Goal: Task Accomplishment & Management: Use online tool/utility

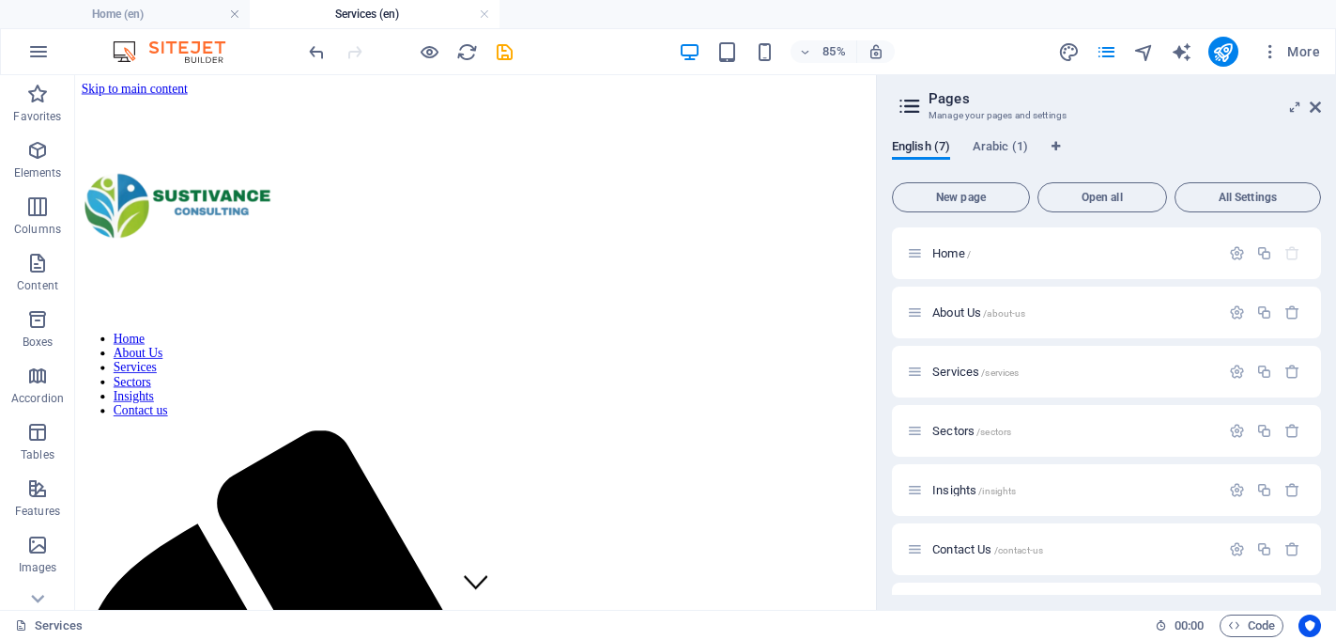
click at [1321, 106] on aside "Pages Manage your pages and settings English (7) Arabic (1) New page Open all A…" at bounding box center [1106, 342] width 460 height 534
click at [1317, 104] on icon at bounding box center [1315, 107] width 11 height 15
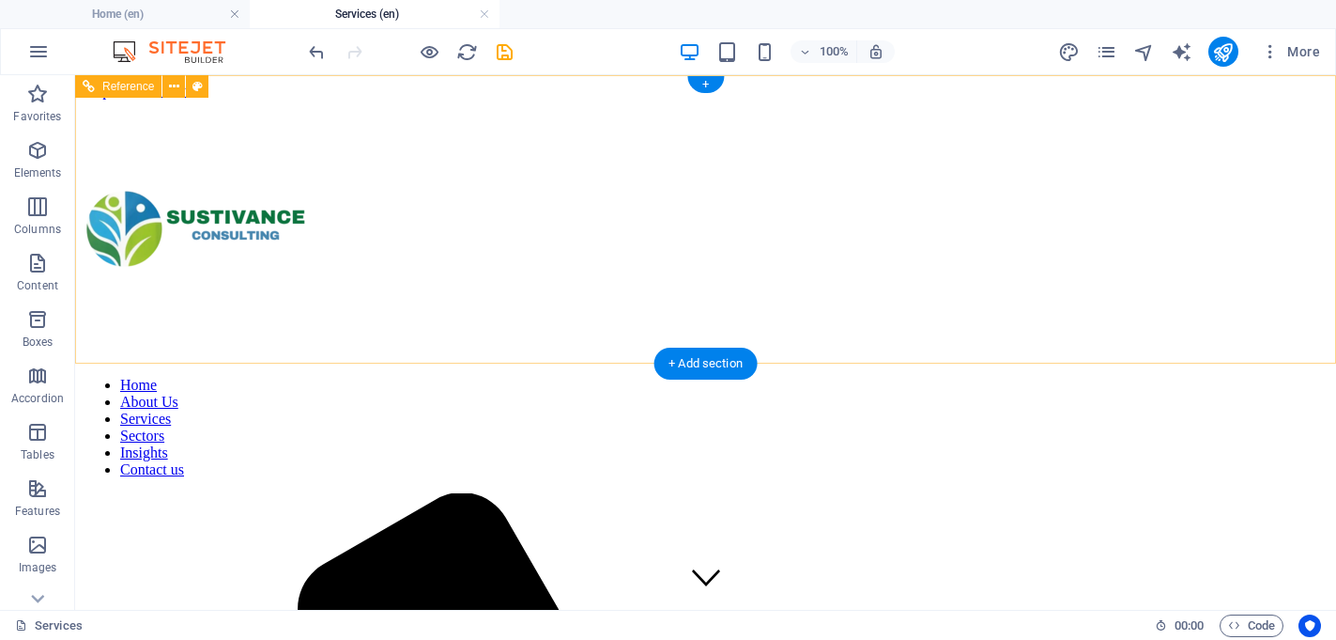
click at [640, 377] on nav "Home About Us Services Sectors Insights Contact us" at bounding box center [706, 427] width 1246 height 101
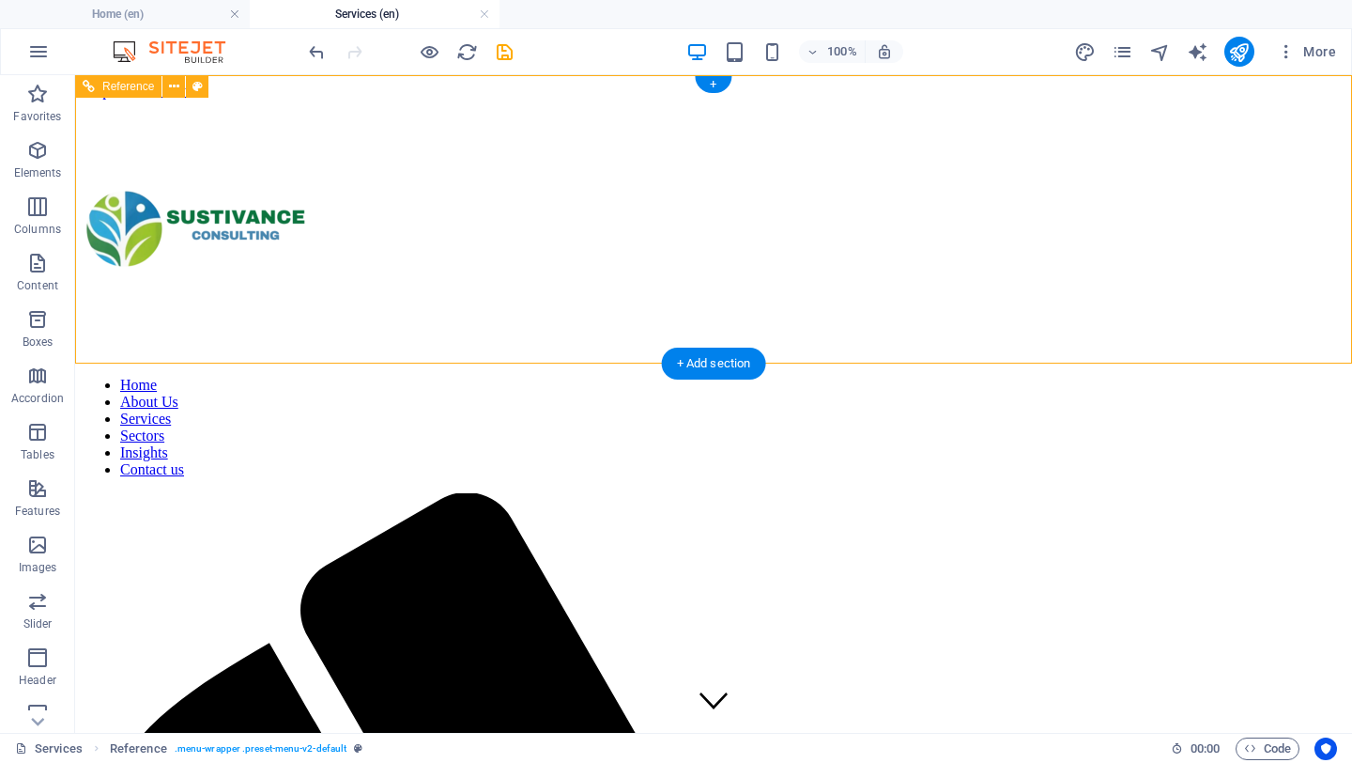
click at [332, 142] on div at bounding box center [714, 231] width 1262 height 262
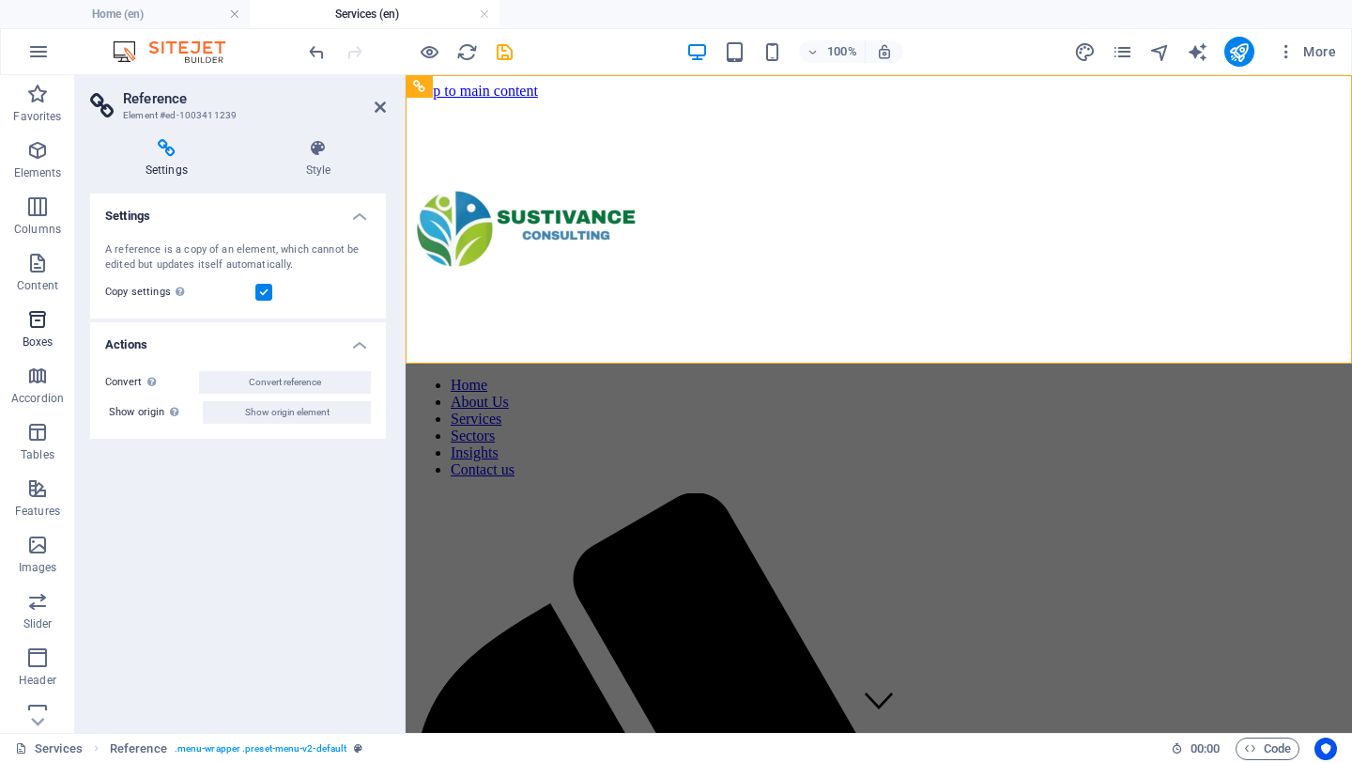
click at [41, 325] on icon "button" at bounding box center [37, 319] width 23 height 23
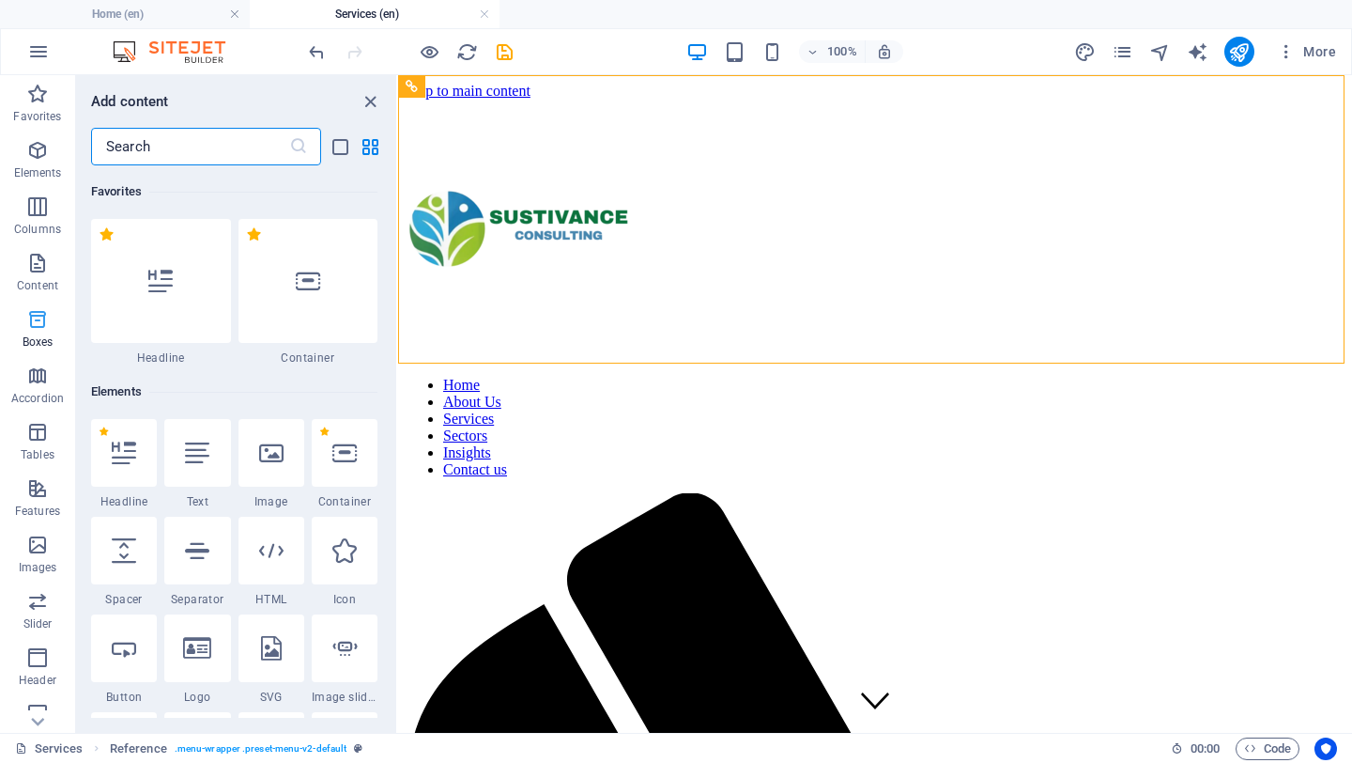
click at [41, 325] on icon "button" at bounding box center [37, 319] width 23 height 23
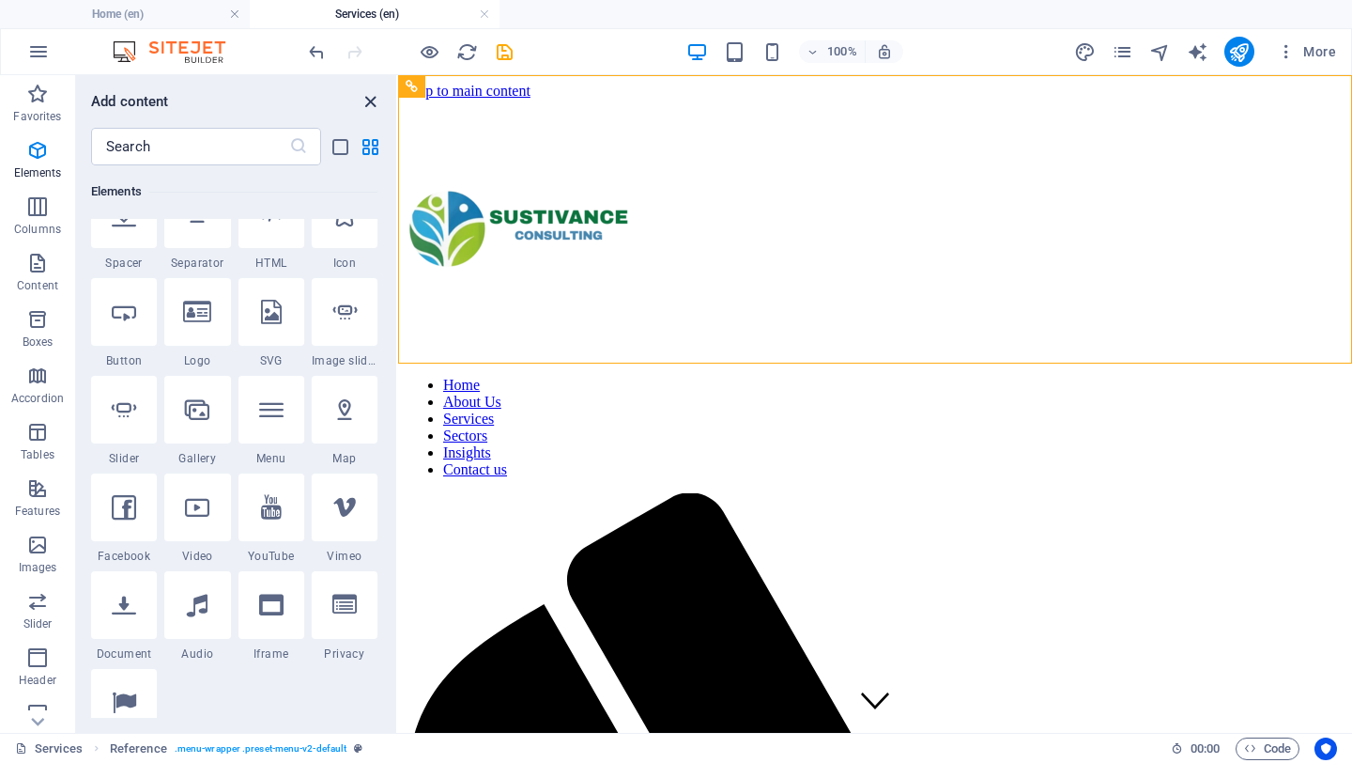
click at [366, 95] on icon "close panel" at bounding box center [371, 102] width 22 height 22
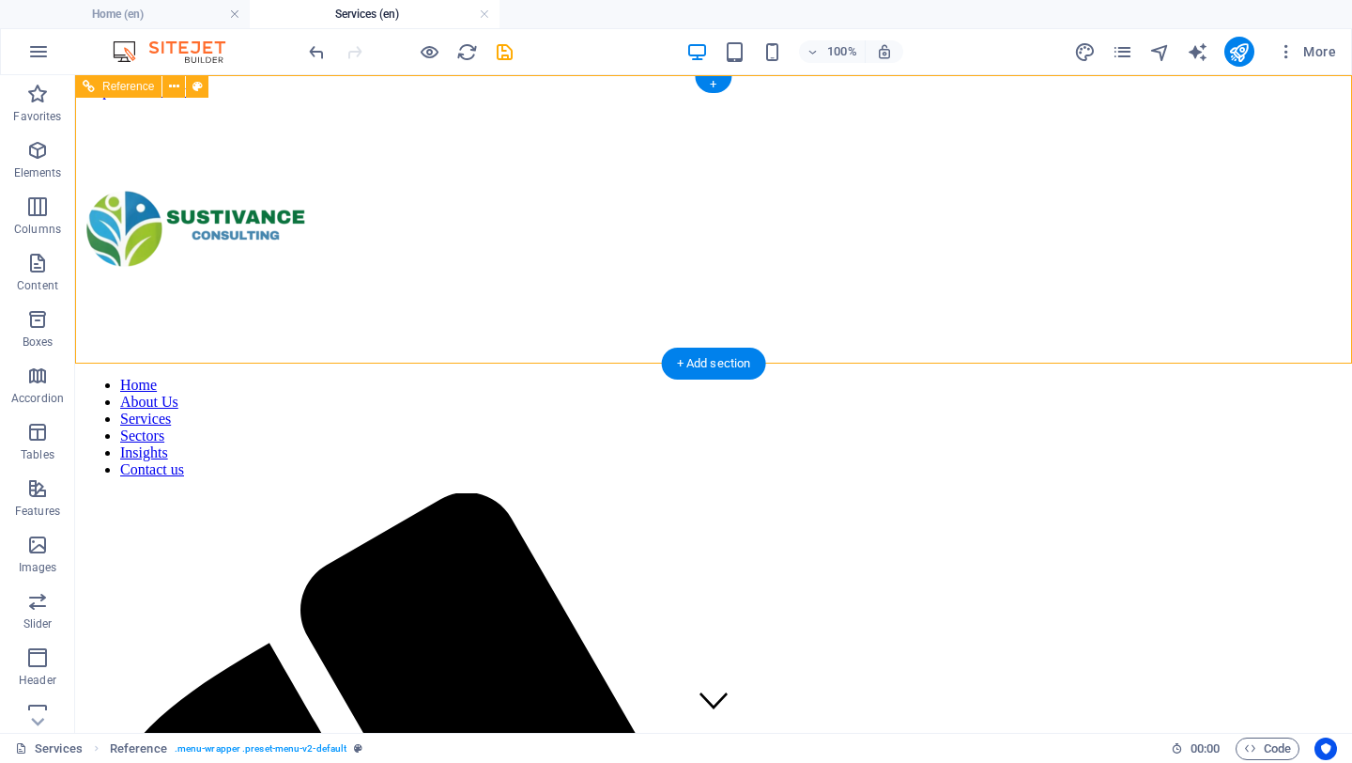
click at [226, 116] on div at bounding box center [714, 231] width 1262 height 262
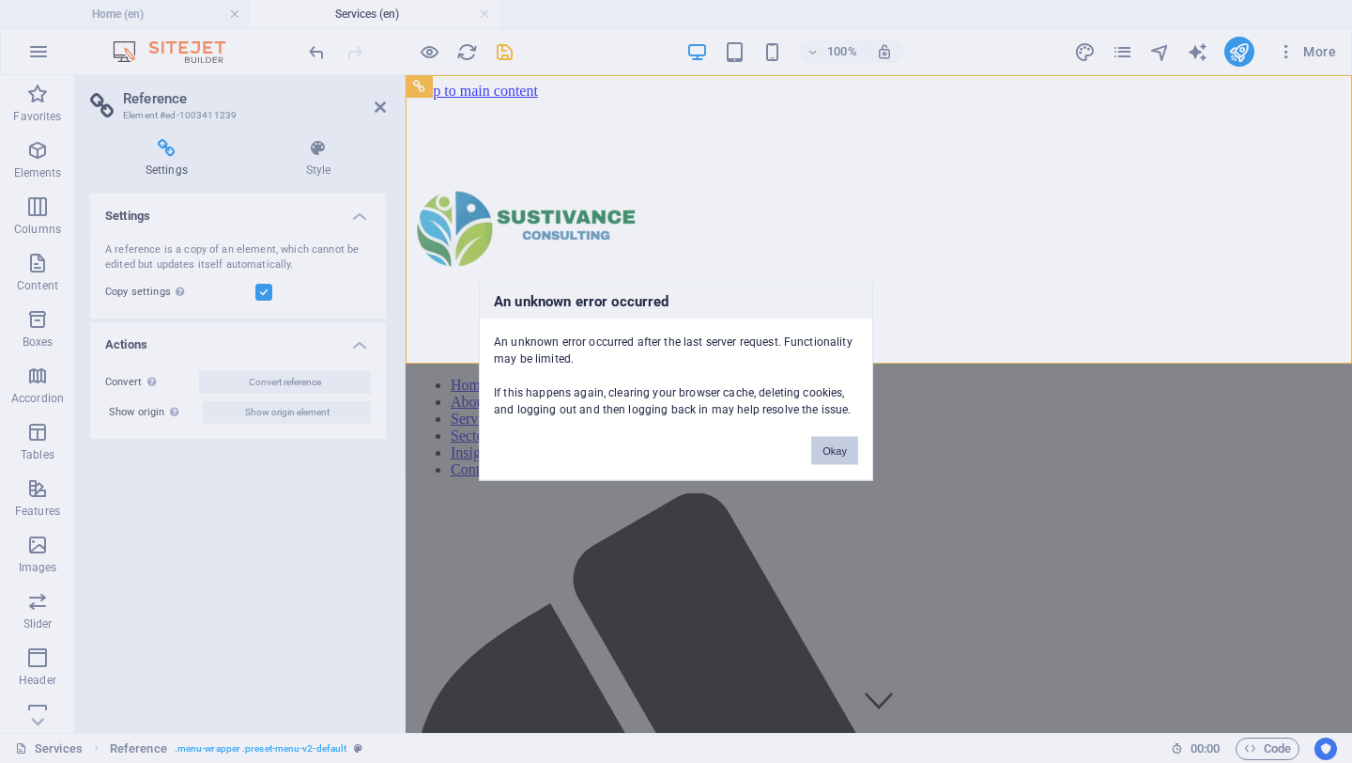
click at [828, 453] on button "Okay" at bounding box center [834, 451] width 47 height 28
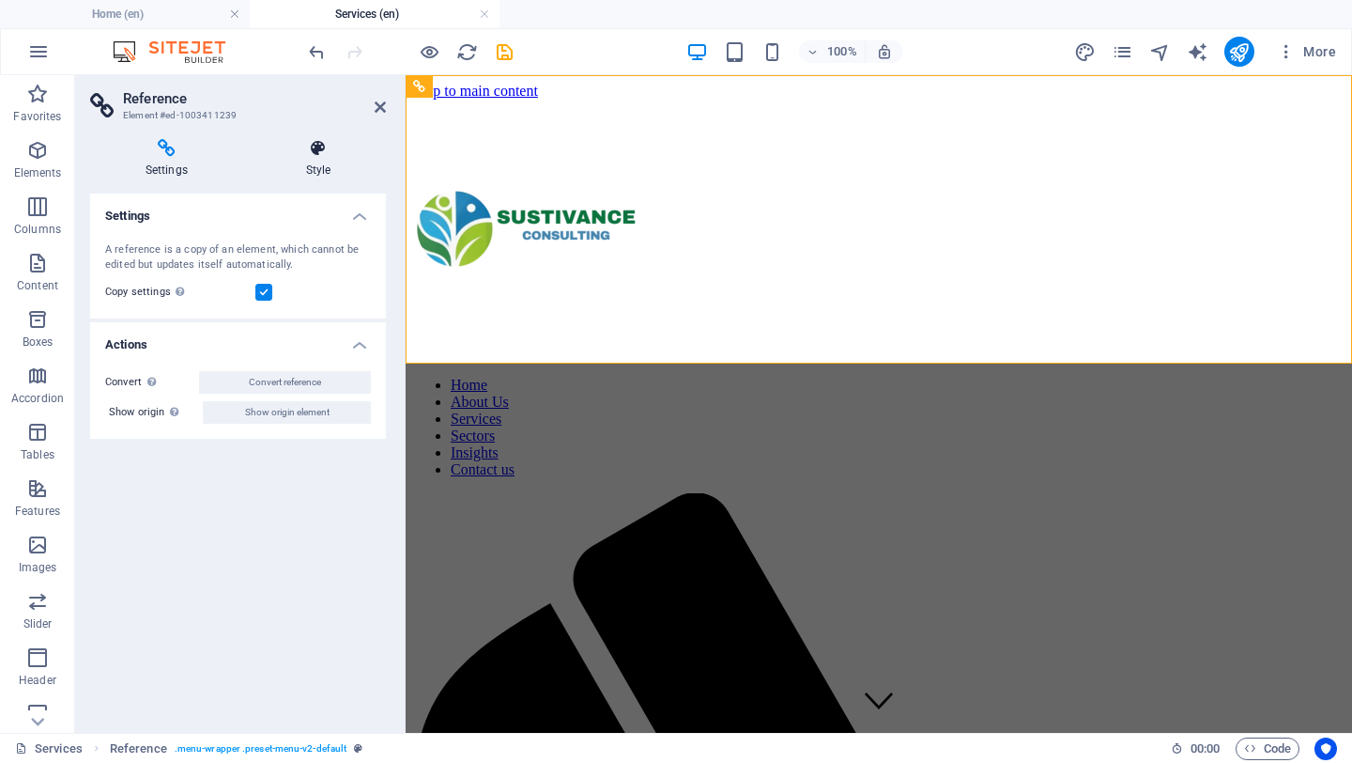
click at [331, 162] on h4 "Style" at bounding box center [318, 158] width 135 height 39
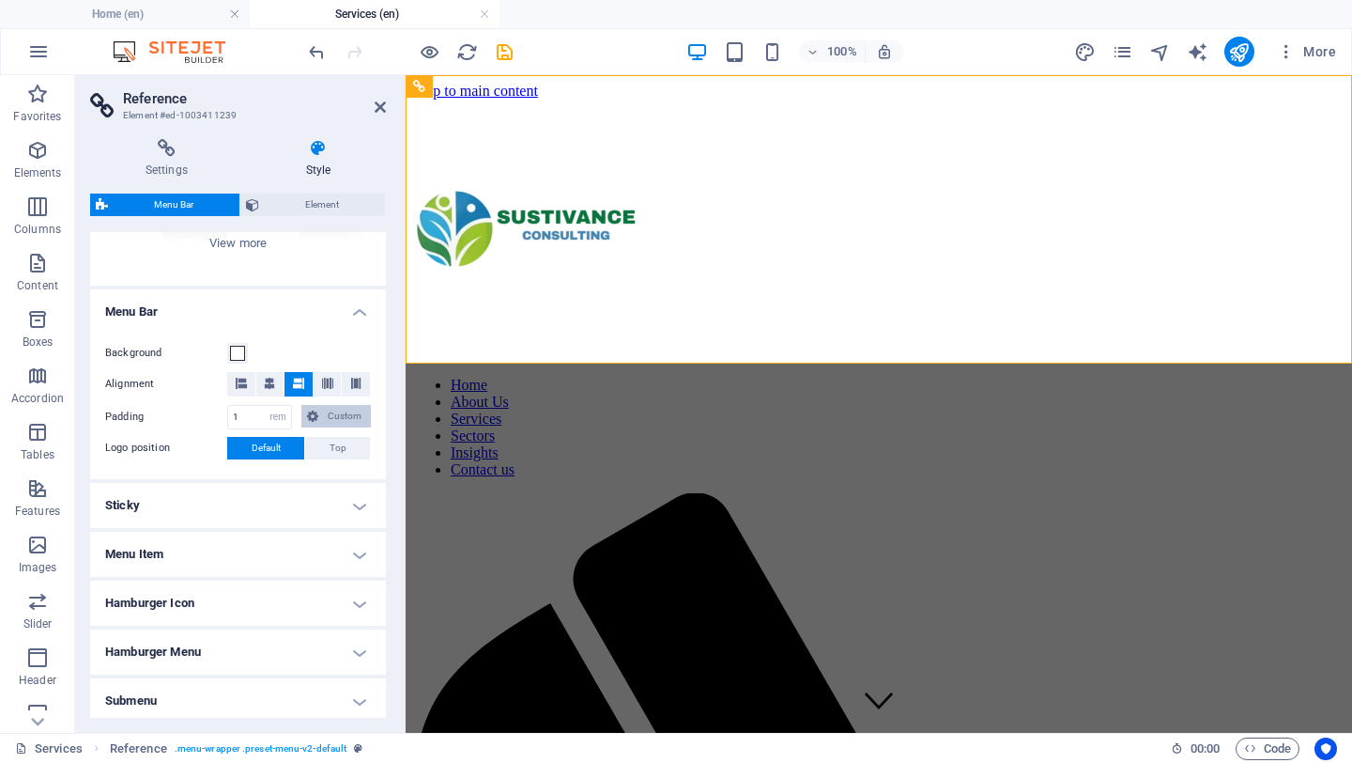
scroll to position [266, 0]
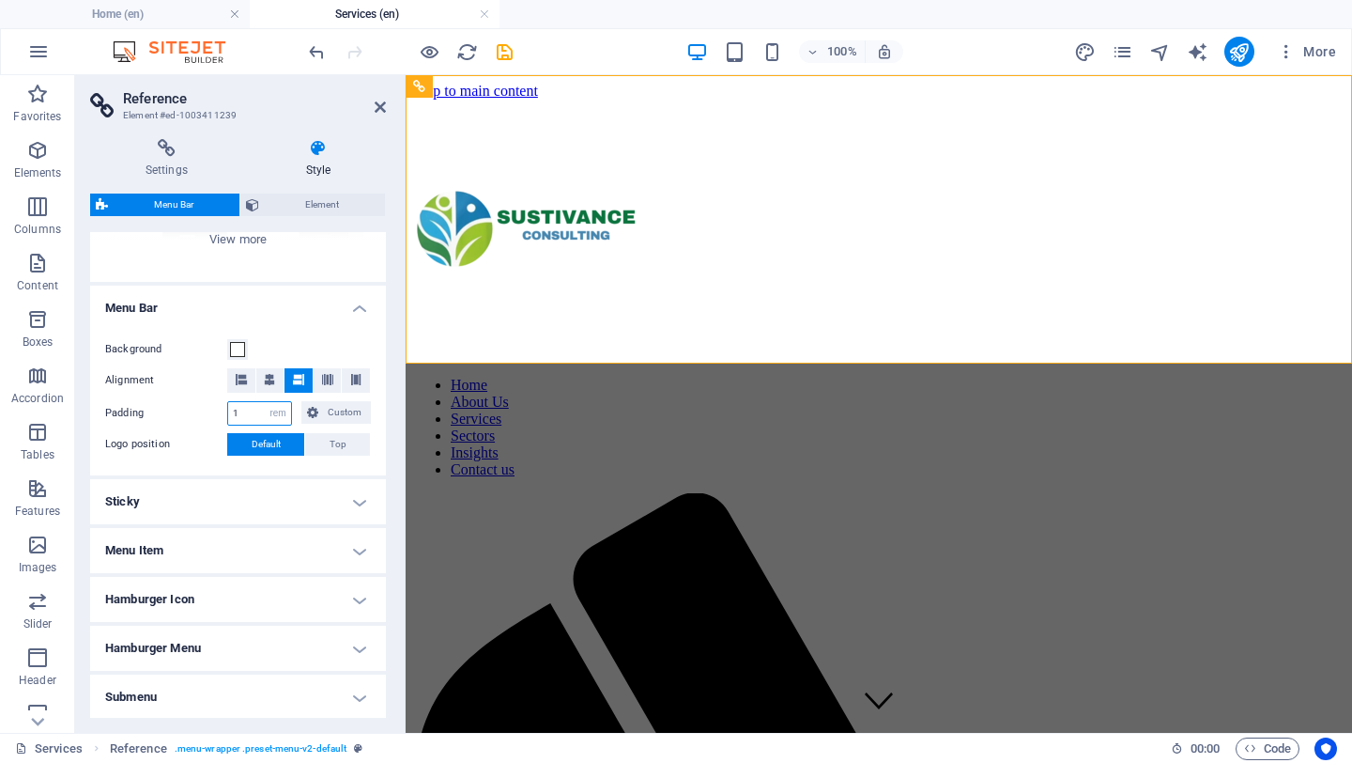
click at [261, 413] on input "1" at bounding box center [259, 413] width 63 height 23
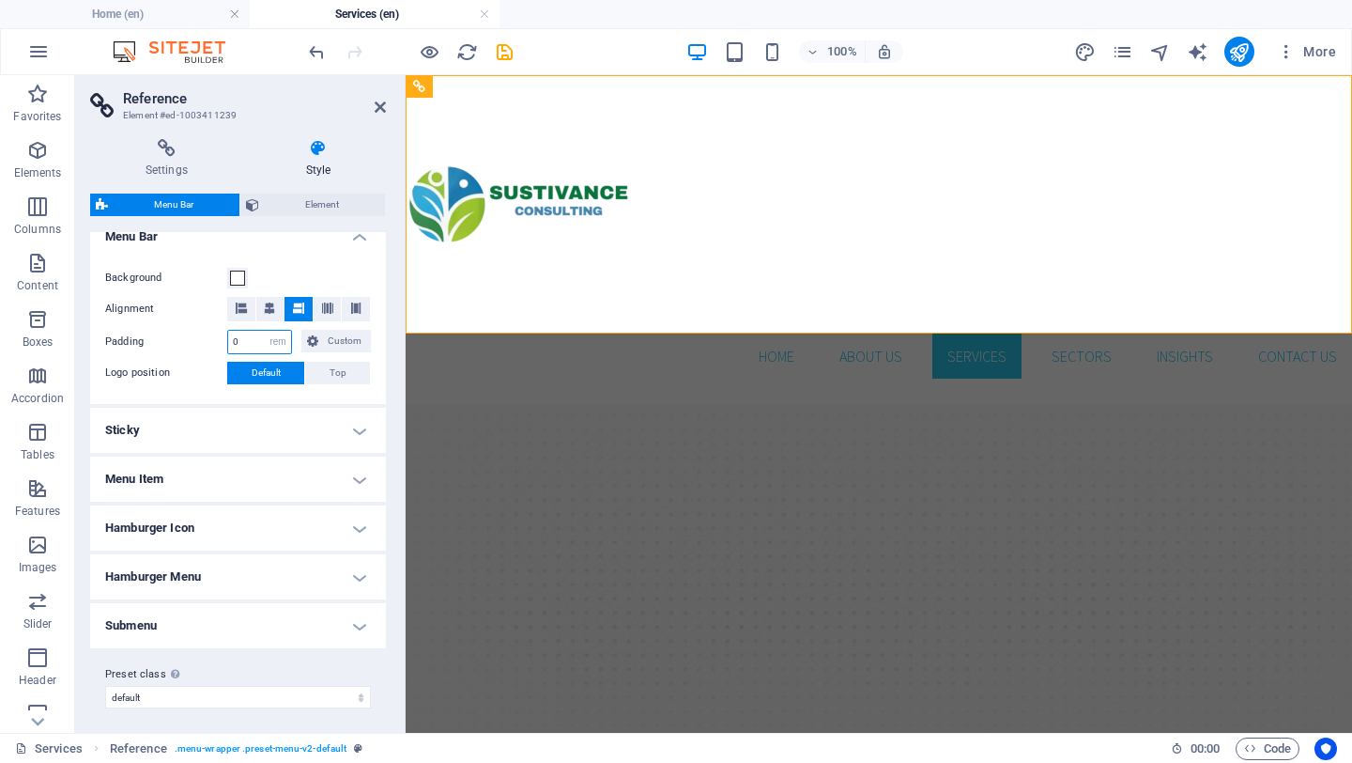
scroll to position [343, 0]
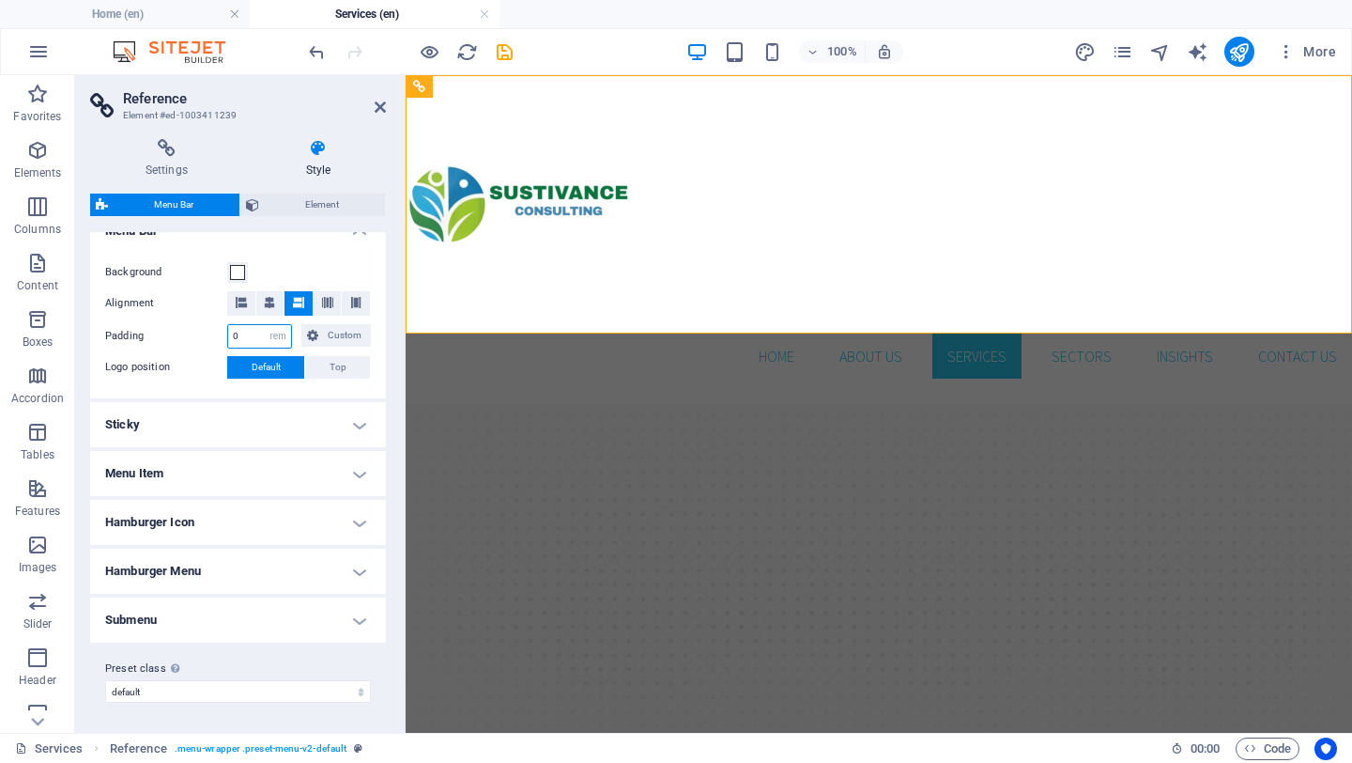
type input "0"
click at [263, 604] on h4 "Submenu" at bounding box center [238, 619] width 296 height 45
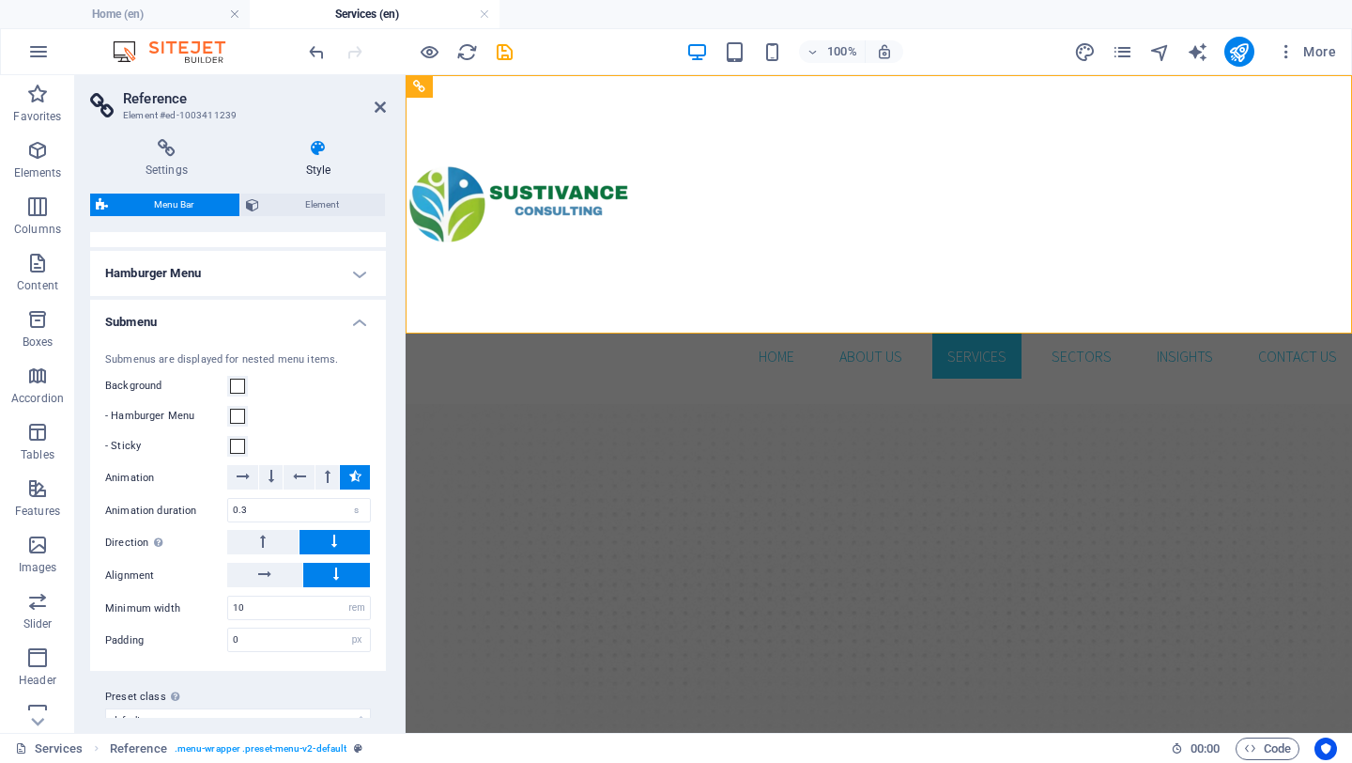
scroll to position [669, 0]
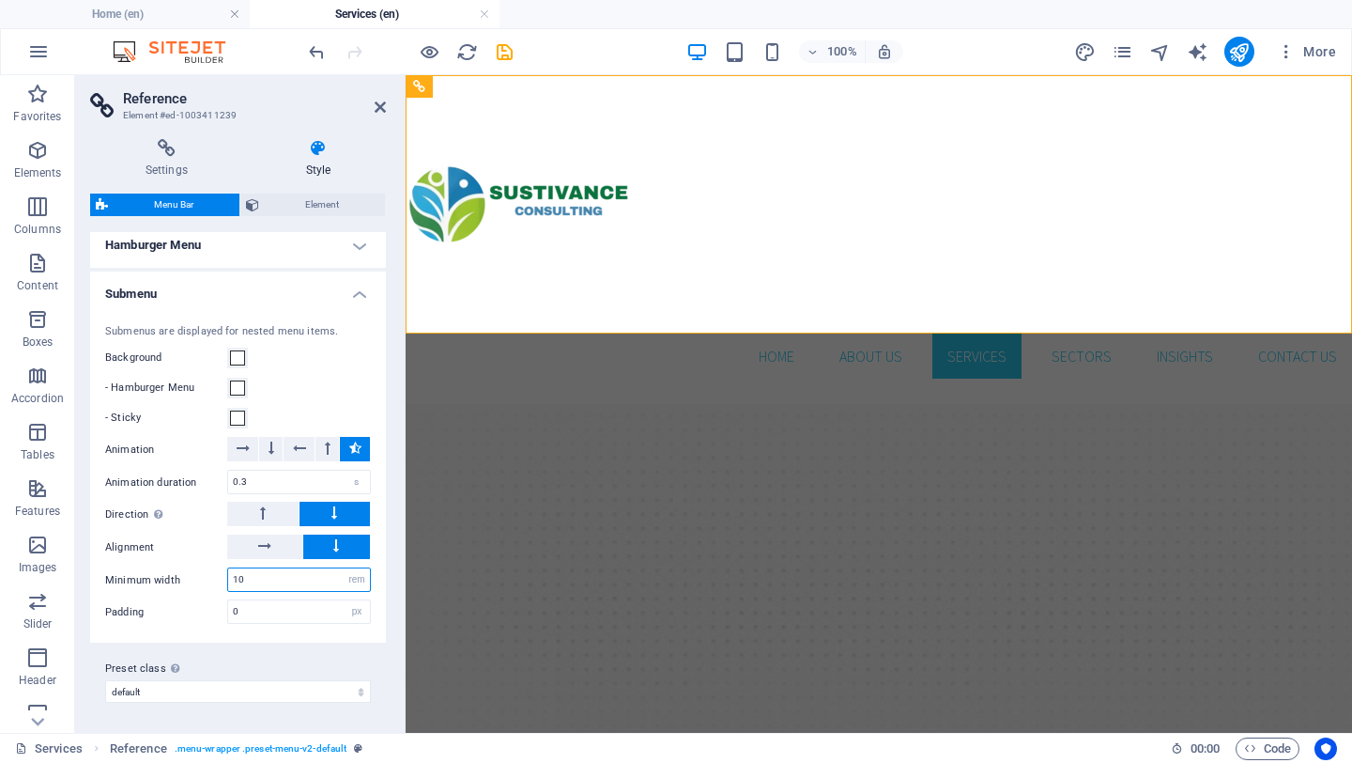
click at [258, 573] on input "10" at bounding box center [299, 579] width 142 height 23
click at [267, 579] on input "10" at bounding box center [299, 579] width 142 height 23
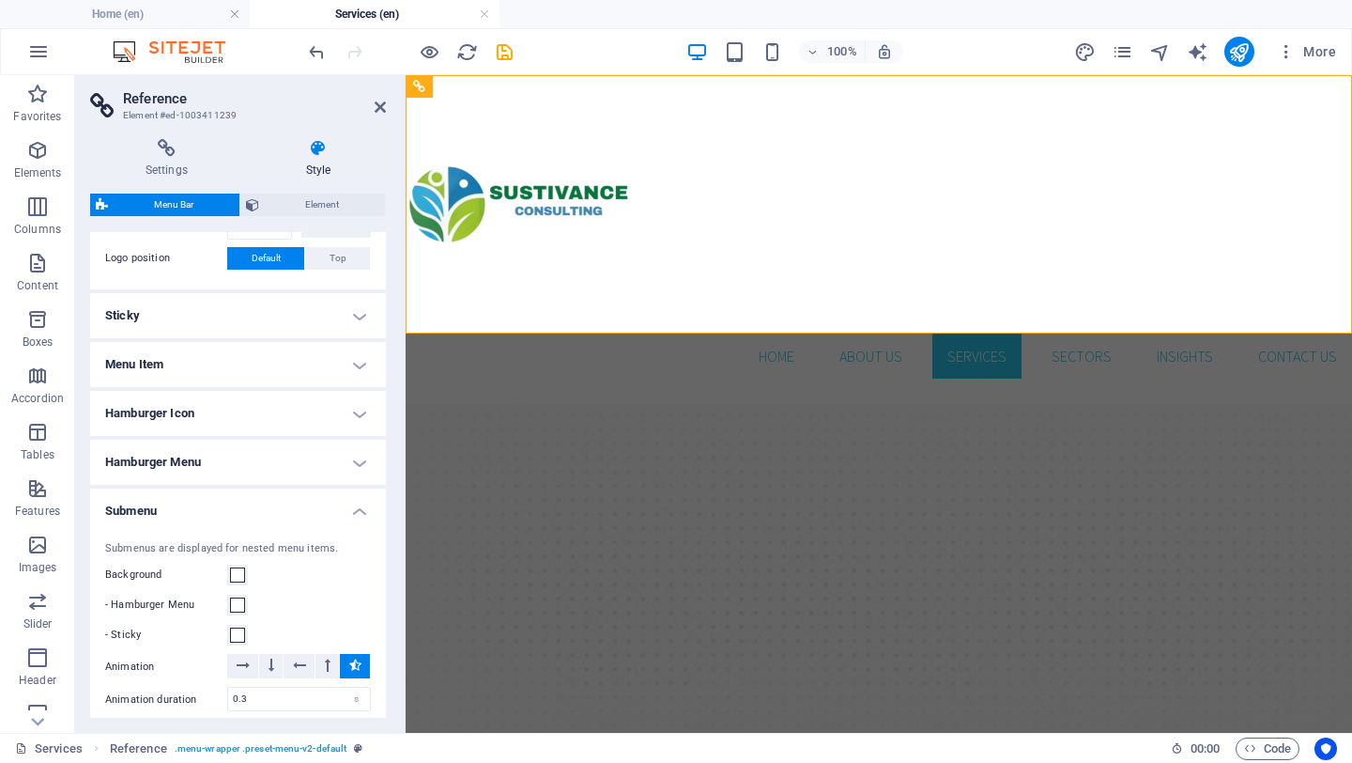
scroll to position [446, 0]
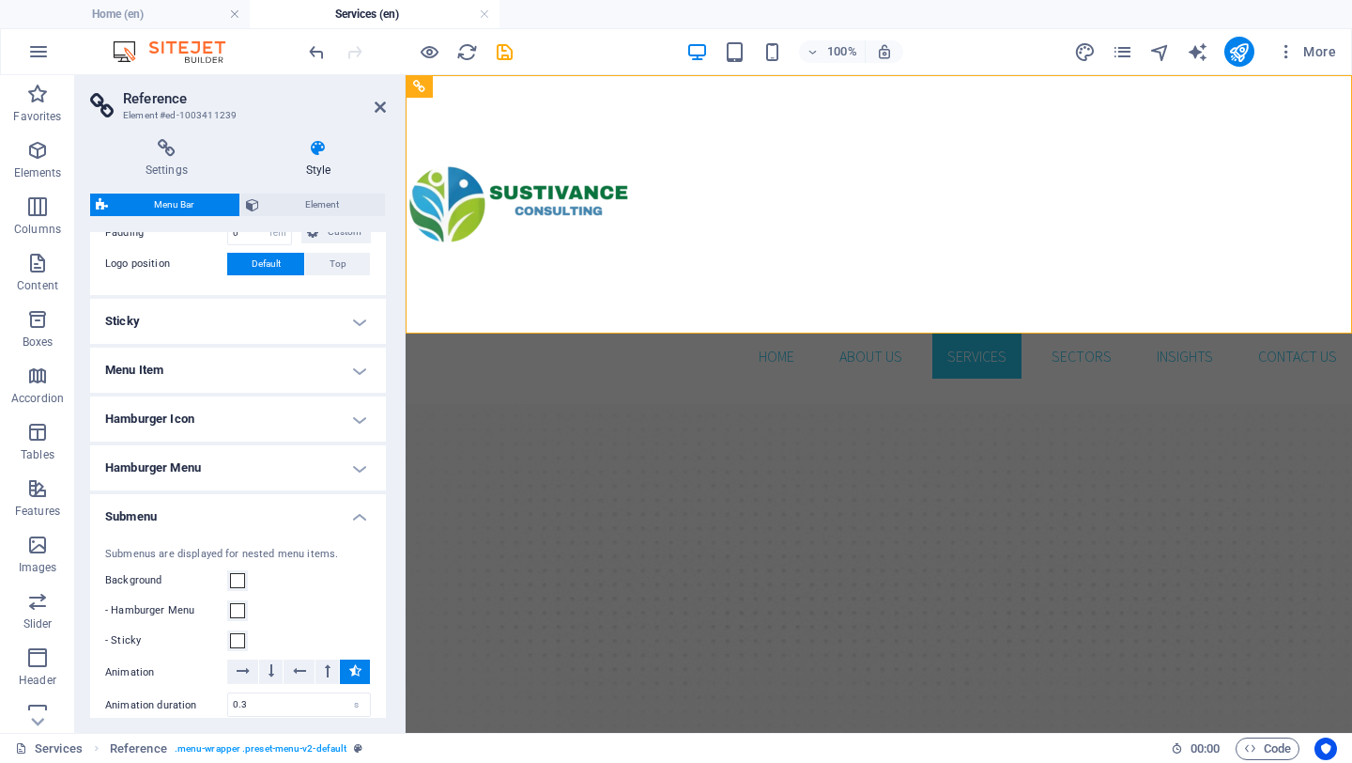
click at [199, 473] on h4 "Hamburger Menu" at bounding box center [238, 467] width 296 height 45
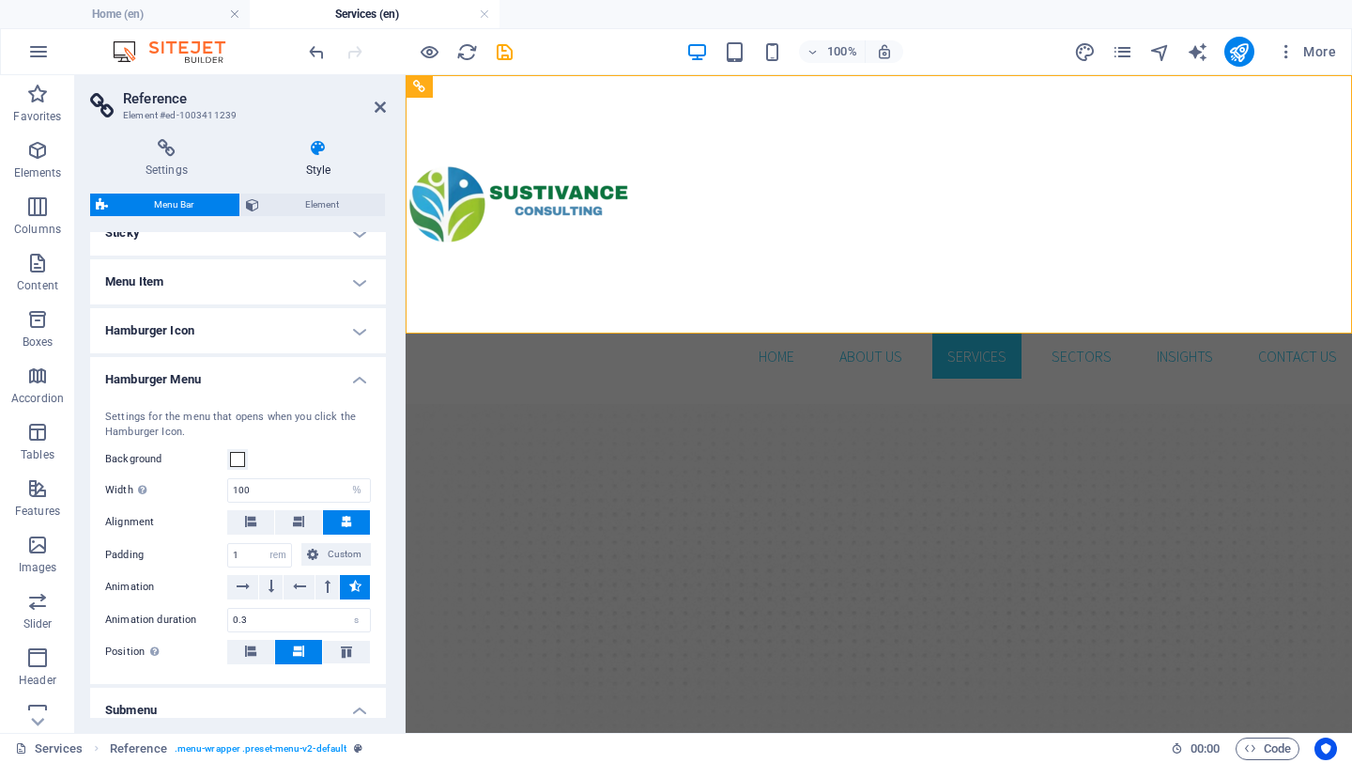
scroll to position [545, 0]
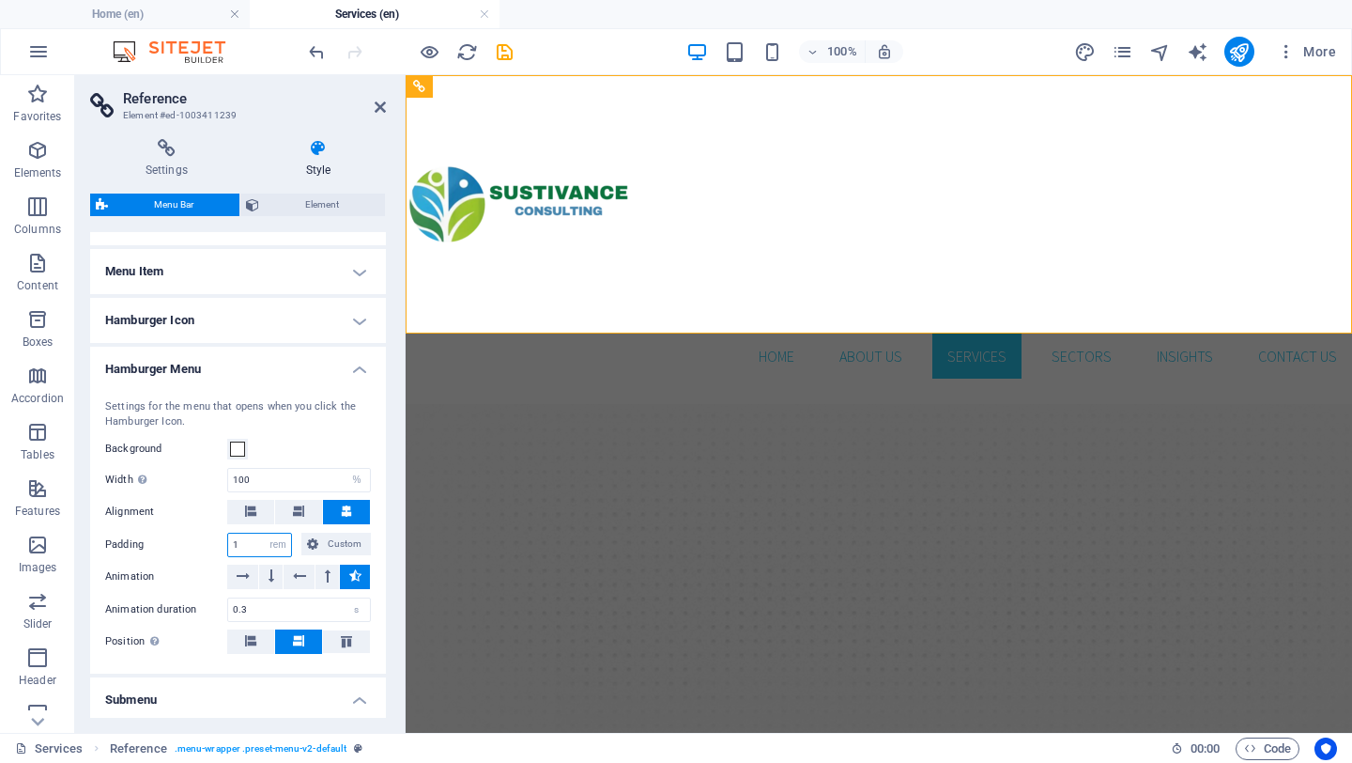
click at [251, 541] on input "1" at bounding box center [259, 544] width 63 height 23
type input "0"
click at [218, 335] on h4 "Hamburger Icon" at bounding box center [238, 320] width 296 height 45
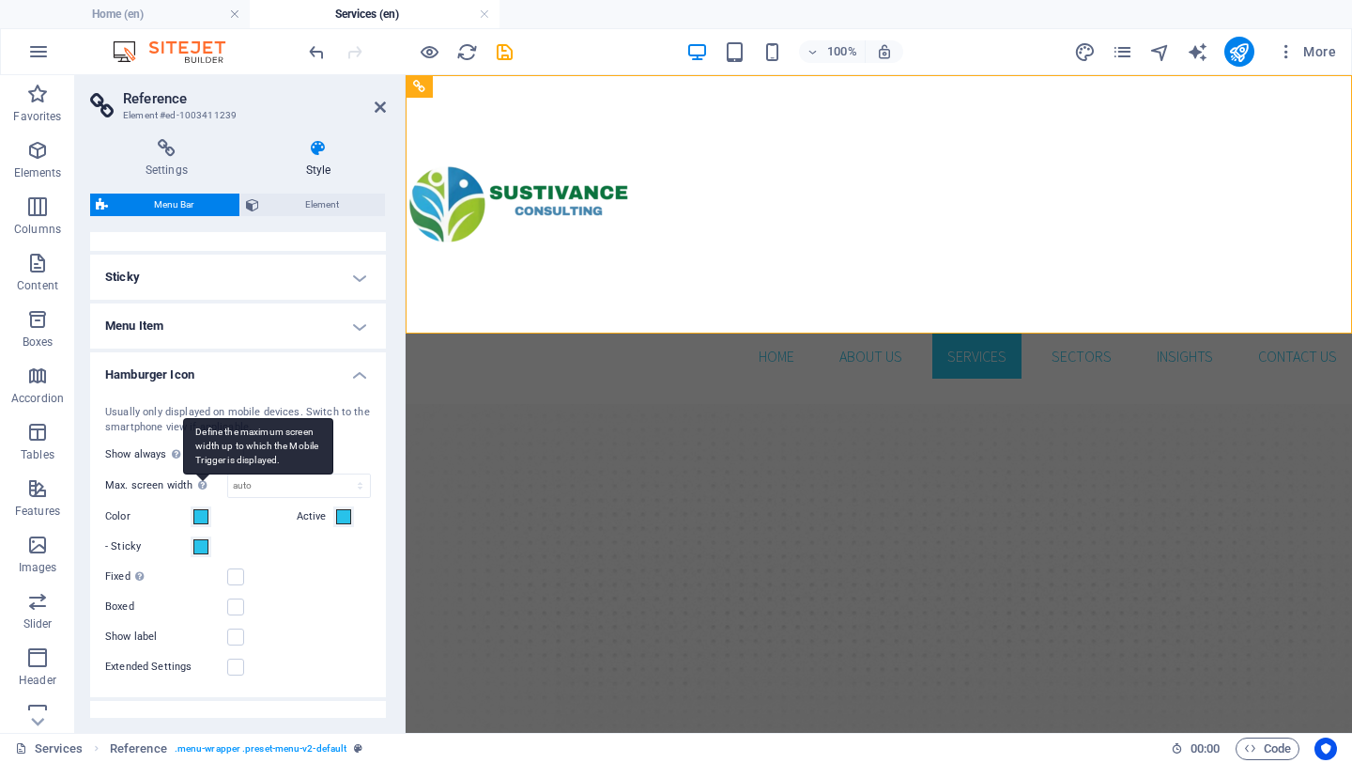
scroll to position [479, 0]
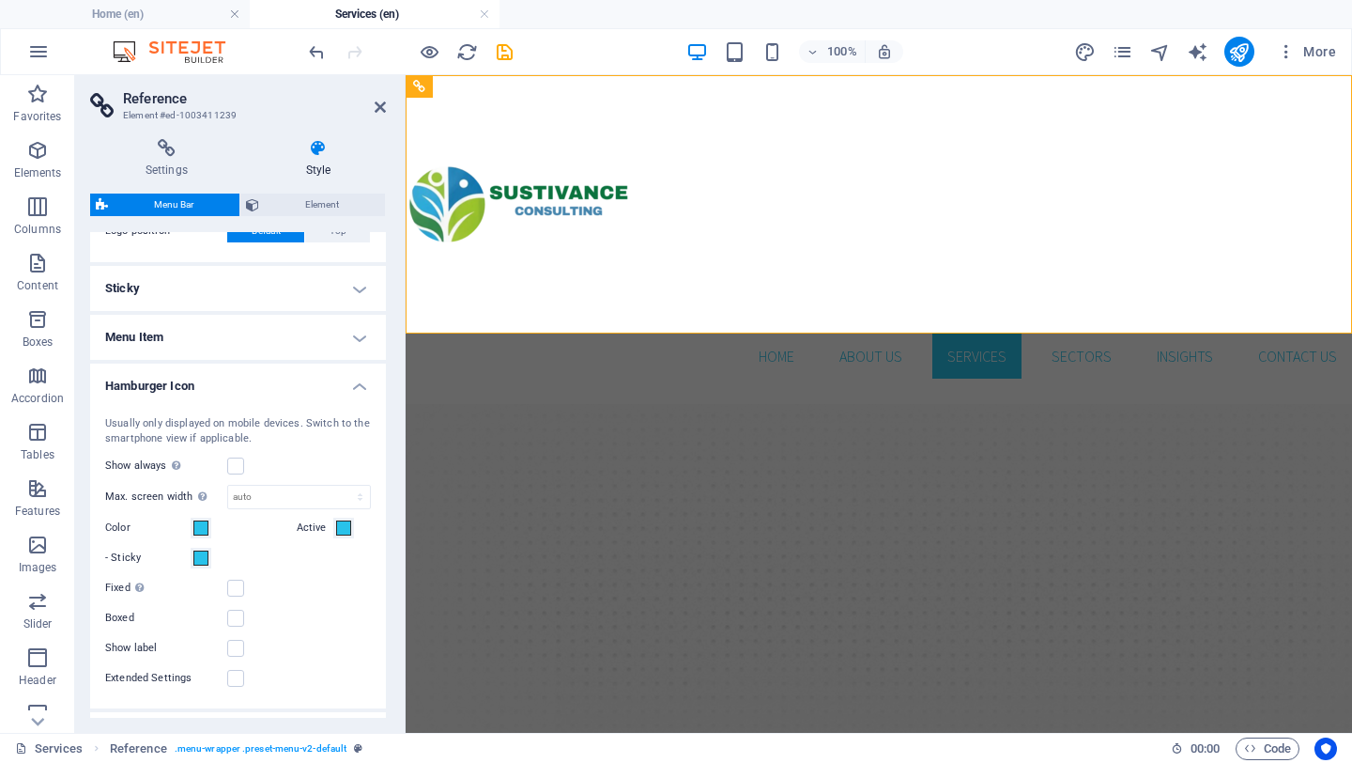
click at [319, 344] on h4 "Menu Item" at bounding box center [238, 337] width 296 height 45
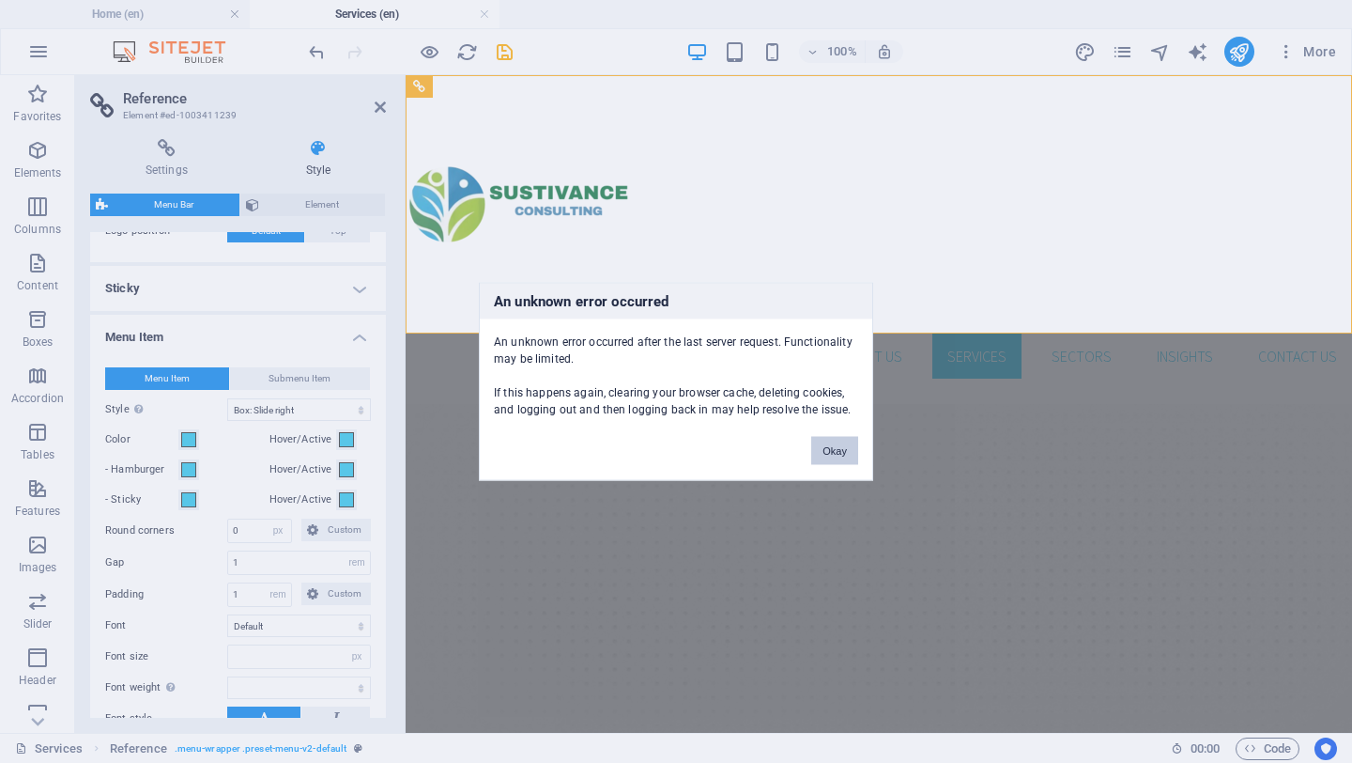
click at [834, 451] on button "Okay" at bounding box center [834, 451] width 47 height 28
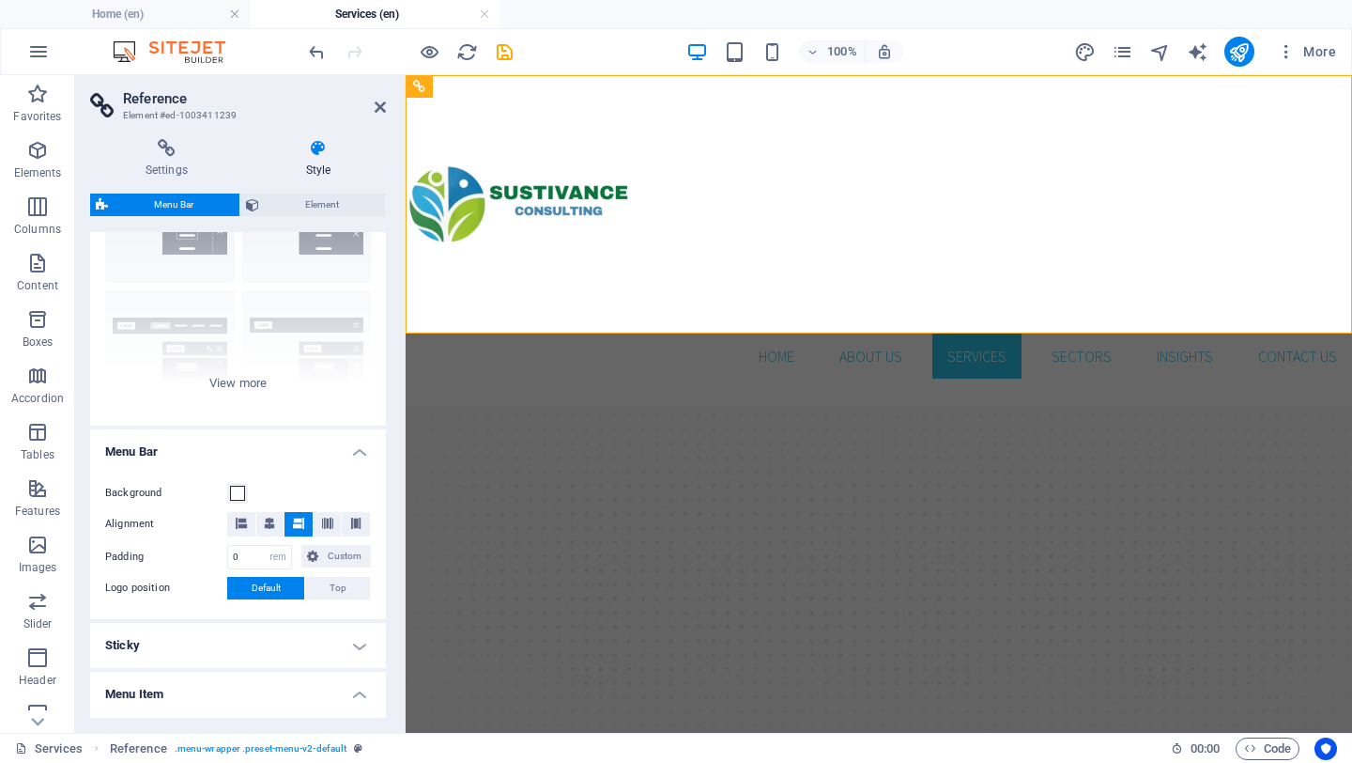
scroll to position [129, 0]
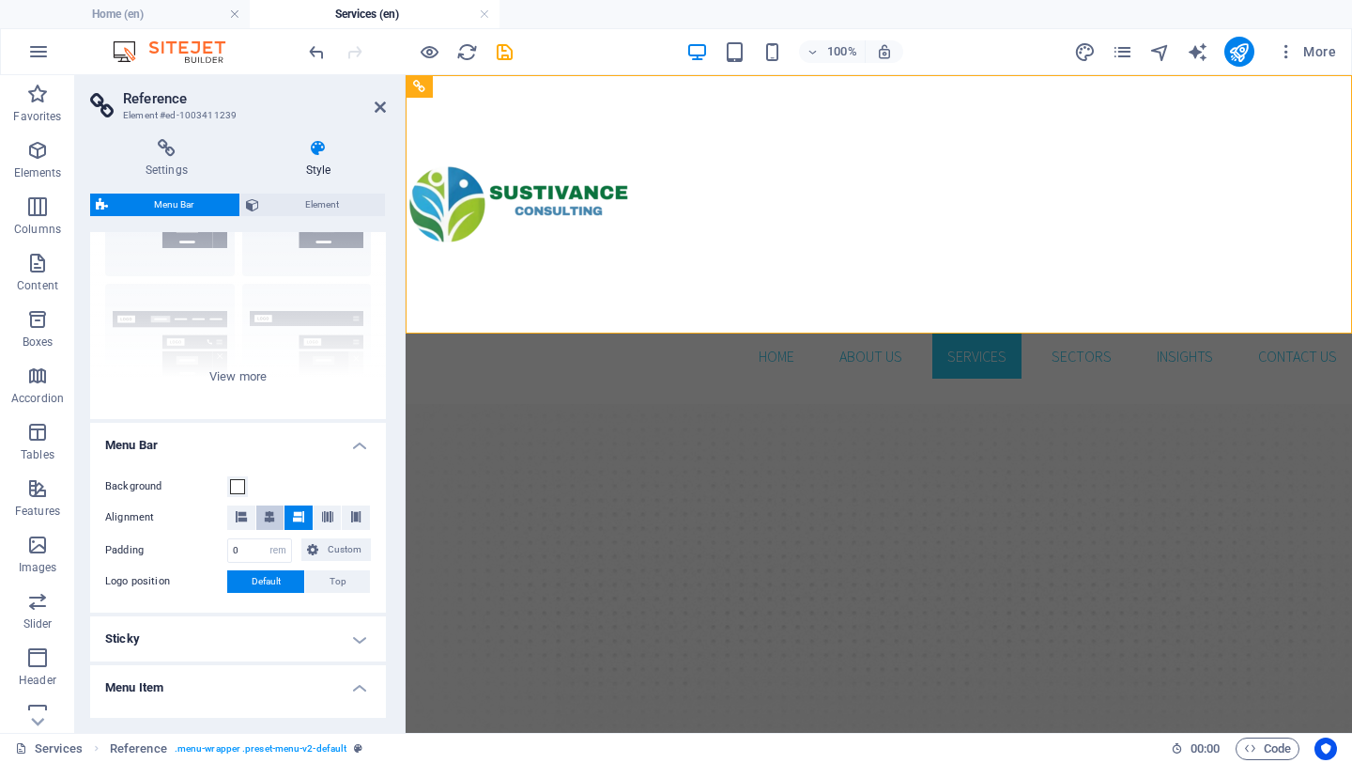
click at [271, 513] on icon at bounding box center [269, 516] width 11 height 11
select select
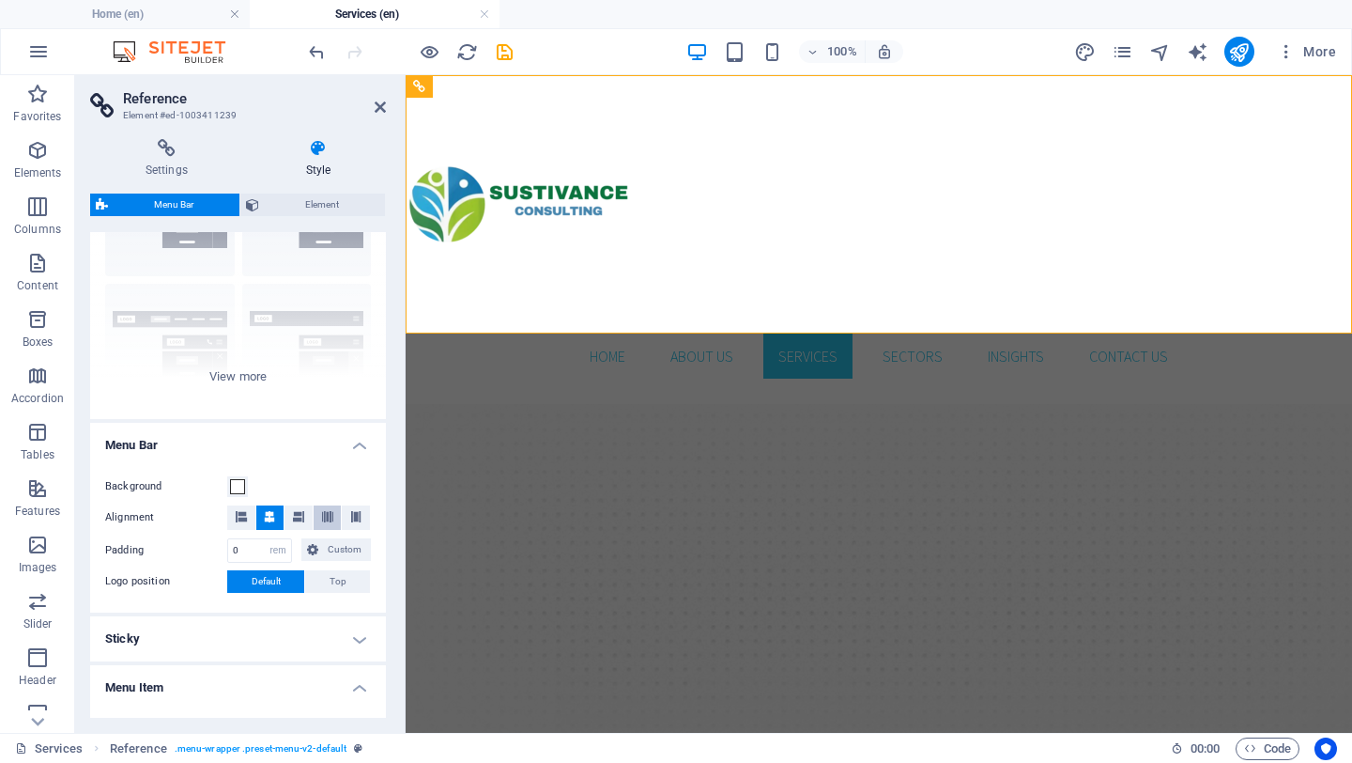
click at [322, 520] on icon at bounding box center [327, 516] width 11 height 11
select select
click at [358, 521] on icon at bounding box center [355, 516] width 11 height 11
select select
click at [240, 515] on icon at bounding box center [241, 516] width 11 height 11
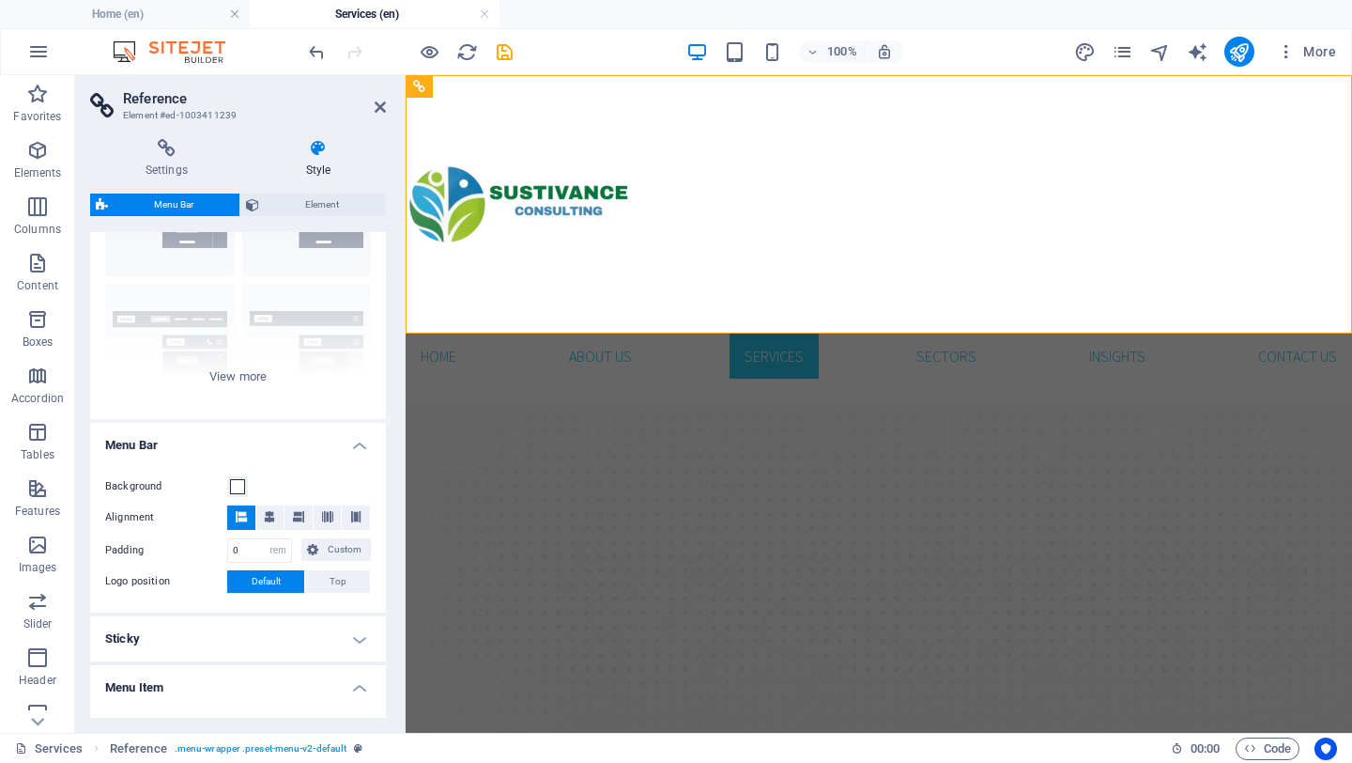
select select
click at [326, 546] on span "Custom" at bounding box center [344, 549] width 41 height 23
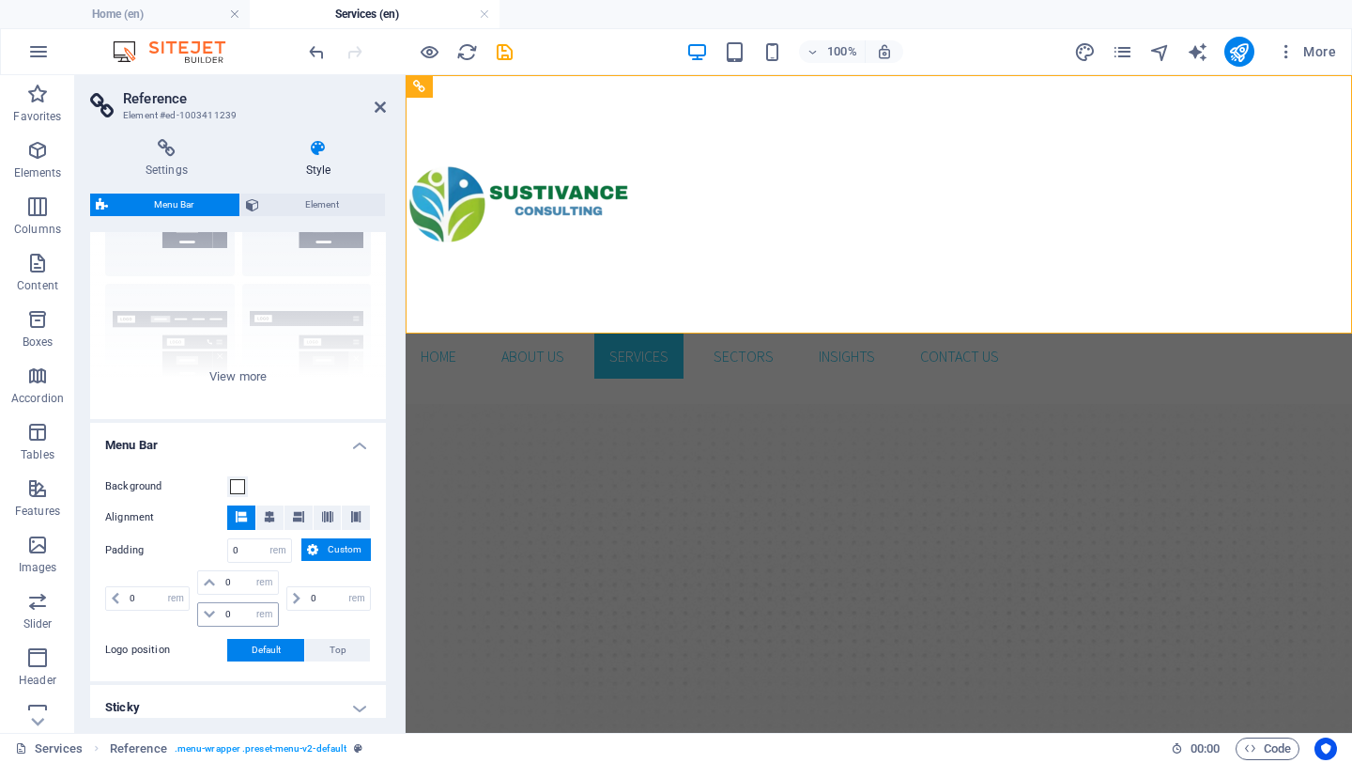
click at [215, 614] on span at bounding box center [209, 614] width 23 height 23
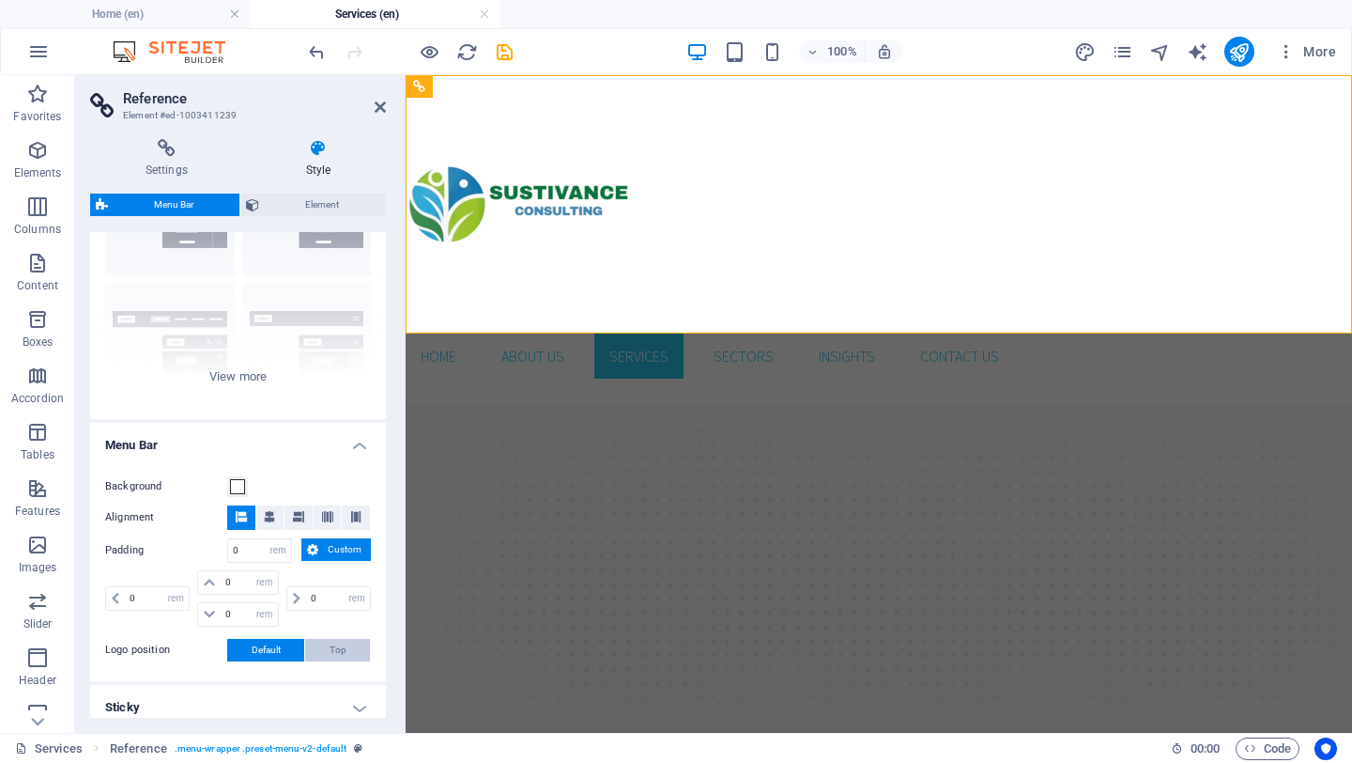
click at [330, 639] on span "Top" at bounding box center [338, 650] width 17 height 23
select select
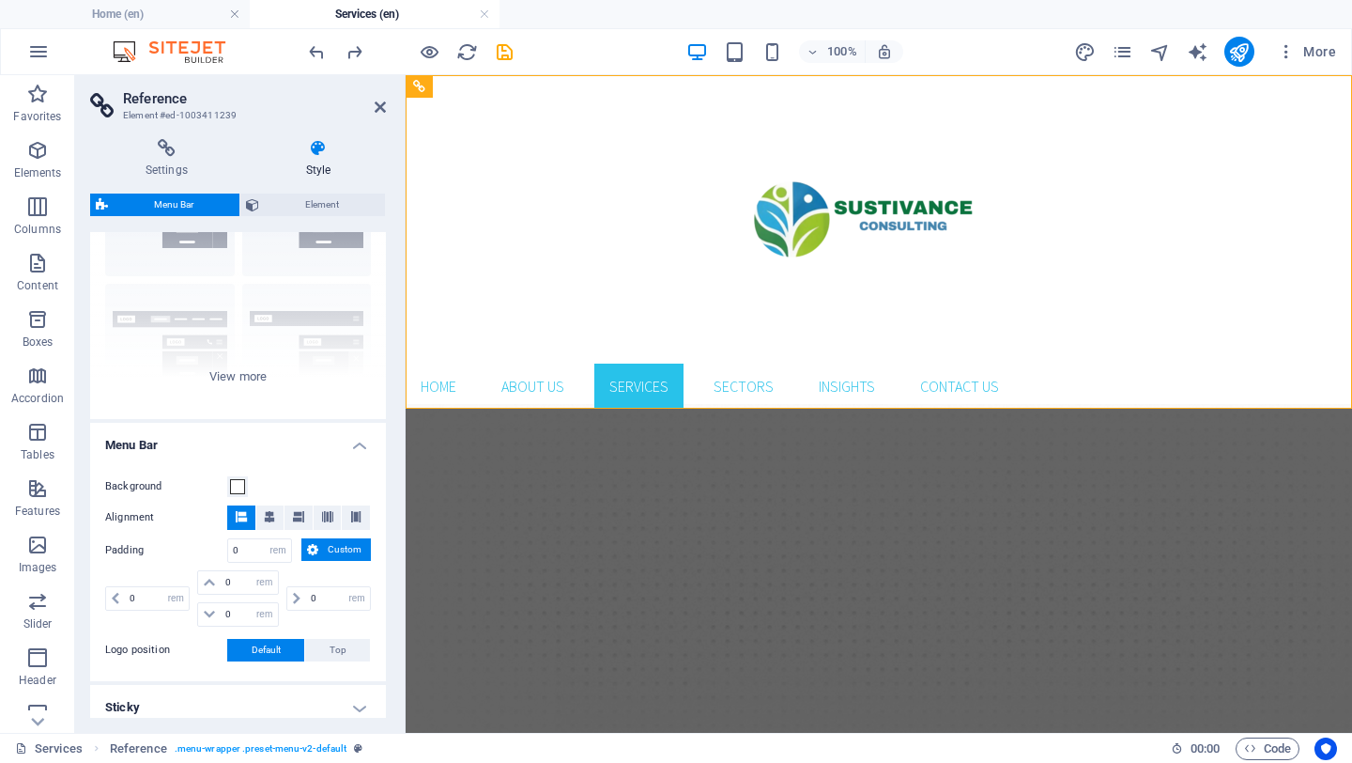
select select
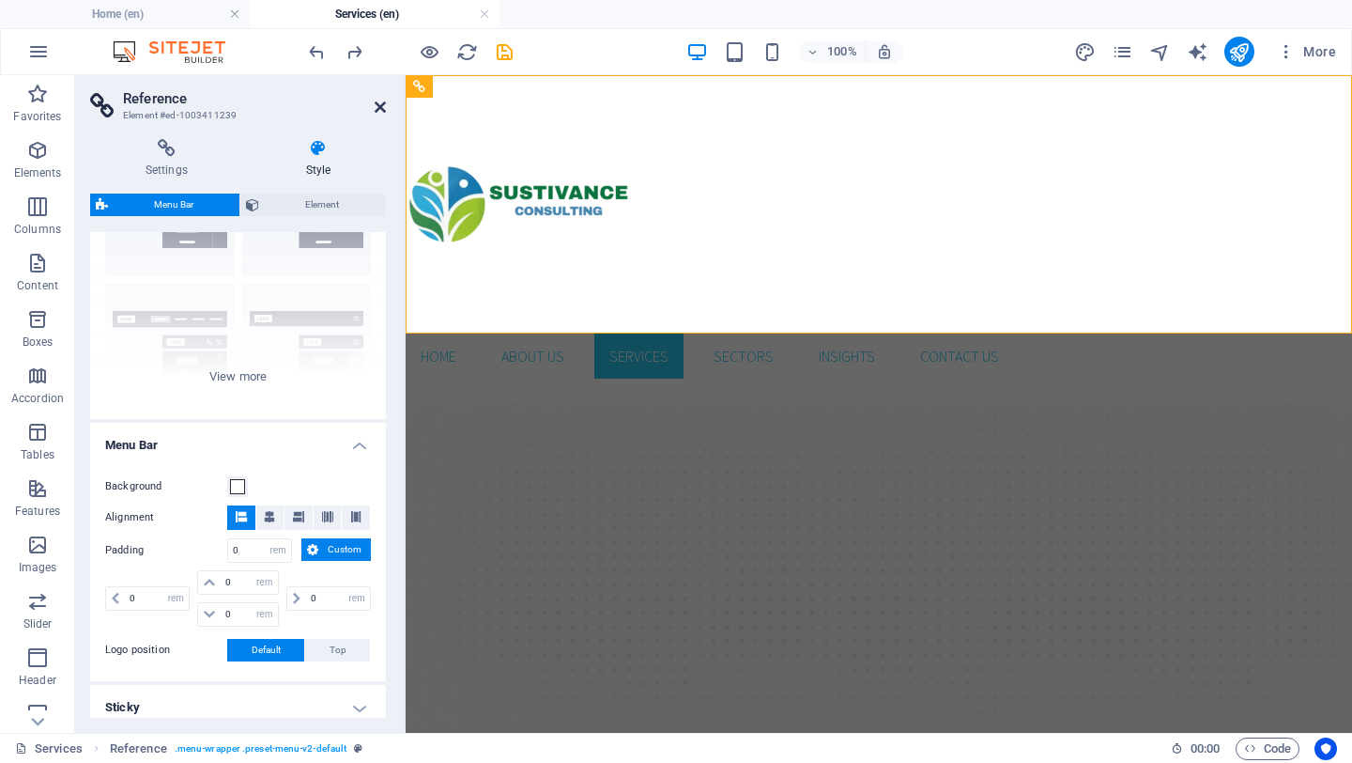
click at [378, 101] on icon at bounding box center [380, 107] width 11 height 15
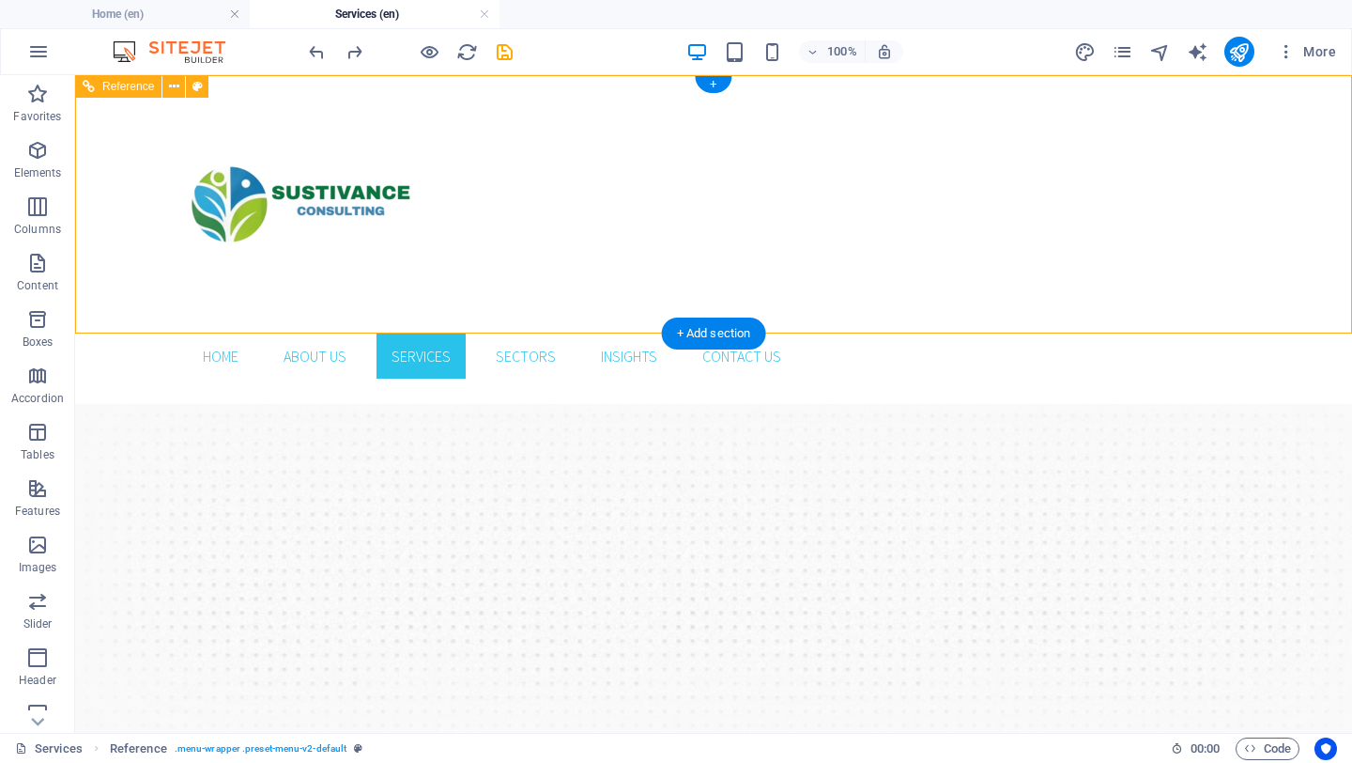
click at [286, 224] on div at bounding box center [714, 204] width 1052 height 258
select select "rem"
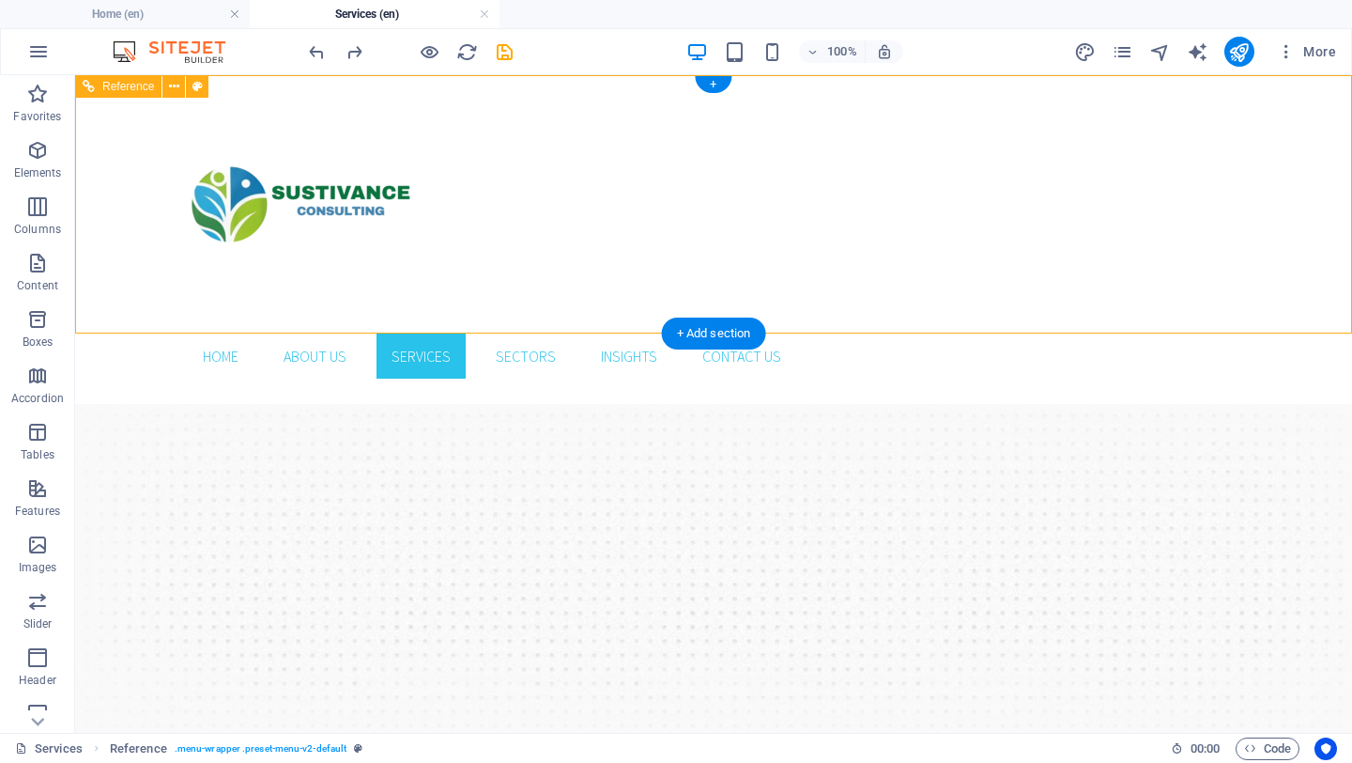
select select "rem"
select select "hover_box_left"
select select "px"
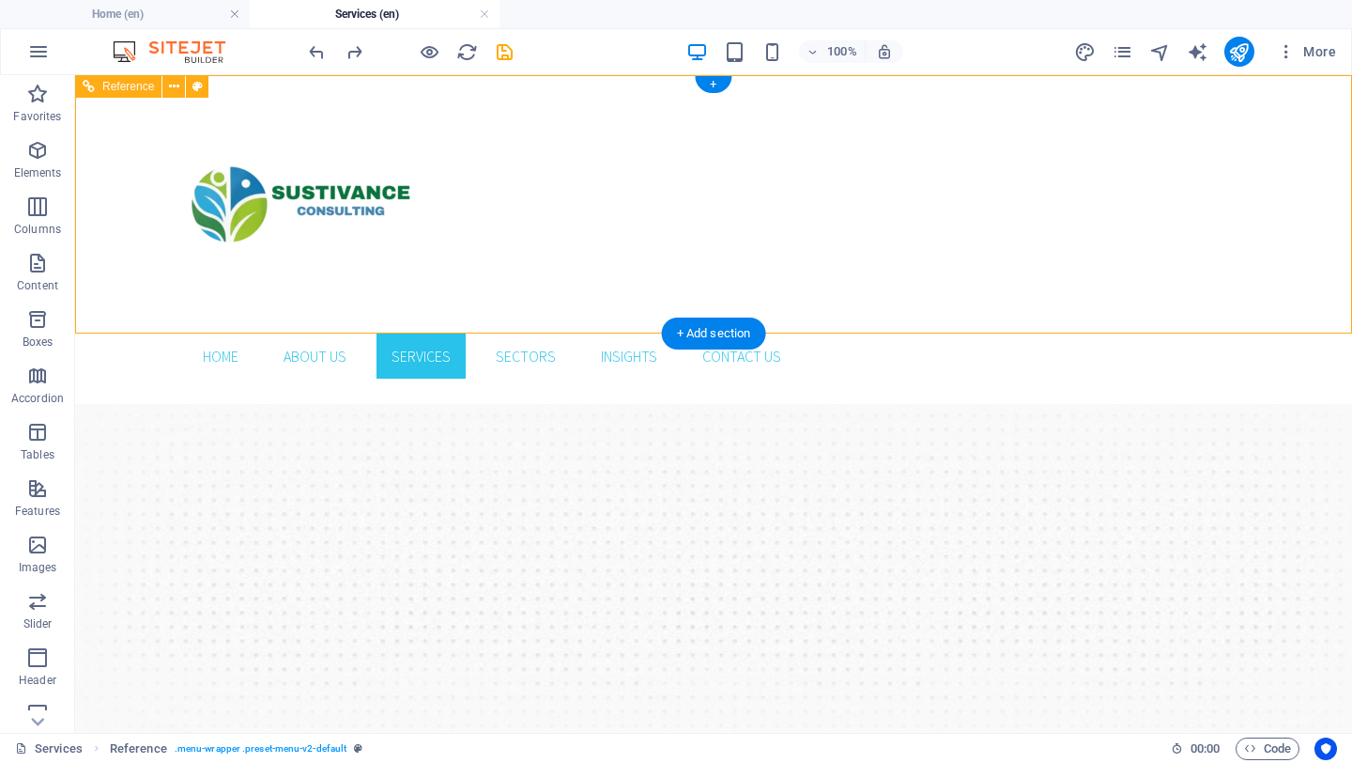
select select "rem"
select select "px"
select select
select select "px"
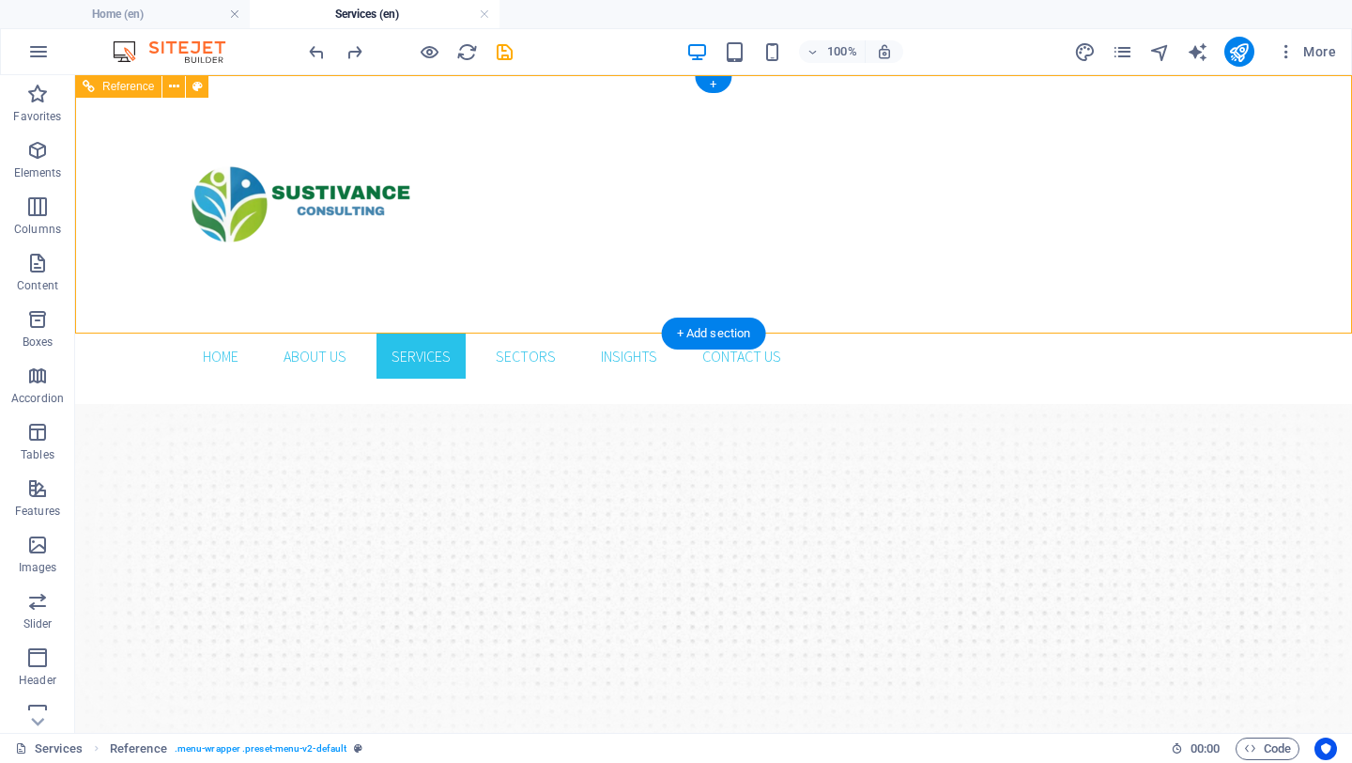
select select "%"
select select "rem"
select select "px"
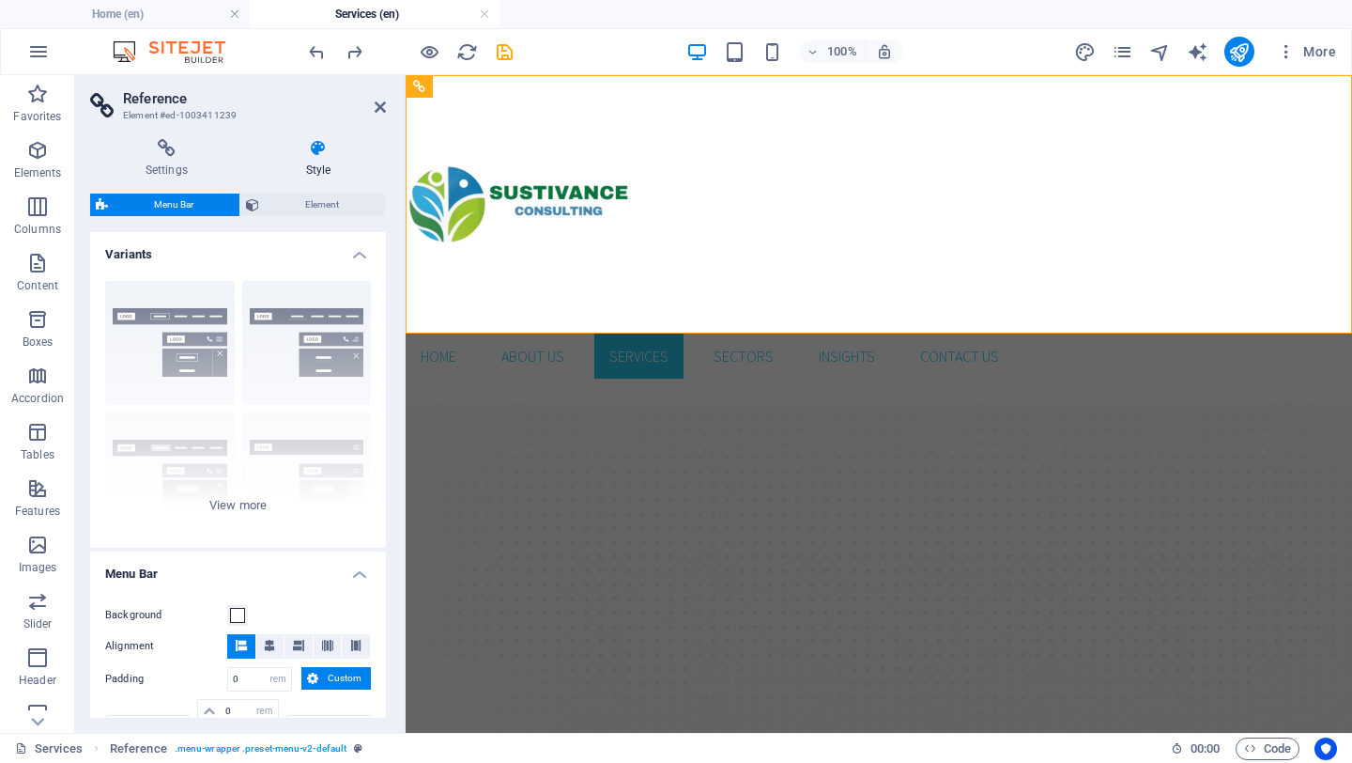
click at [386, 108] on aside "Reference Element #ed-1003411239 Settings Style Settings A reference is a copy …" at bounding box center [240, 403] width 331 height 657
click at [383, 108] on icon at bounding box center [380, 107] width 11 height 15
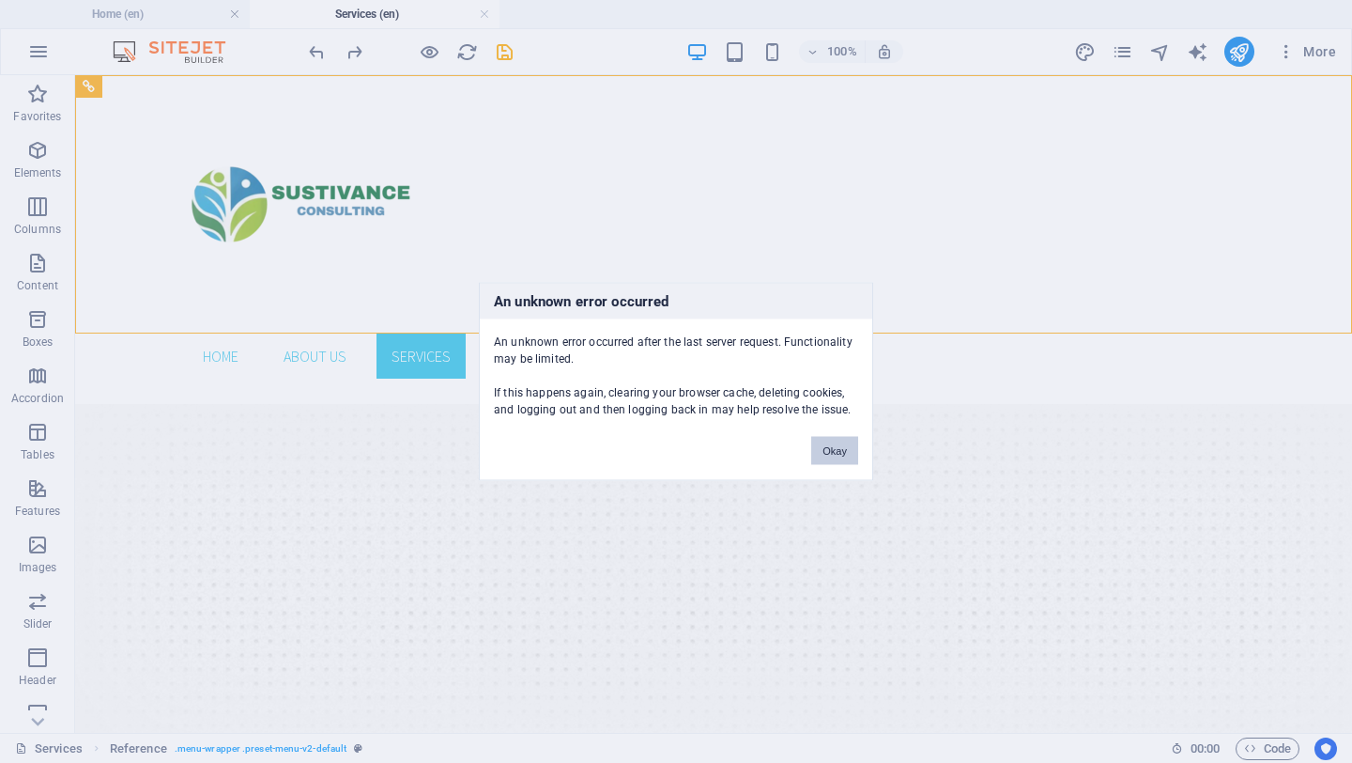
click at [837, 441] on button "Okay" at bounding box center [834, 451] width 47 height 28
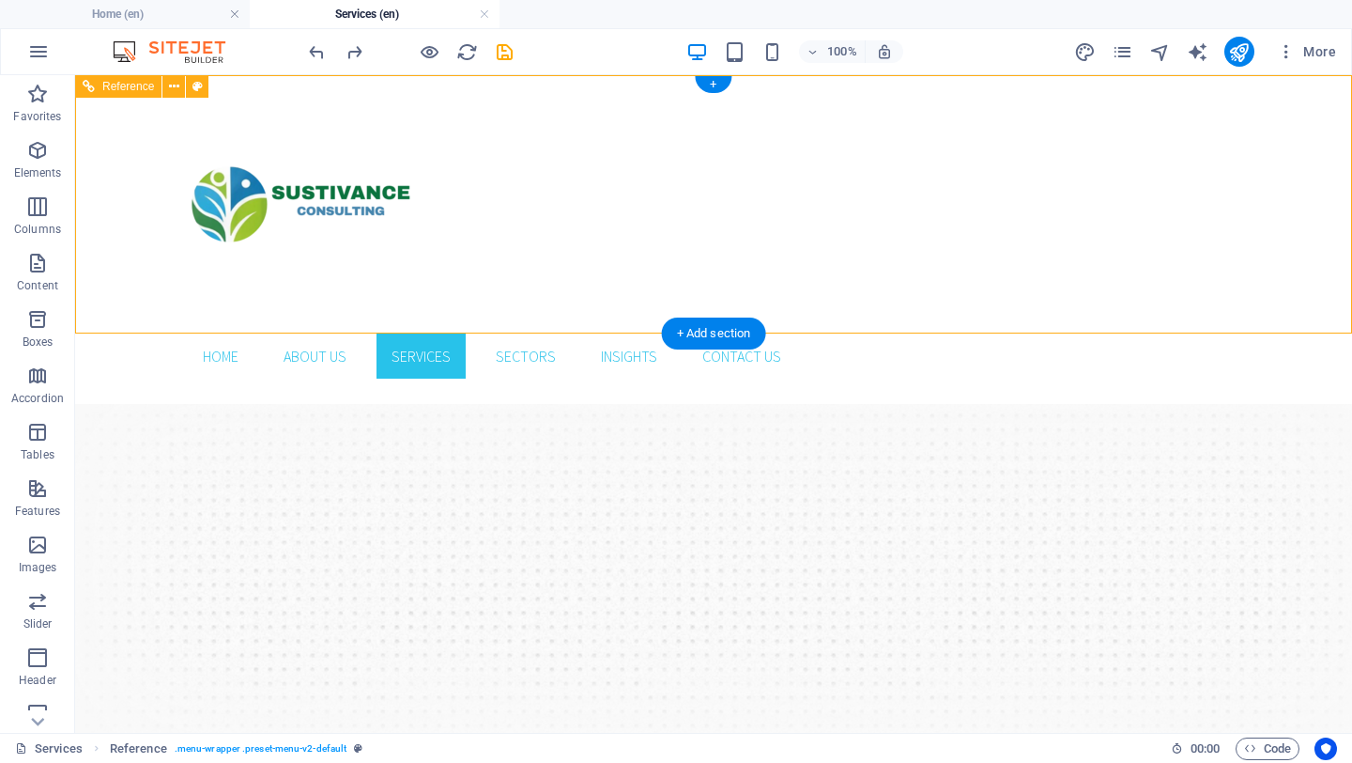
click at [311, 197] on div at bounding box center [714, 204] width 1052 height 258
select select "rem"
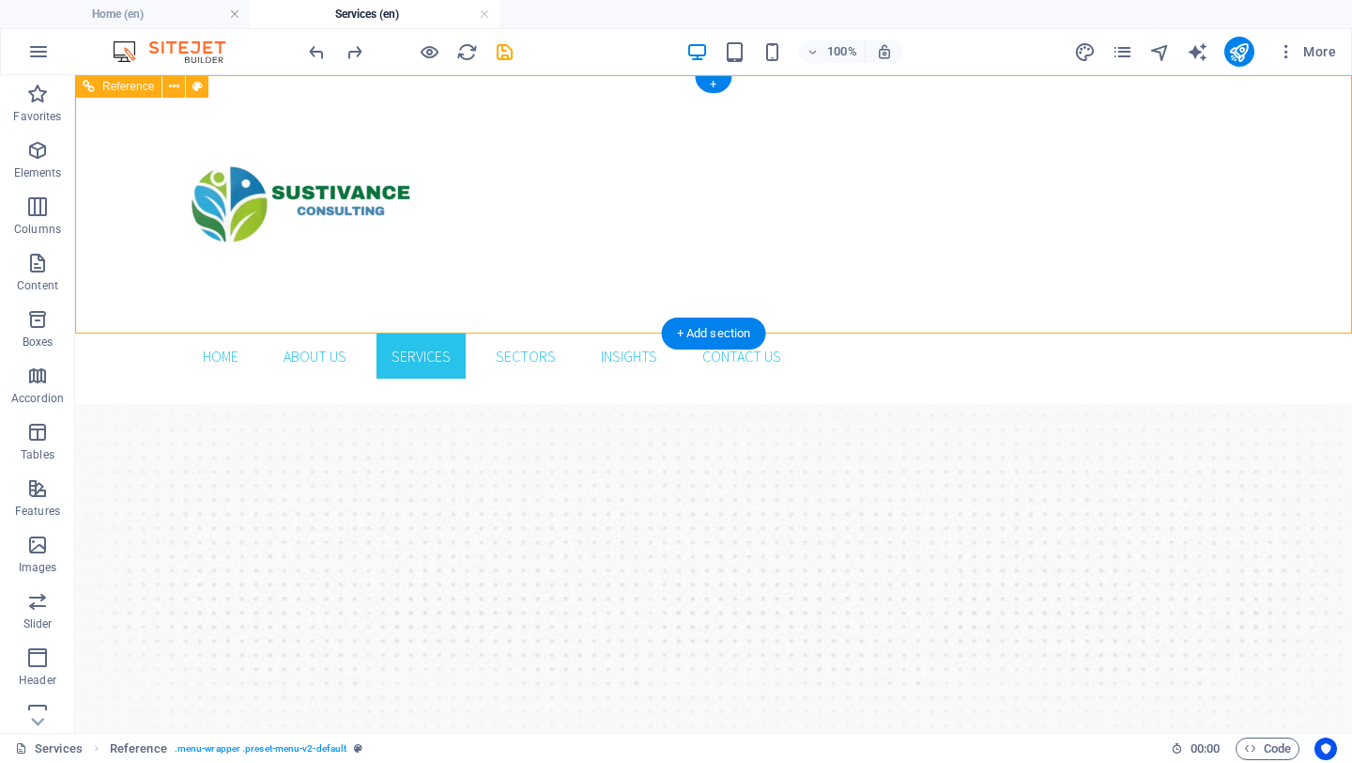
select select "rem"
select select "hover_box_left"
select select "px"
select select "rem"
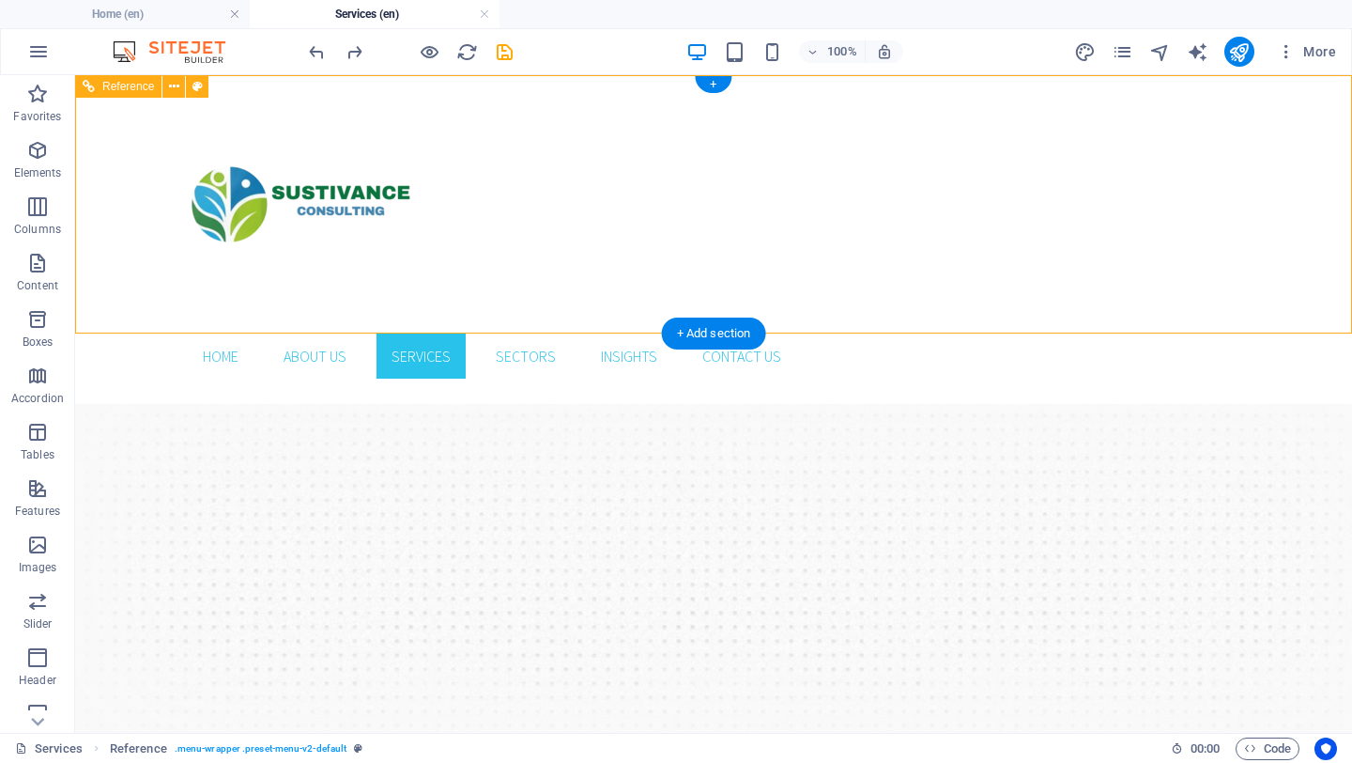
select select "rem"
select select "px"
select select
select select "px"
select select "%"
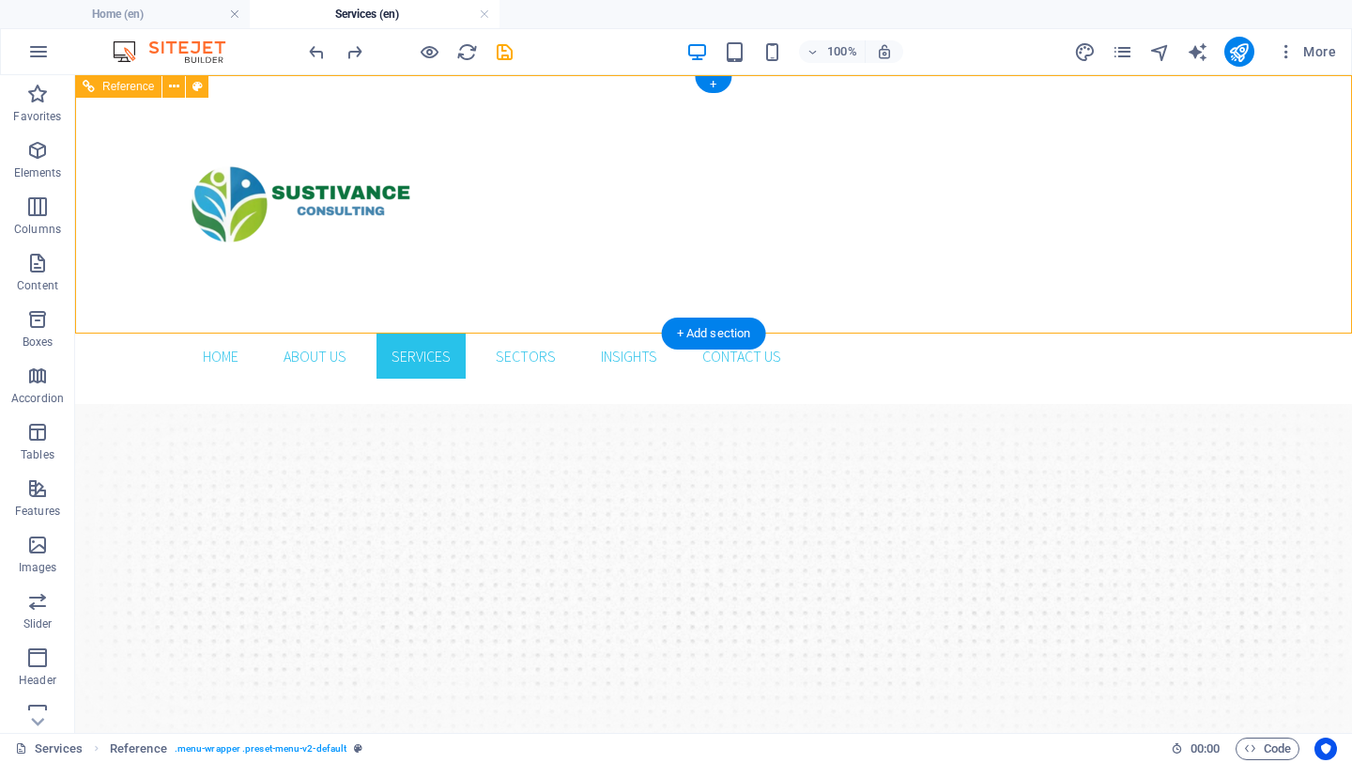
select select "rem"
select select "px"
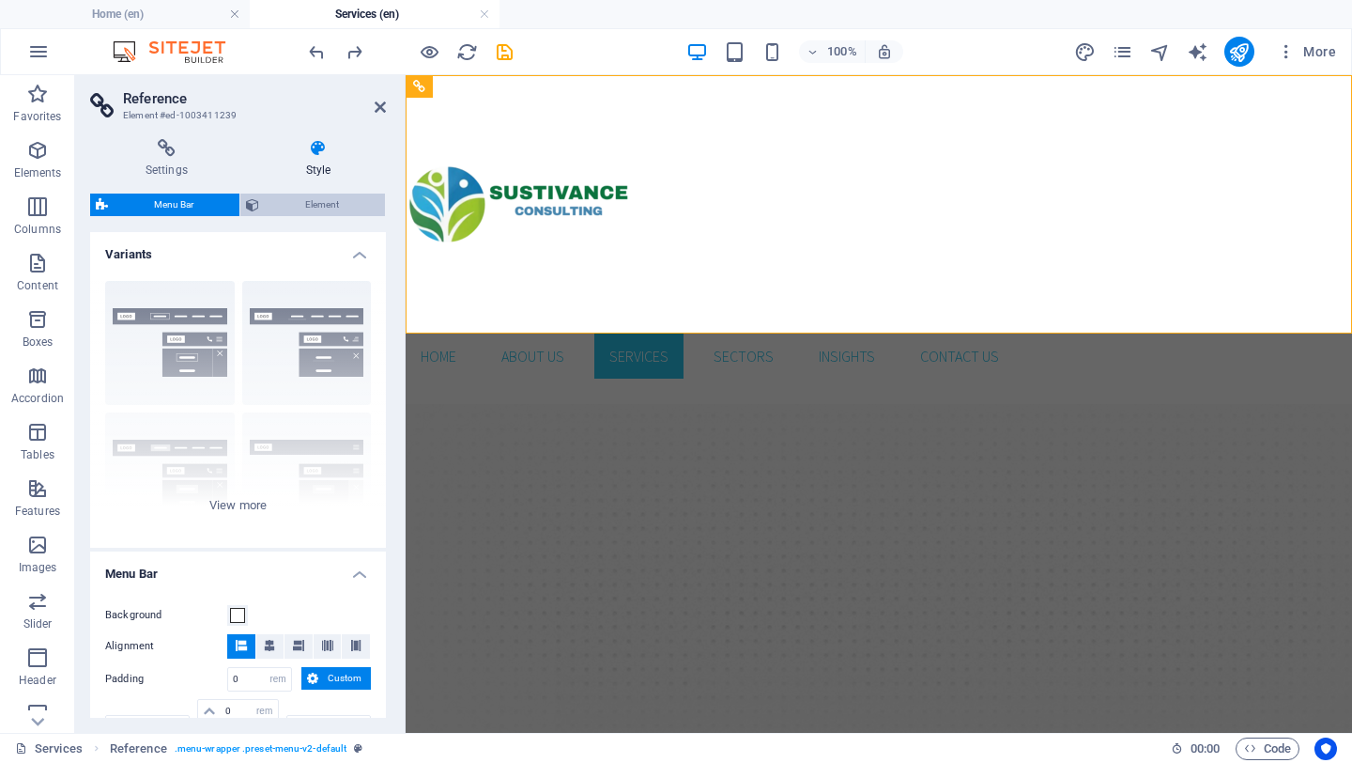
click at [295, 203] on span "Element" at bounding box center [322, 204] width 115 height 23
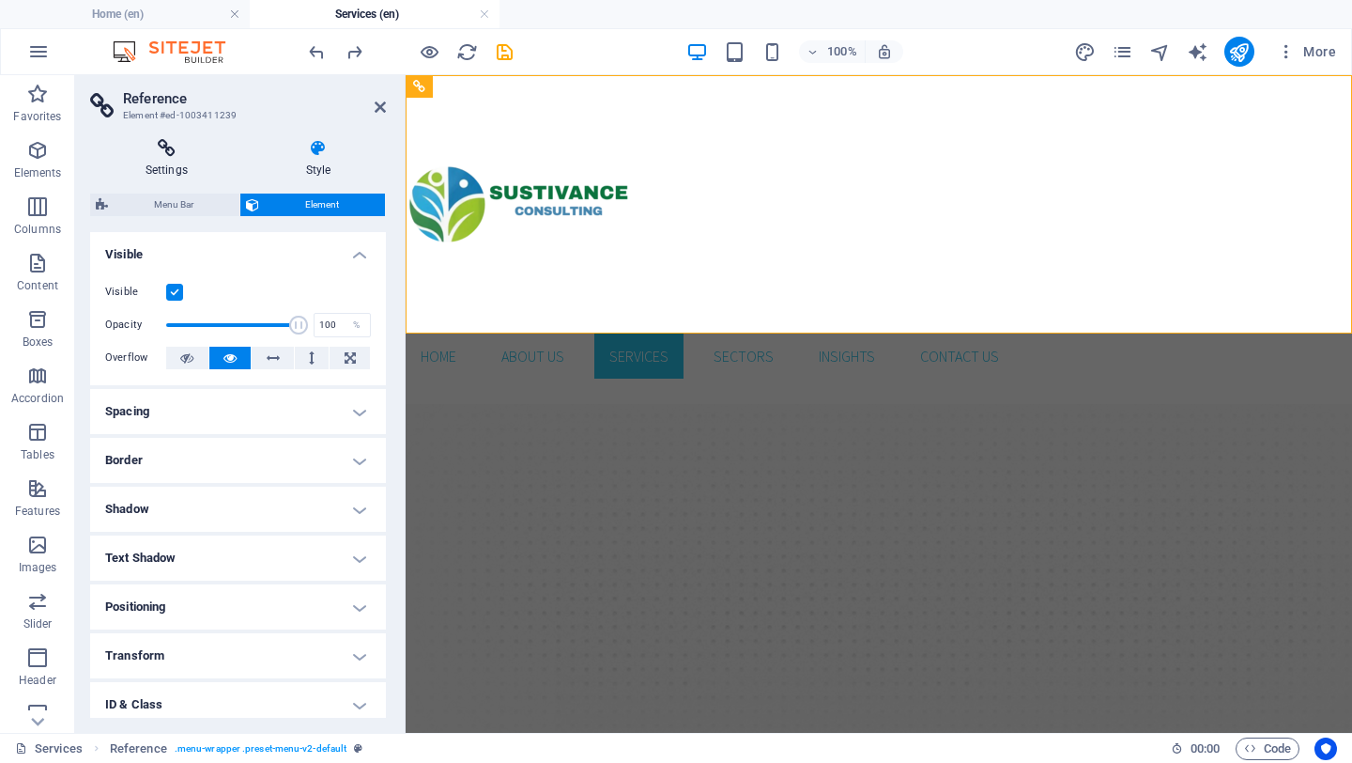
click at [168, 155] on icon at bounding box center [166, 148] width 153 height 19
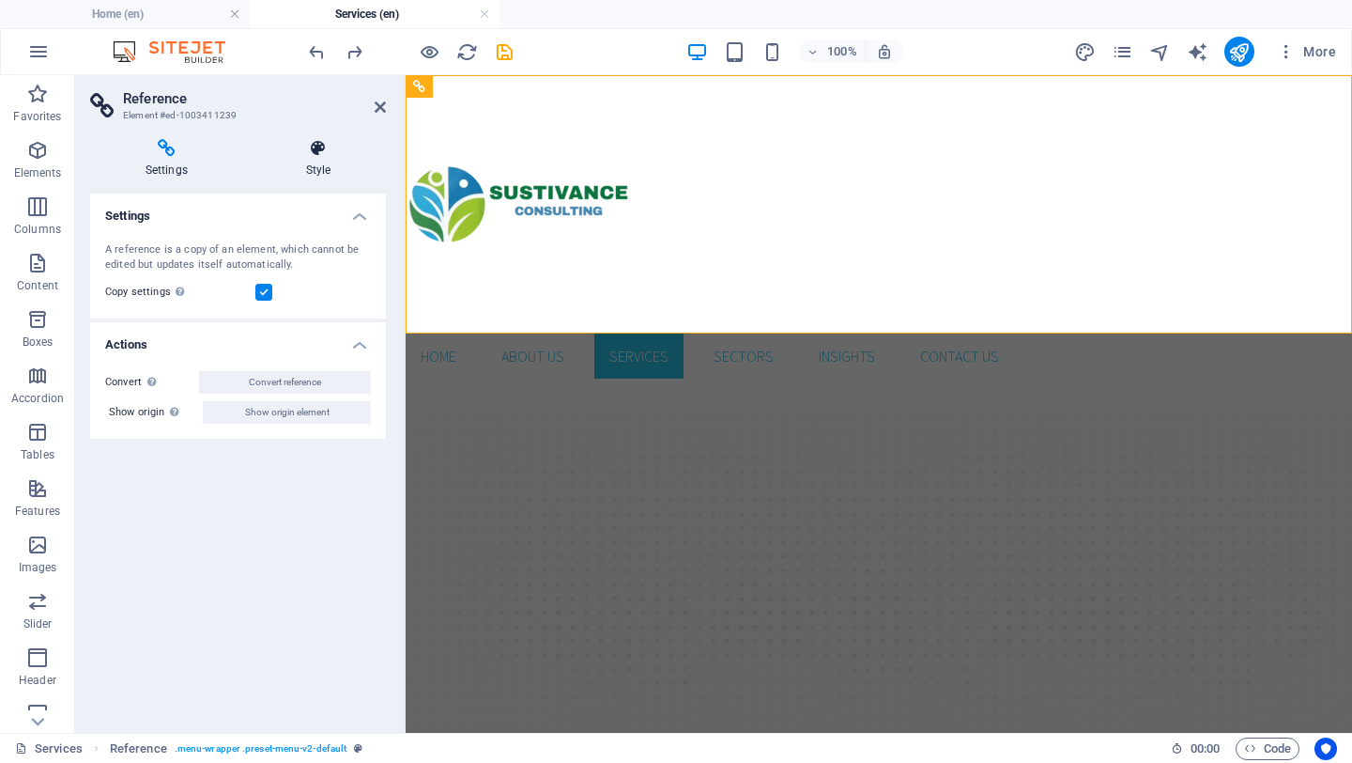
click at [323, 159] on h4 "Style" at bounding box center [318, 158] width 135 height 39
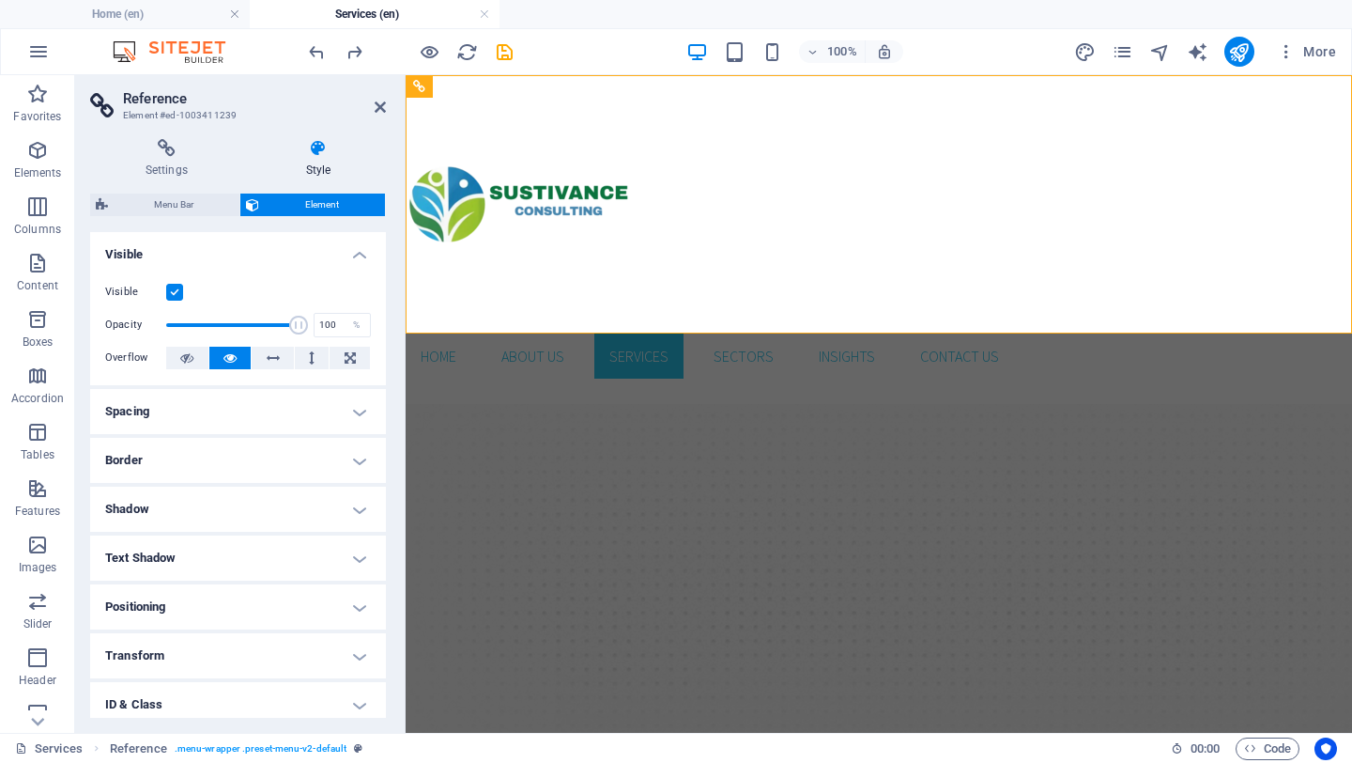
click at [301, 415] on h4 "Spacing" at bounding box center [238, 411] width 296 height 45
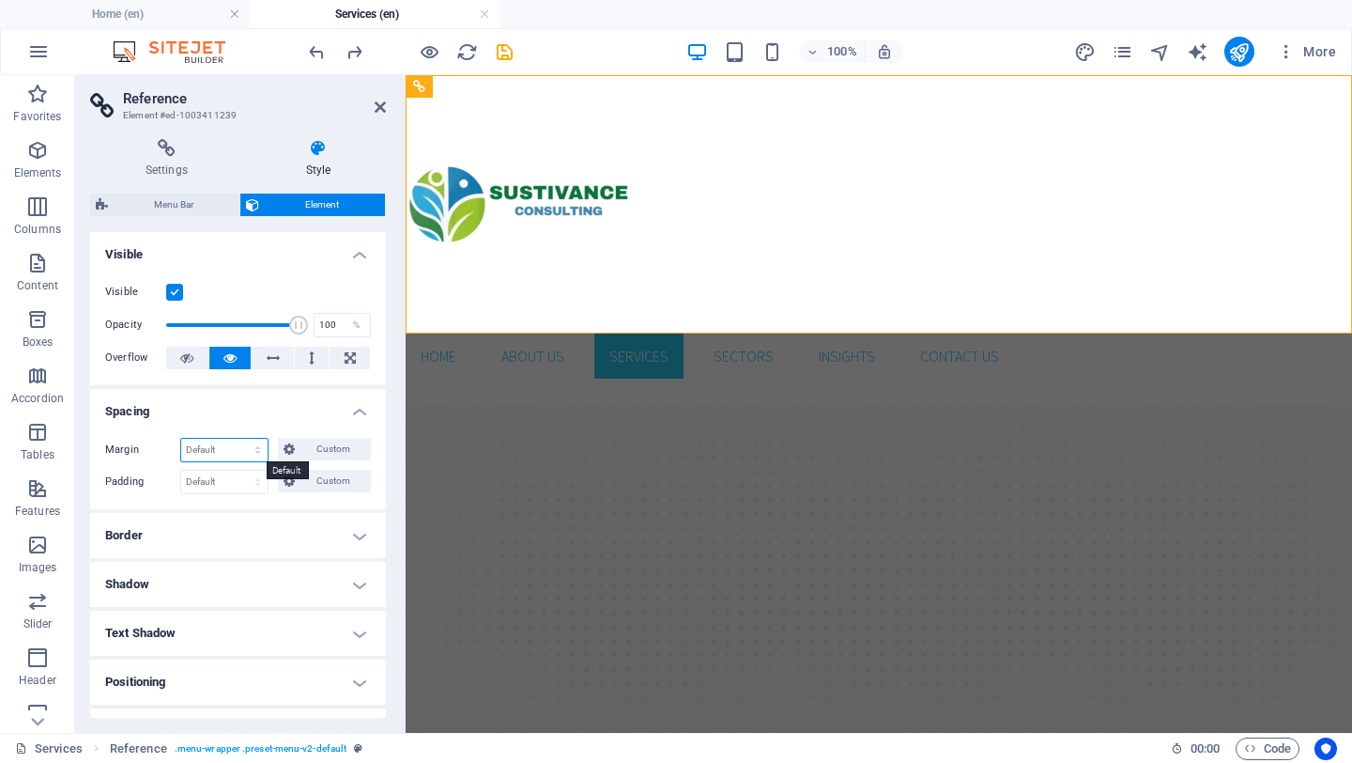
click at [257, 452] on select "Default auto px % rem vw vh Custom" at bounding box center [224, 450] width 86 height 23
click at [181, 439] on select "Default auto px % rem vw vh Custom" at bounding box center [224, 450] width 86 height 23
select select "DISABLED_OPTION_VALUE"
click at [263, 488] on select "Default px rem % vh vw Custom" at bounding box center [224, 482] width 86 height 23
select select "px"
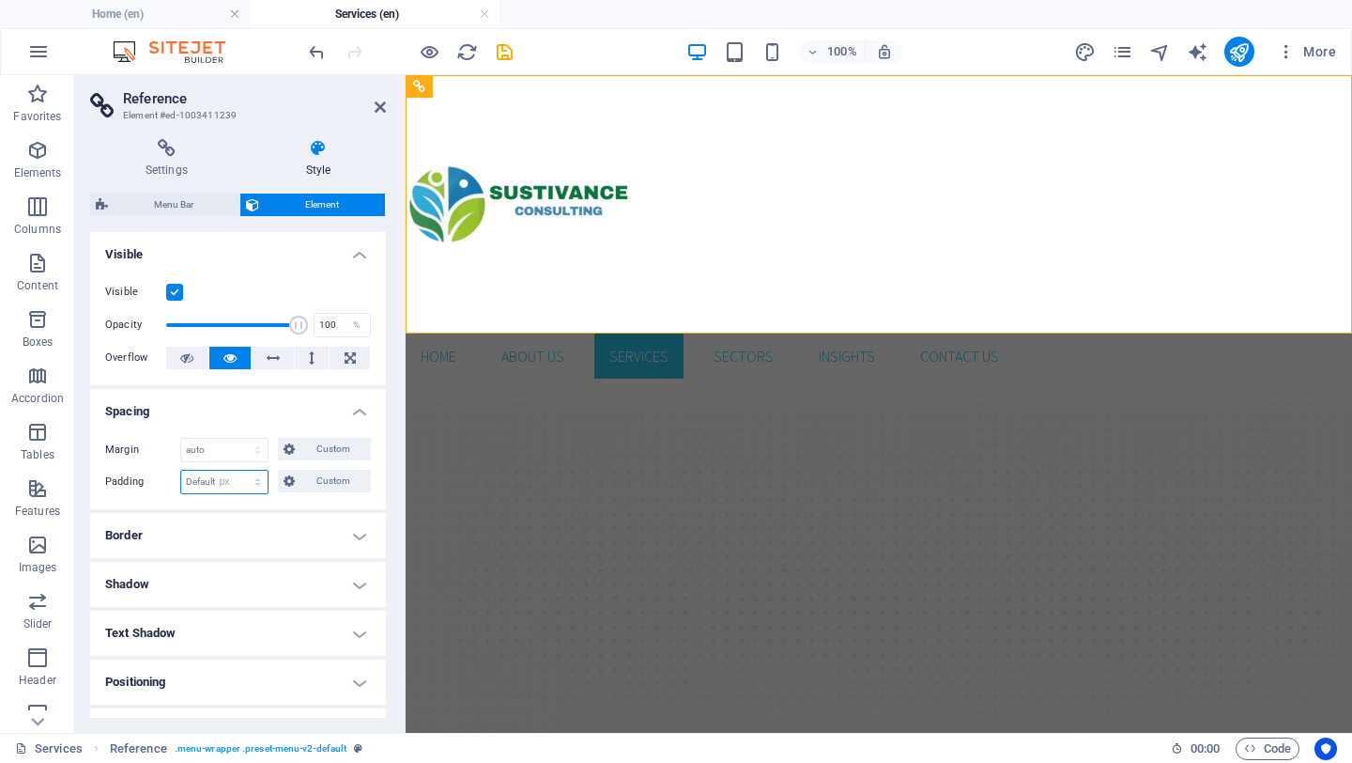
click at [239, 471] on select "Default px rem % vh vw Custom" at bounding box center [224, 482] width 86 height 23
type input "0"
click at [228, 533] on h4 "Border" at bounding box center [238, 535] width 296 height 45
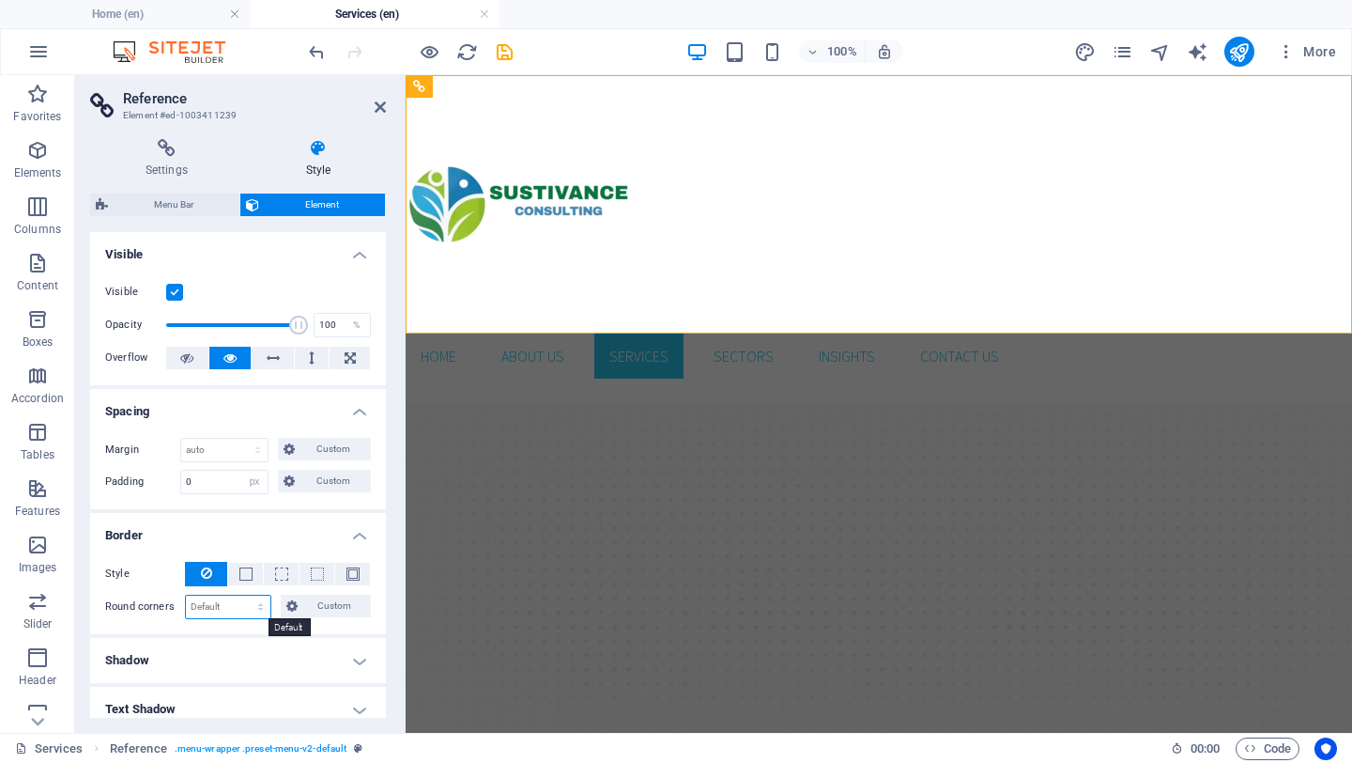
click at [247, 600] on select "Default px rem % vh vw Custom" at bounding box center [228, 606] width 85 height 23
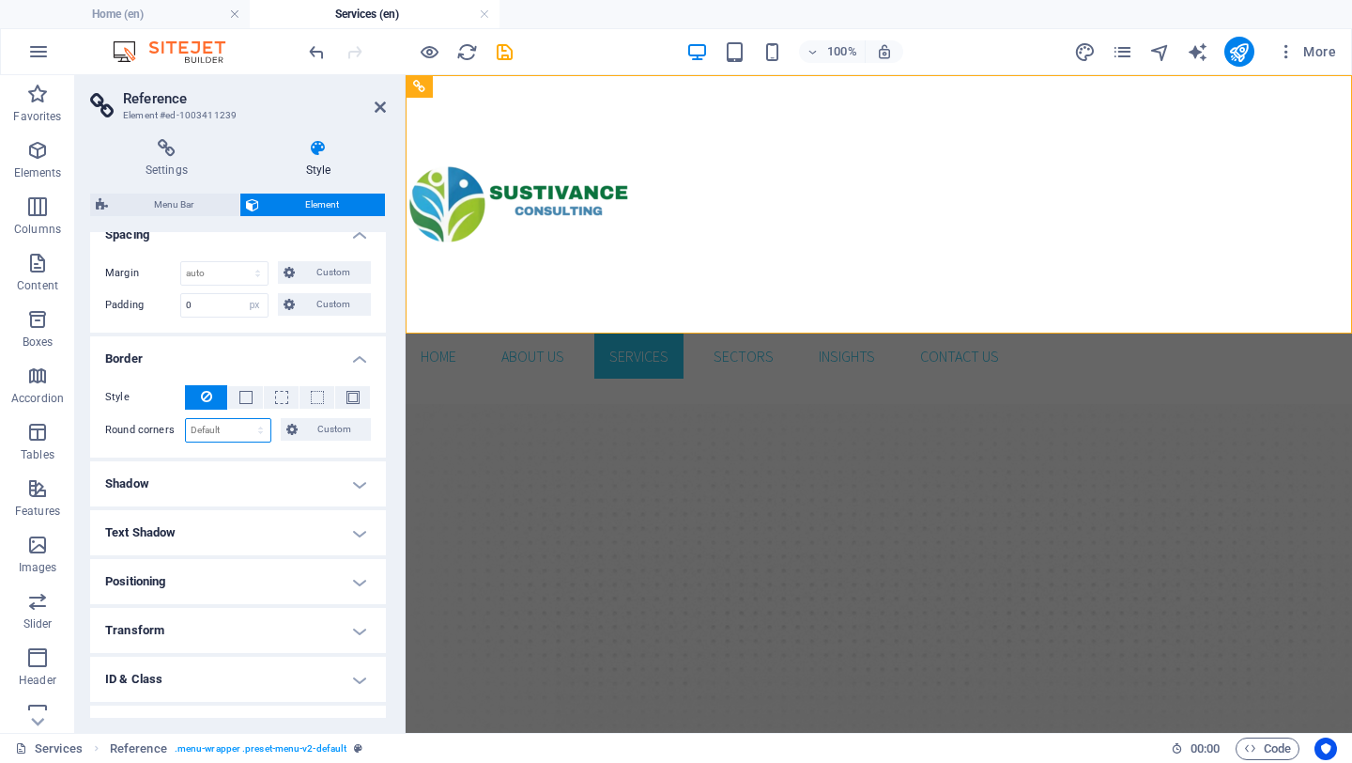
scroll to position [181, 0]
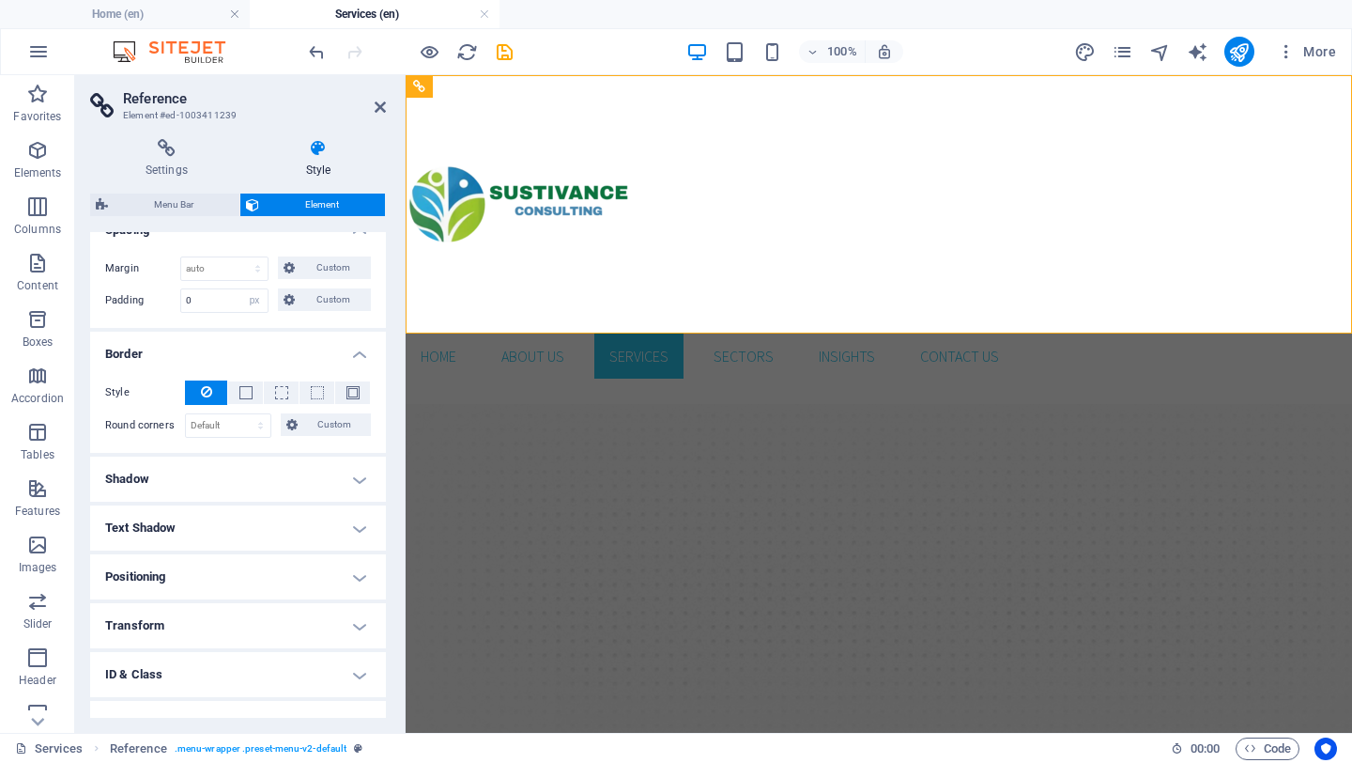
click at [297, 582] on h4 "Positioning" at bounding box center [238, 576] width 296 height 45
click at [180, 615] on span "Static" at bounding box center [170, 613] width 23 height 23
click at [208, 610] on span "Relative" at bounding box center [212, 613] width 31 height 23
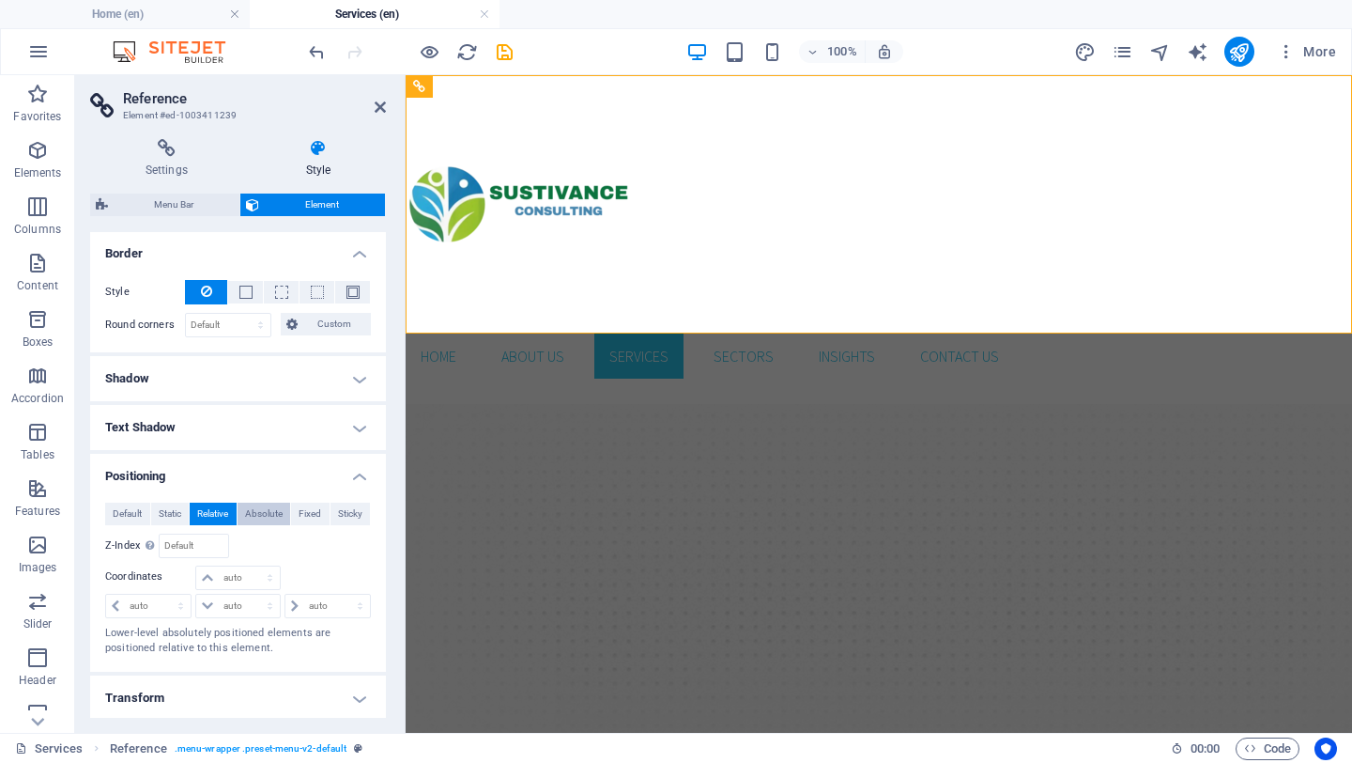
scroll to position [284, 0]
click at [268, 508] on span "Absolute" at bounding box center [264, 512] width 38 height 23
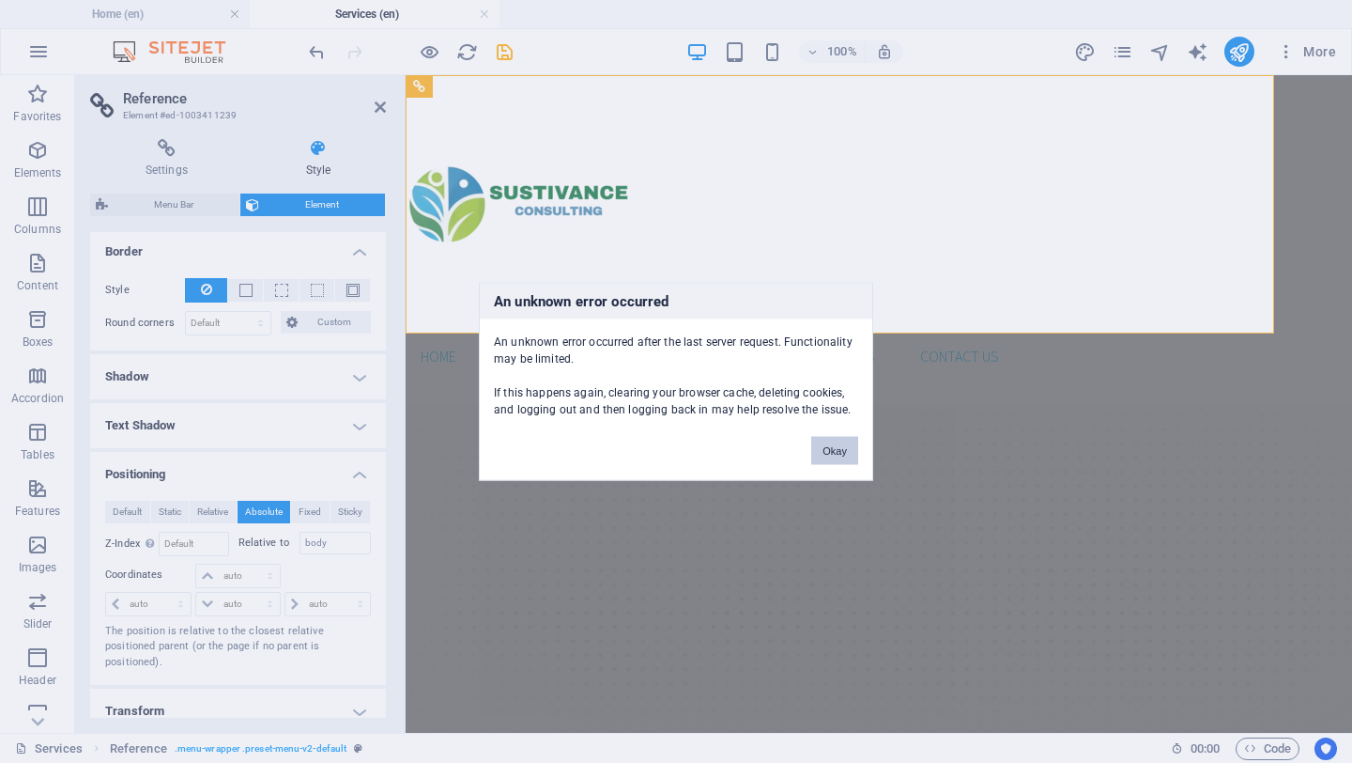
click at [824, 446] on button "Okay" at bounding box center [834, 451] width 47 height 28
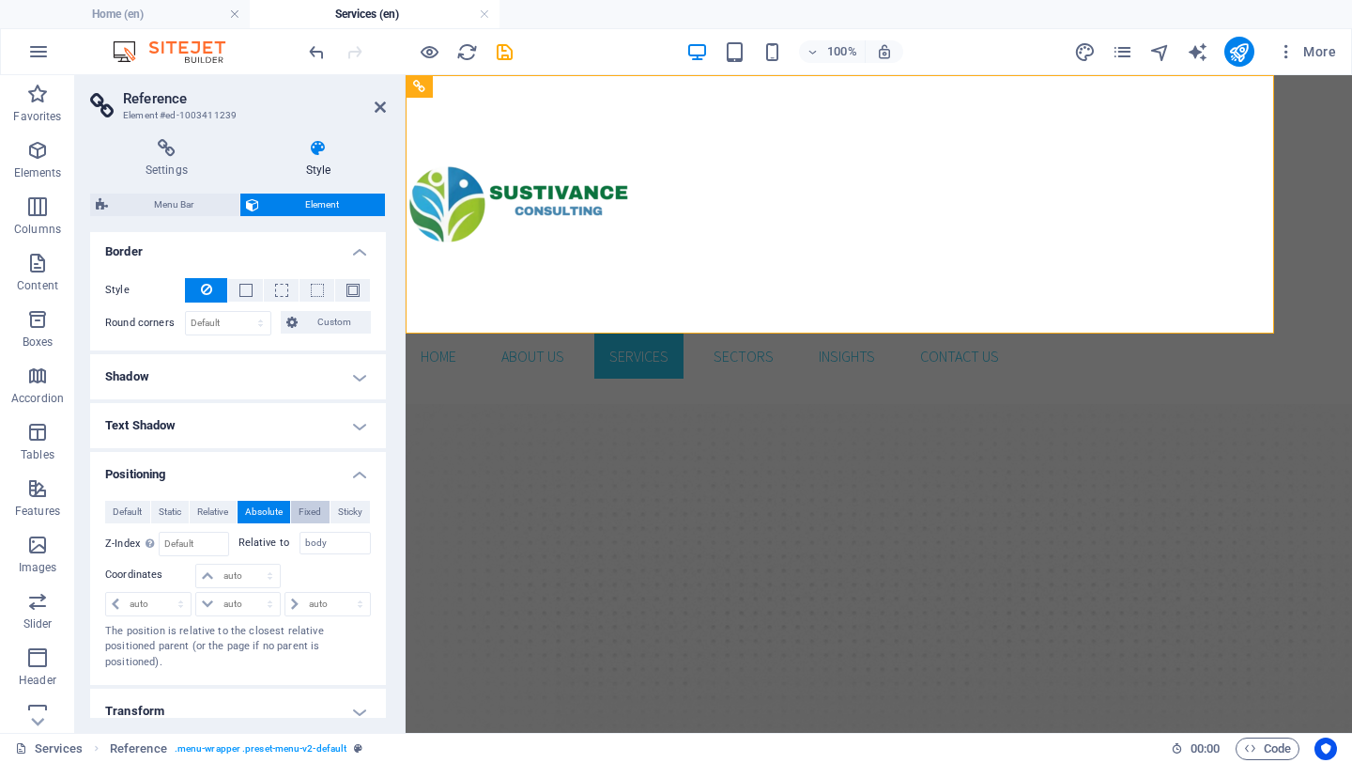
click at [308, 518] on span "Fixed" at bounding box center [310, 512] width 23 height 23
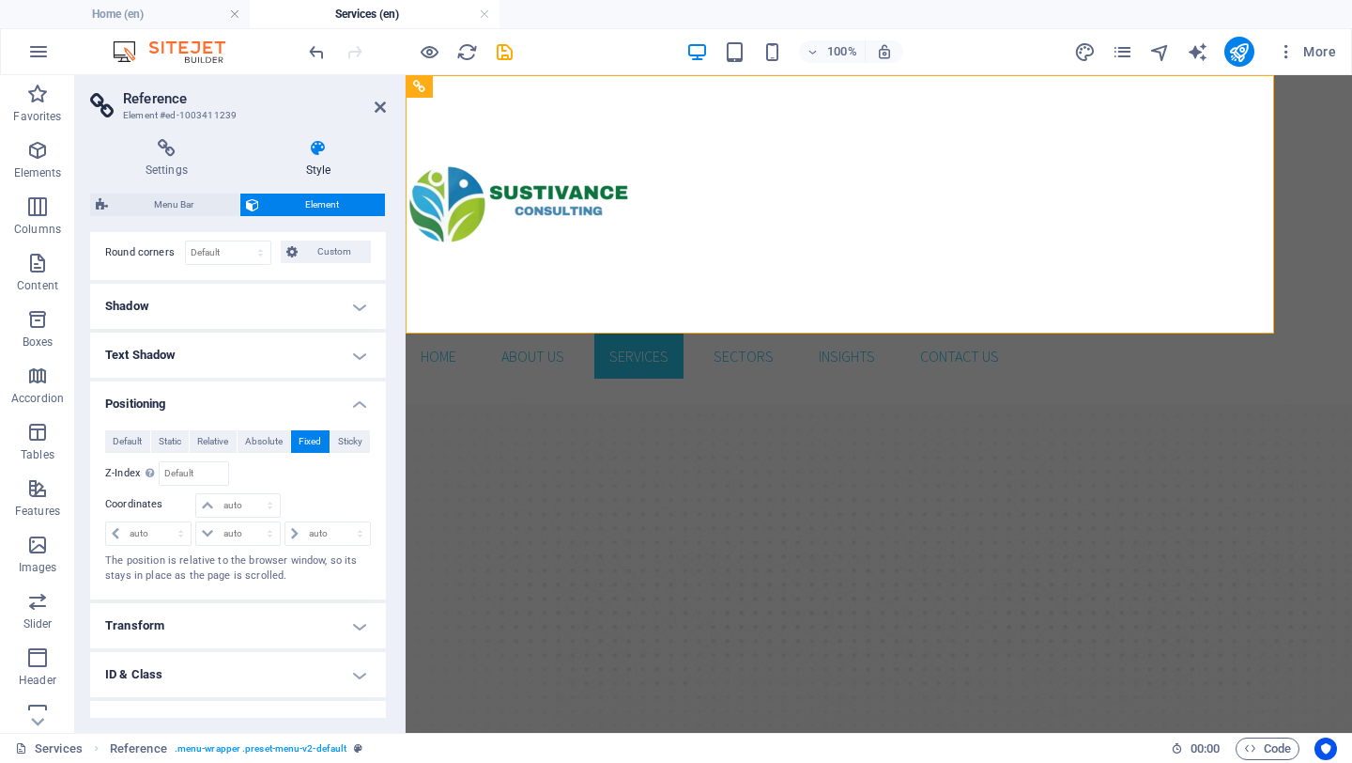
scroll to position [431, 0]
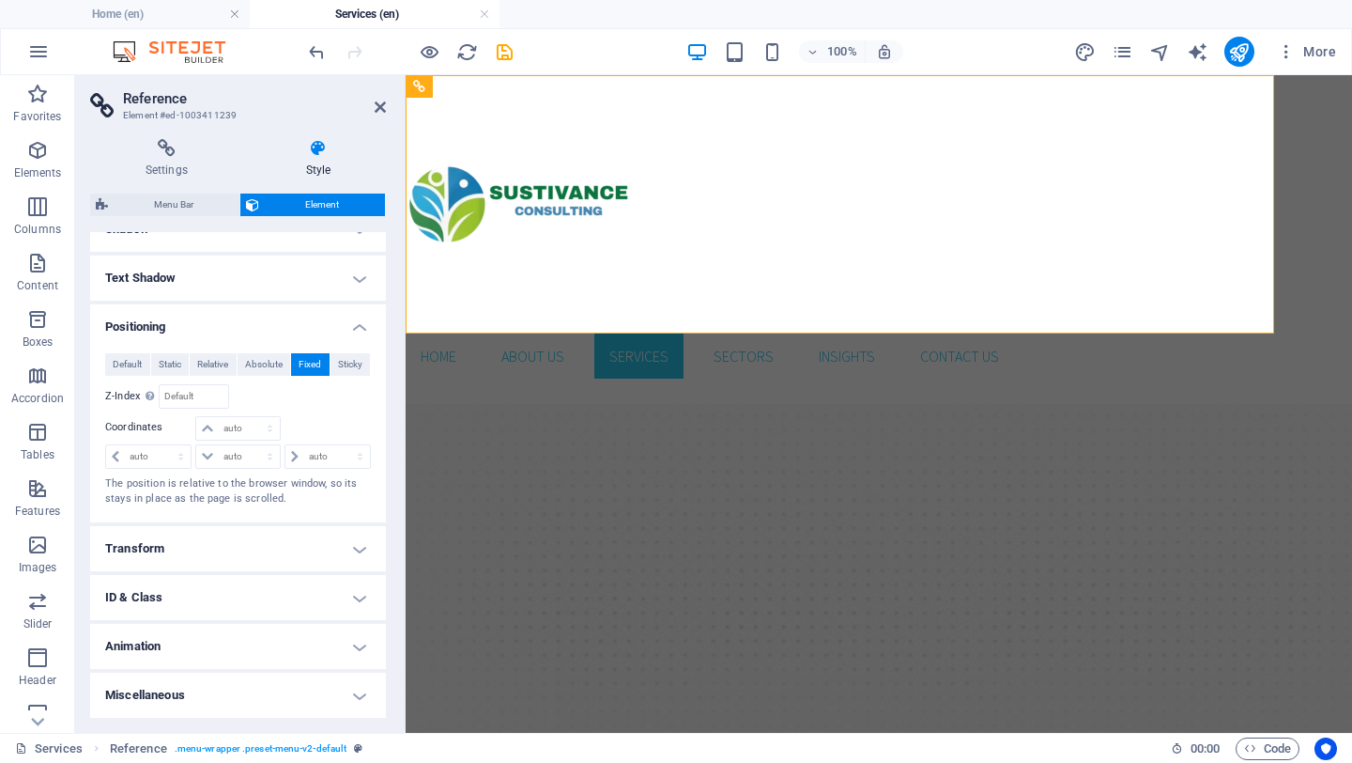
click at [357, 550] on h4 "Transform" at bounding box center [238, 548] width 296 height 45
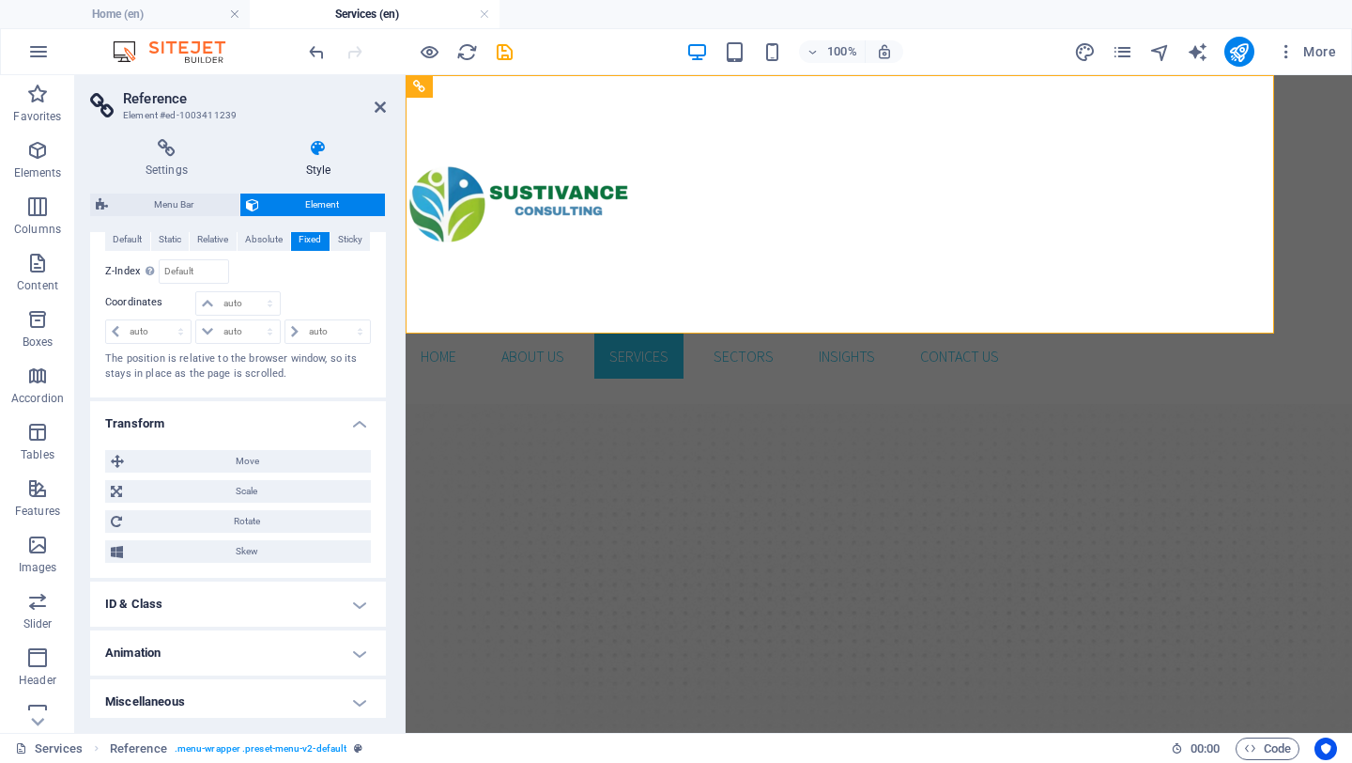
scroll to position [563, 0]
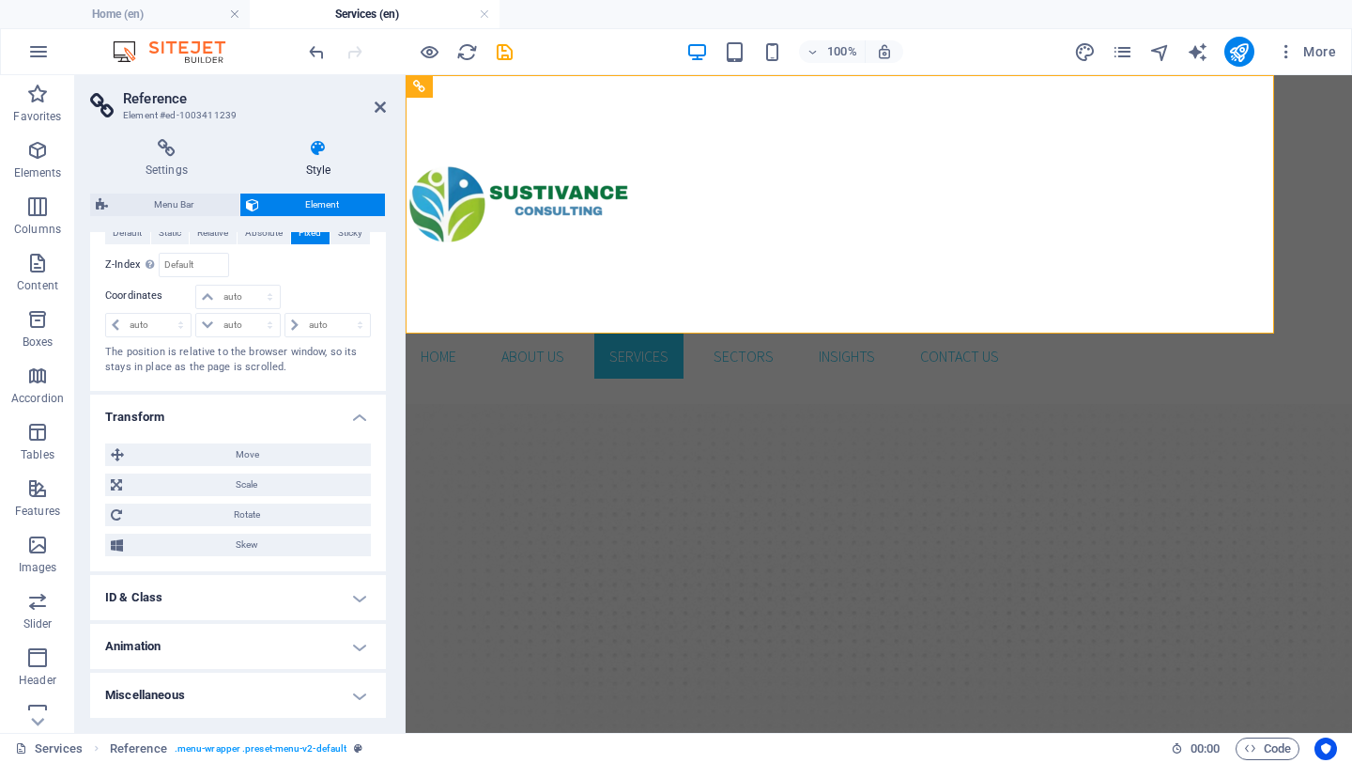
click at [359, 595] on h4 "ID & Class" at bounding box center [238, 597] width 296 height 45
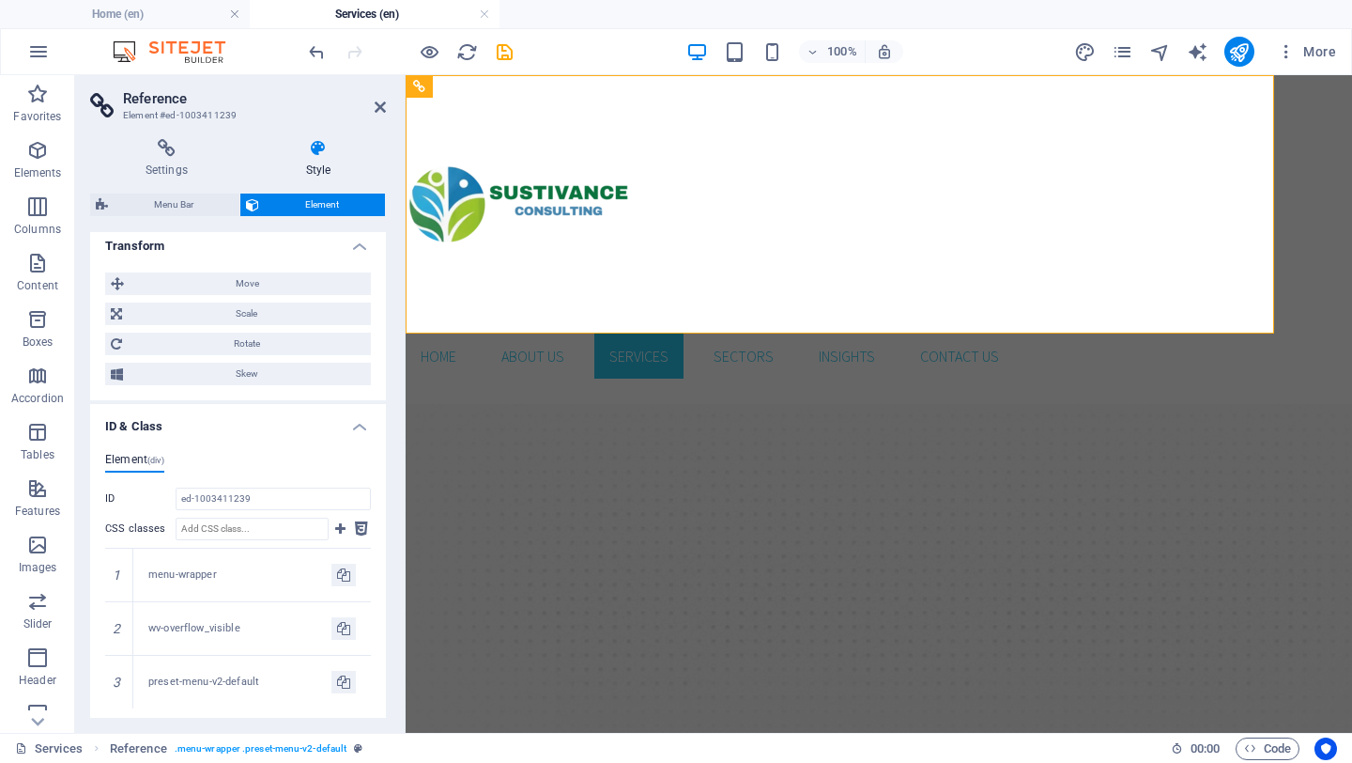
scroll to position [891, 0]
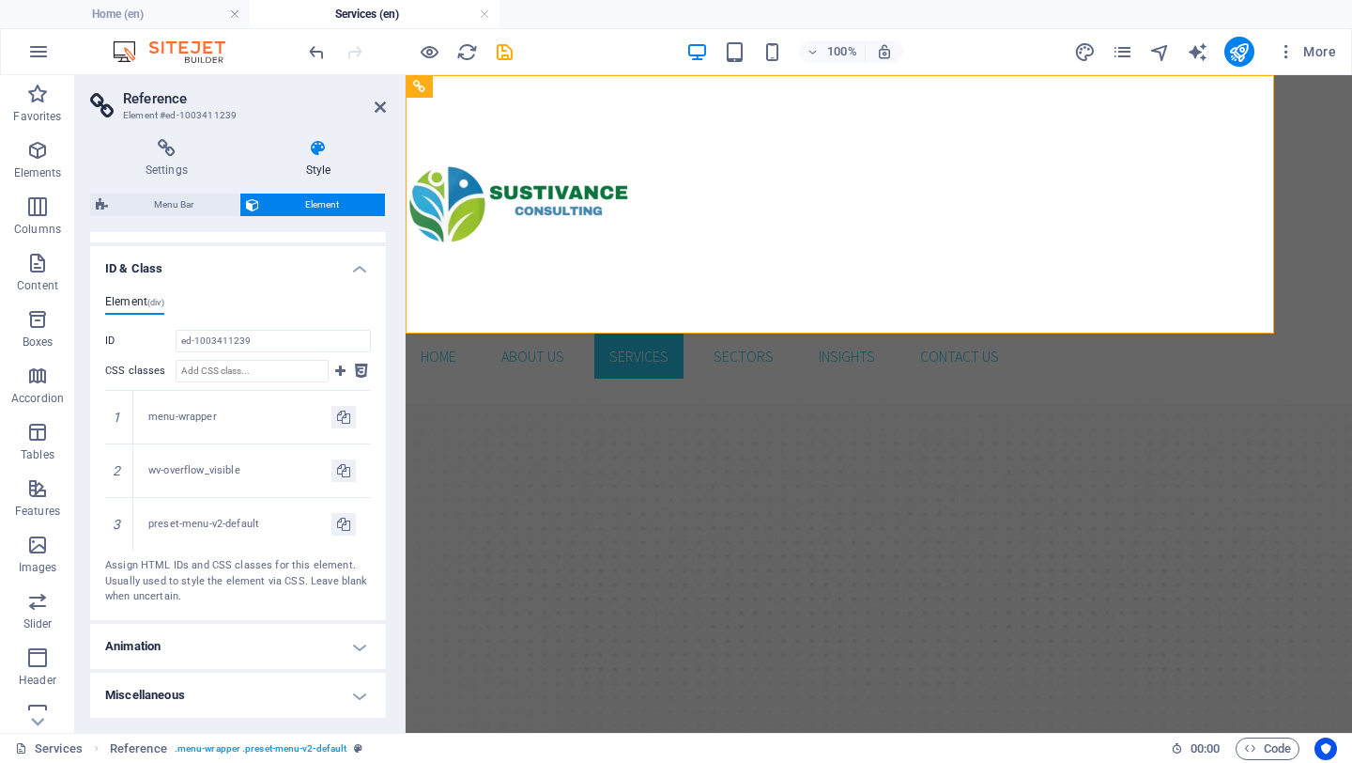
click at [356, 638] on h4 "Animation" at bounding box center [238, 646] width 296 height 45
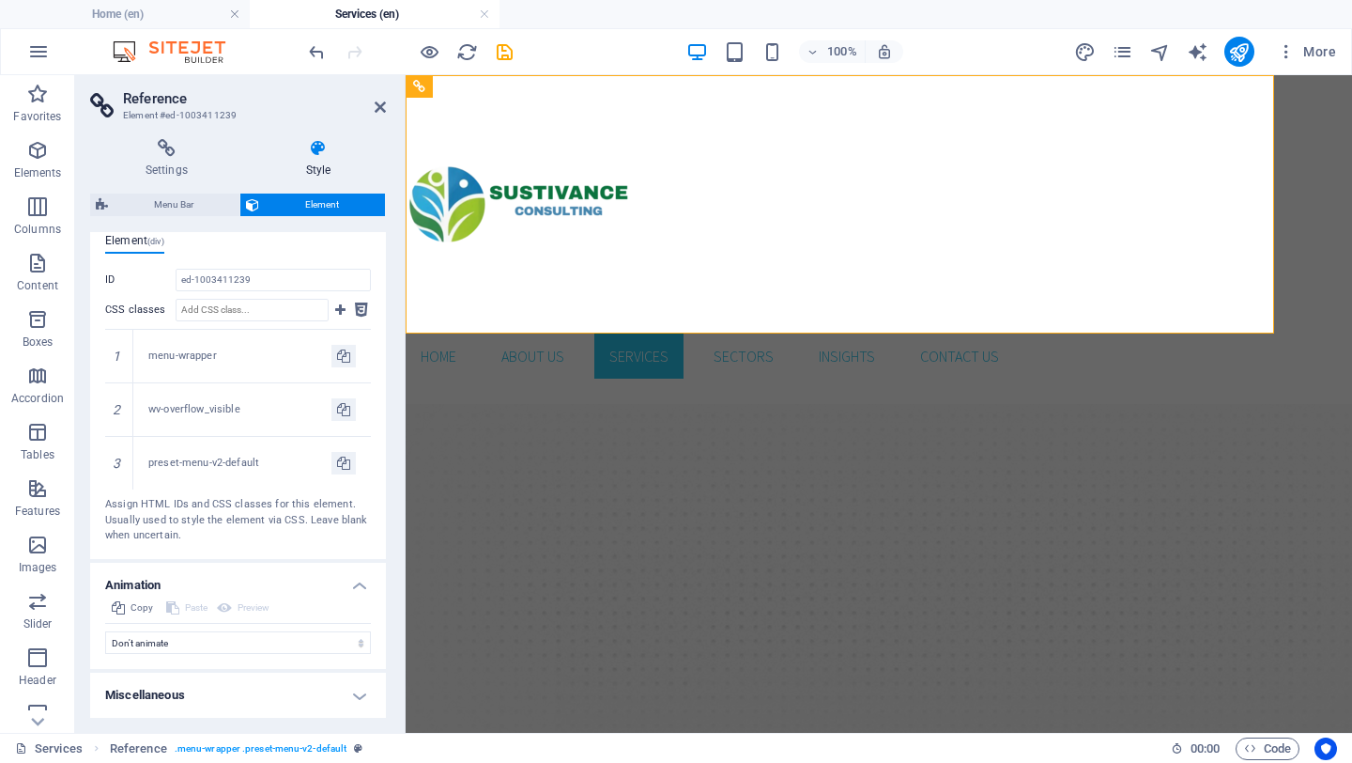
click at [349, 639] on h4 "Miscellaneous" at bounding box center [238, 694] width 296 height 45
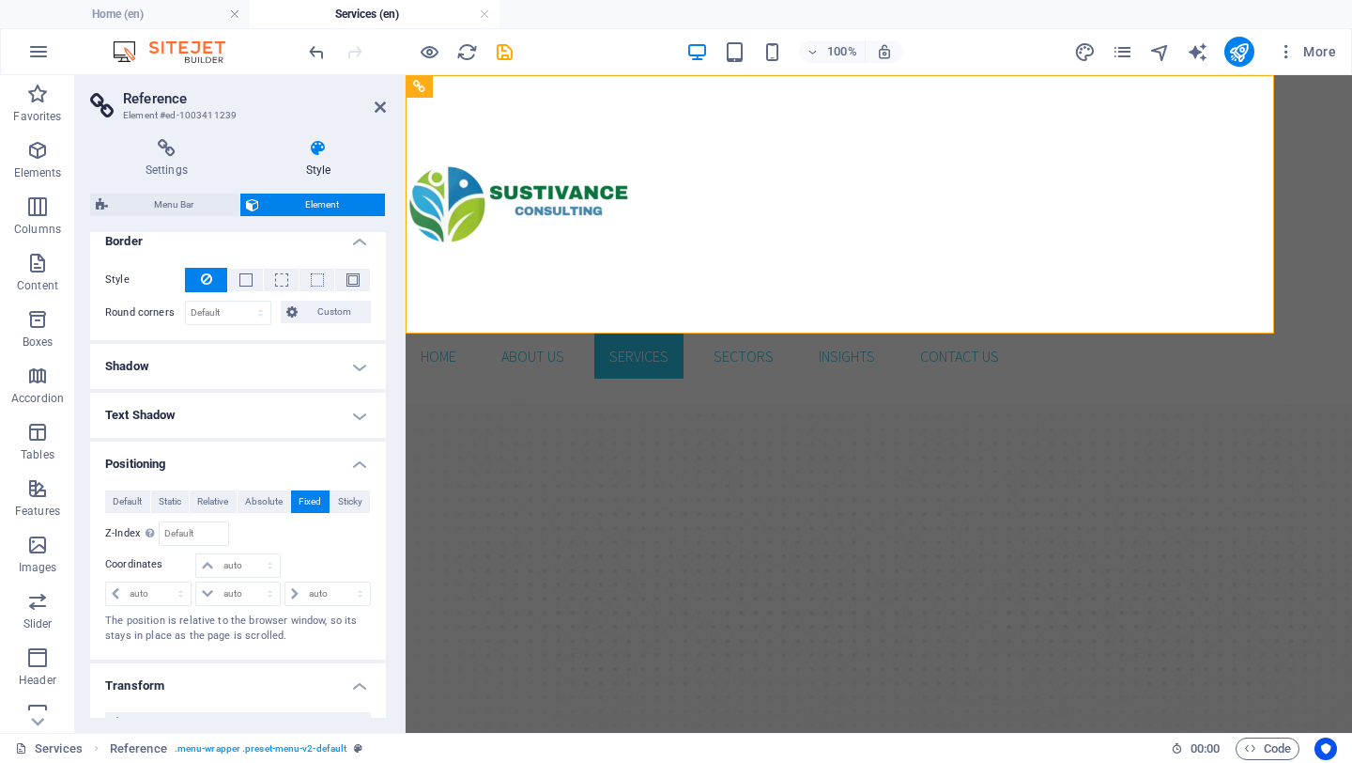
scroll to position [289, 0]
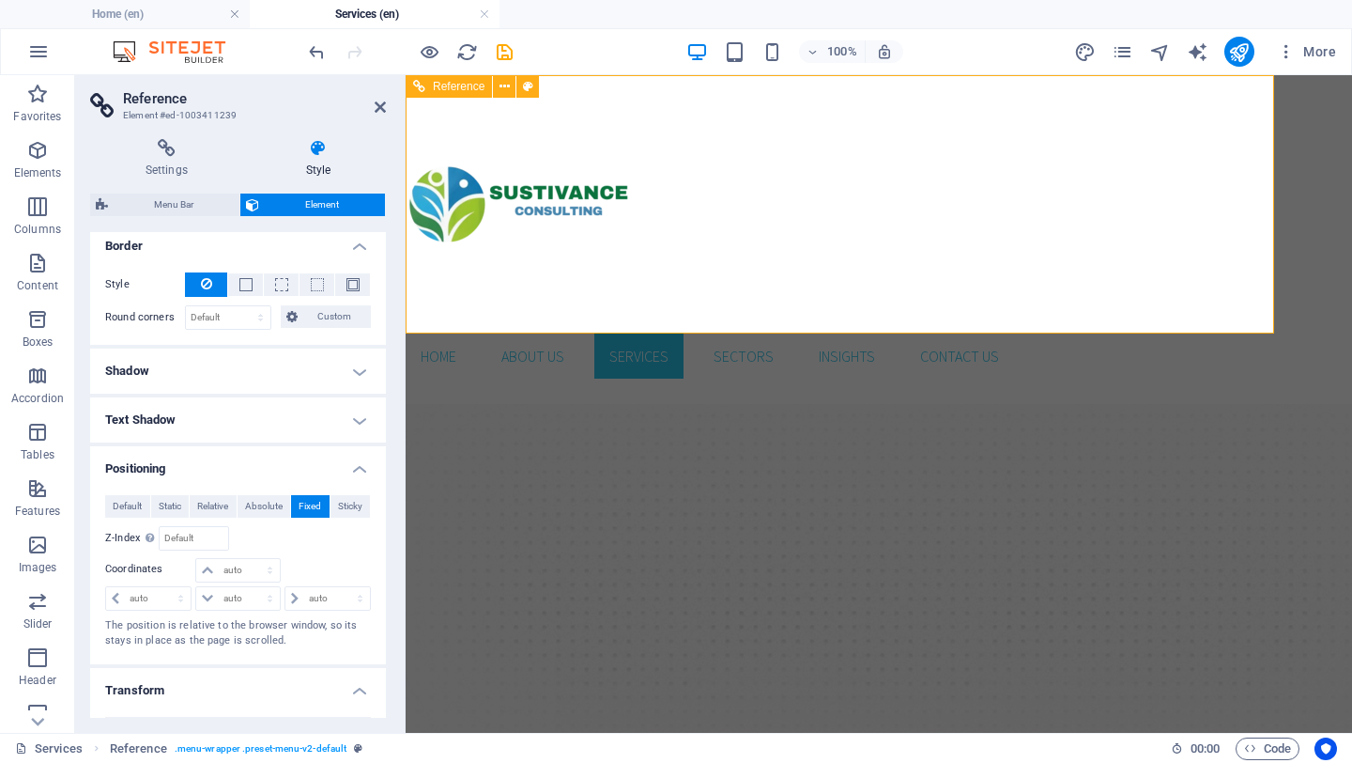
click at [468, 211] on div at bounding box center [710, 204] width 609 height 258
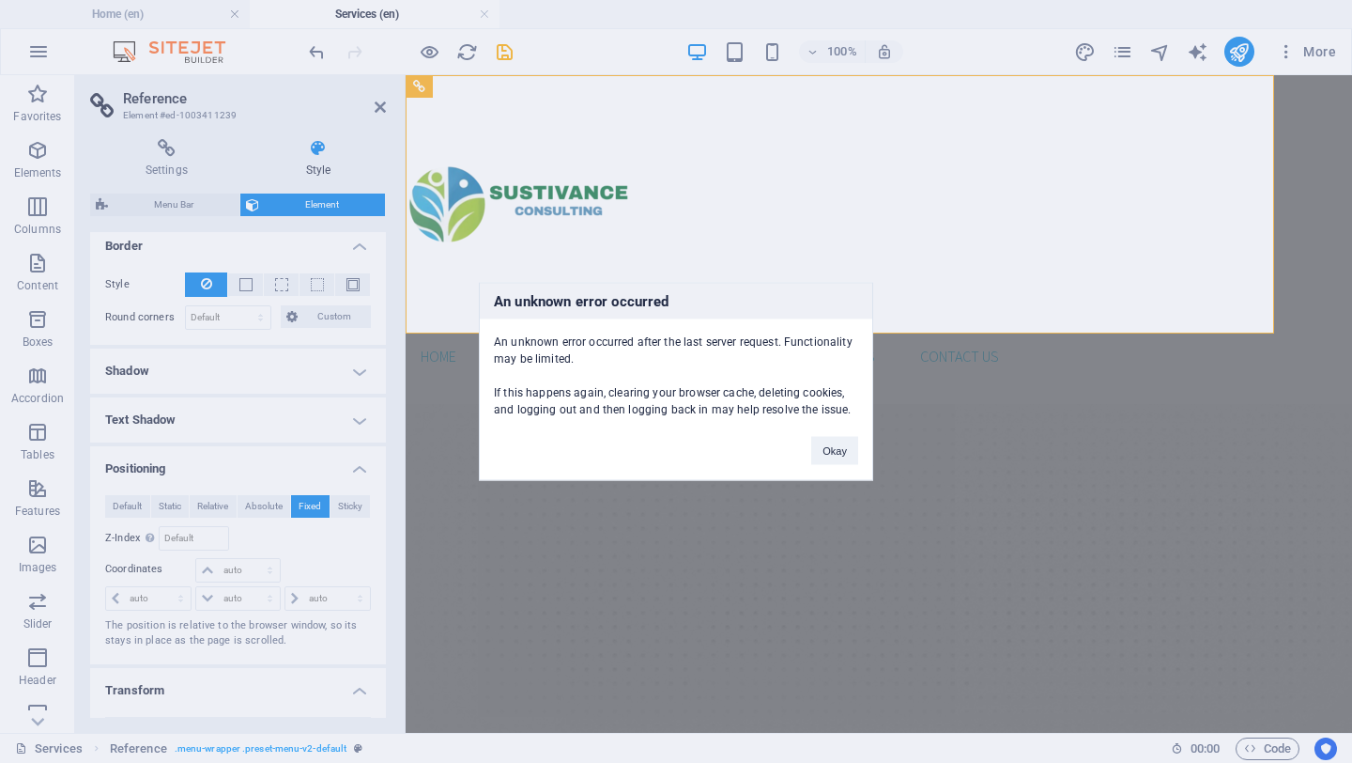
click at [382, 108] on div "An unknown error occurred An unknown error occurred after the last server reque…" at bounding box center [676, 381] width 1352 height 763
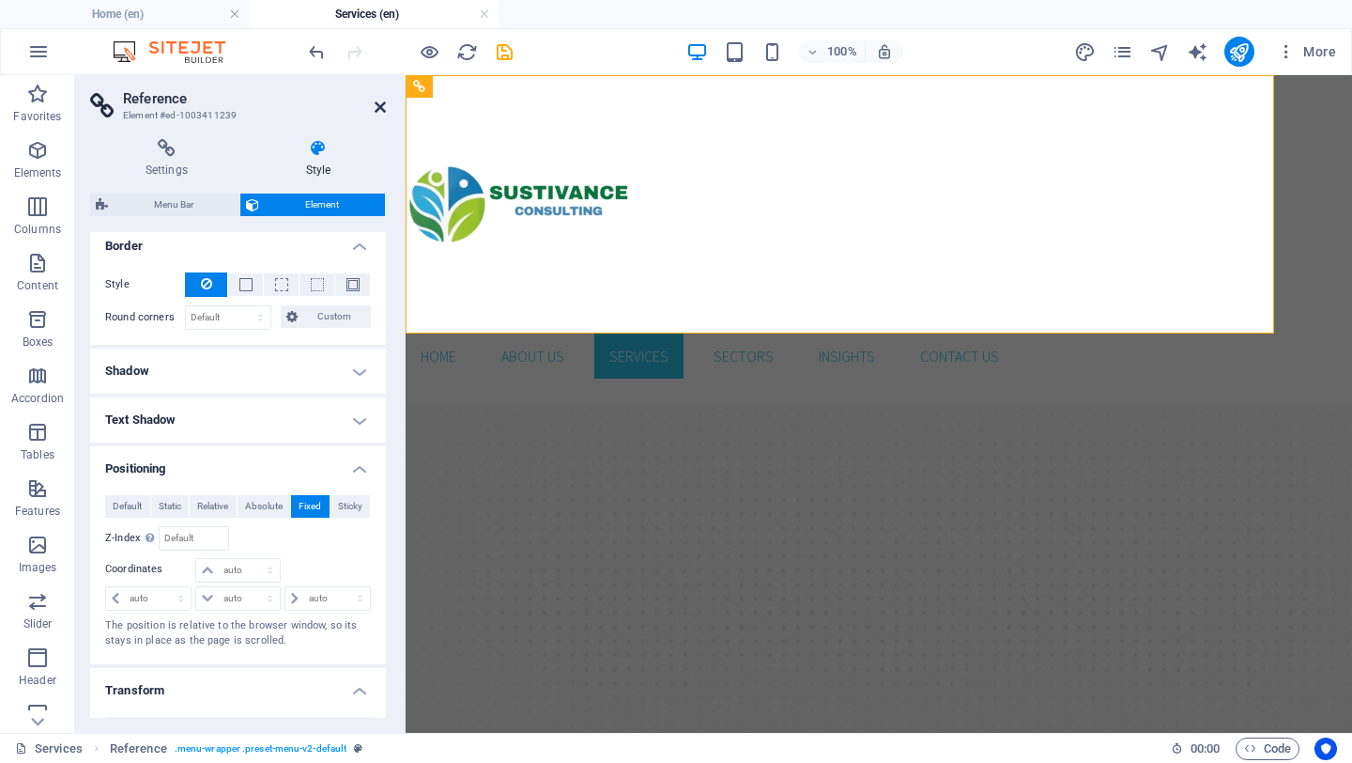
click at [380, 112] on icon at bounding box center [380, 107] width 11 height 15
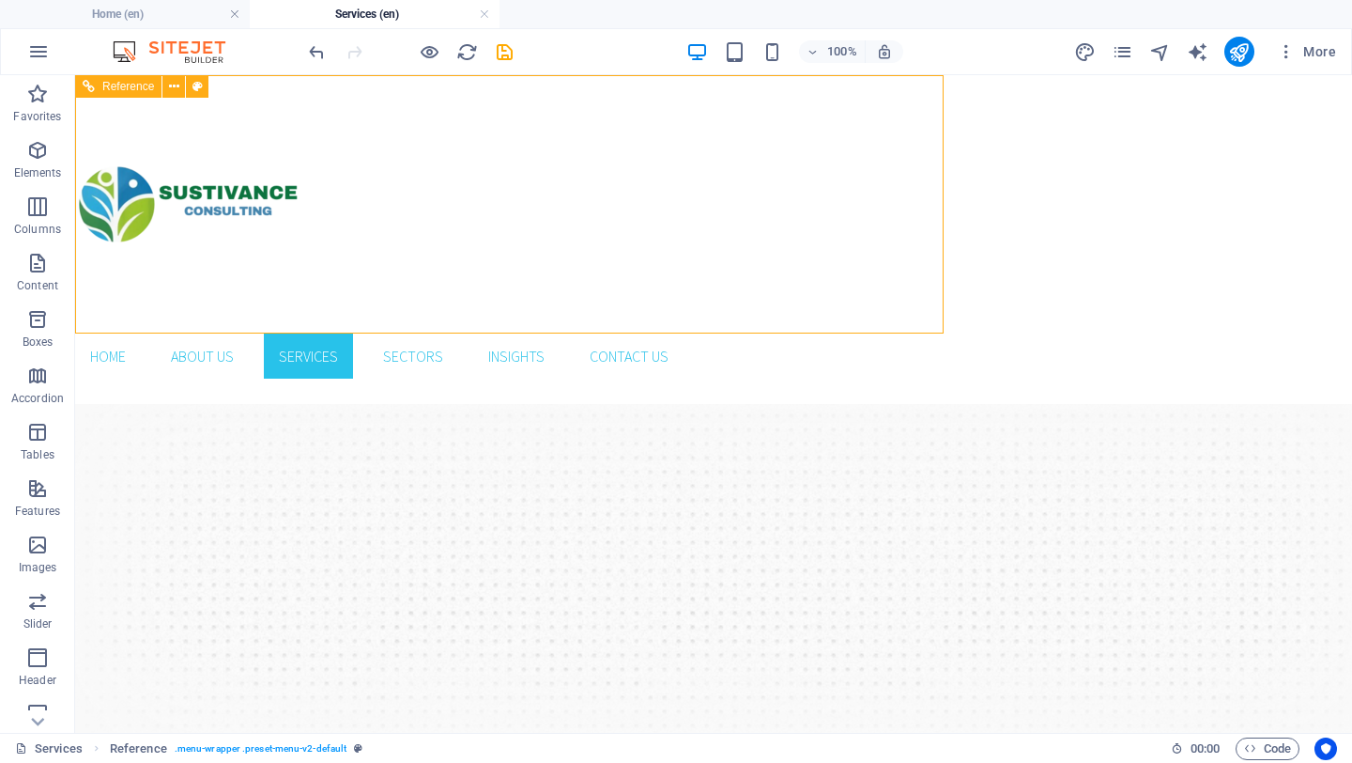
click at [184, 194] on div at bounding box center [379, 204] width 609 height 258
click at [220, 189] on div at bounding box center [379, 204] width 609 height 258
select select "px"
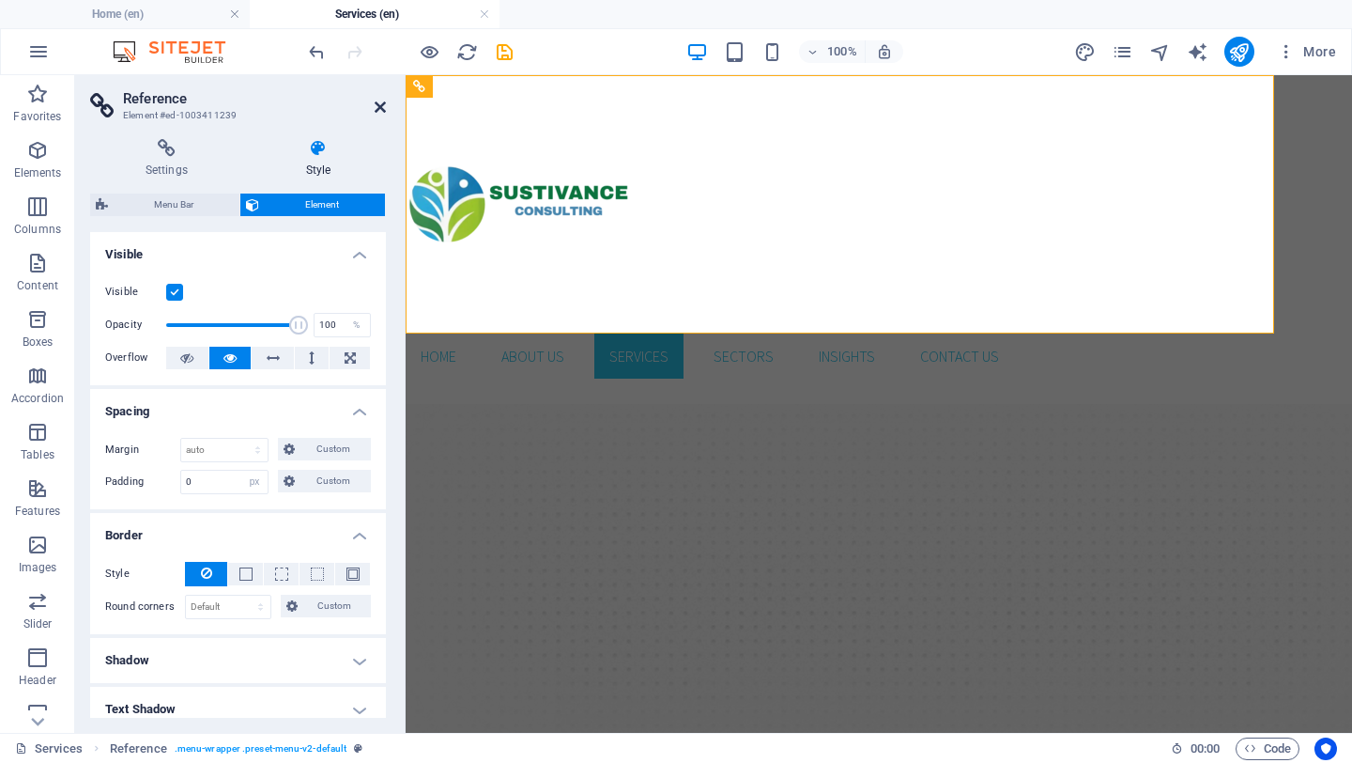
click at [376, 101] on icon at bounding box center [380, 107] width 11 height 15
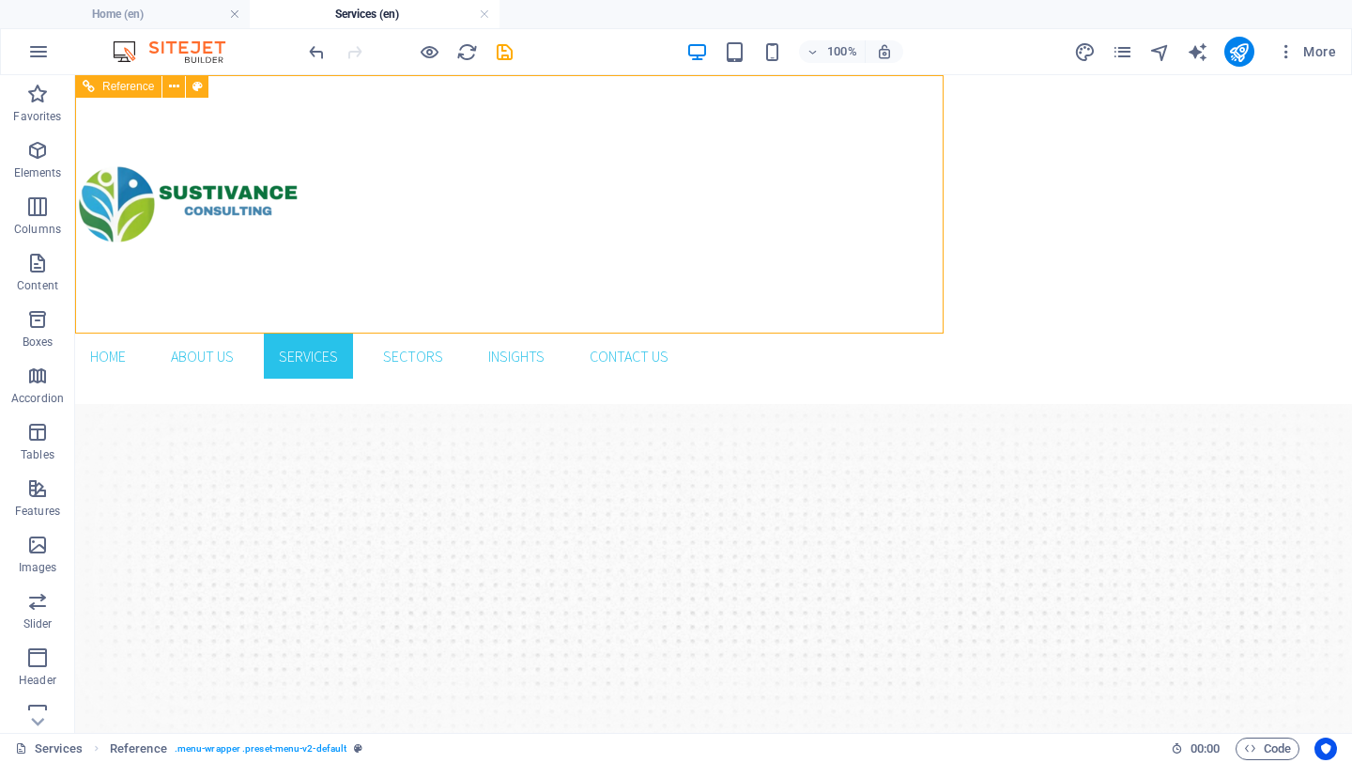
click at [168, 188] on div at bounding box center [379, 204] width 609 height 258
click at [176, 86] on icon at bounding box center [174, 87] width 10 height 20
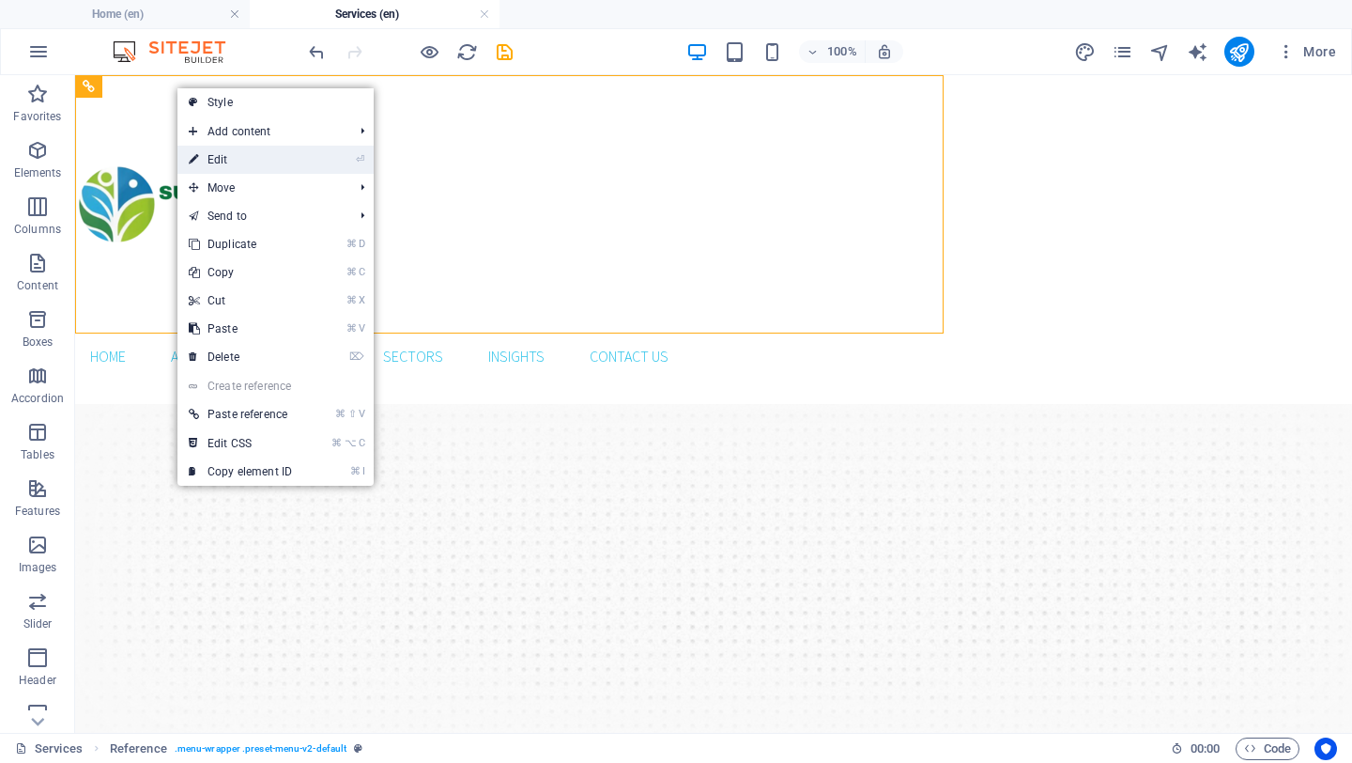
click at [224, 160] on link "⏎ Edit" at bounding box center [241, 160] width 126 height 28
select select "px"
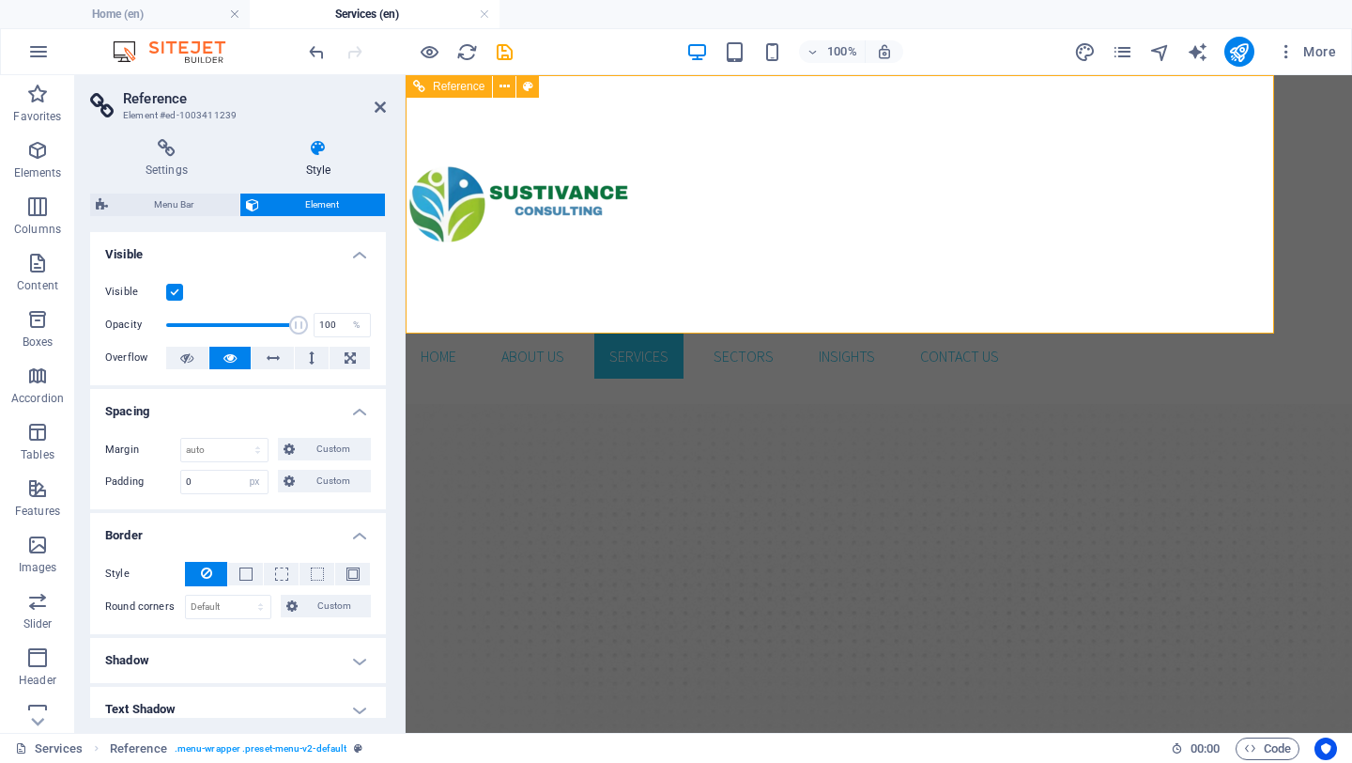
click at [551, 214] on div at bounding box center [710, 204] width 609 height 258
click at [385, 102] on icon at bounding box center [380, 107] width 11 height 15
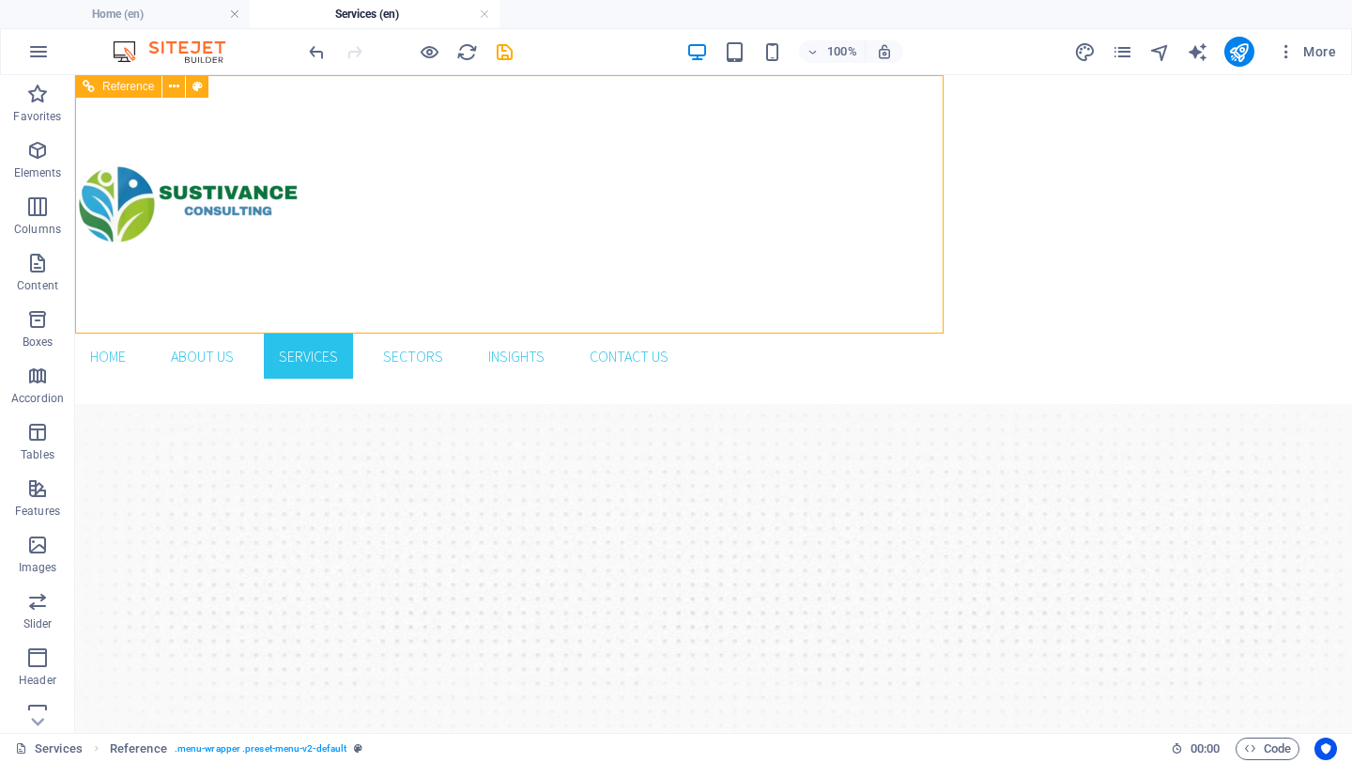
click at [237, 191] on div at bounding box center [379, 204] width 609 height 258
select select "px"
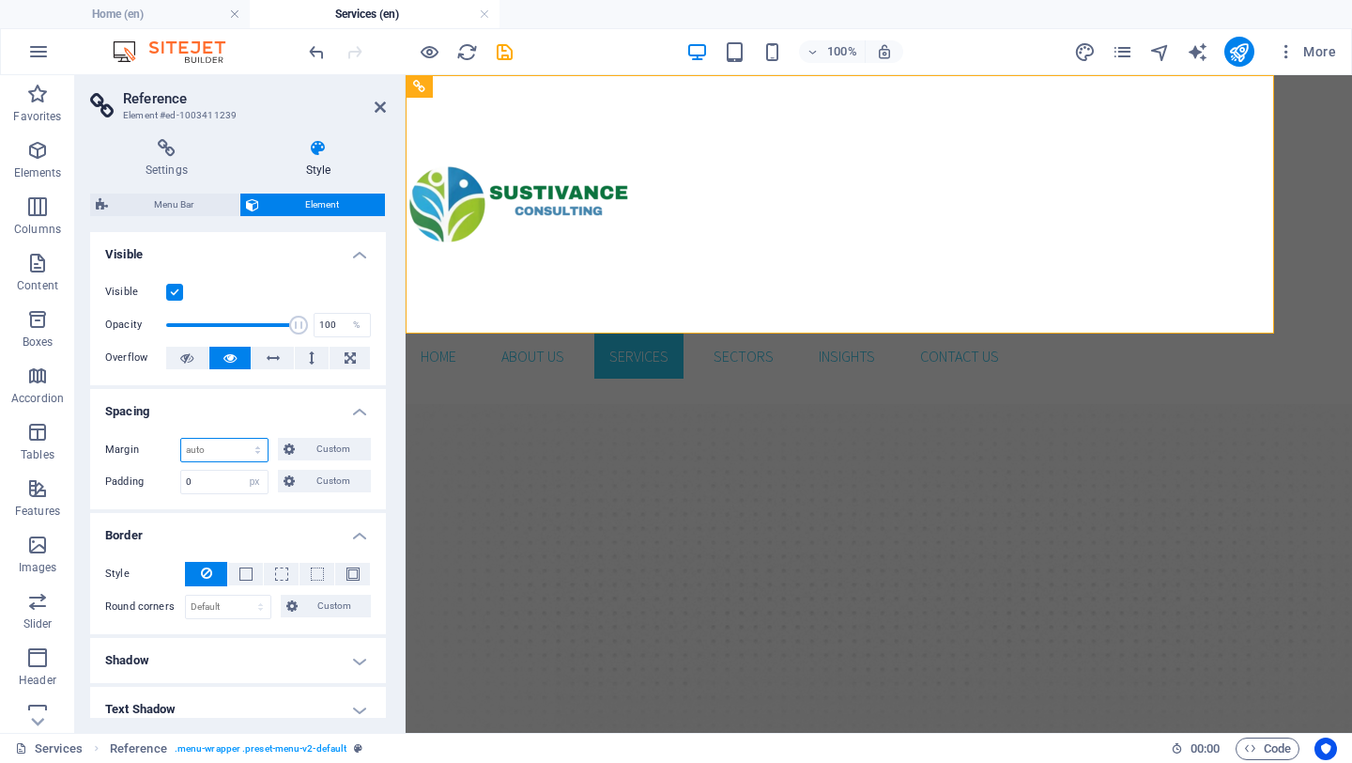
click at [222, 449] on select "Default auto px % rem vw vh Custom" at bounding box center [224, 450] width 86 height 23
click at [379, 109] on icon at bounding box center [380, 107] width 11 height 15
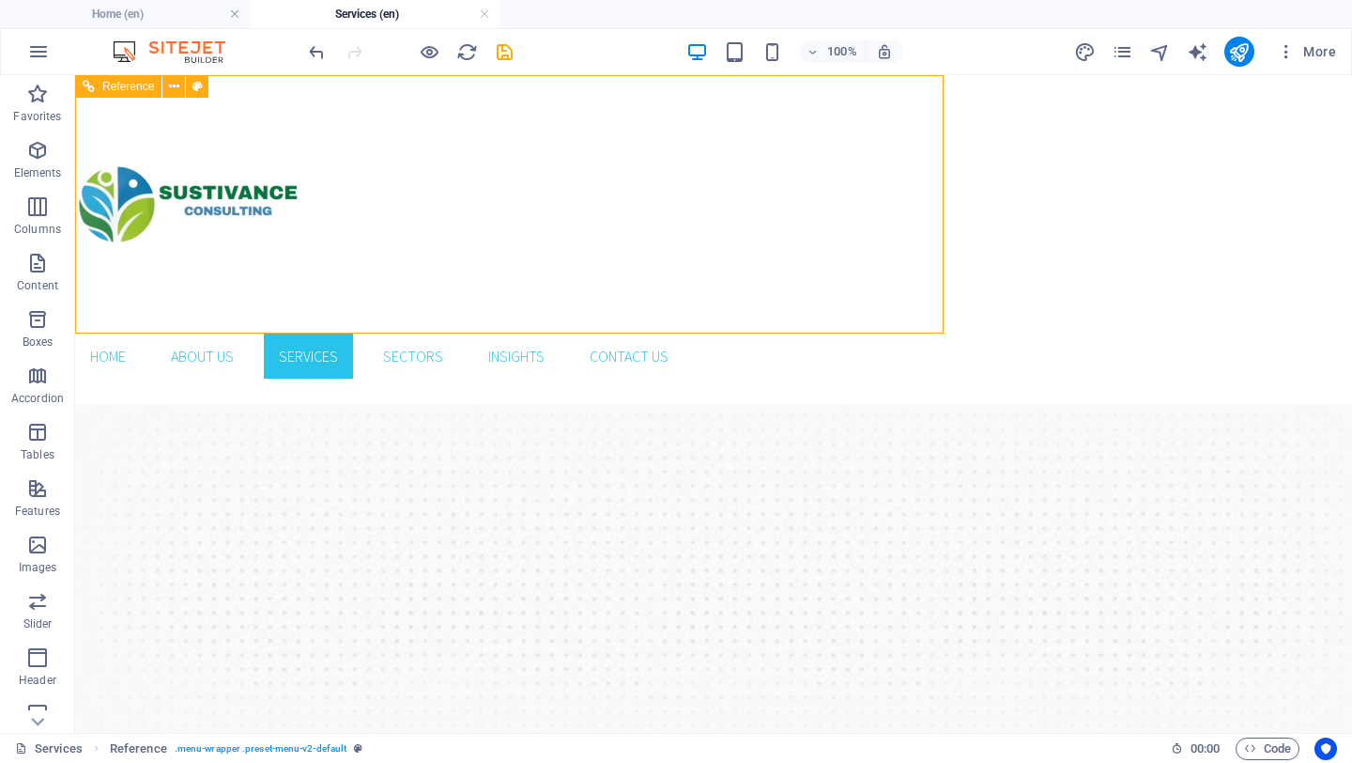
click at [180, 224] on div at bounding box center [379, 204] width 609 height 258
select select "px"
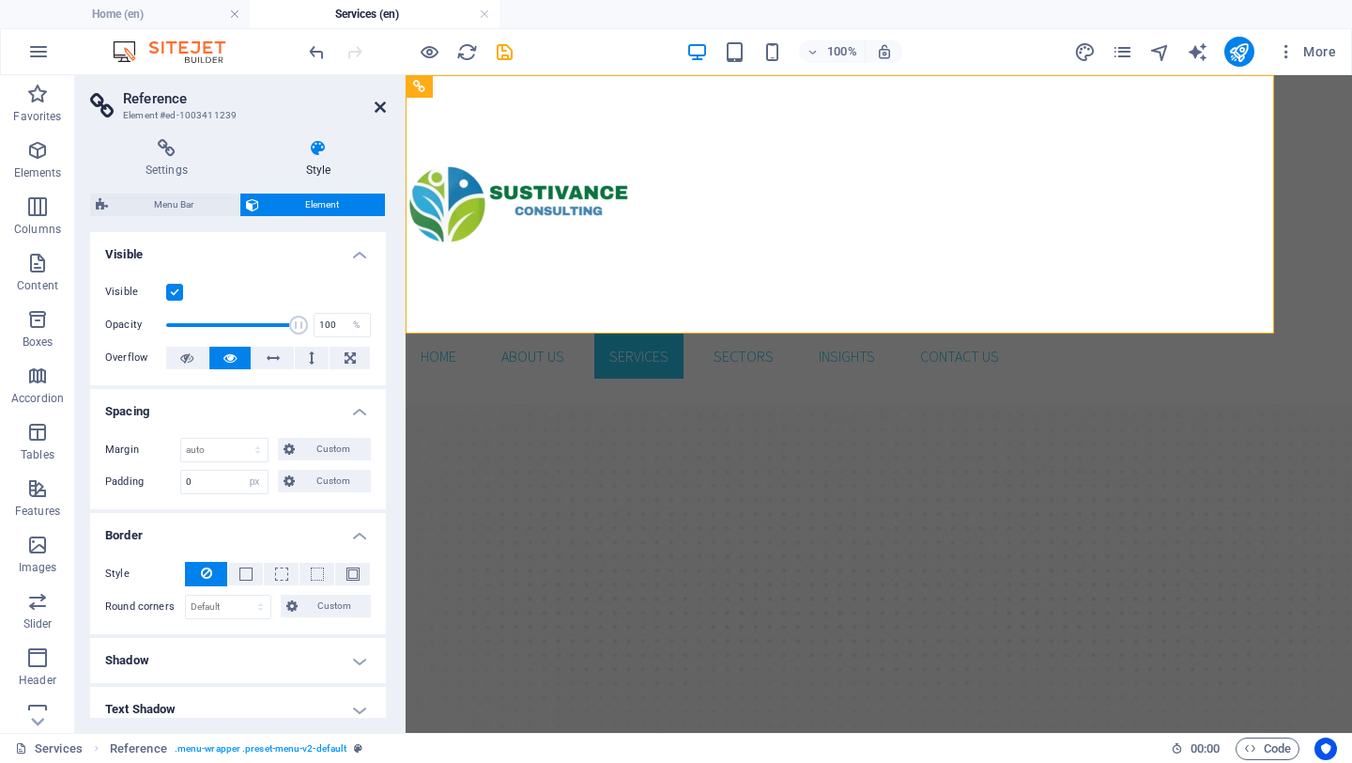
click at [380, 110] on icon at bounding box center [380, 107] width 11 height 15
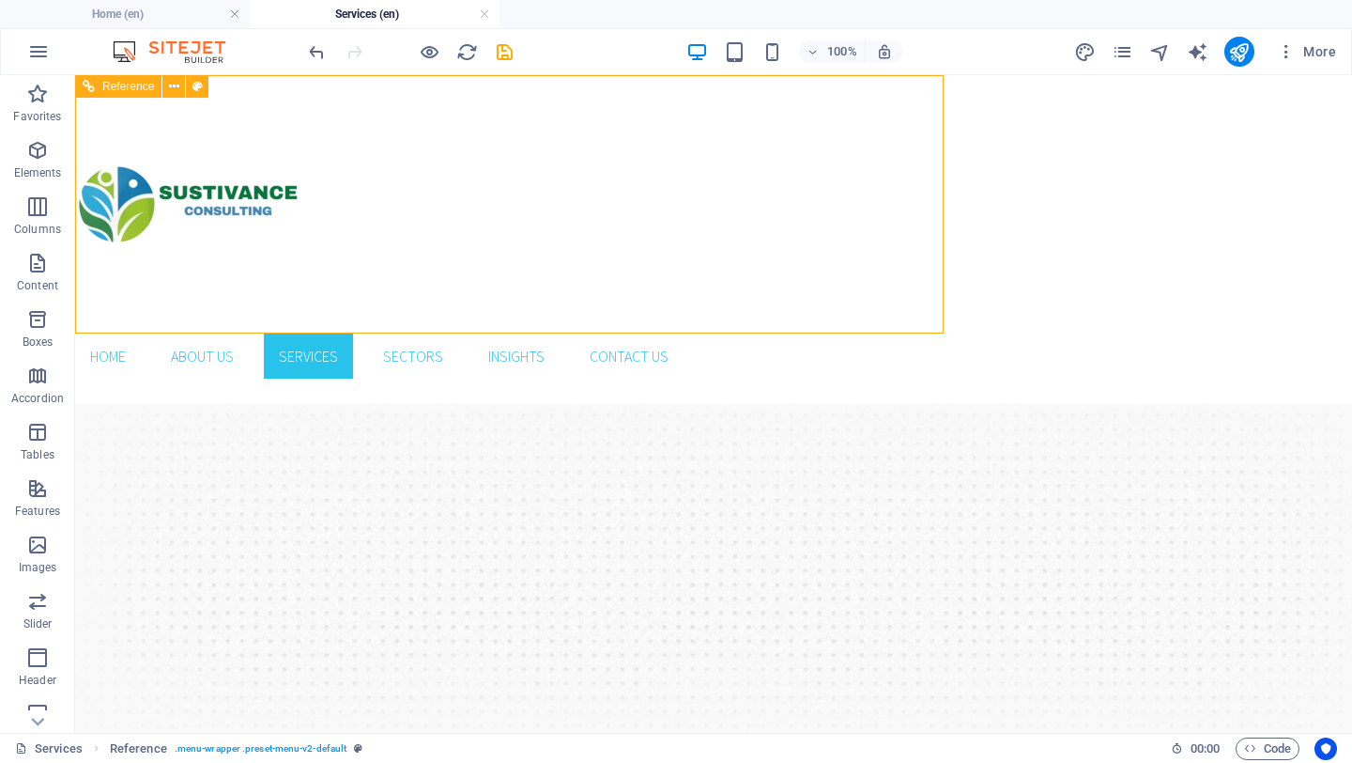
click at [262, 196] on div at bounding box center [379, 204] width 609 height 258
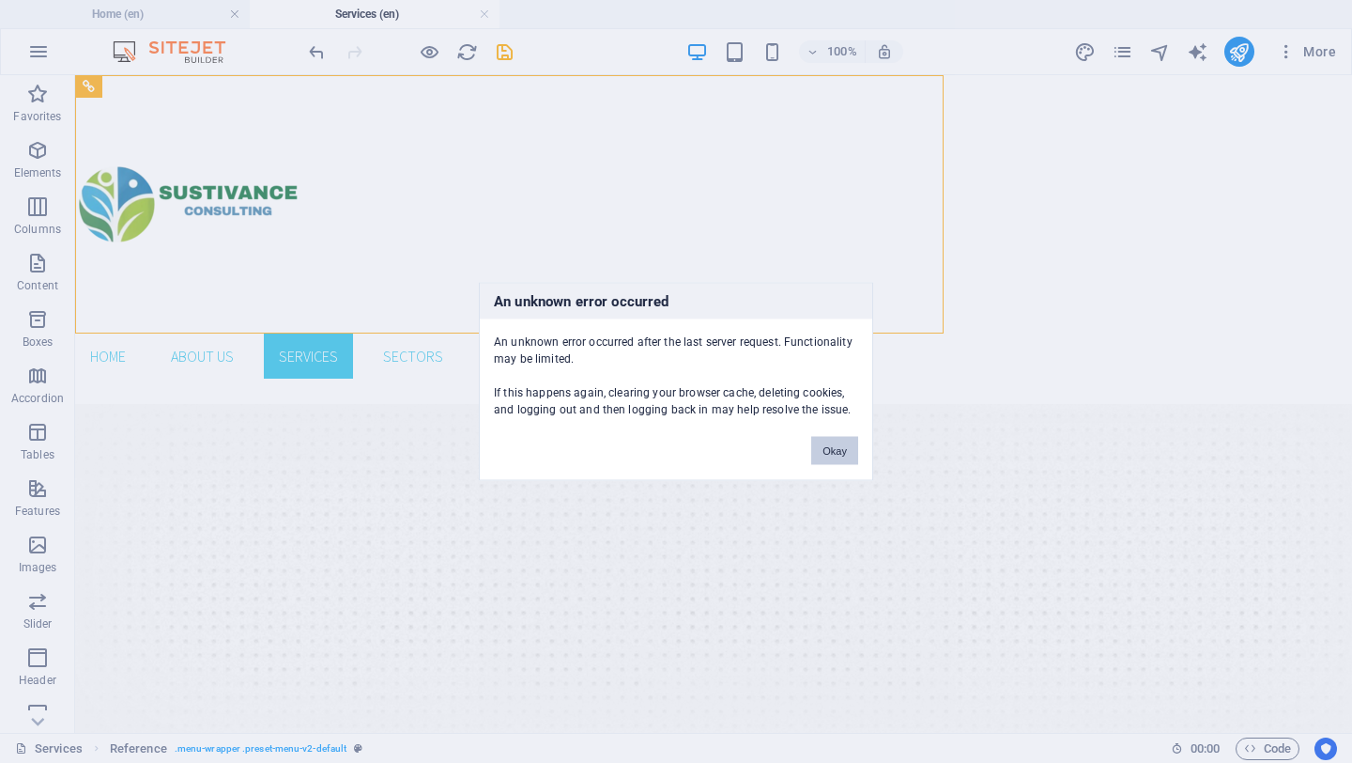
click at [847, 453] on button "Okay" at bounding box center [834, 451] width 47 height 28
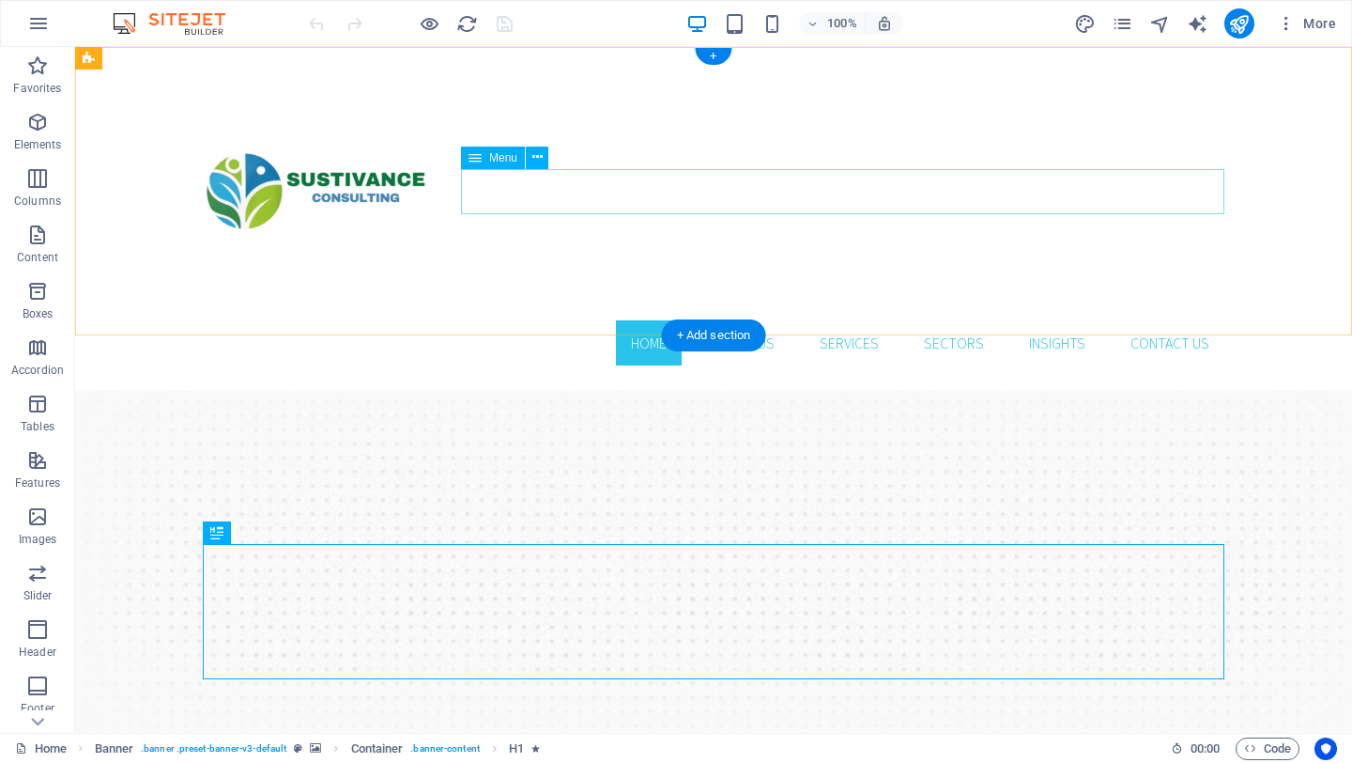
click at [1198, 320] on nav "Home About Us Services Sectors Insights Contact us" at bounding box center [714, 342] width 1022 height 45
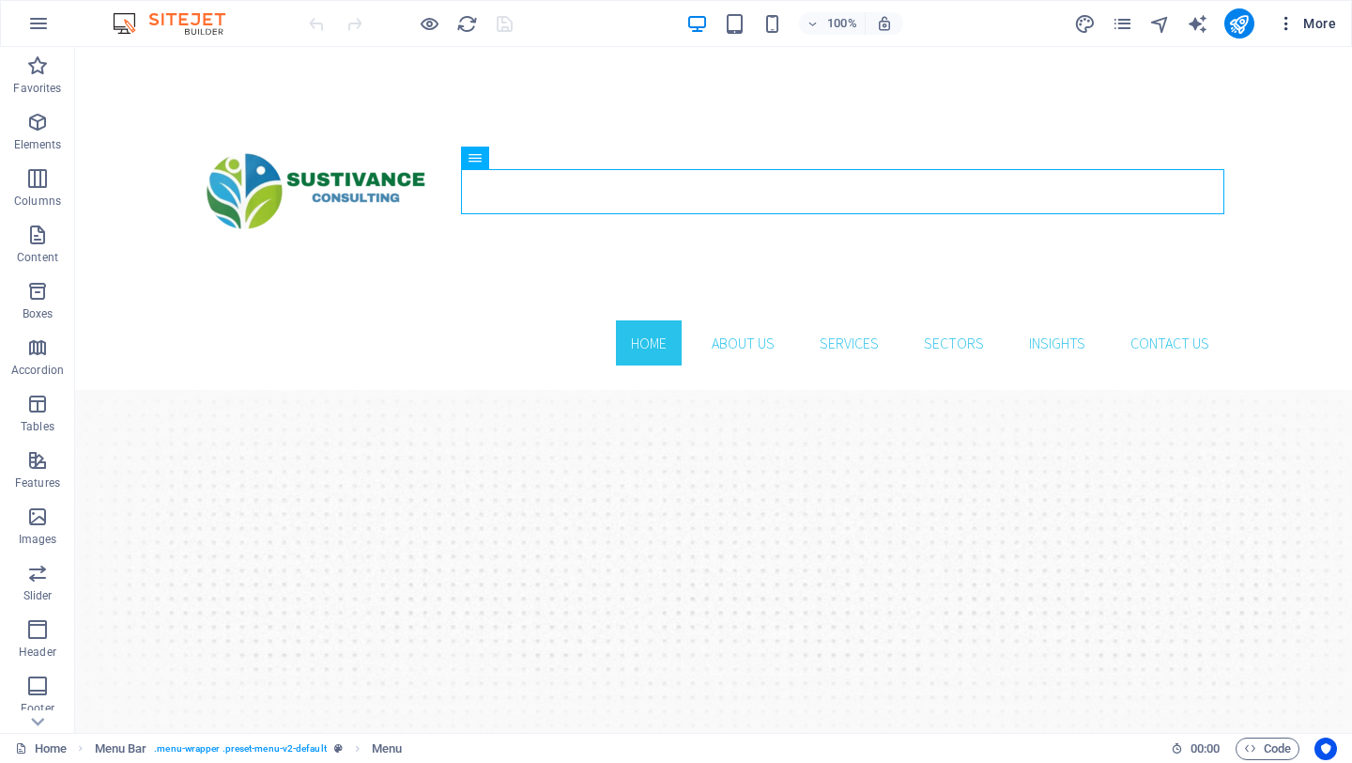
click at [1291, 21] on icon "button" at bounding box center [1286, 23] width 19 height 19
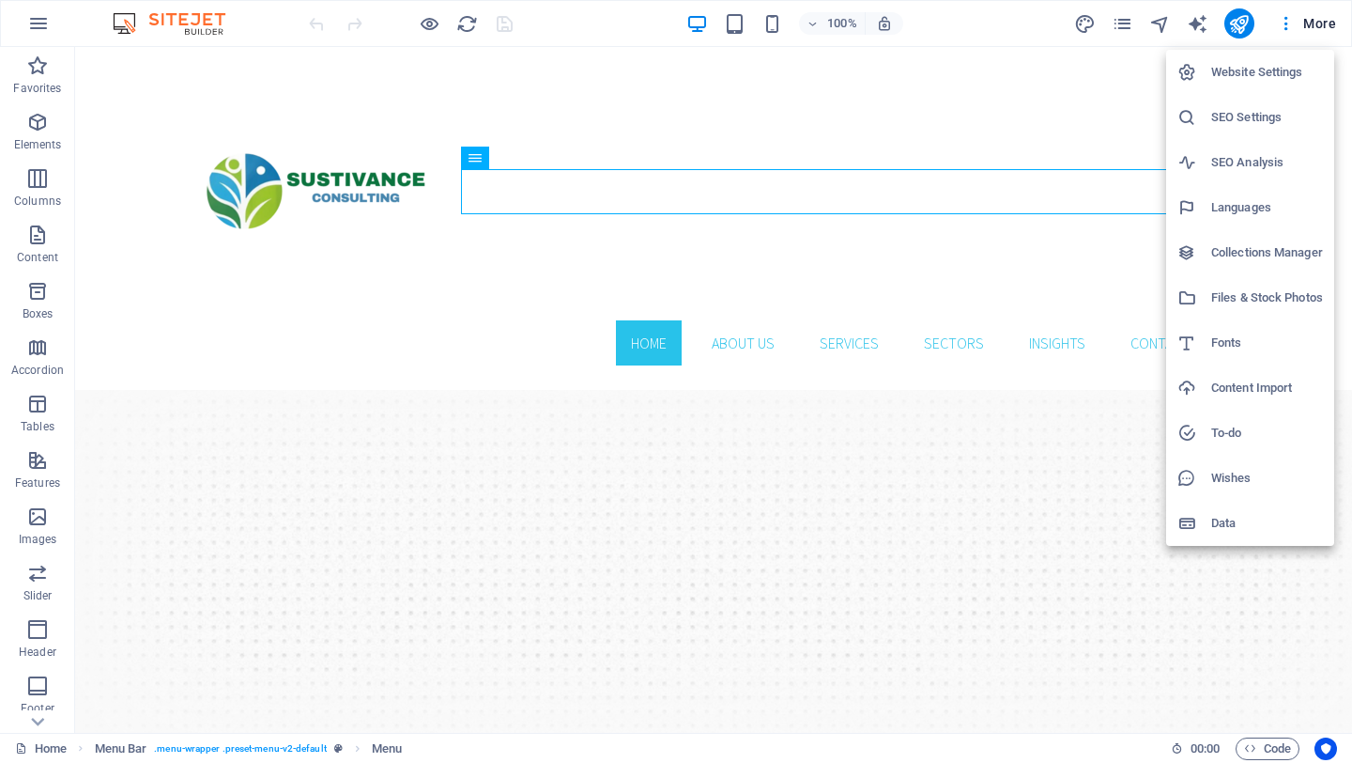
click at [1277, 82] on h6 "Website Settings" at bounding box center [1268, 72] width 112 height 23
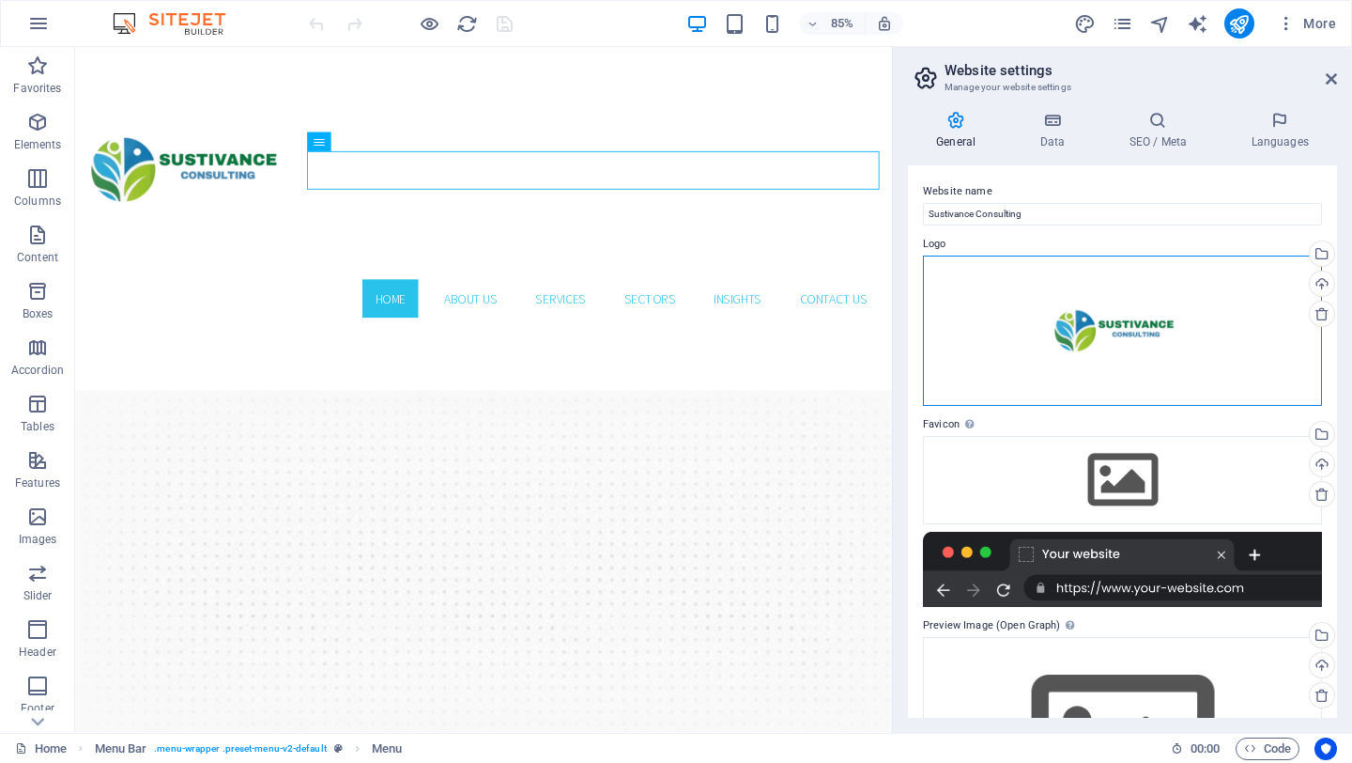
click at [1211, 274] on div "Drag files here, click to choose files or select files from Files or our free s…" at bounding box center [1122, 330] width 399 height 150
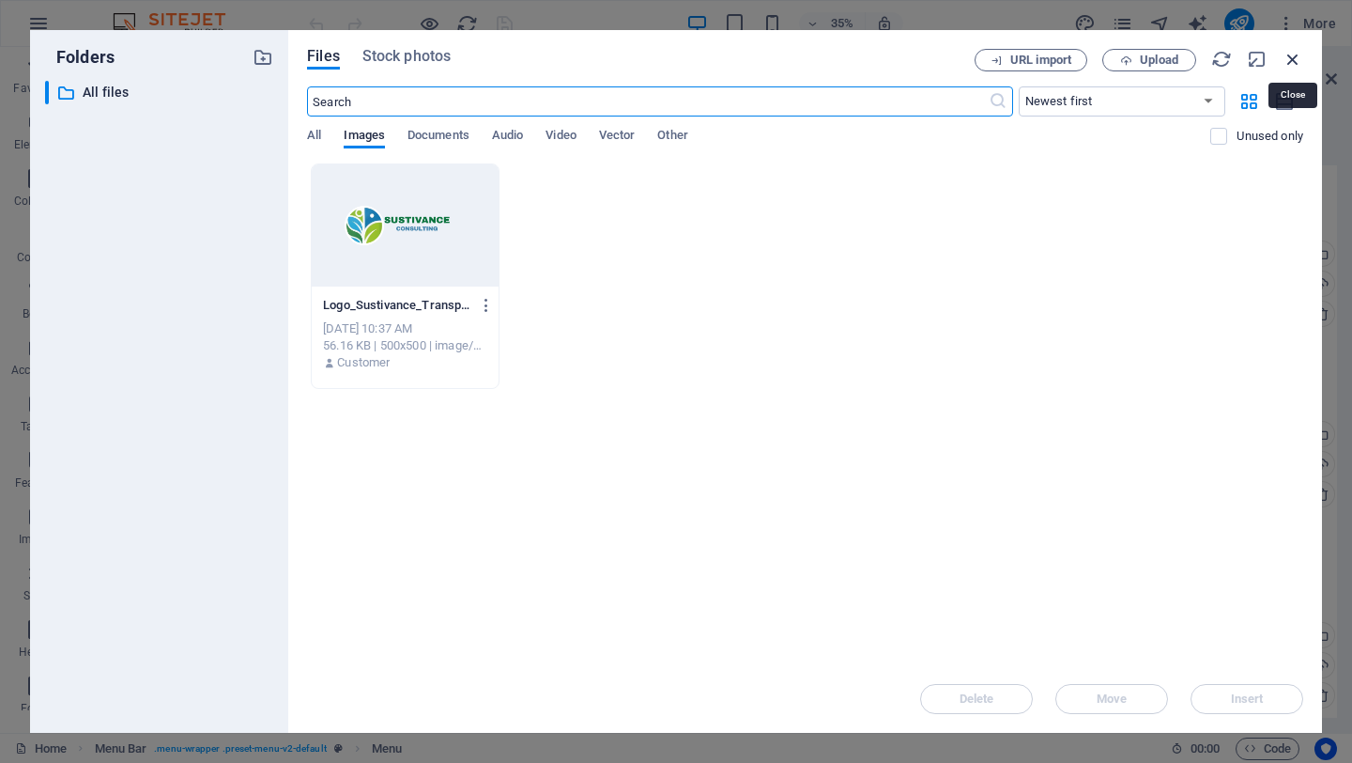
click at [1290, 57] on icon "button" at bounding box center [1293, 59] width 21 height 21
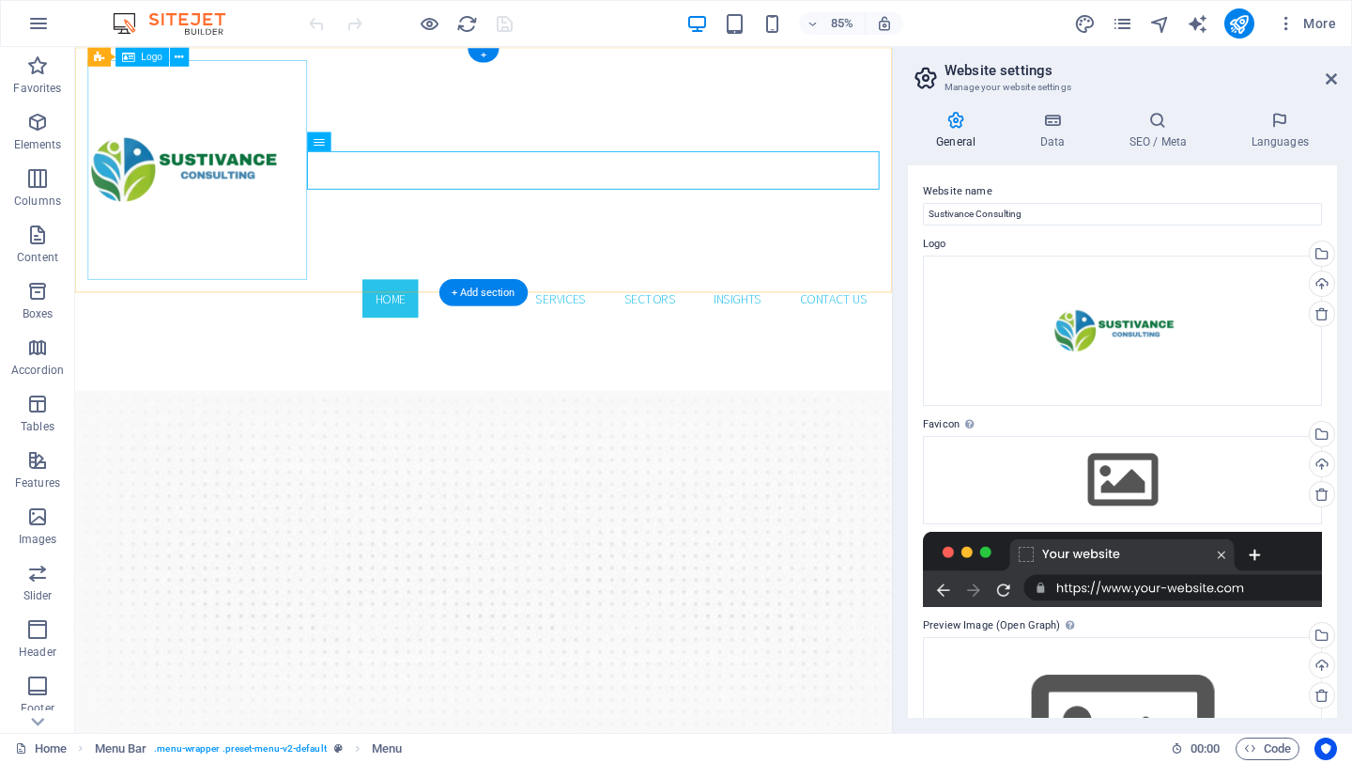
click at [206, 170] on div at bounding box center [556, 191] width 932 height 258
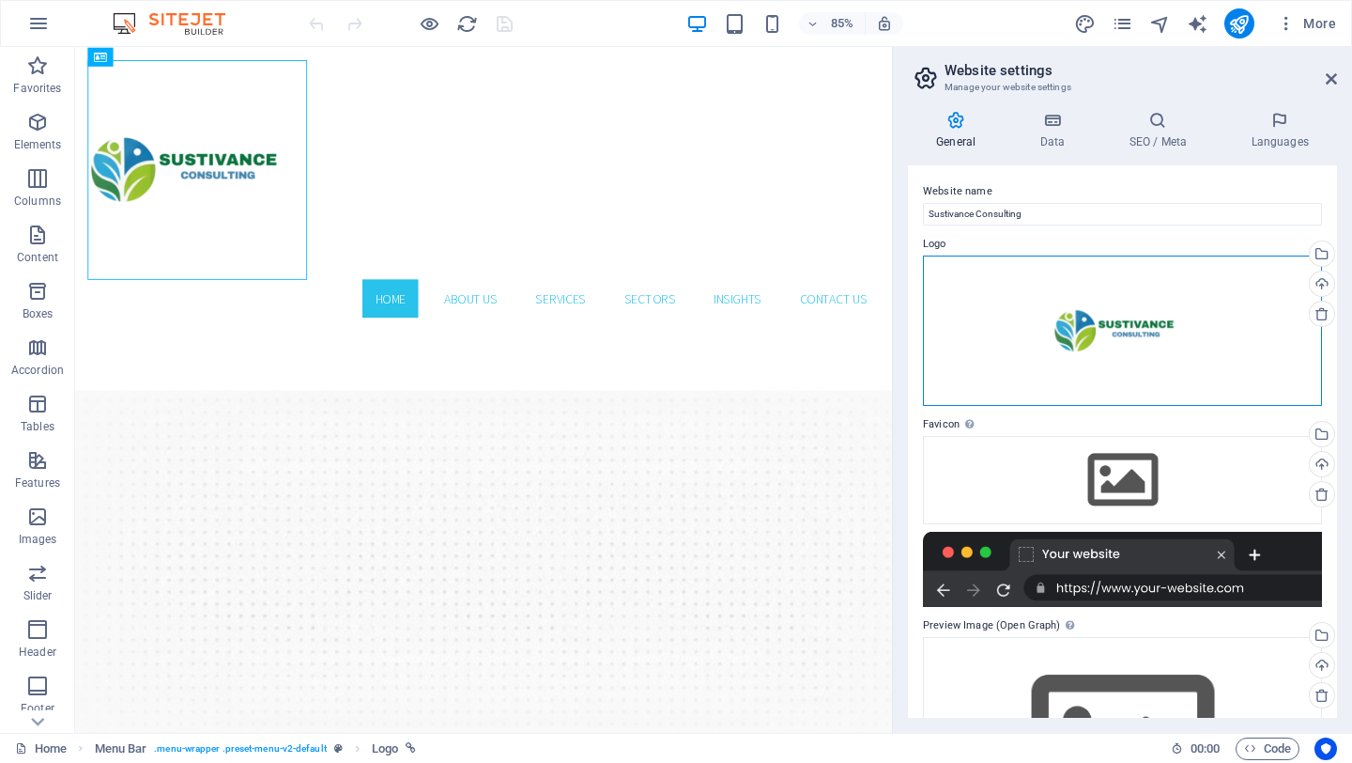
click at [1151, 305] on div "Drag files here, click to choose files or select files from Files or our free s…" at bounding box center [1122, 330] width 399 height 150
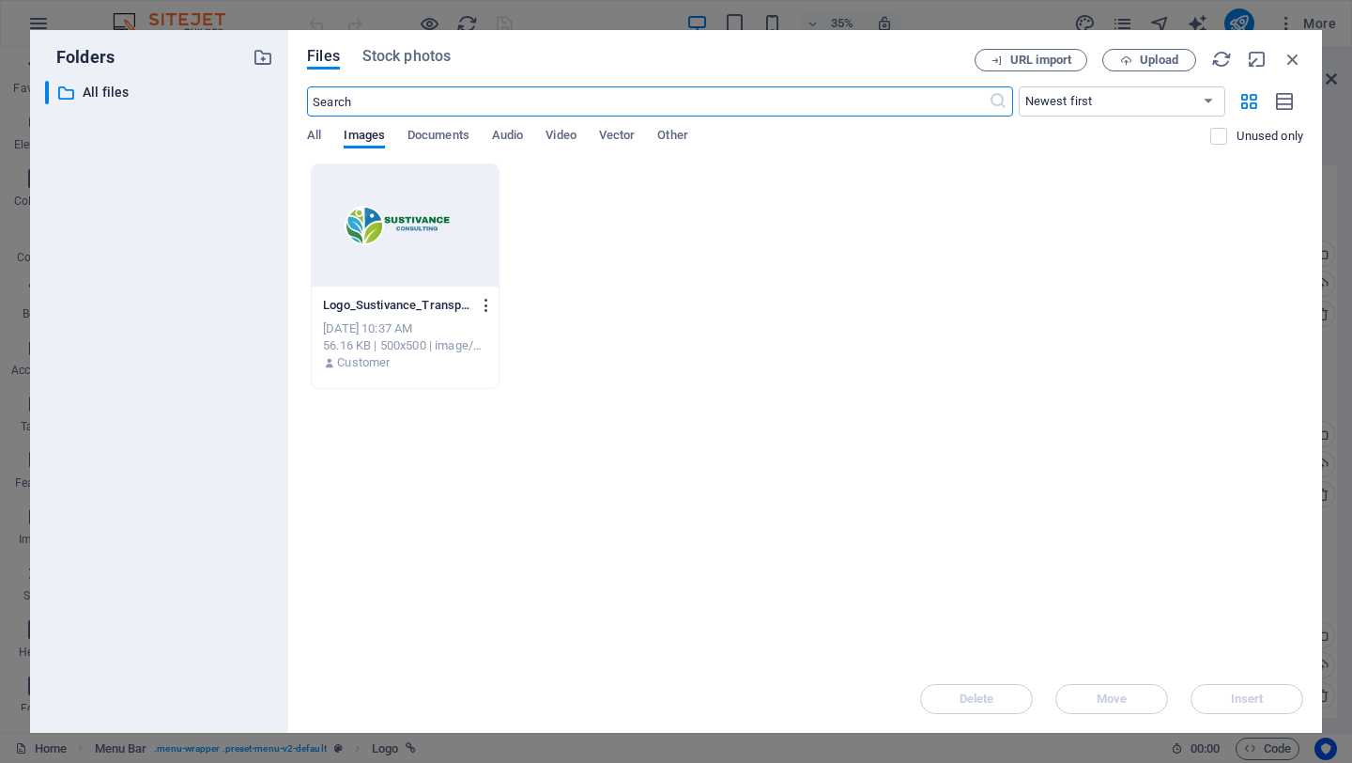
click at [483, 310] on icon "button" at bounding box center [487, 305] width 18 height 17
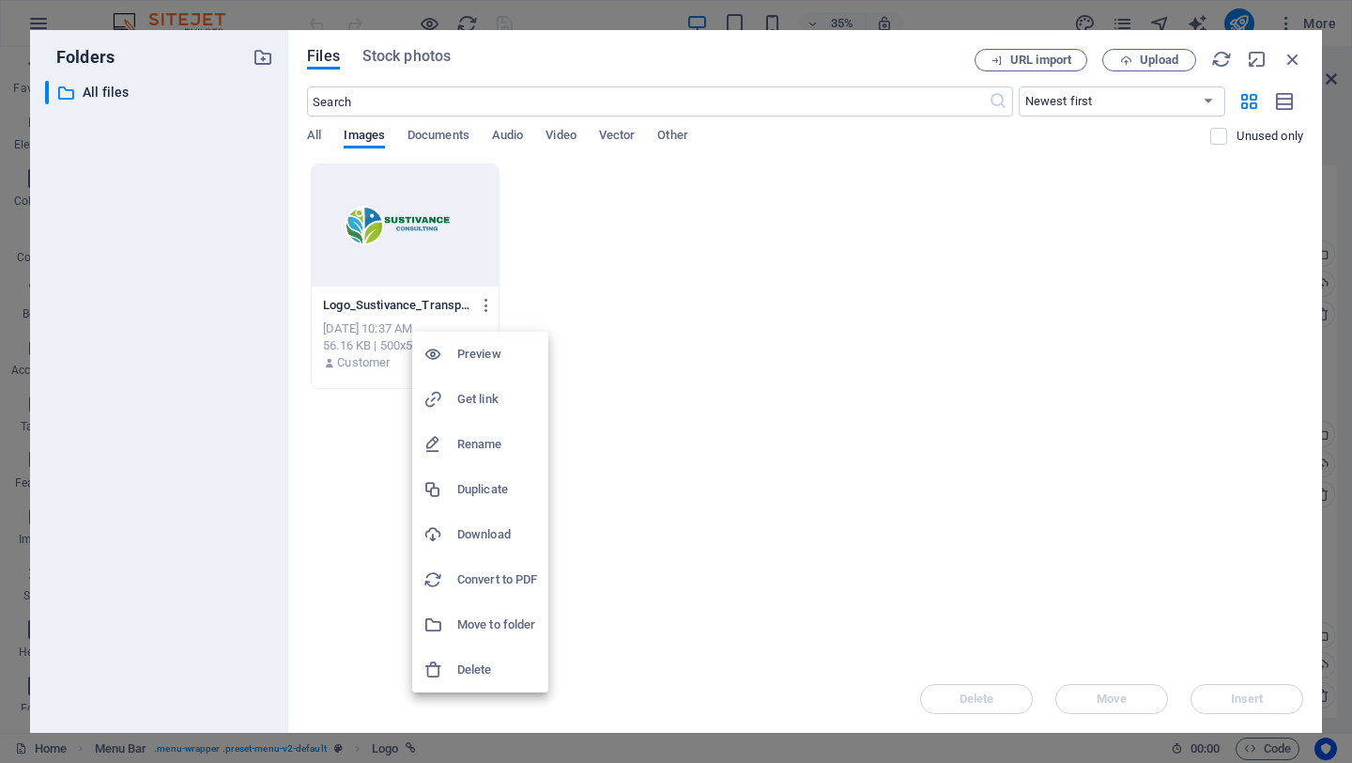
click at [784, 255] on div at bounding box center [676, 381] width 1352 height 763
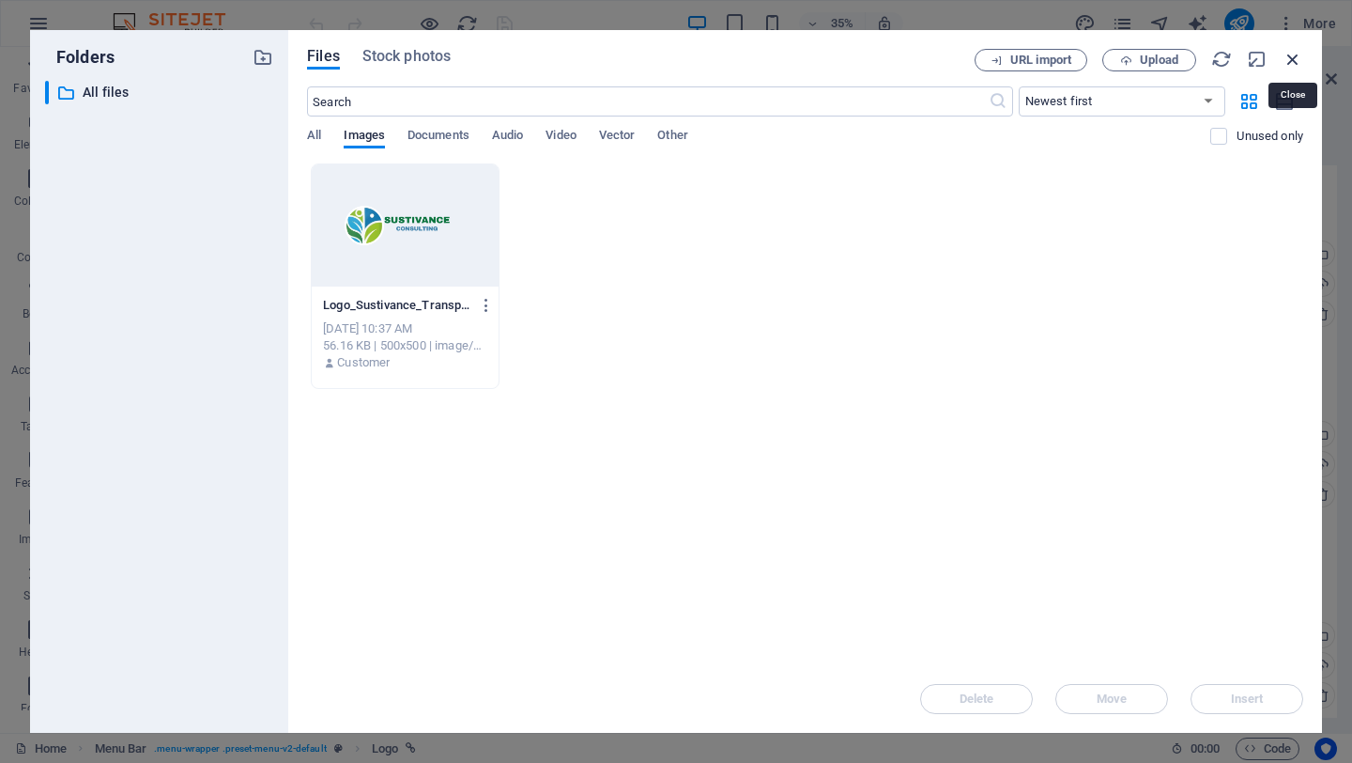
click at [1297, 54] on icon "button" at bounding box center [1293, 59] width 21 height 21
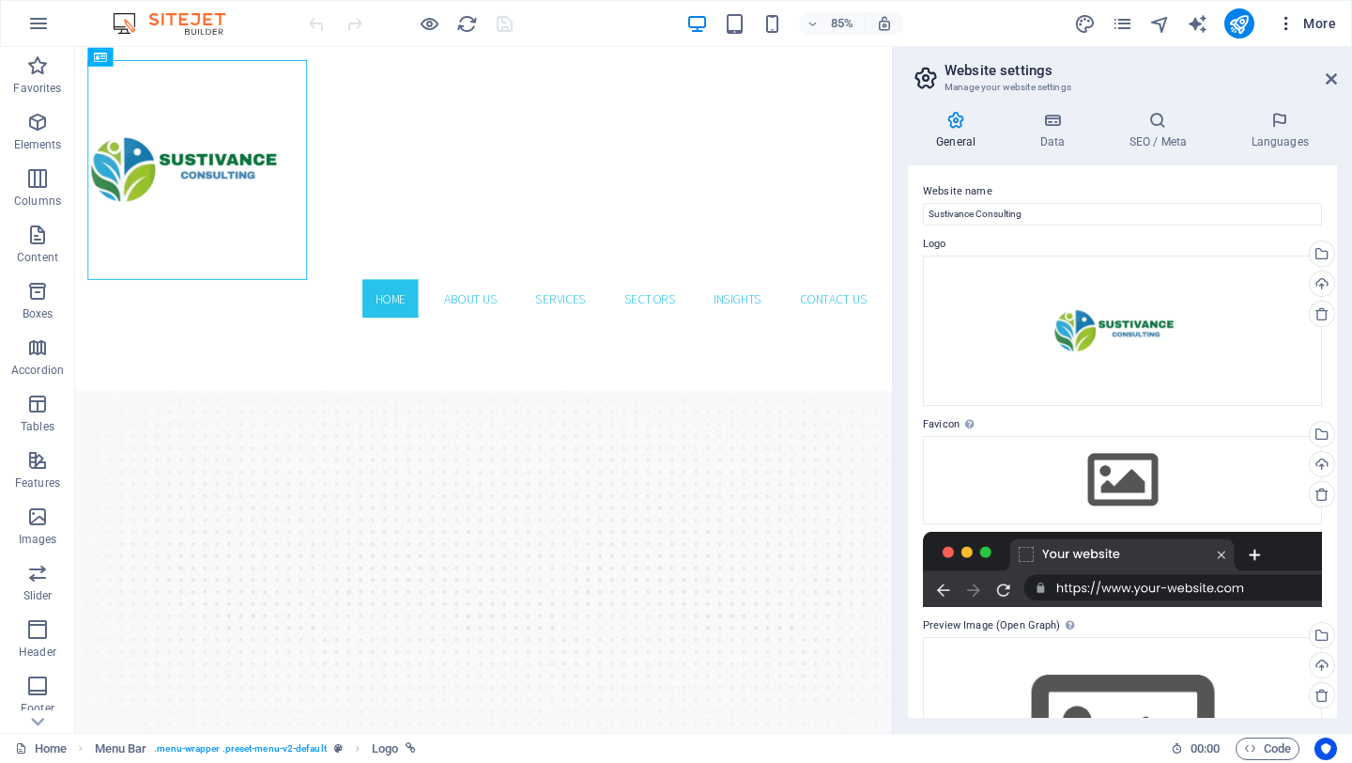
click at [1290, 24] on icon "button" at bounding box center [1286, 23] width 19 height 19
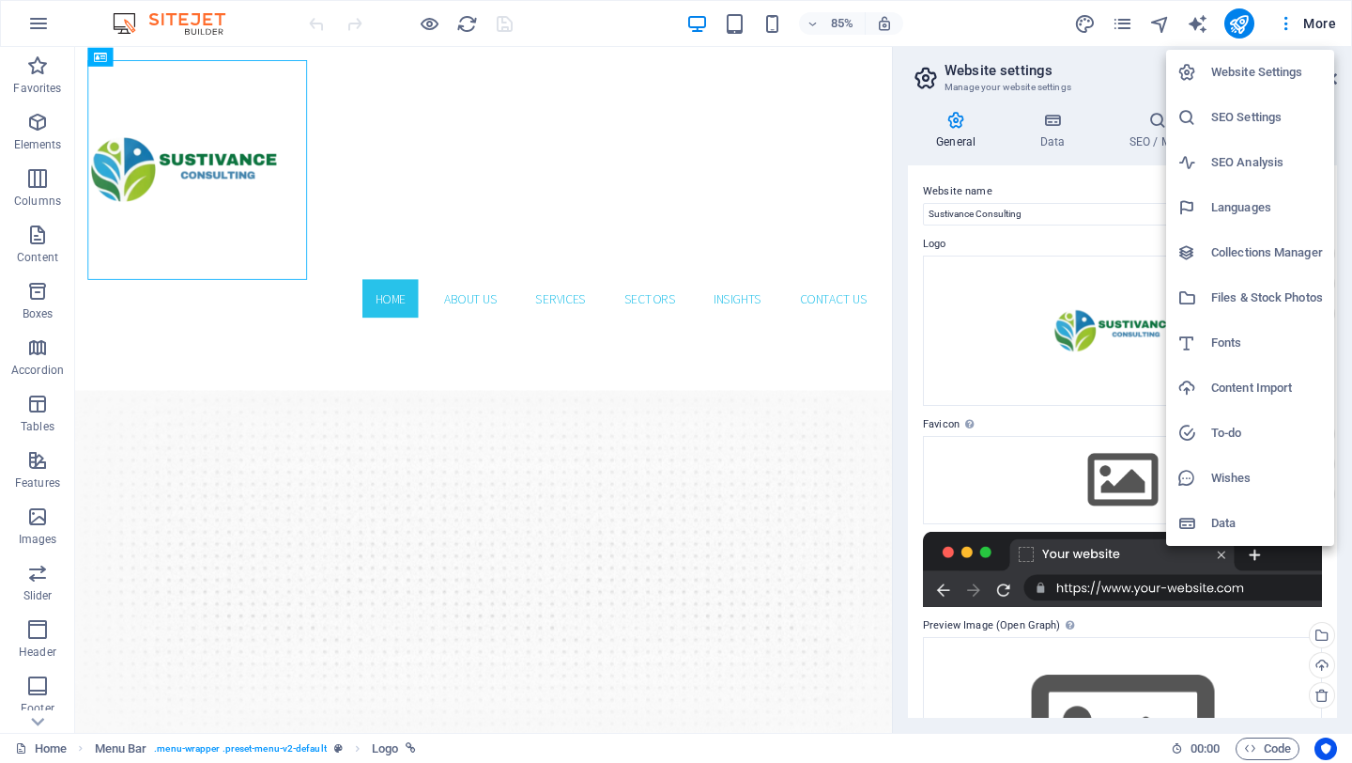
click at [1289, 25] on div at bounding box center [676, 381] width 1352 height 763
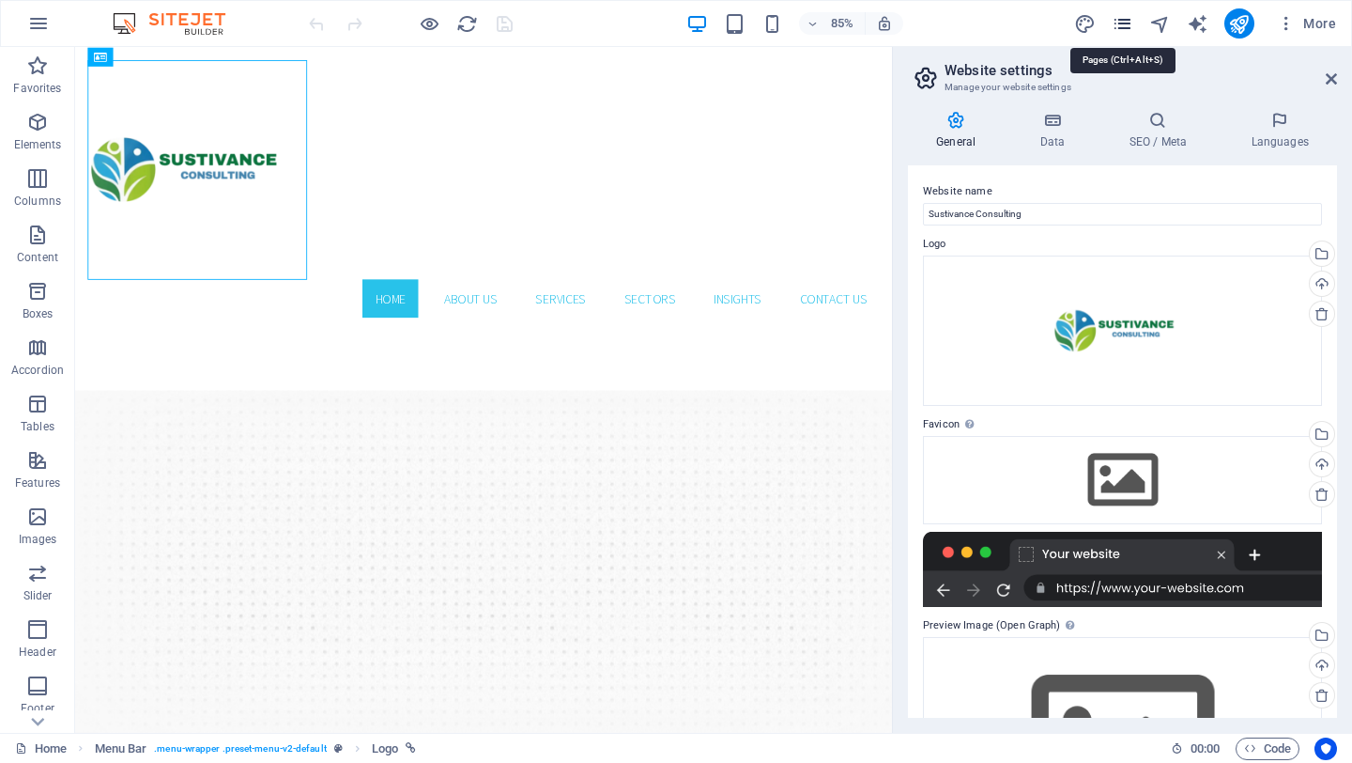
click at [1122, 25] on icon "pages" at bounding box center [1123, 24] width 22 height 22
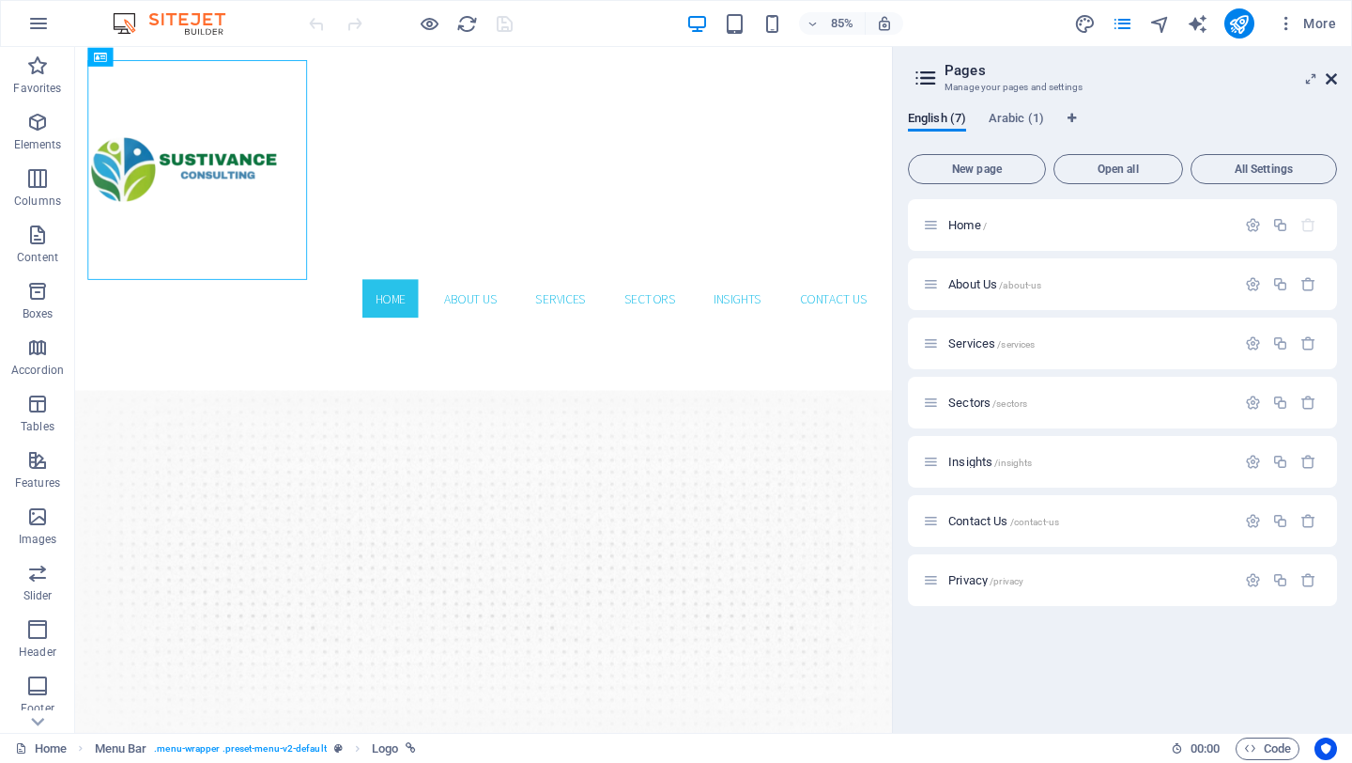
click at [1329, 77] on icon at bounding box center [1331, 78] width 11 height 15
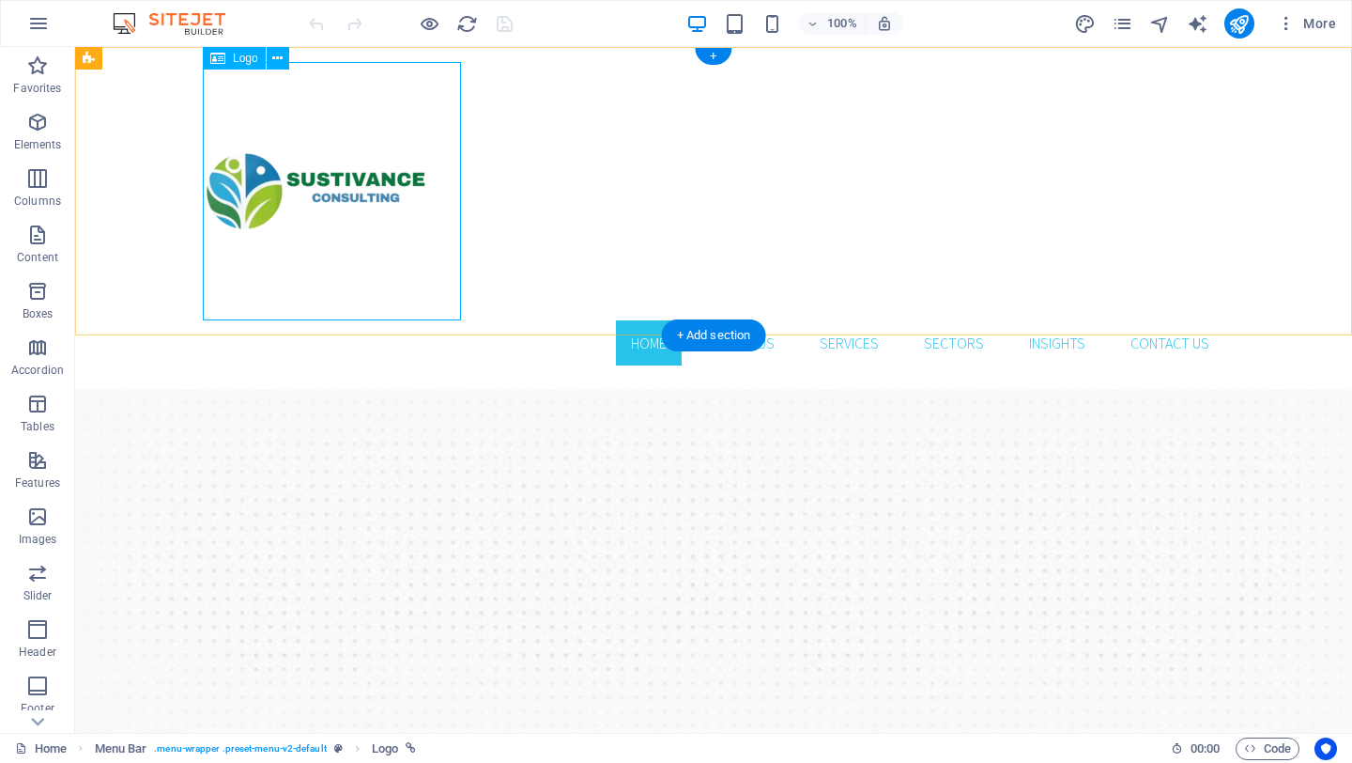
click at [405, 176] on div at bounding box center [714, 191] width 1022 height 258
click at [279, 62] on icon at bounding box center [277, 59] width 10 height 20
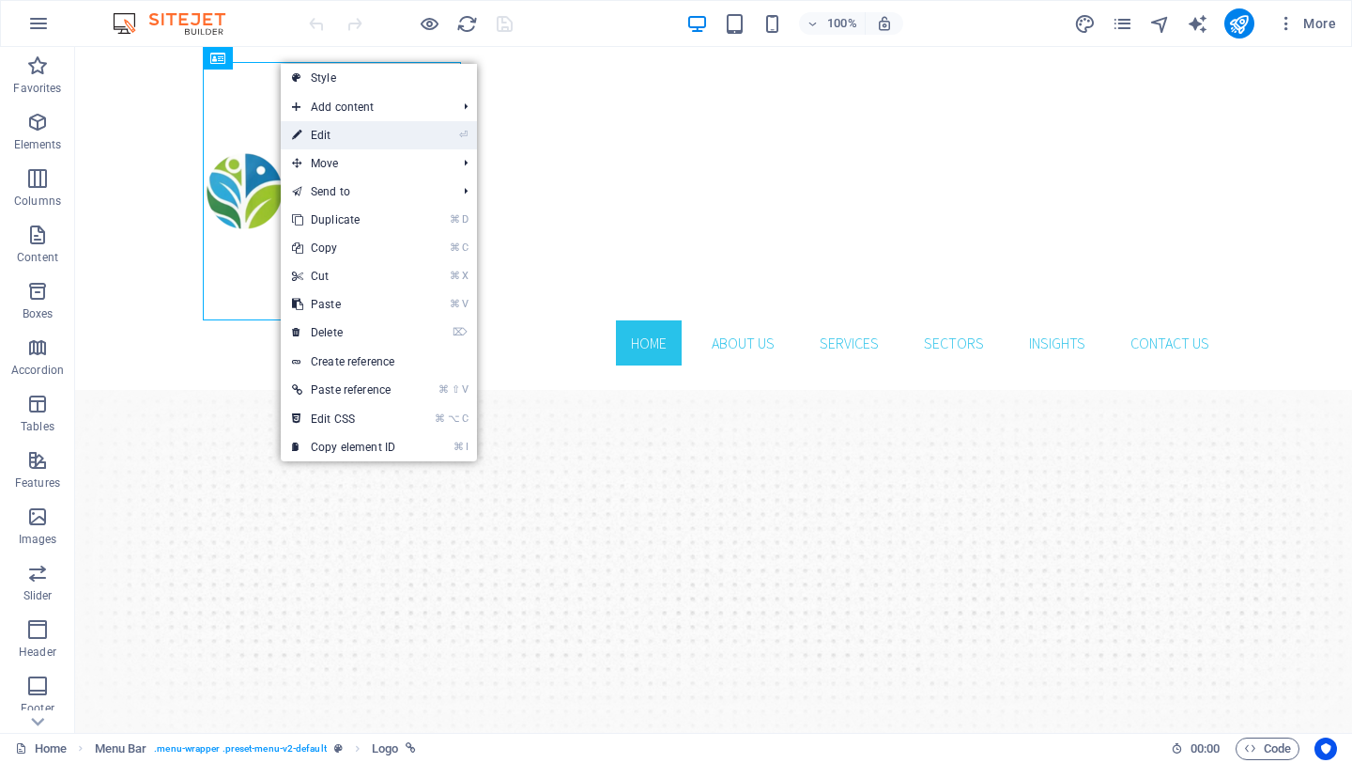
click at [352, 145] on link "⏎ Edit" at bounding box center [344, 135] width 126 height 28
select select "px"
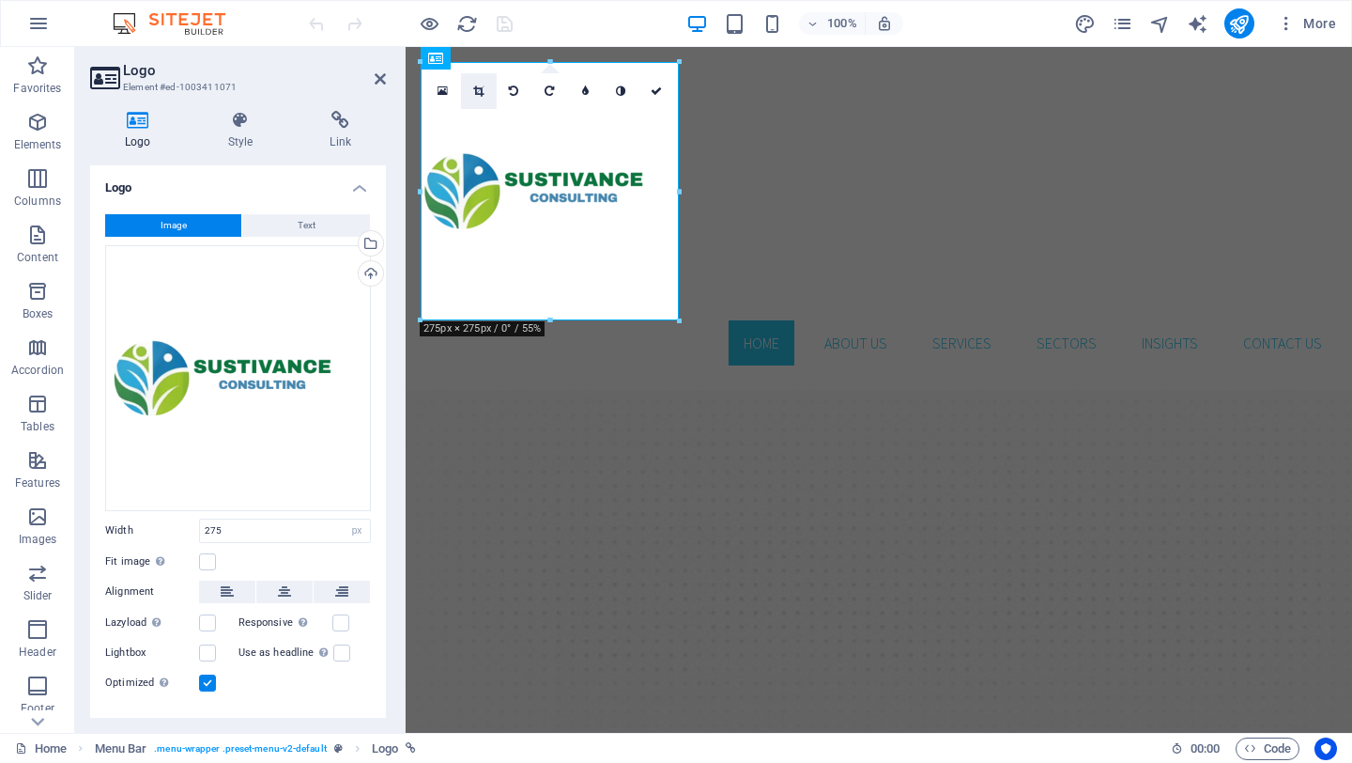
click at [480, 87] on icon at bounding box center [478, 90] width 10 height 11
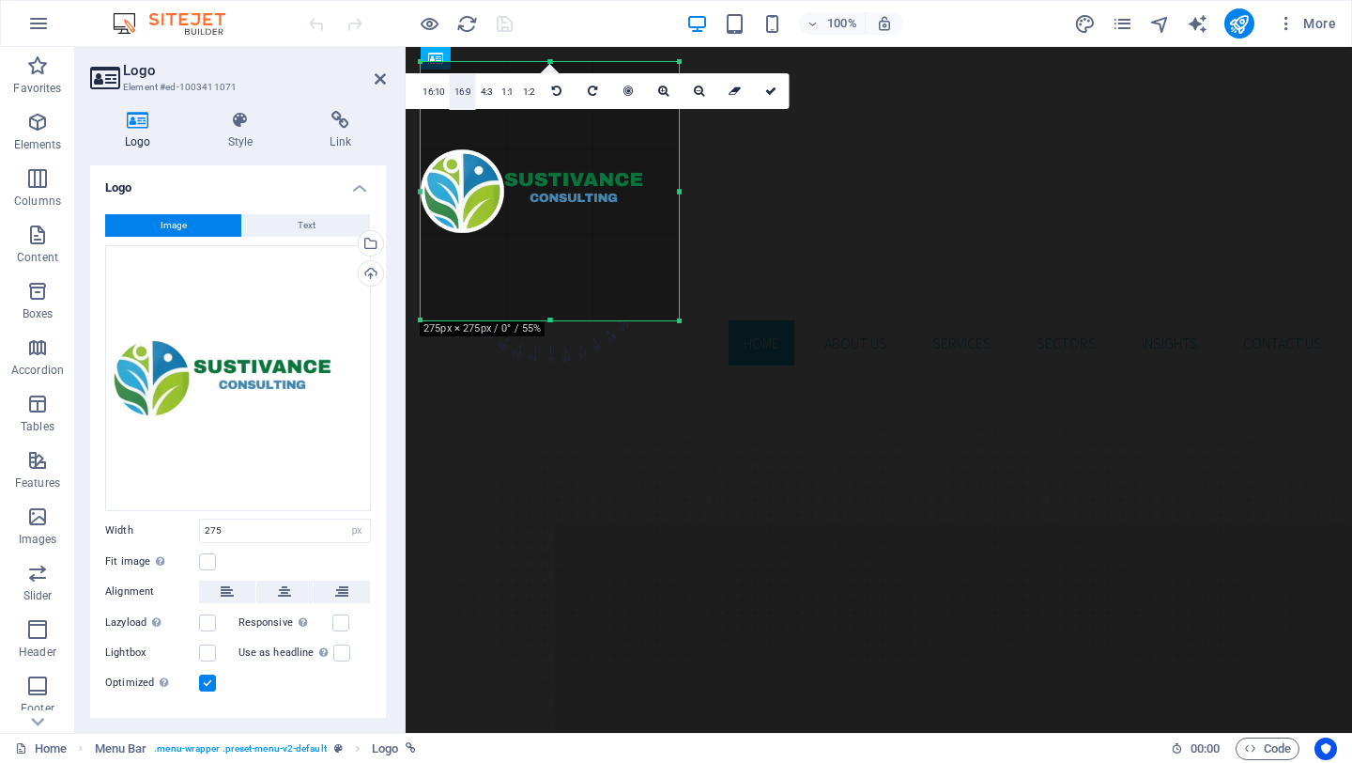
click at [460, 87] on link "16:9" at bounding box center [463, 92] width 26 height 36
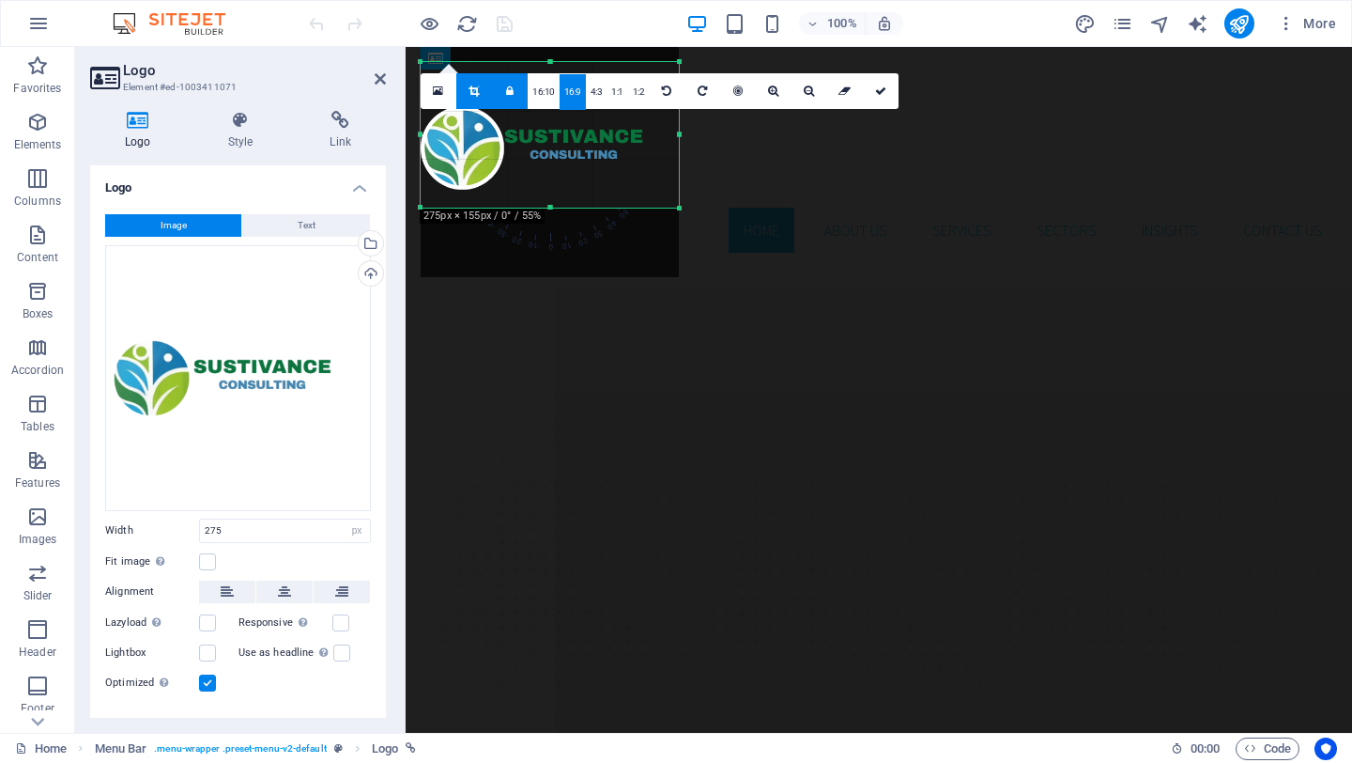
drag, startPoint x: 510, startPoint y: 277, endPoint x: 510, endPoint y: 234, distance: 43.2
click at [510, 208] on div "180 170 160 150 140 130 120 110 100 90 80 70 60 50 40 30 20 10 0 -10 -20 -30 -4…" at bounding box center [550, 135] width 258 height 146
click at [544, 88] on link "16:10" at bounding box center [544, 92] width 32 height 36
click at [593, 90] on link "4:3" at bounding box center [597, 92] width 22 height 36
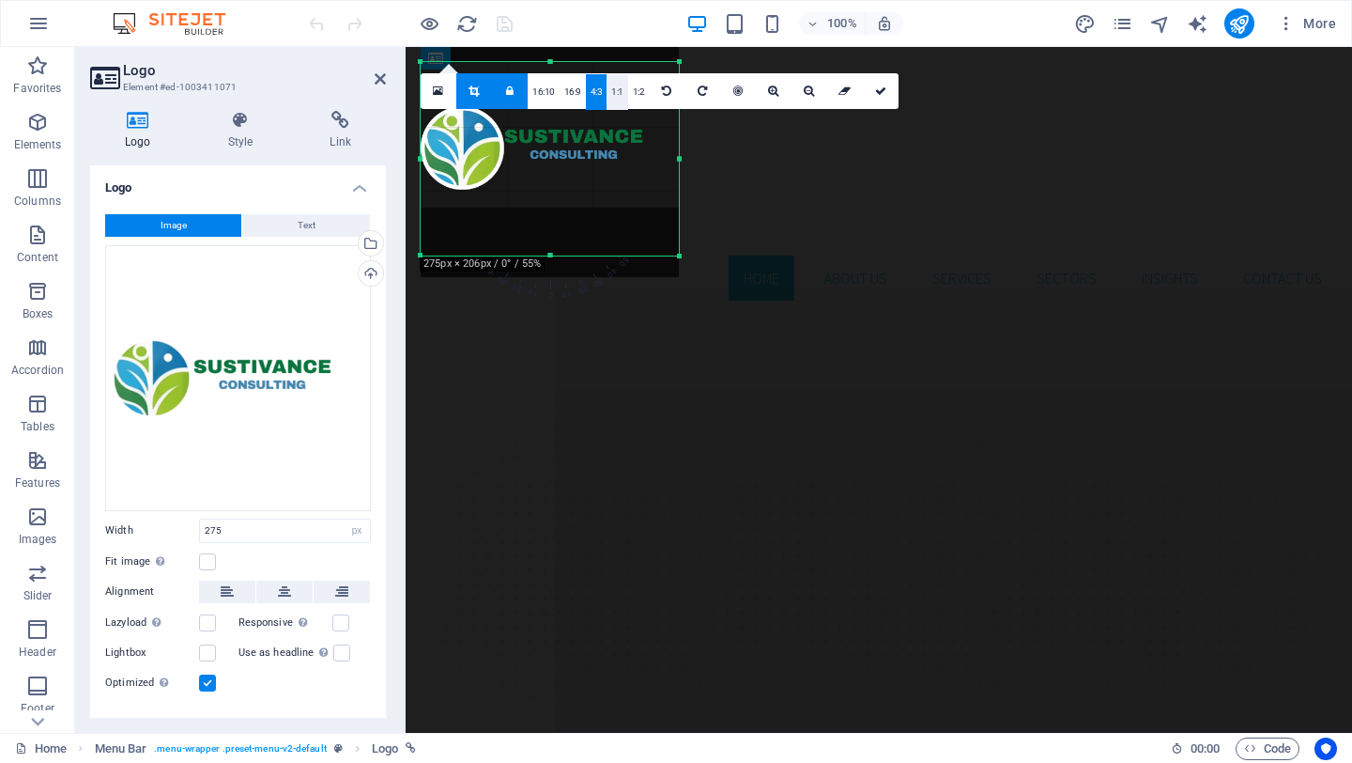
click at [610, 89] on link "1:1" at bounding box center [618, 92] width 22 height 36
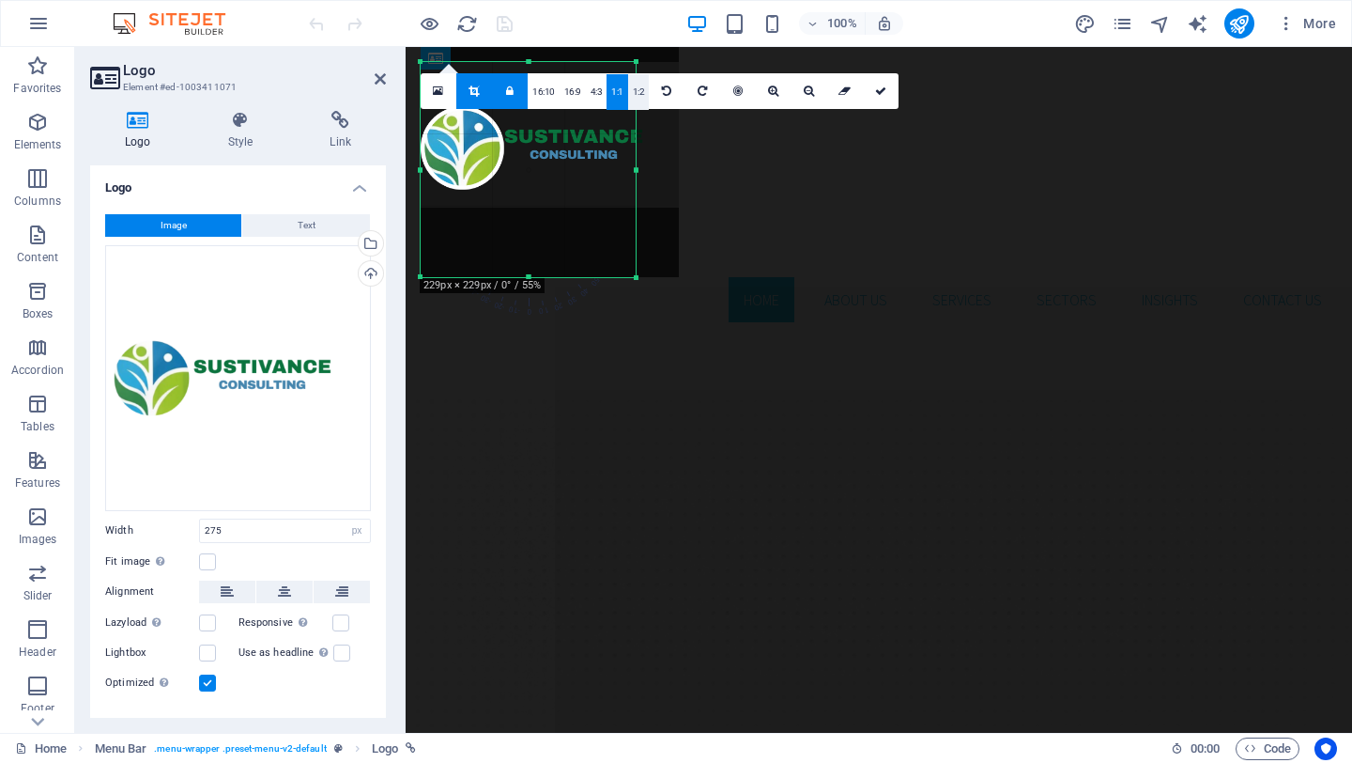
click at [635, 91] on link "1:2" at bounding box center [639, 92] width 22 height 36
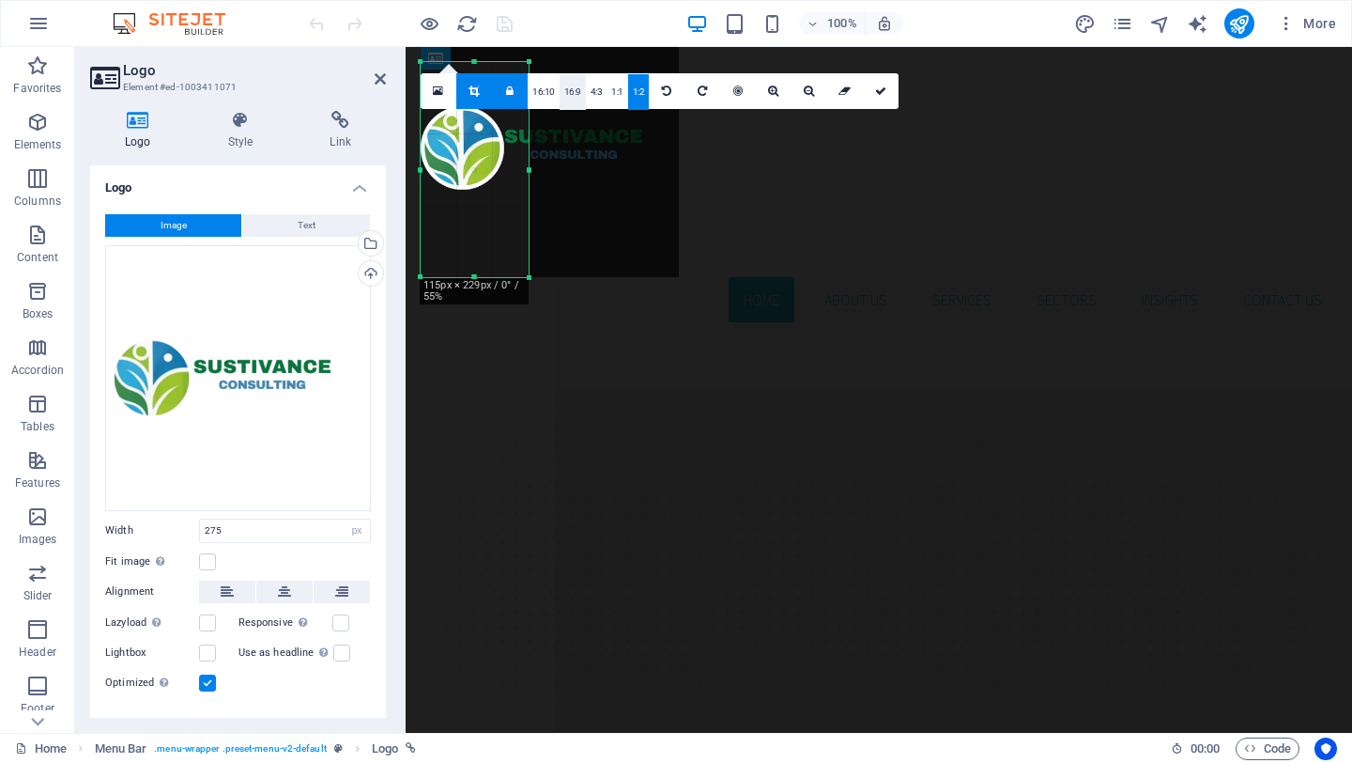
click at [568, 93] on link "16:9" at bounding box center [573, 92] width 26 height 36
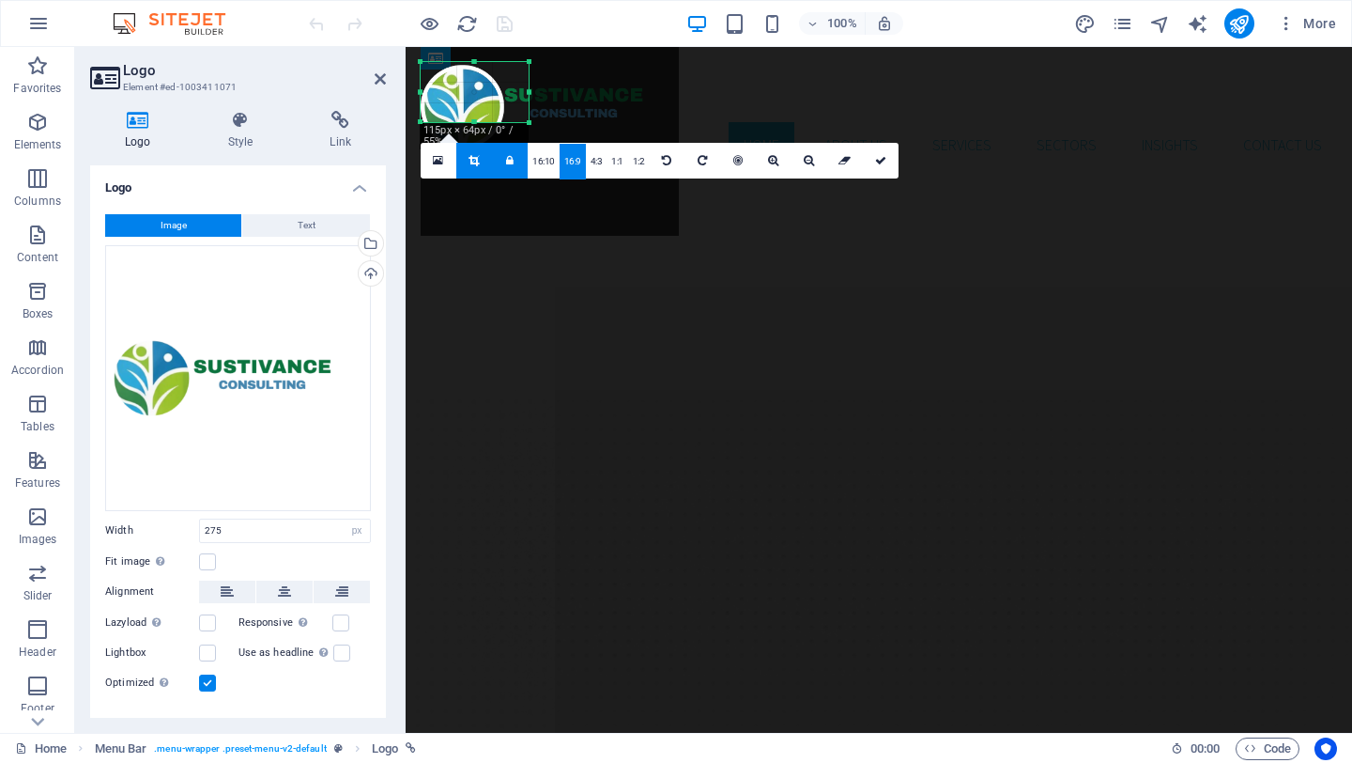
drag, startPoint x: 502, startPoint y: 104, endPoint x: 499, endPoint y: 63, distance: 41.5
click at [499, 63] on div "180 170 160 150 140 130 120 110 100 90 80 70 60 50 40 30 20 10 0 -10 -20 -30 -4…" at bounding box center [475, 92] width 108 height 60
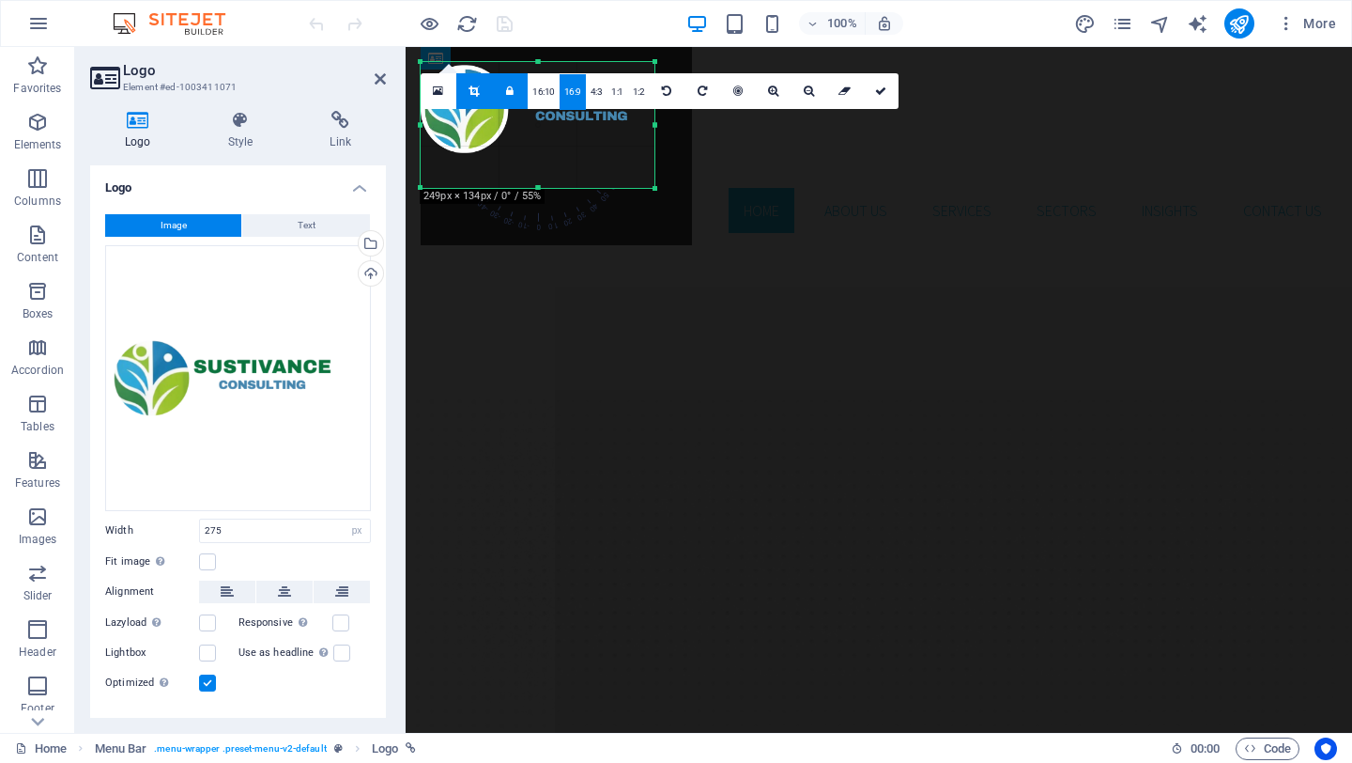
drag, startPoint x: 529, startPoint y: 122, endPoint x: 655, endPoint y: 162, distance: 132.2
click at [655, 162] on div "180 170 160 150 140 130 120 110 100 90 80 70 60 50 40 30 20 10 0 -10 -20 -30 -4…" at bounding box center [538, 125] width 234 height 126
drag, startPoint x: 652, startPoint y: 187, endPoint x: 638, endPoint y: 150, distance: 39.2
click at [638, 150] on div "180 170 160 150 140 130 120 110 100 90 80 70 60 50 40 30 20 10 0 -10 -20 -30 -4…" at bounding box center [531, 118] width 220 height 112
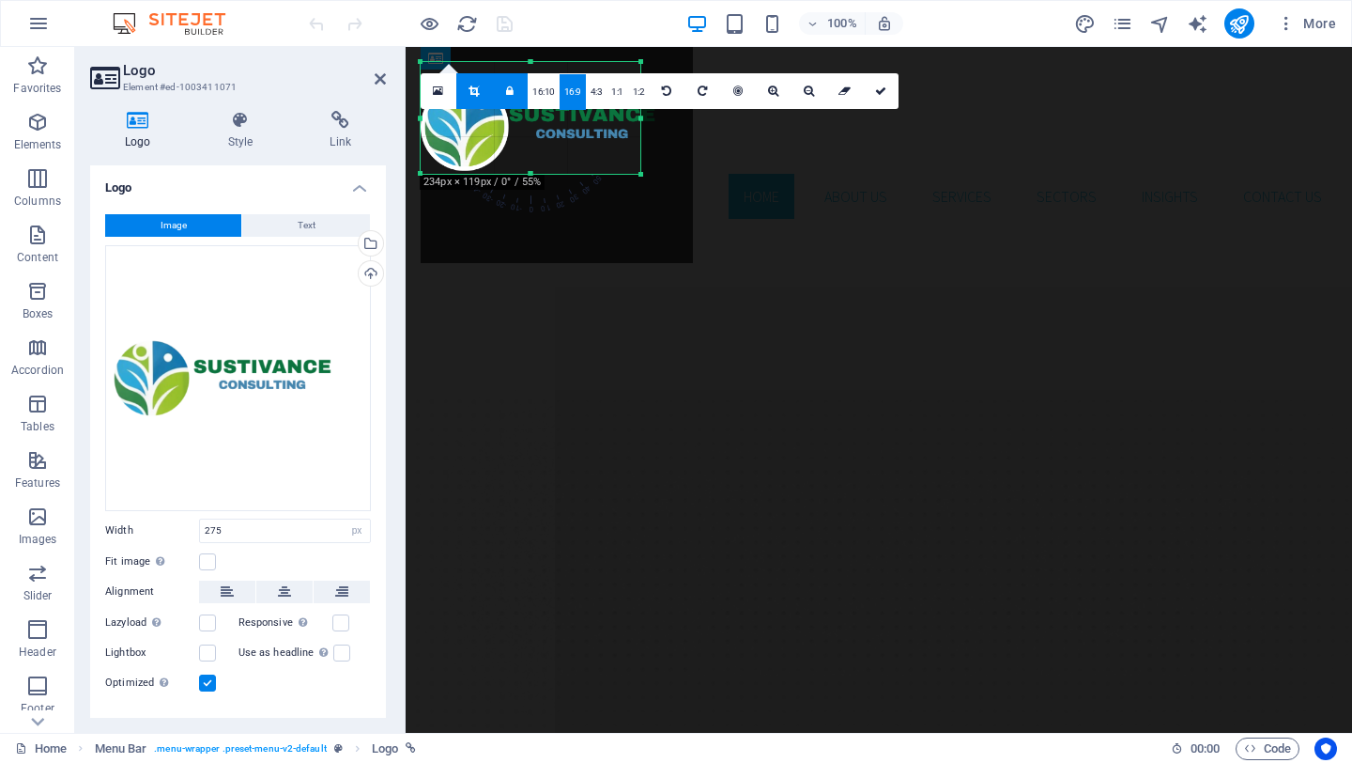
drag, startPoint x: 540, startPoint y: 134, endPoint x: 536, endPoint y: 152, distance: 18.2
click at [536, 152] on div at bounding box center [557, 127] width 272 height 272
click at [877, 94] on icon at bounding box center [880, 90] width 11 height 11
type input "234"
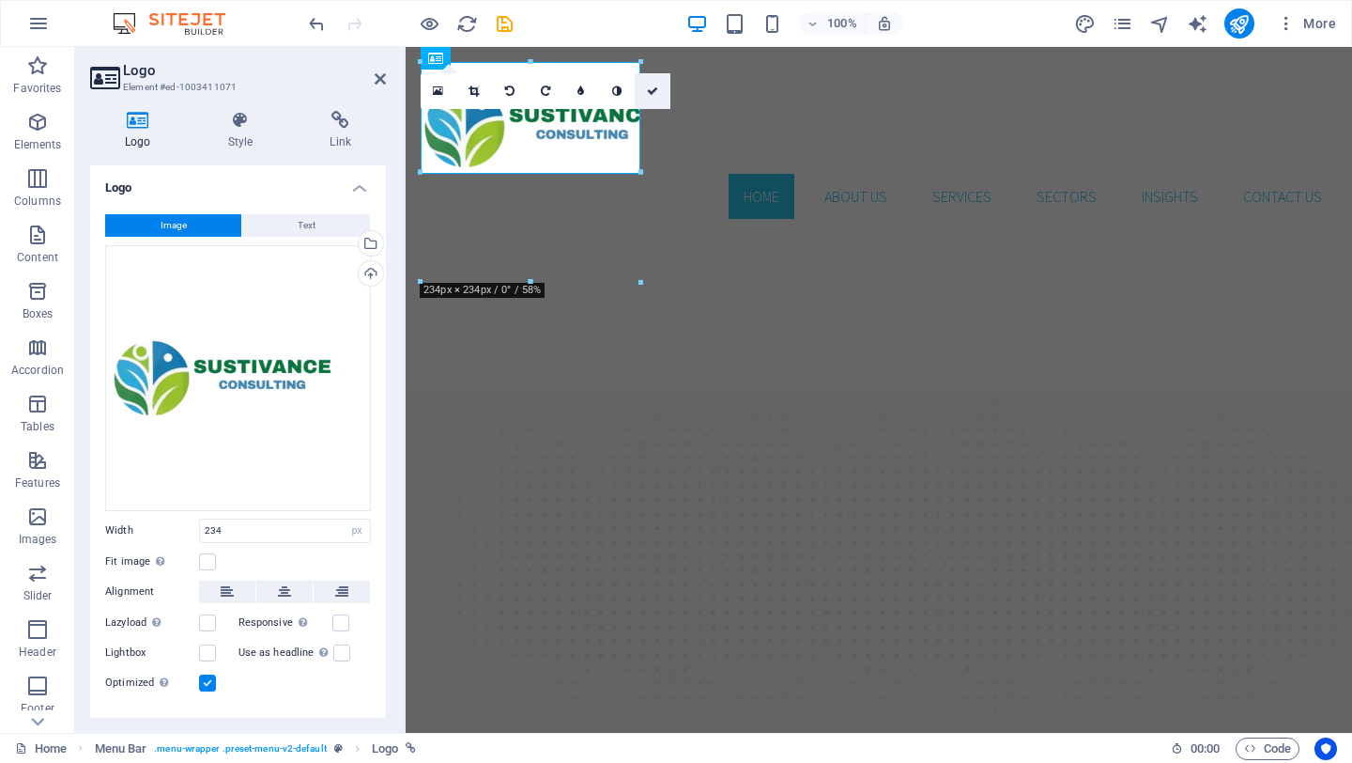
click at [655, 92] on icon at bounding box center [652, 90] width 11 height 11
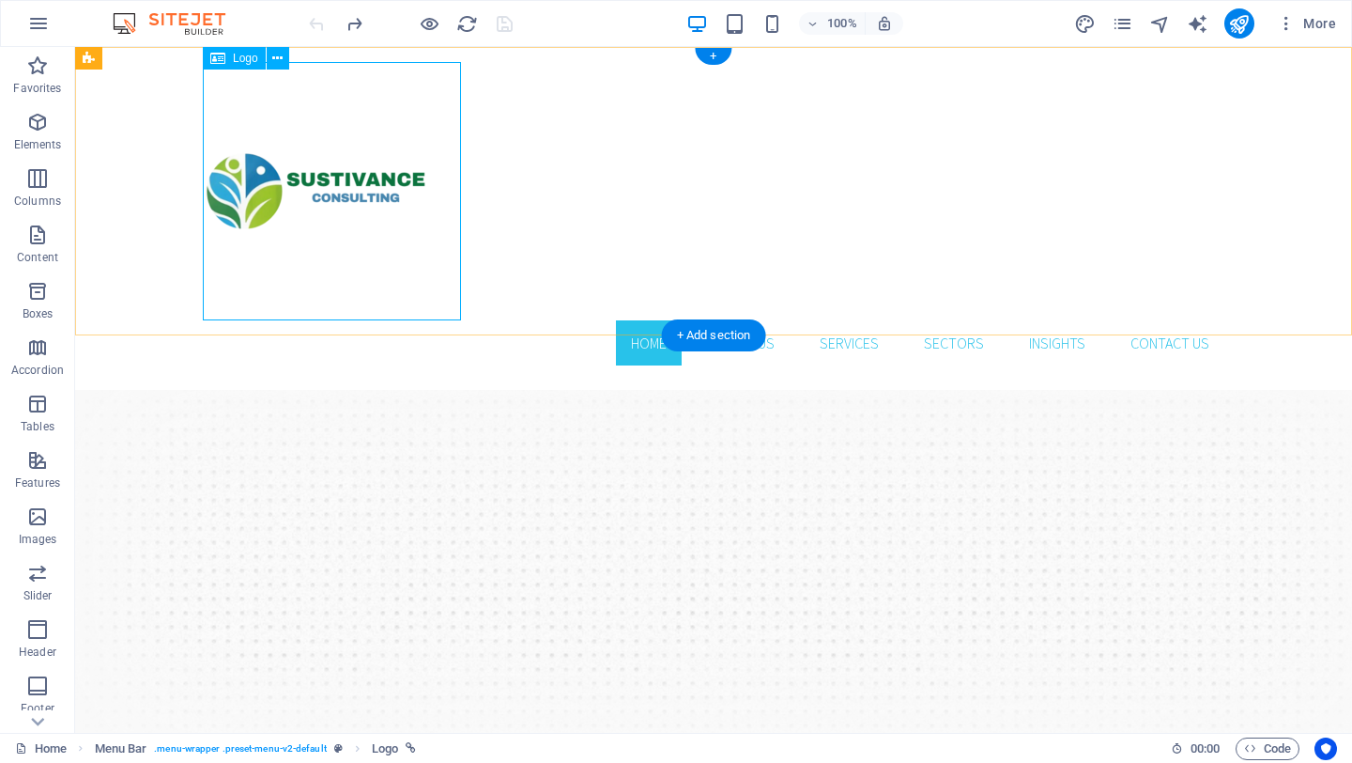
click at [389, 212] on div at bounding box center [714, 191] width 1022 height 258
click at [275, 61] on icon at bounding box center [277, 59] width 10 height 20
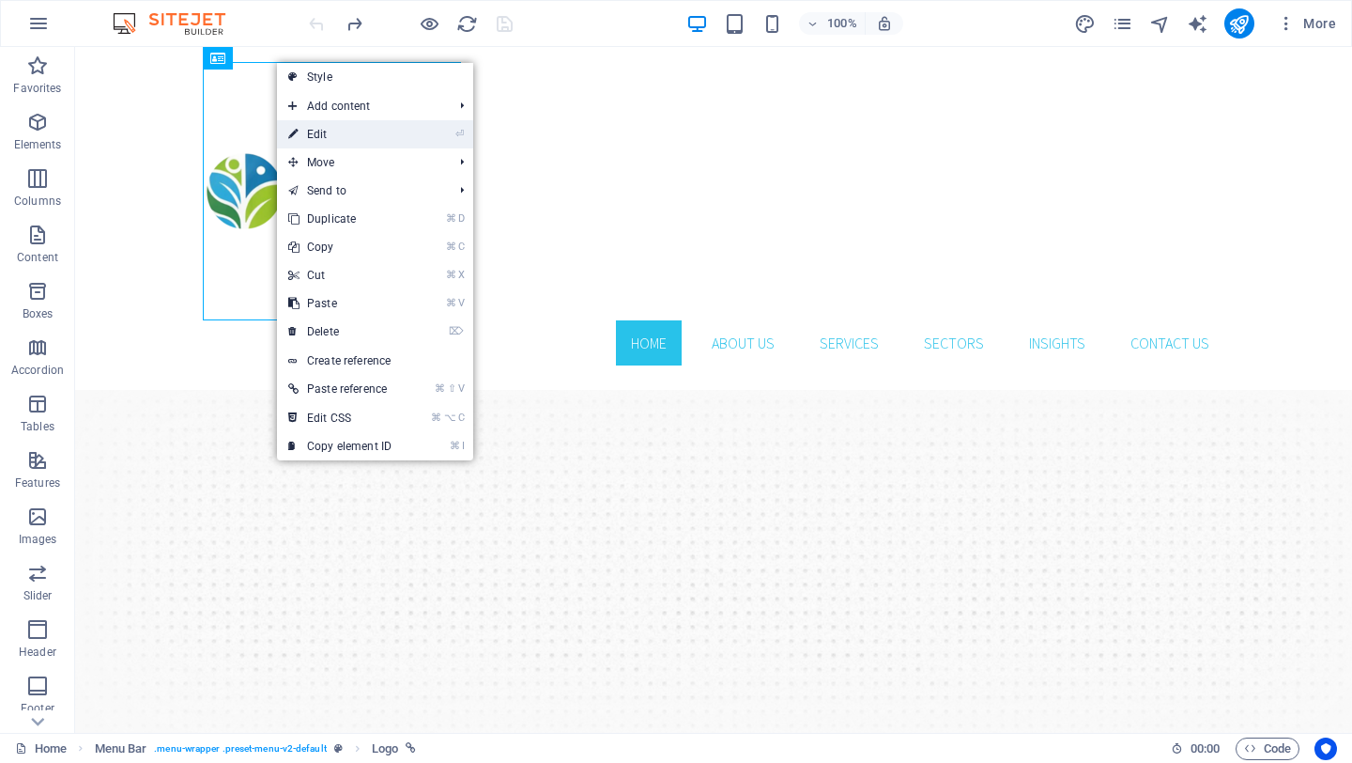
click at [317, 140] on link "⏎ Edit" at bounding box center [340, 134] width 126 height 28
select select "px"
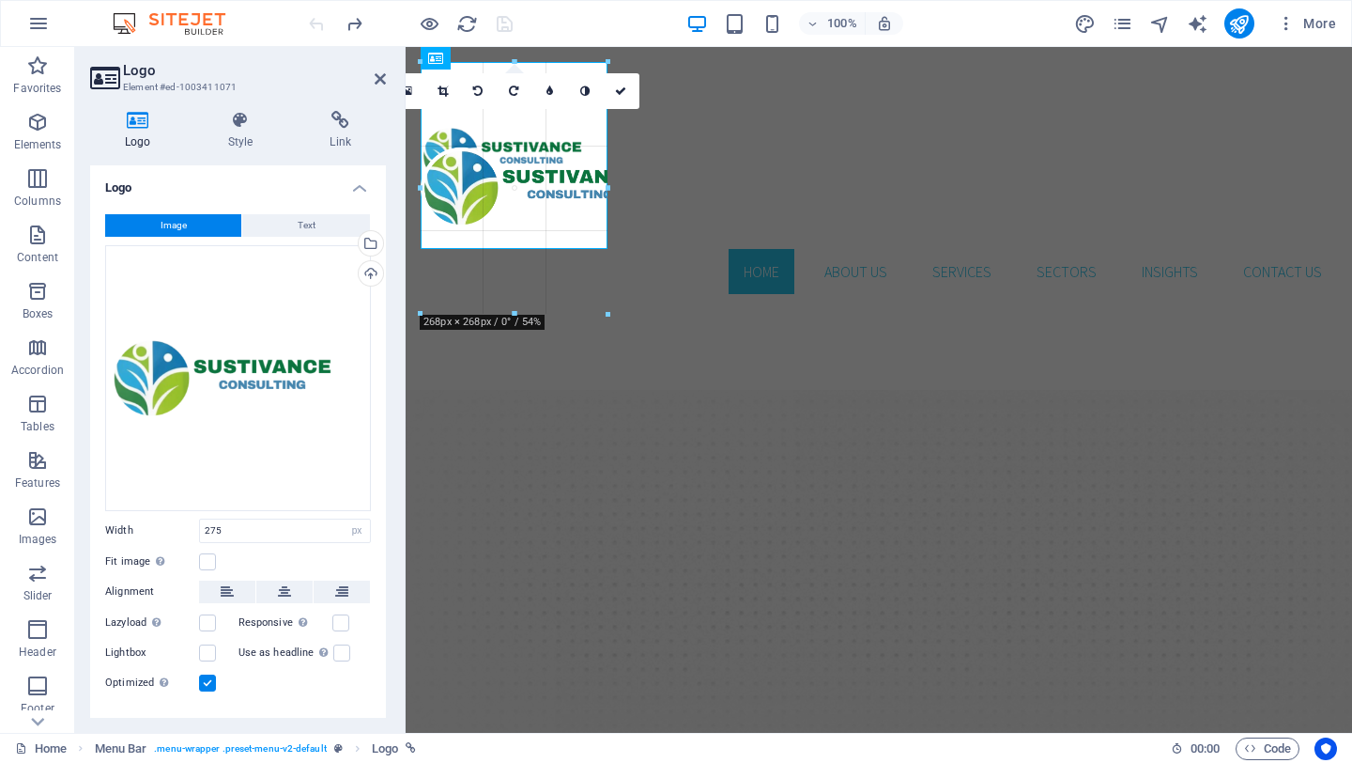
drag, startPoint x: 550, startPoint y: 318, endPoint x: 546, endPoint y: 247, distance: 71.5
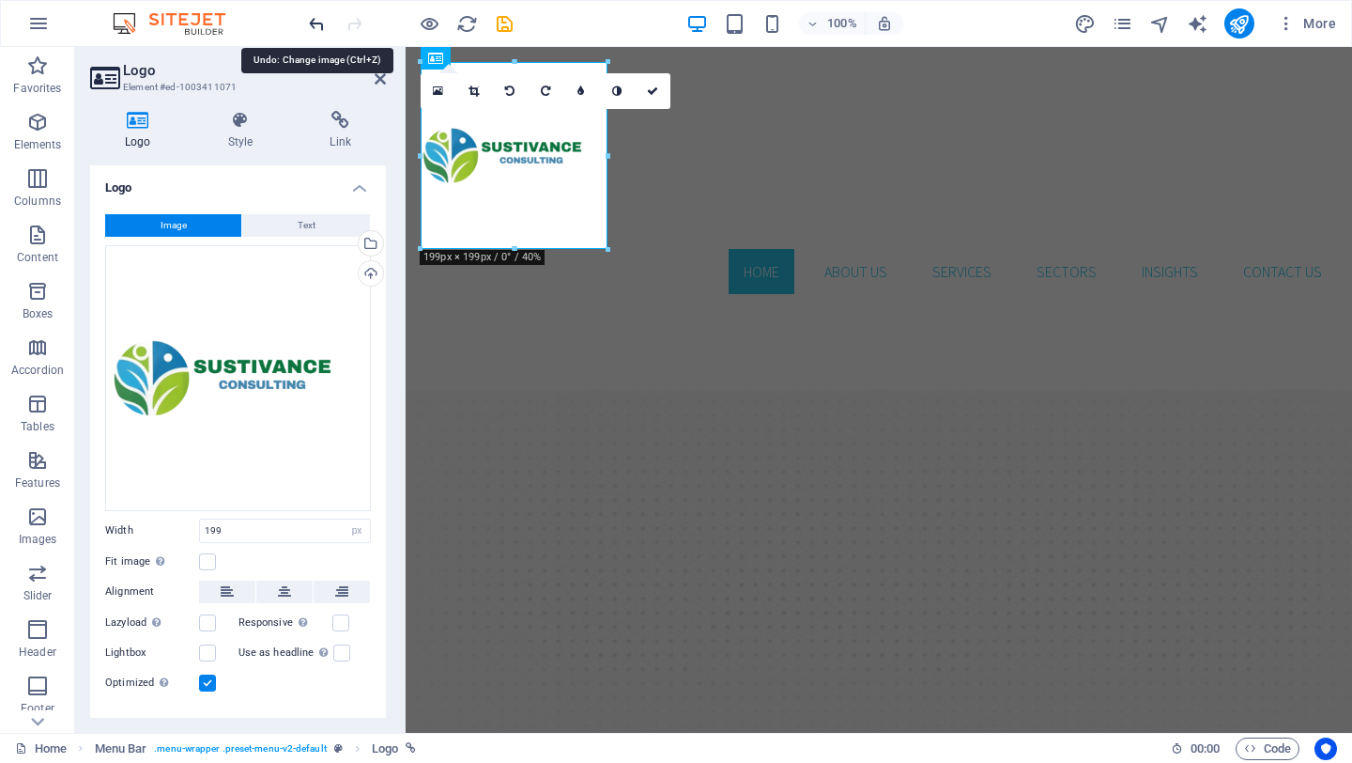
click at [319, 23] on icon "undo" at bounding box center [317, 24] width 22 height 22
type input "275"
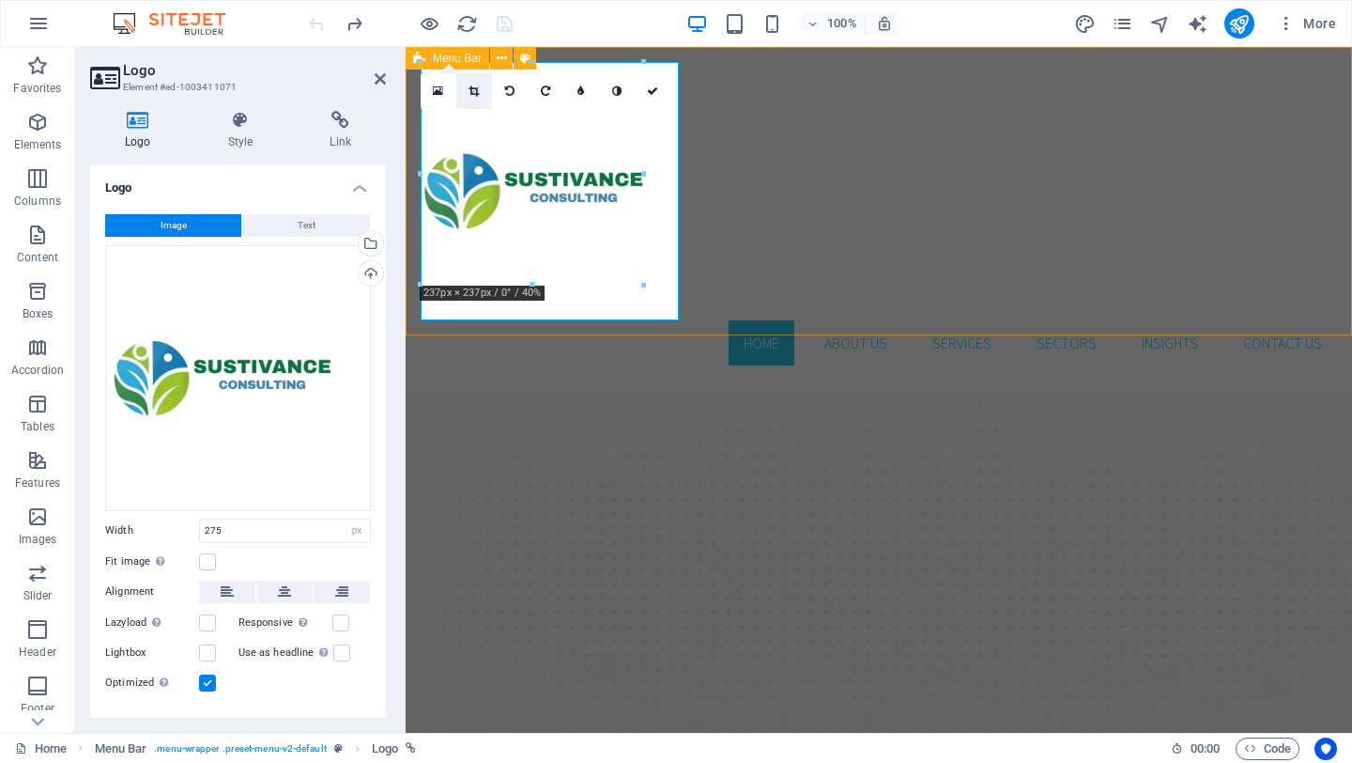
click at [469, 91] on icon at bounding box center [474, 90] width 10 height 11
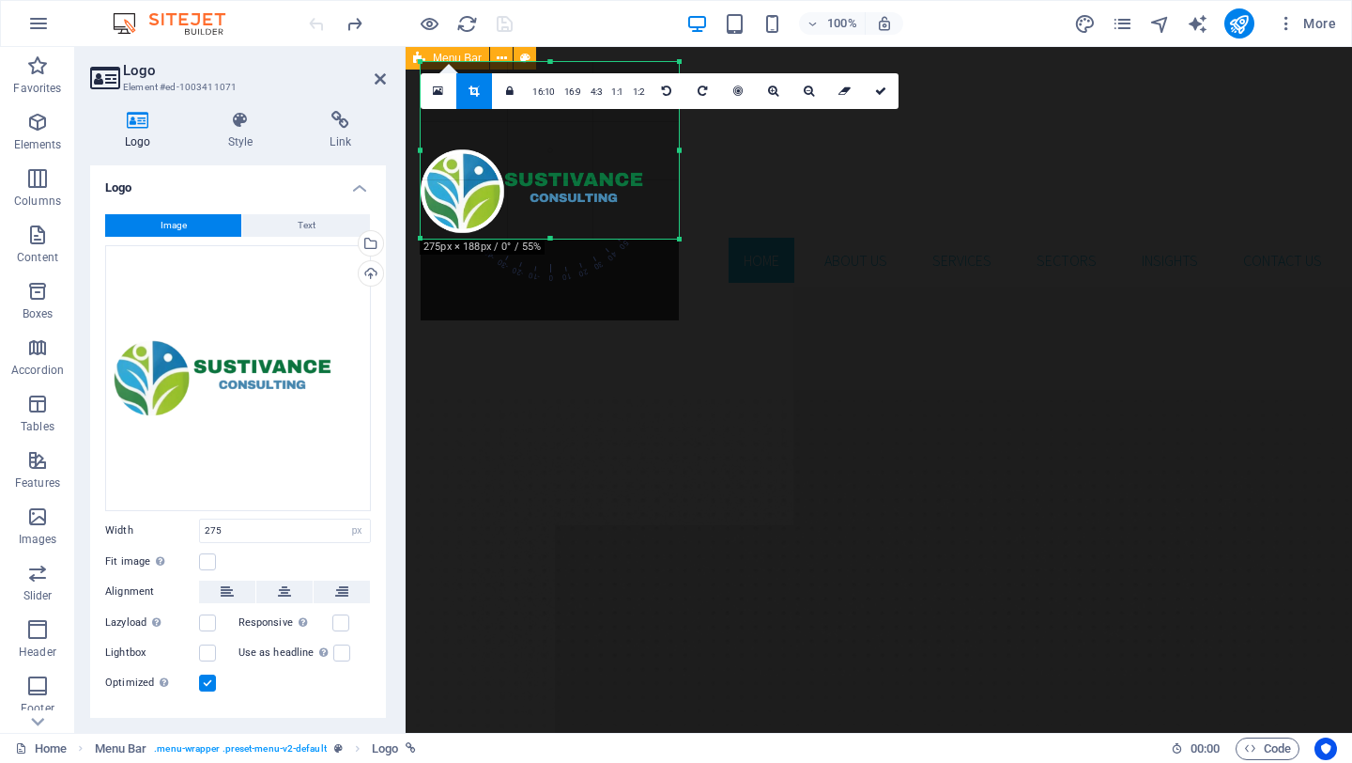
drag, startPoint x: 551, startPoint y: 318, endPoint x: 553, endPoint y: 228, distance: 90.2
click at [553, 236] on div at bounding box center [550, 239] width 258 height 7
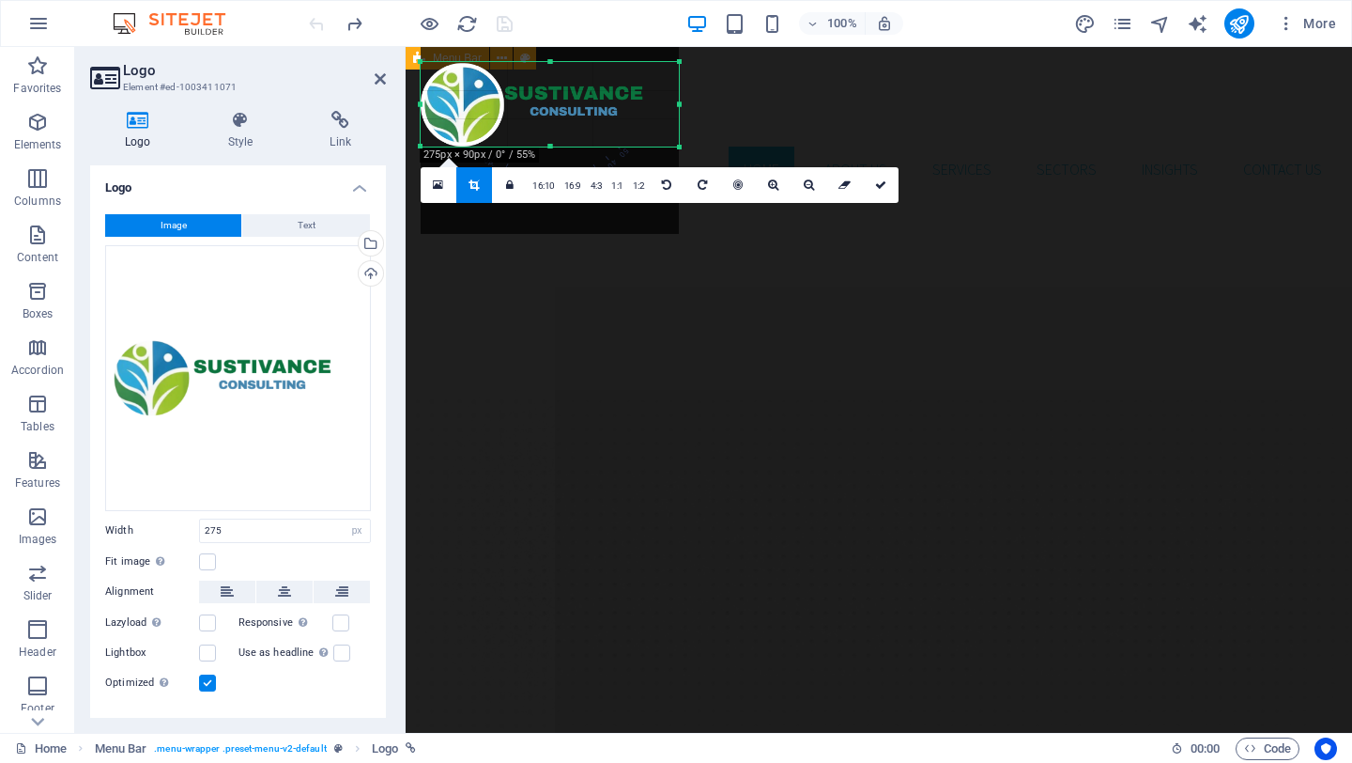
drag, startPoint x: 552, startPoint y: 62, endPoint x: 553, endPoint y: 149, distance: 87.4
click at [553, 147] on div "180 170 160 150 140 130 120 110 100 90 80 70 60 50 40 30 20 10 0 -10 -20 -30 -4…" at bounding box center [550, 104] width 258 height 85
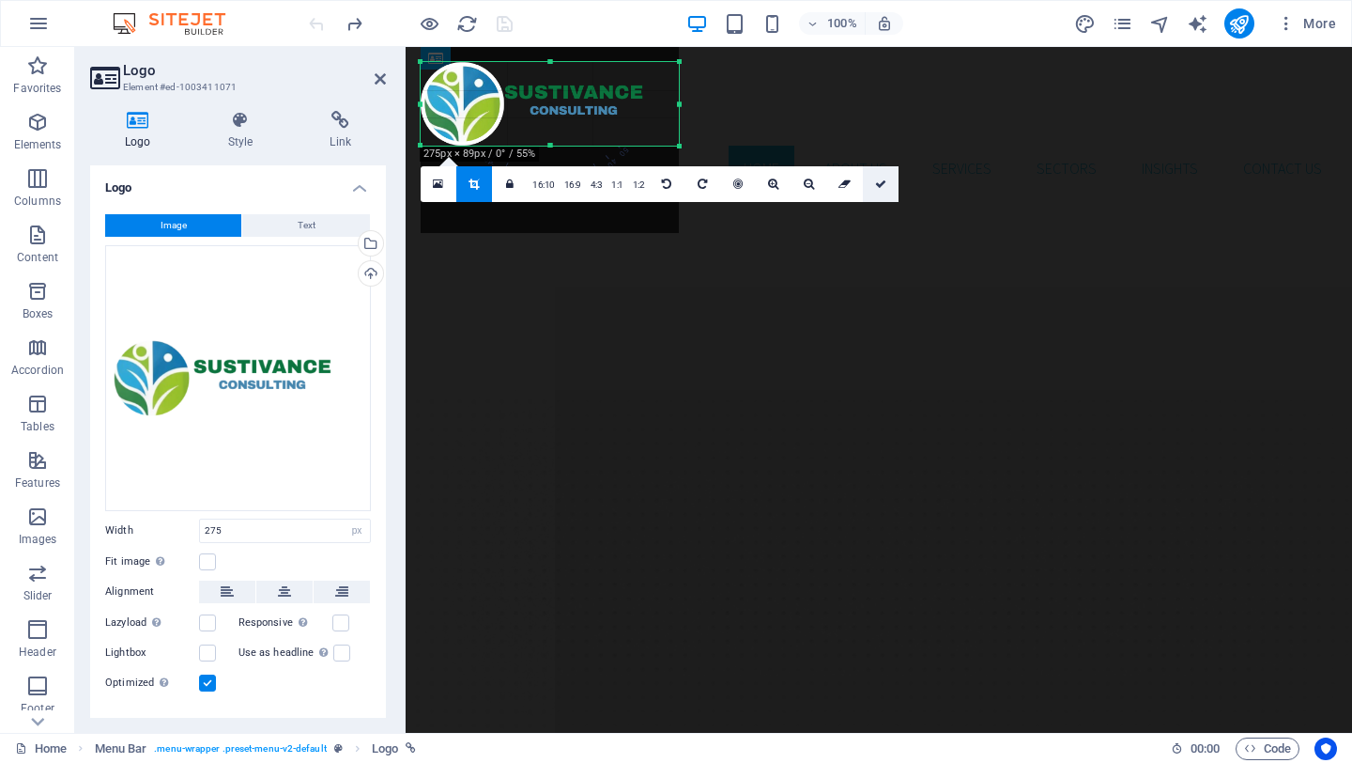
click at [876, 184] on icon at bounding box center [880, 183] width 11 height 11
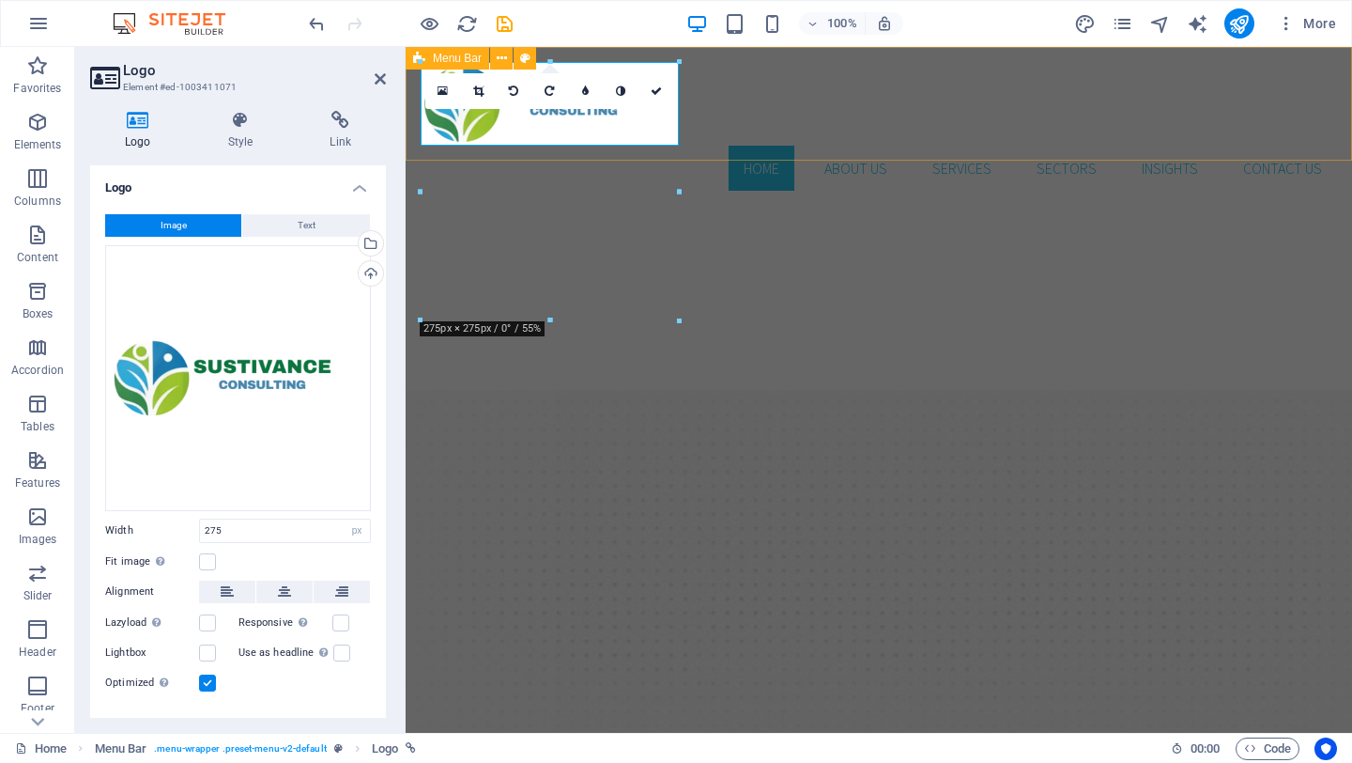
click at [786, 147] on div "Home About Us Services Sectors Insights Contact us Menu" at bounding box center [879, 126] width 947 height 159
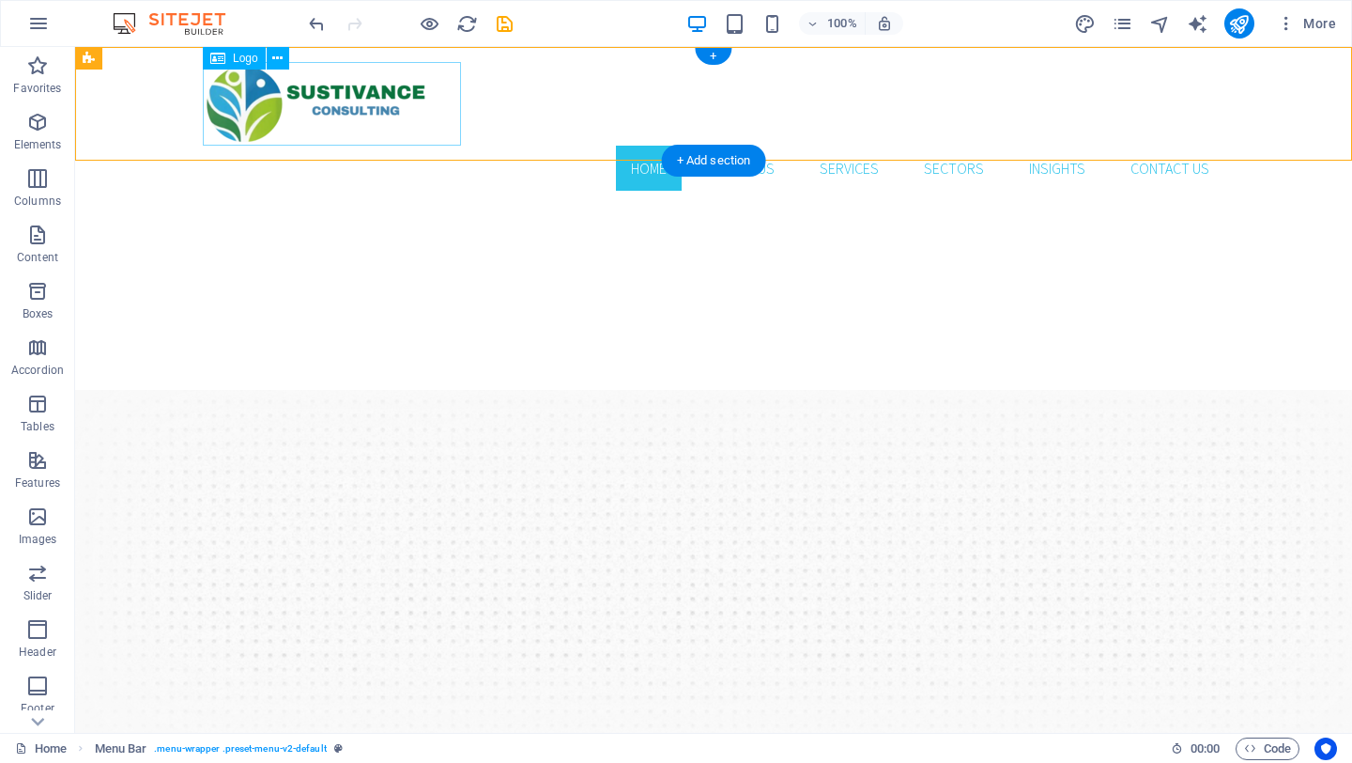
click at [379, 114] on div at bounding box center [714, 104] width 1022 height 84
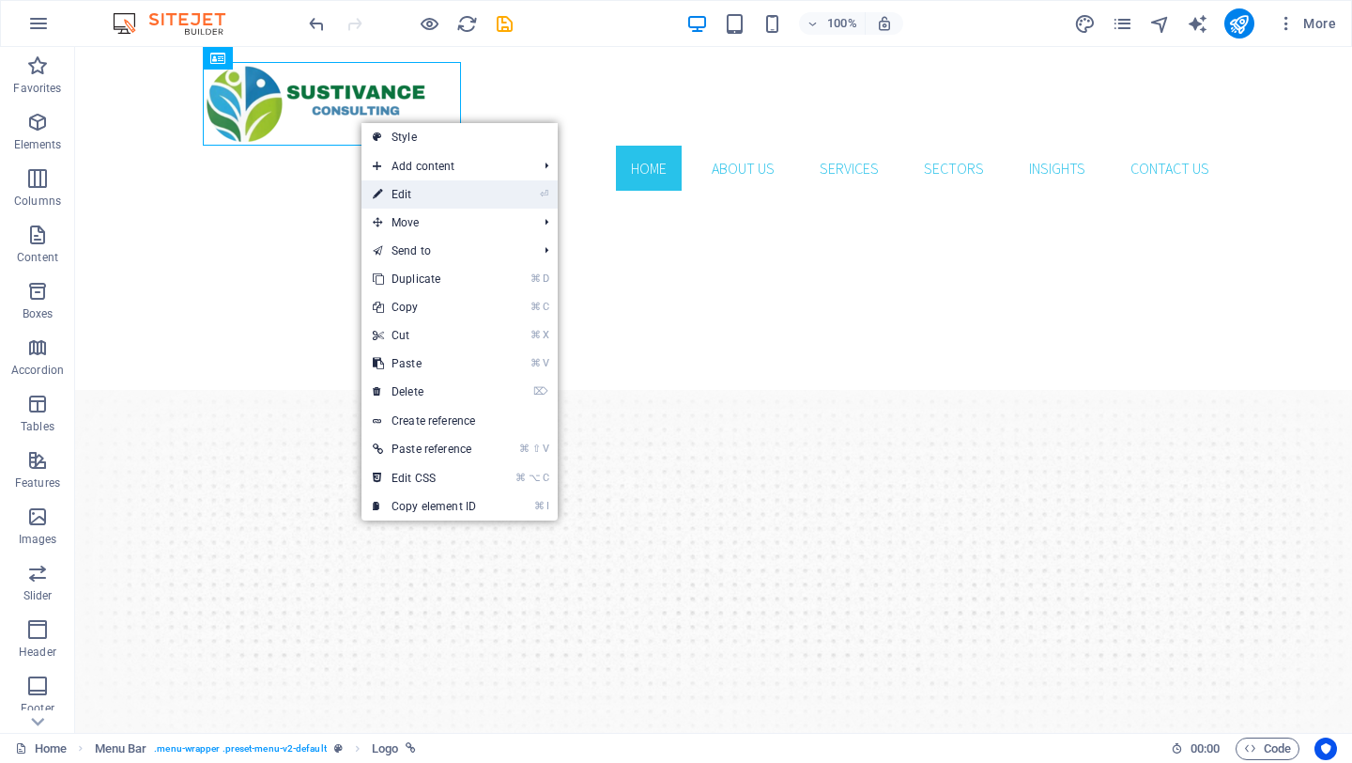
click at [394, 191] on link "⏎ Edit" at bounding box center [425, 194] width 126 height 28
select select "px"
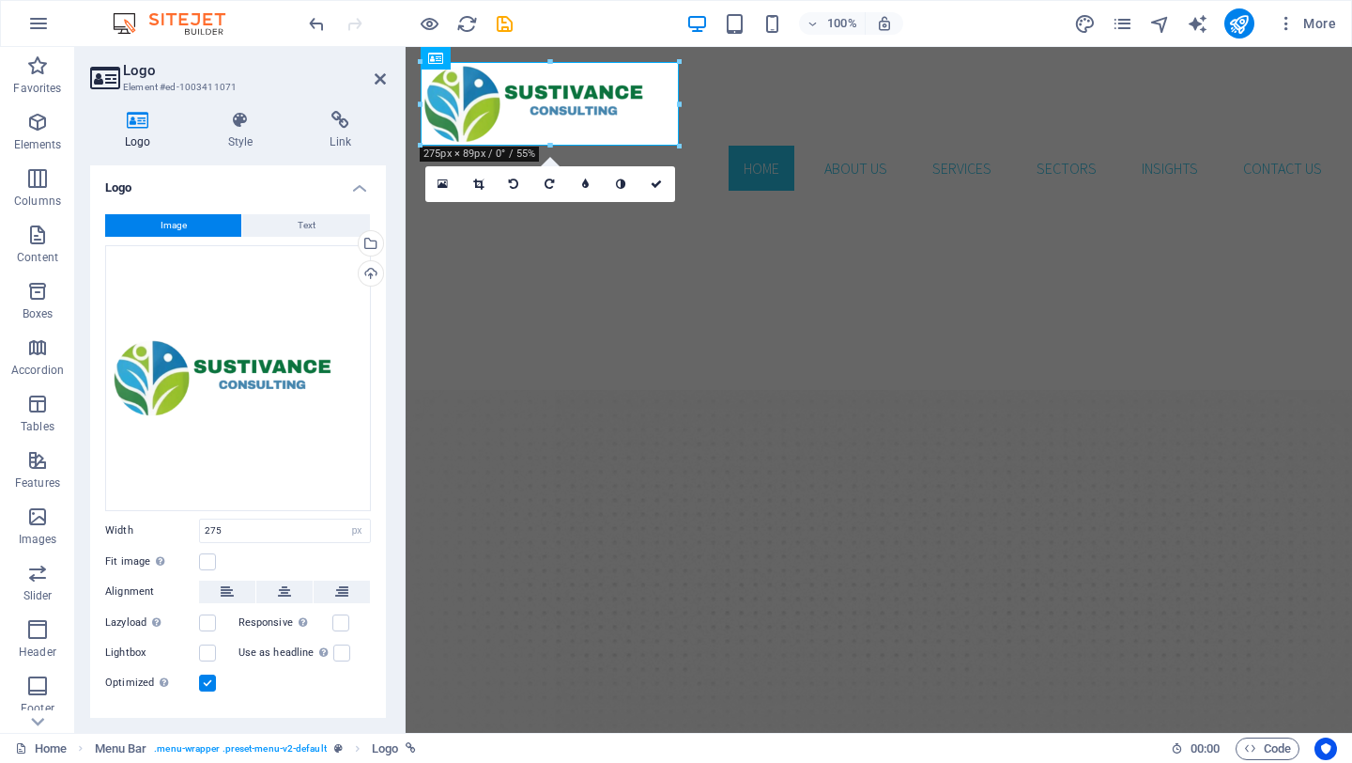
scroll to position [33, 0]
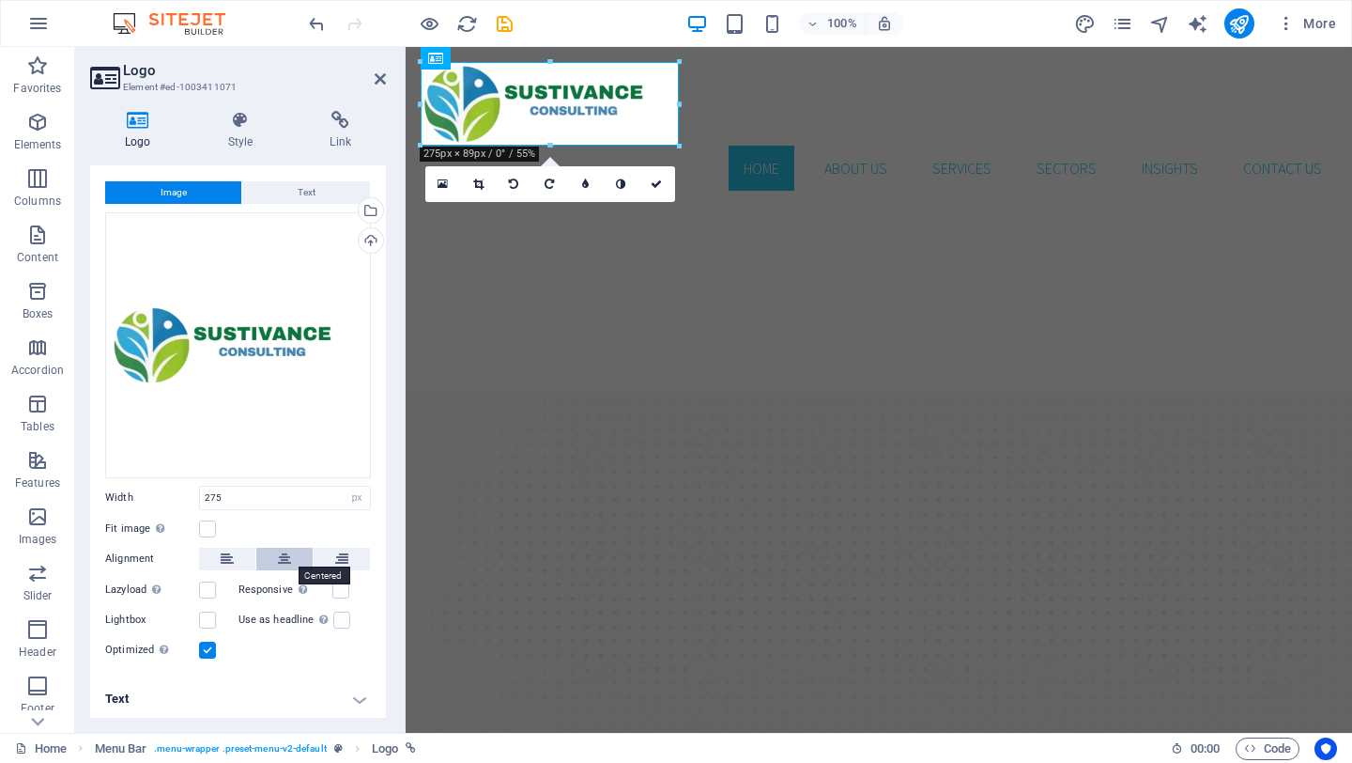
click at [271, 556] on button at bounding box center [284, 559] width 56 height 23
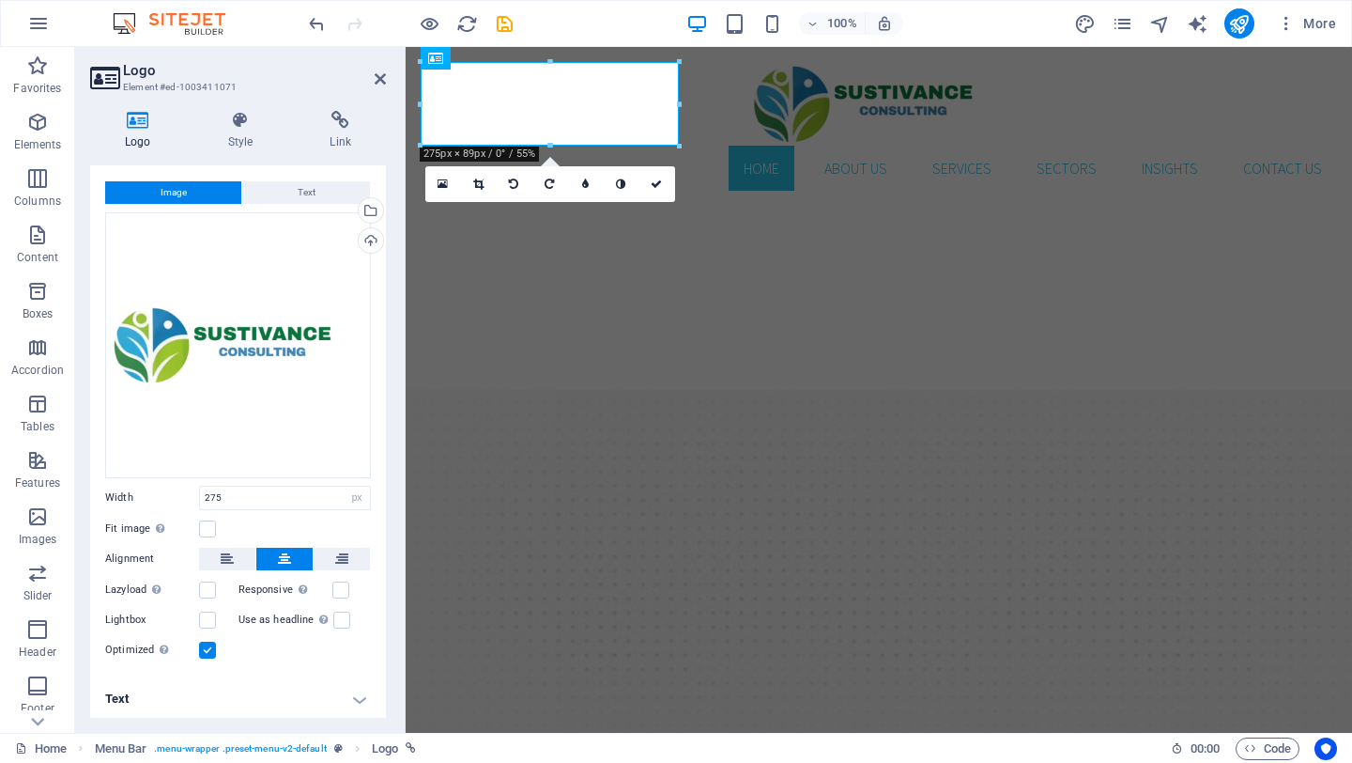
click at [353, 696] on h4 "Text" at bounding box center [238, 698] width 296 height 45
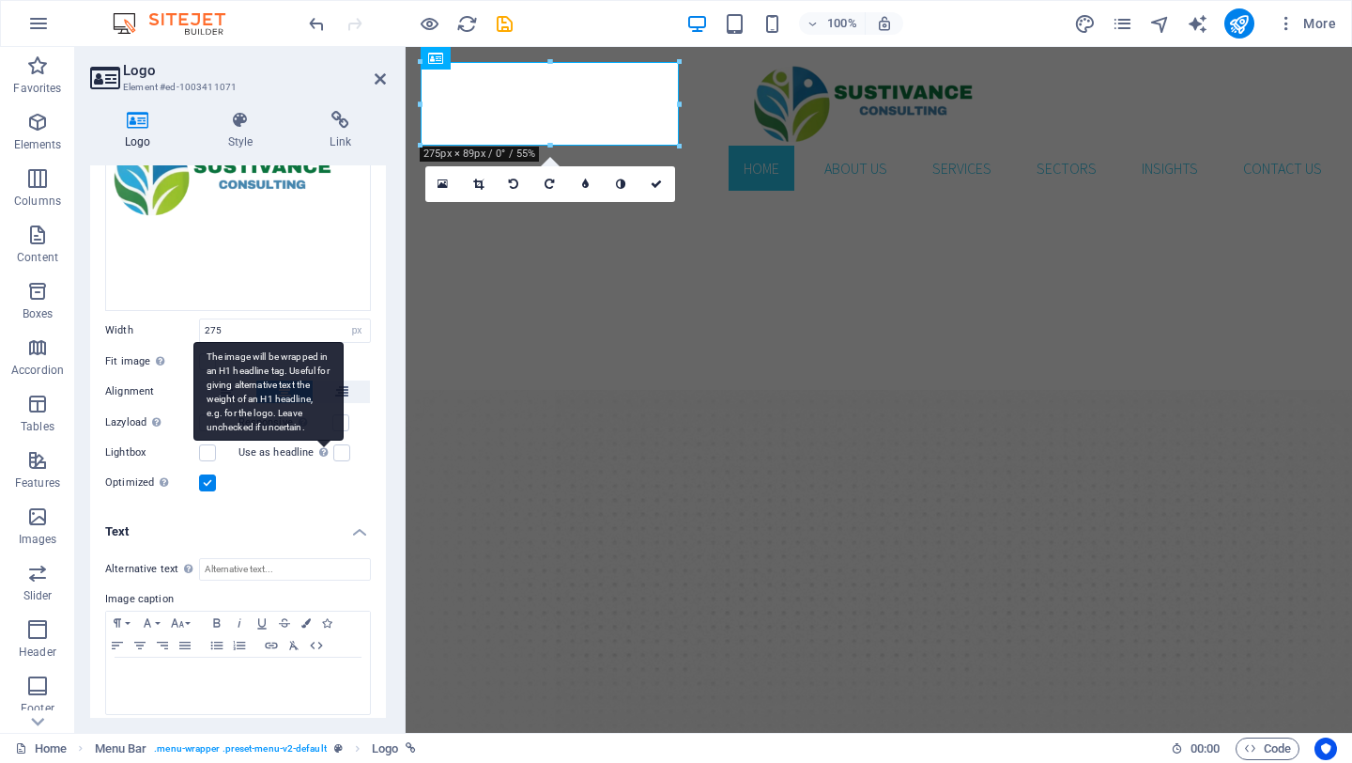
scroll to position [209, 0]
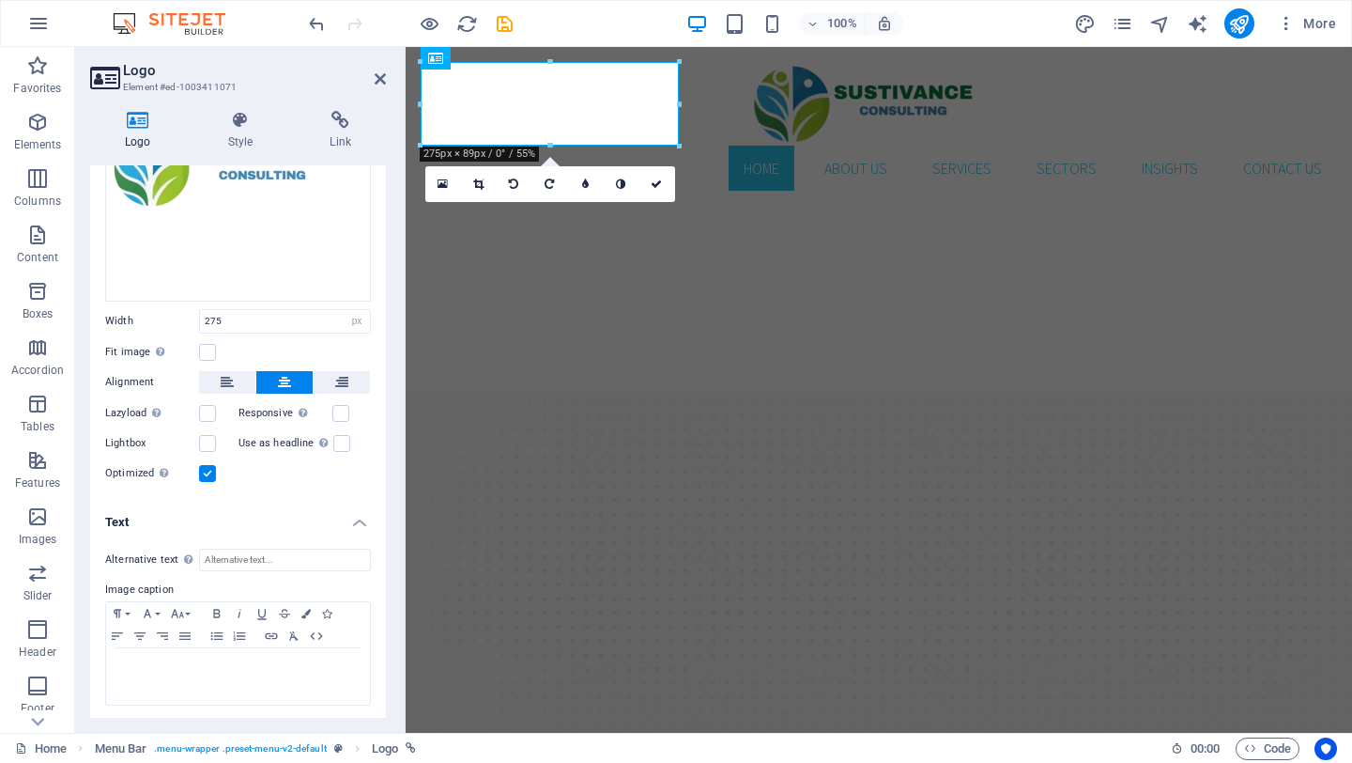
click at [350, 520] on h4 "Text" at bounding box center [238, 517] width 296 height 34
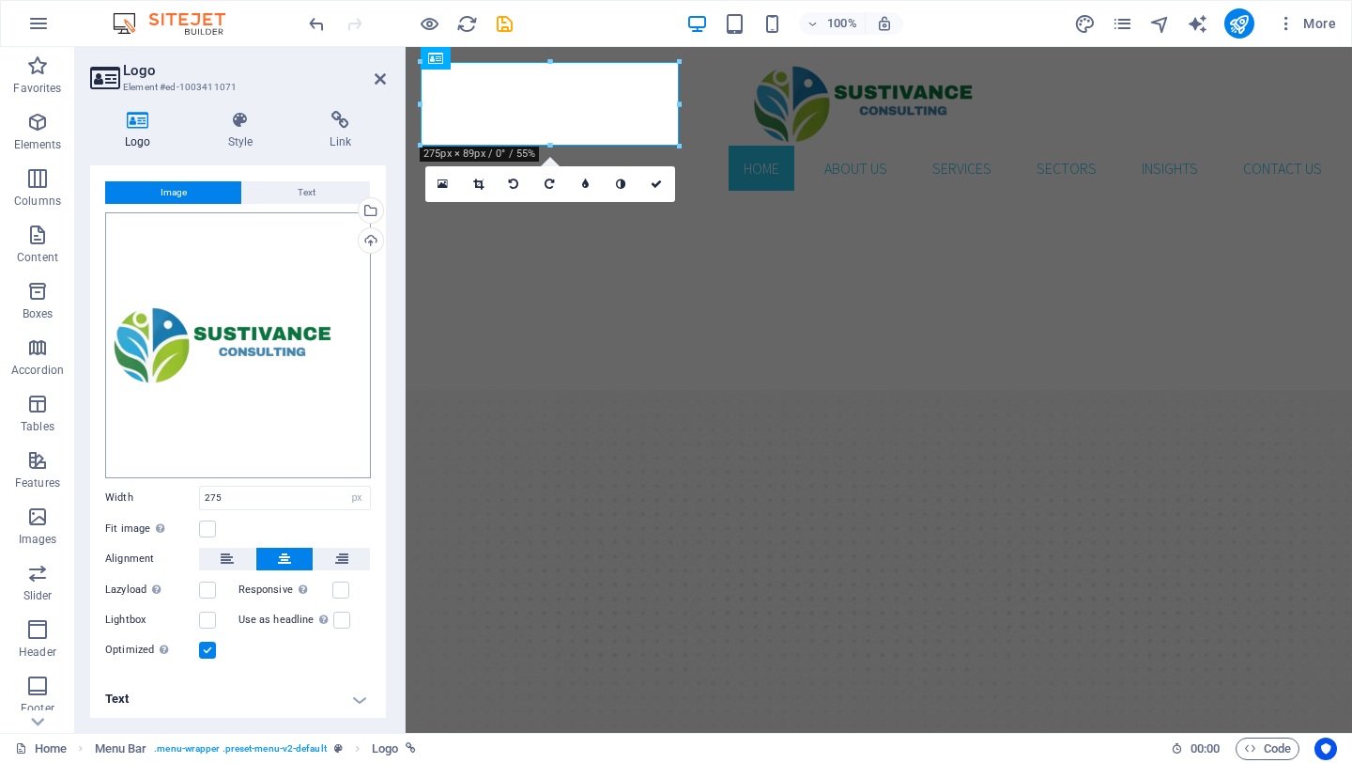
scroll to position [0, 0]
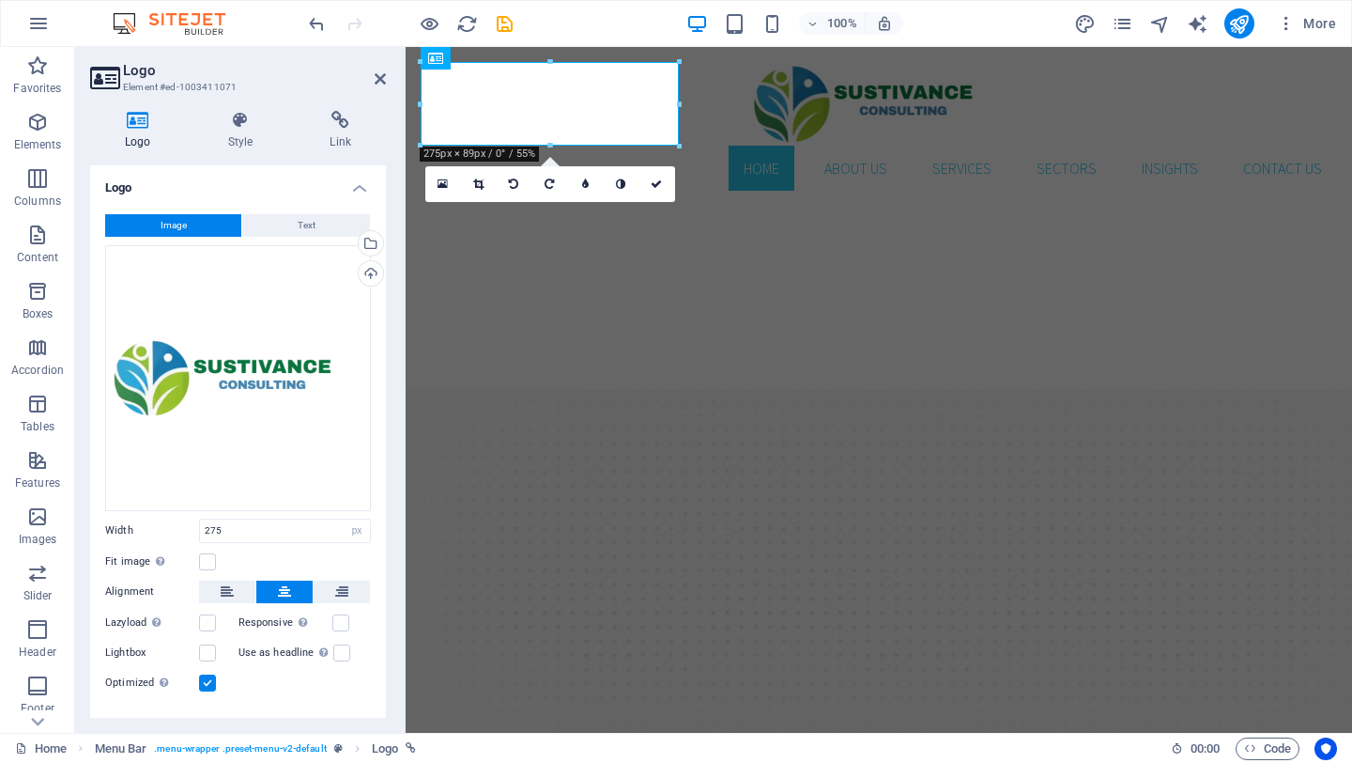
click at [353, 183] on h4 "Logo" at bounding box center [238, 182] width 296 height 34
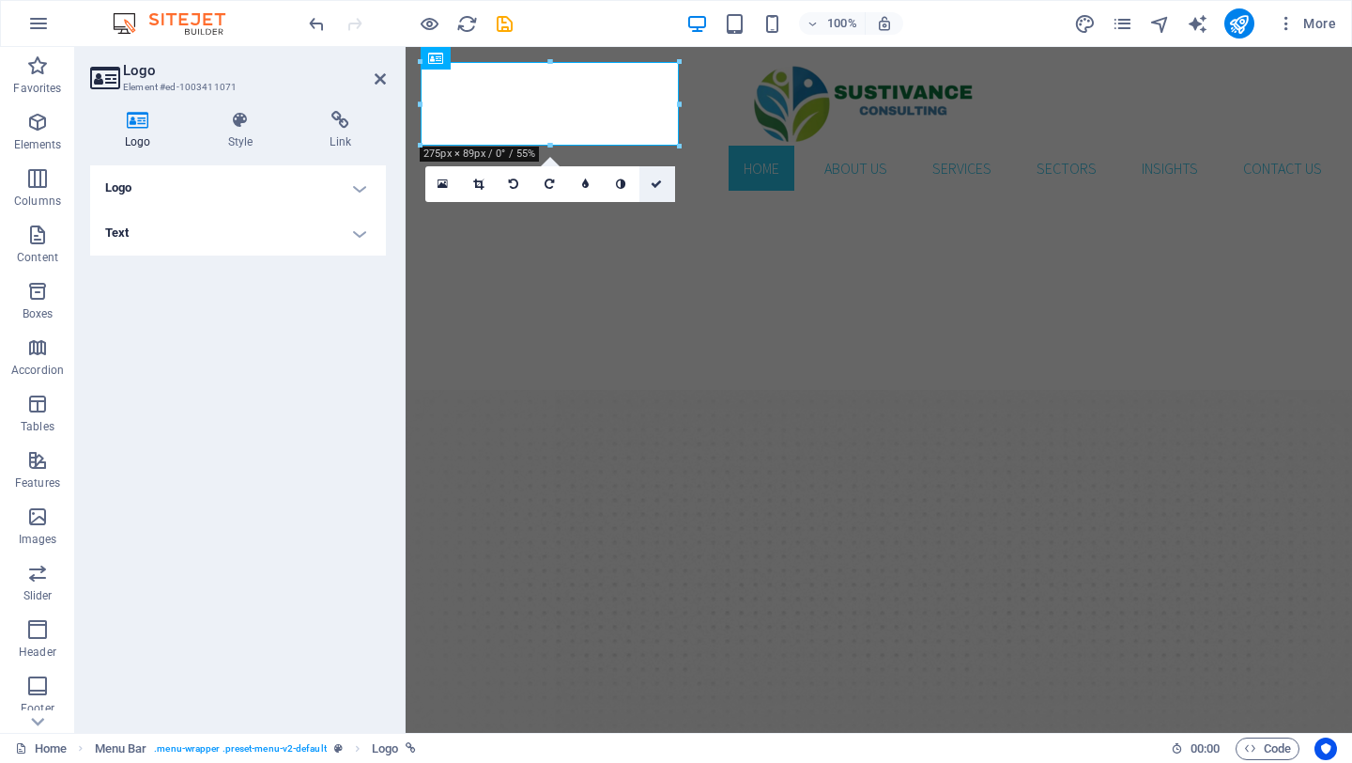
click at [657, 184] on icon at bounding box center [656, 183] width 11 height 11
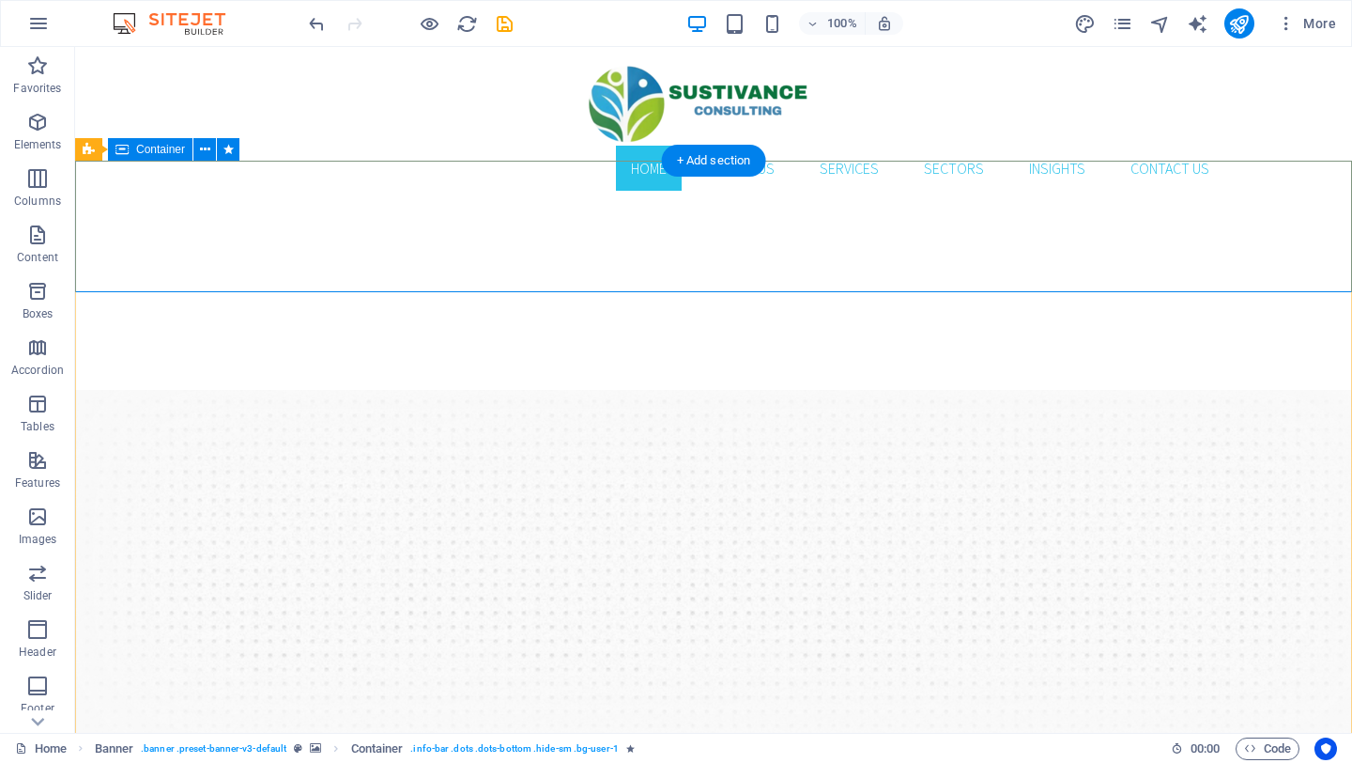
click at [203, 151] on icon at bounding box center [205, 150] width 10 height 20
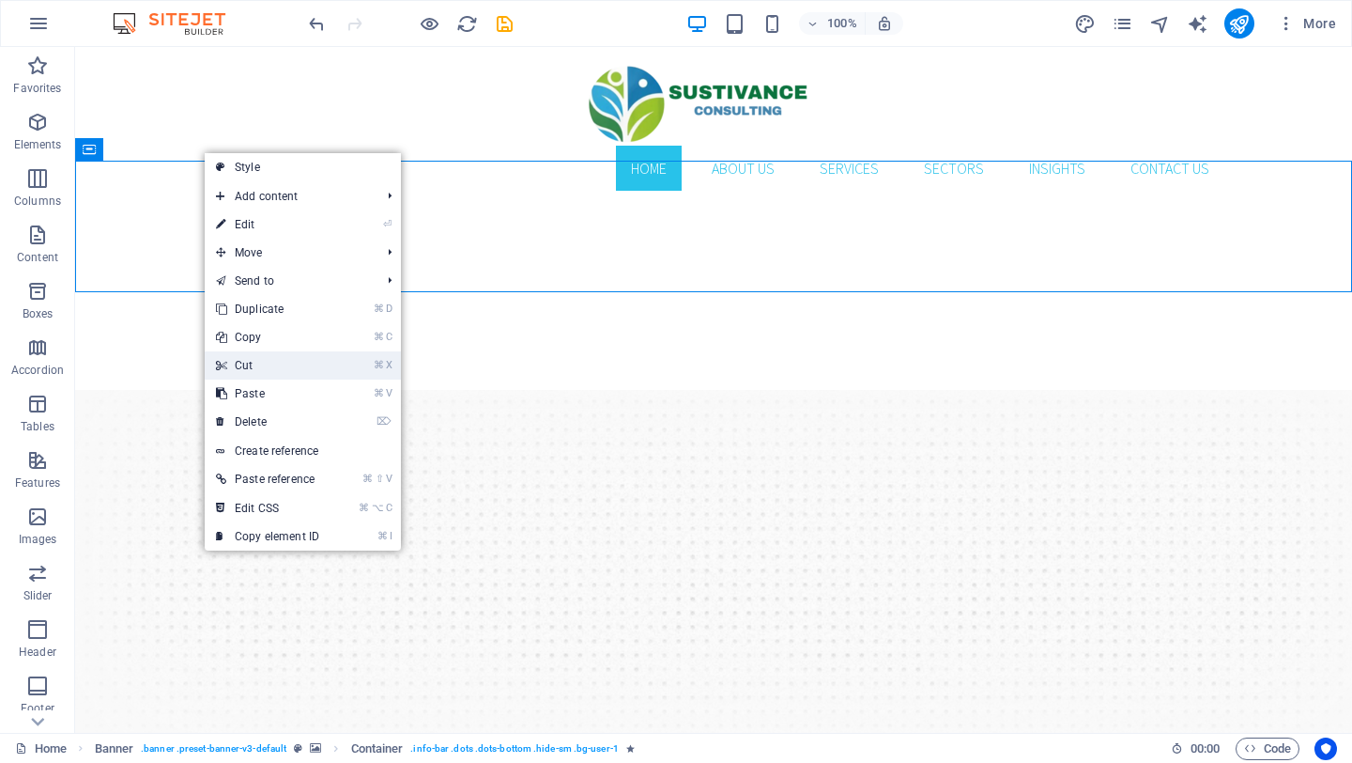
click at [247, 377] on link "⌘ X Cut" at bounding box center [268, 365] width 126 height 28
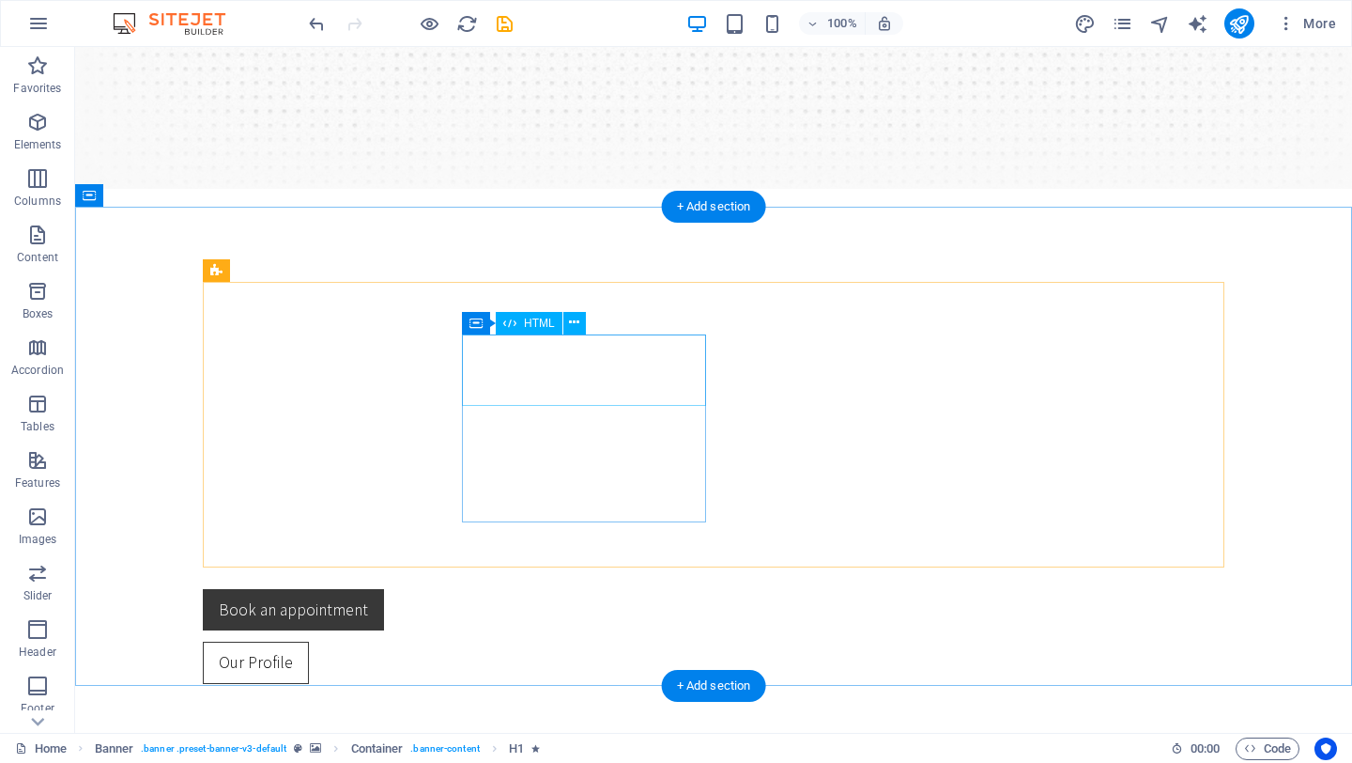
scroll to position [545, 0]
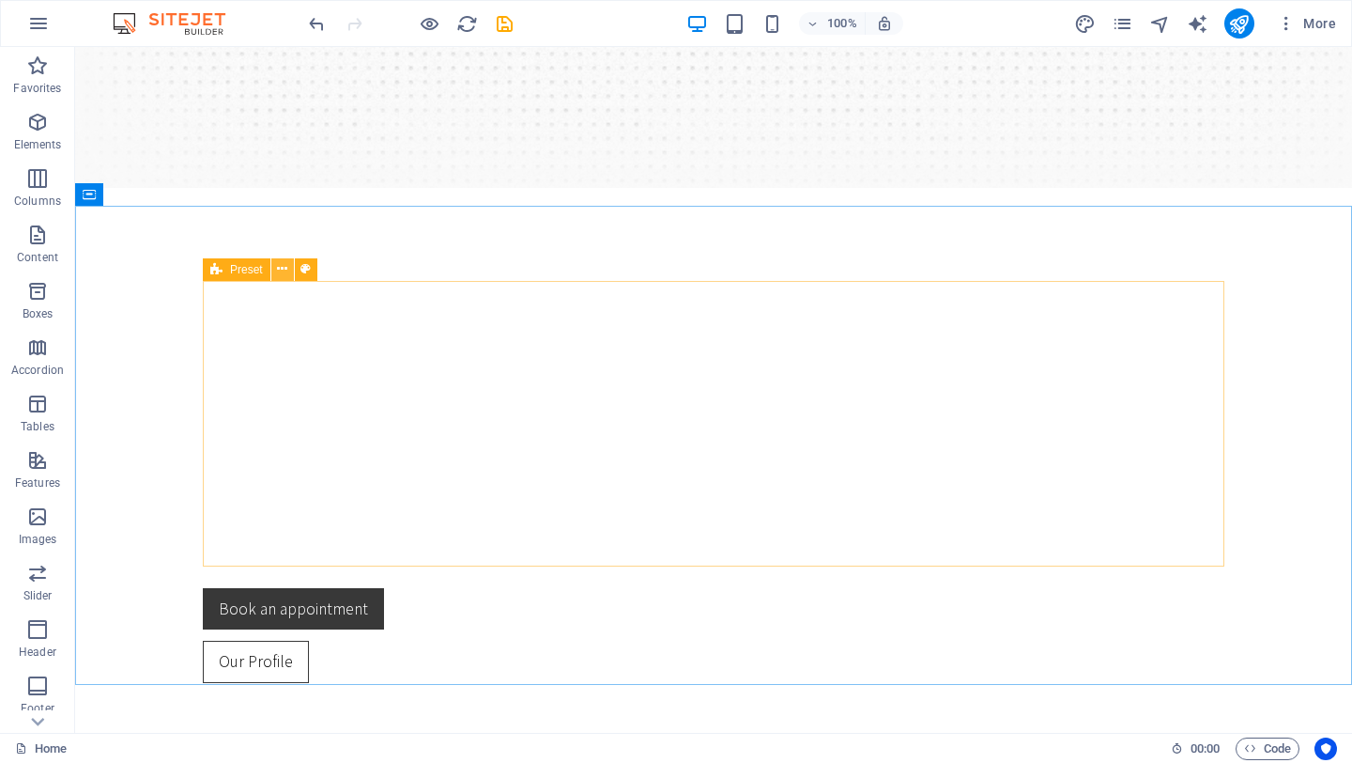
click at [284, 271] on icon at bounding box center [282, 269] width 10 height 20
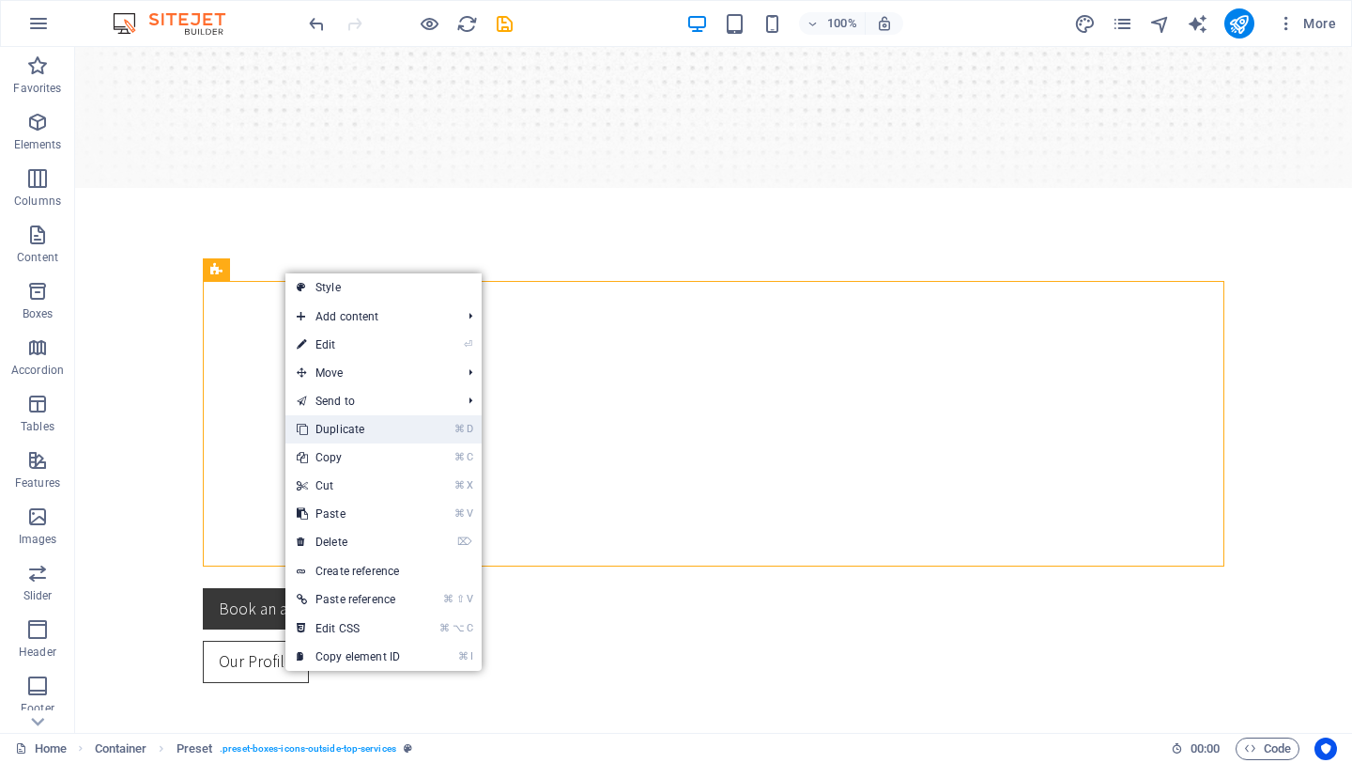
click at [344, 425] on link "⌘ D Duplicate" at bounding box center [349, 429] width 126 height 28
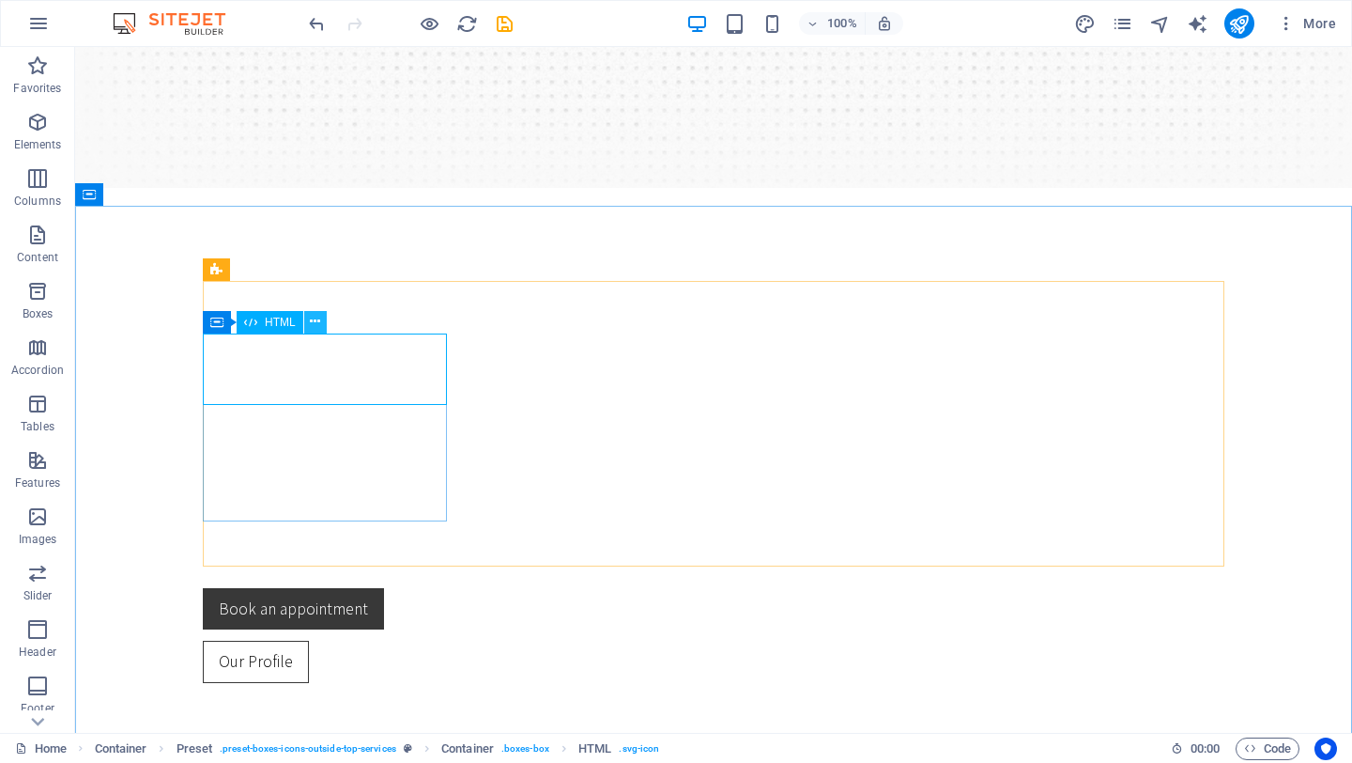
click at [317, 323] on icon at bounding box center [315, 322] width 10 height 20
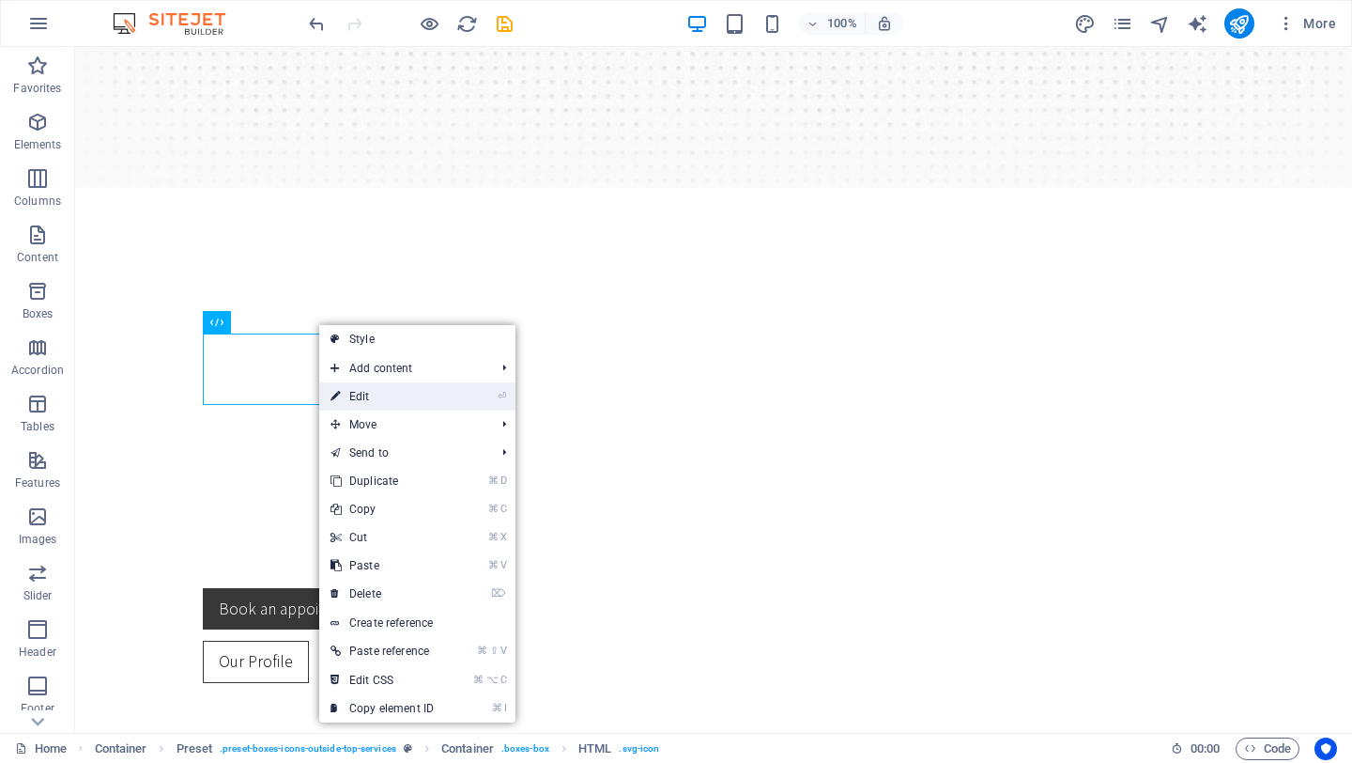
click at [355, 398] on link "⏎ Edit" at bounding box center [382, 396] width 126 height 28
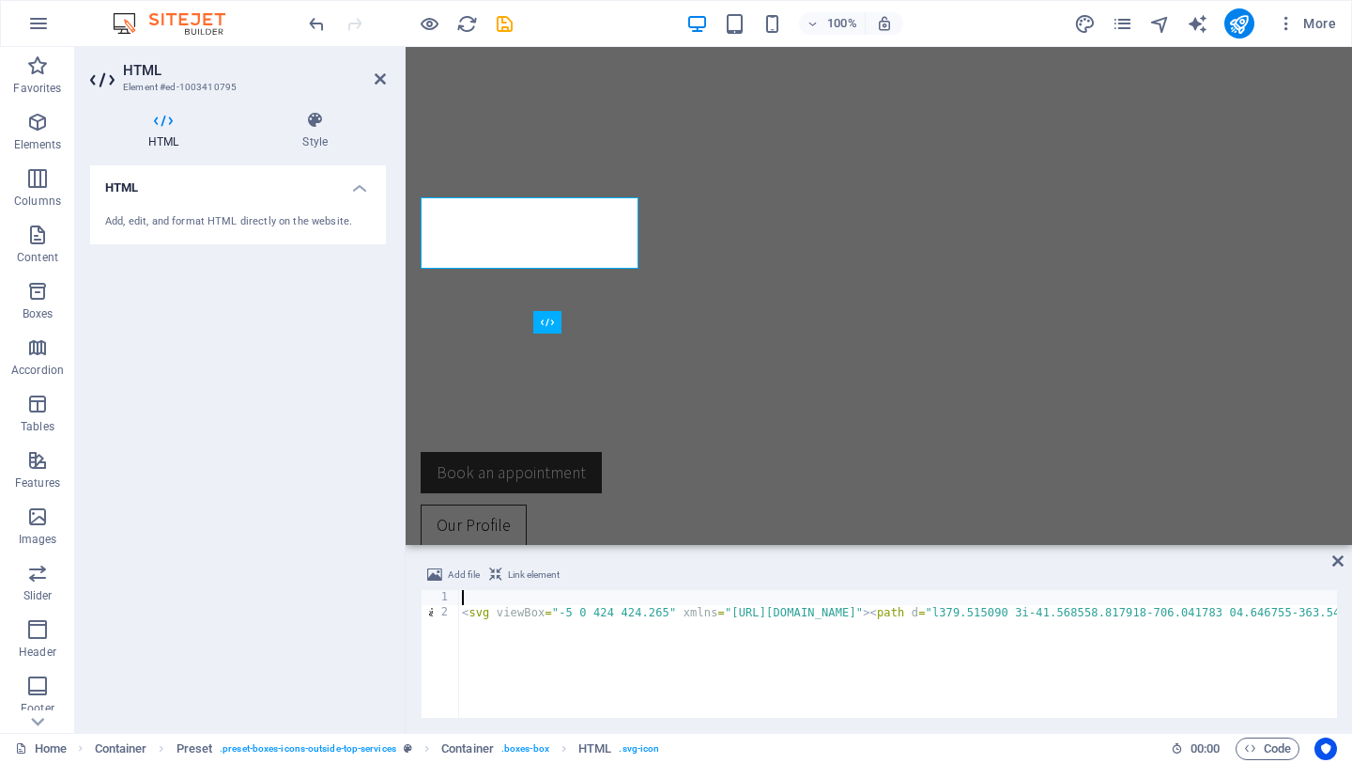
click at [360, 184] on h4 "HTML" at bounding box center [238, 182] width 296 height 34
click at [360, 184] on h4 "HTML" at bounding box center [238, 187] width 296 height 45
click at [315, 127] on icon at bounding box center [315, 120] width 142 height 19
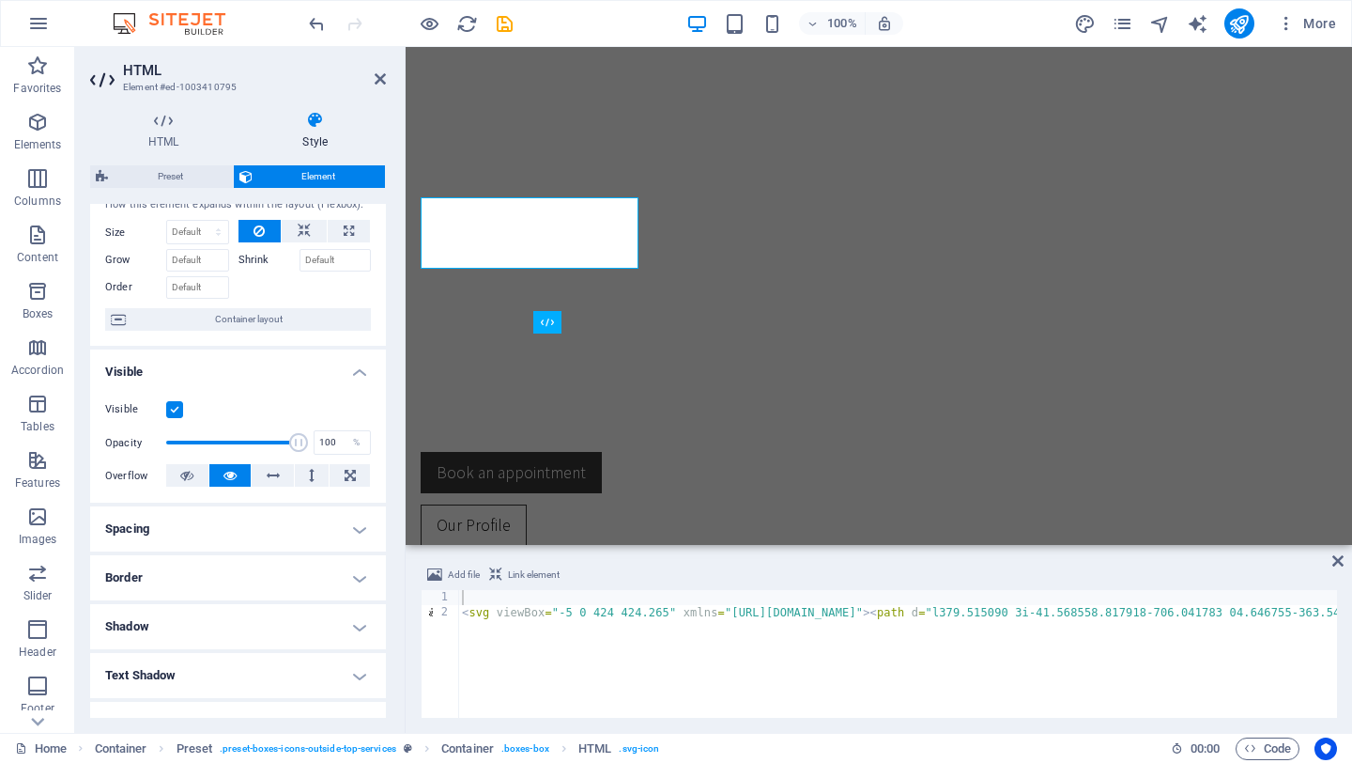
scroll to position [0, 0]
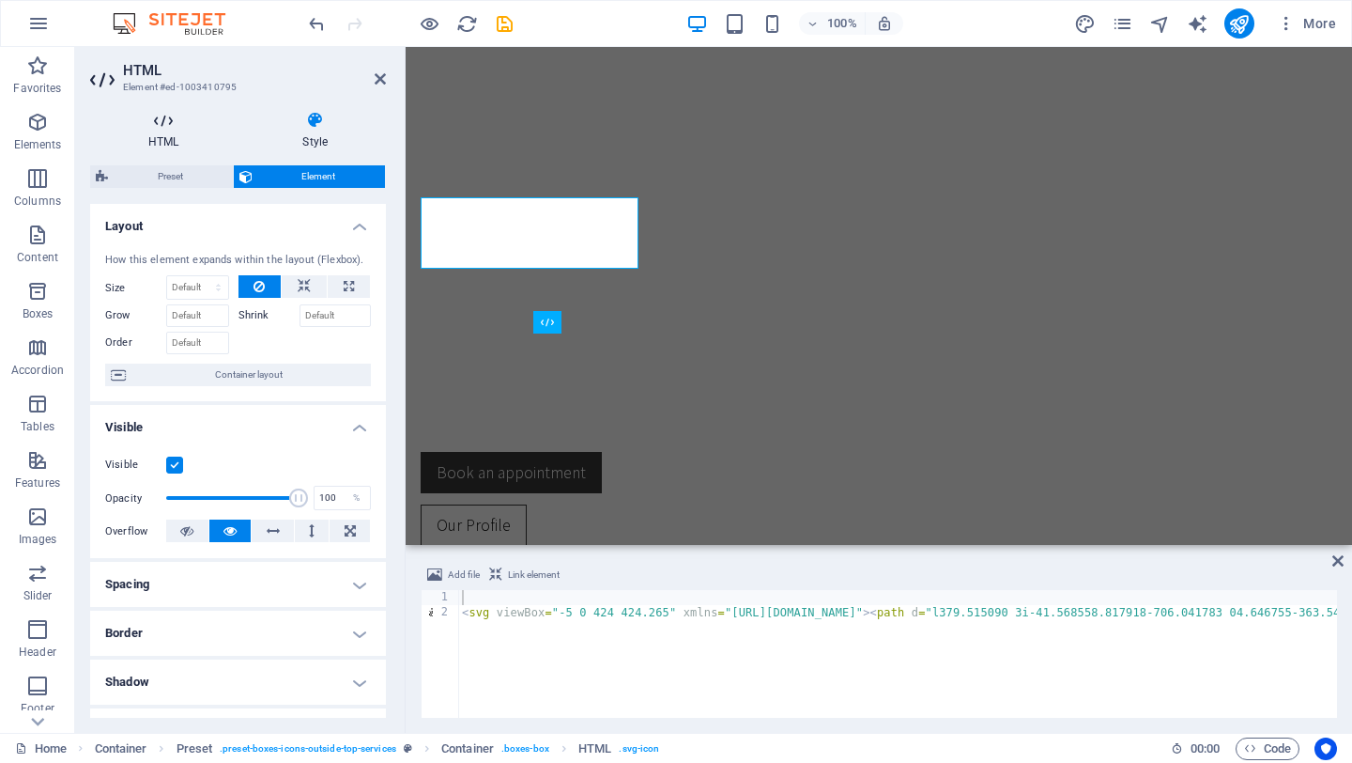
click at [164, 128] on icon at bounding box center [163, 120] width 147 height 19
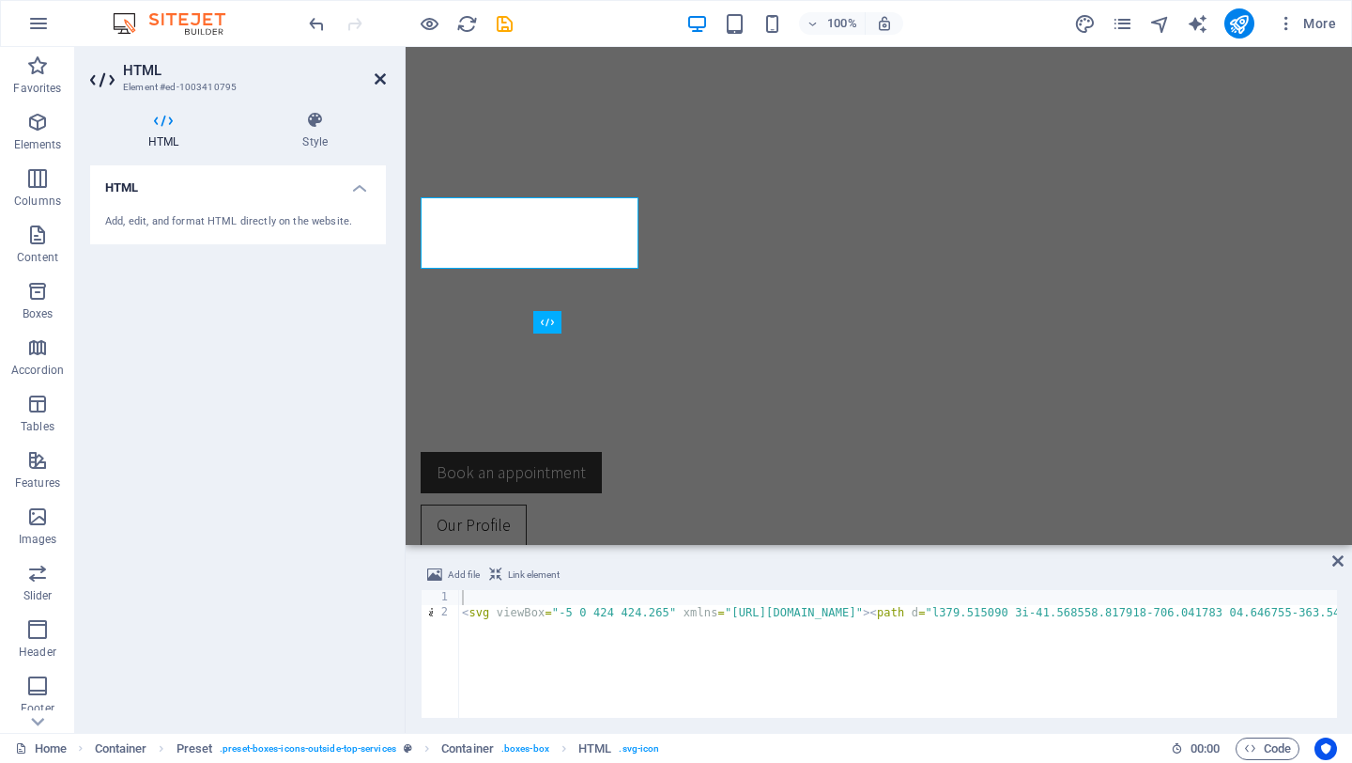
click at [376, 78] on icon at bounding box center [380, 78] width 11 height 15
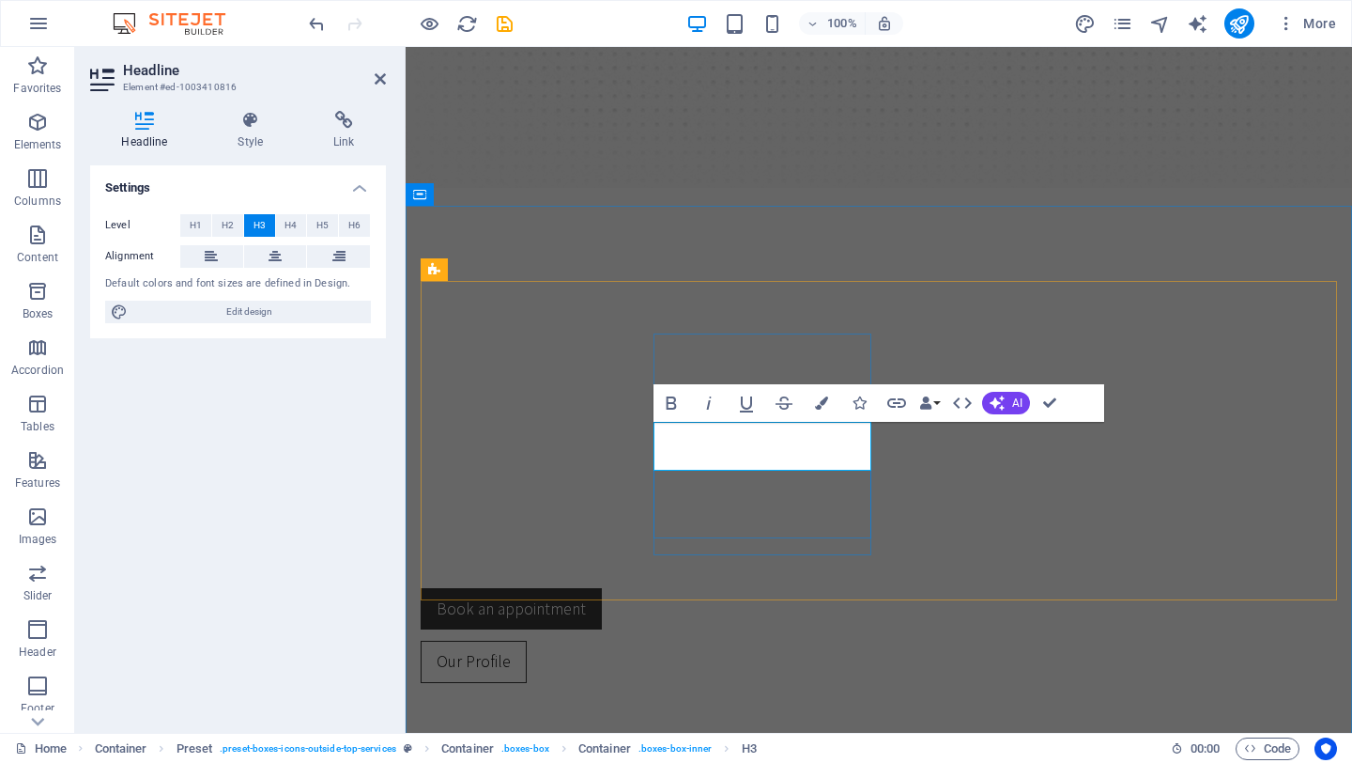
scroll to position [528, 0]
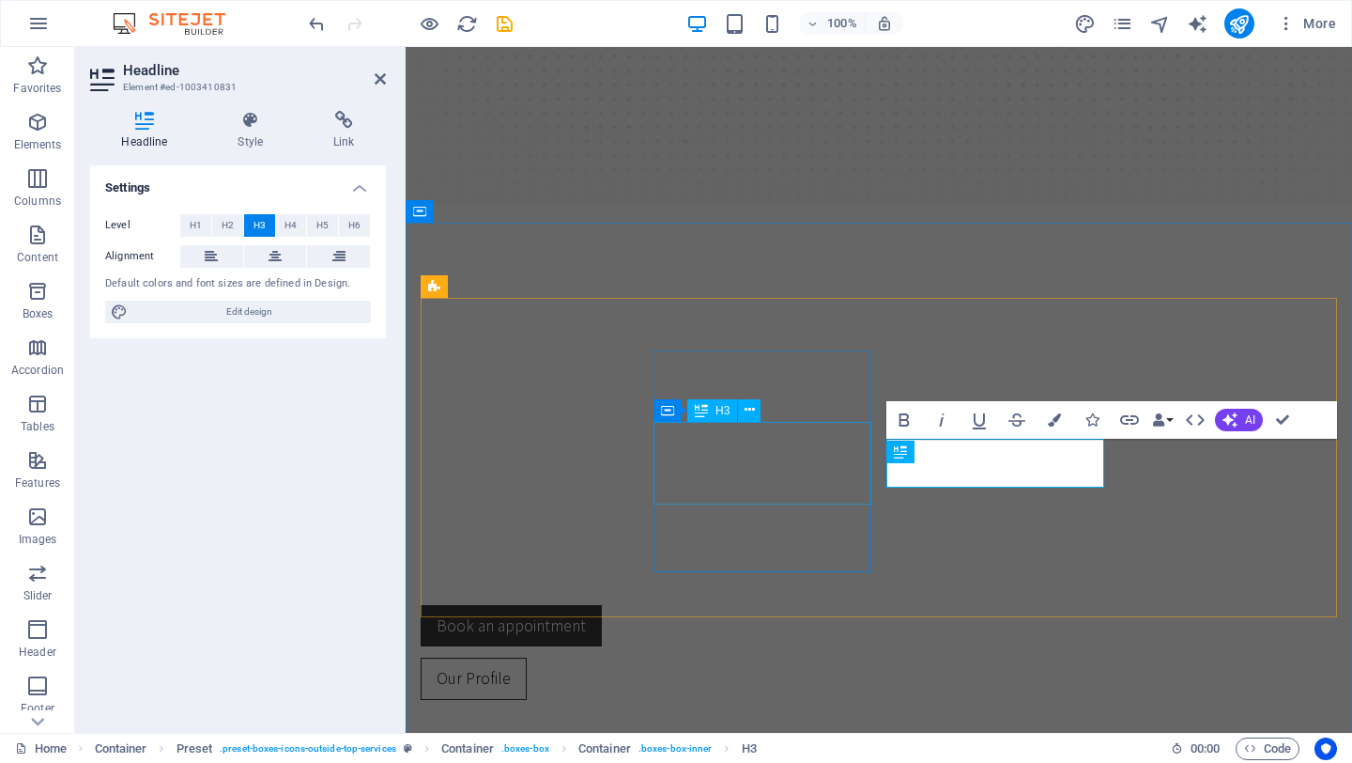
scroll to position [511, 0]
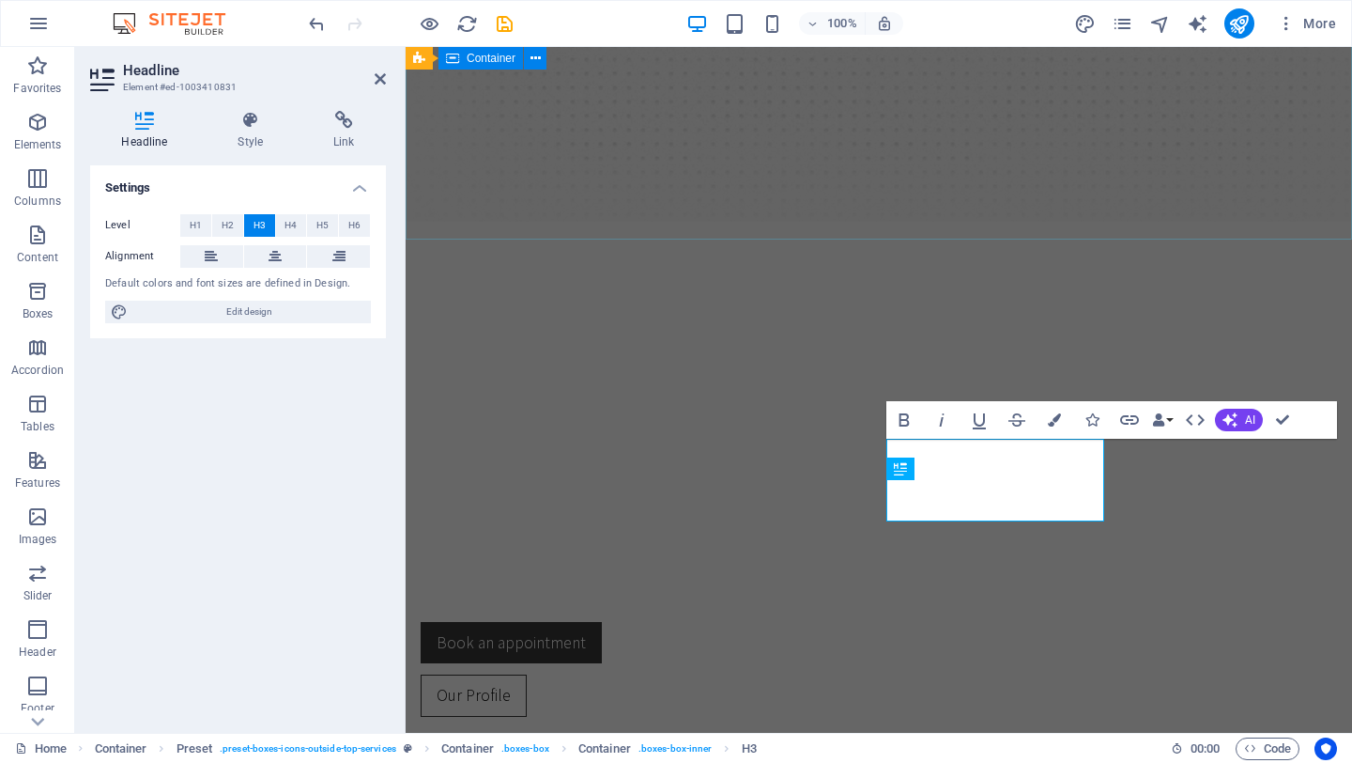
click at [667, 285] on div "Elevate Your Horizon with Sustivance Advisory for Growth, Sustainability and In…" at bounding box center [879, 538] width 947 height 507
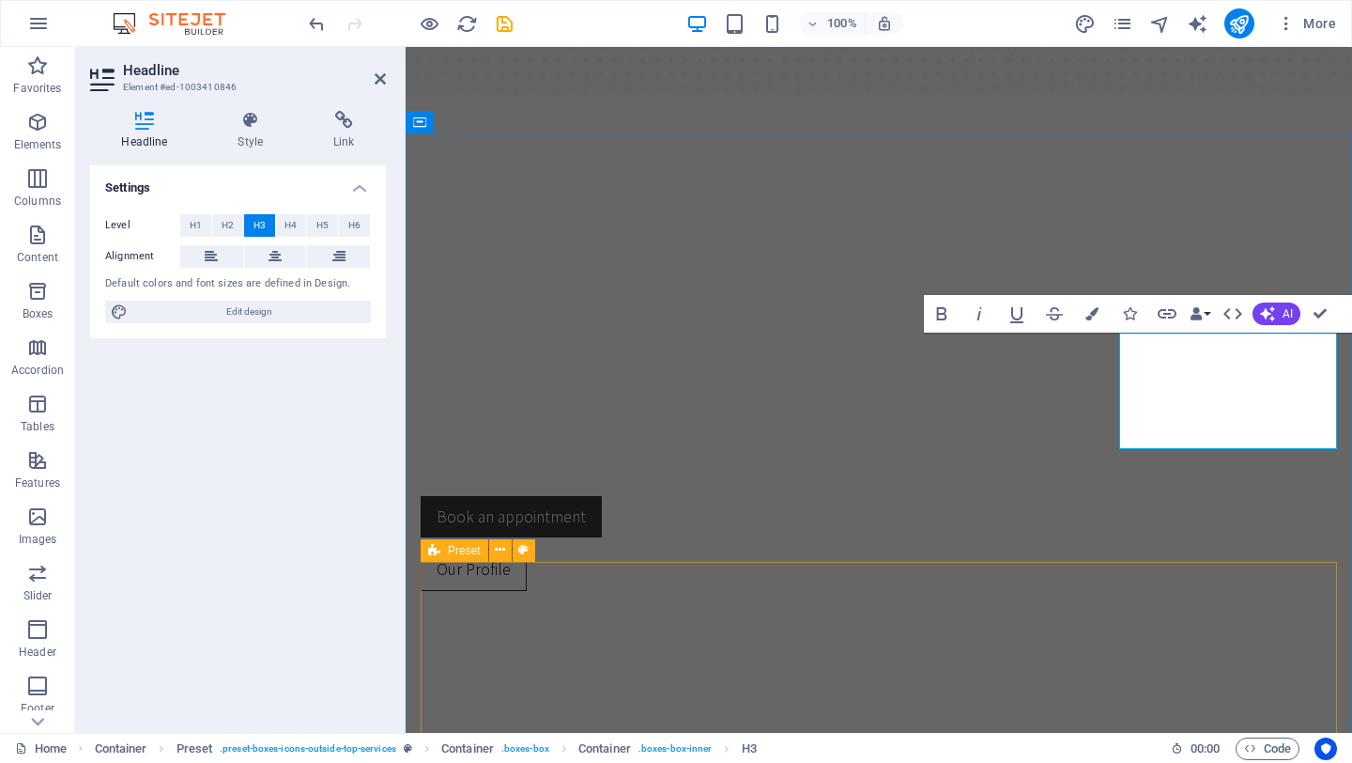
scroll to position [648, 0]
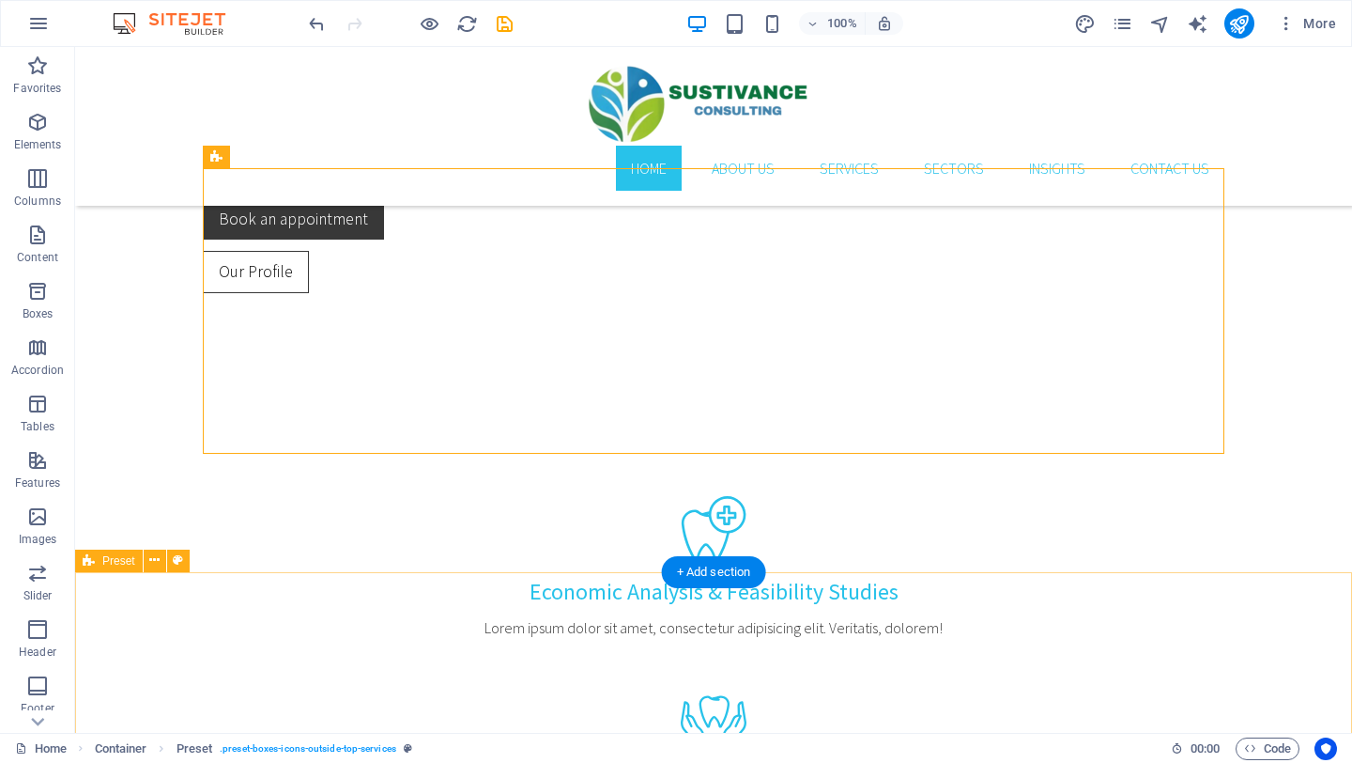
scroll to position [859, 0]
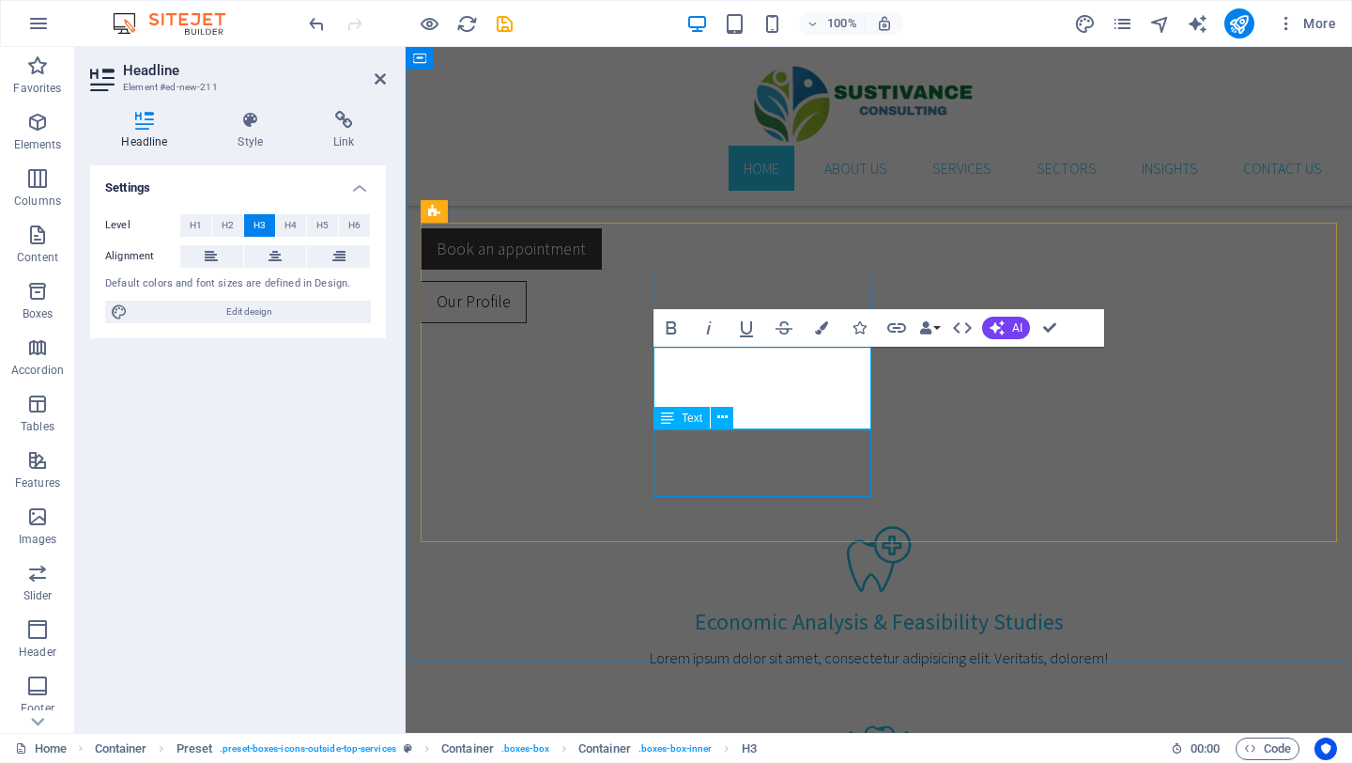
scroll to position [842, 0]
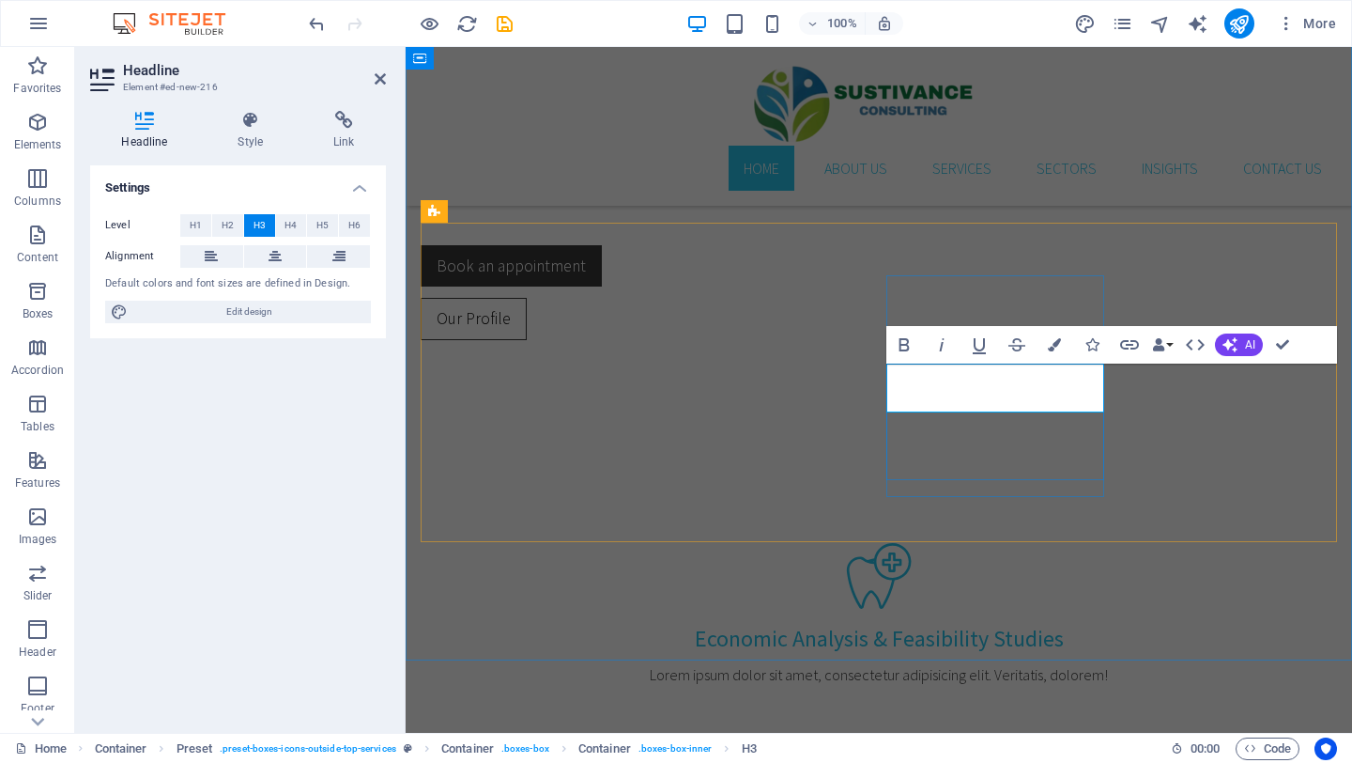
scroll to position [826, 0]
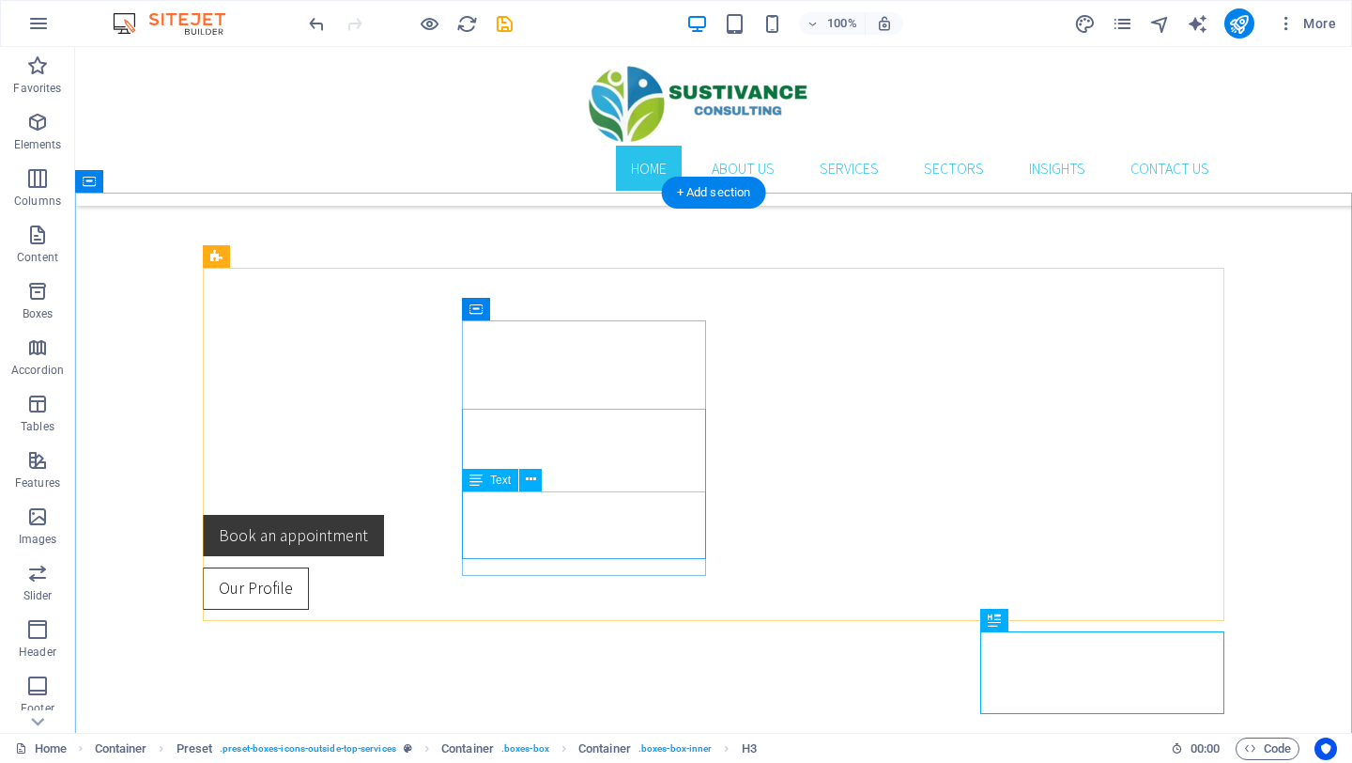
scroll to position [526, 0]
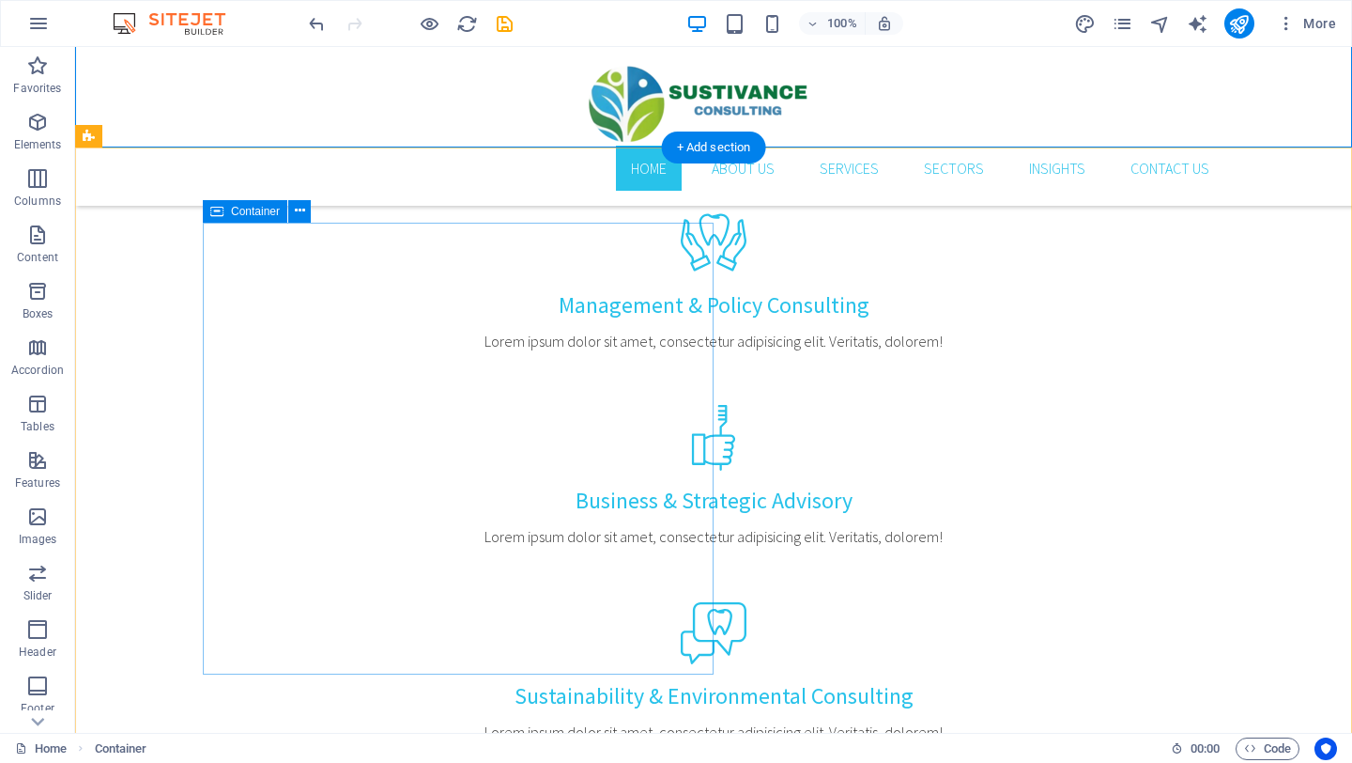
scroll to position [1368, 0]
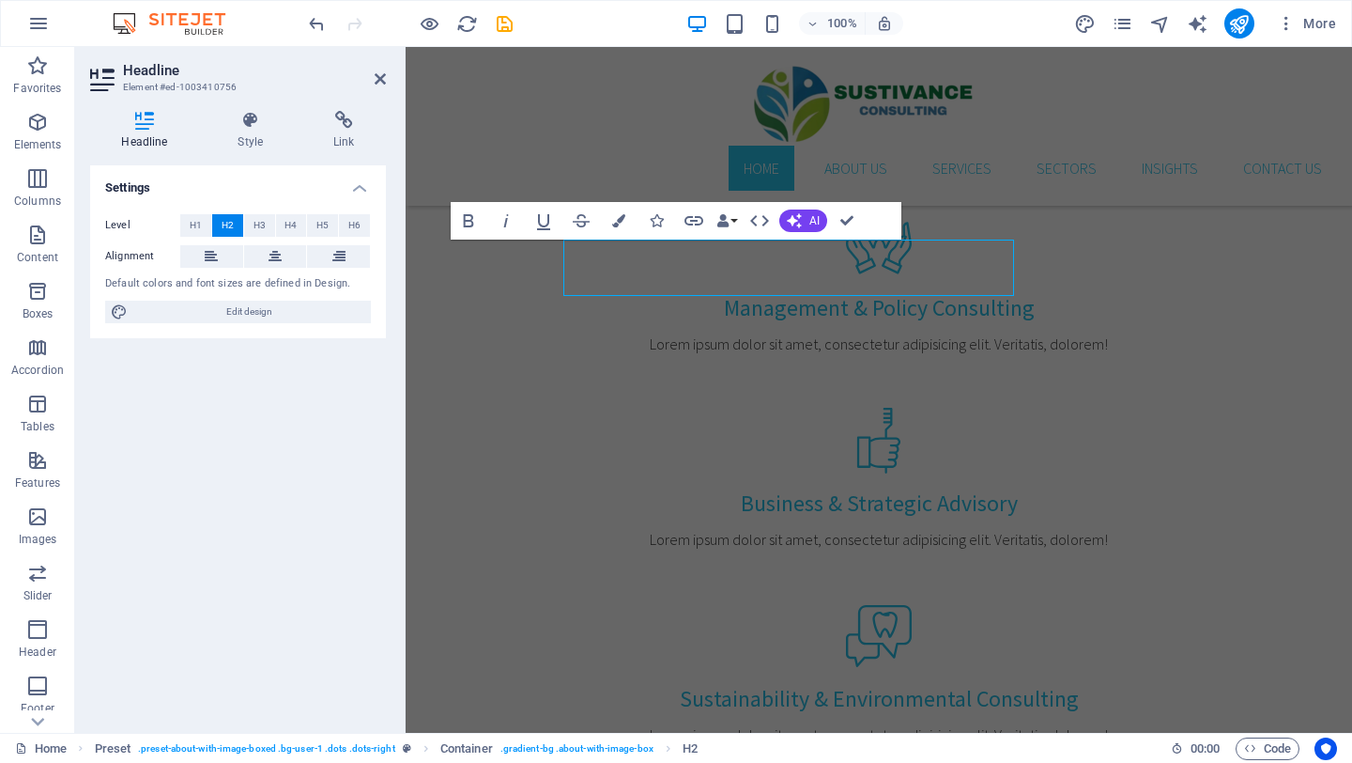
click at [363, 270] on div "Level H1 H2 H3 H4 H5 H6 Alignment Default colors and font sizes are defined in …" at bounding box center [238, 269] width 296 height 140
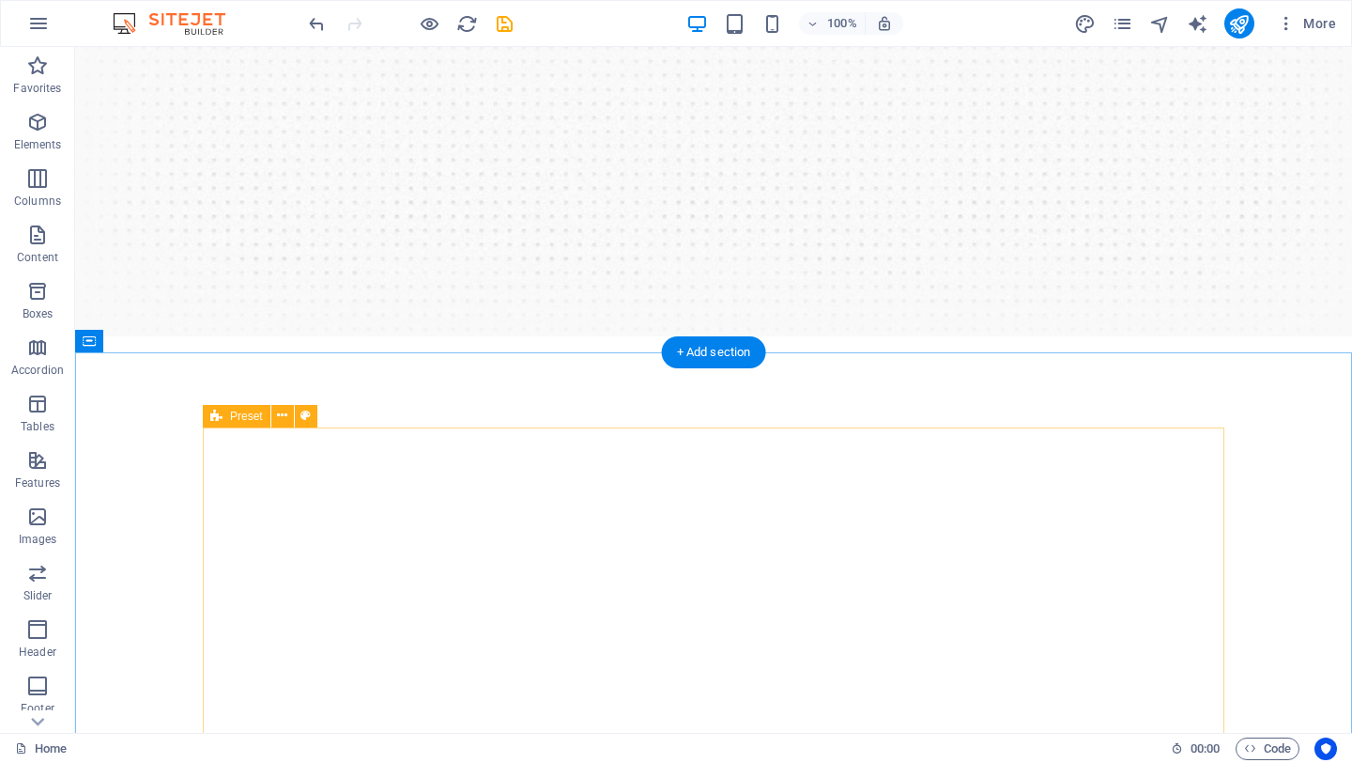
scroll to position [394, 0]
click at [287, 425] on button at bounding box center [282, 420] width 23 height 23
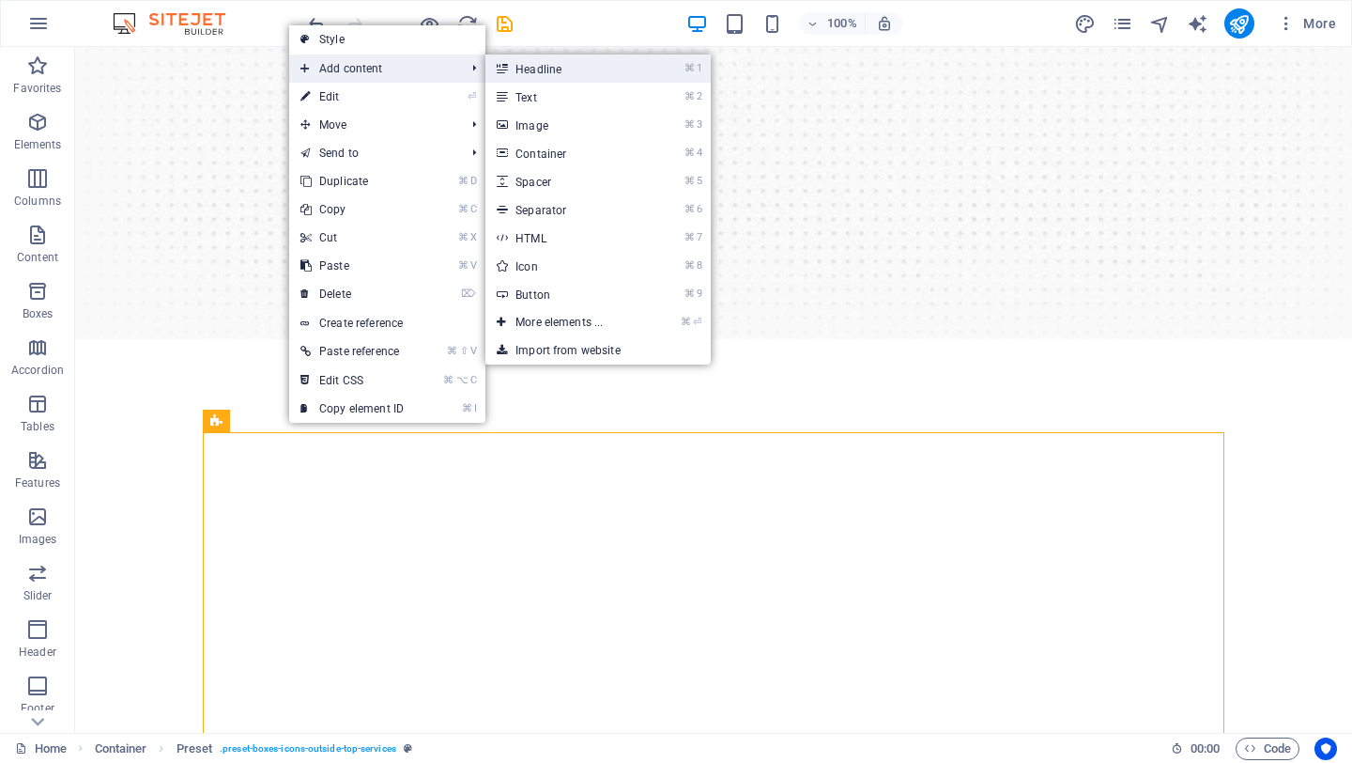
click at [522, 74] on link "⌘ 1 Headline" at bounding box center [563, 68] width 155 height 28
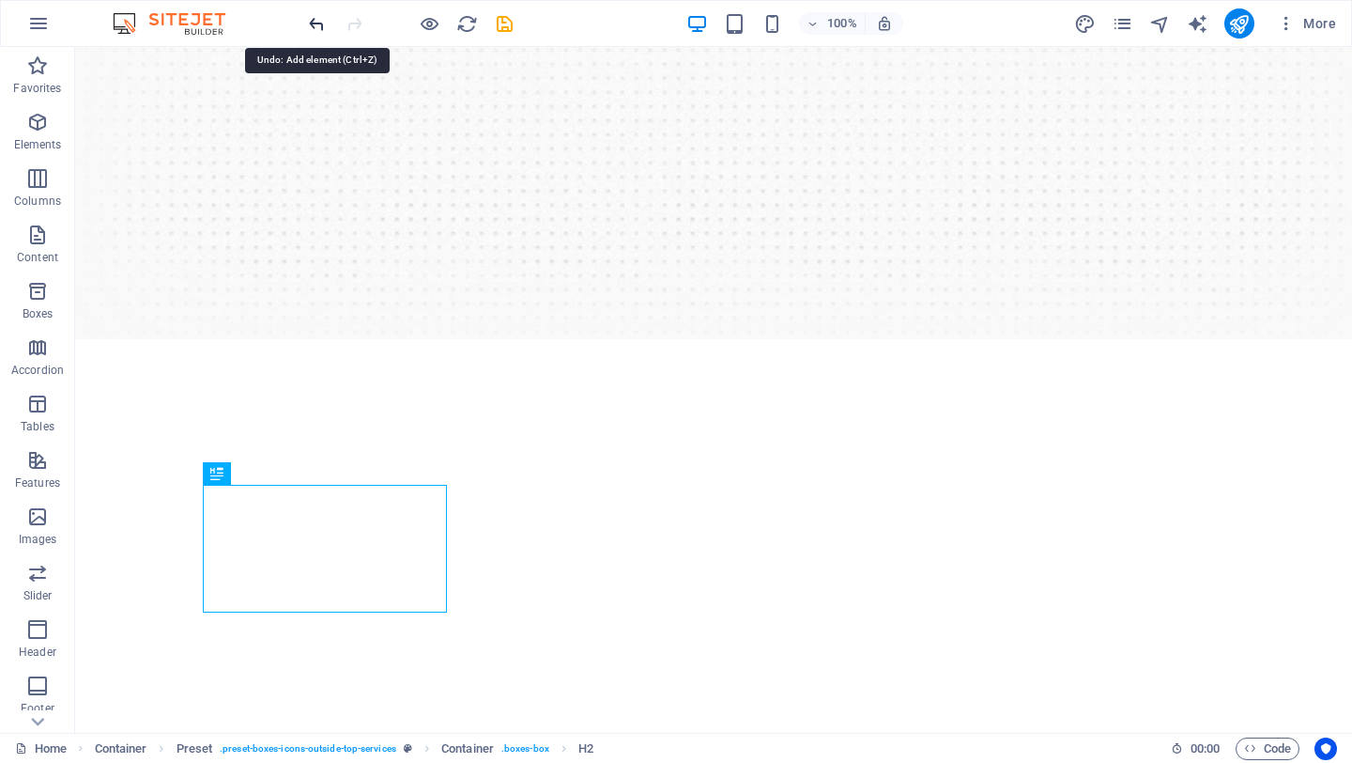
click at [319, 24] on icon "undo" at bounding box center [317, 24] width 22 height 22
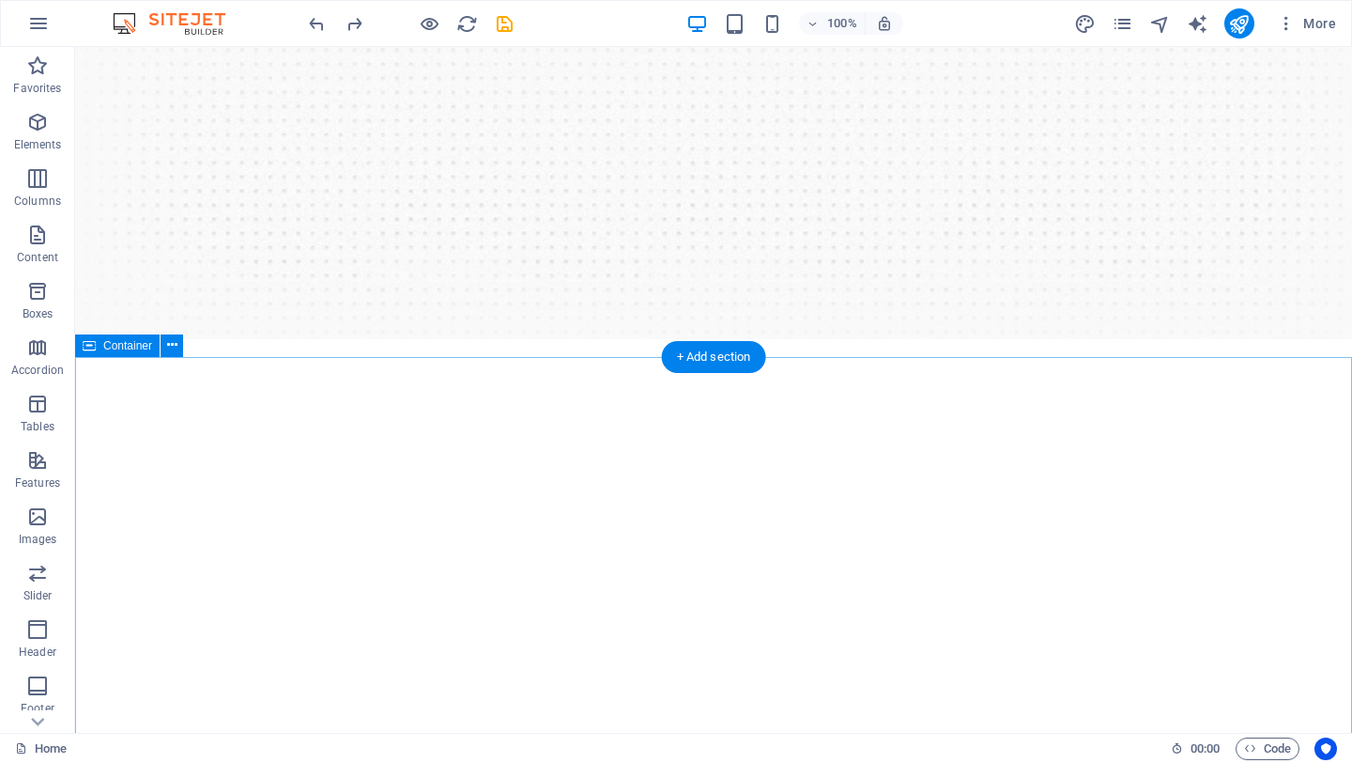
click at [177, 348] on icon at bounding box center [172, 345] width 10 height 20
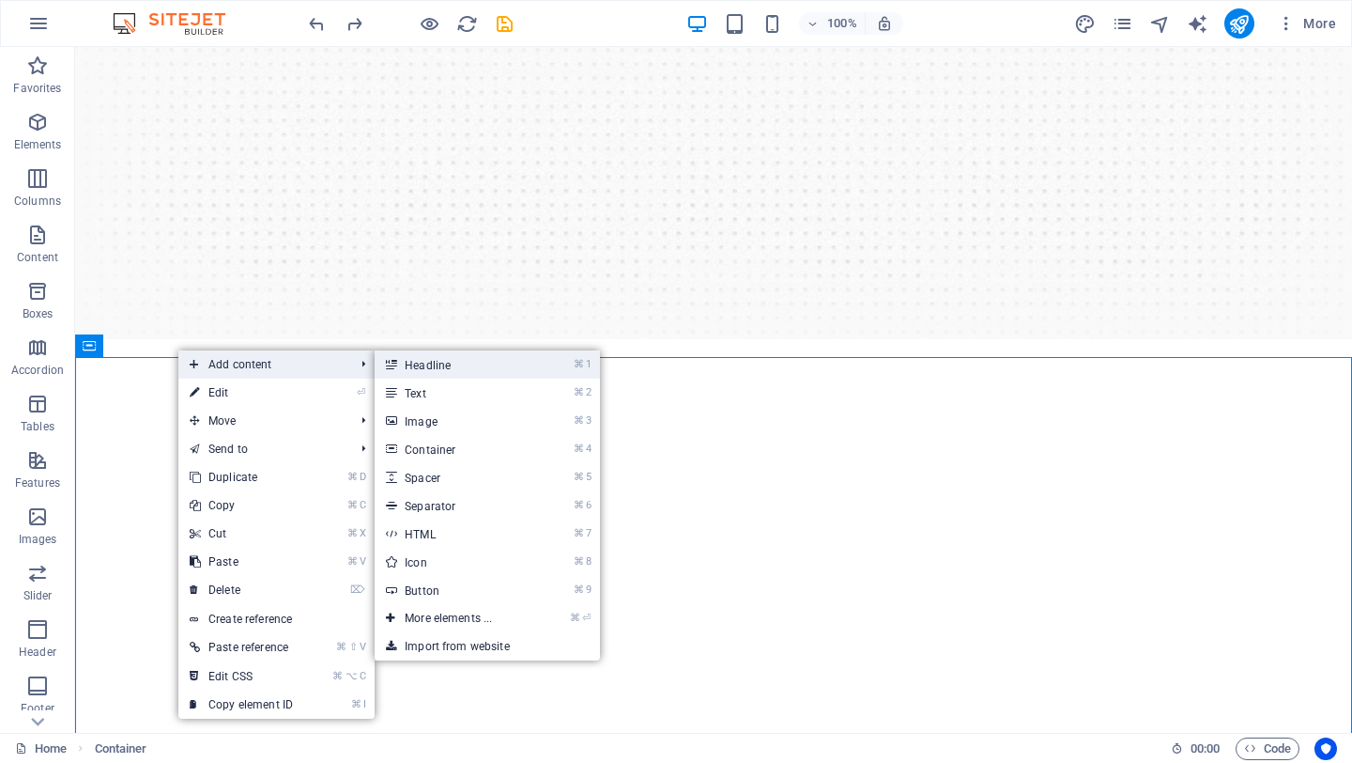
click at [436, 367] on link "⌘ 1 Headline" at bounding box center [452, 364] width 155 height 28
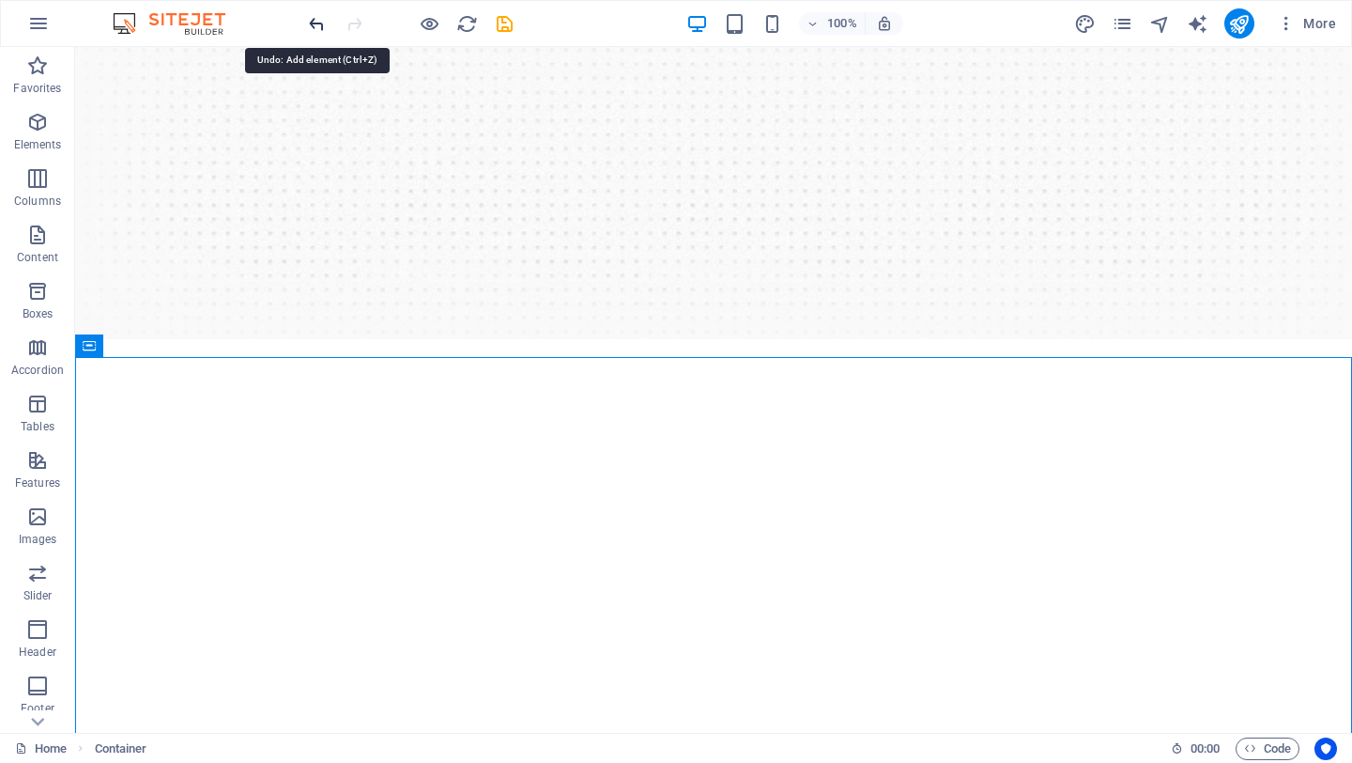
click at [311, 24] on icon "undo" at bounding box center [317, 24] width 22 height 22
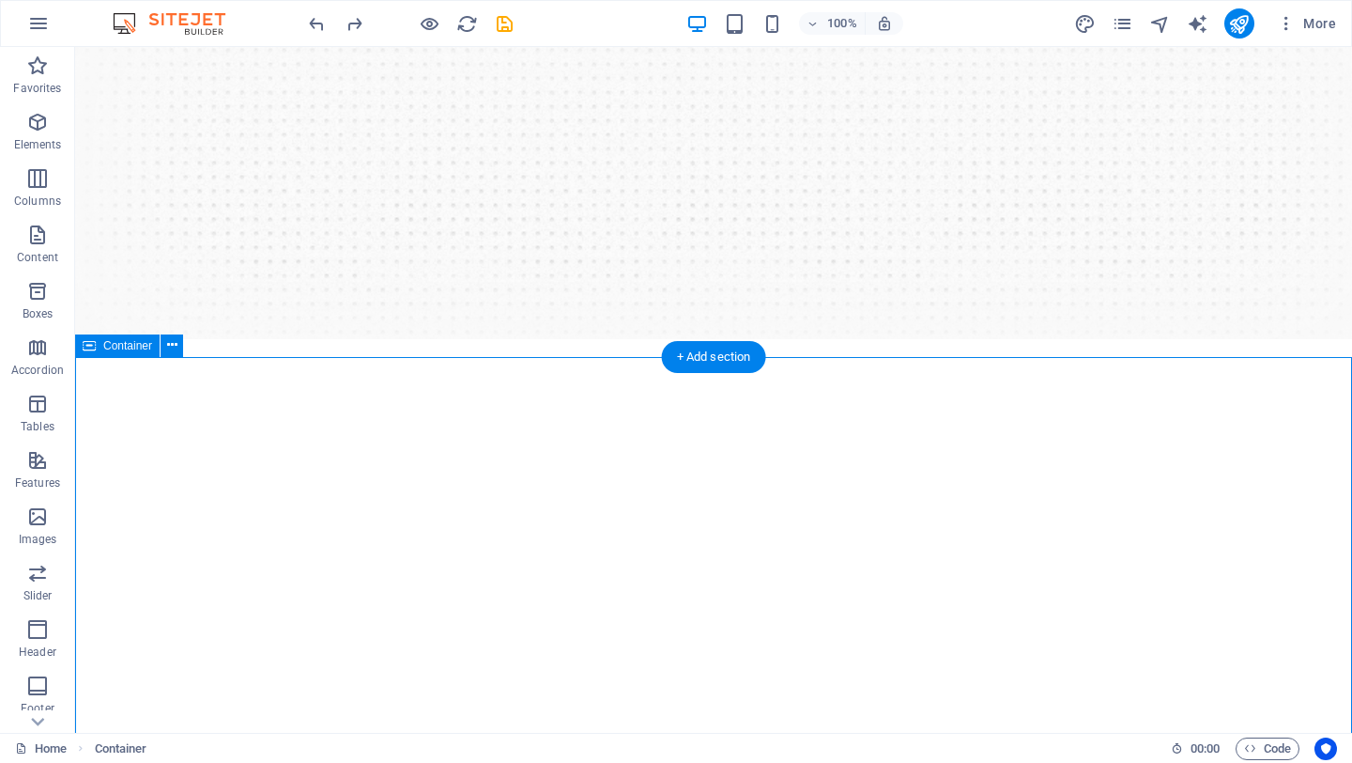
scroll to position [425, 0]
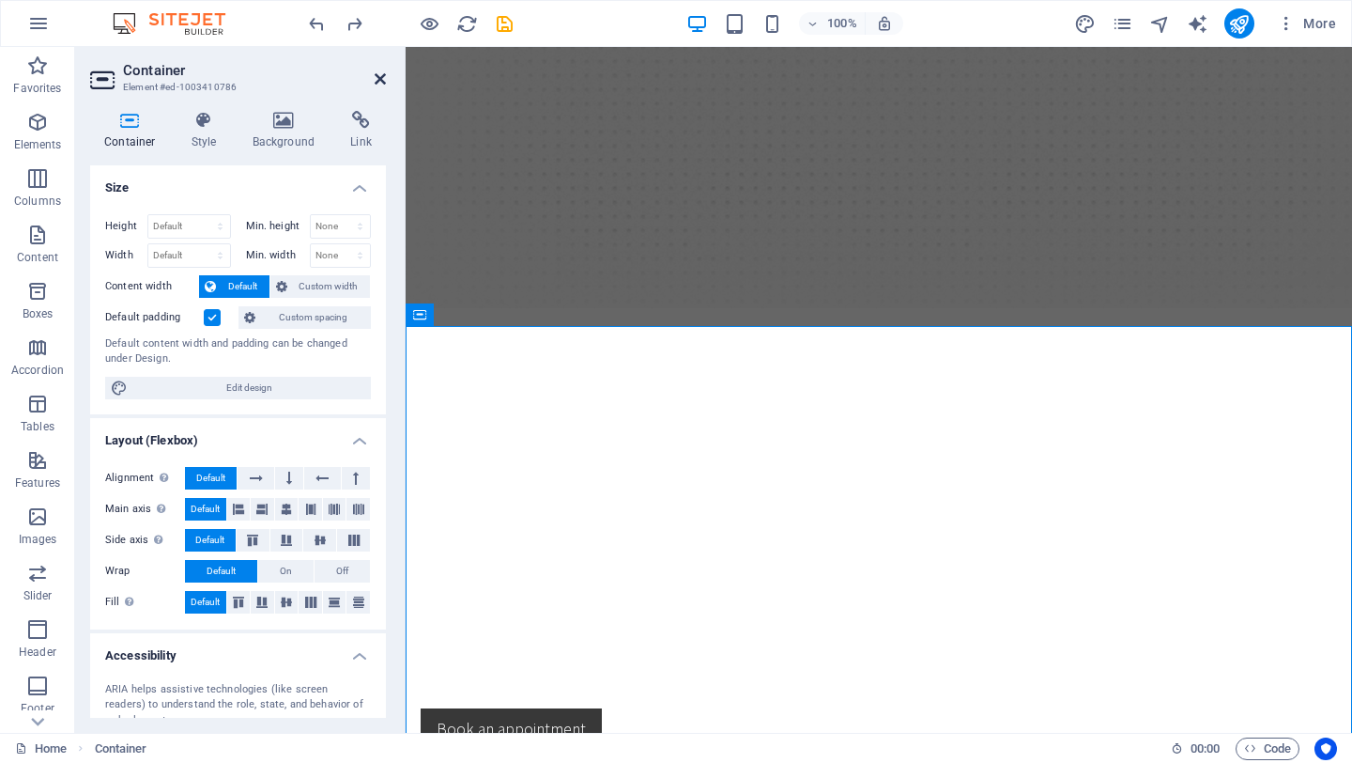
click at [381, 81] on icon at bounding box center [380, 78] width 11 height 15
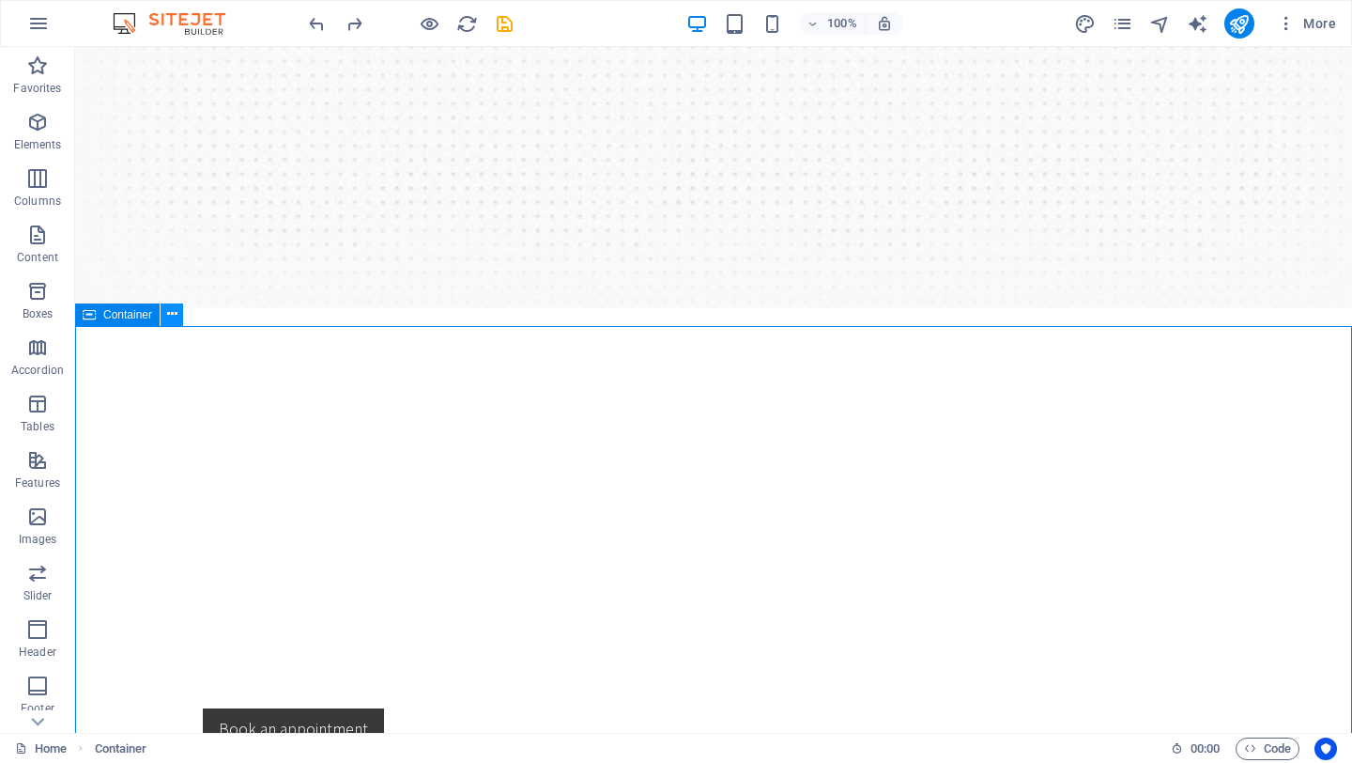
click at [167, 313] on icon at bounding box center [172, 314] width 10 height 20
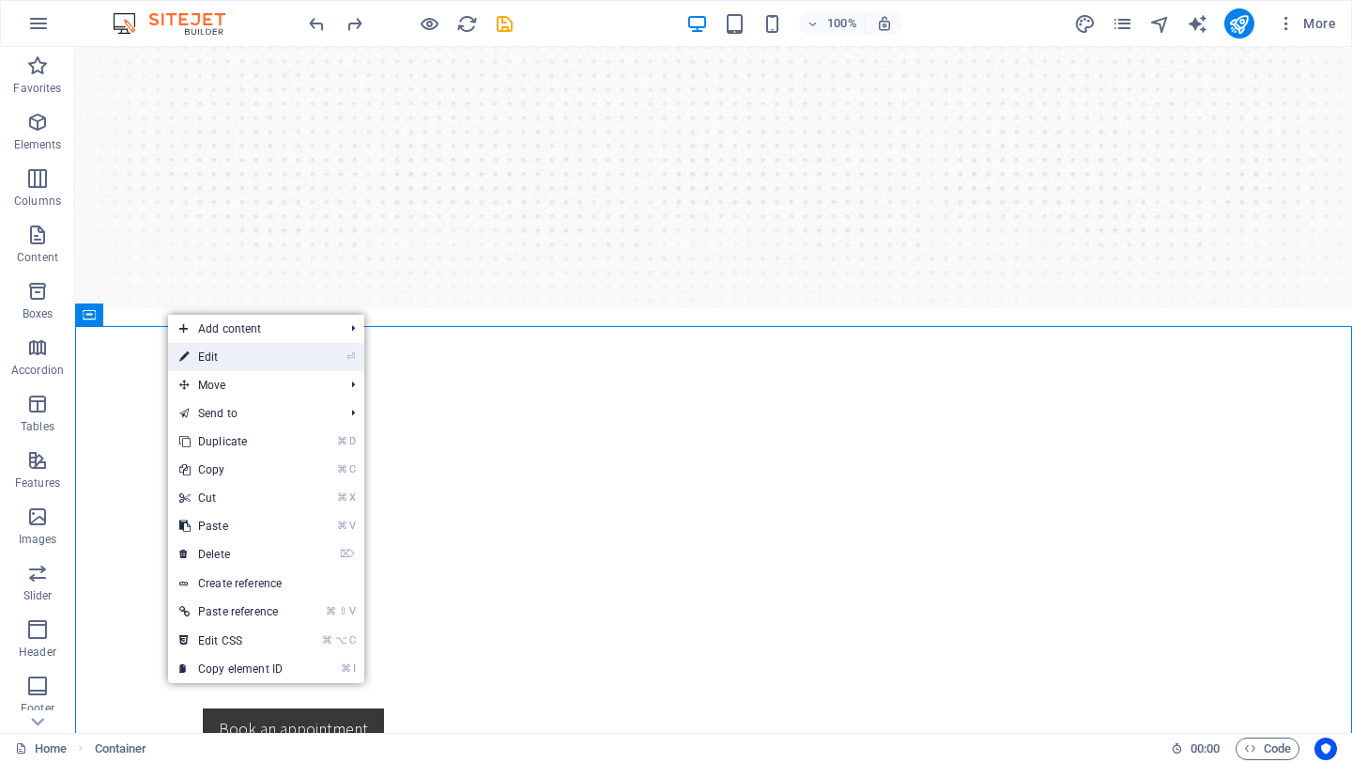
click at [222, 358] on link "⏎ Edit" at bounding box center [231, 357] width 126 height 28
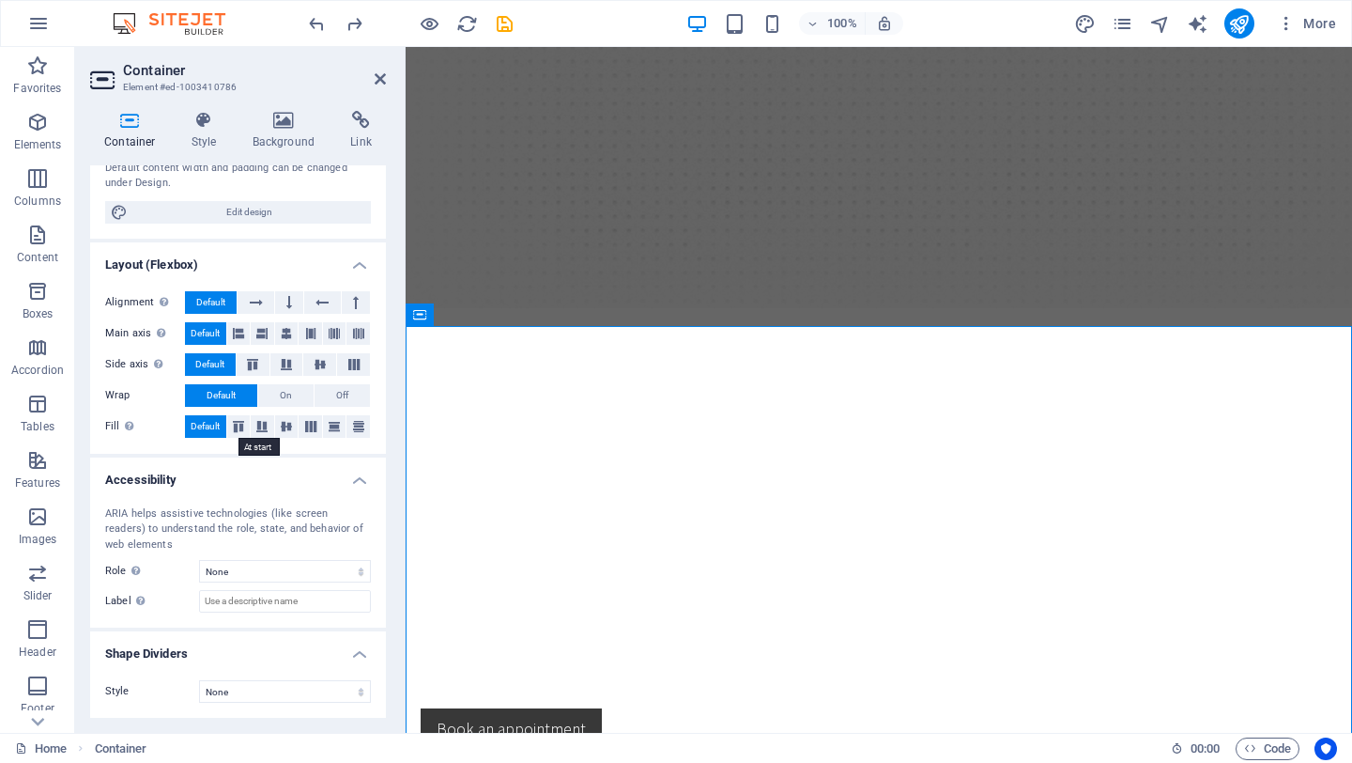
scroll to position [0, 0]
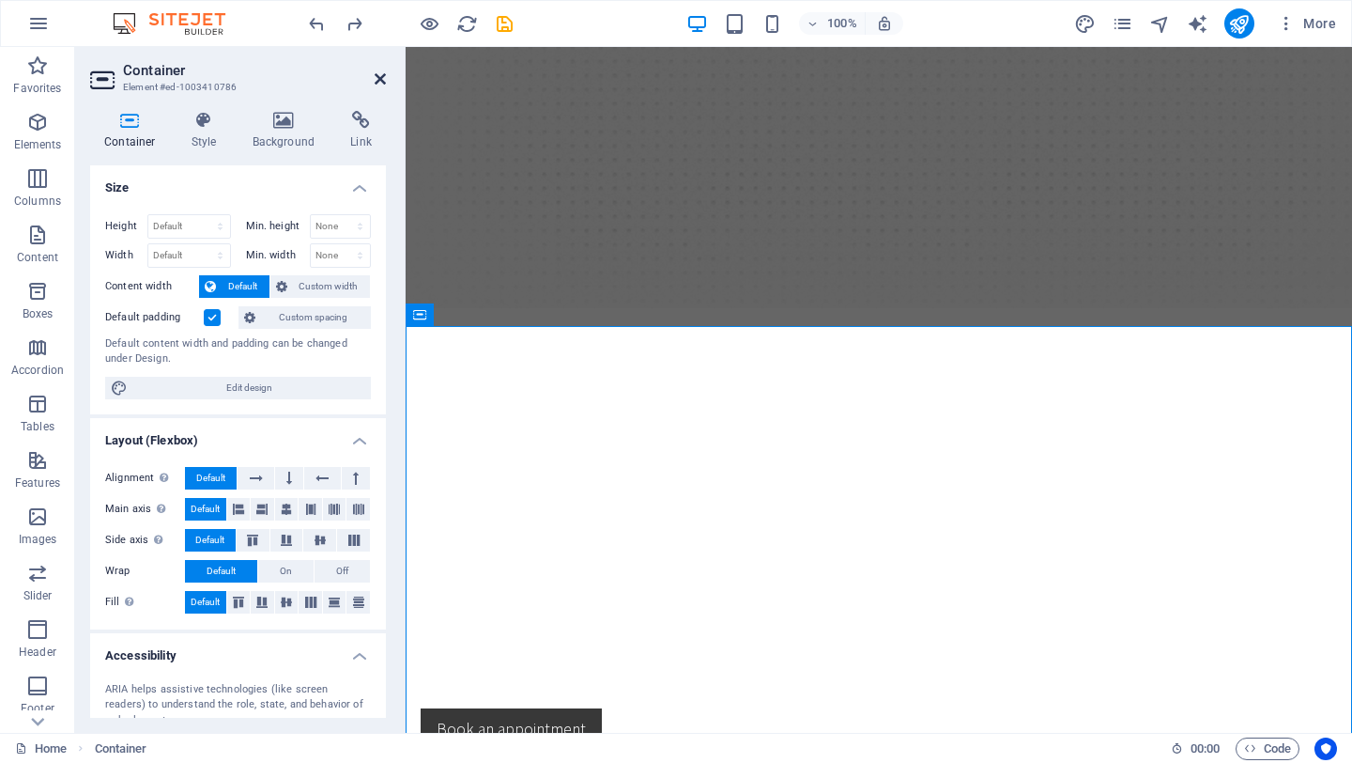
click at [377, 84] on icon at bounding box center [380, 78] width 11 height 15
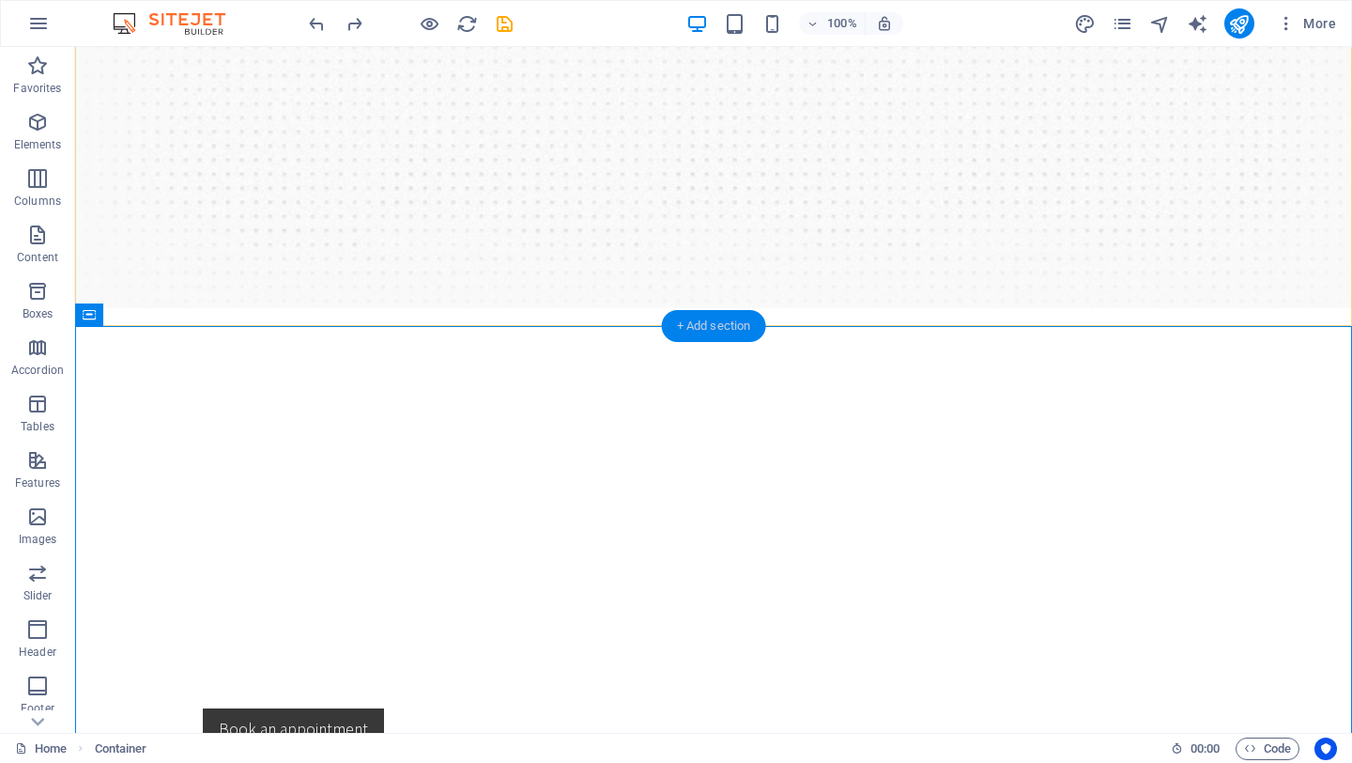
click at [687, 321] on div "+ Add section" at bounding box center [714, 326] width 104 height 32
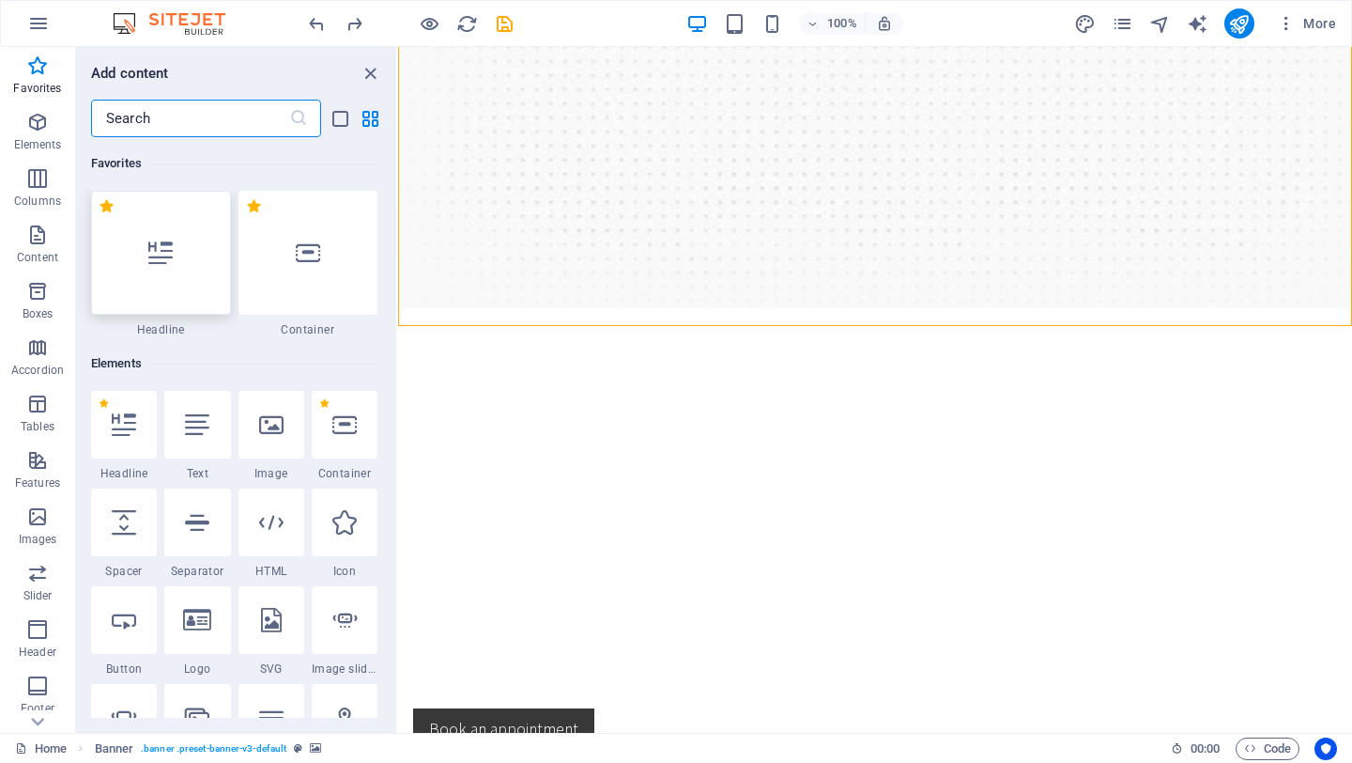
click at [168, 264] on icon at bounding box center [160, 252] width 24 height 24
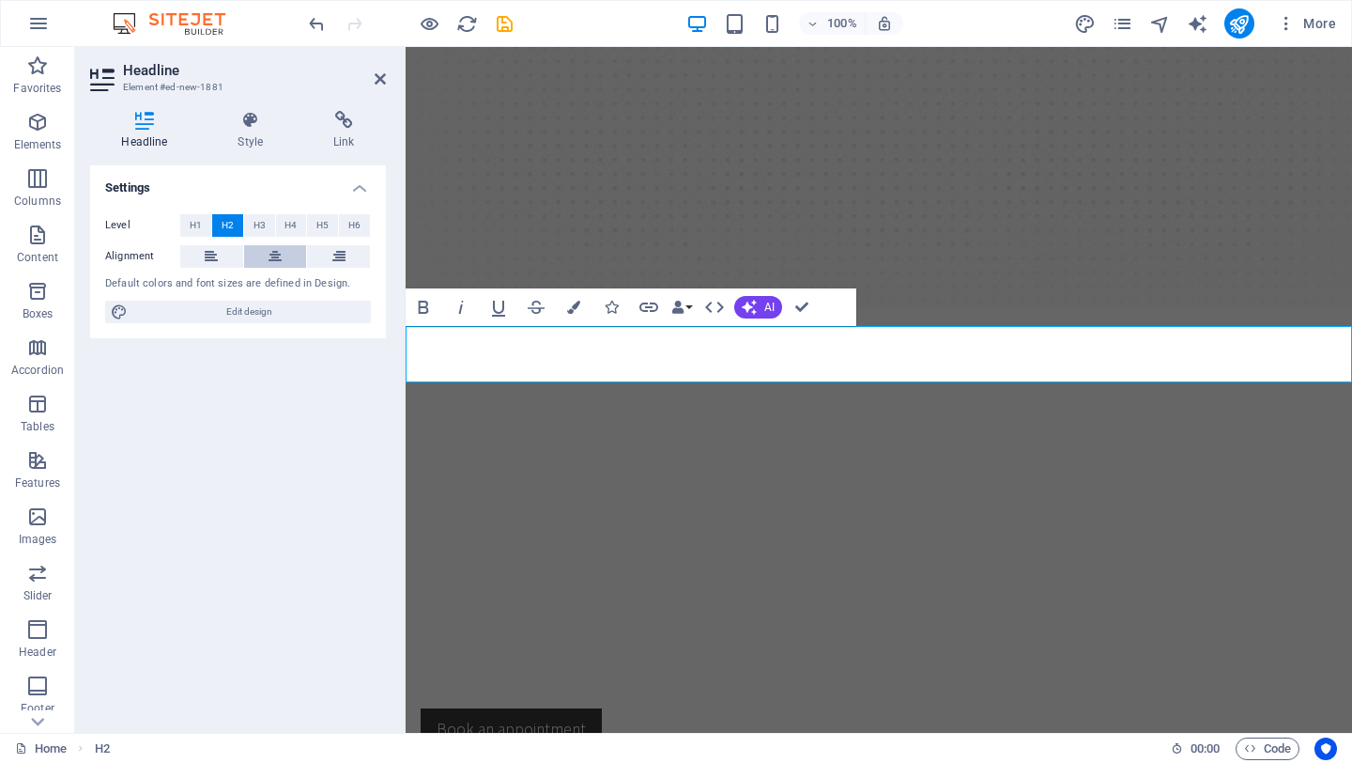
click at [282, 255] on button at bounding box center [275, 256] width 63 height 23
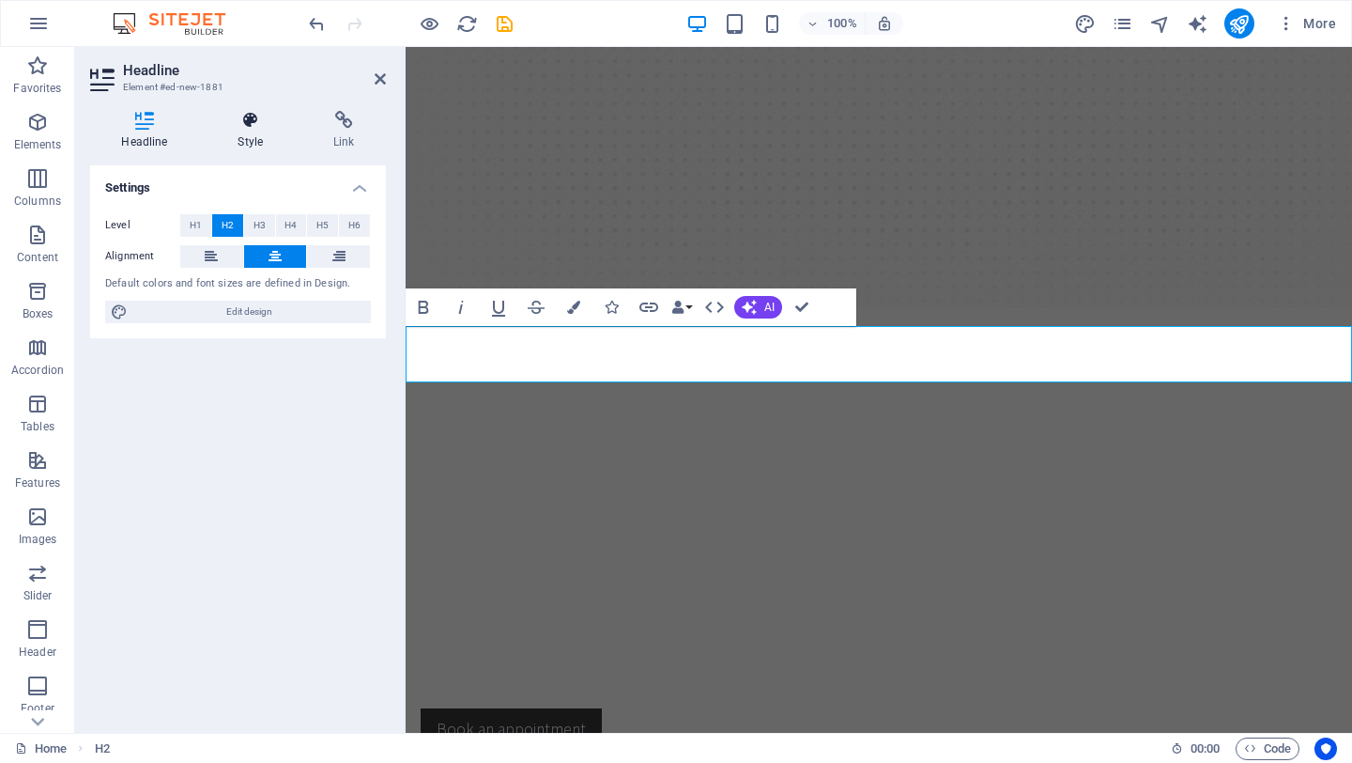
click at [244, 141] on h4 "Style" at bounding box center [255, 130] width 96 height 39
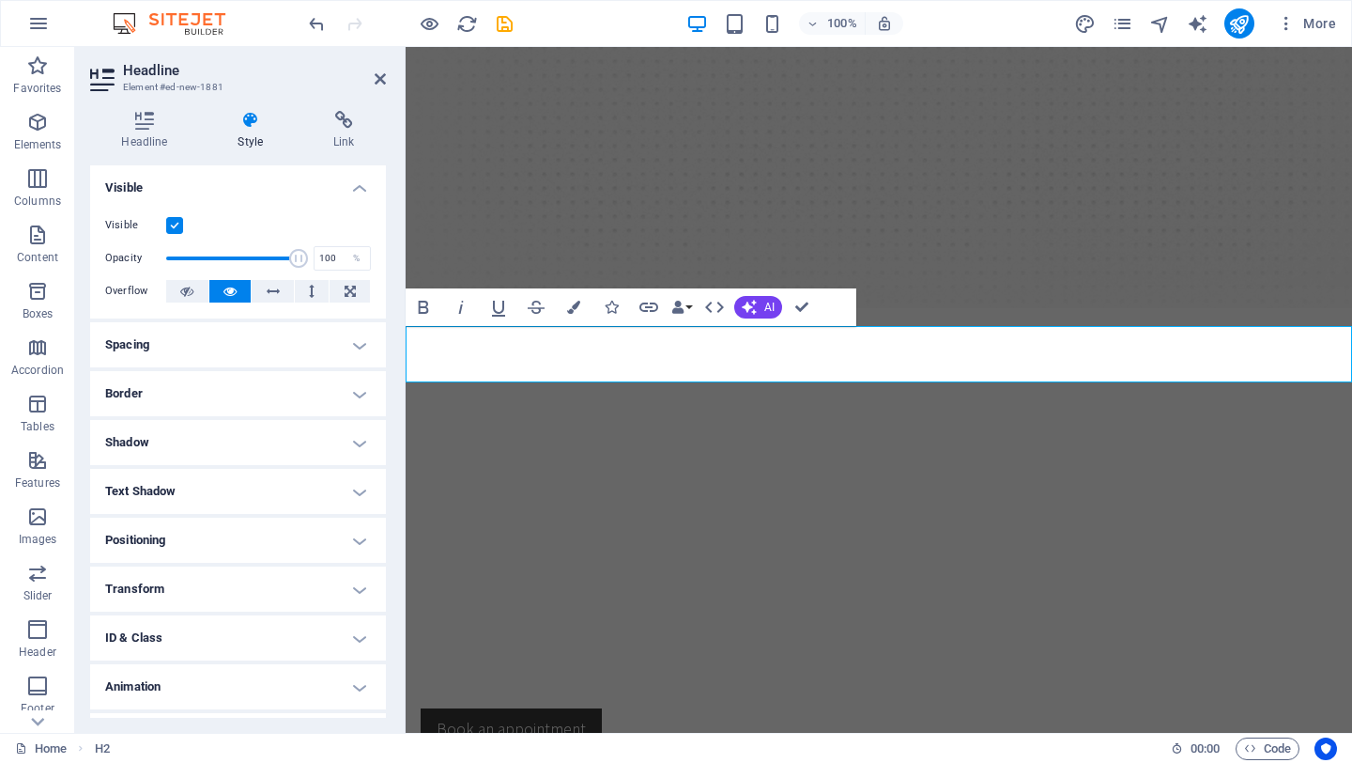
click at [215, 383] on h4 "Border" at bounding box center [238, 393] width 296 height 45
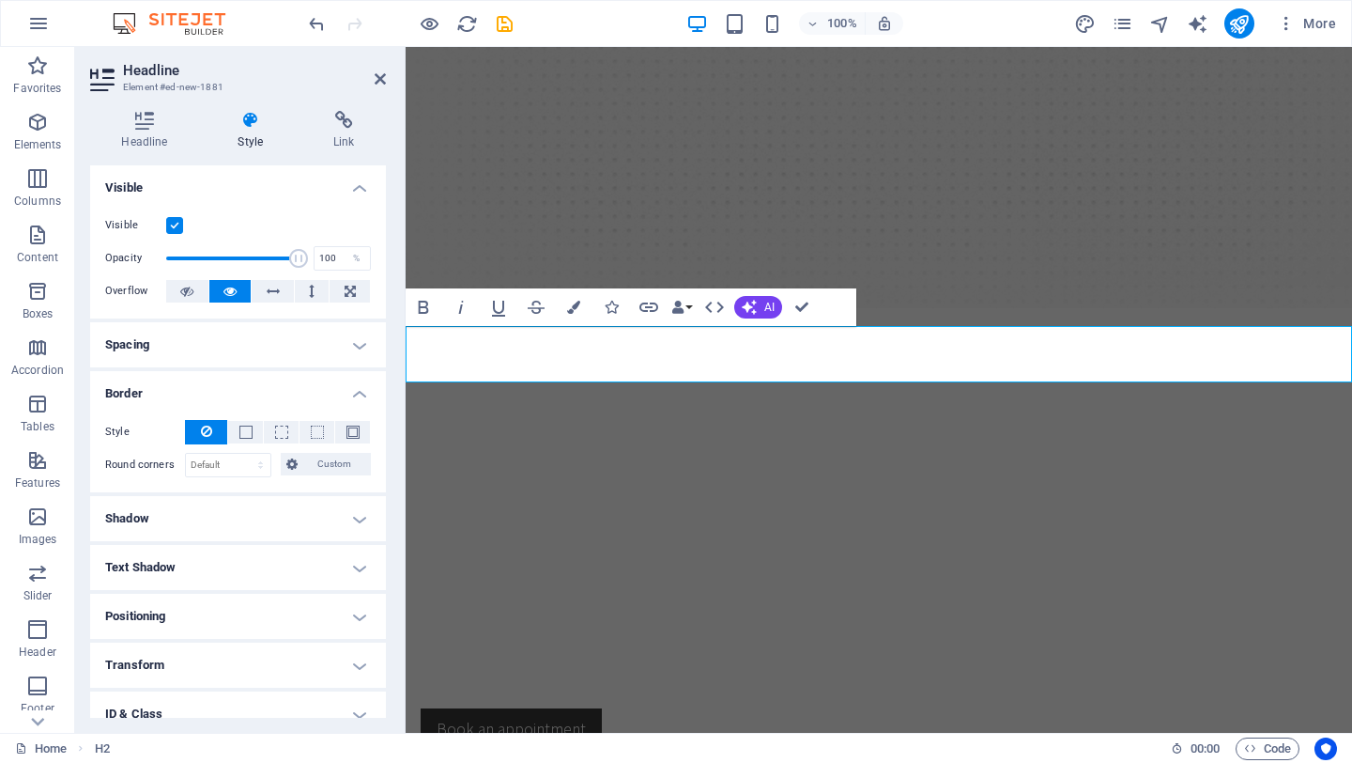
click at [261, 348] on h4 "Spacing" at bounding box center [238, 344] width 296 height 45
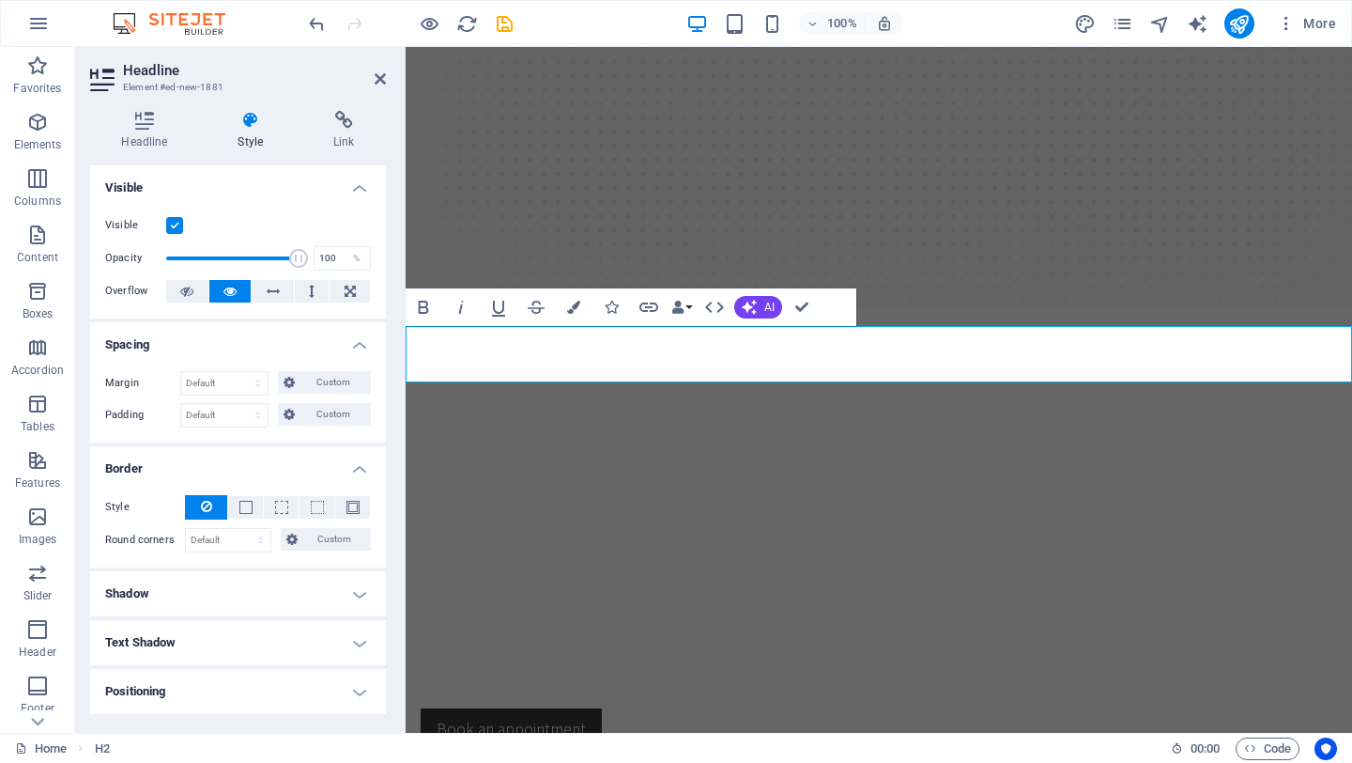
click at [261, 348] on h4 "Spacing" at bounding box center [238, 339] width 296 height 34
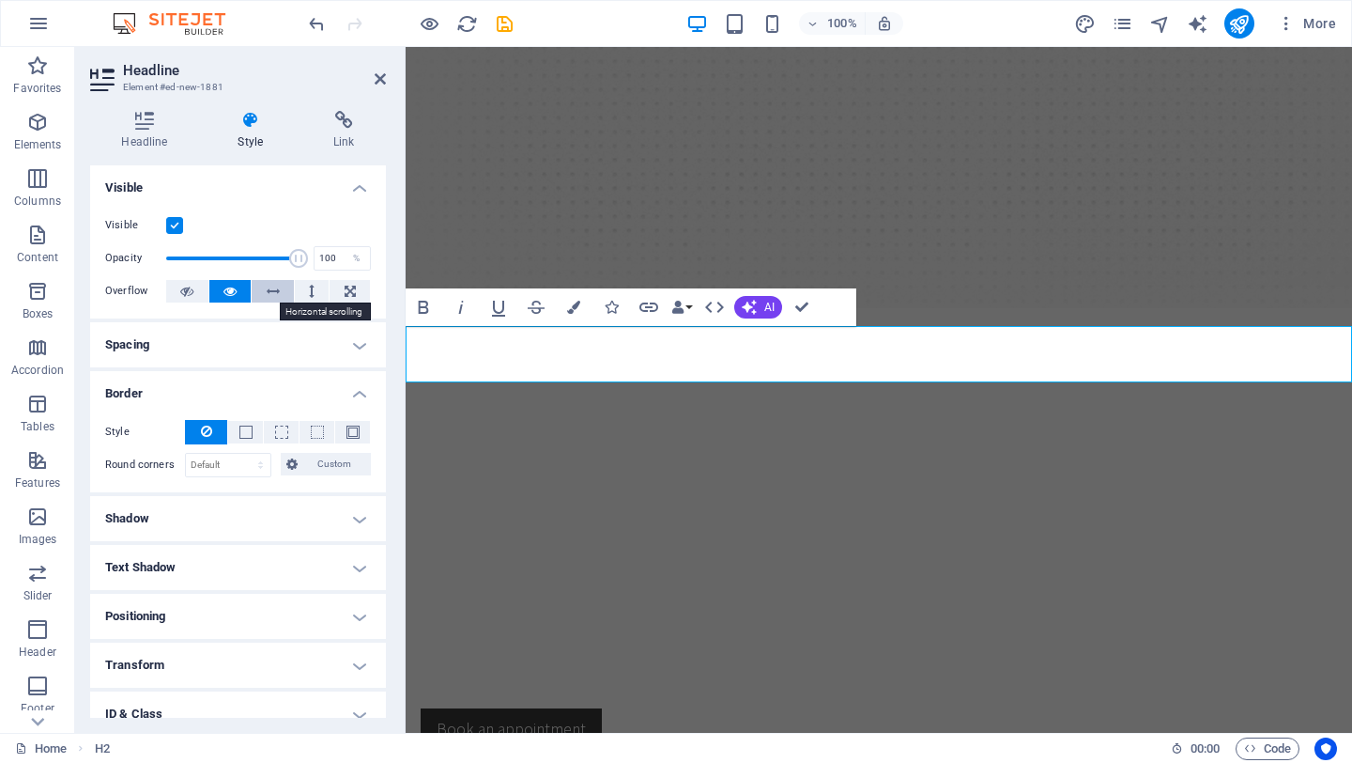
click at [271, 292] on icon at bounding box center [273, 291] width 13 height 23
click at [332, 284] on button at bounding box center [350, 291] width 40 height 23
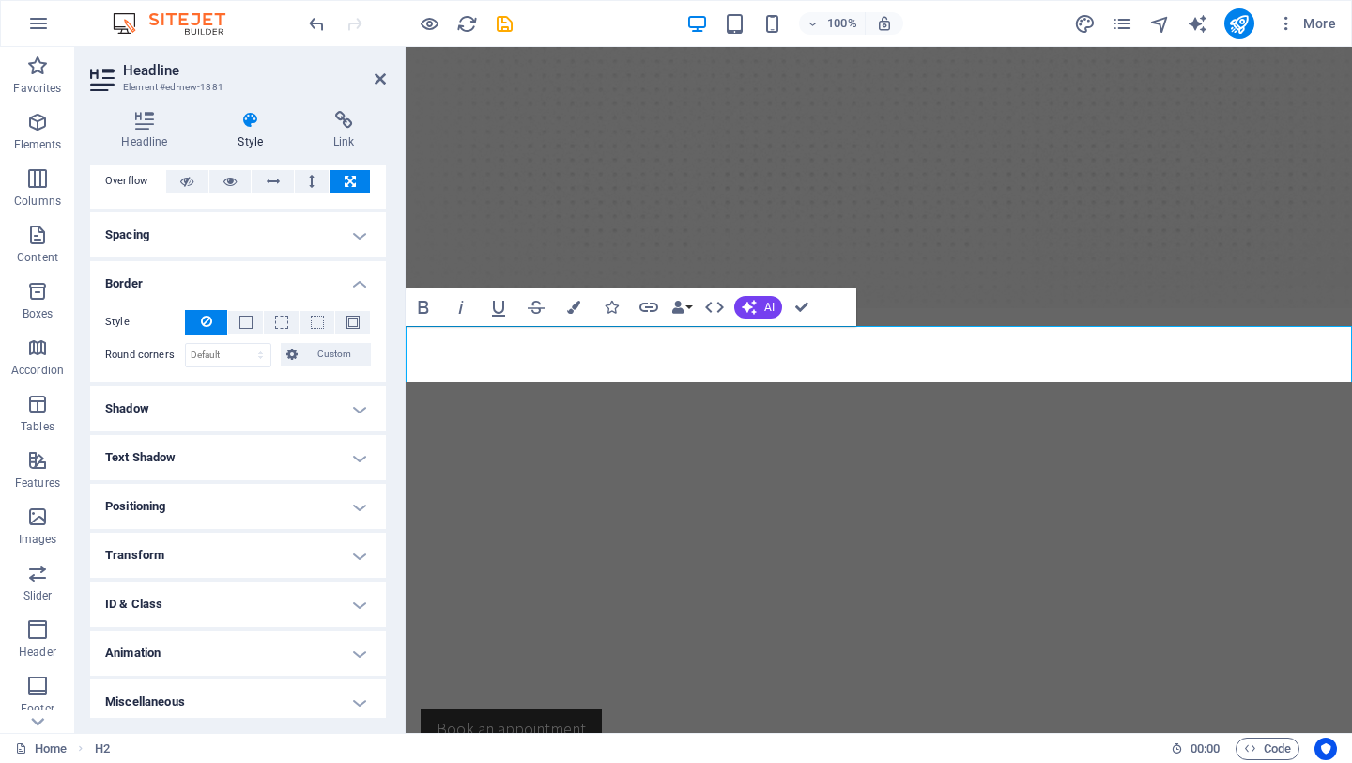
scroll to position [116, 0]
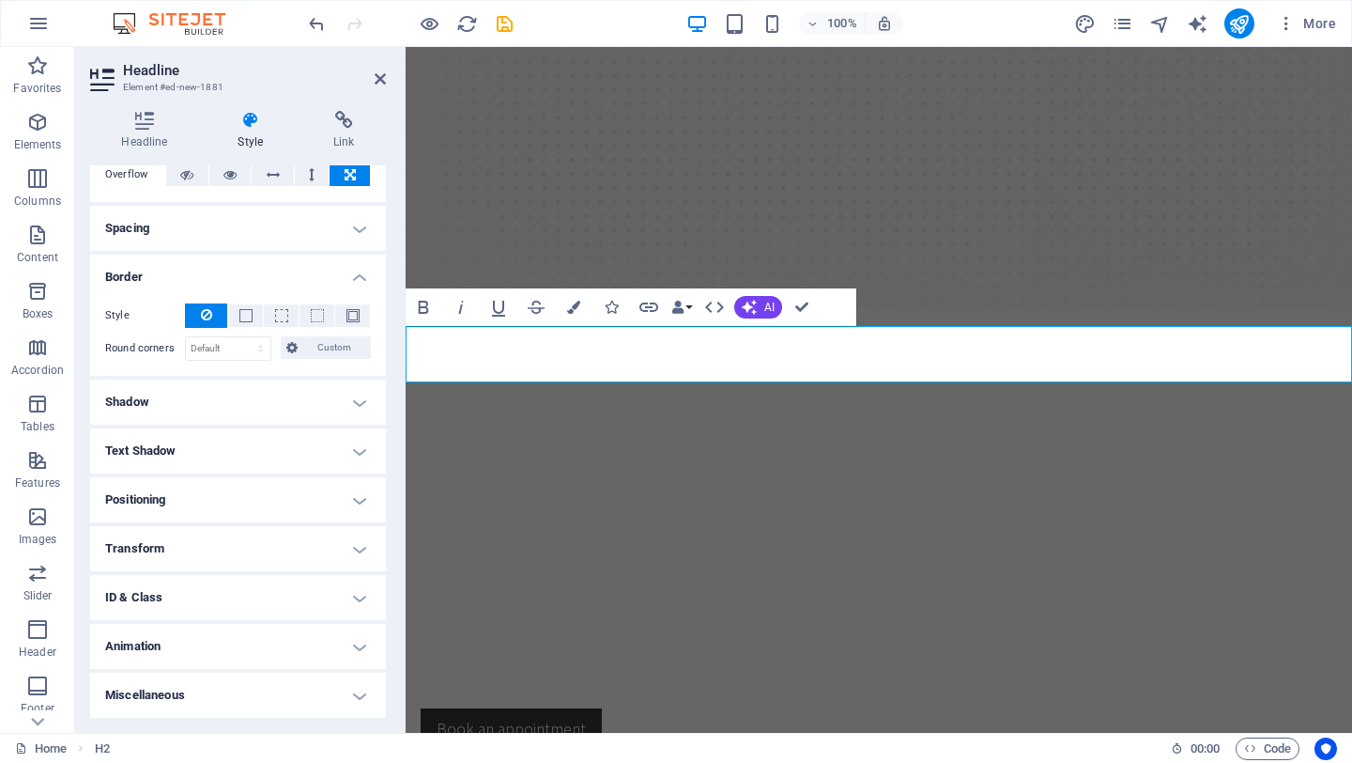
scroll to position [0, 0]
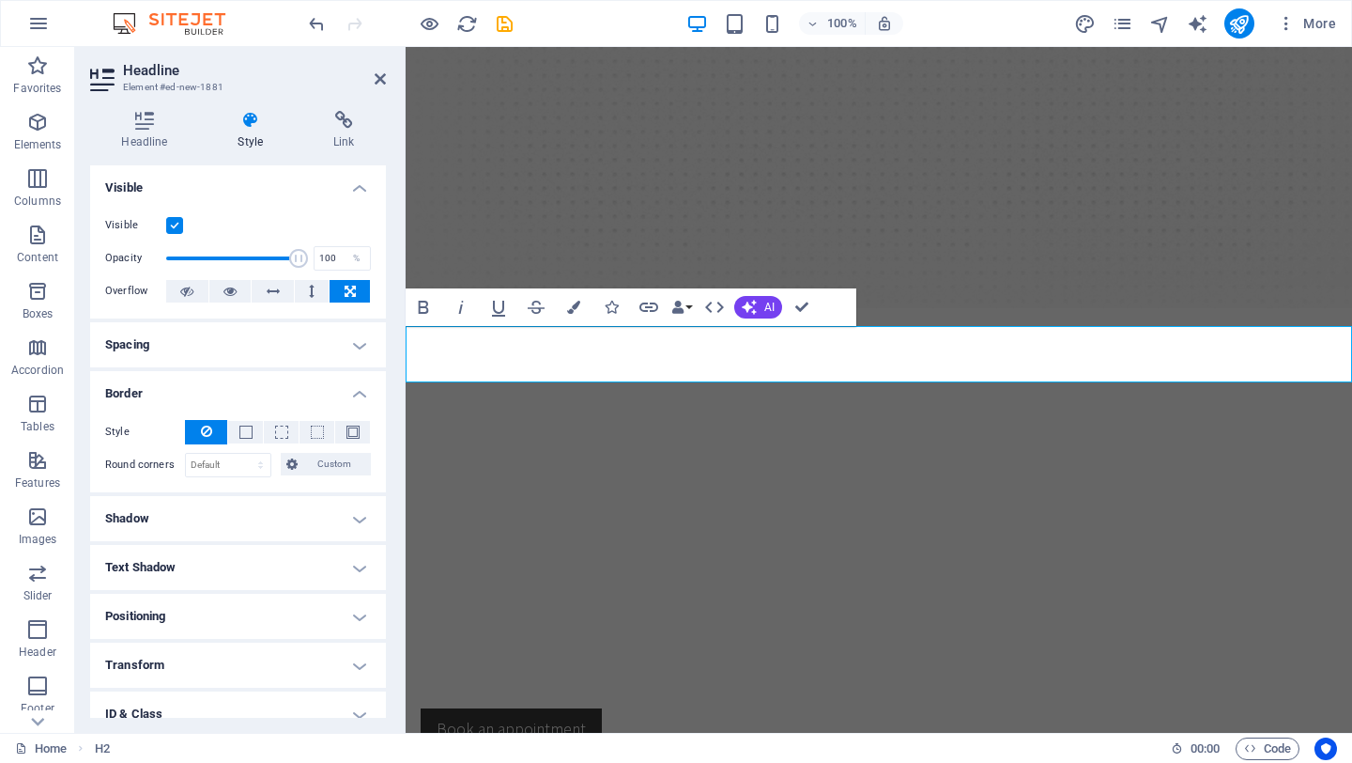
click at [270, 482] on div "Style - Width 1 auto px rem % vh vw Custom Custom 1 auto px rem % vh vw 1 auto …" at bounding box center [238, 448] width 296 height 87
click at [464, 305] on icon "button" at bounding box center [461, 307] width 23 height 23
click at [430, 311] on icon "button" at bounding box center [423, 307] width 23 height 23
click at [431, 311] on icon "button" at bounding box center [423, 307] width 23 height 23
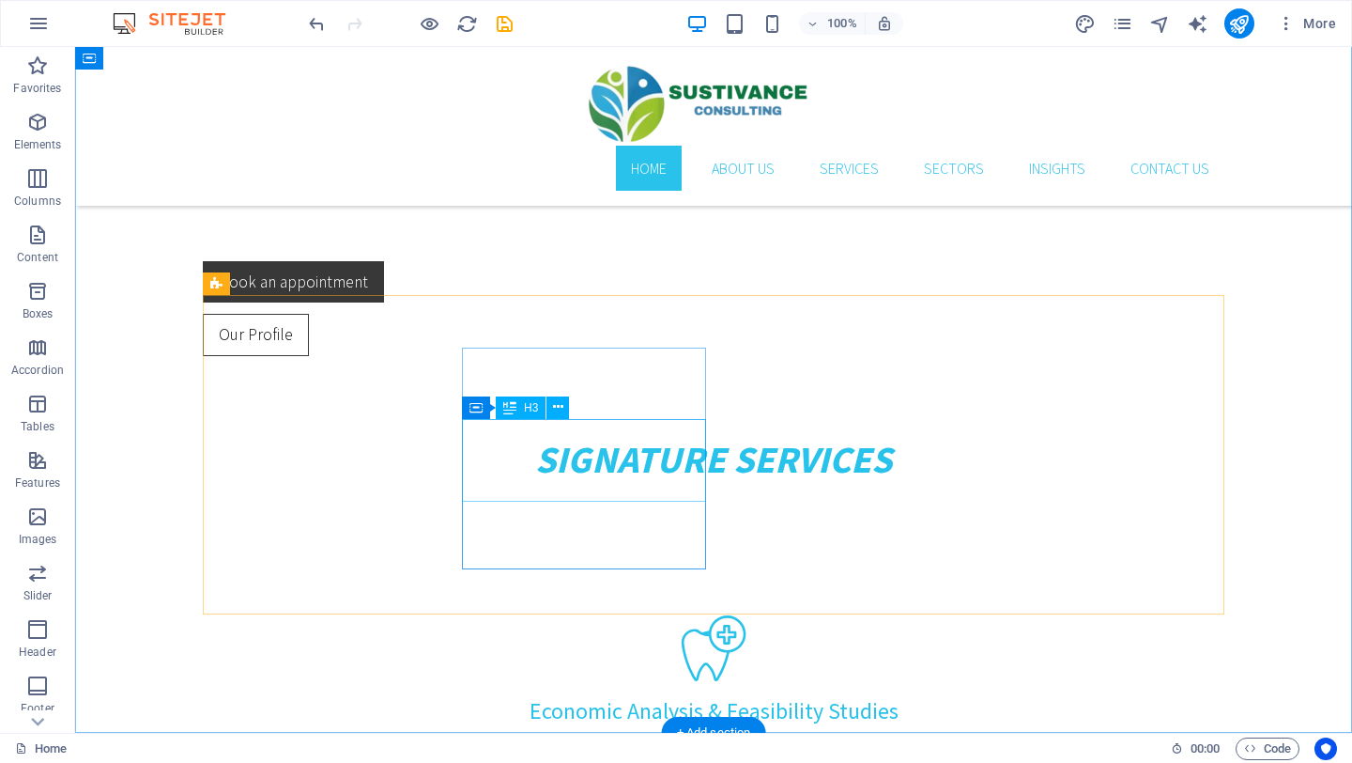
scroll to position [940, 0]
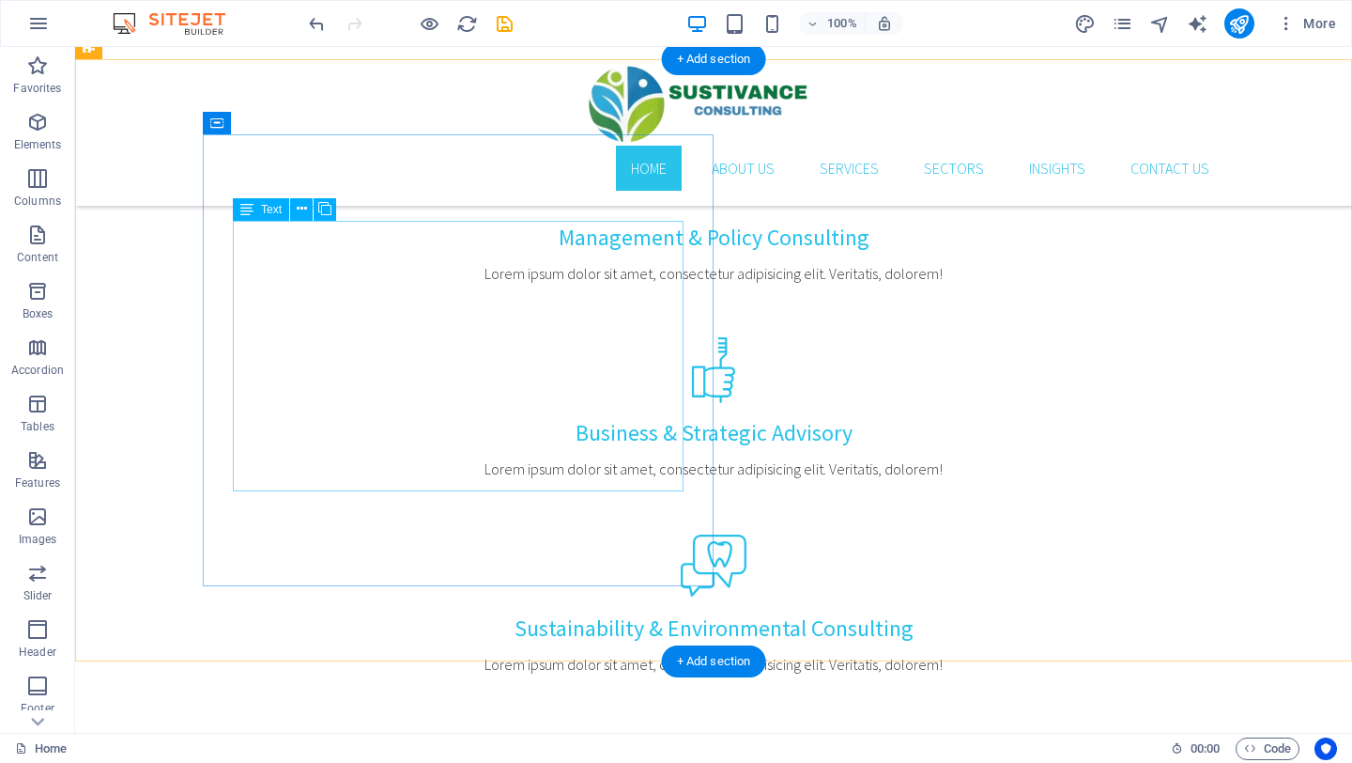
scroll to position [1528, 0]
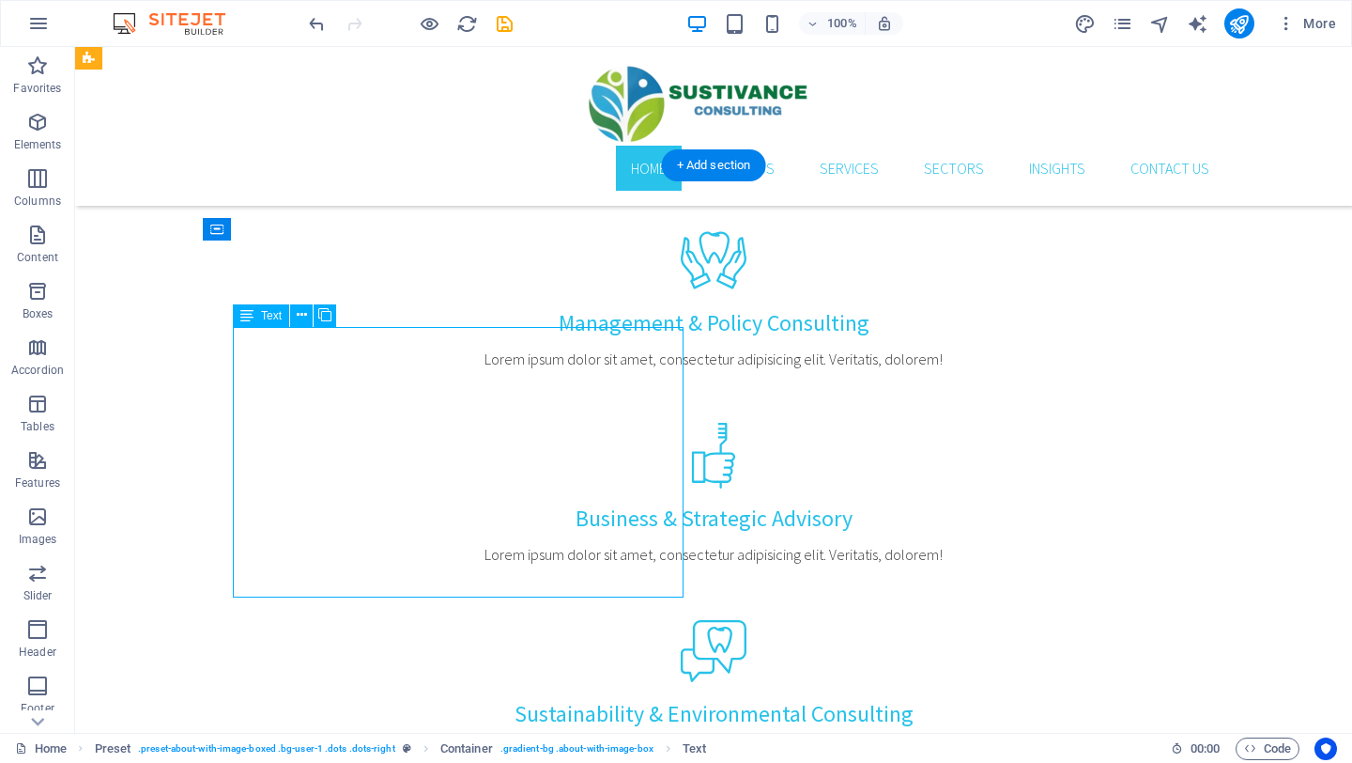
scroll to position [1394, 0]
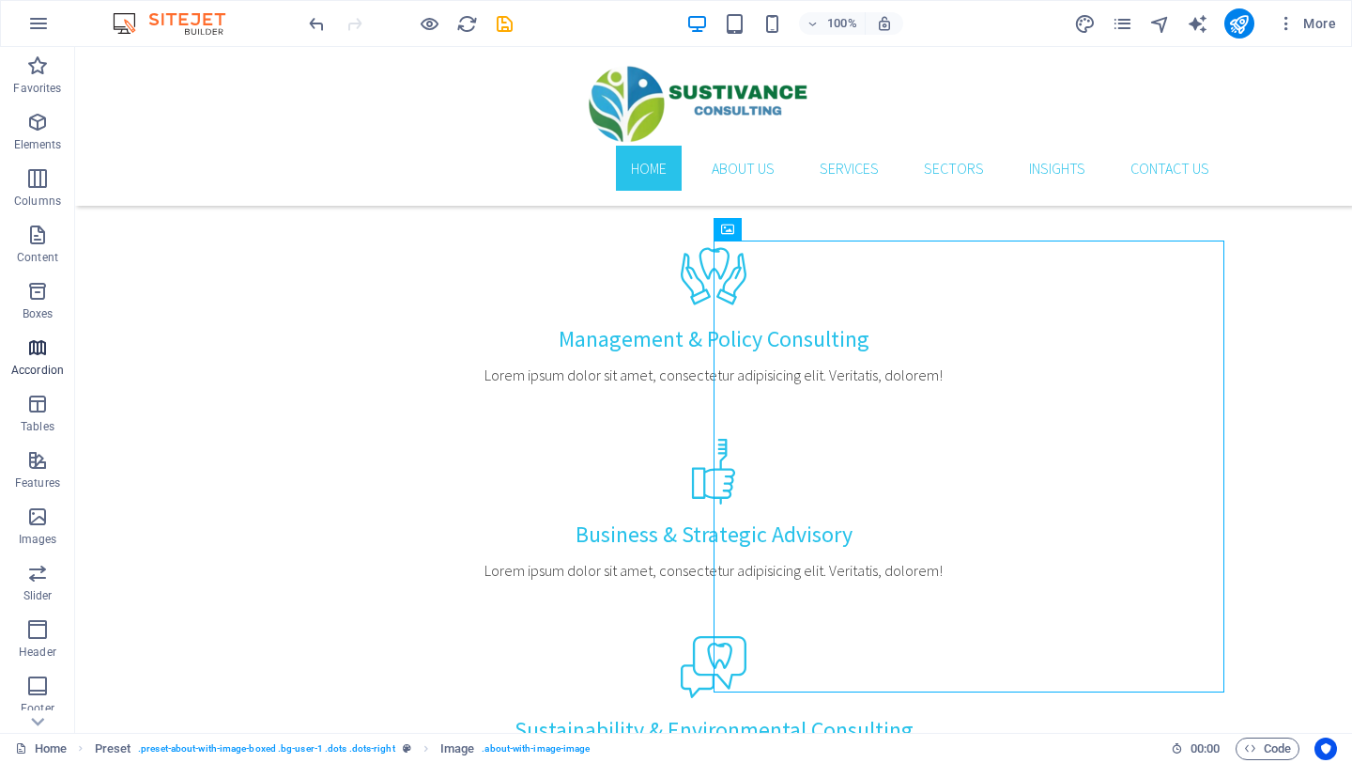
click at [36, 364] on p "Accordion" at bounding box center [37, 370] width 53 height 15
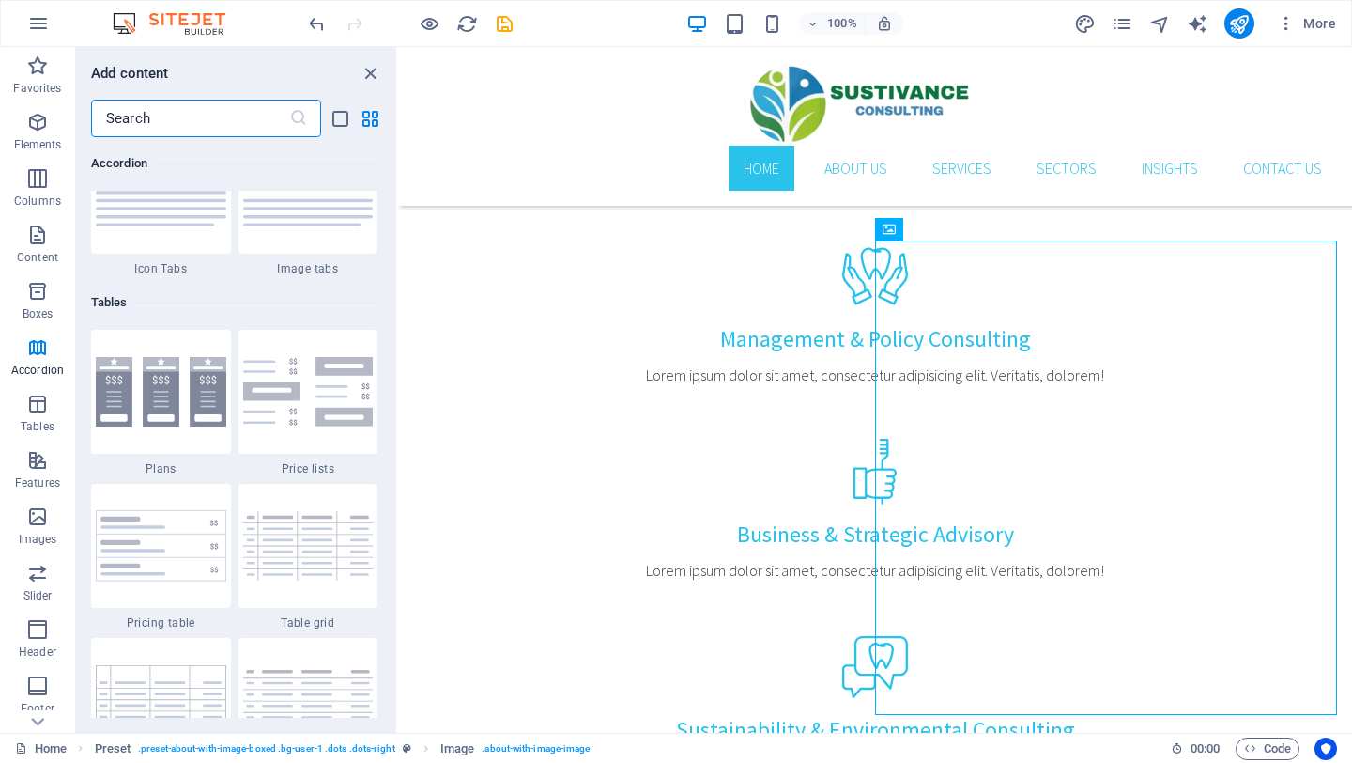
scroll to position [6298, 0]
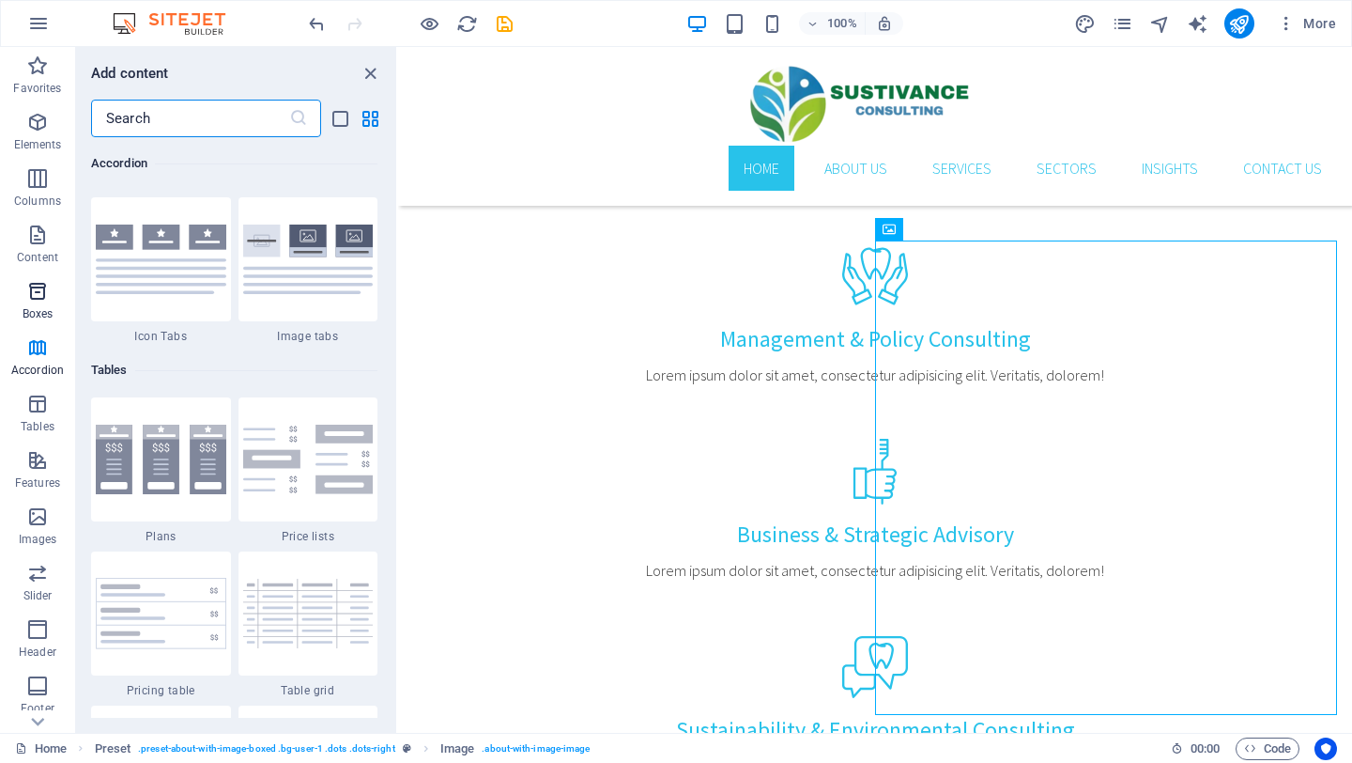
click at [41, 307] on p "Boxes" at bounding box center [38, 313] width 31 height 15
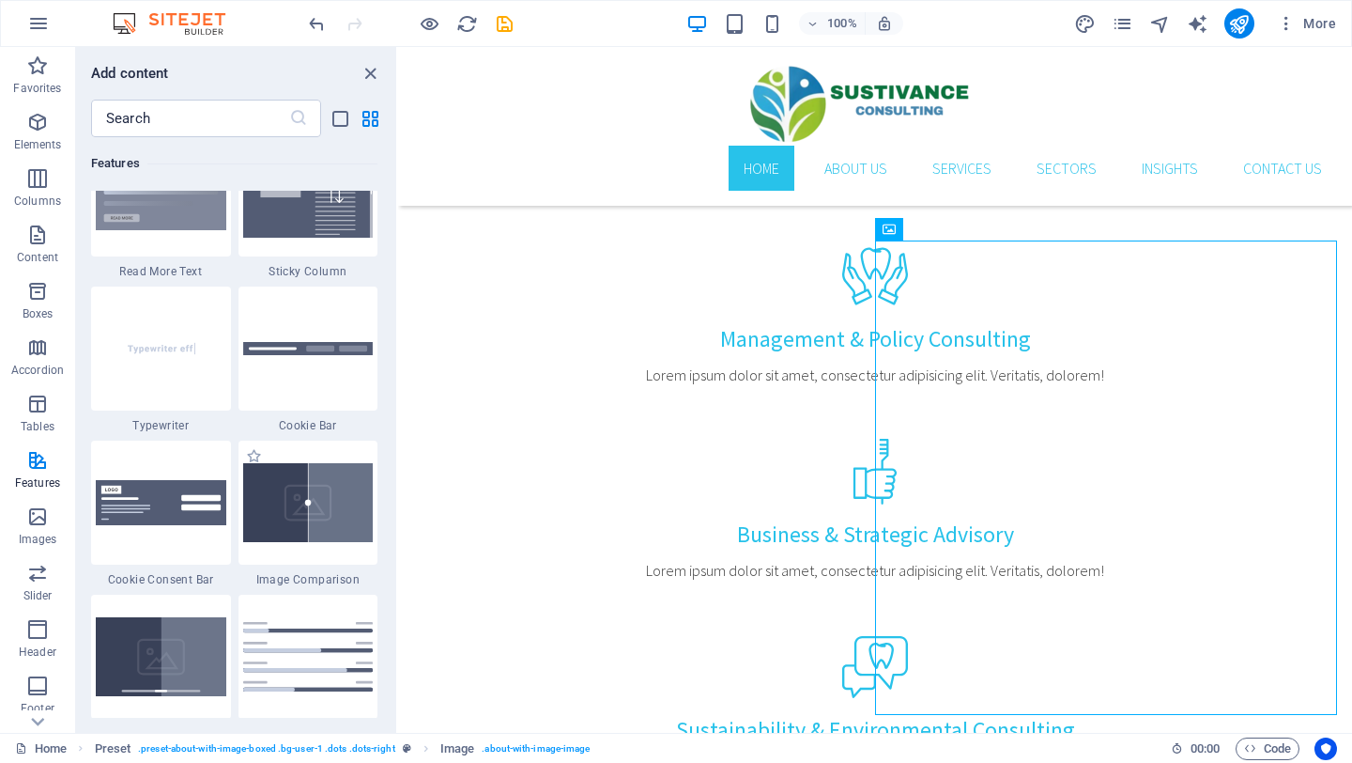
scroll to position [7392, 0]
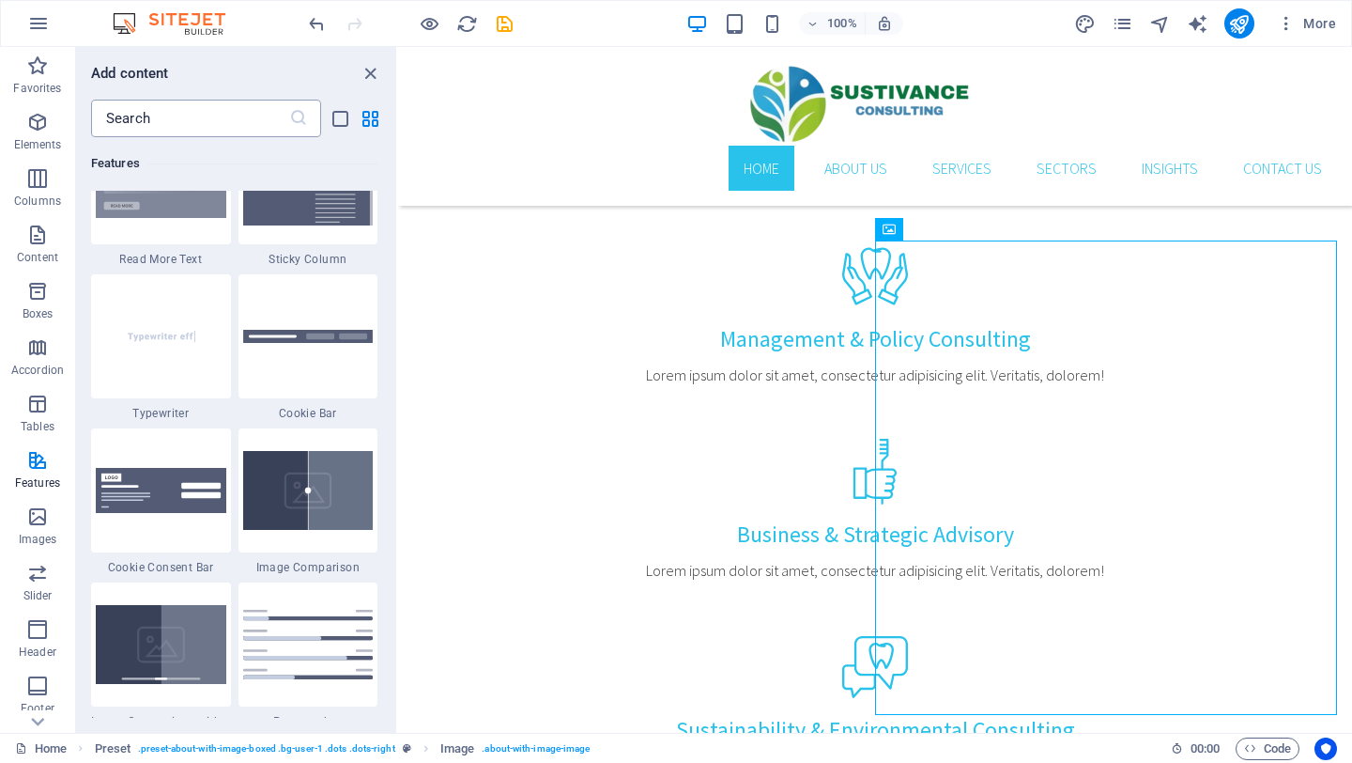
click at [147, 125] on input "text" at bounding box center [190, 119] width 198 height 38
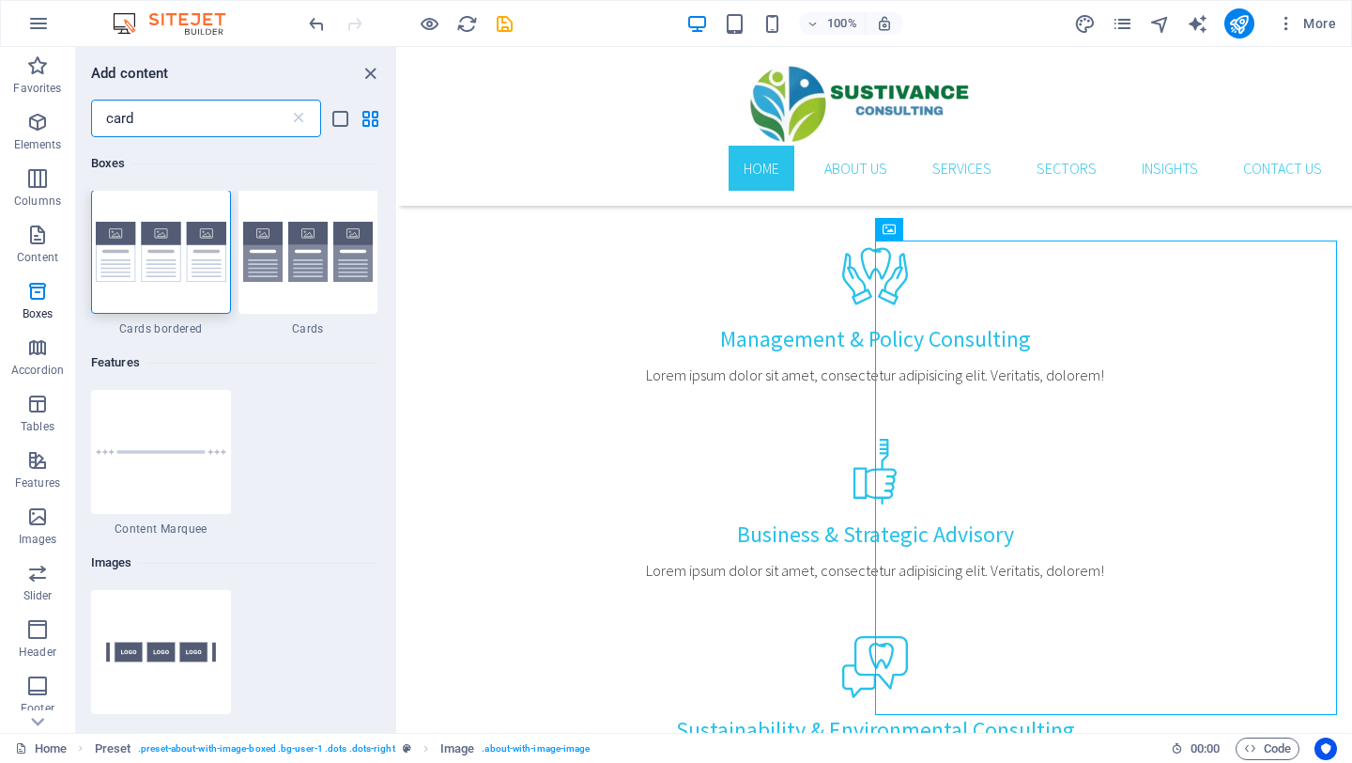
scroll to position [0, 0]
type input "c"
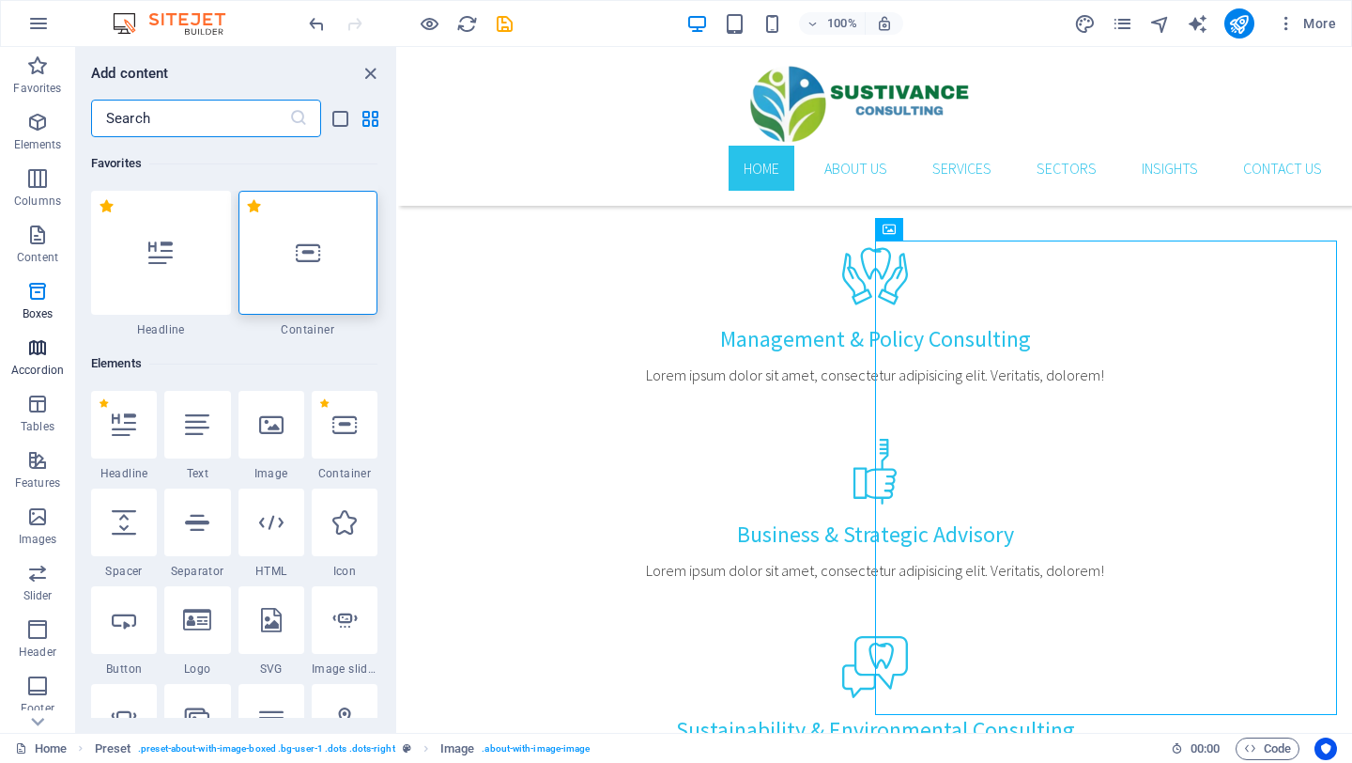
click at [49, 355] on span "Accordion" at bounding box center [37, 358] width 75 height 45
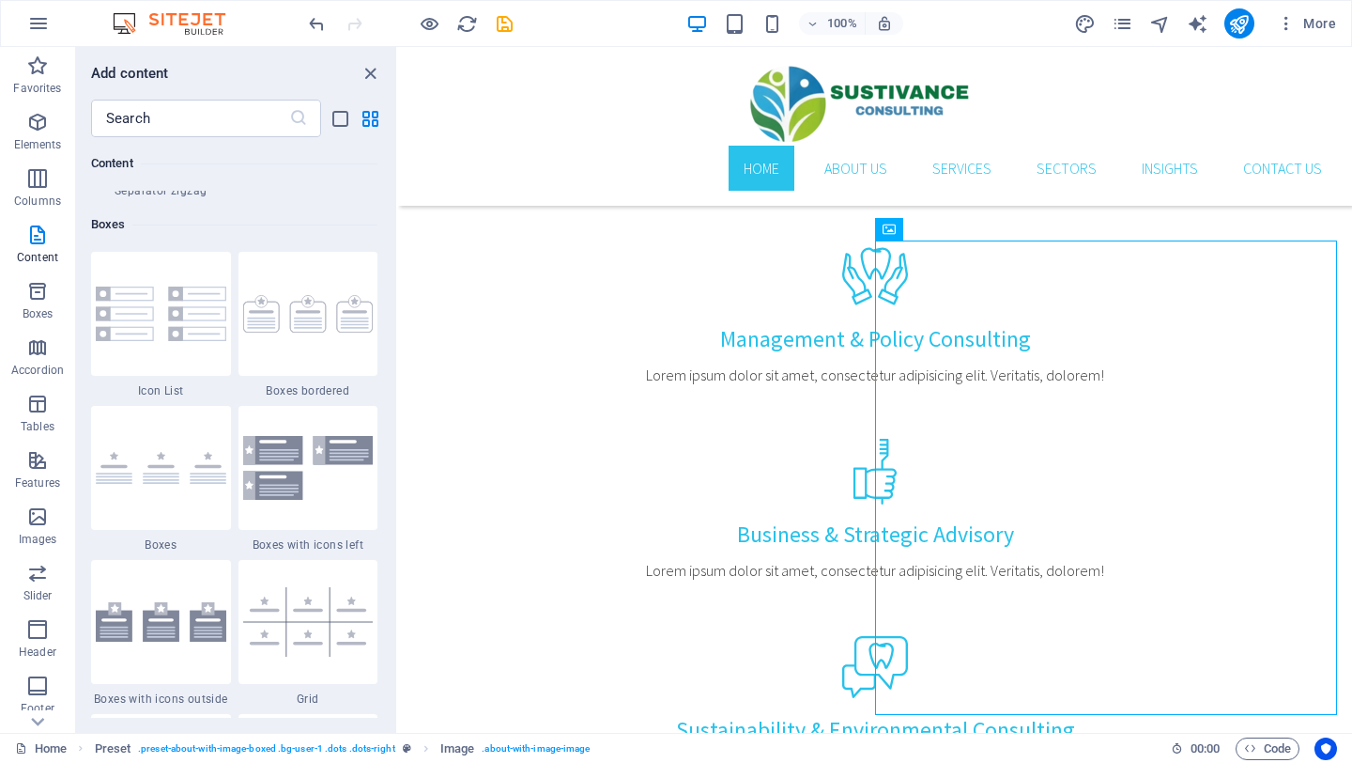
scroll to position [5124, 0]
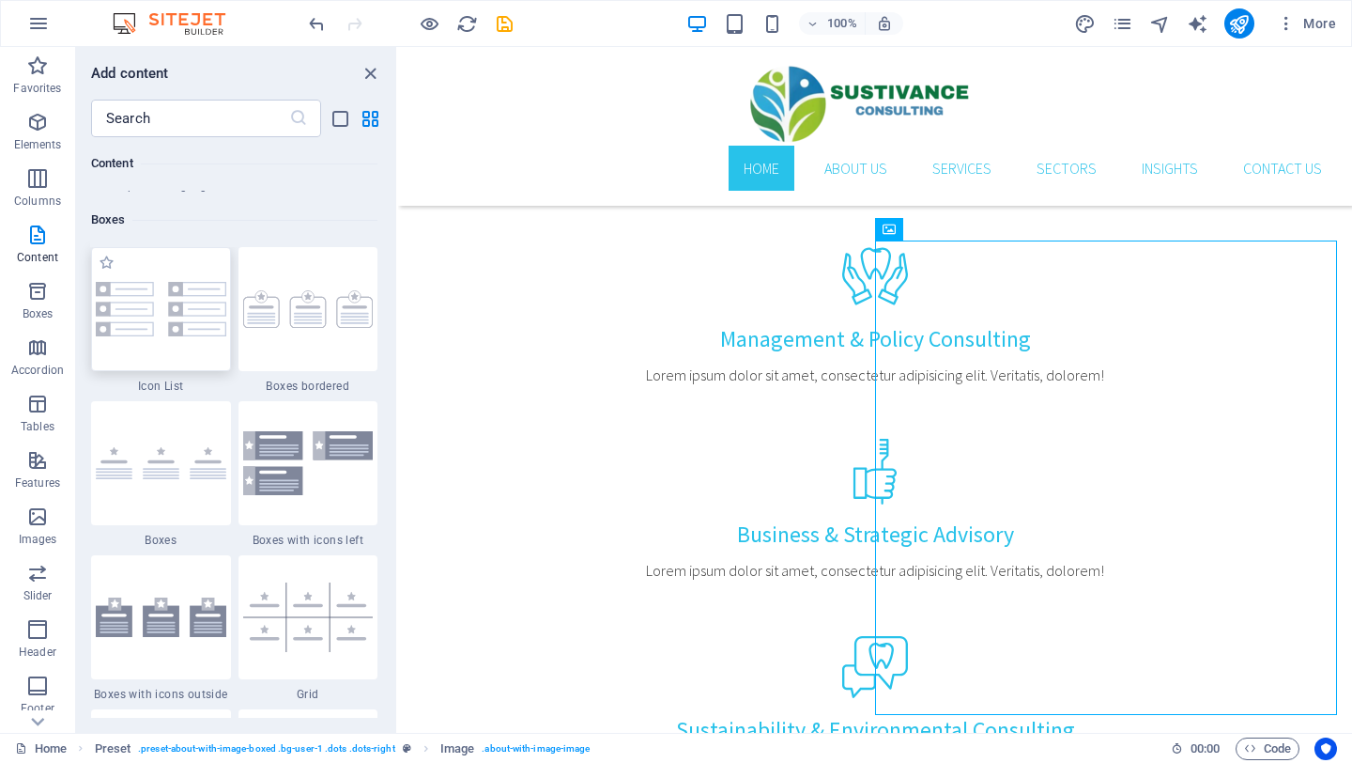
click at [181, 308] on img at bounding box center [161, 309] width 131 height 54
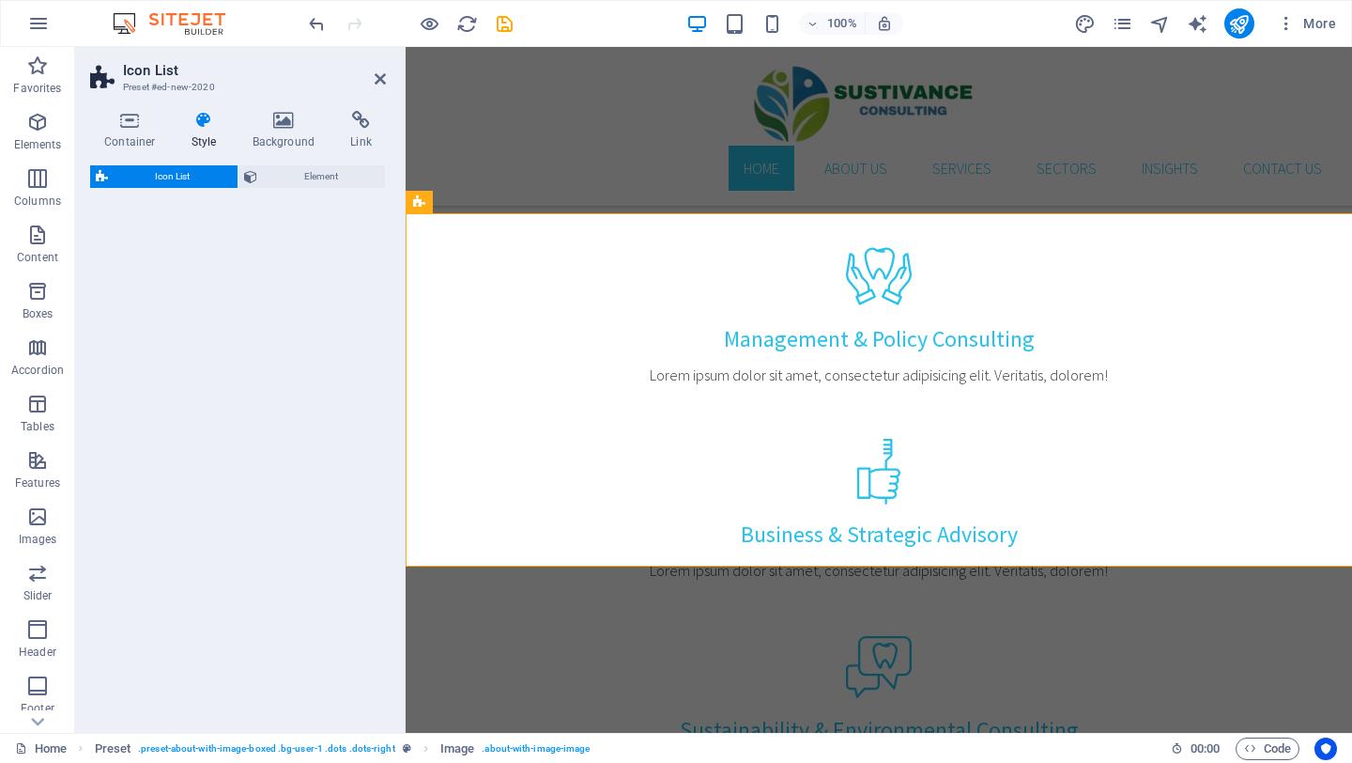
select select "rem"
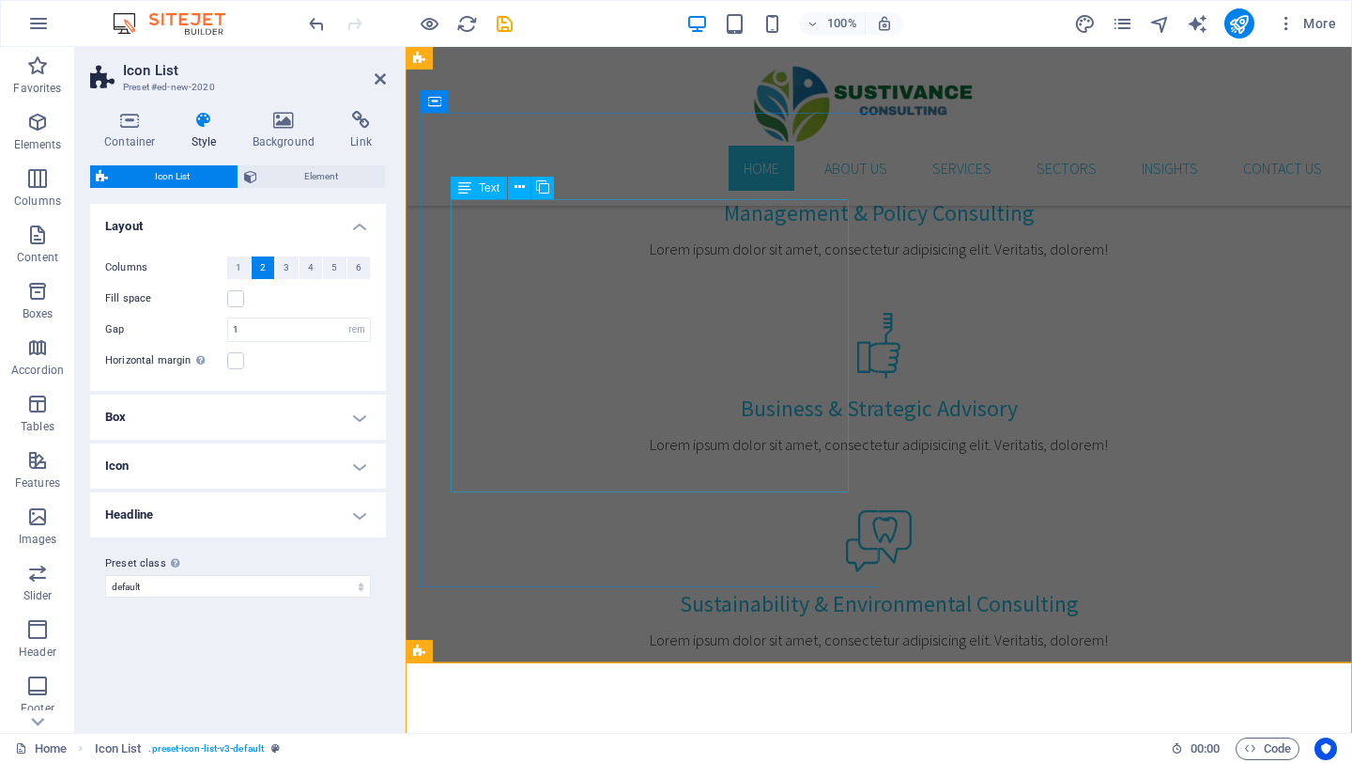
scroll to position [1522, 0]
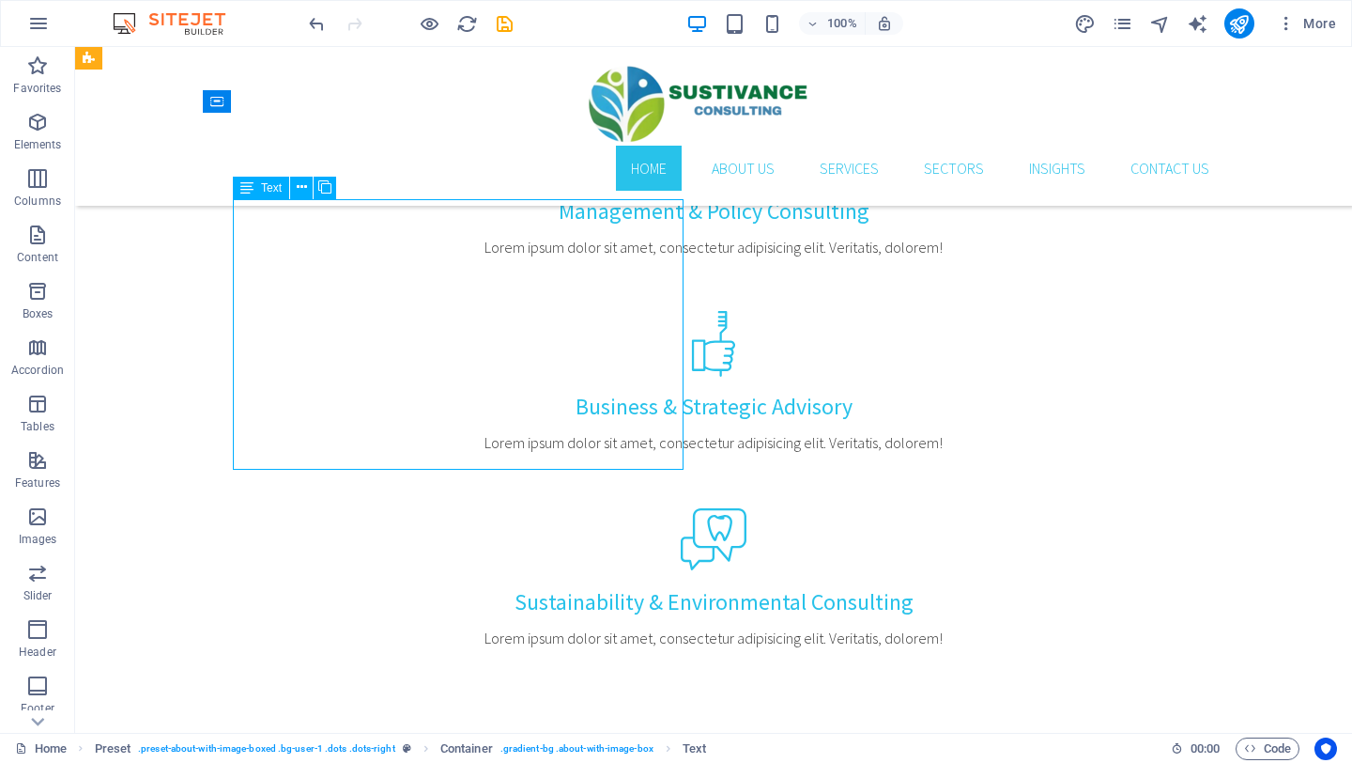
click at [303, 181] on icon at bounding box center [302, 188] width 10 height 20
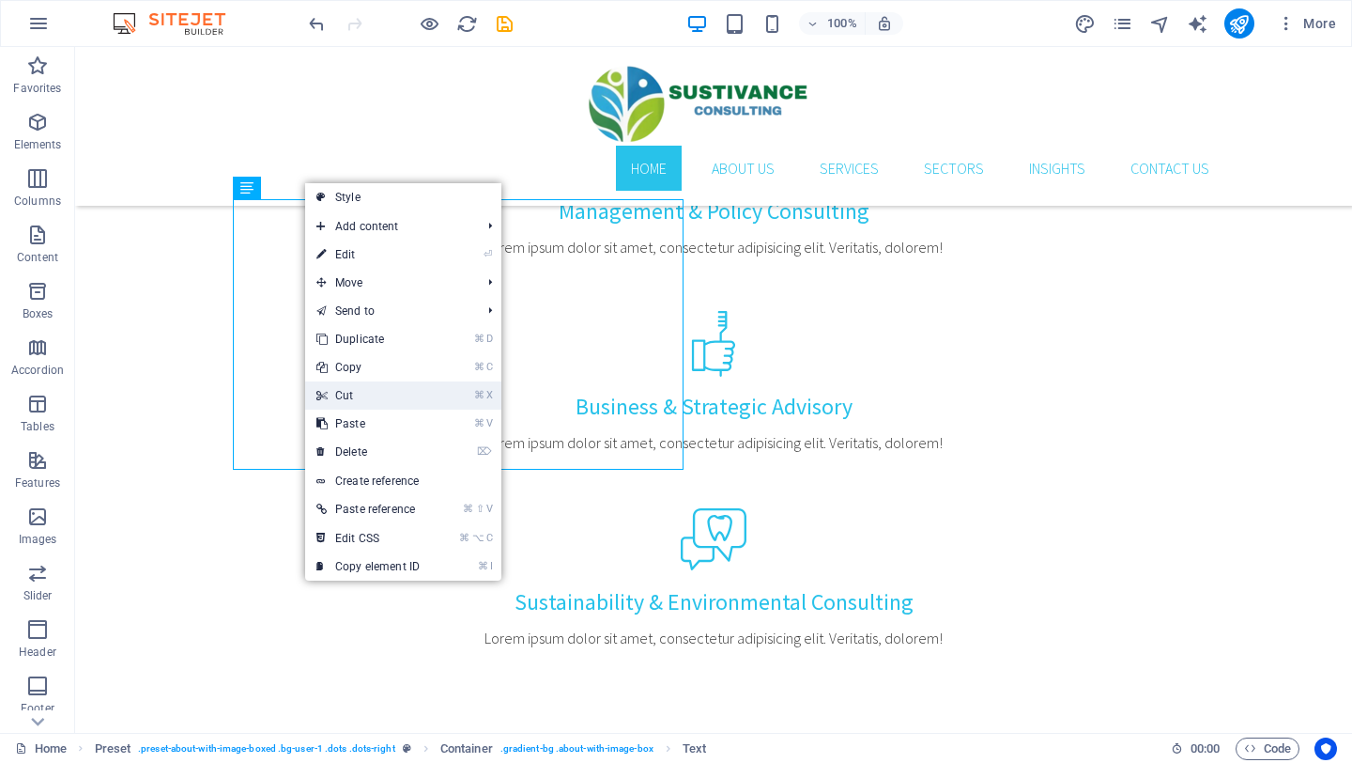
click at [344, 389] on link "⌘ X Cut" at bounding box center [368, 395] width 126 height 28
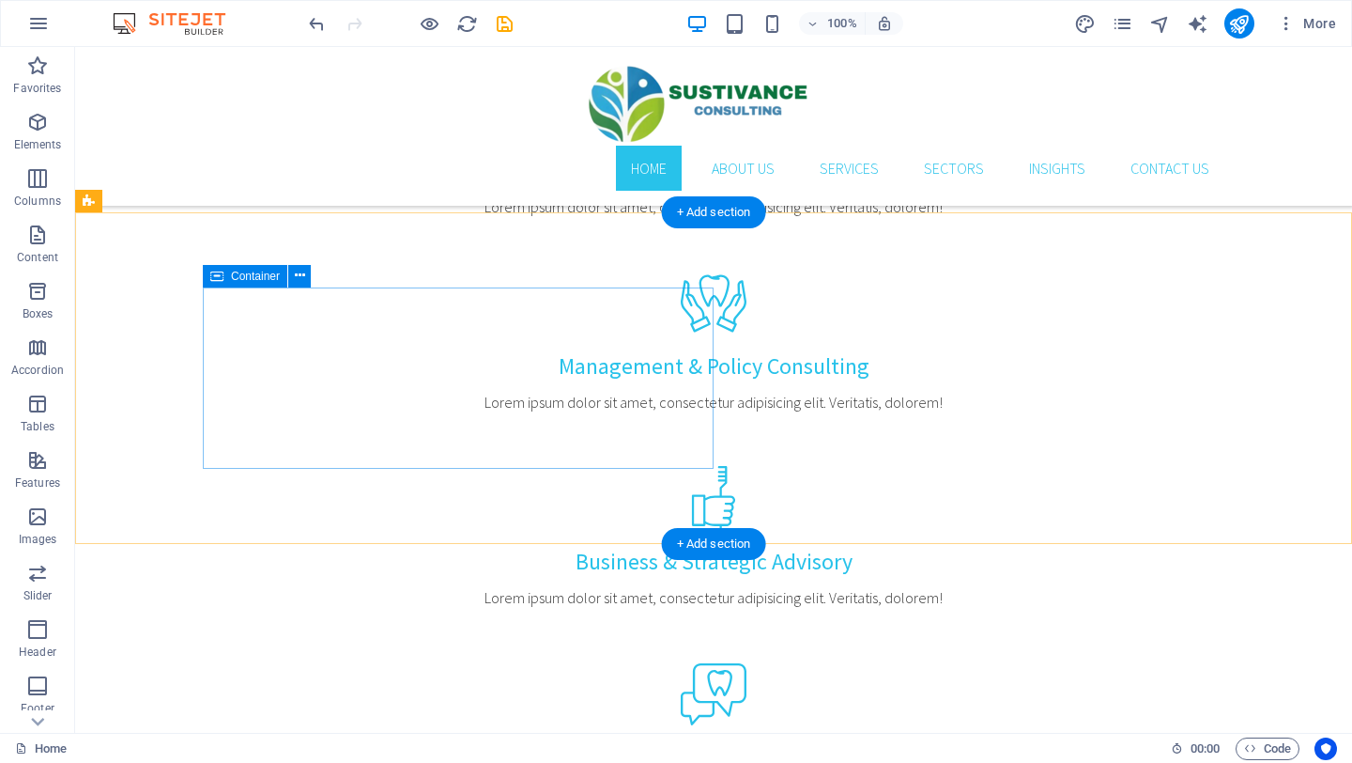
scroll to position [1419, 0]
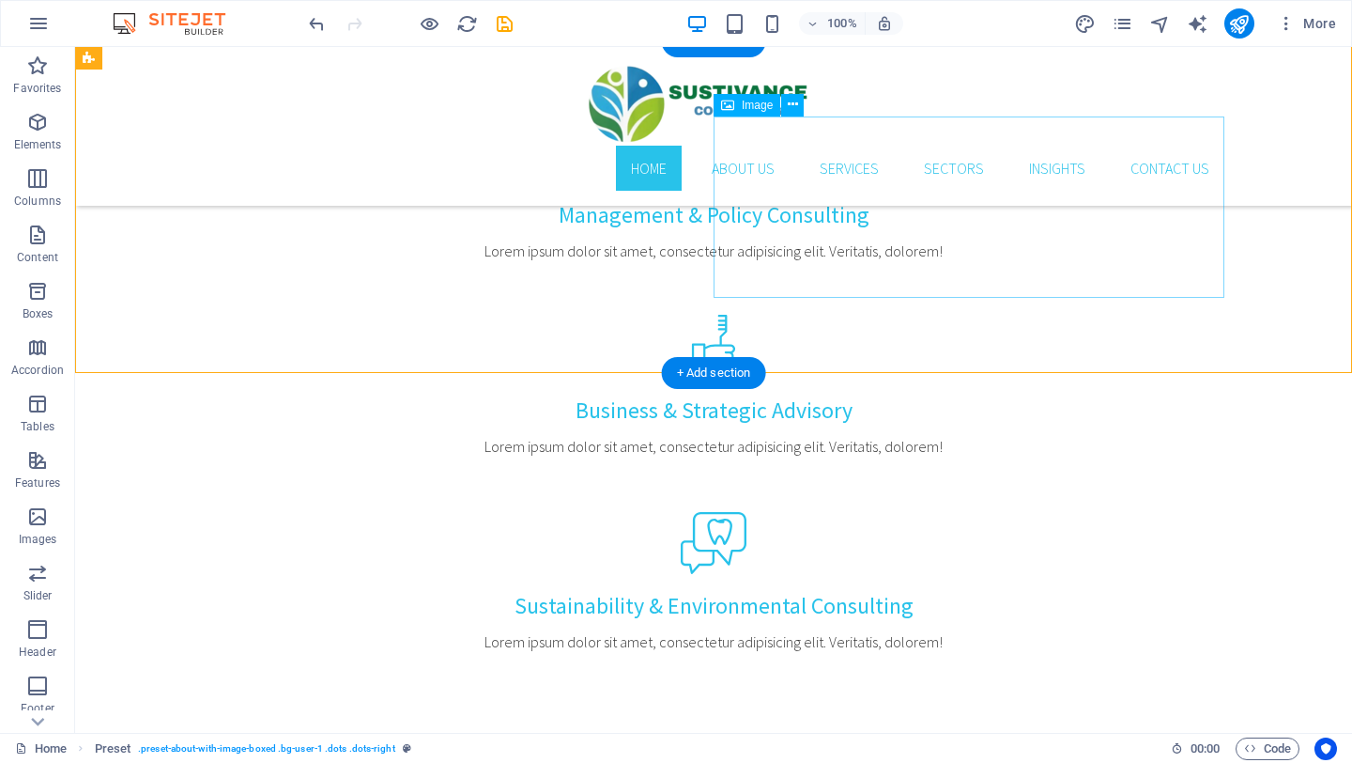
scroll to position [1493, 0]
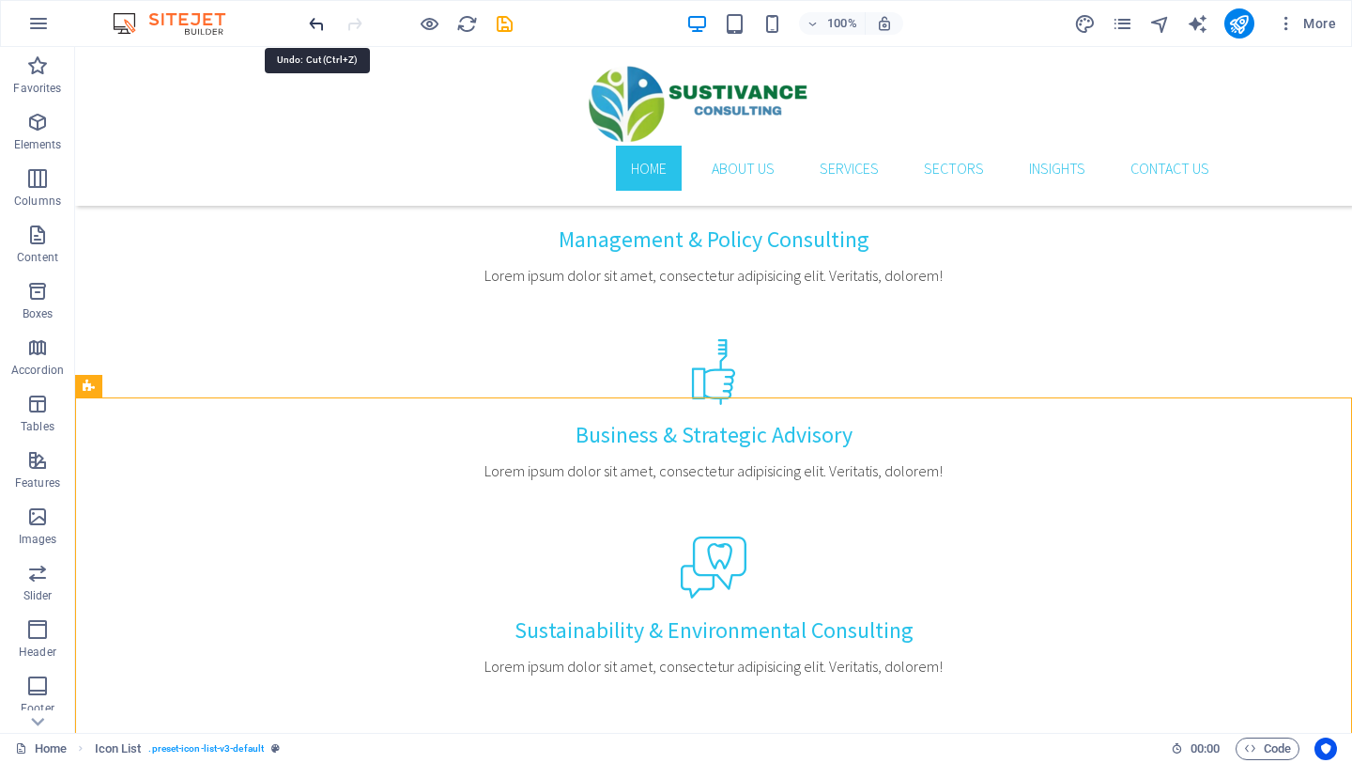
click at [319, 33] on icon "undo" at bounding box center [317, 24] width 22 height 22
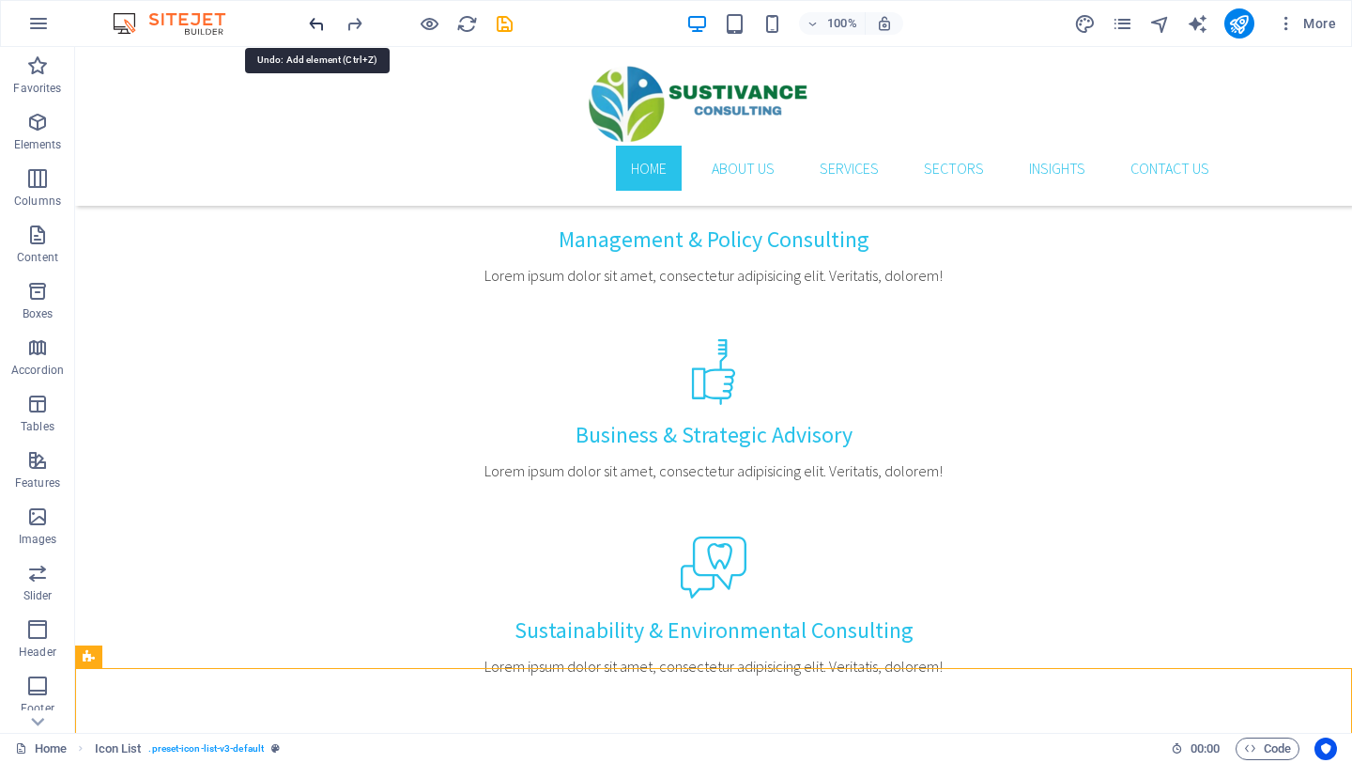
click at [319, 33] on icon "undo" at bounding box center [317, 24] width 22 height 22
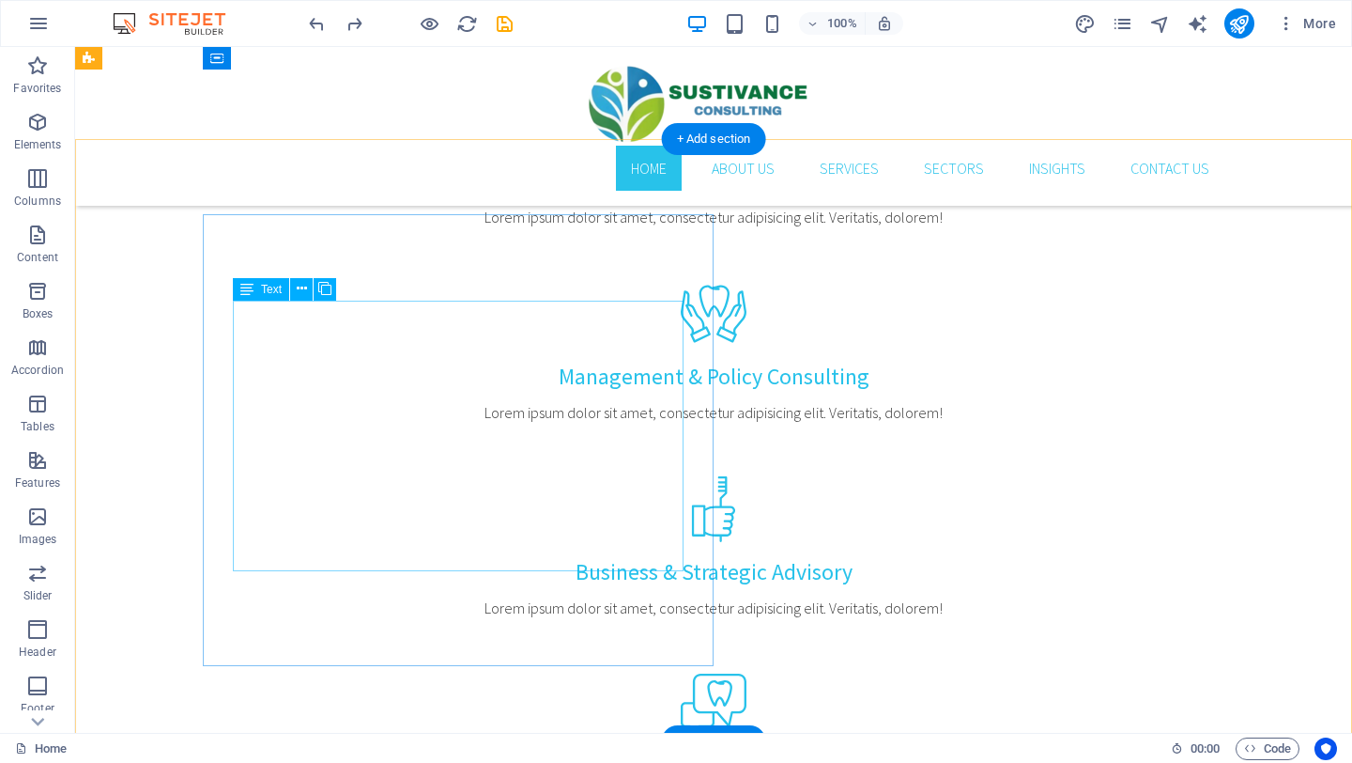
scroll to position [1350, 0]
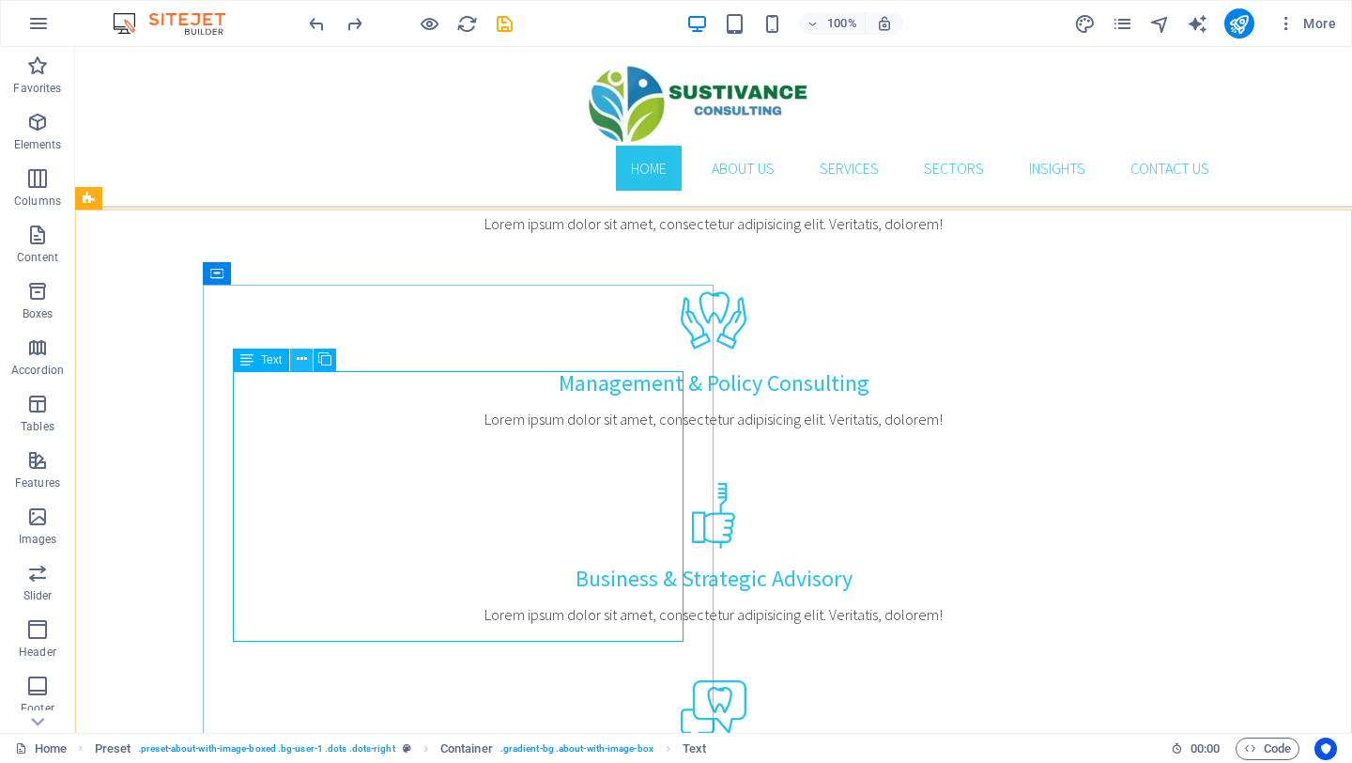
click at [300, 358] on icon at bounding box center [302, 359] width 10 height 20
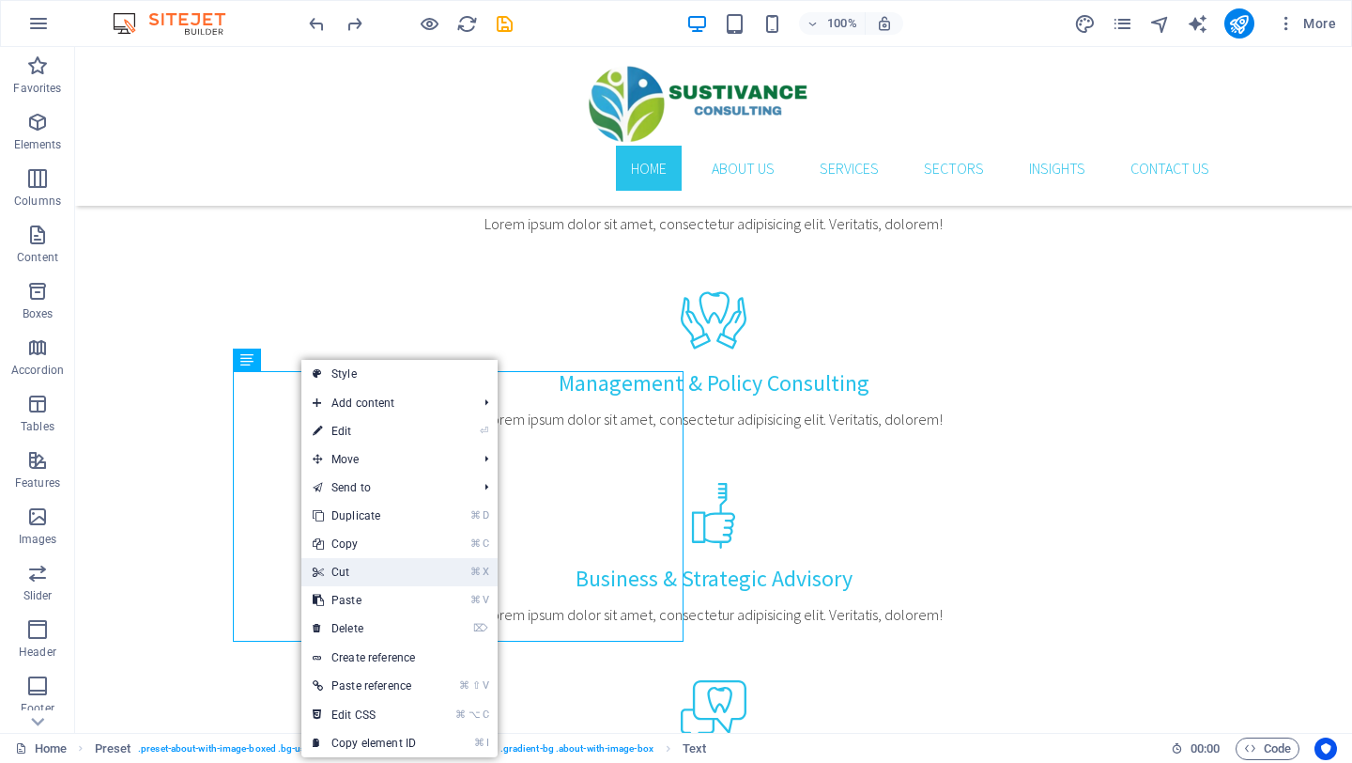
click at [335, 574] on link "⌘ X Cut" at bounding box center [364, 572] width 126 height 28
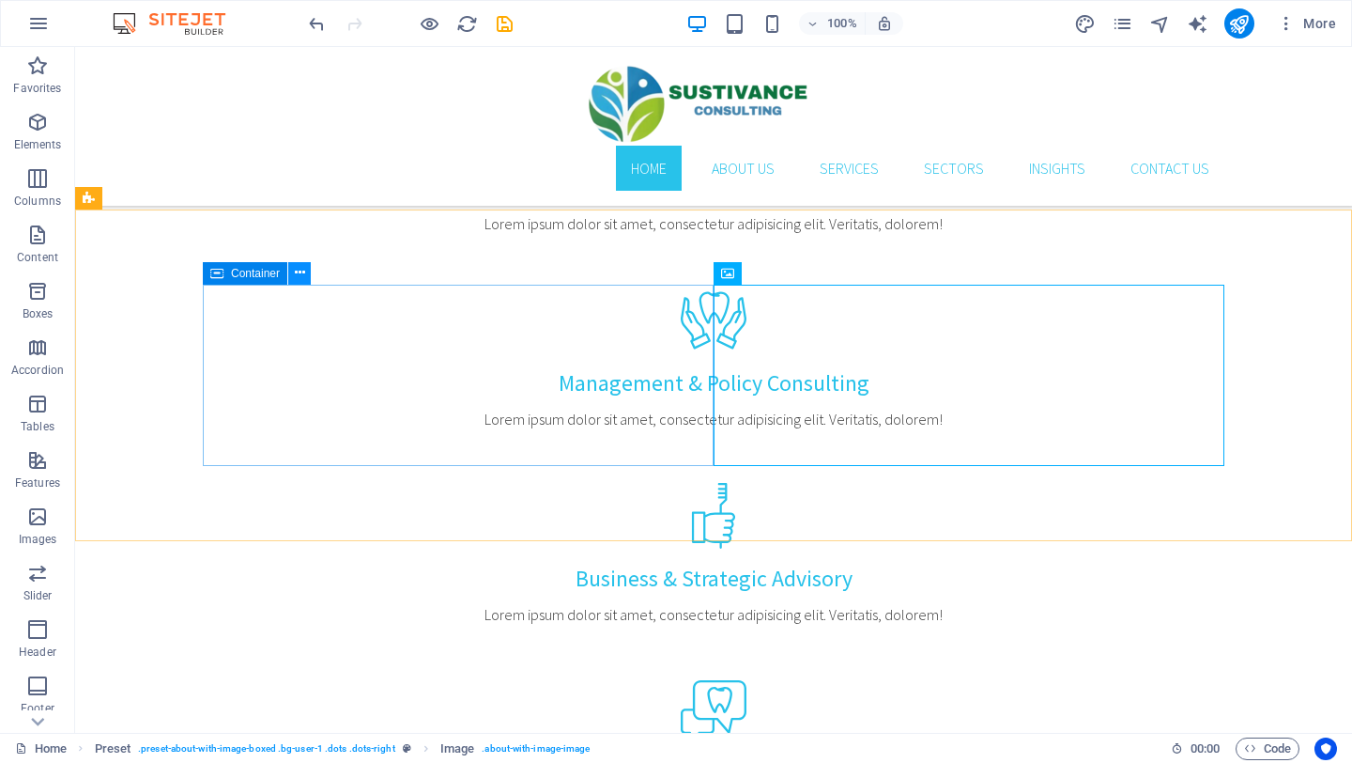
click at [297, 275] on icon at bounding box center [300, 273] width 10 height 20
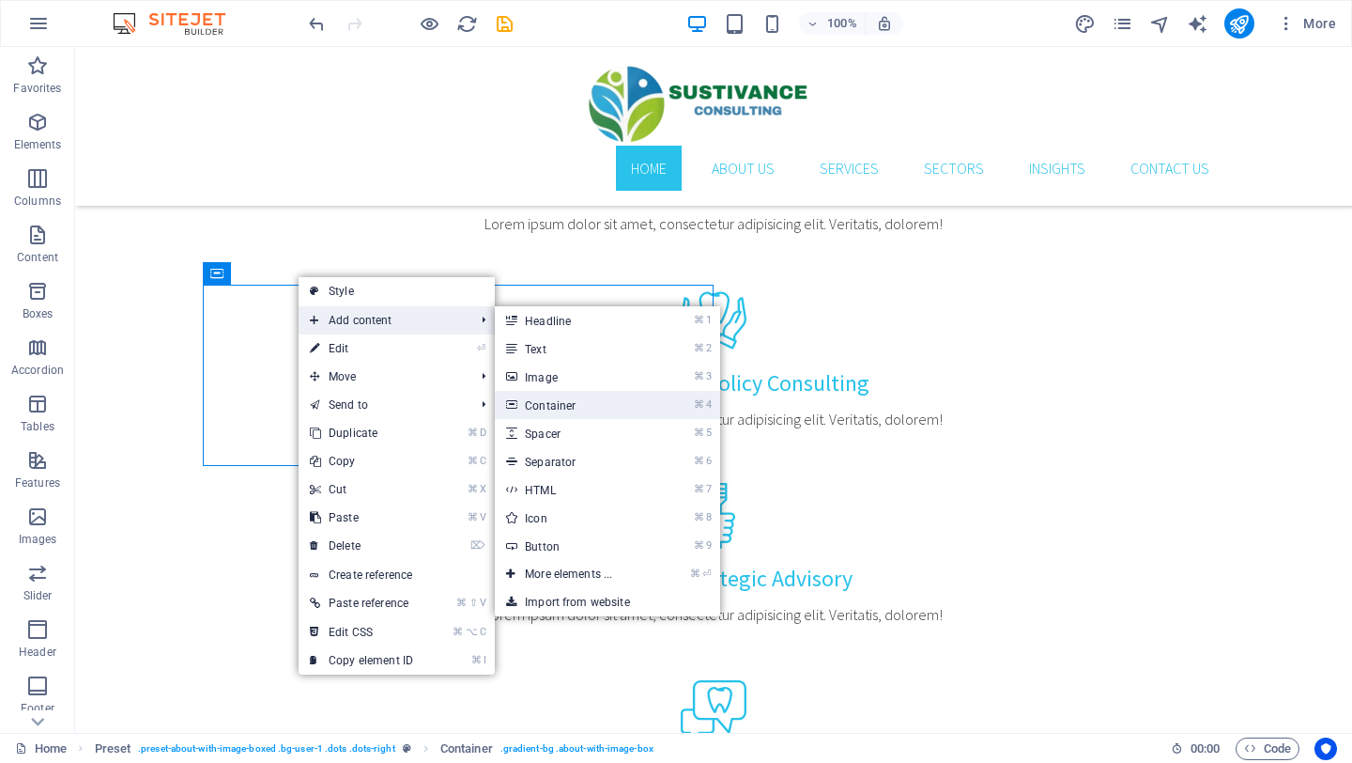
click at [547, 411] on link "⌘ 4 Container" at bounding box center [572, 405] width 155 height 28
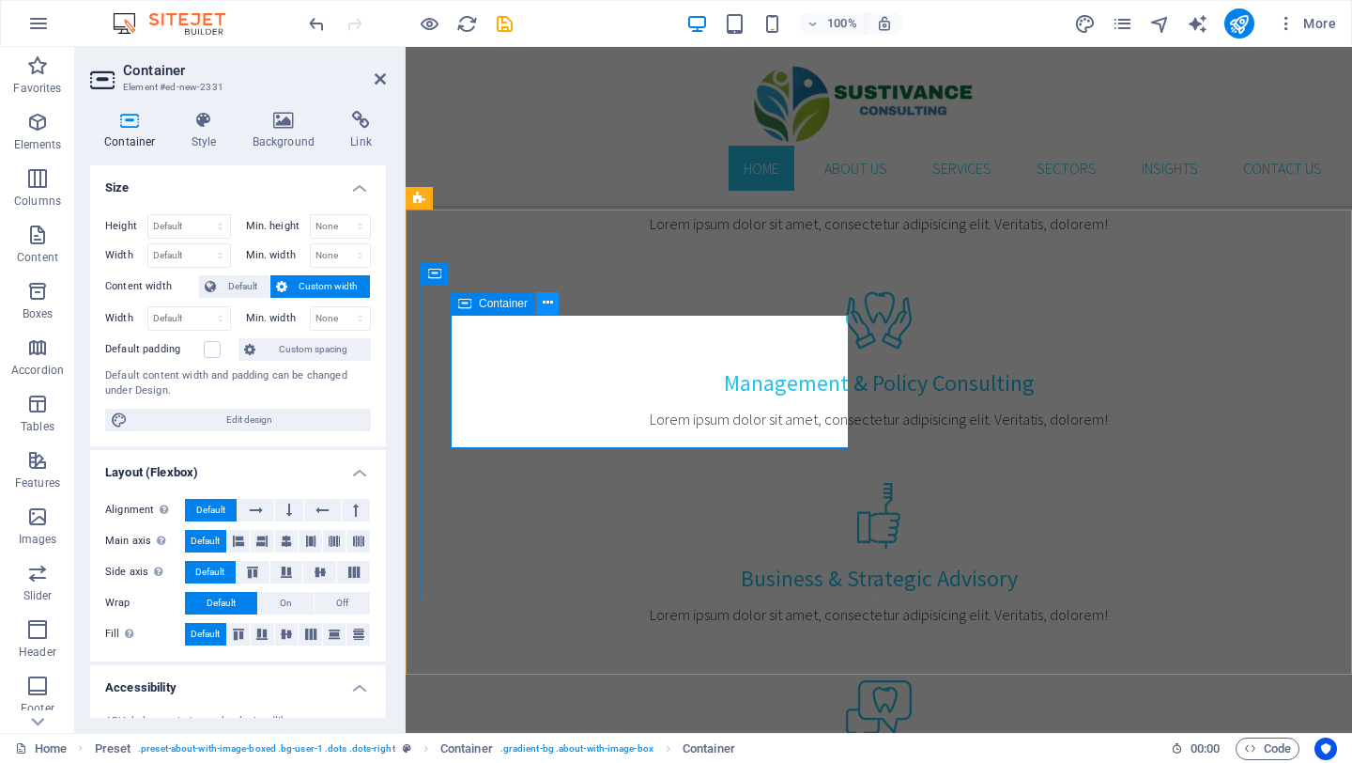
click at [553, 305] on button at bounding box center [547, 303] width 23 height 23
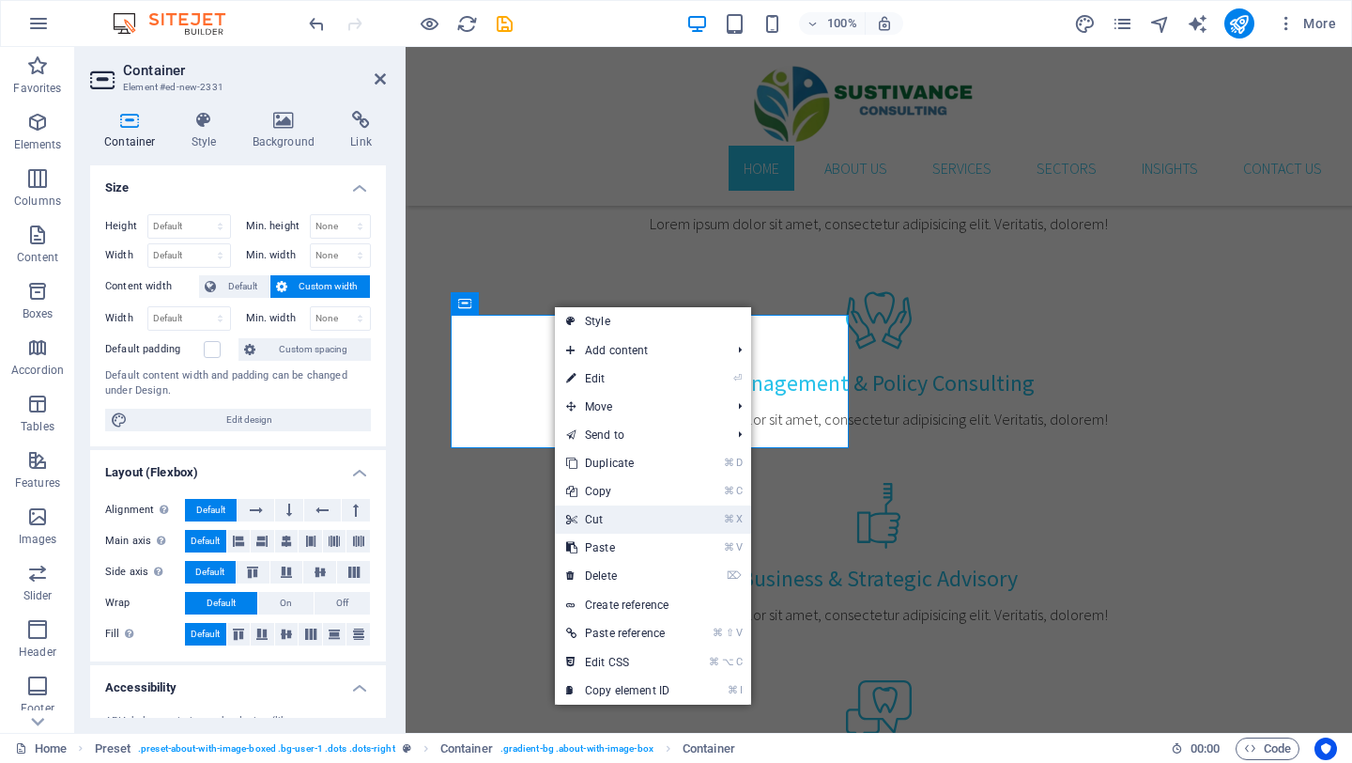
click at [597, 520] on link "⌘ X Cut" at bounding box center [618, 519] width 126 height 28
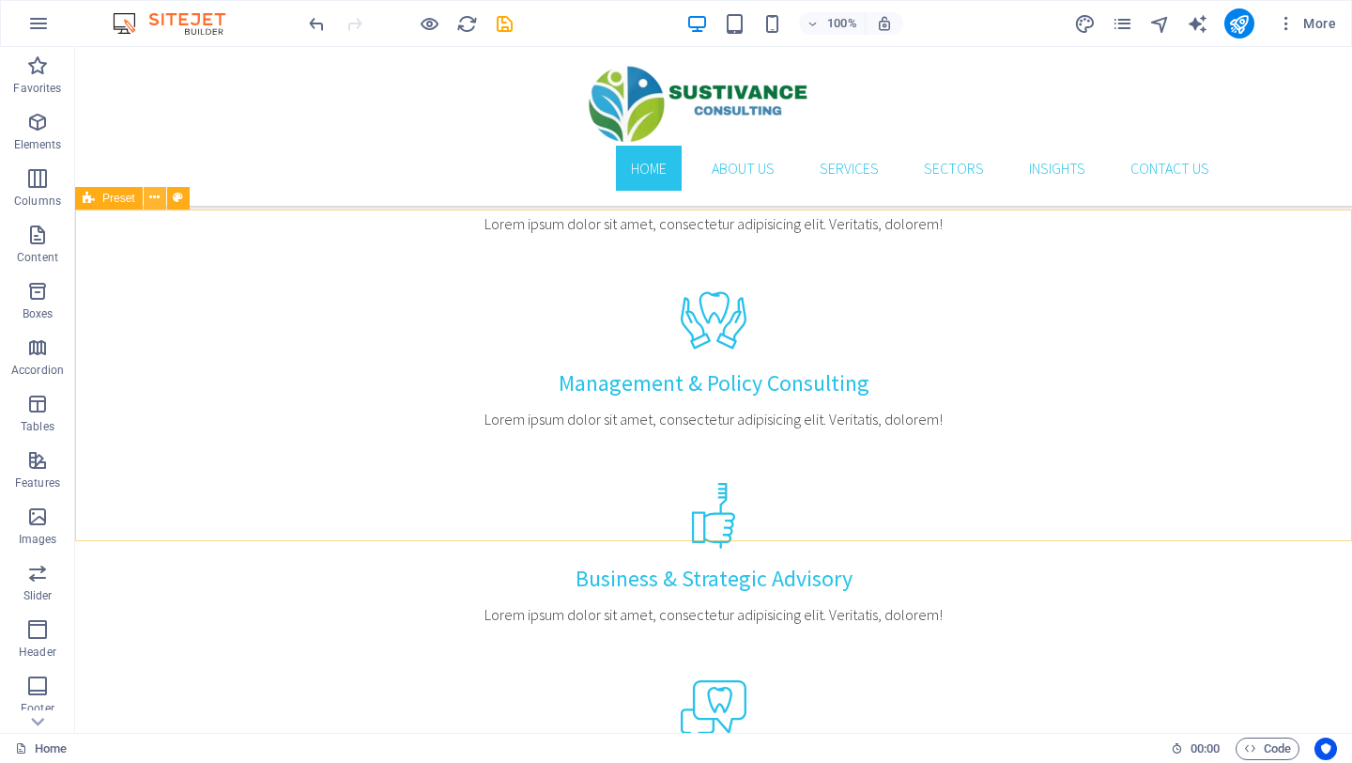
click at [150, 199] on icon at bounding box center [154, 198] width 10 height 20
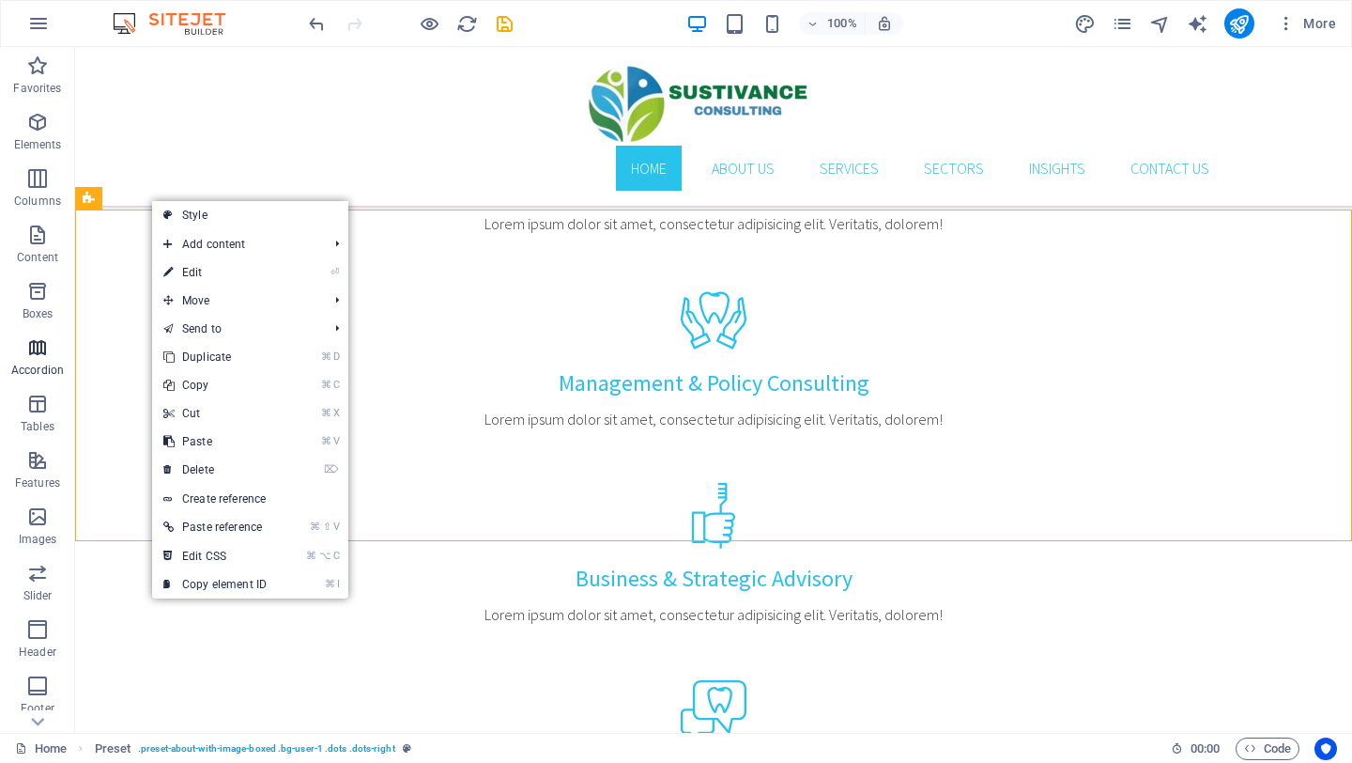
click at [43, 356] on icon "button" at bounding box center [37, 347] width 23 height 23
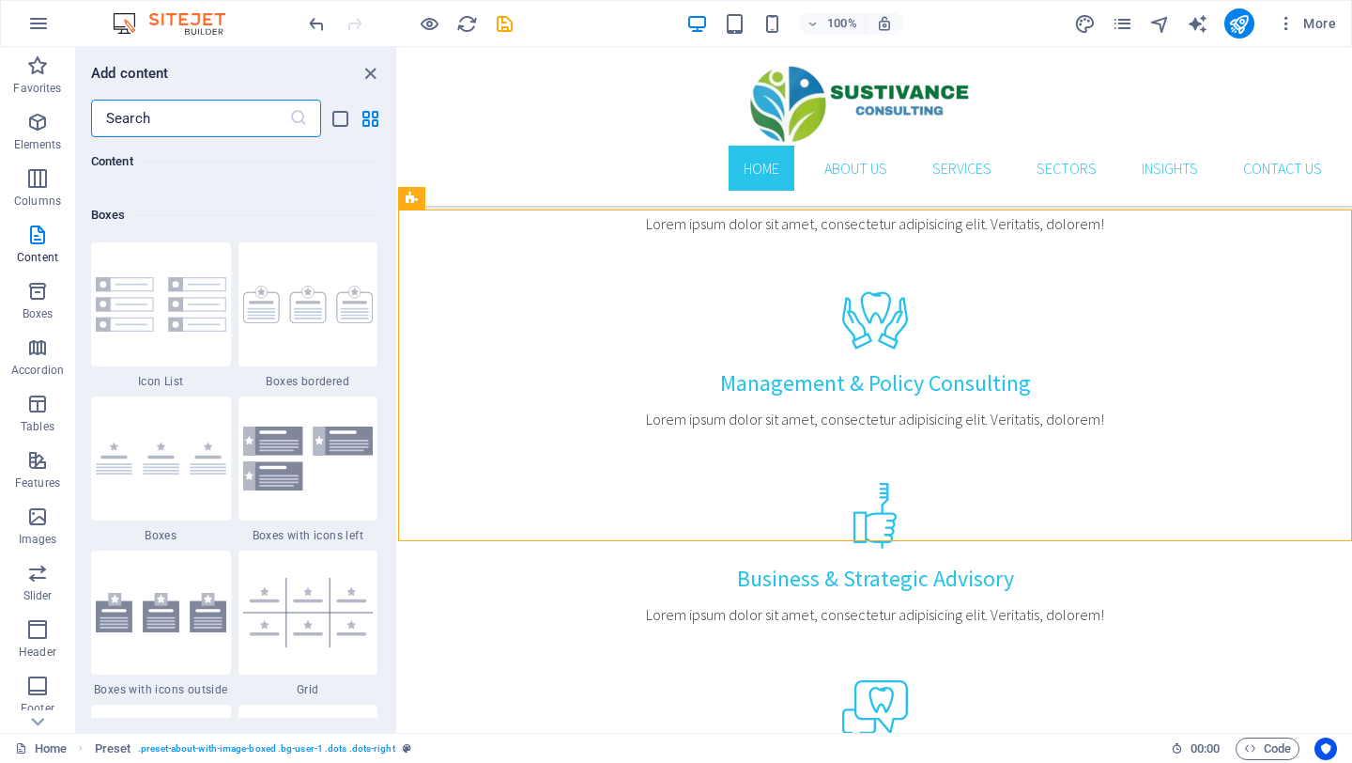
scroll to position [5103, 0]
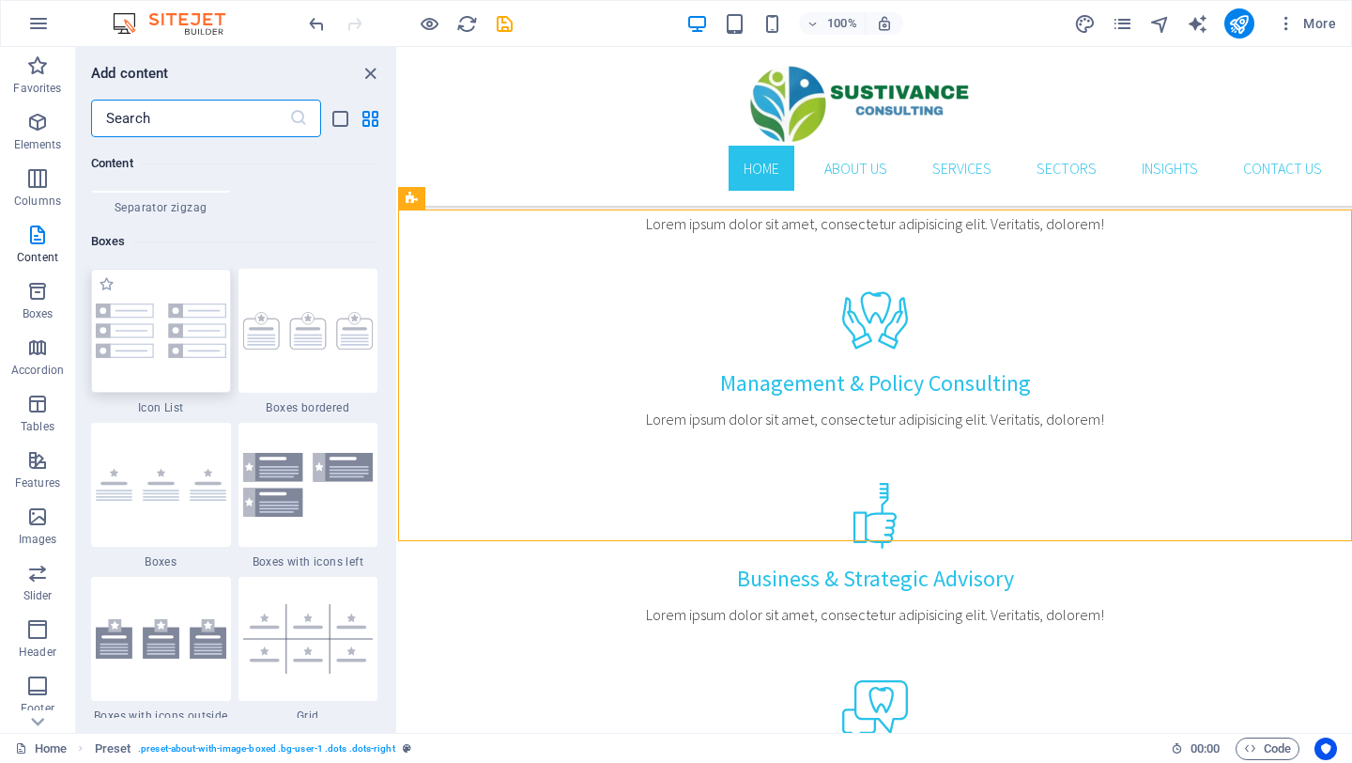
click at [172, 341] on img at bounding box center [161, 330] width 131 height 54
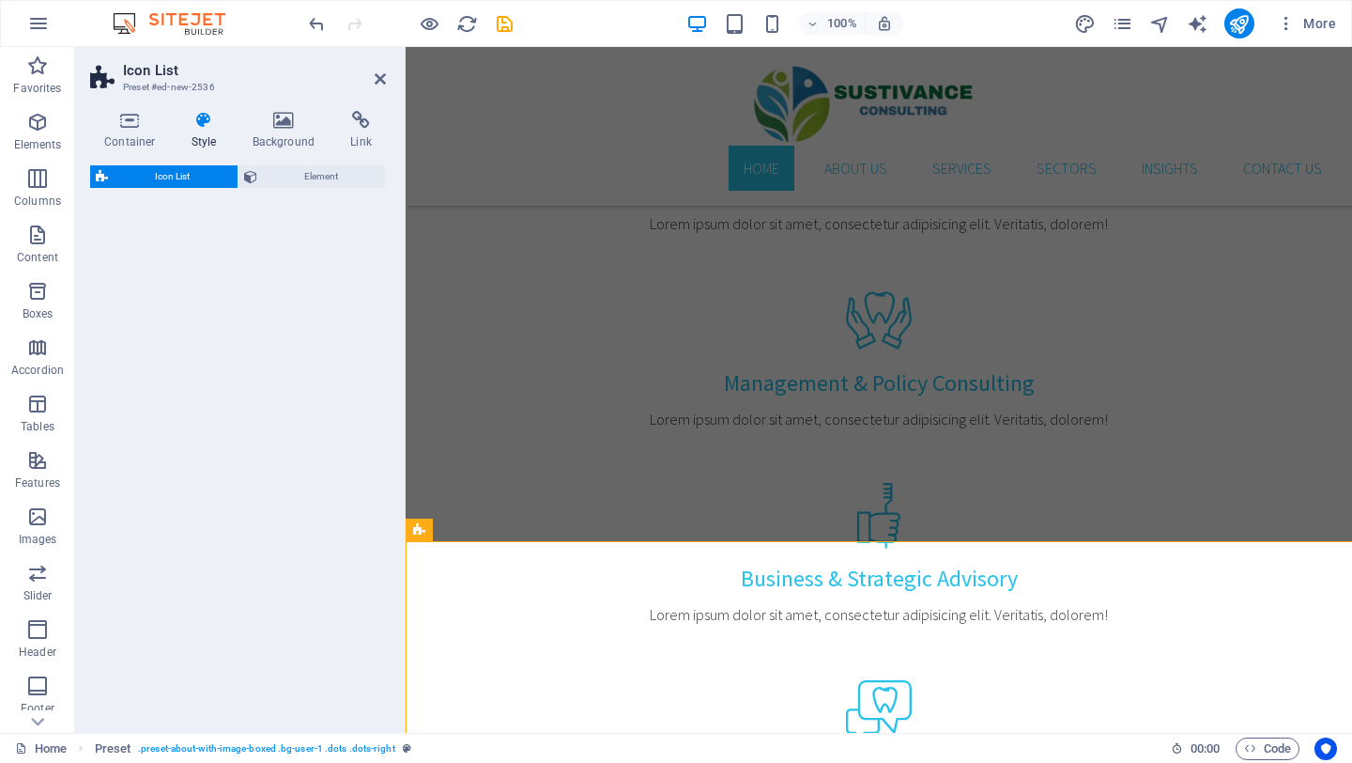
select select "rem"
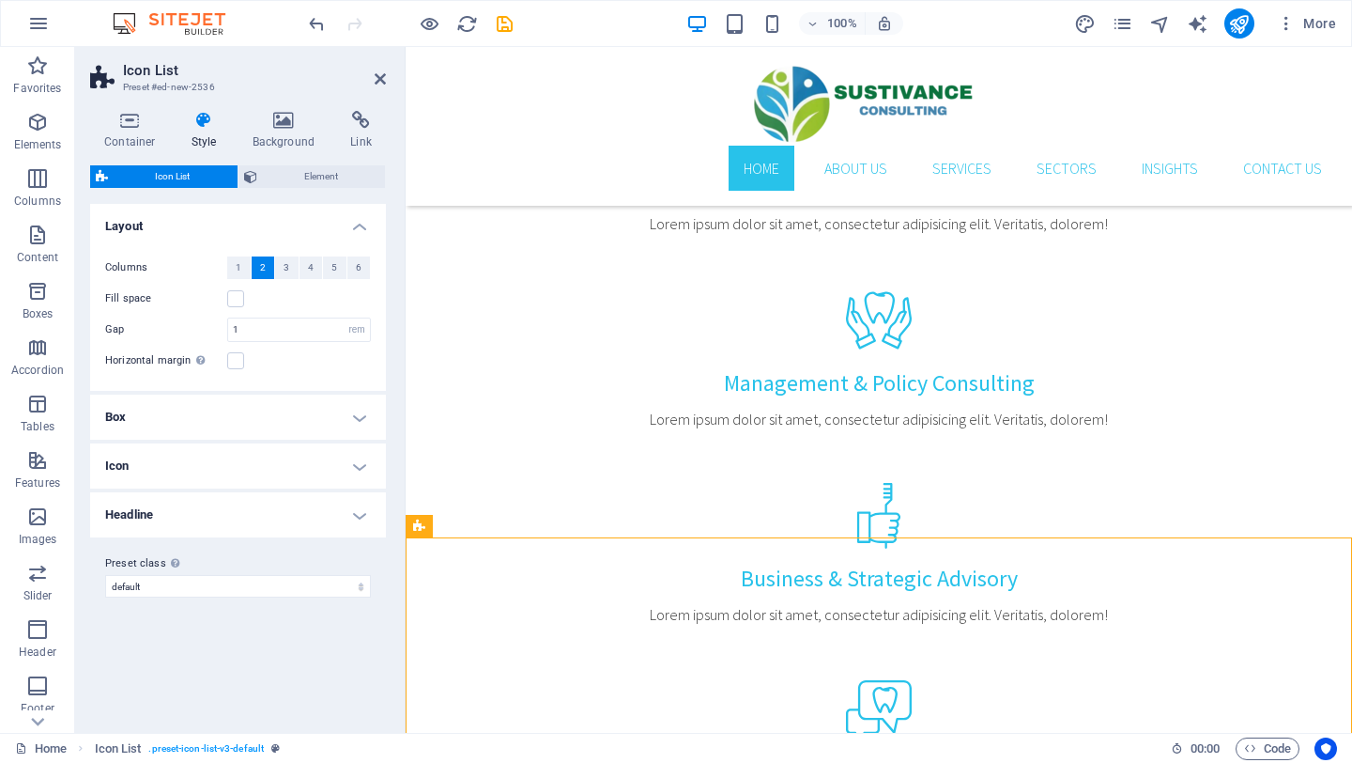
scroll to position [1353, 0]
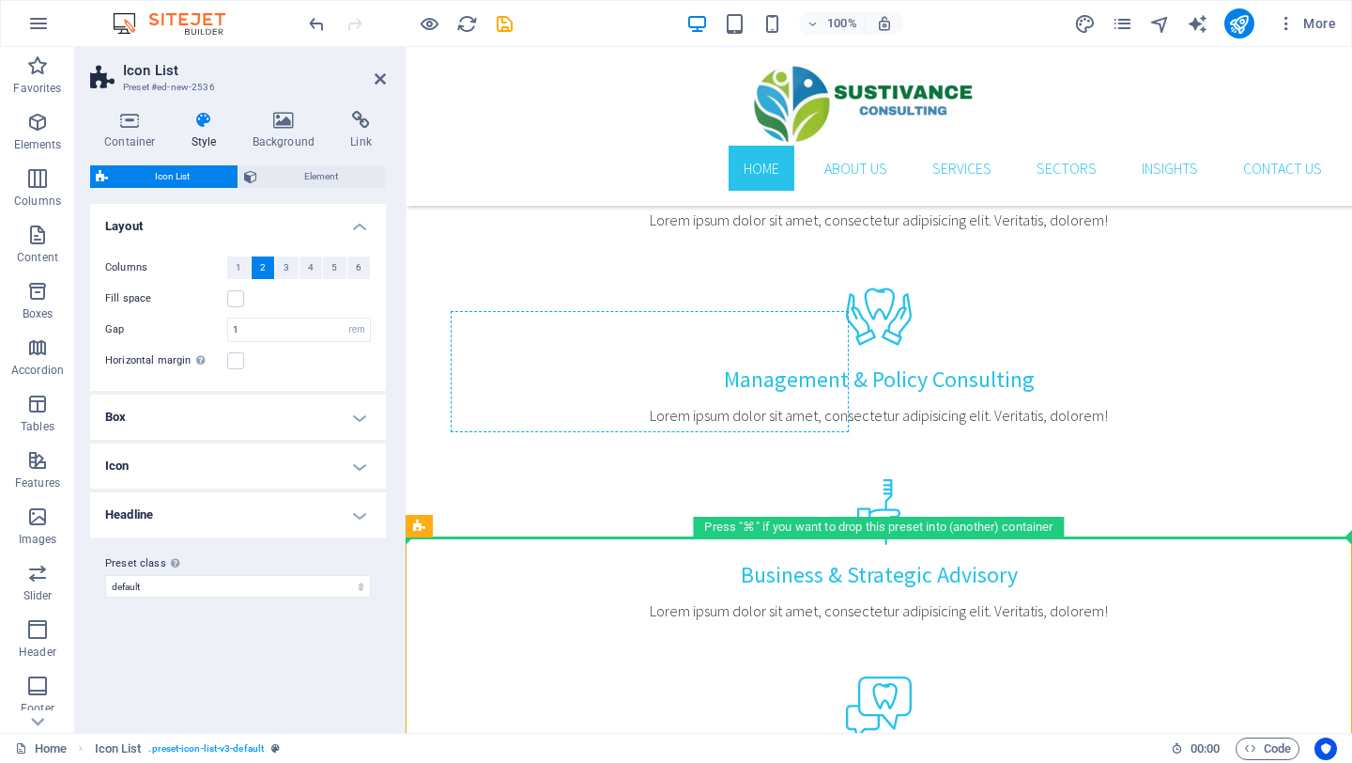
drag, startPoint x: 661, startPoint y: 673, endPoint x: 766, endPoint y: 417, distance: 277.1
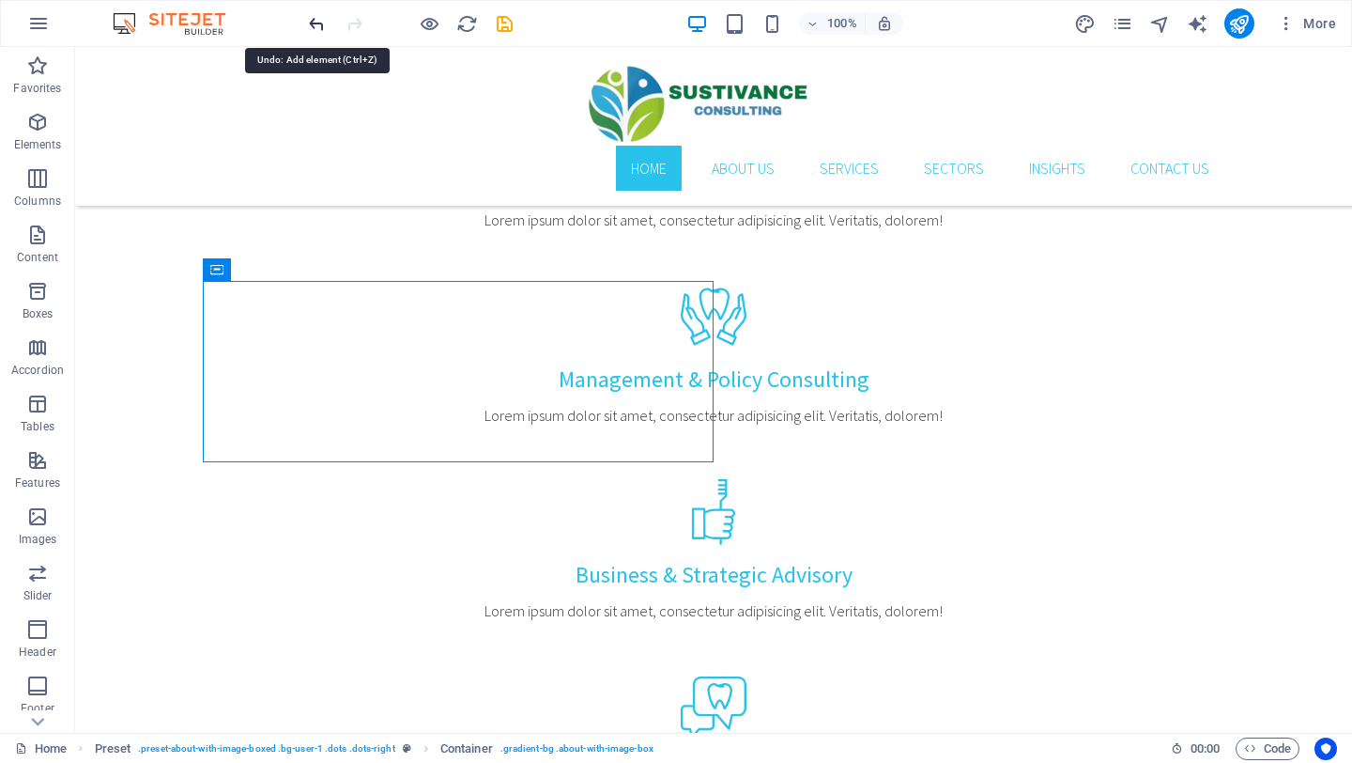
click at [317, 23] on icon "undo" at bounding box center [317, 24] width 22 height 22
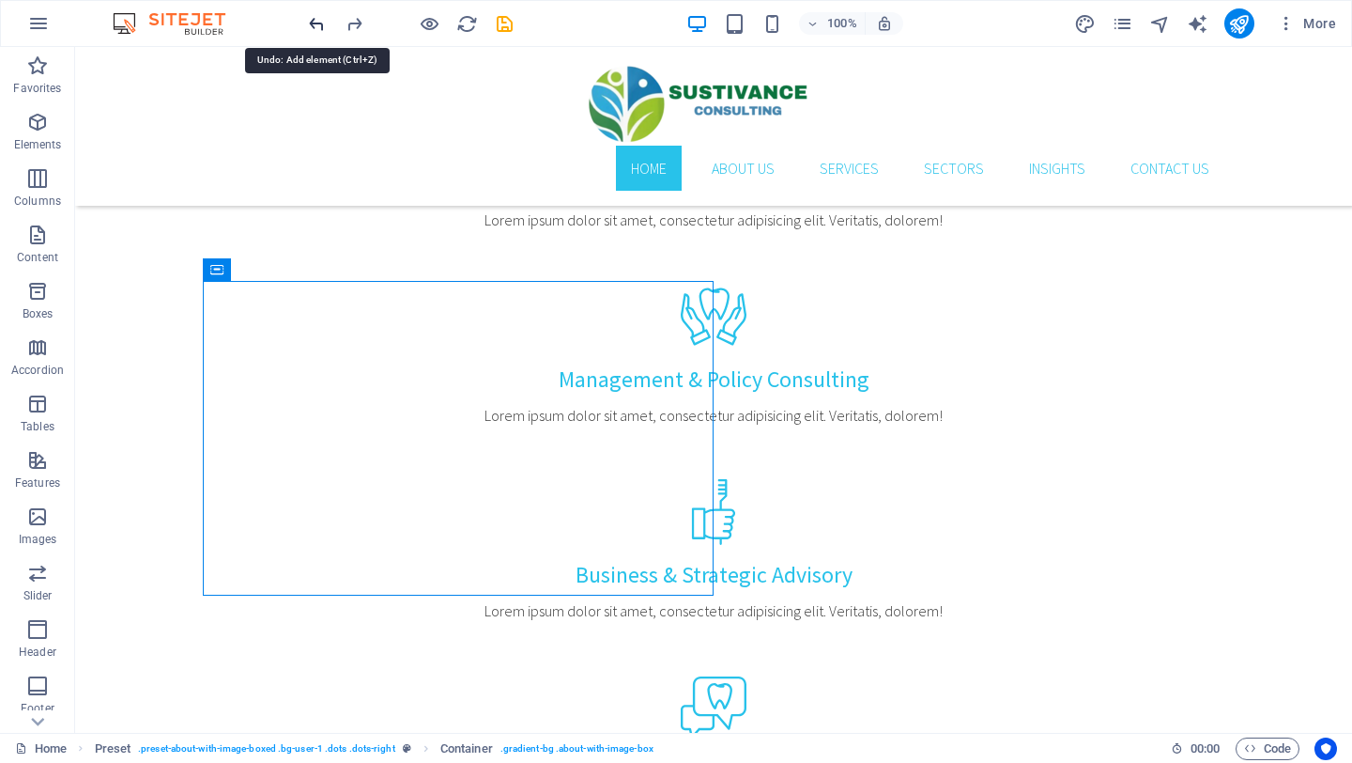
click at [317, 23] on icon "undo" at bounding box center [317, 24] width 22 height 22
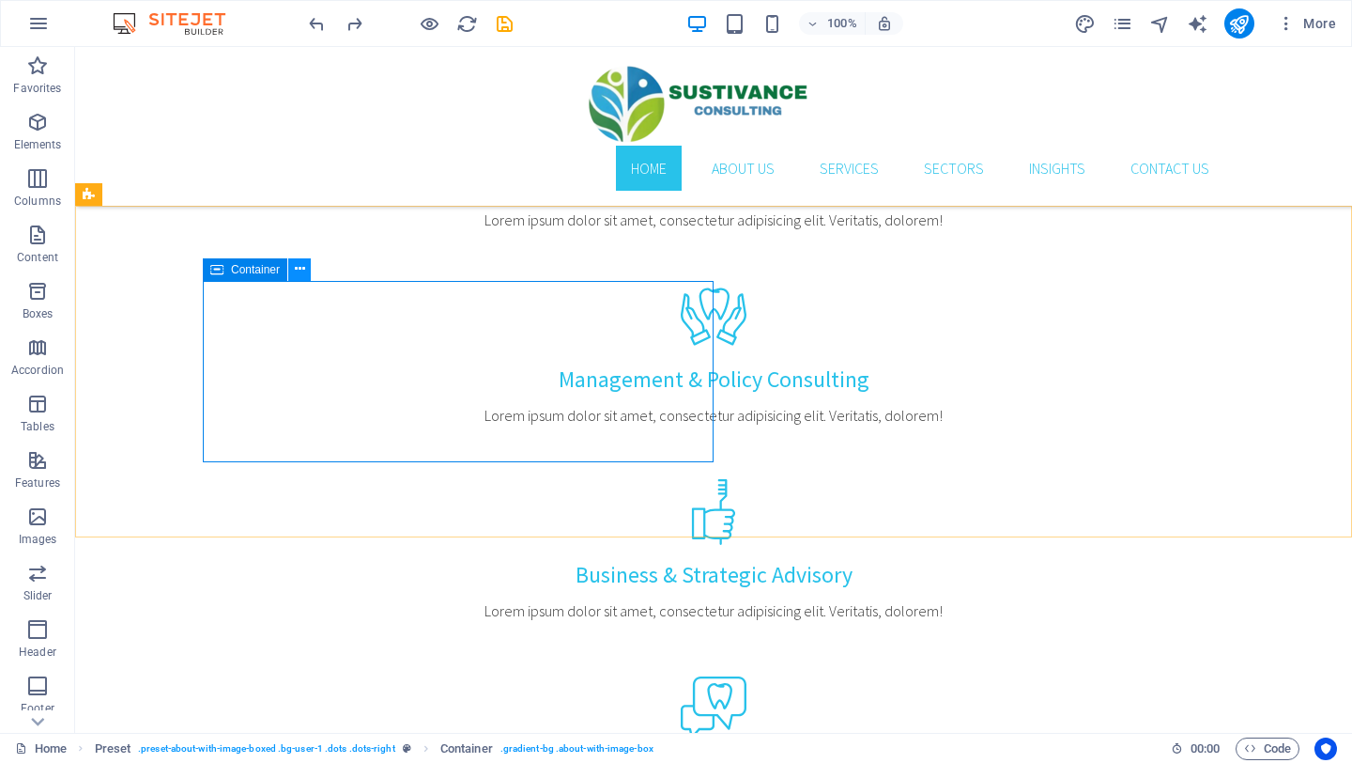
click at [304, 267] on icon at bounding box center [300, 269] width 10 height 20
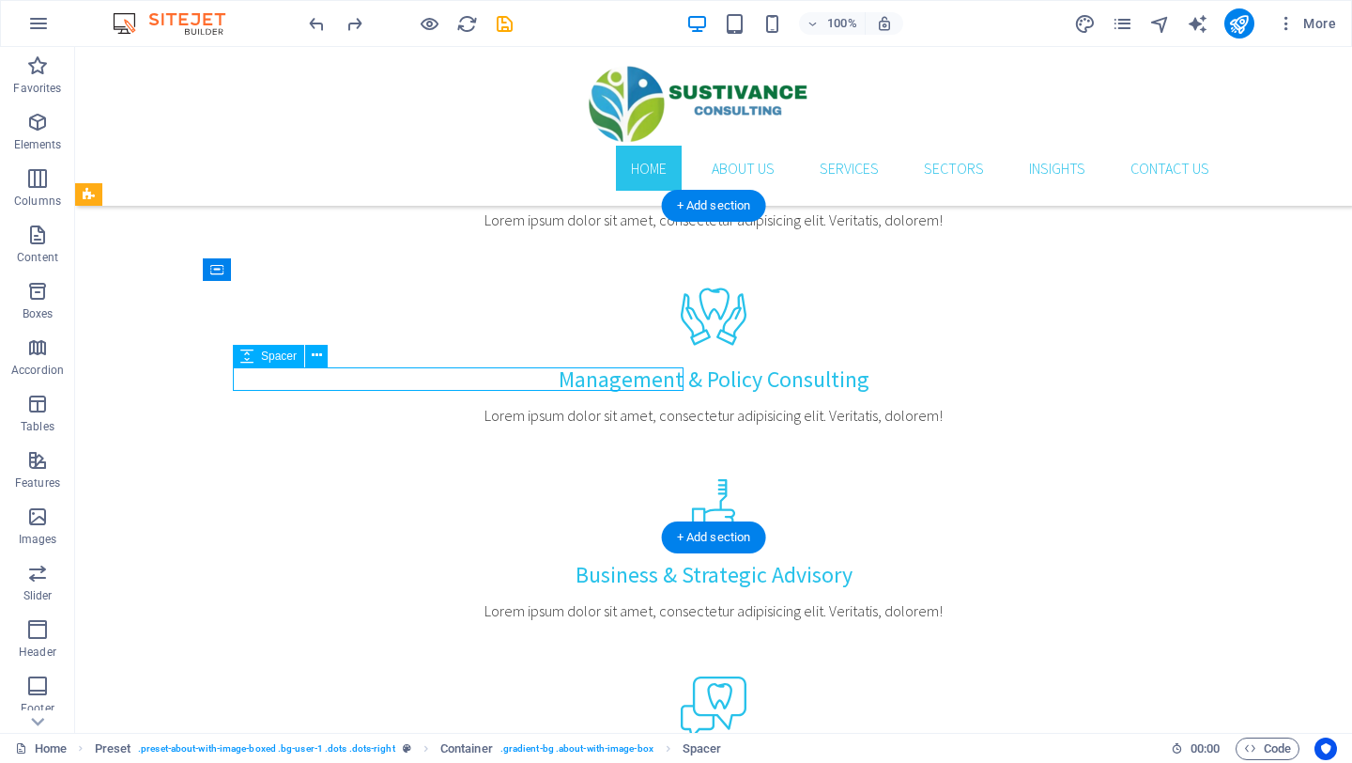
select select "px"
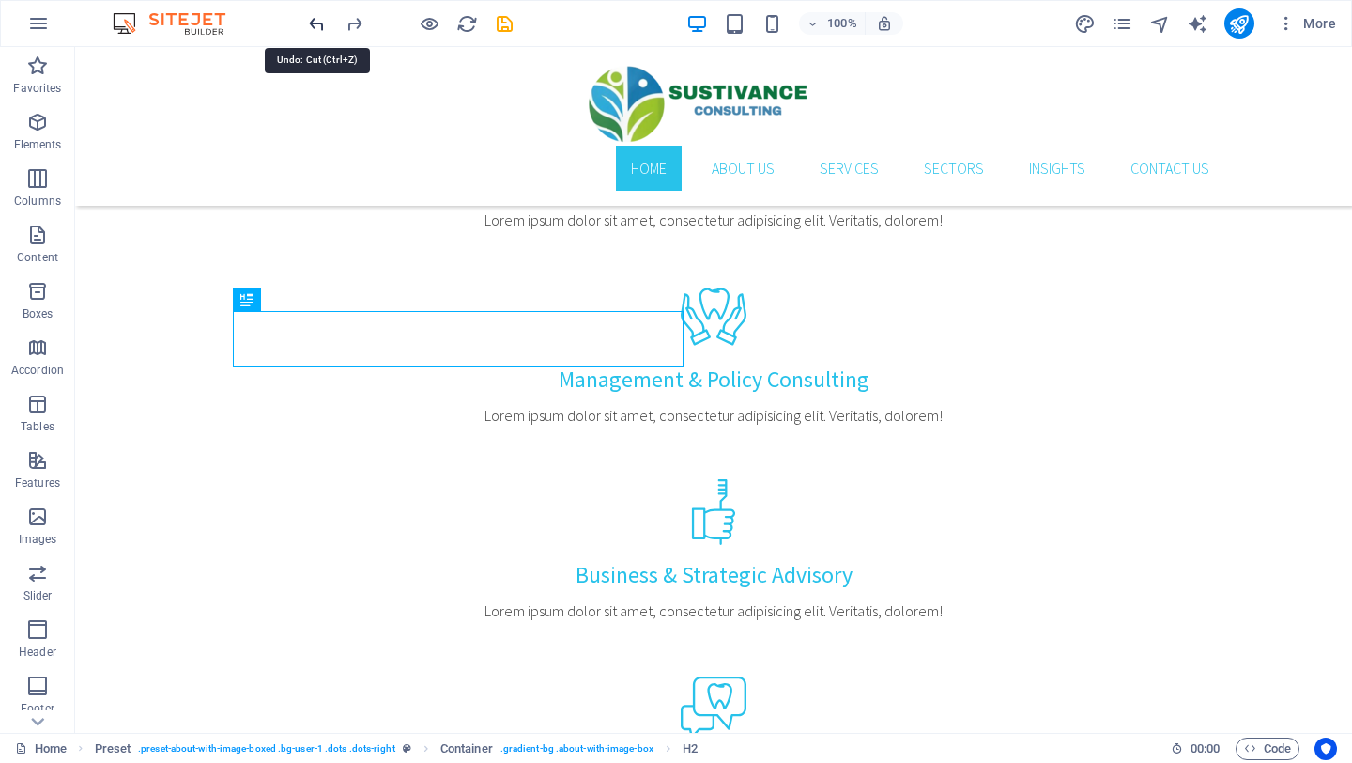
click at [319, 24] on icon "undo" at bounding box center [317, 24] width 22 height 22
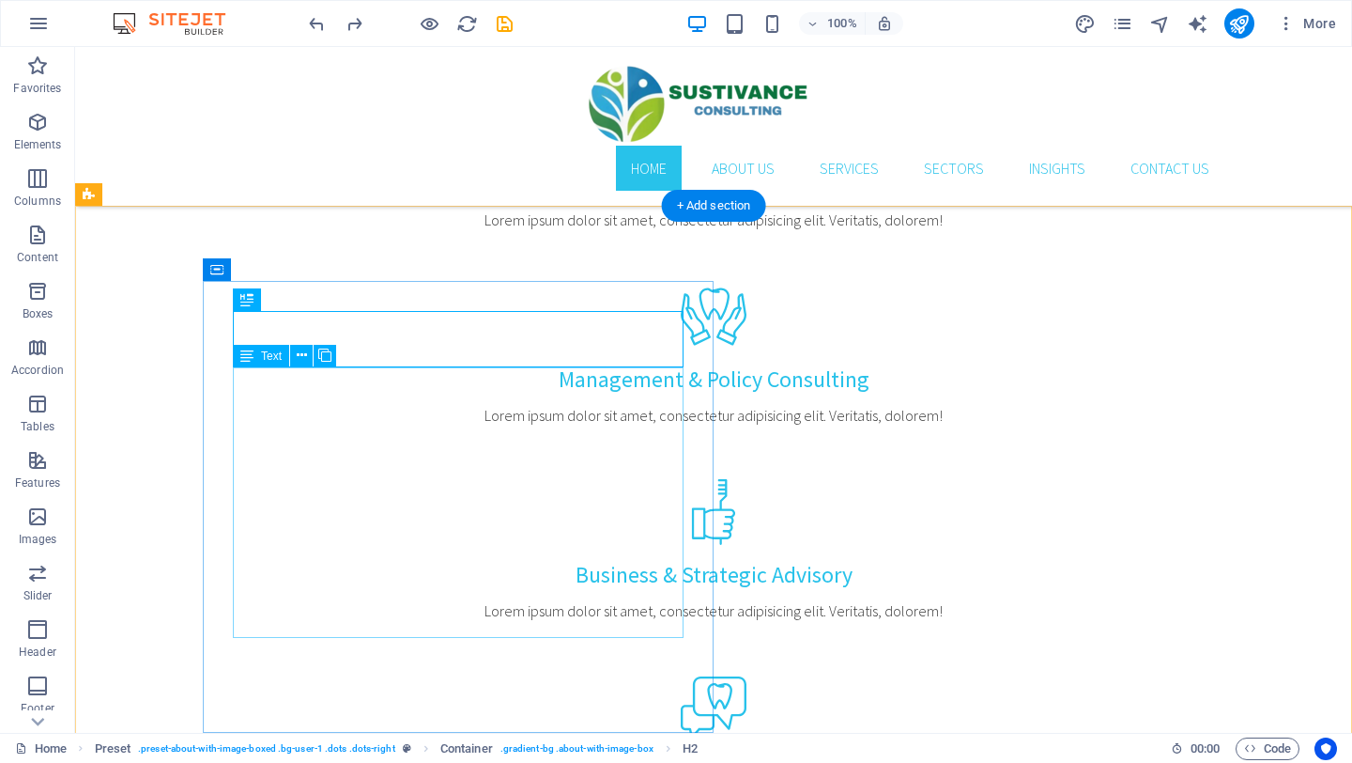
click at [301, 362] on icon at bounding box center [302, 356] width 10 height 20
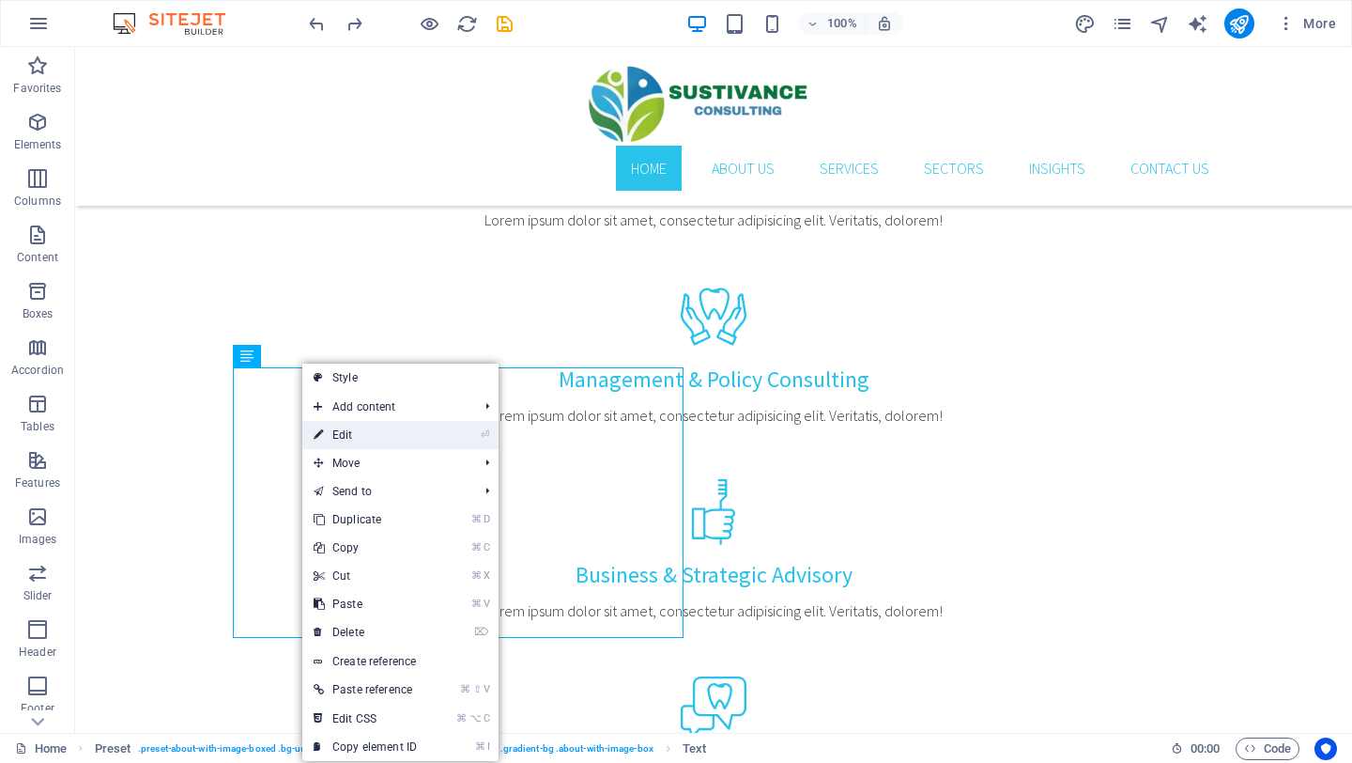
click at [344, 436] on link "⏎ Edit" at bounding box center [365, 435] width 126 height 28
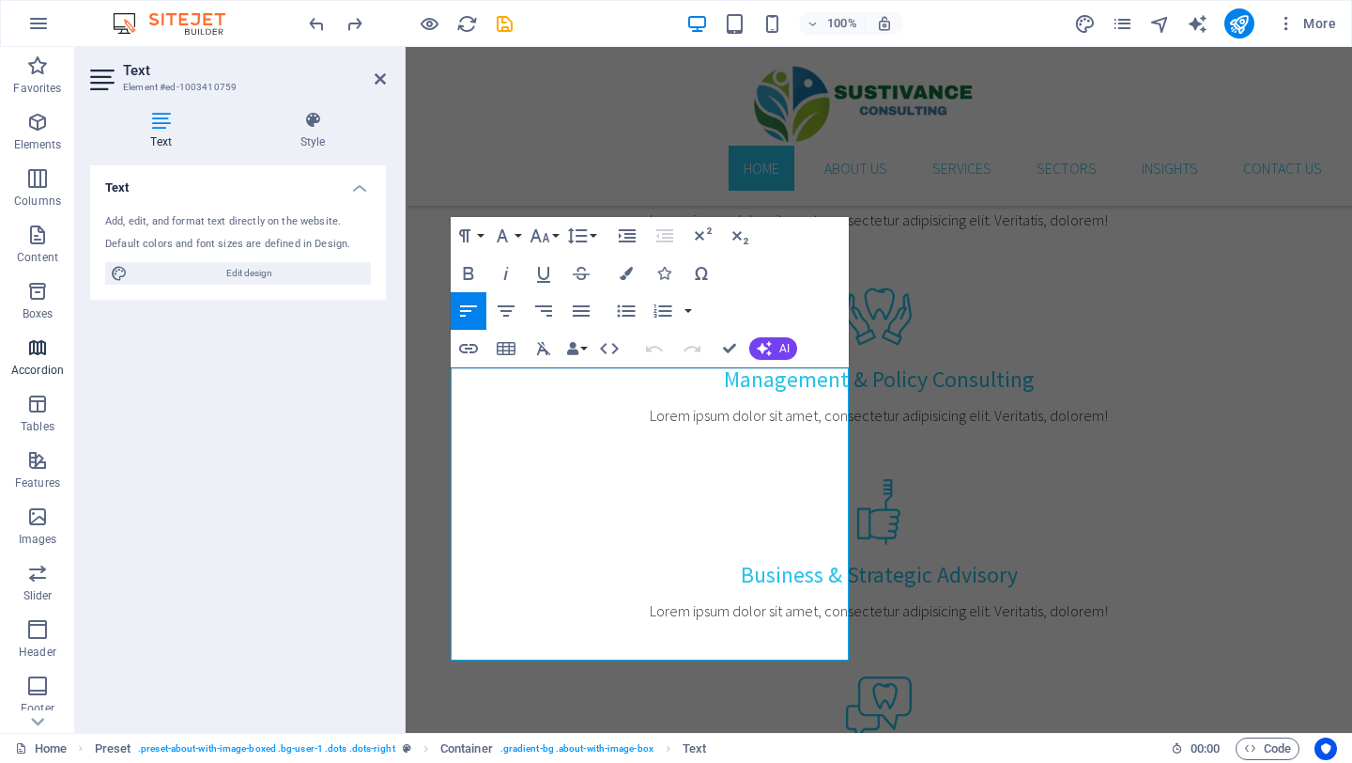
click at [46, 369] on p "Accordion" at bounding box center [37, 370] width 53 height 15
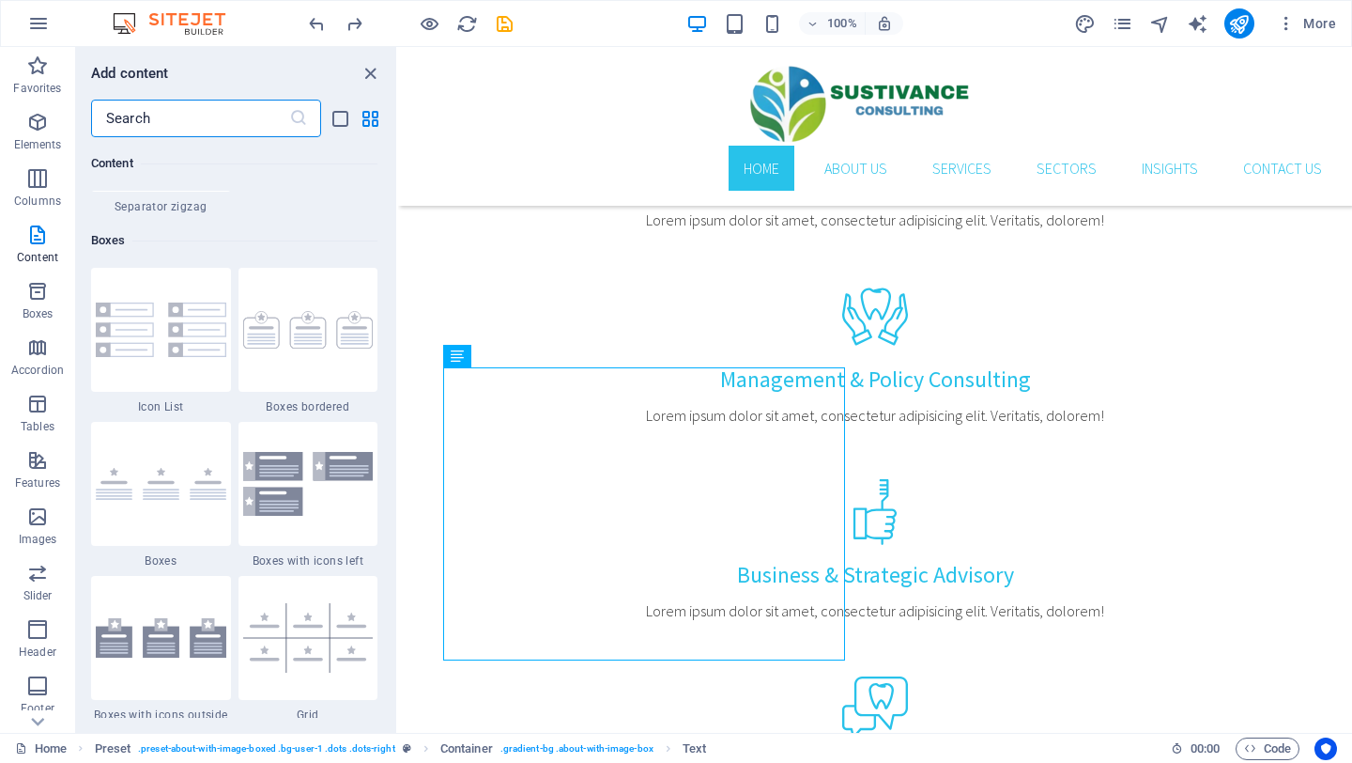
scroll to position [5050, 0]
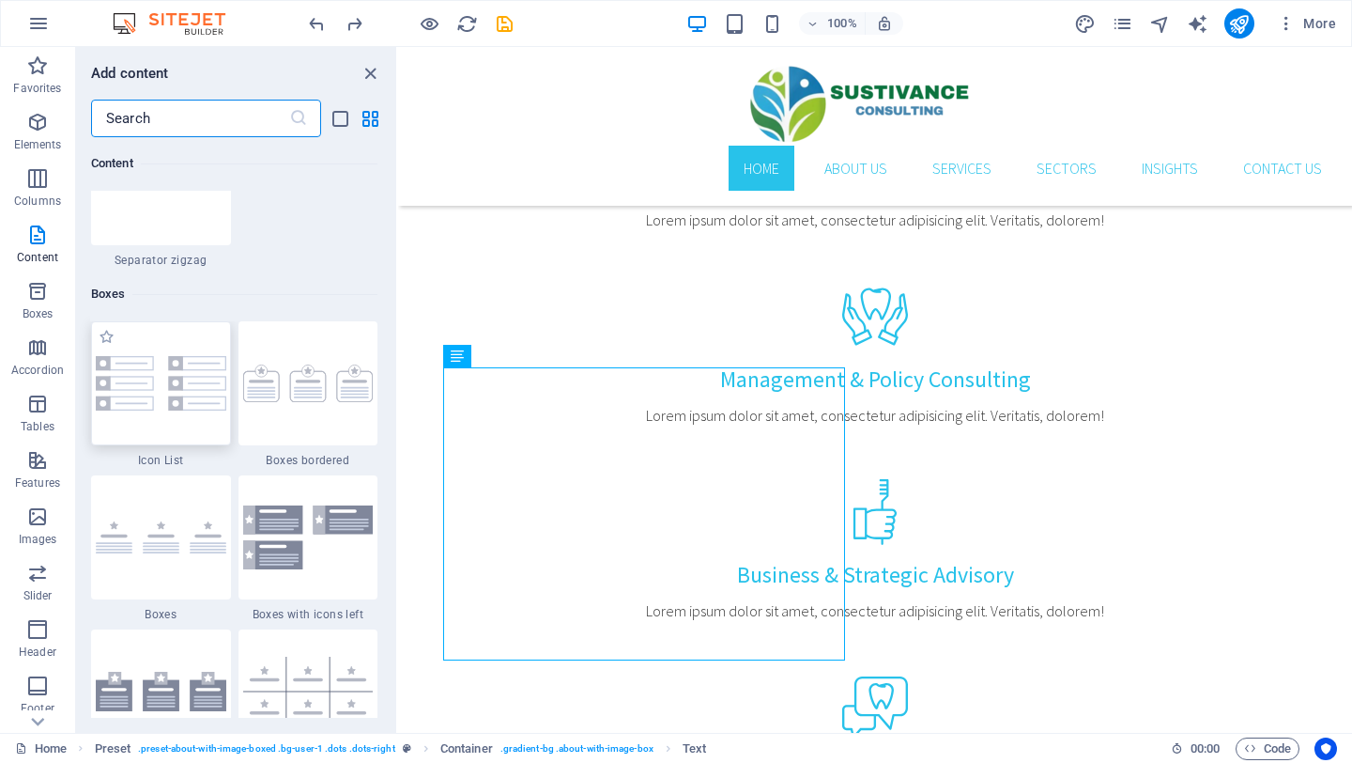
click at [162, 406] on img at bounding box center [161, 383] width 131 height 54
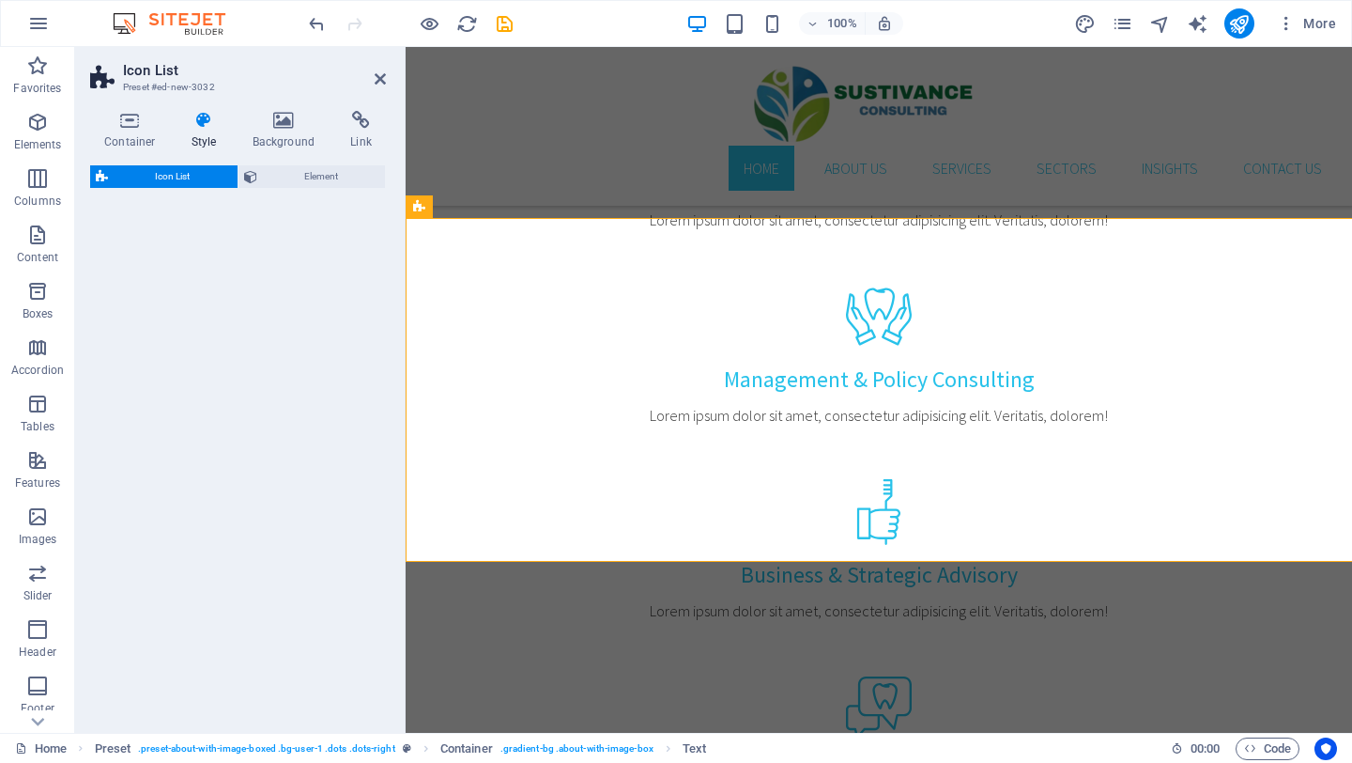
select select "rem"
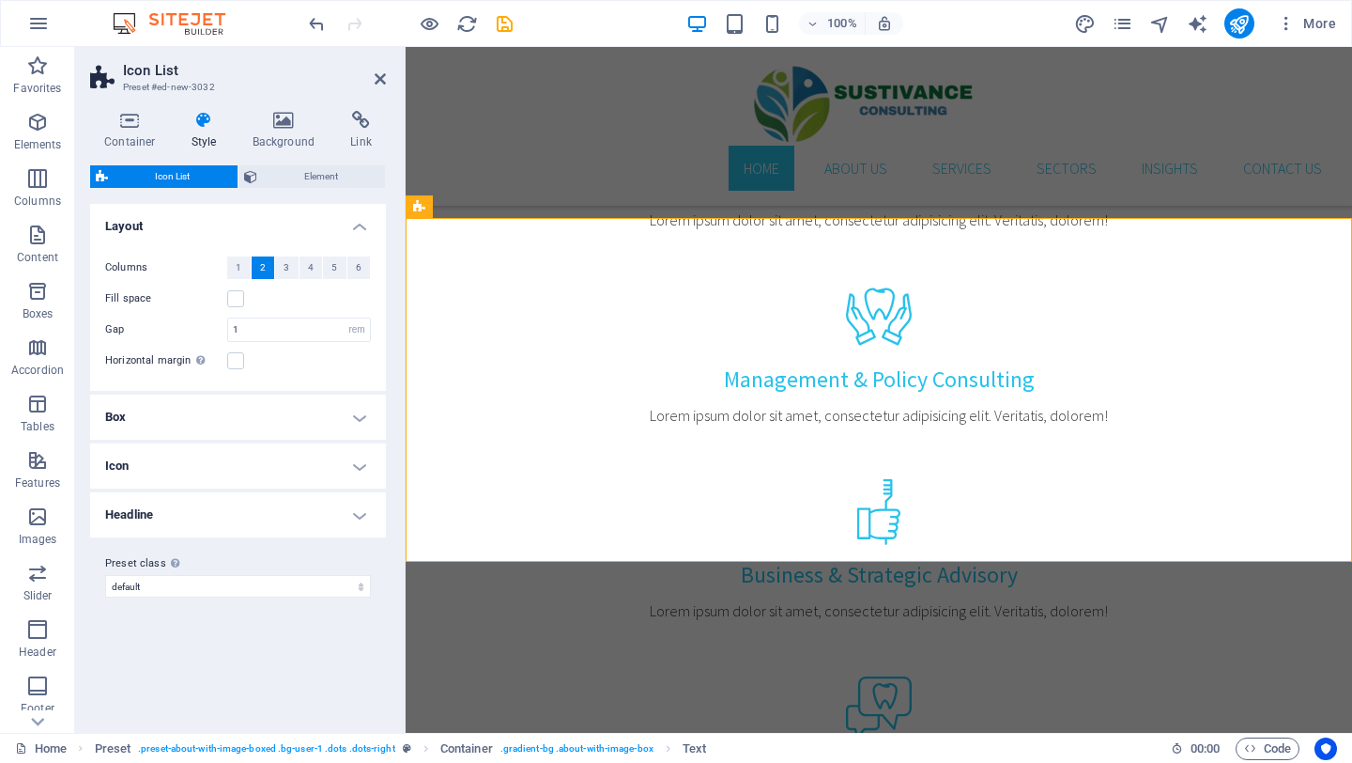
scroll to position [1966, 0]
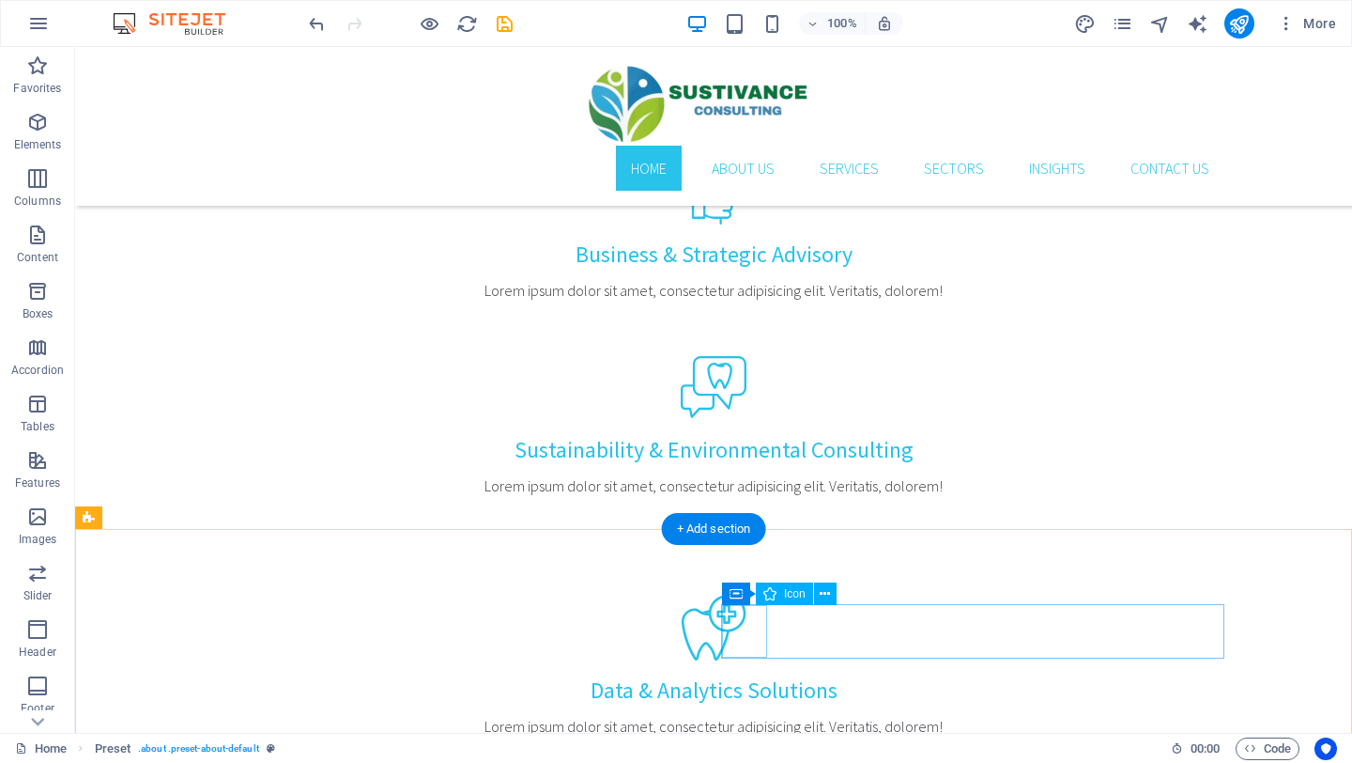
scroll to position [1624, 0]
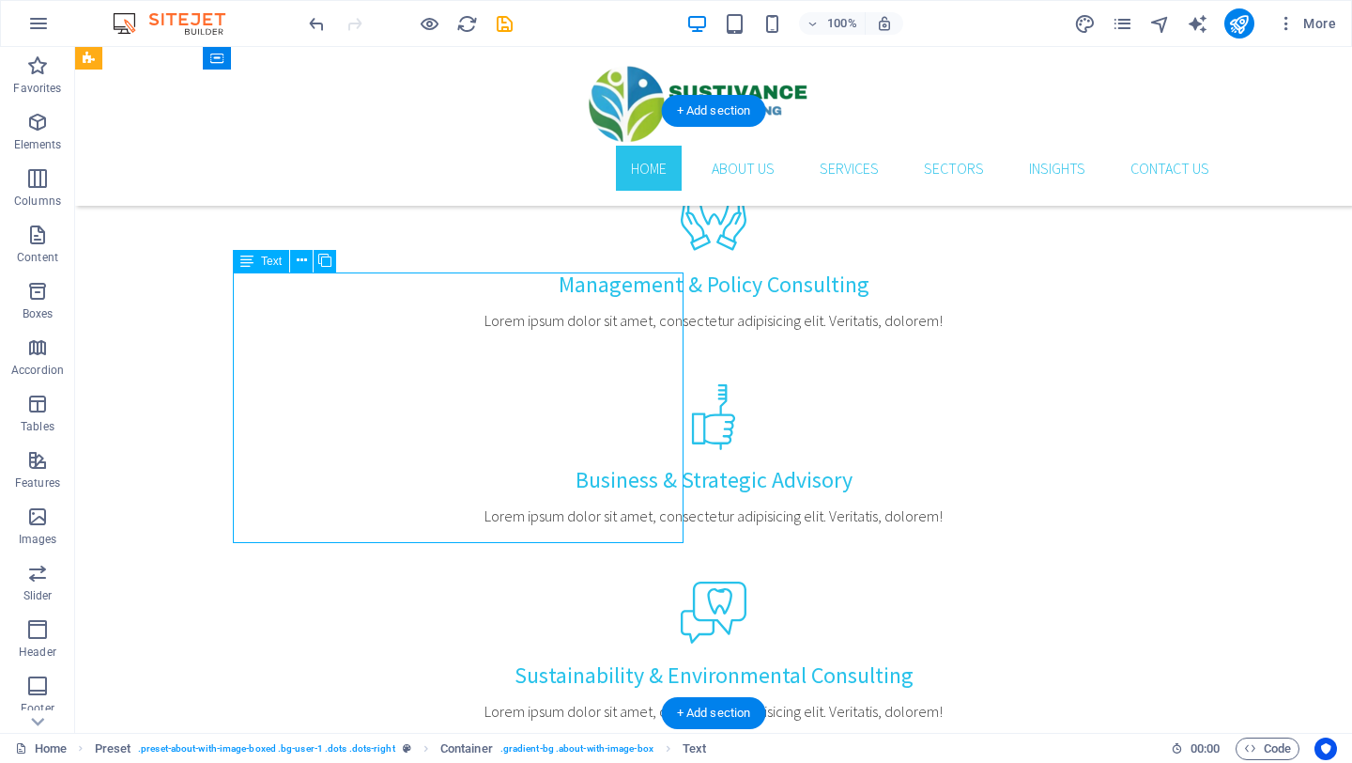
scroll to position [1385, 0]
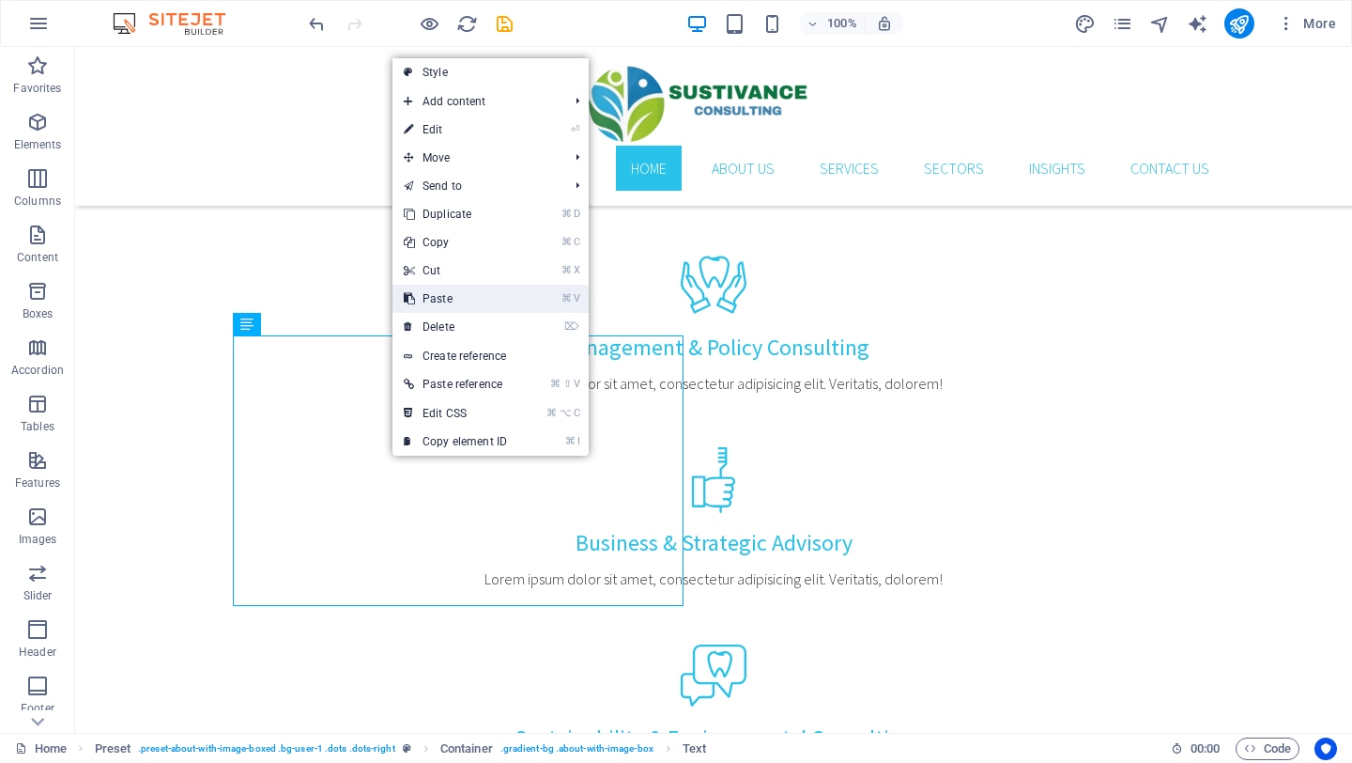
click at [437, 294] on link "⌘ V Paste" at bounding box center [456, 299] width 126 height 28
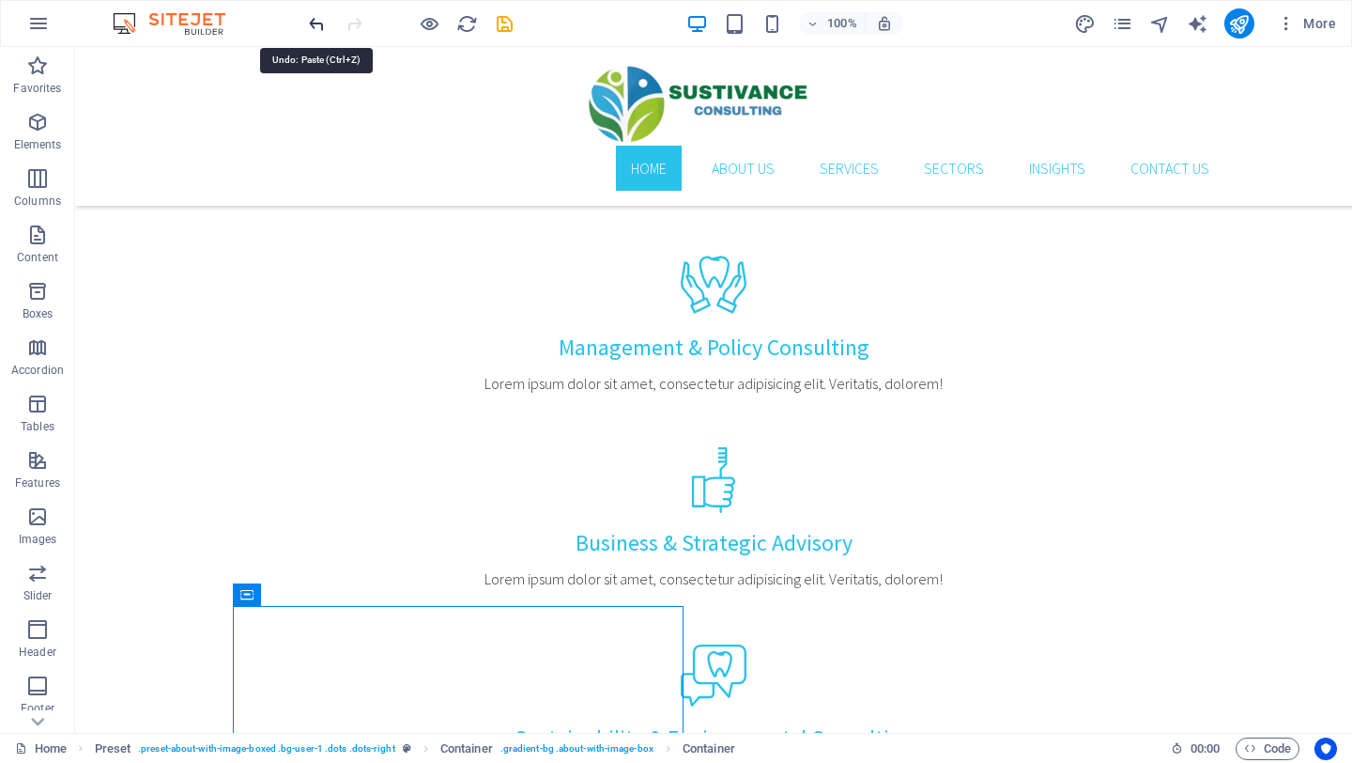
click at [318, 25] on icon "undo" at bounding box center [317, 24] width 22 height 22
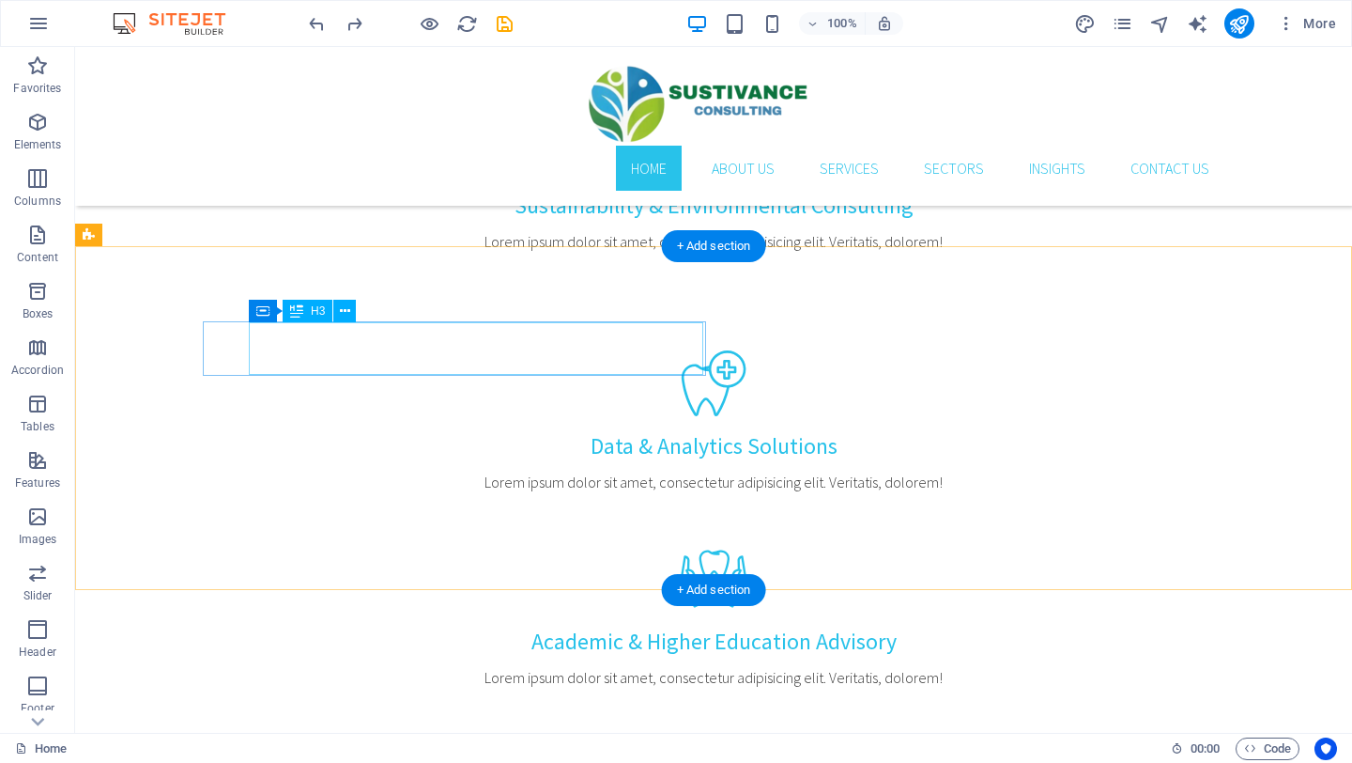
scroll to position [1915, 0]
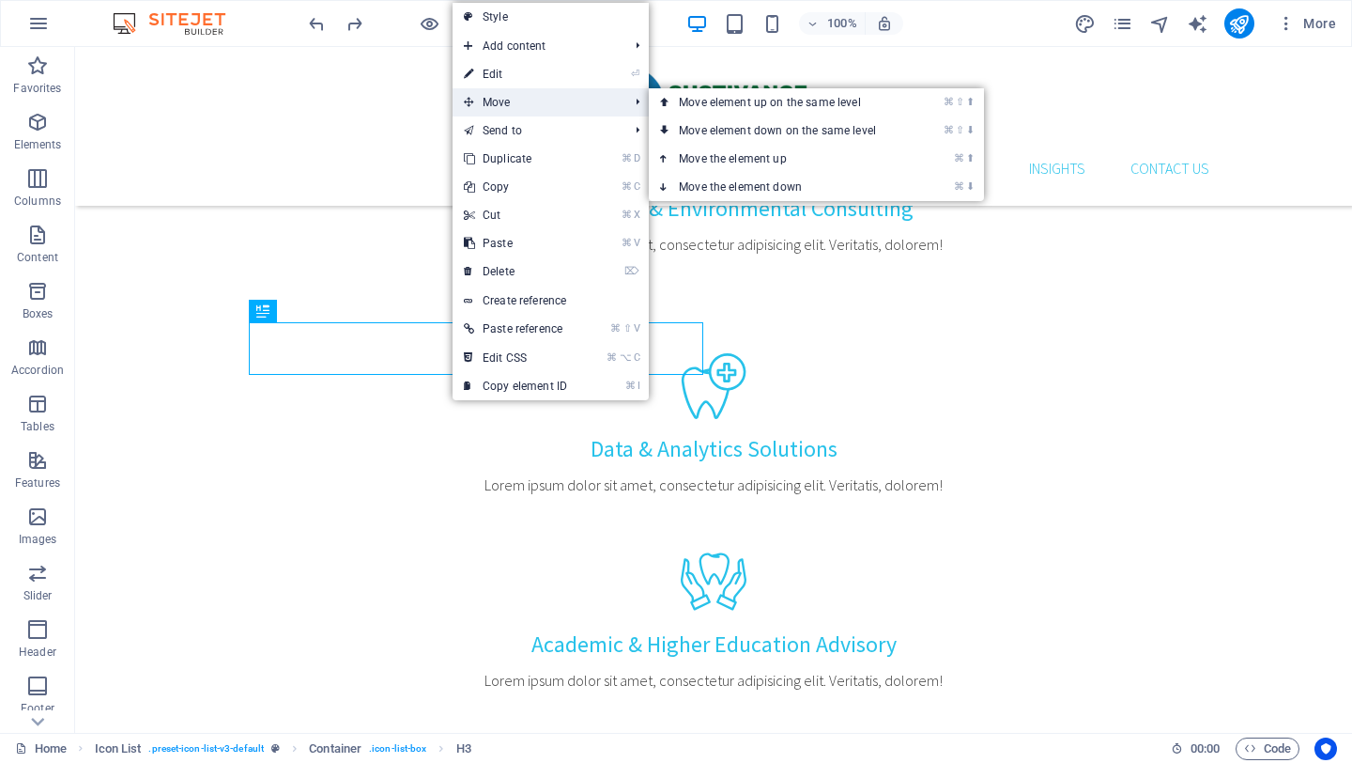
click at [497, 112] on span "Move" at bounding box center [537, 102] width 168 height 28
click at [740, 156] on link "⌘ ⬆ Move the element up" at bounding box center [781, 159] width 265 height 28
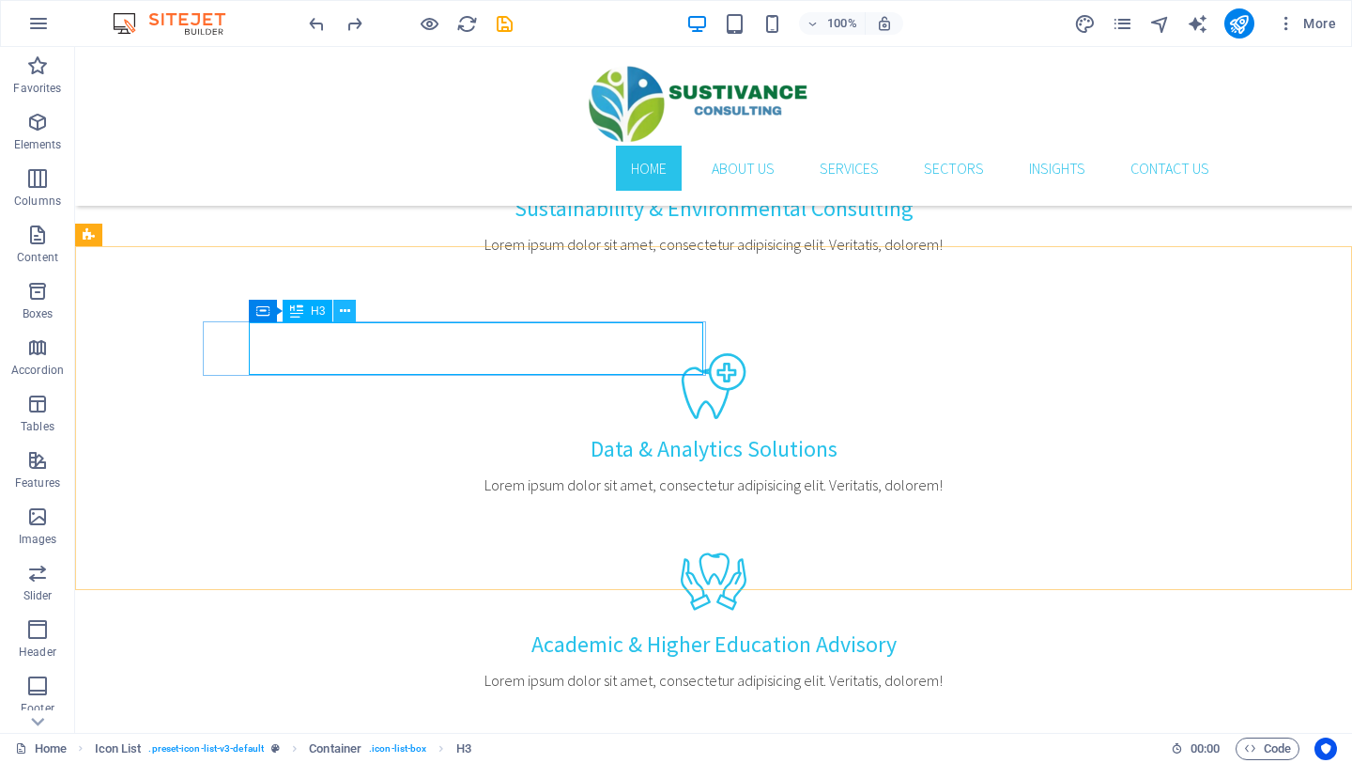
click at [344, 313] on icon at bounding box center [345, 311] width 10 height 20
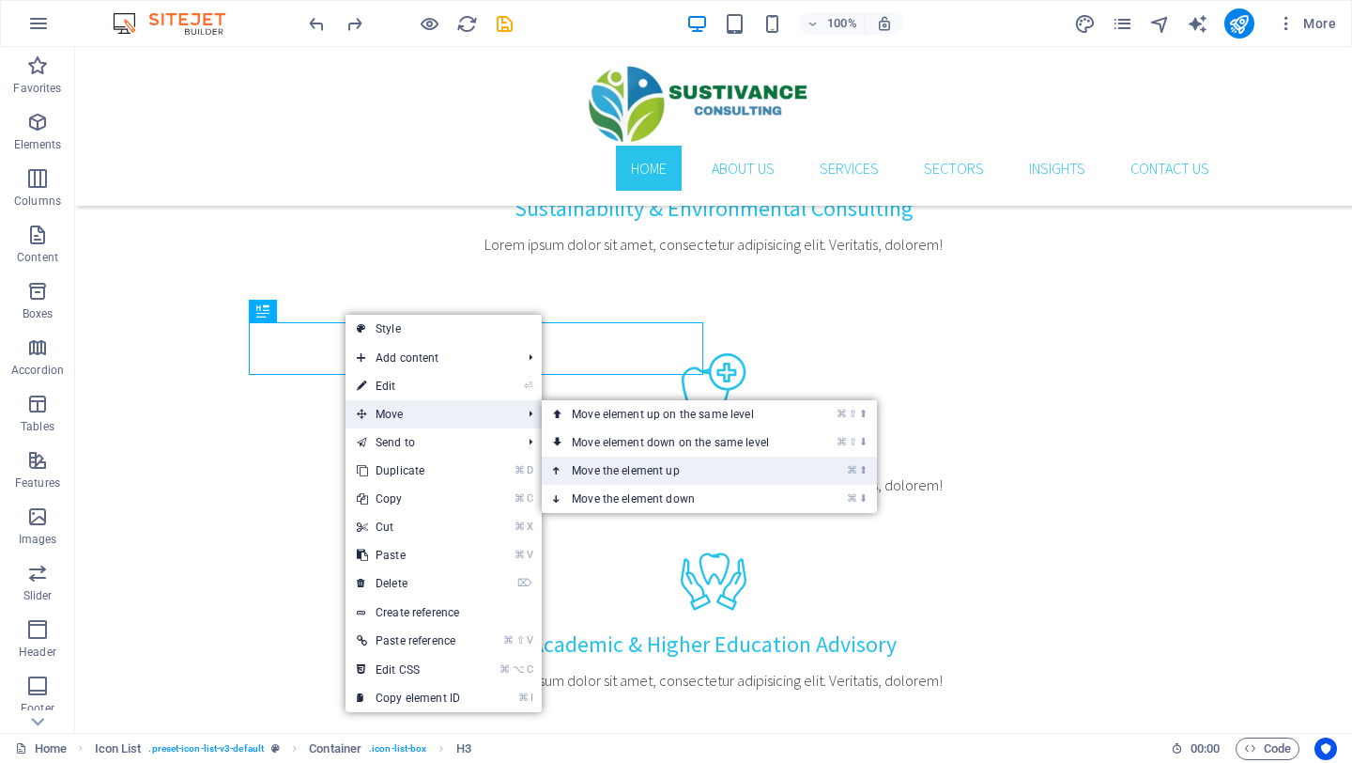
click at [622, 476] on link "⌘ ⬆ Move the element up" at bounding box center [674, 470] width 265 height 28
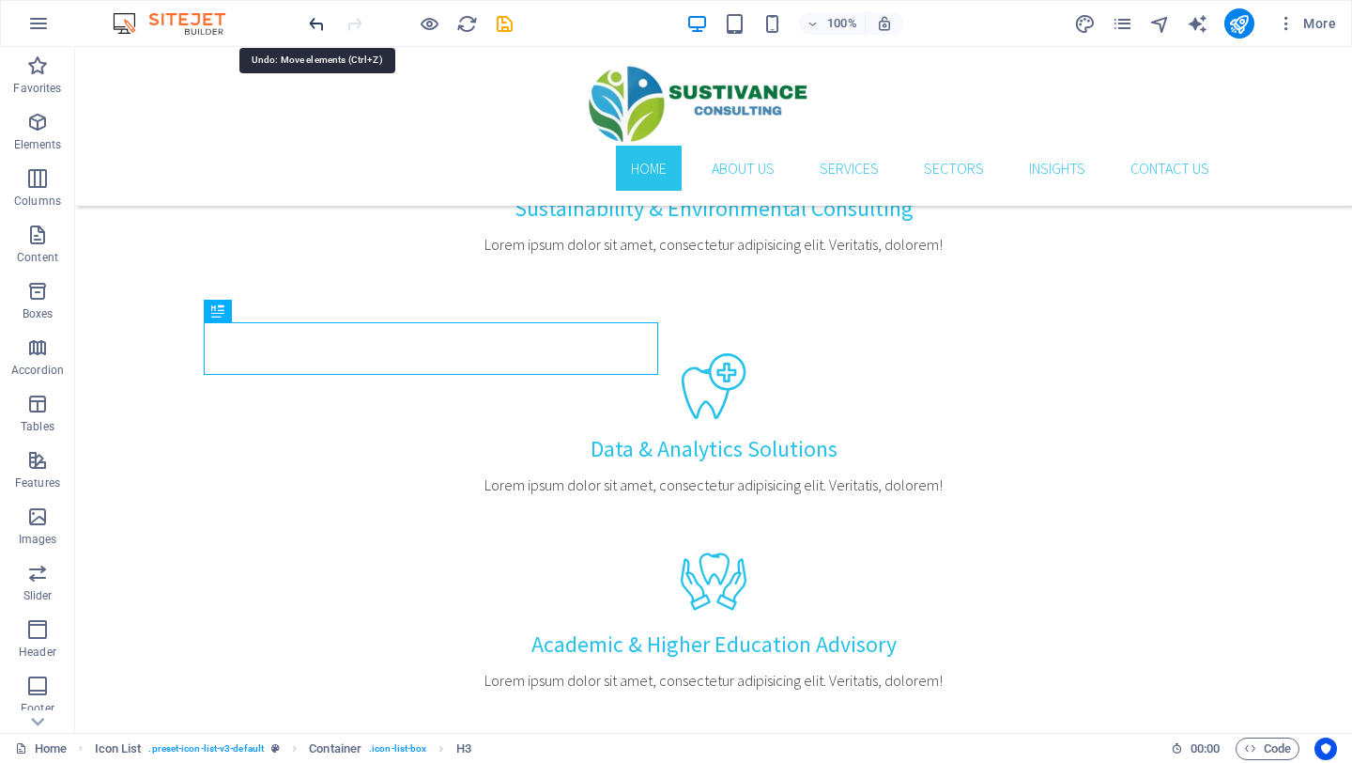
click at [316, 22] on icon "undo" at bounding box center [317, 24] width 22 height 22
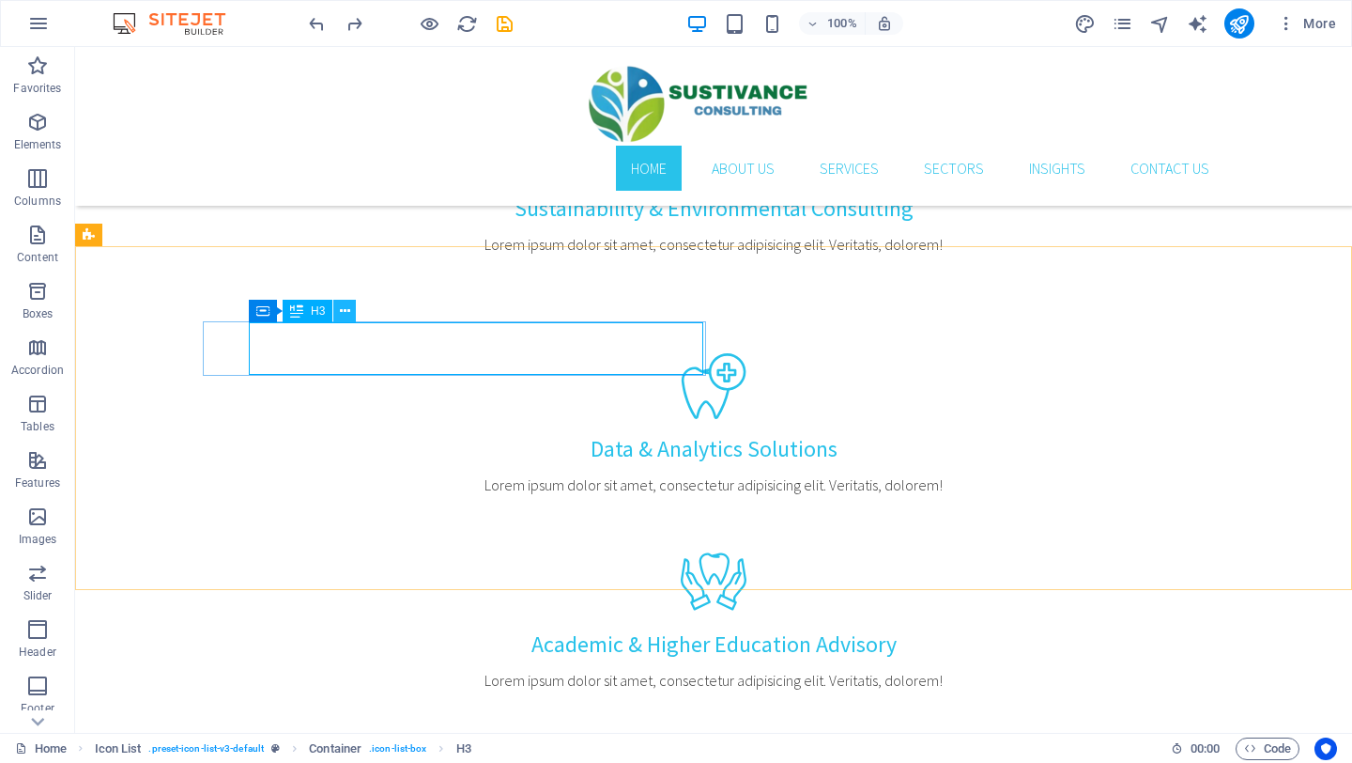
click at [344, 310] on icon at bounding box center [345, 311] width 10 height 20
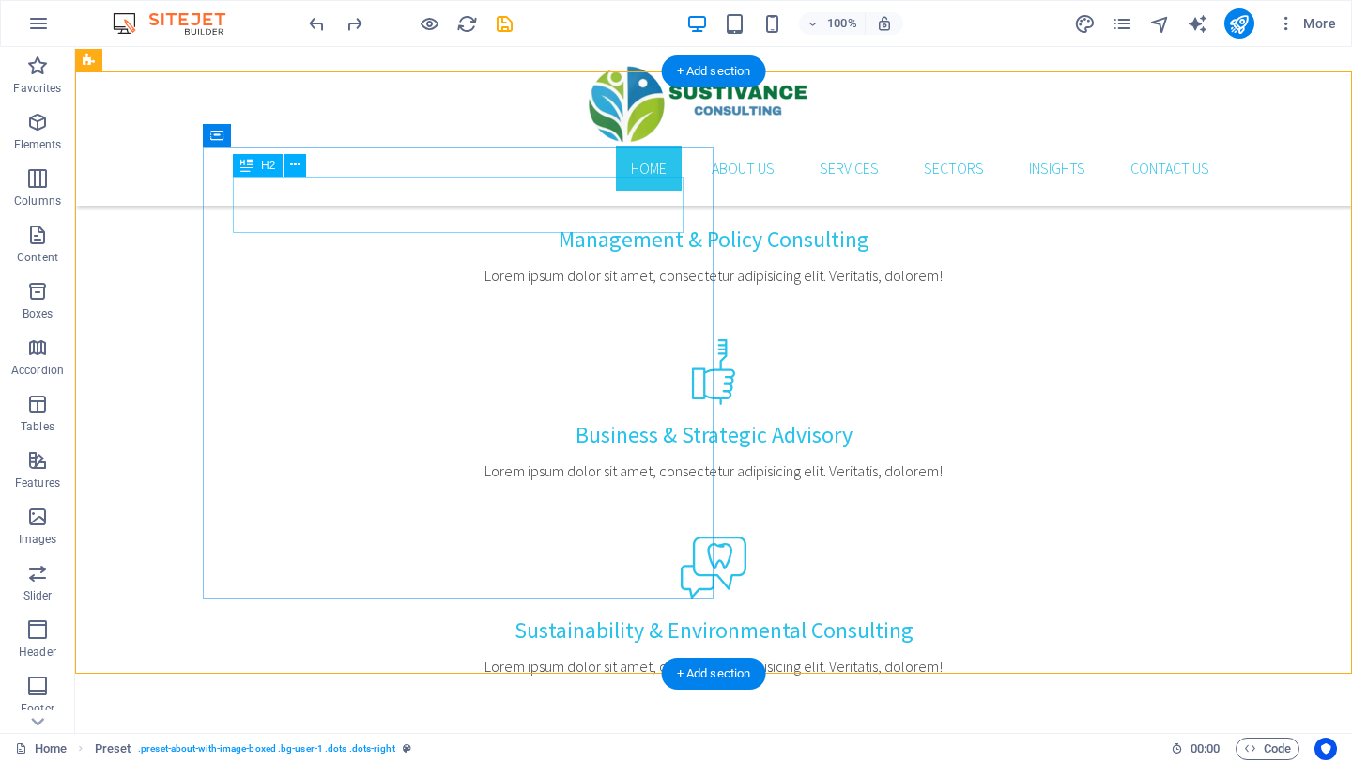
scroll to position [1479, 0]
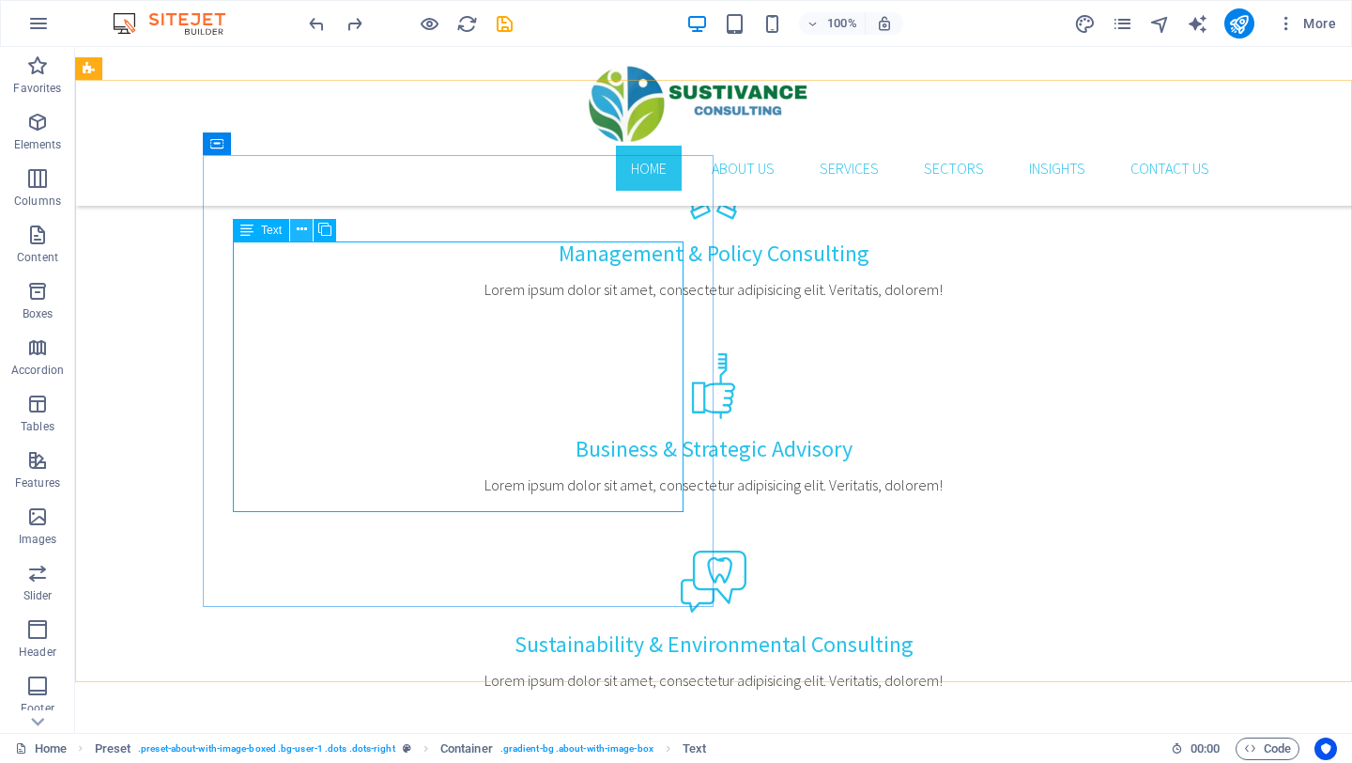
click at [305, 228] on icon at bounding box center [302, 230] width 10 height 20
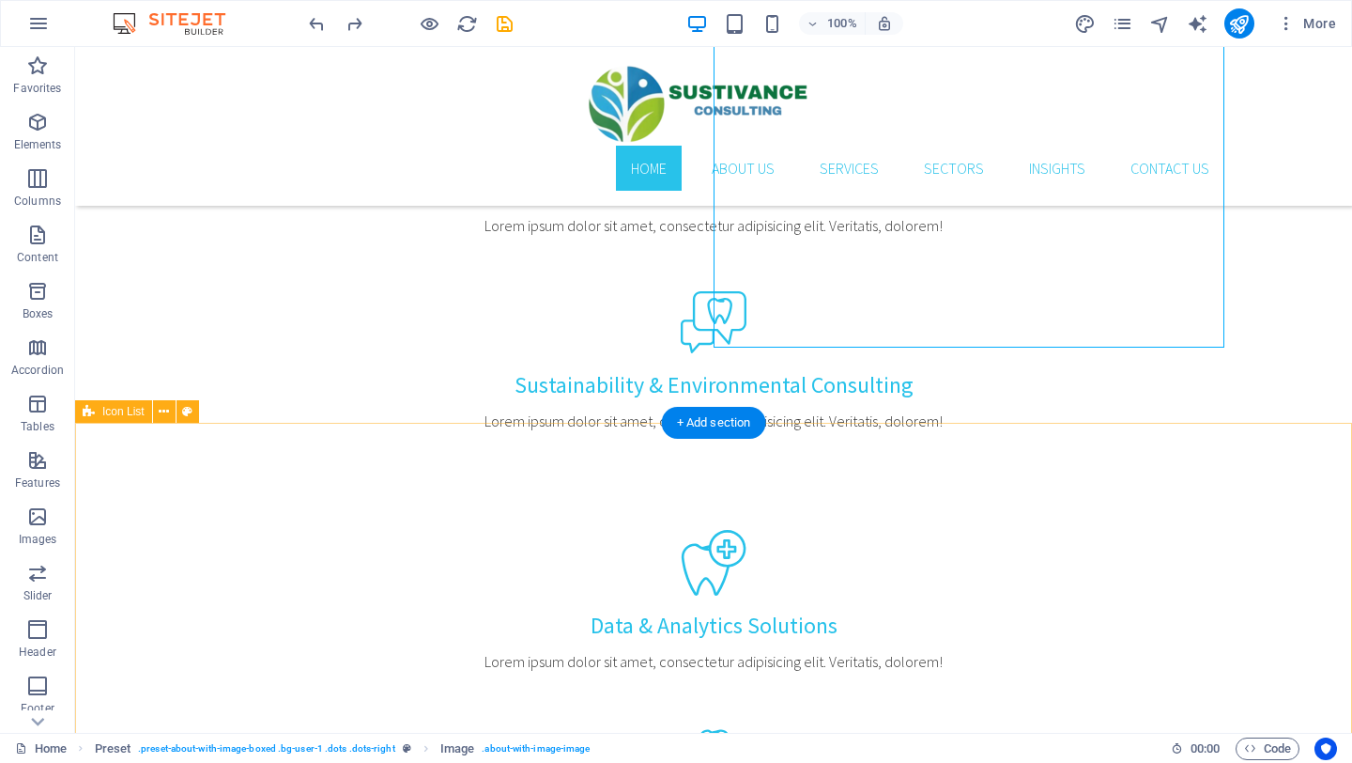
scroll to position [1801, 0]
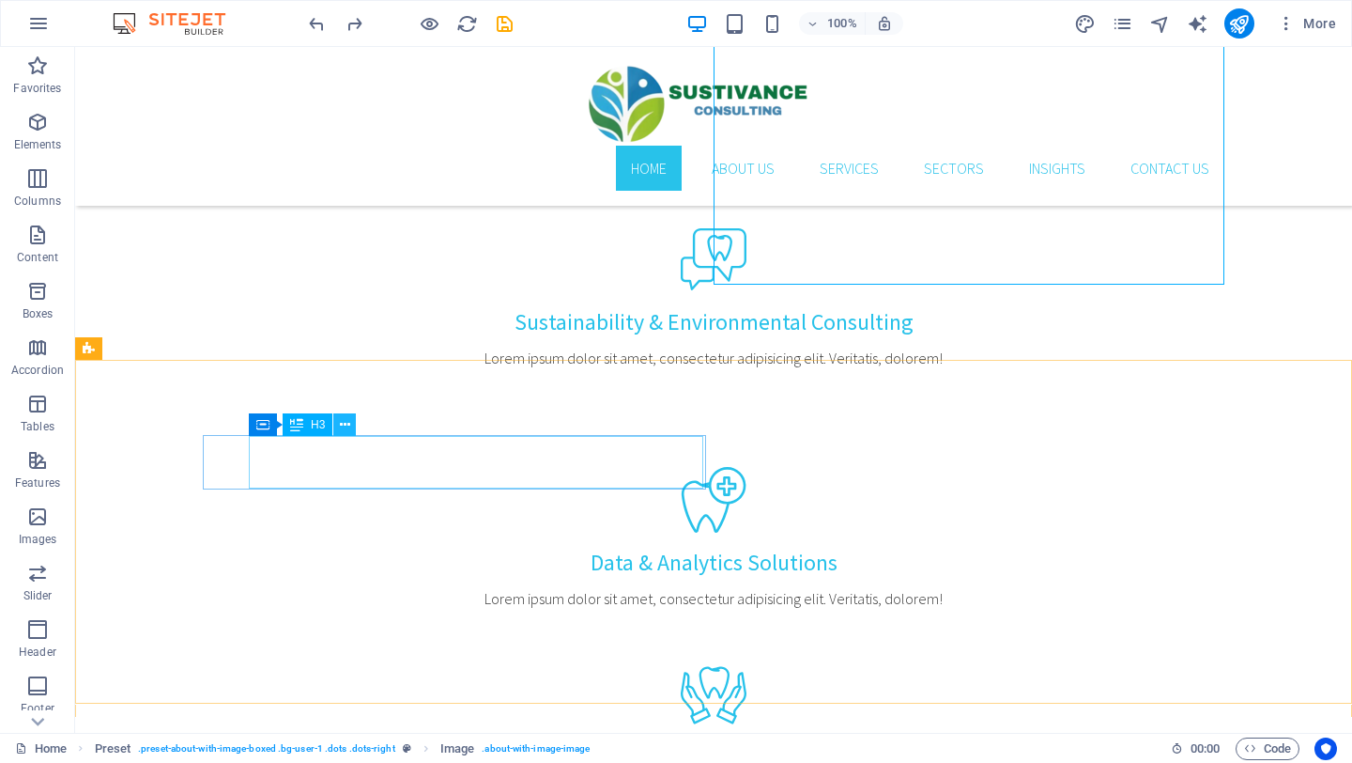
click at [340, 427] on icon at bounding box center [345, 425] width 10 height 20
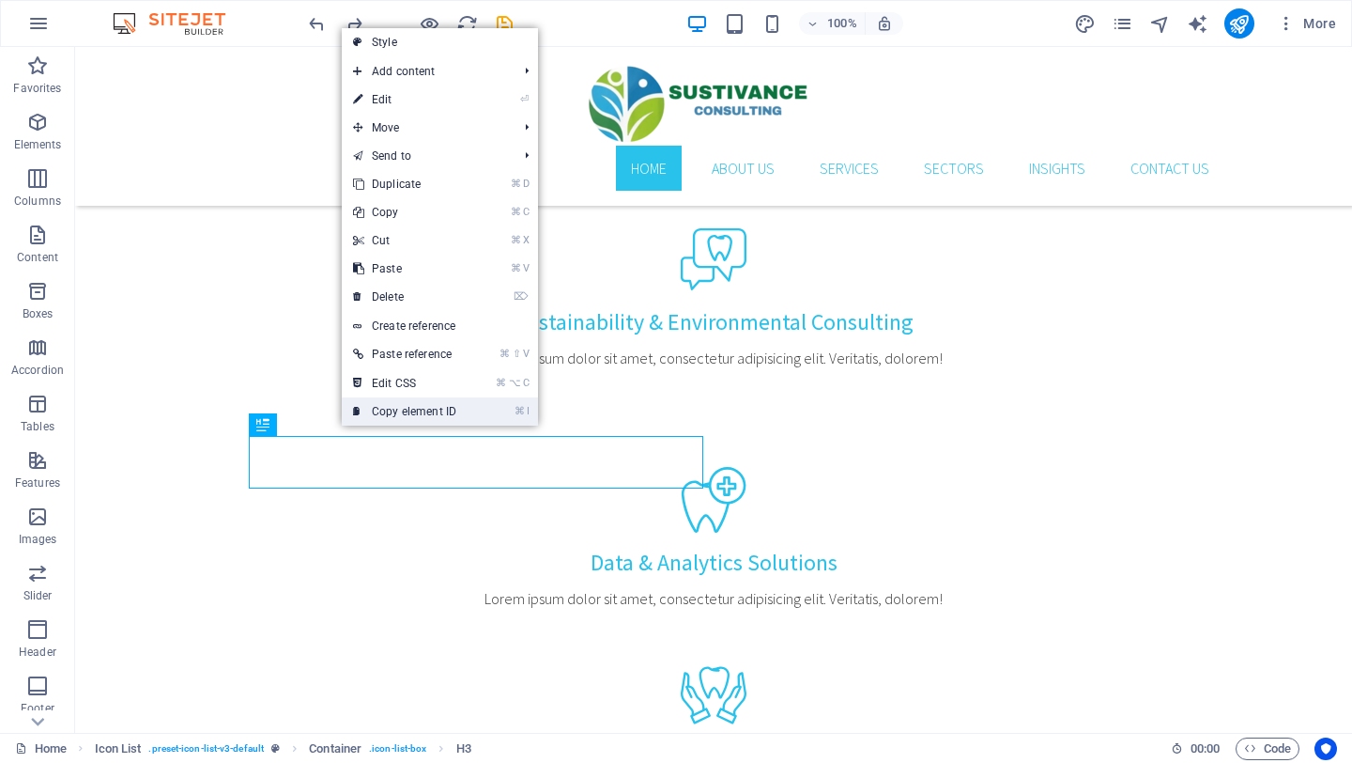
click at [362, 420] on icon at bounding box center [357, 411] width 9 height 28
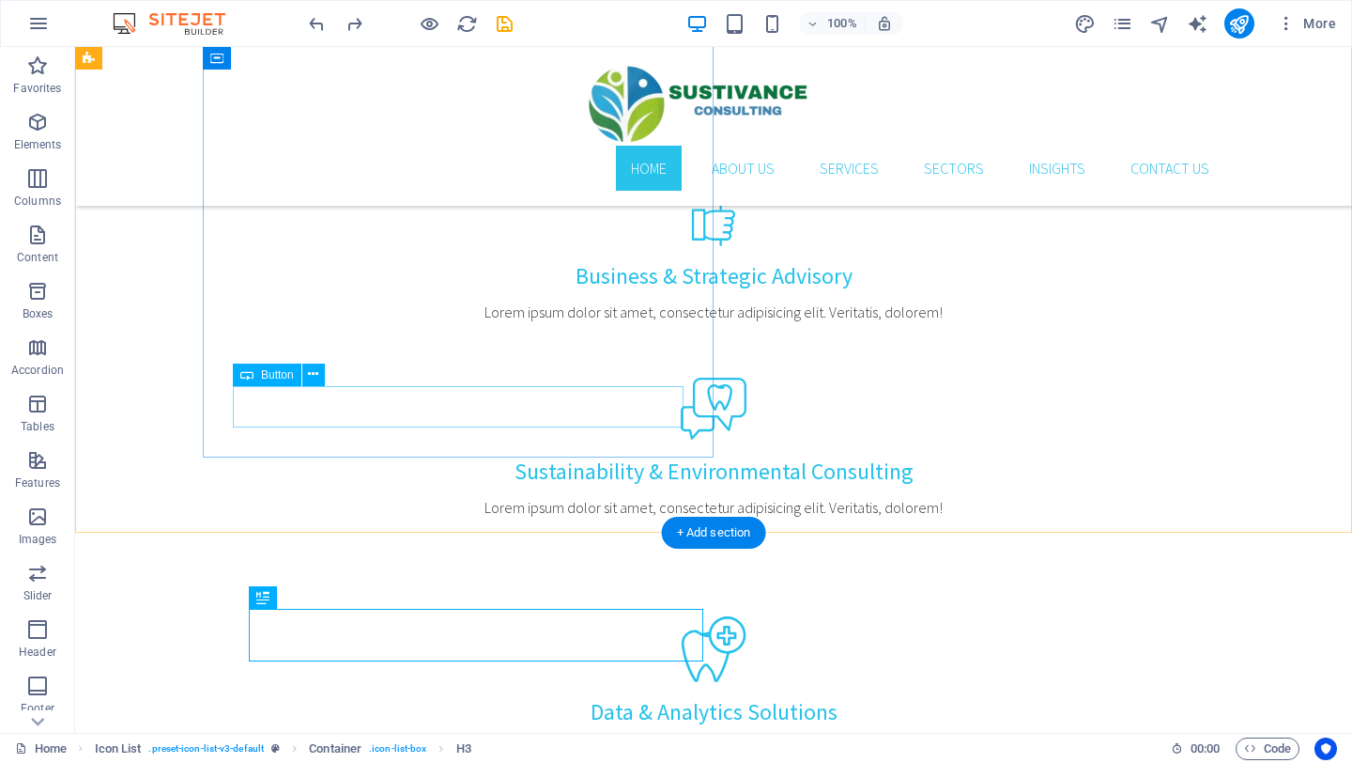
scroll to position [1430, 0]
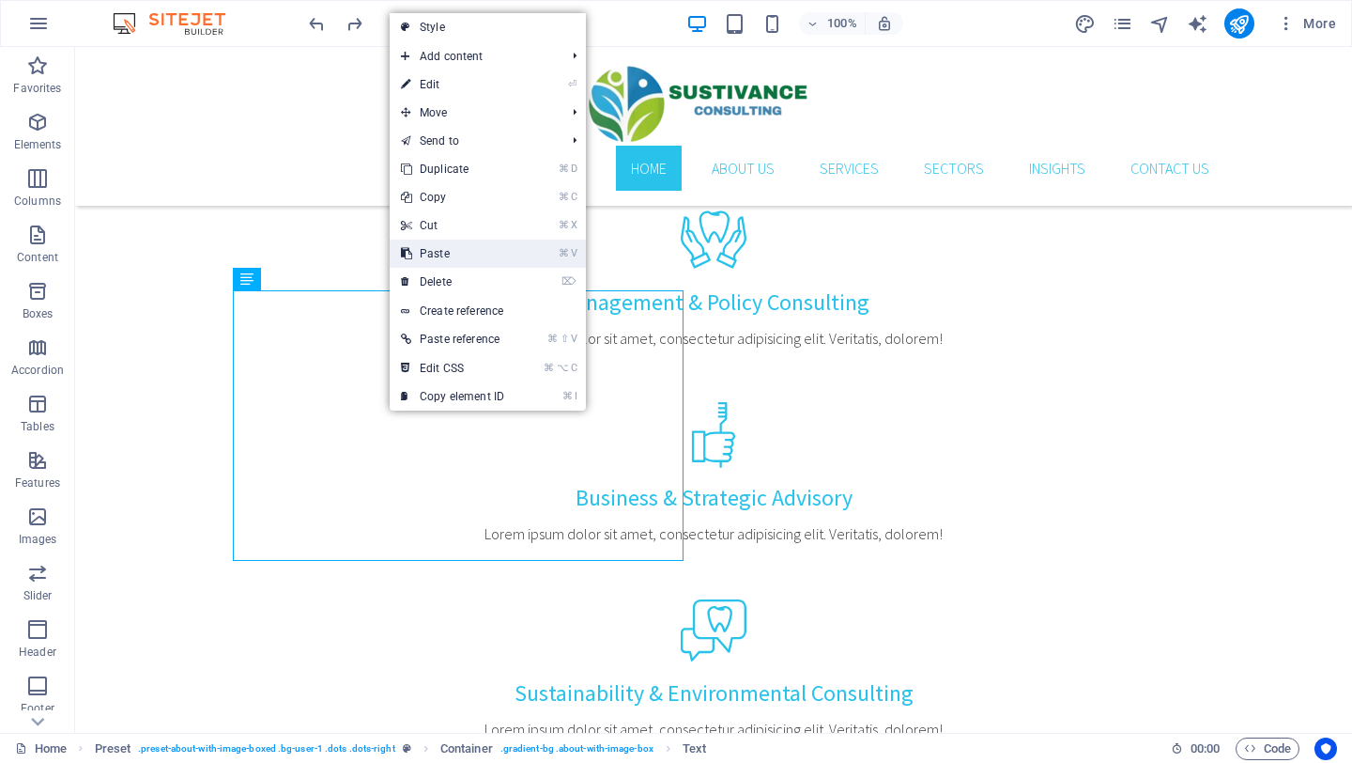
click at [440, 251] on link "⌘ V Paste" at bounding box center [453, 253] width 126 height 28
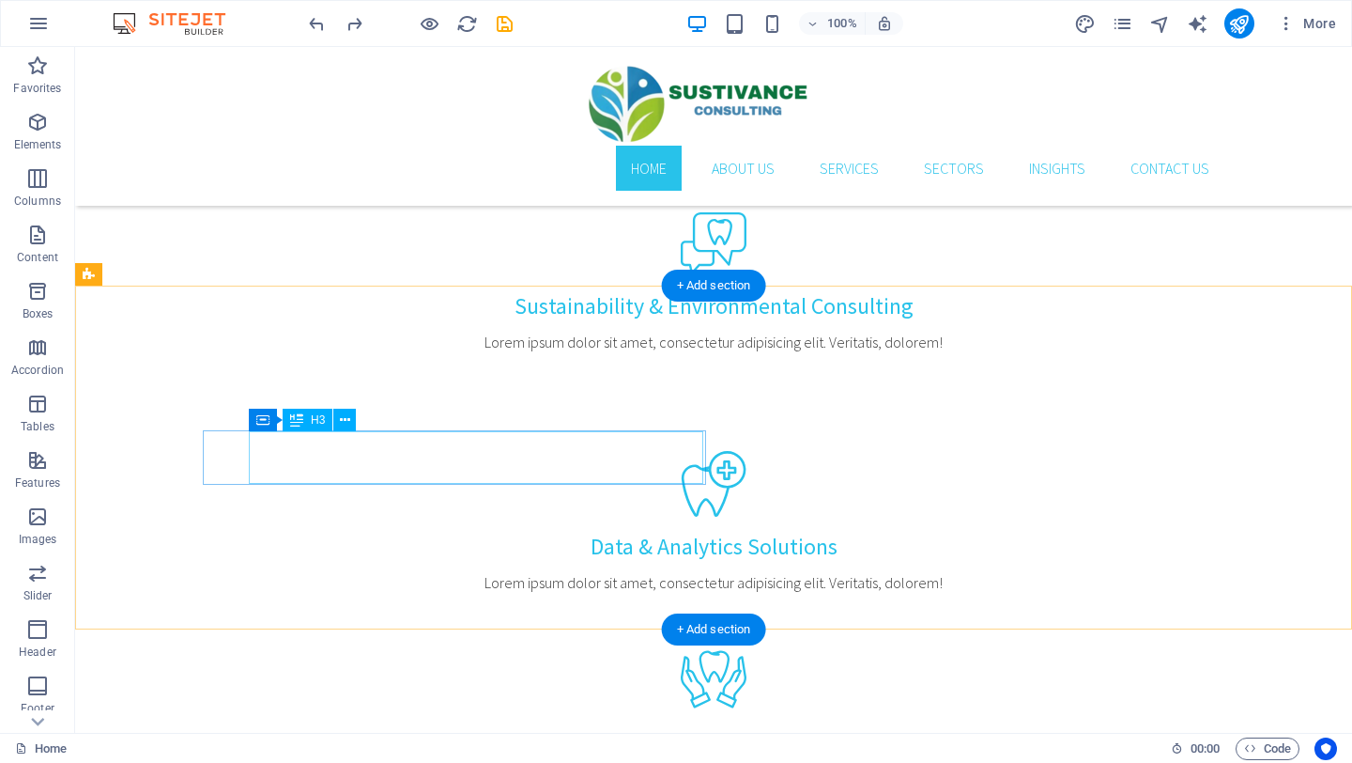
scroll to position [1711, 0]
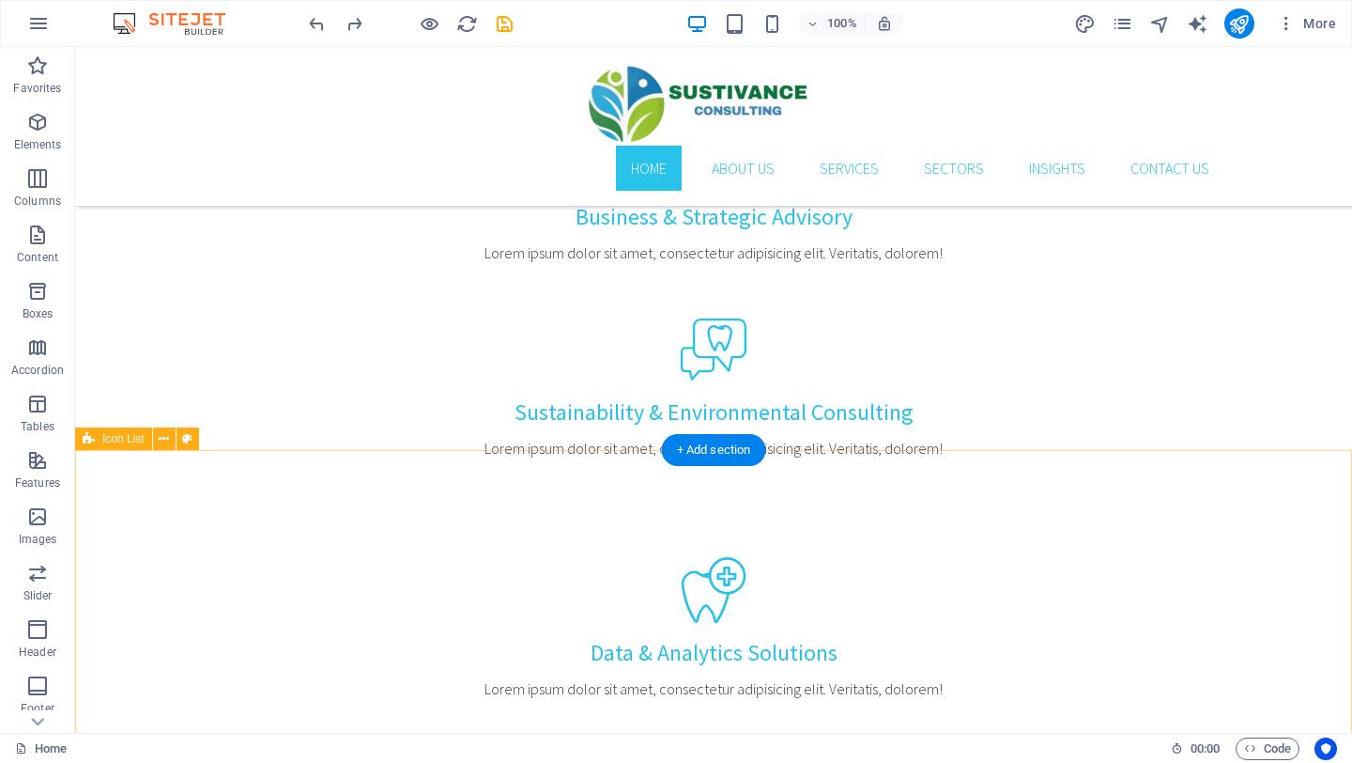
click at [170, 440] on button at bounding box center [164, 438] width 23 height 23
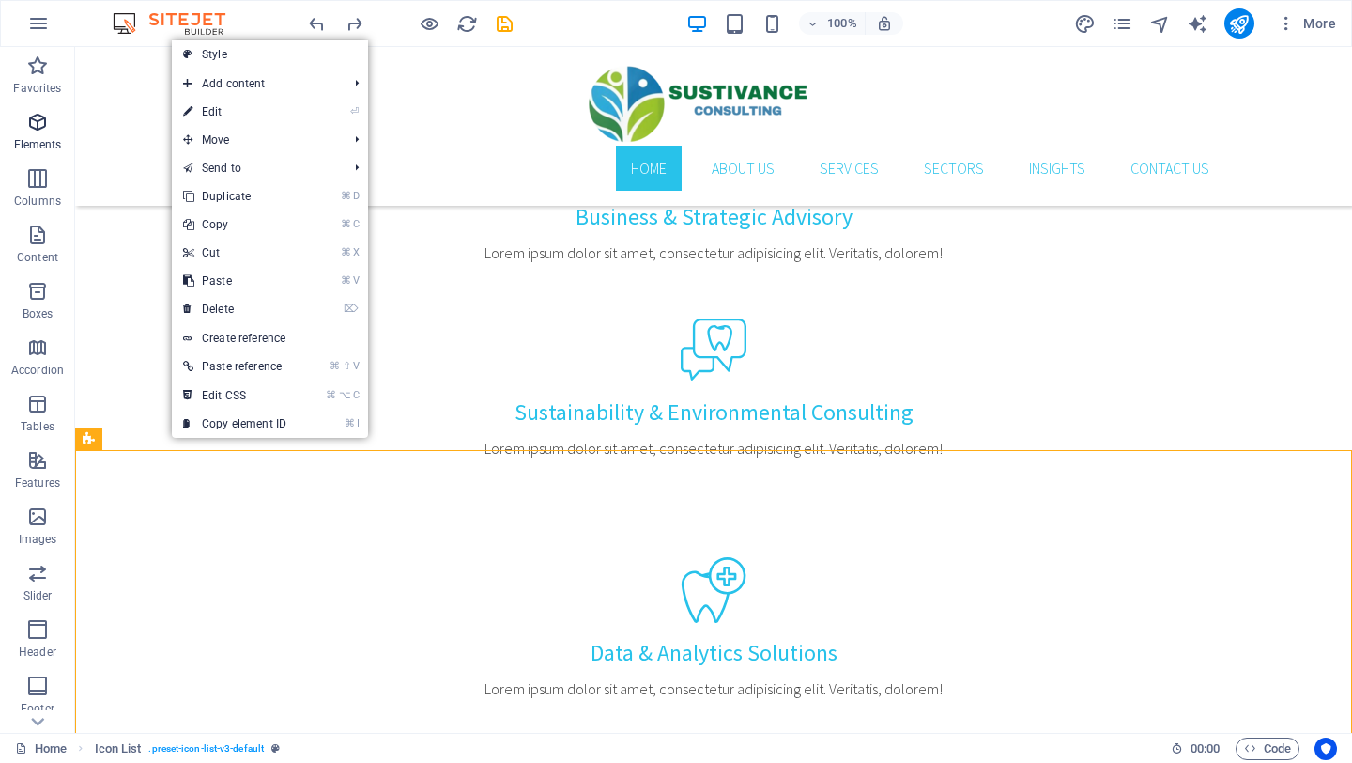
click at [35, 128] on icon "button" at bounding box center [37, 122] width 23 height 23
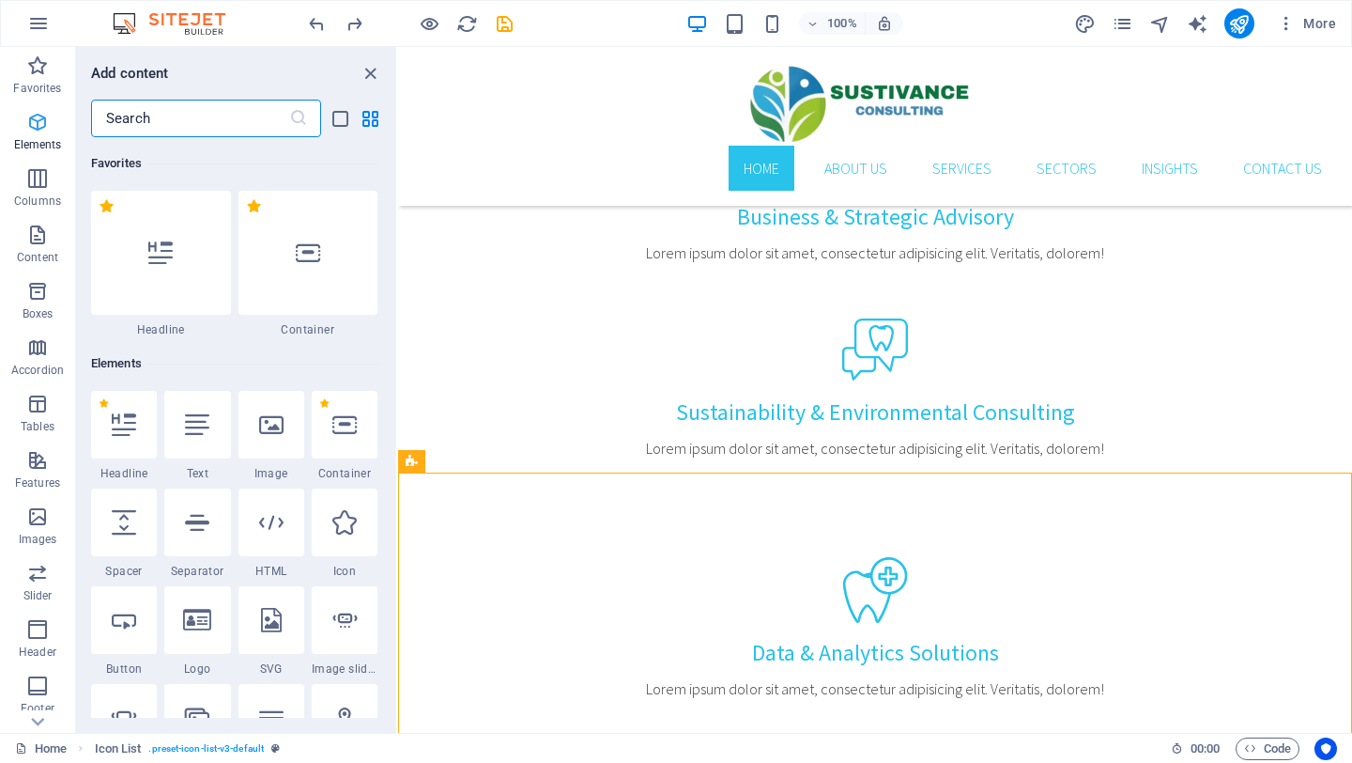
click at [35, 128] on icon "button" at bounding box center [37, 122] width 23 height 23
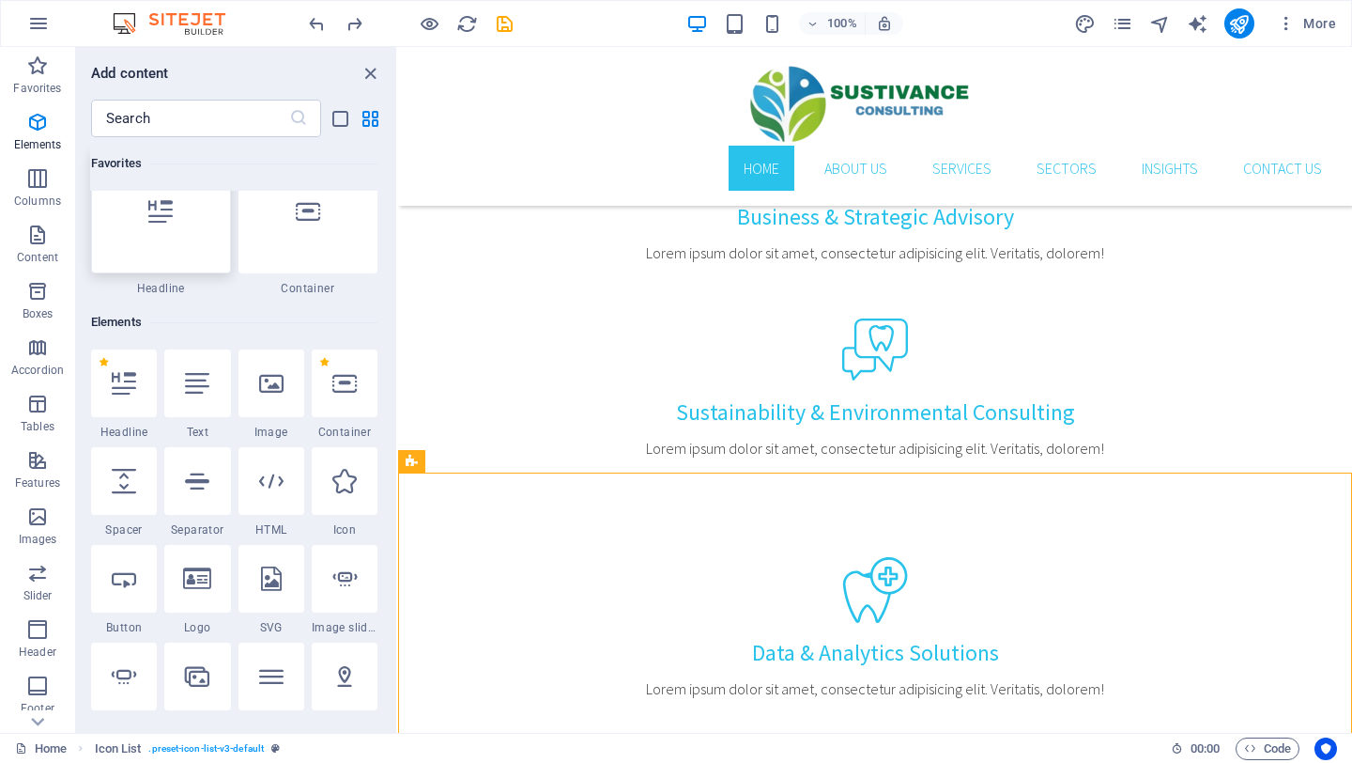
scroll to position [0, 0]
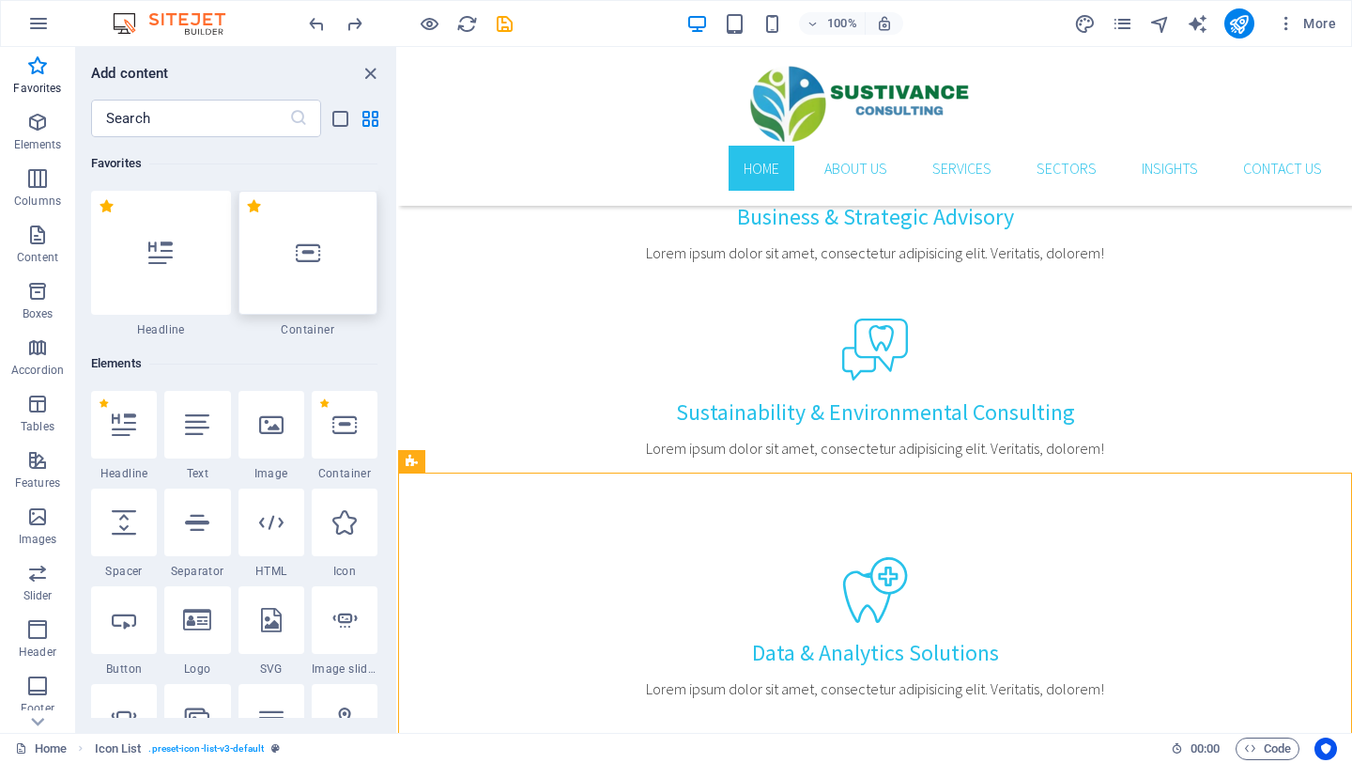
click at [286, 271] on div at bounding box center [309, 253] width 140 height 124
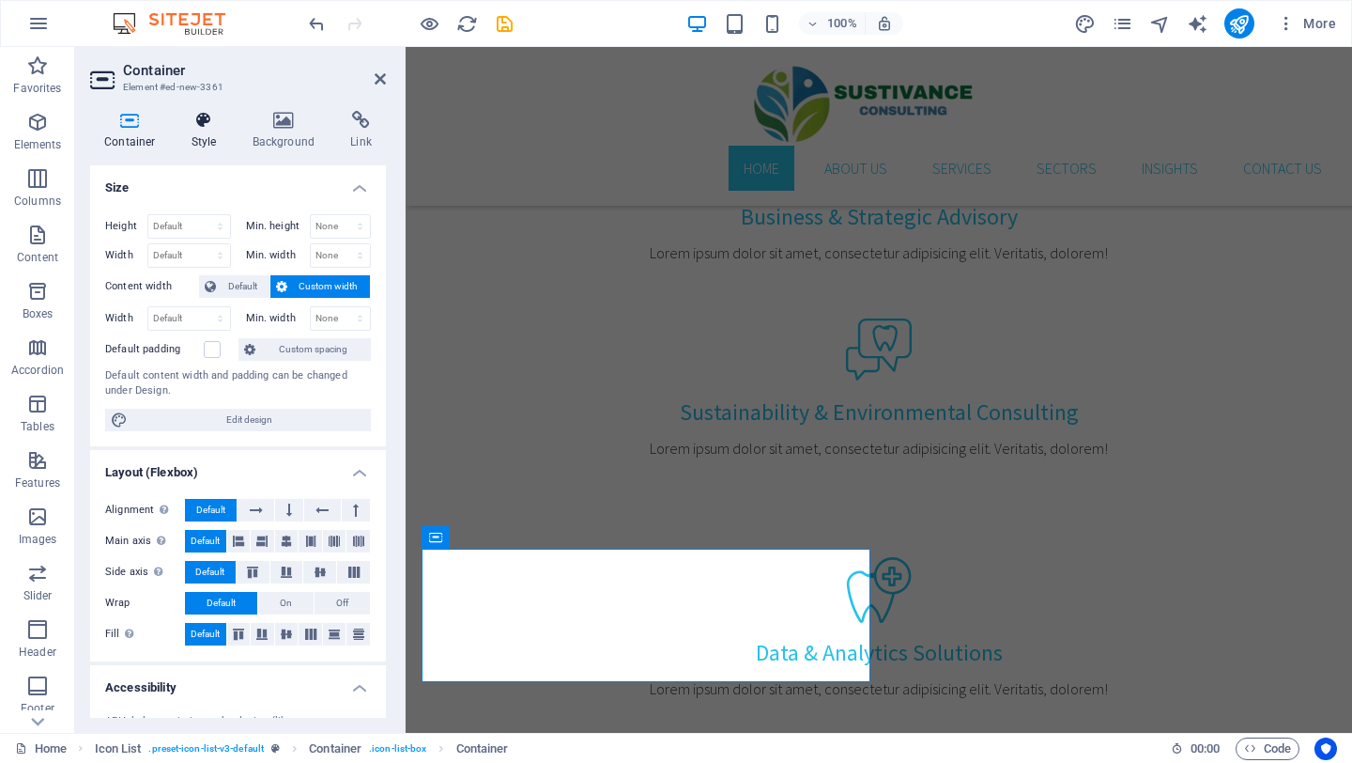
click at [214, 134] on h4 "Style" at bounding box center [208, 130] width 61 height 39
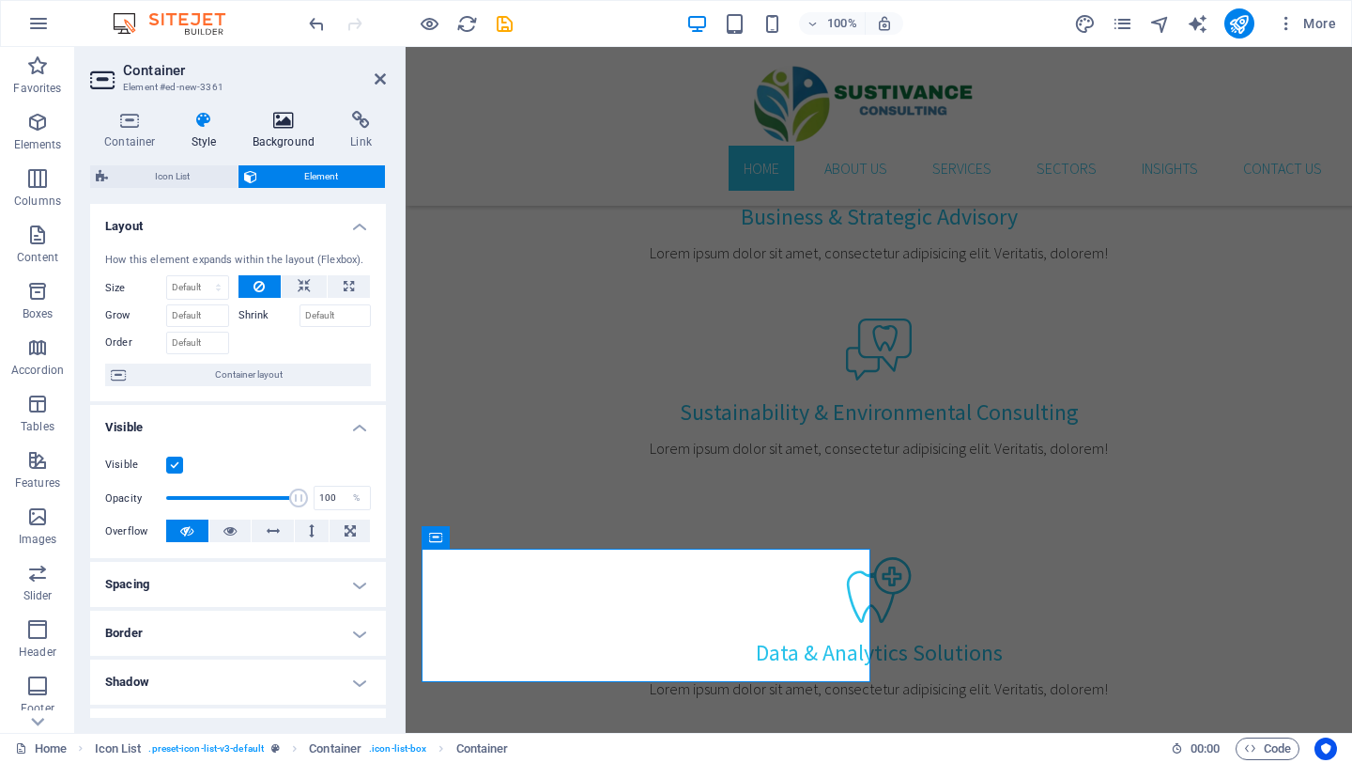
click at [279, 131] on h4 "Background" at bounding box center [288, 130] width 99 height 39
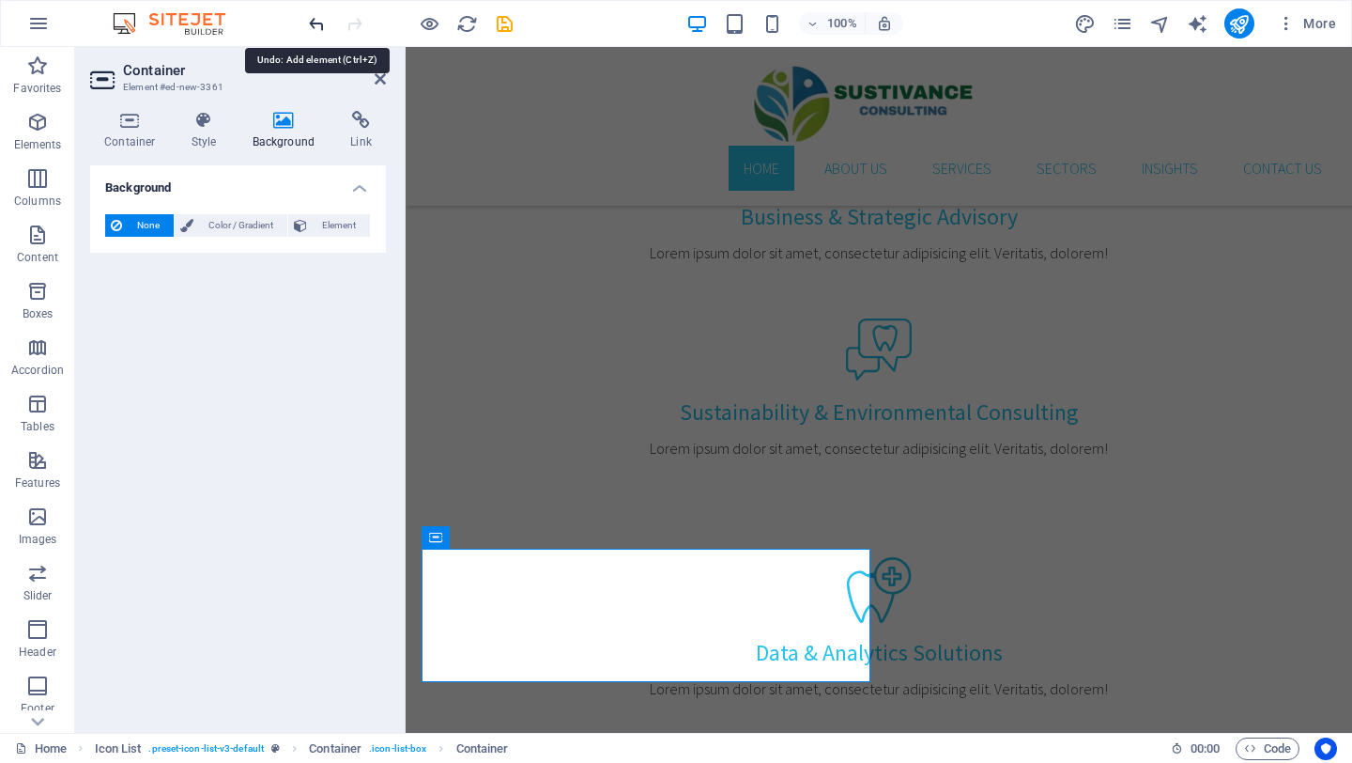
click at [317, 22] on icon "undo" at bounding box center [317, 24] width 22 height 22
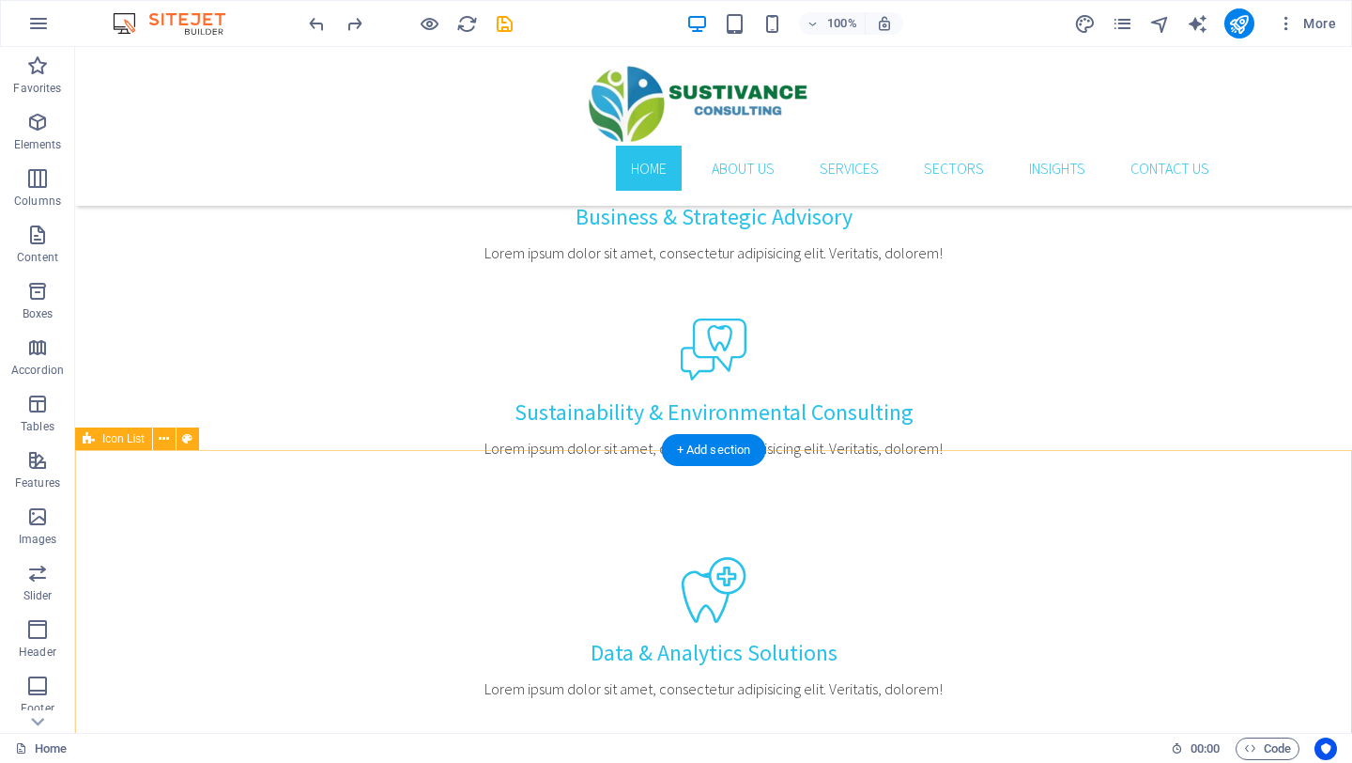
click at [159, 438] on icon at bounding box center [164, 439] width 10 height 20
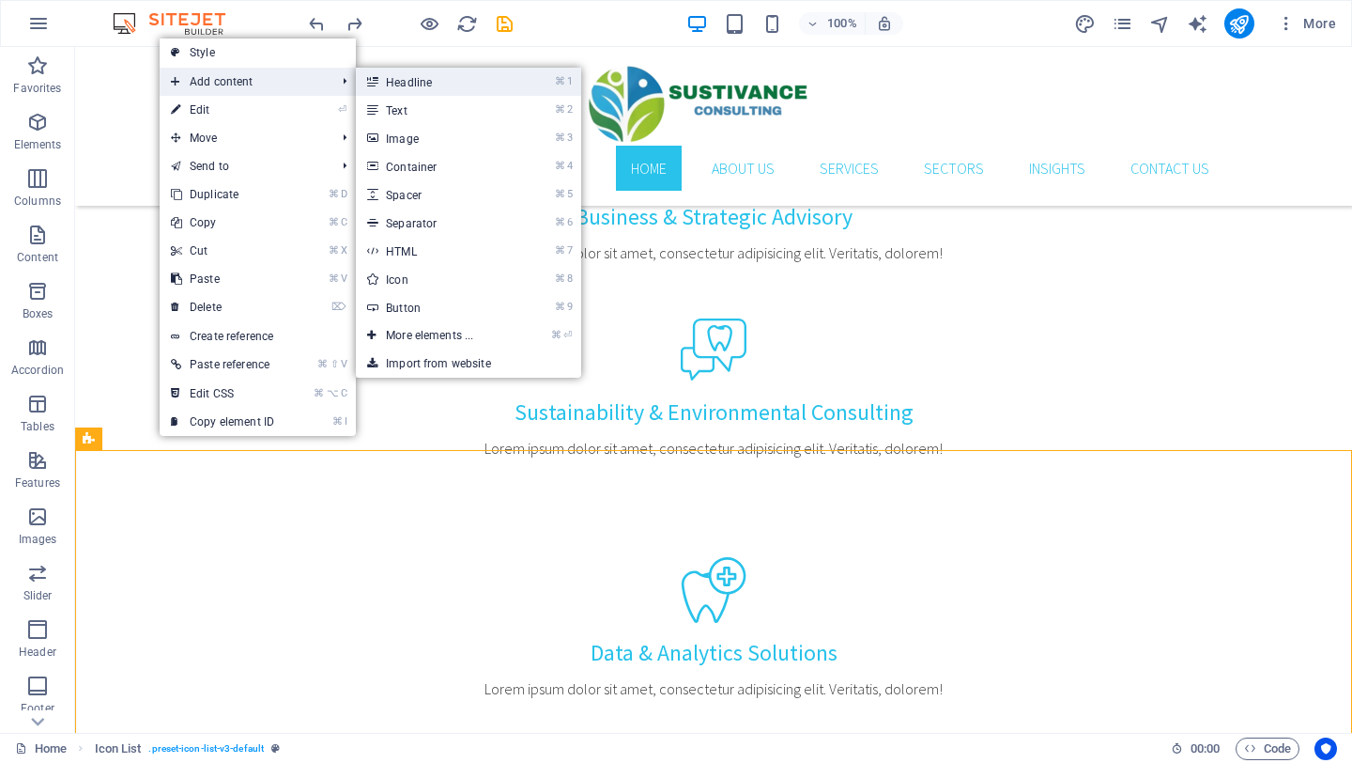
click at [386, 85] on link "⌘ 1 Headline" at bounding box center [433, 82] width 155 height 28
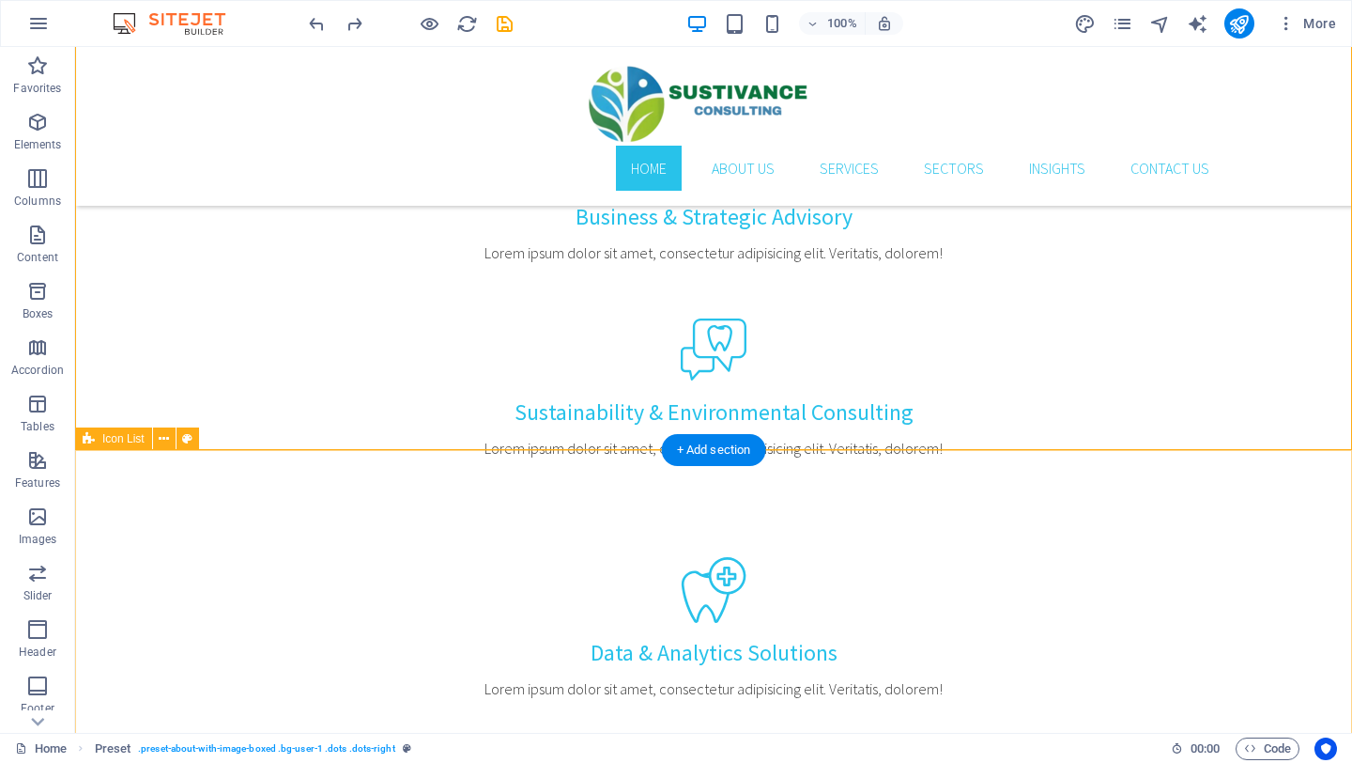
select select "rem"
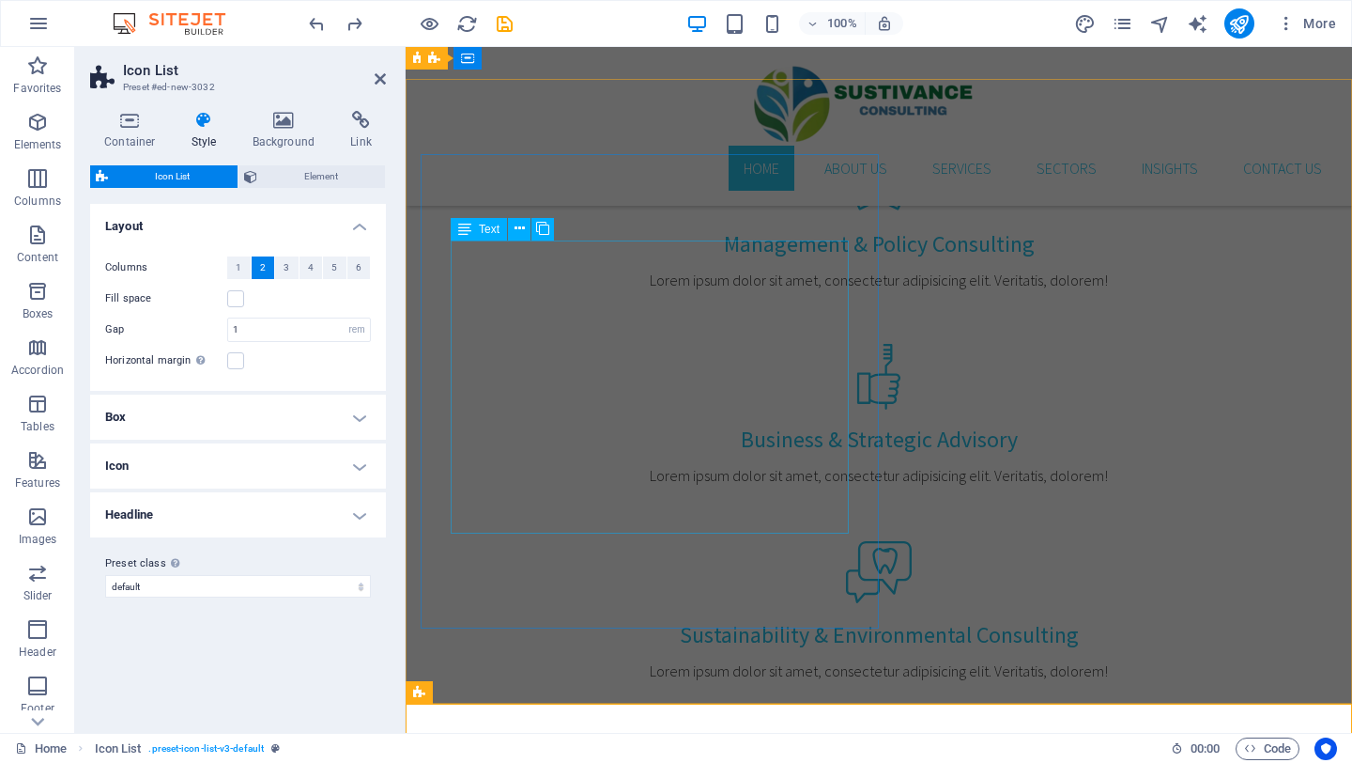
scroll to position [1480, 0]
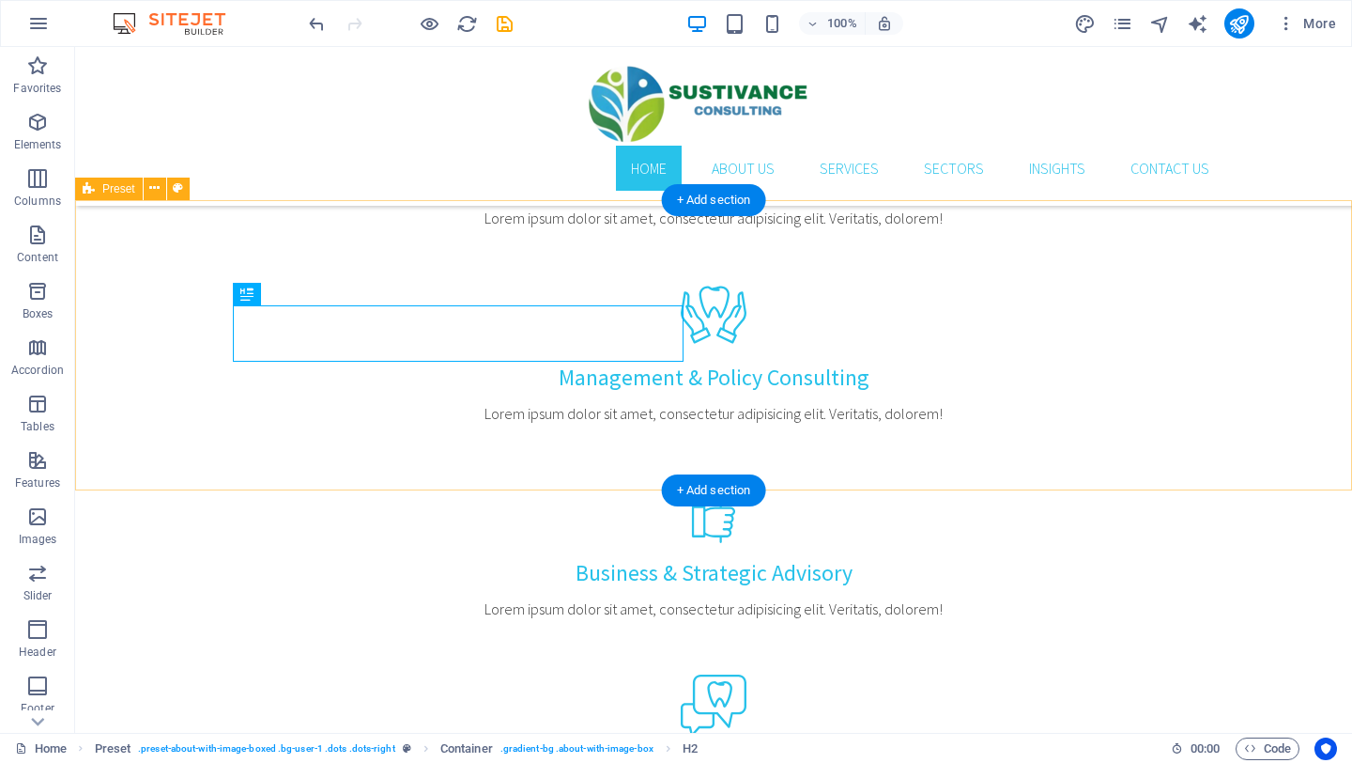
scroll to position [1325, 0]
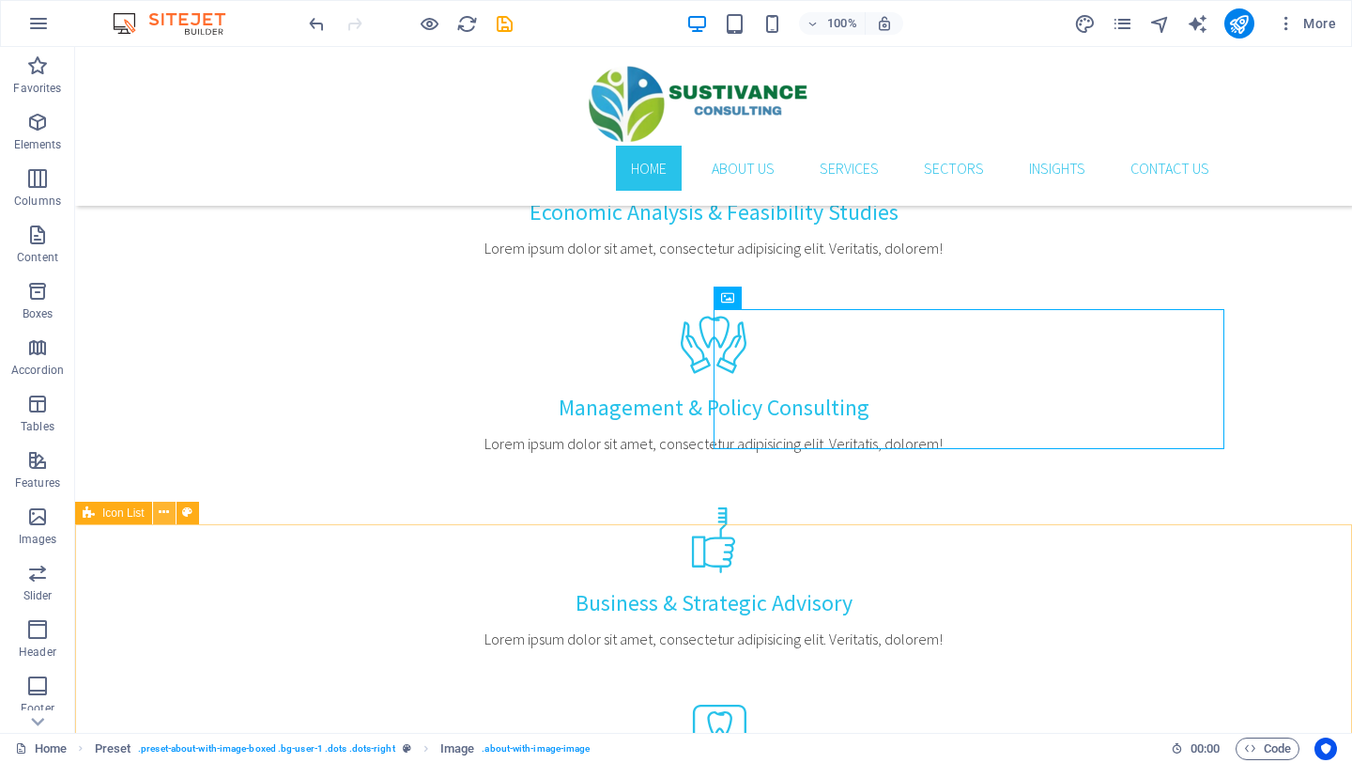
click at [165, 515] on icon at bounding box center [164, 512] width 10 height 20
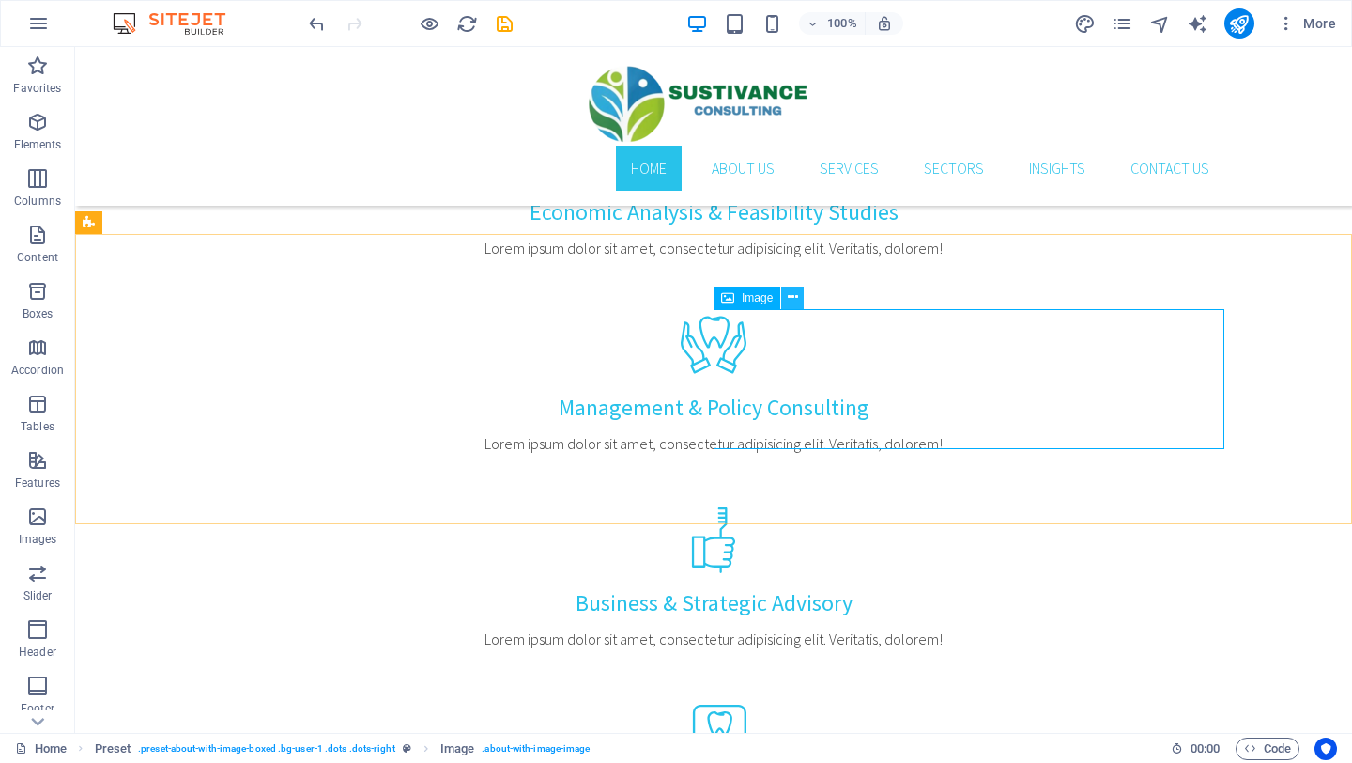
click at [790, 295] on icon at bounding box center [793, 297] width 10 height 20
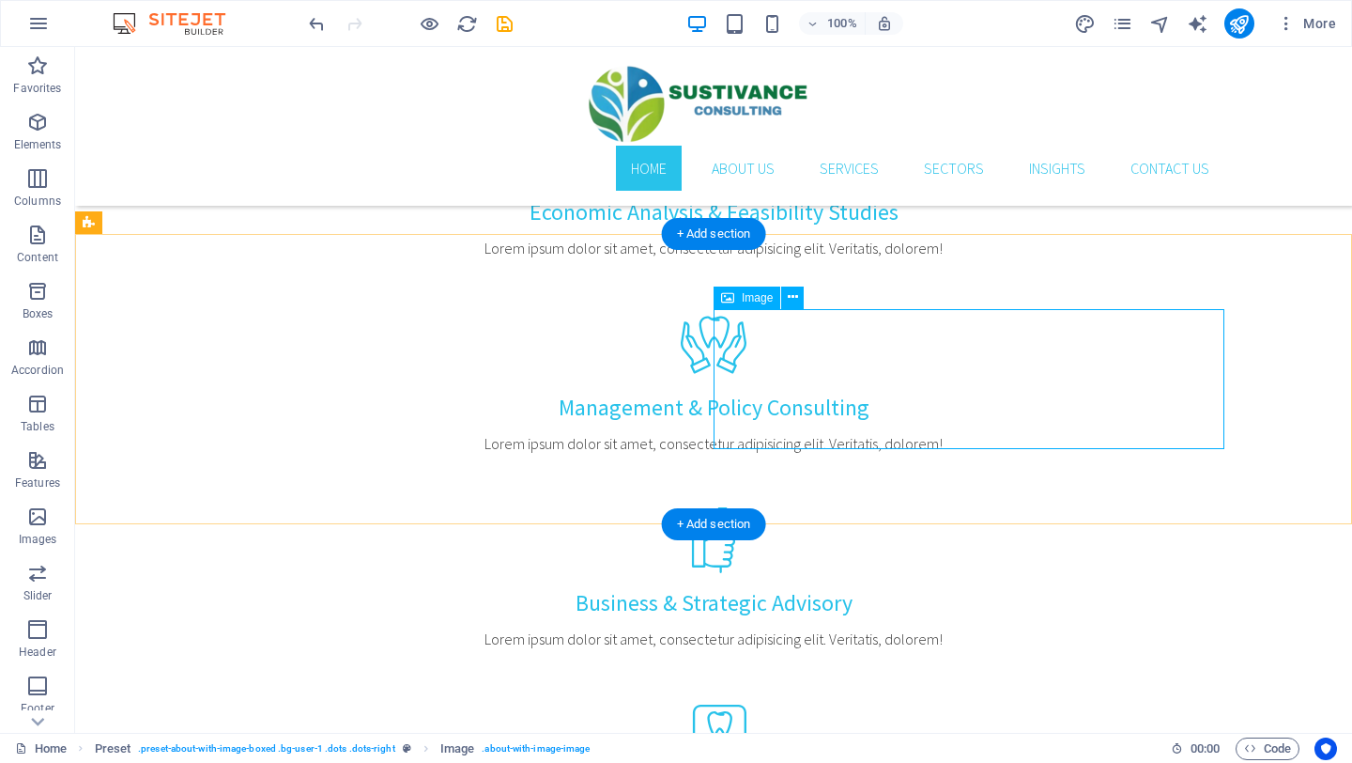
select select "%"
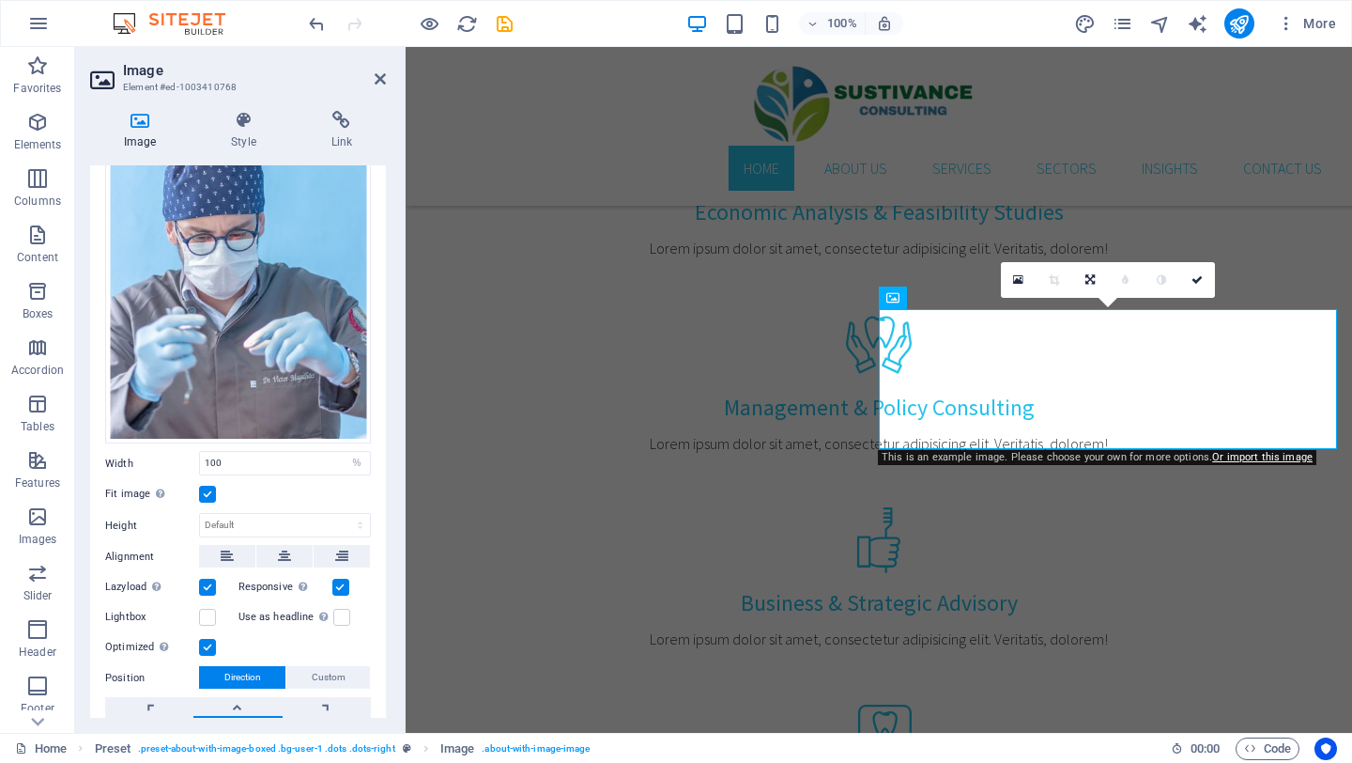
scroll to position [255, 0]
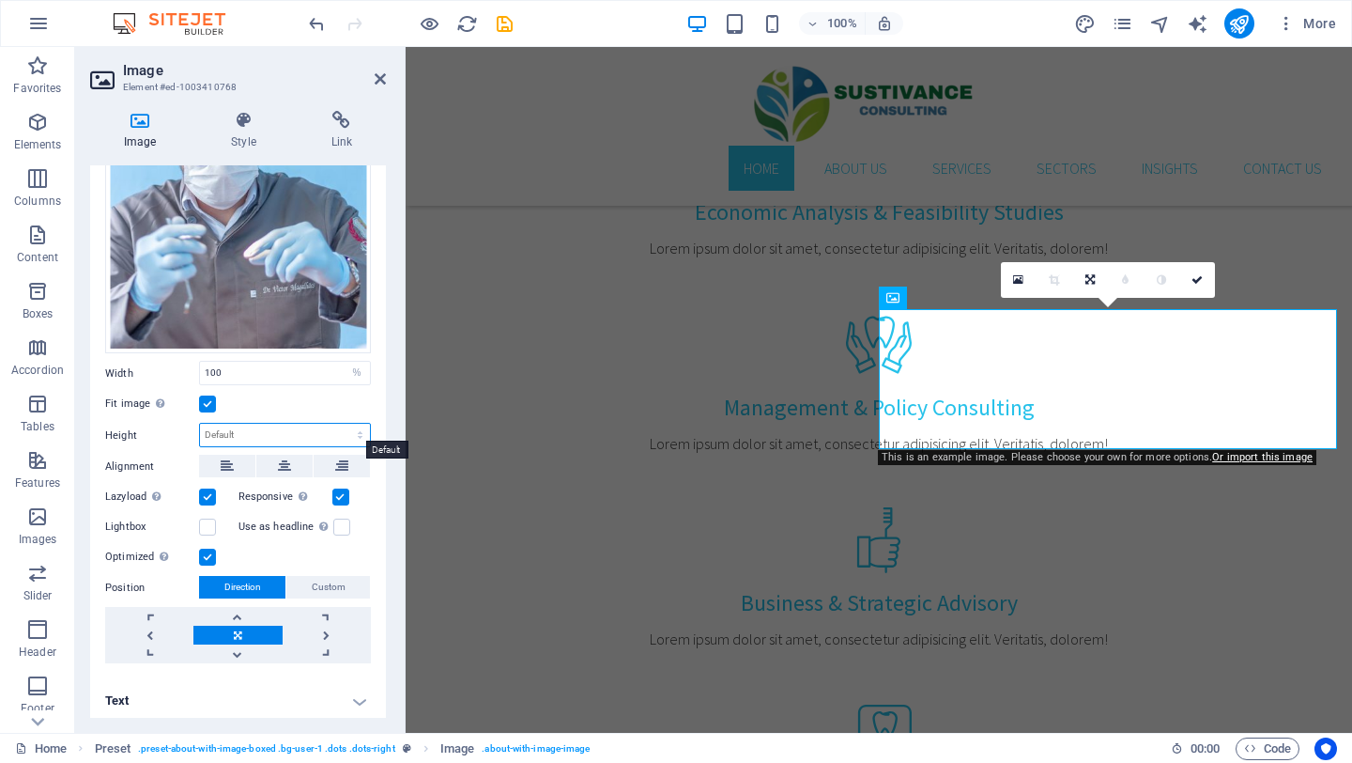
click at [221, 434] on select "Default auto px" at bounding box center [285, 435] width 170 height 23
click at [200, 424] on select "Default auto px" at bounding box center [285, 435] width 170 height 23
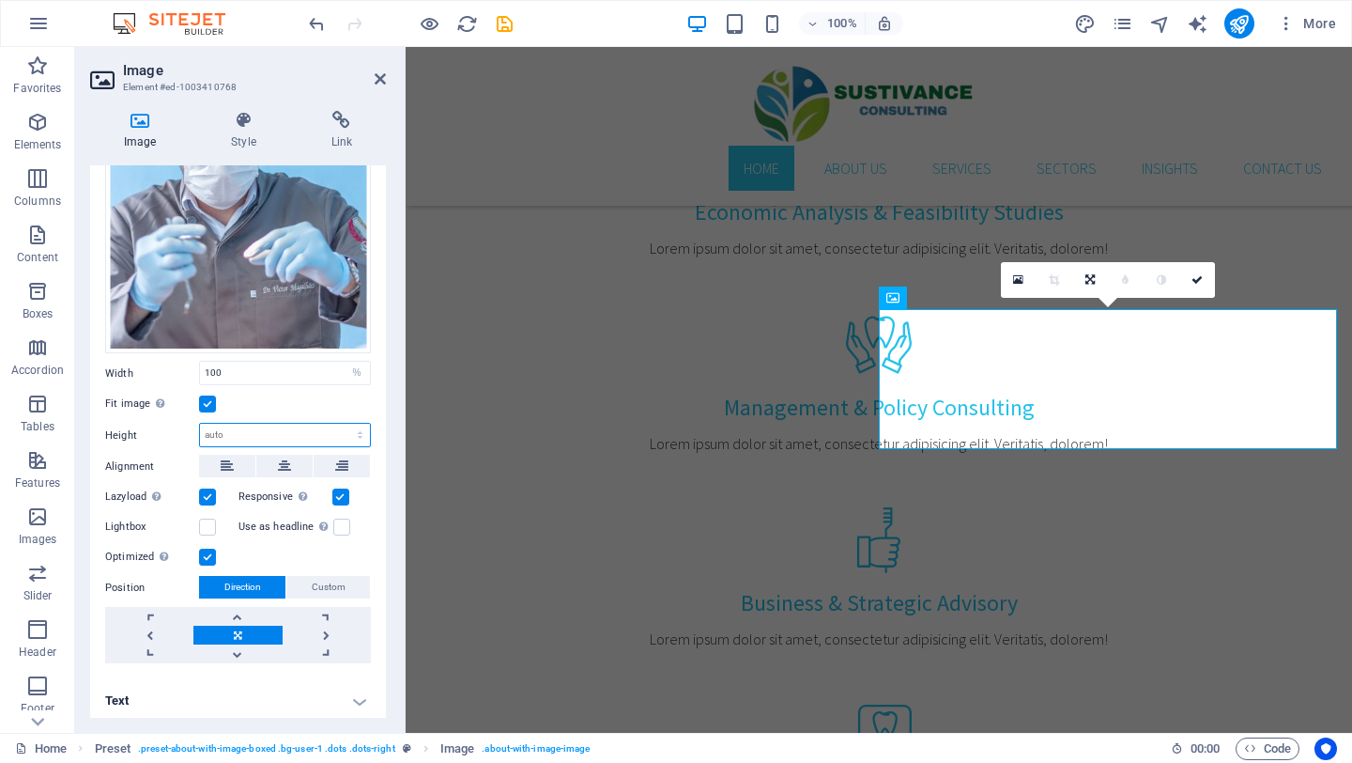
click at [227, 425] on select "Default auto px" at bounding box center [285, 435] width 170 height 23
click at [200, 424] on select "Default auto px" at bounding box center [285, 435] width 170 height 23
click at [233, 431] on select "Default auto px" at bounding box center [285, 435] width 170 height 23
select select "px"
click at [340, 424] on select "Default auto px" at bounding box center [285, 435] width 170 height 23
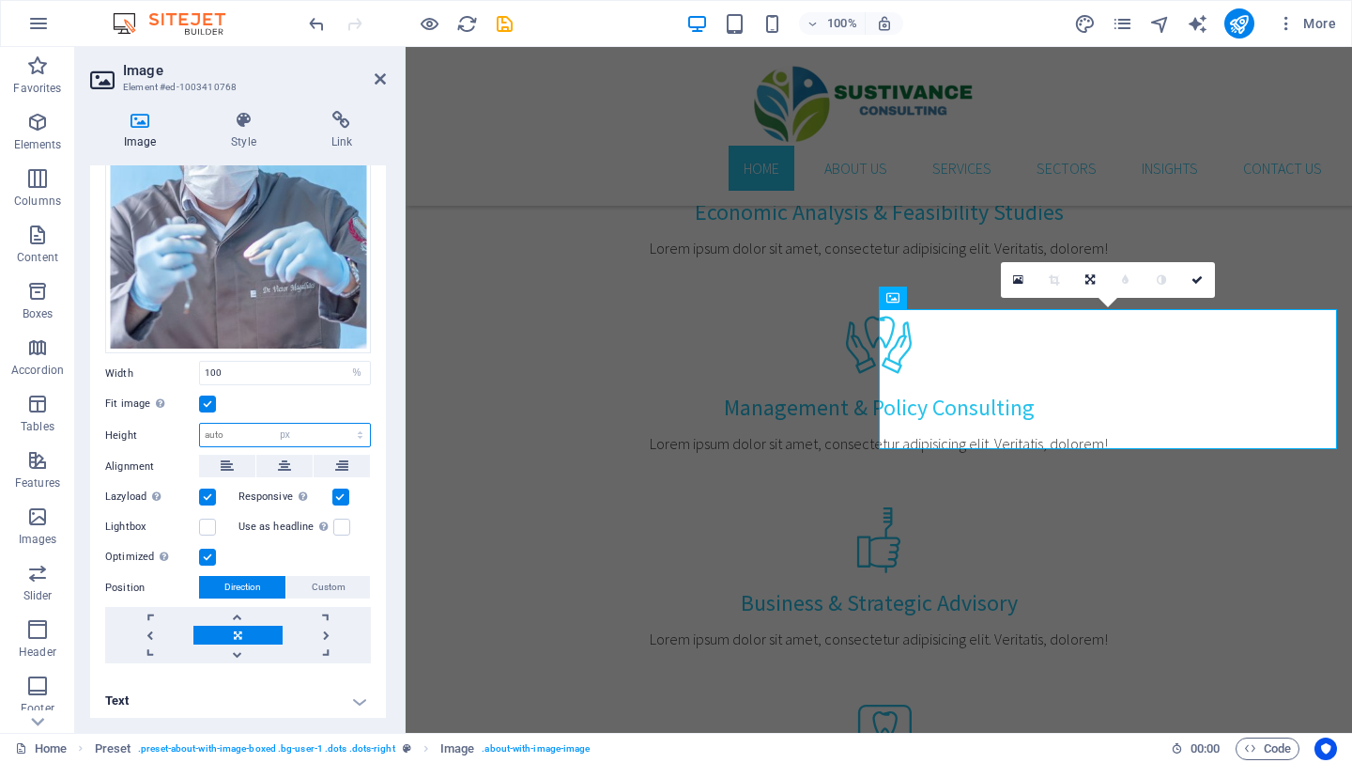
type input "732"
click at [209, 402] on label at bounding box center [207, 403] width 17 height 17
click at [0, 0] on input "Fit image Automatically fit image to a fixed width and height" at bounding box center [0, 0] width 0 height 0
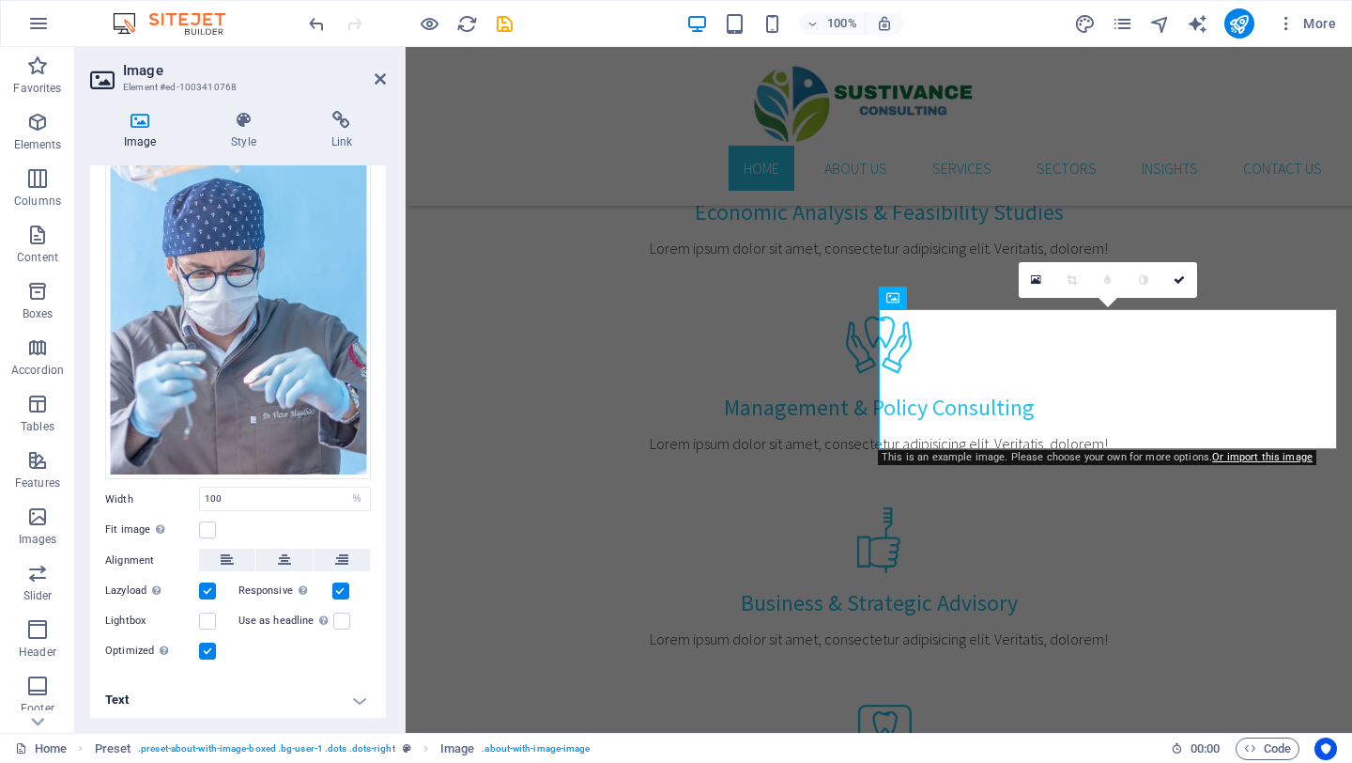
click at [237, 523] on div "Fit image Automatically fit image to a fixed width and height" at bounding box center [238, 529] width 266 height 23
click at [333, 613] on label at bounding box center [341, 620] width 17 height 17
click at [0, 0] on input "Use as headline The image will be wrapped in an H1 headline tag. Useful for giv…" at bounding box center [0, 0] width 0 height 0
click at [339, 582] on label at bounding box center [340, 590] width 17 height 17
click at [0, 0] on input "Responsive Automatically load retina image and smartphone optimized sizes." at bounding box center [0, 0] width 0 height 0
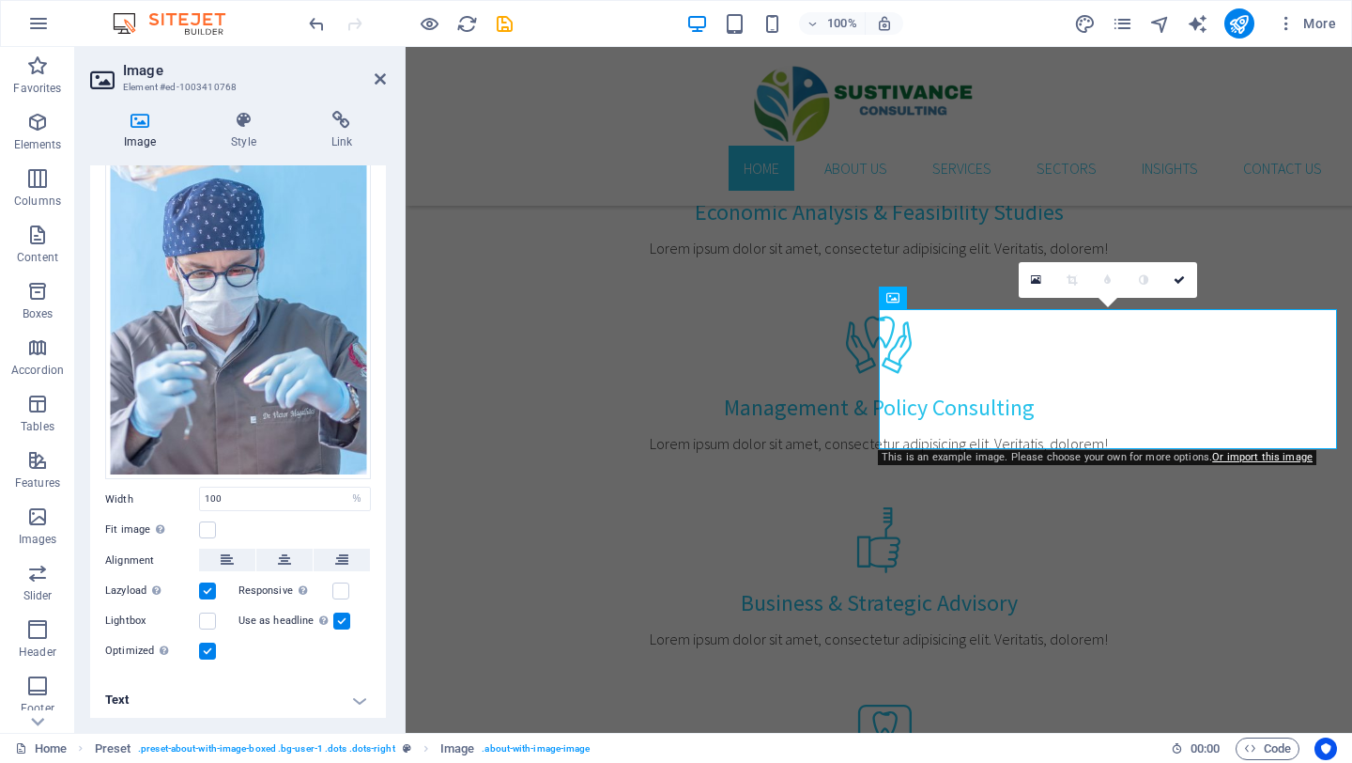
scroll to position [128, 0]
click at [348, 698] on h4 "Text" at bounding box center [238, 700] width 296 height 45
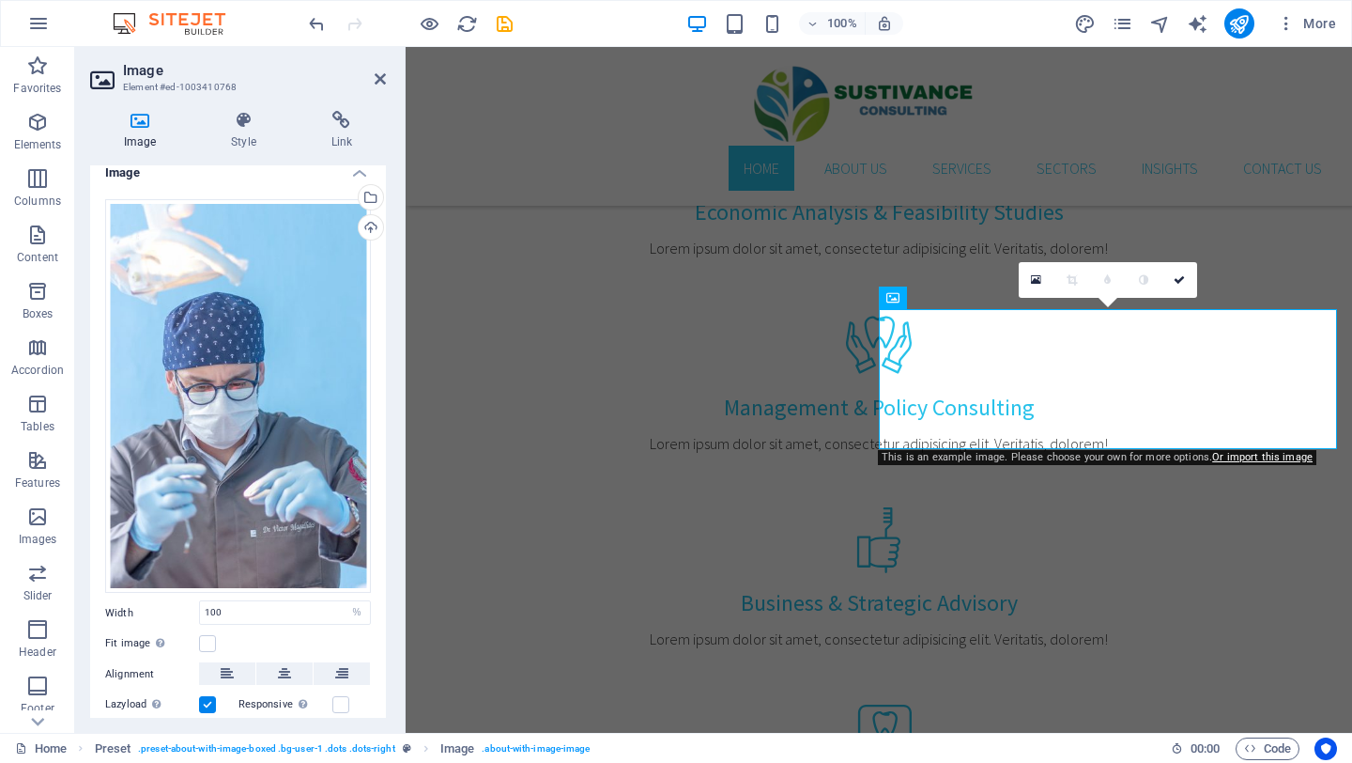
scroll to position [0, 0]
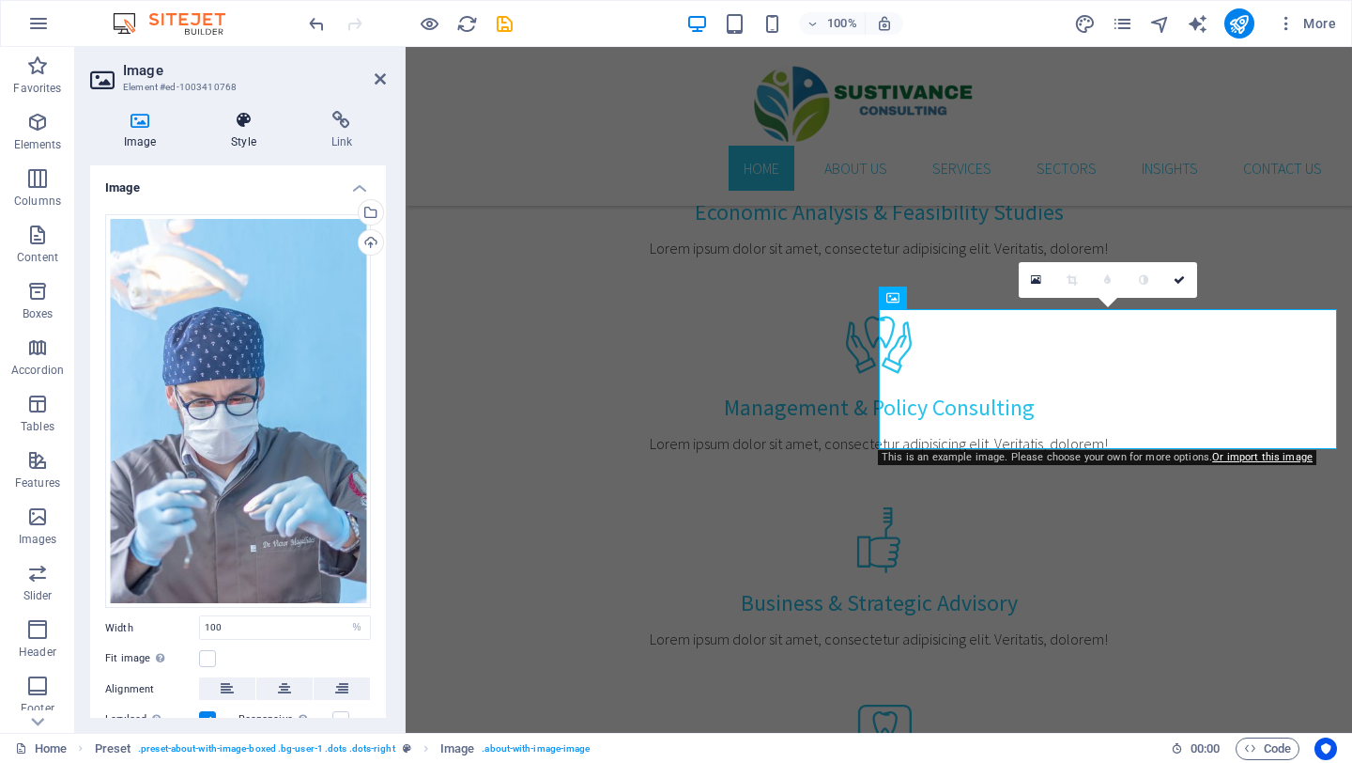
click at [234, 133] on h4 "Style" at bounding box center [247, 130] width 100 height 39
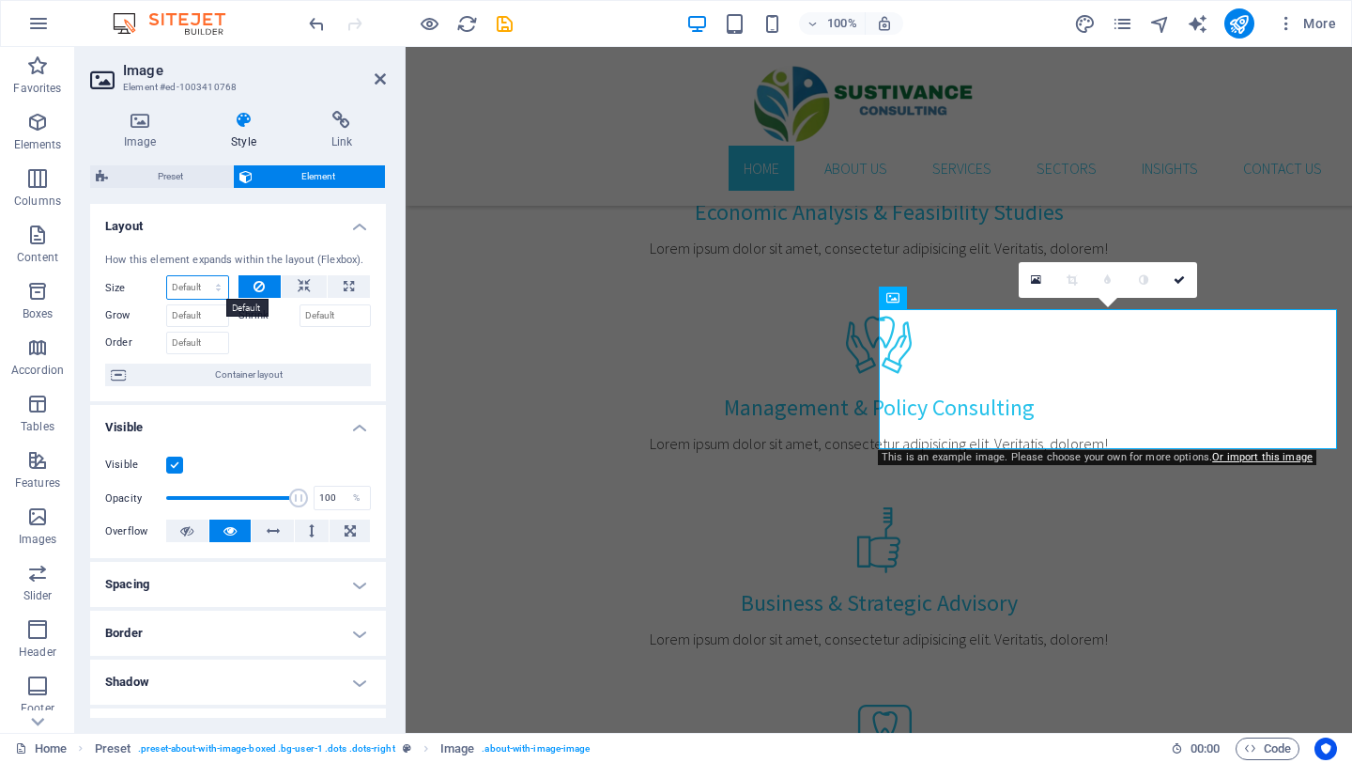
click at [204, 287] on select "Default auto px % 1/1 1/2 1/3 1/4 1/5 1/6 1/7 1/8 1/9 1/10" at bounding box center [197, 287] width 61 height 23
click at [167, 276] on select "Default auto px % 1/1 1/2 1/3 1/4 1/5 1/6 1/7 1/8 1/9 1/10" at bounding box center [197, 287] width 61 height 23
select select "DISABLED_OPTION_VALUE"
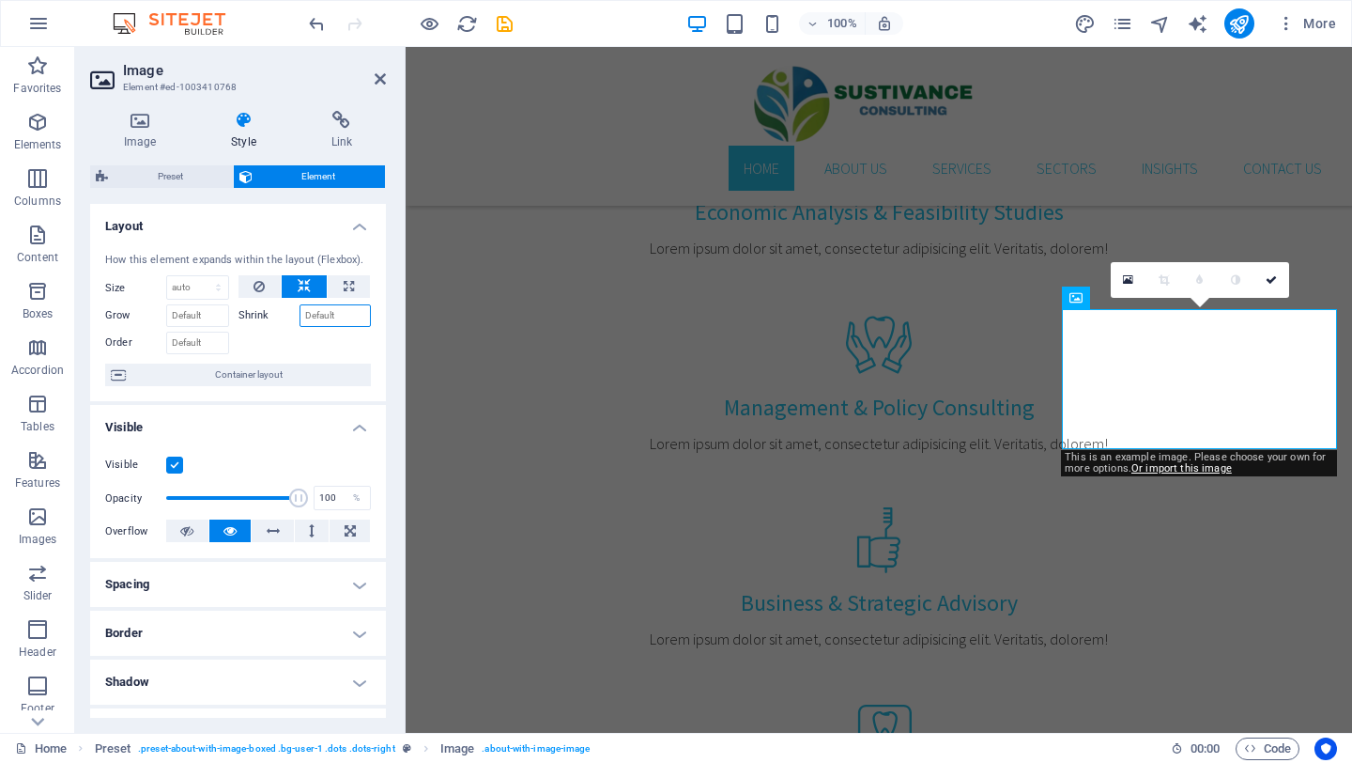
click at [313, 314] on input "Shrink" at bounding box center [336, 315] width 72 height 23
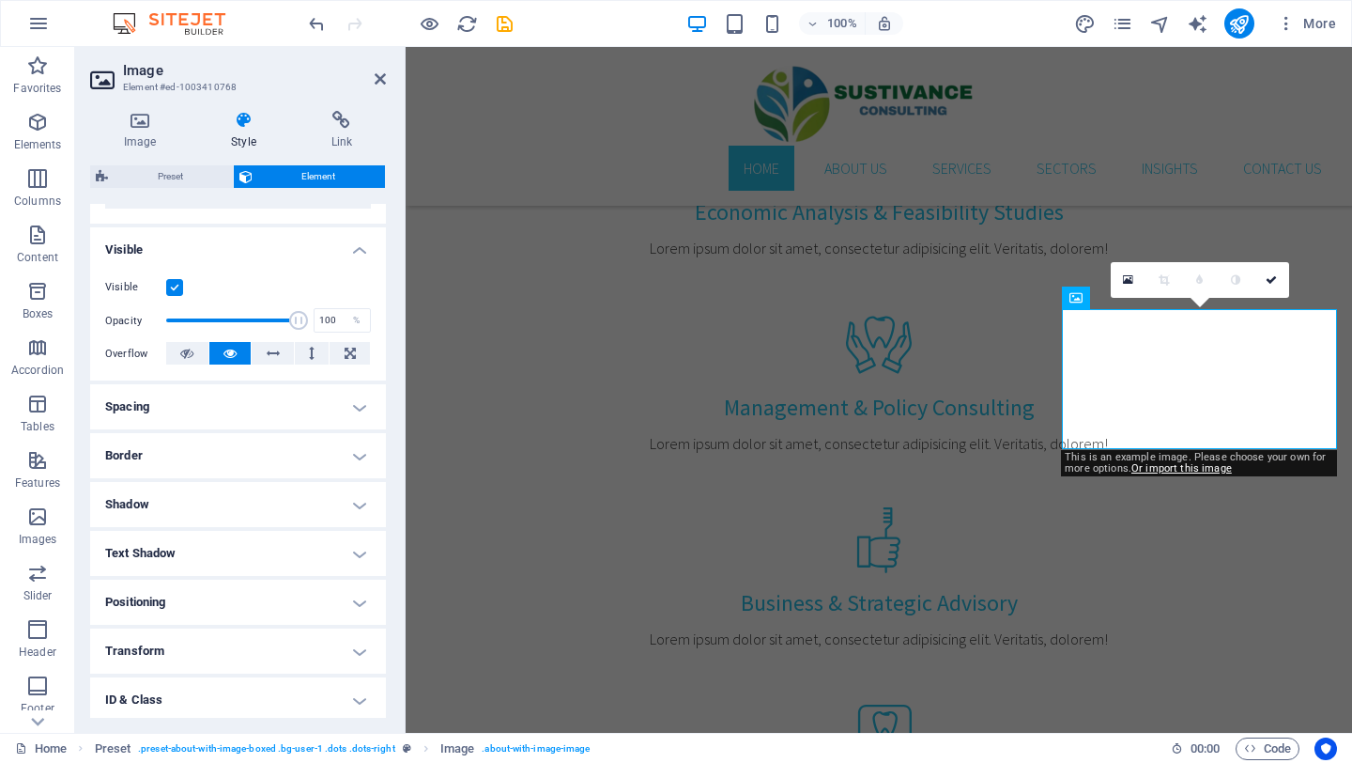
scroll to position [184, 0]
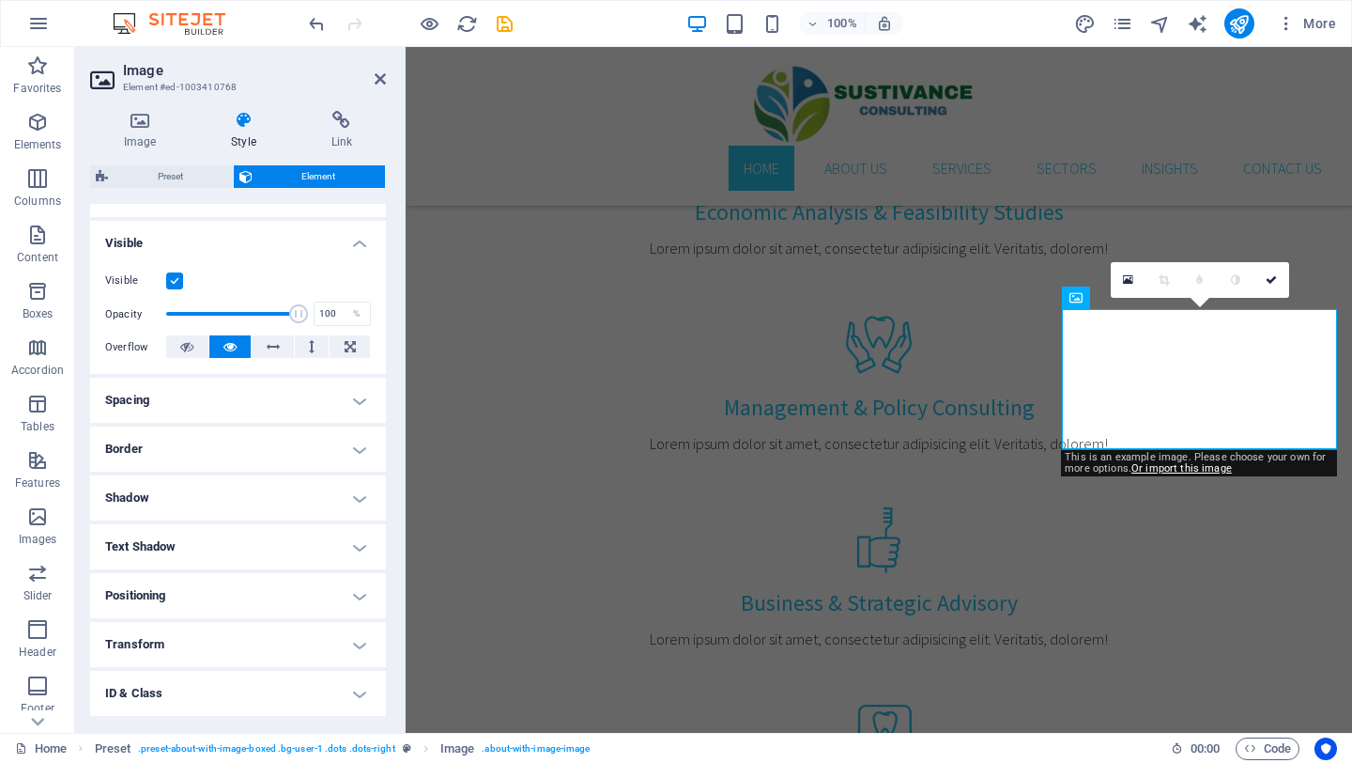
click at [264, 462] on h4 "Border" at bounding box center [238, 448] width 296 height 45
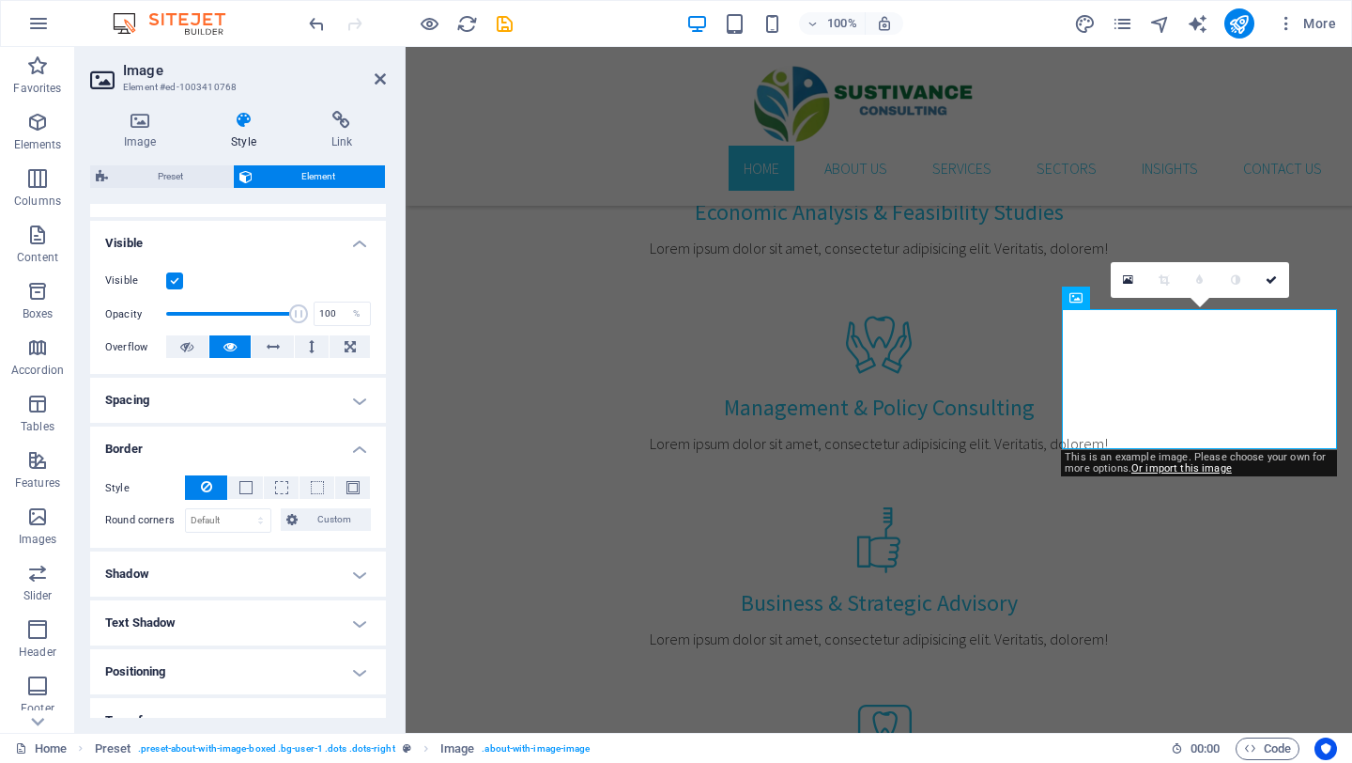
click at [274, 398] on h4 "Spacing" at bounding box center [238, 400] width 296 height 45
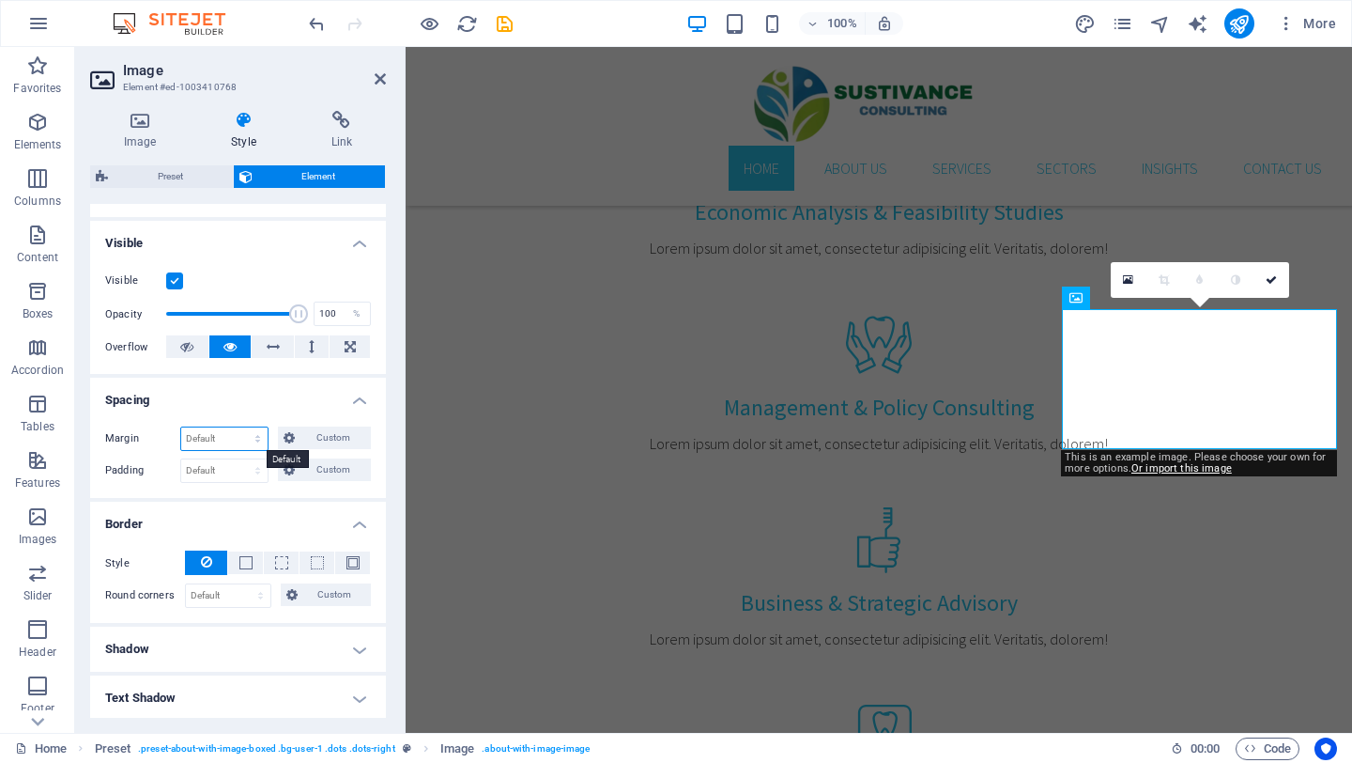
click at [247, 440] on select "Default auto px % rem vw vh Custom" at bounding box center [224, 438] width 86 height 23
click at [258, 441] on select "Default auto px % rem vw vh Custom" at bounding box center [224, 438] width 86 height 23
click at [181, 427] on select "Default auto px % rem vw vh Custom" at bounding box center [224, 438] width 86 height 23
click at [258, 441] on select "Default auto px % rem vw vh Custom" at bounding box center [224, 438] width 86 height 23
click at [181, 427] on select "Default auto px % rem vw vh Custom" at bounding box center [224, 438] width 86 height 23
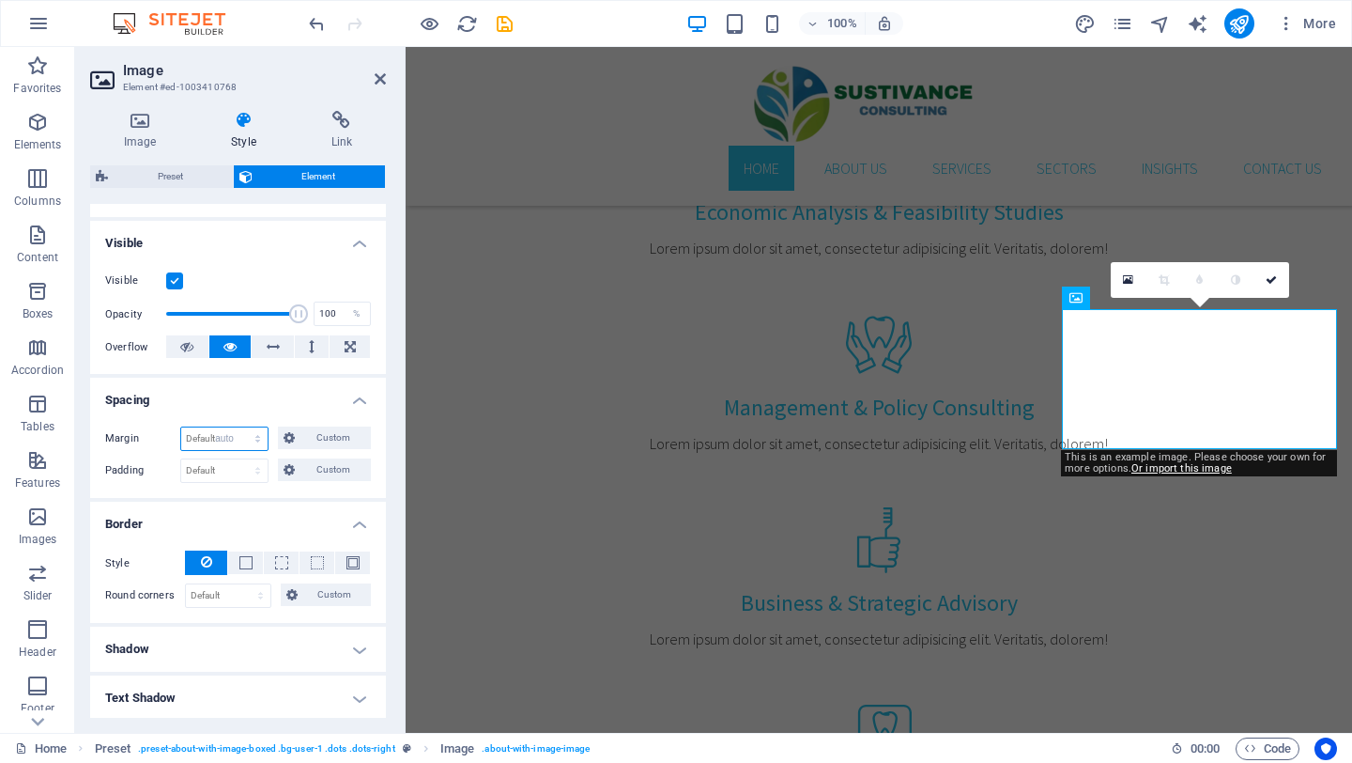
select select "DISABLED_OPTION_VALUE"
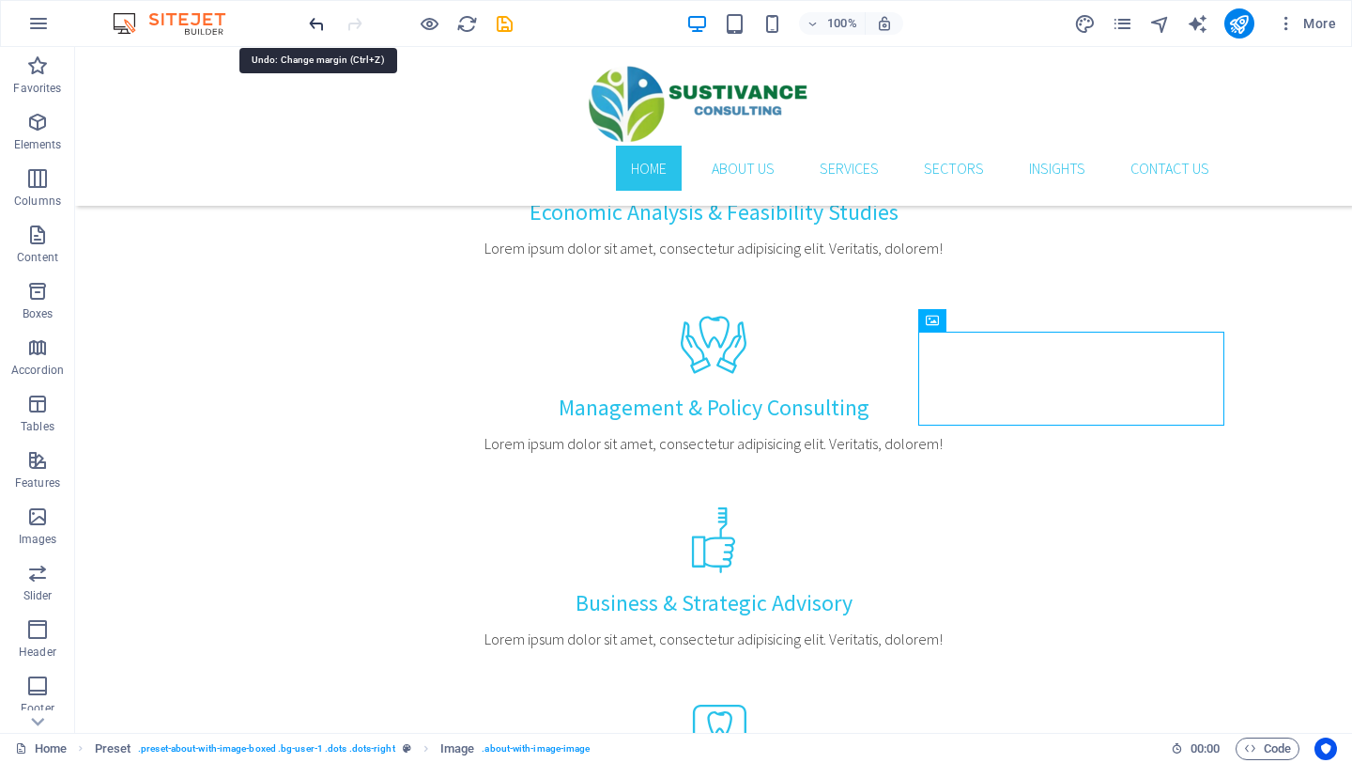
click at [324, 18] on icon "undo" at bounding box center [317, 24] width 22 height 22
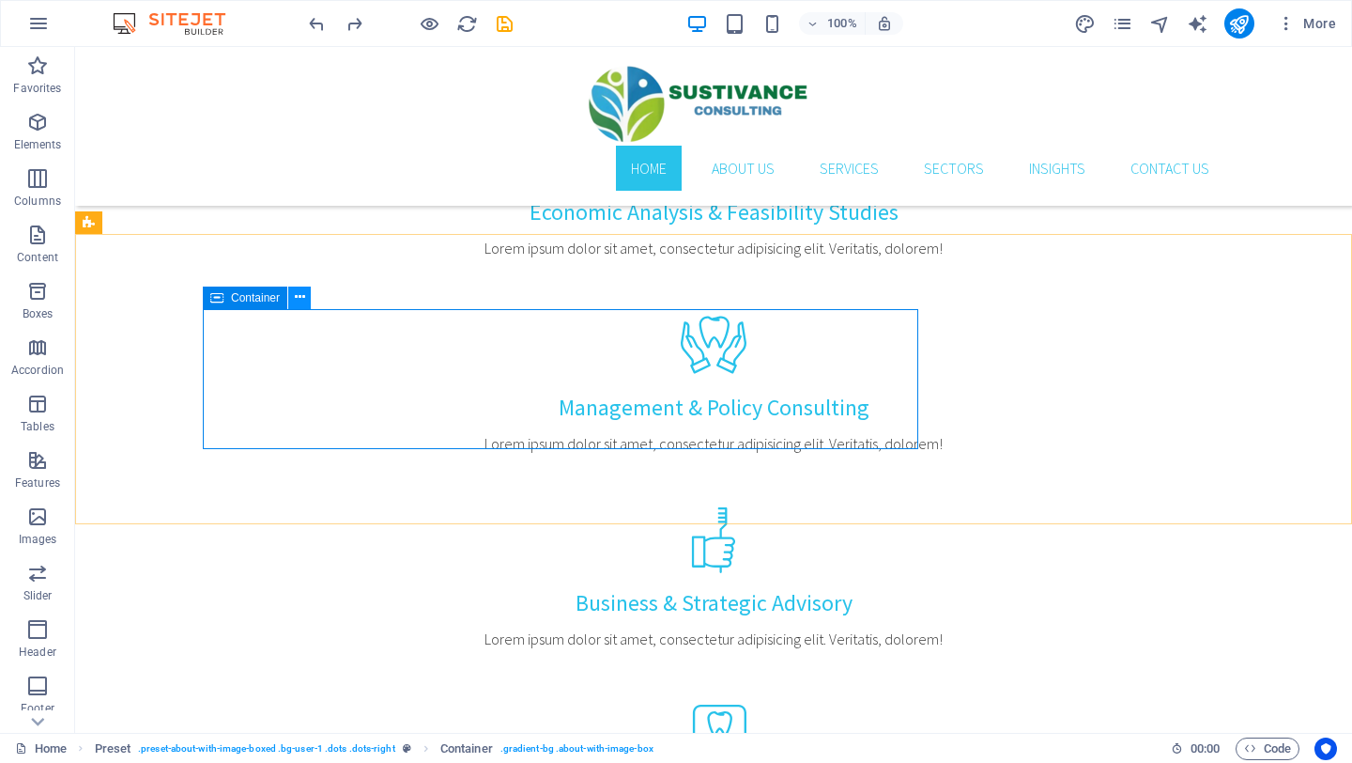
click at [303, 304] on icon at bounding box center [300, 297] width 10 height 20
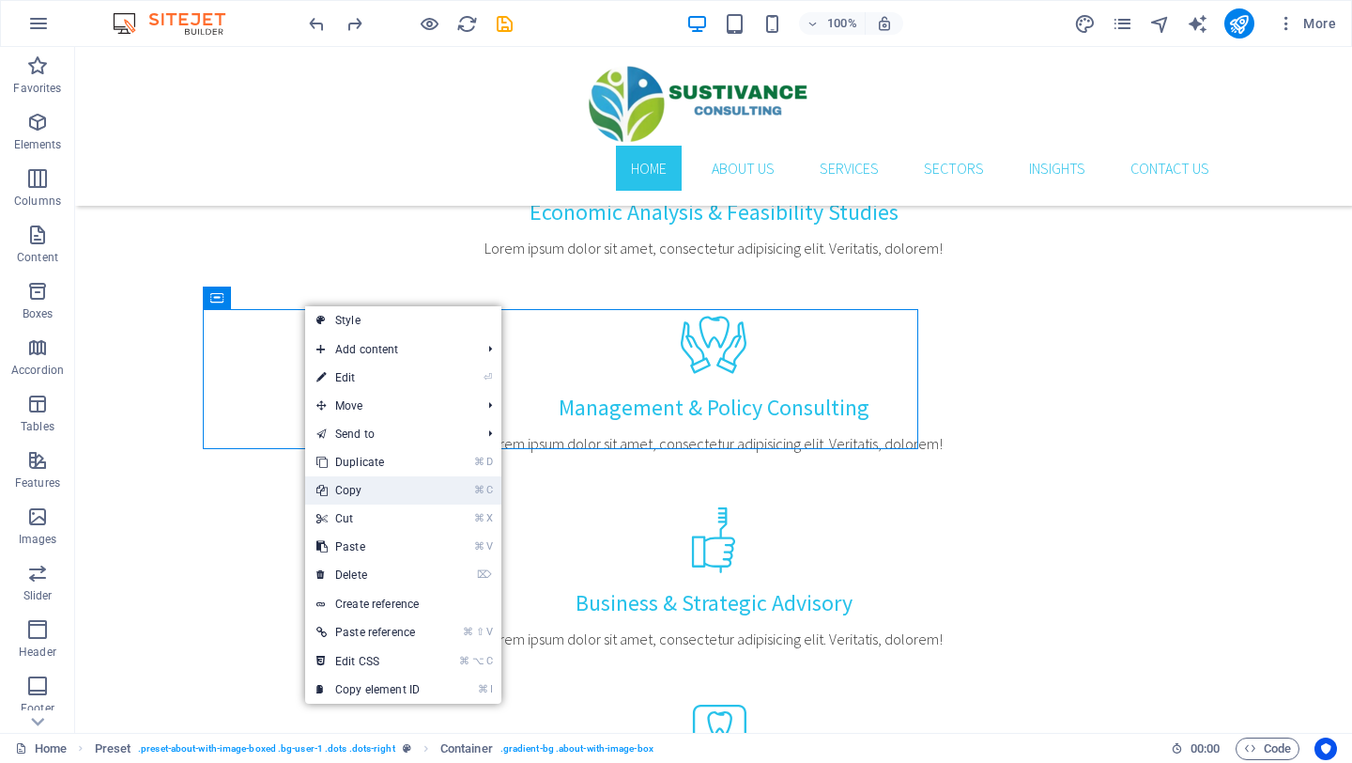
click at [346, 486] on link "⌘ C Copy" at bounding box center [368, 490] width 126 height 28
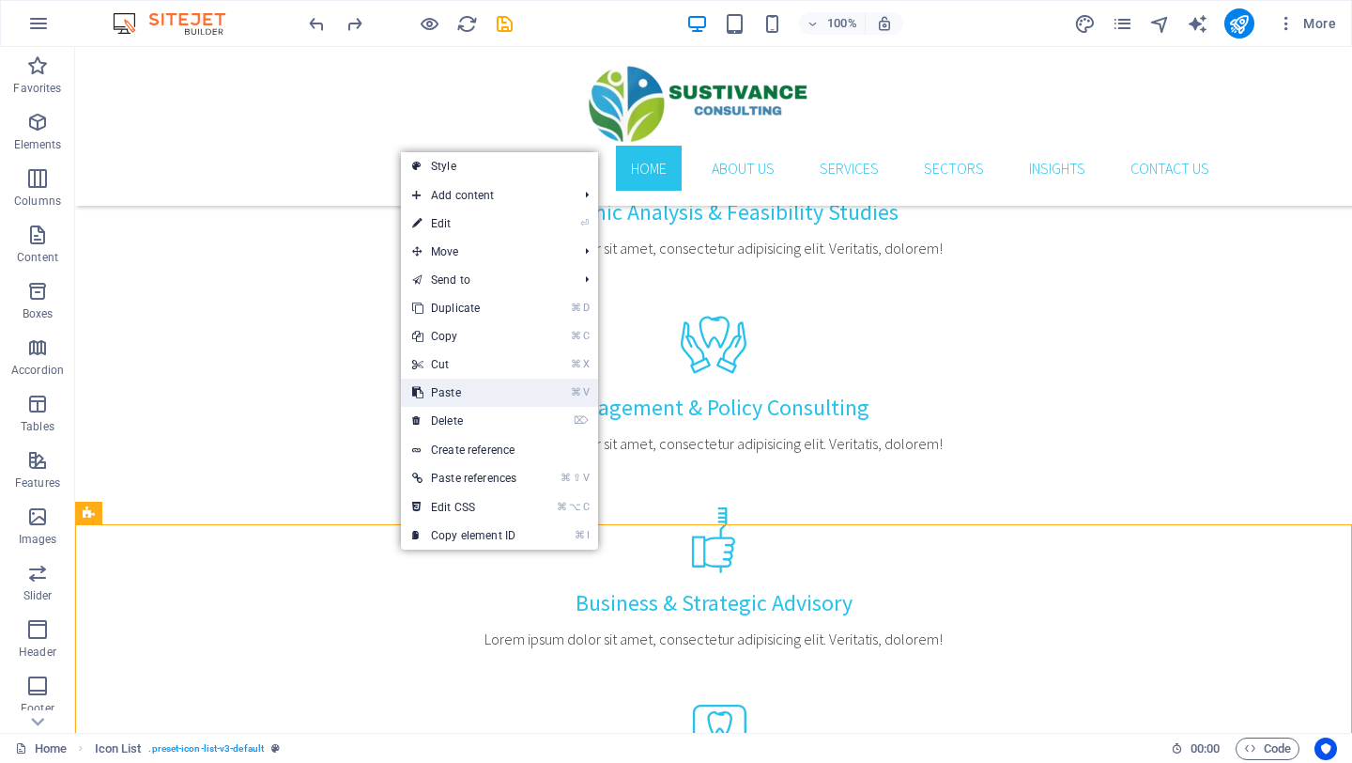
click at [464, 385] on link "⌘ V Paste" at bounding box center [464, 392] width 127 height 28
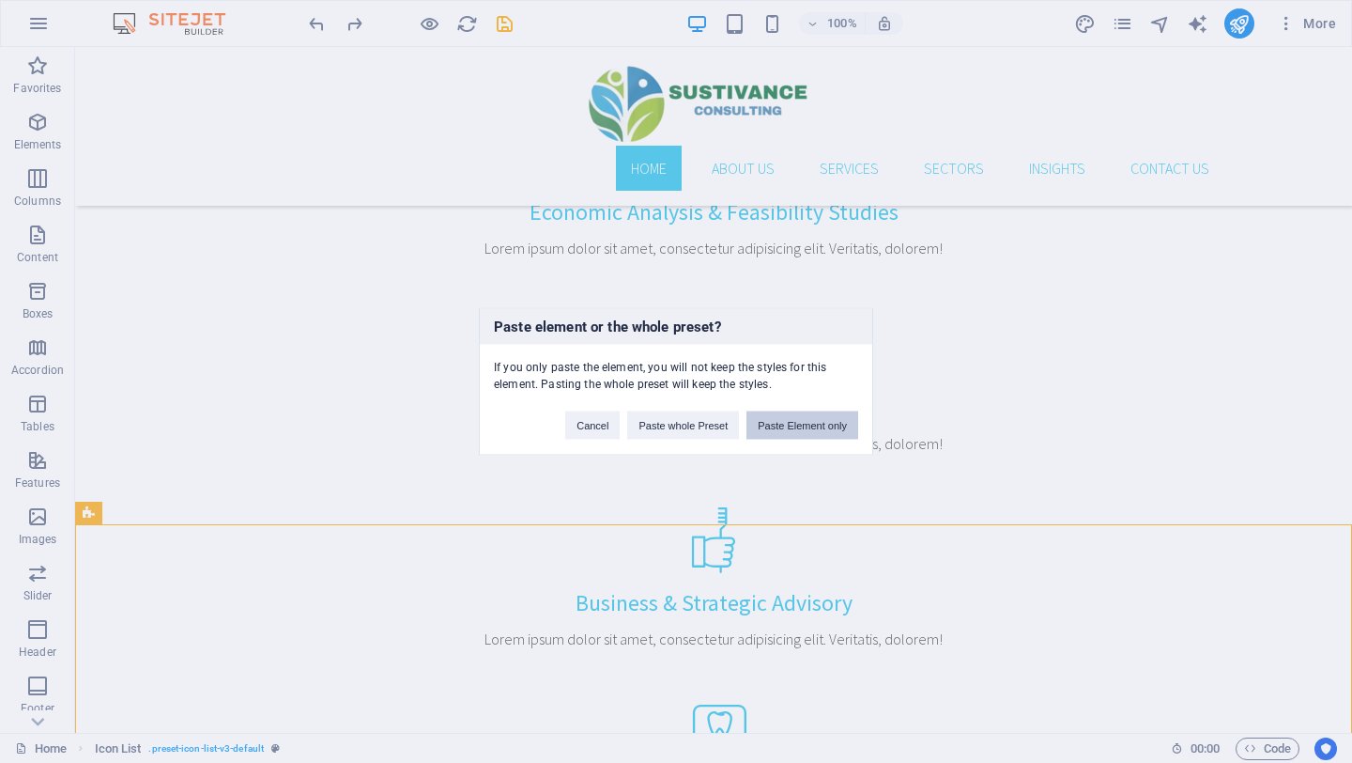
click at [795, 423] on button "Paste Element only" at bounding box center [803, 425] width 112 height 28
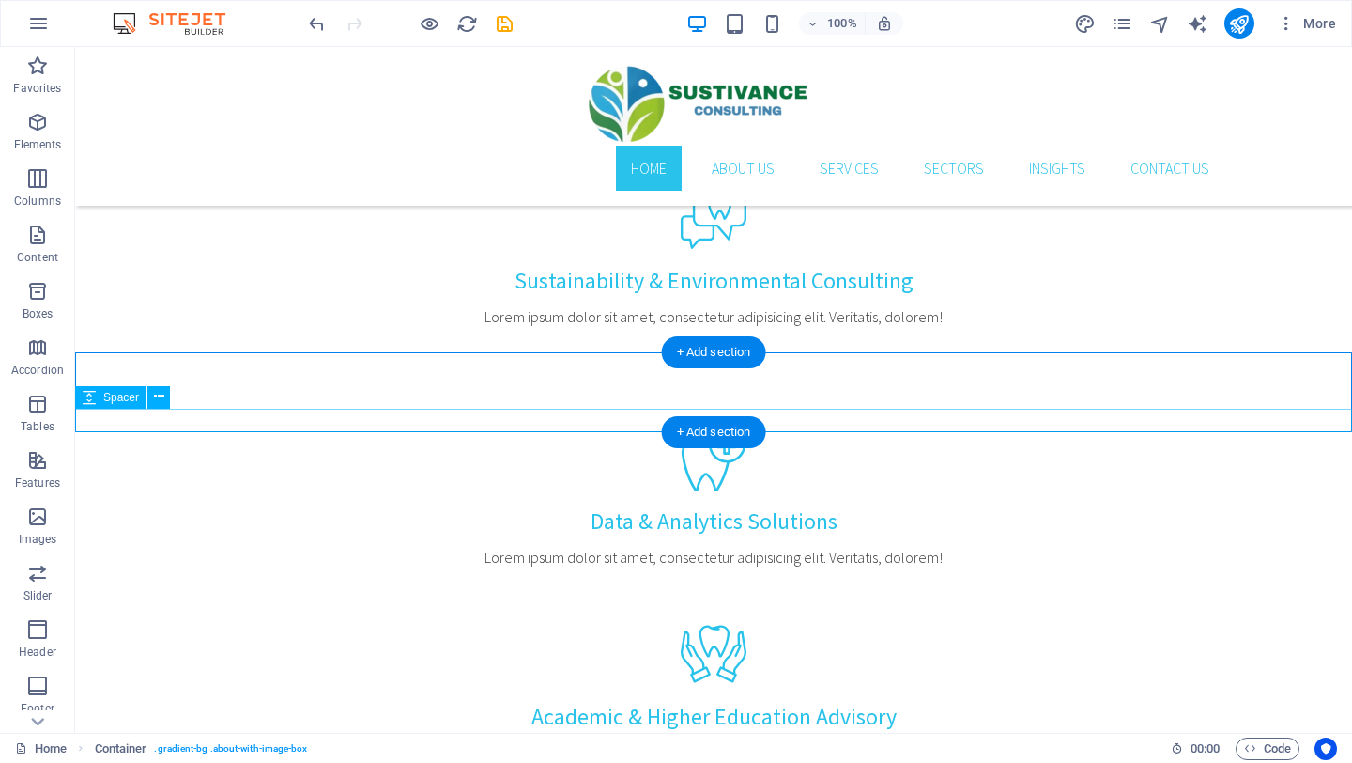
scroll to position [1830, 0]
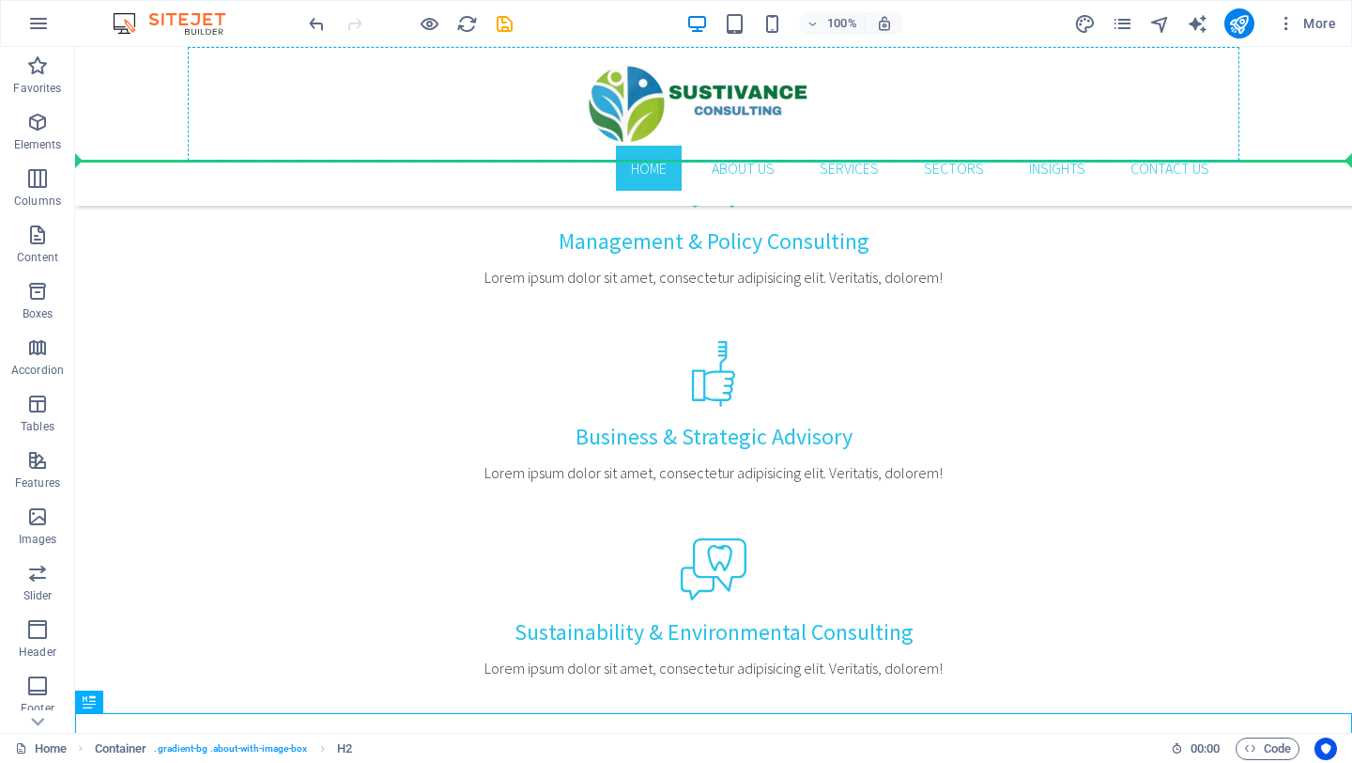
scroll to position [1472, 0]
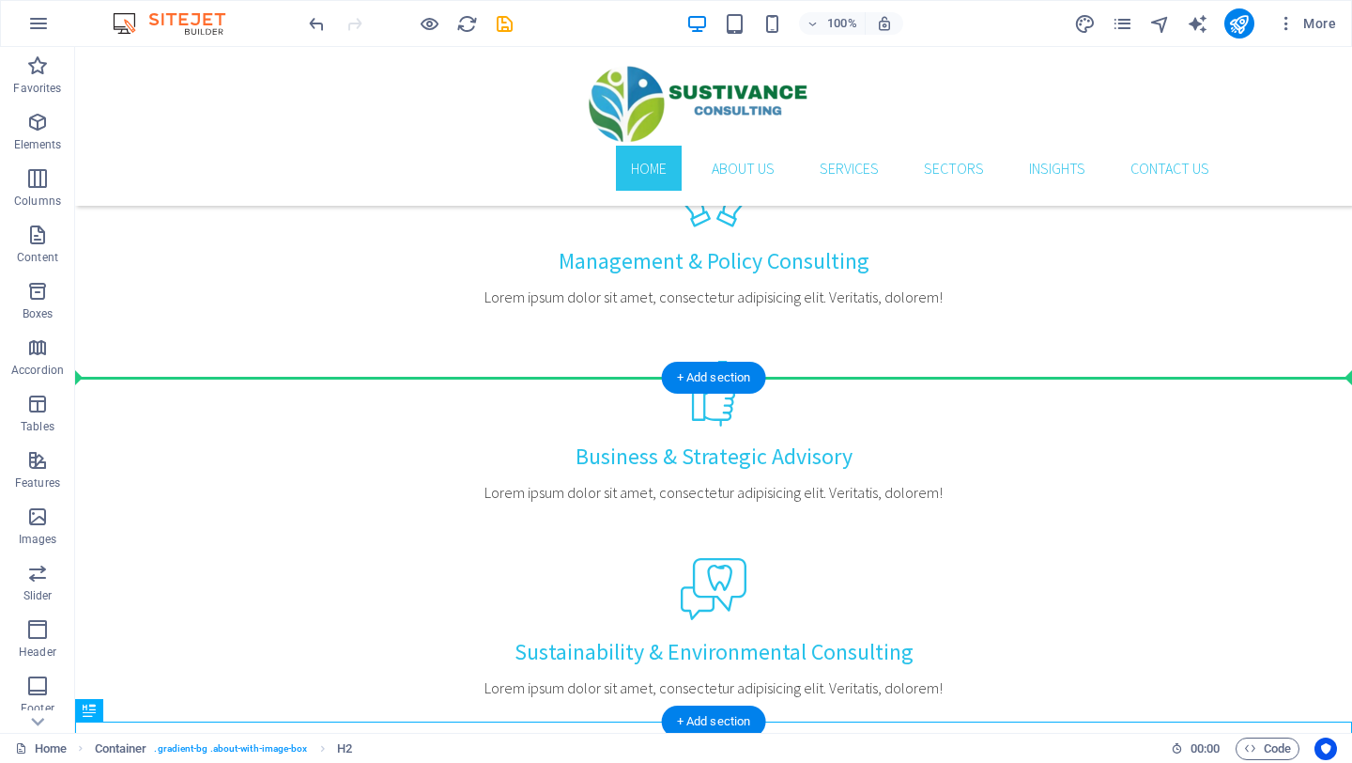
drag, startPoint x: 796, startPoint y: 387, endPoint x: 684, endPoint y: 392, distance: 111.9
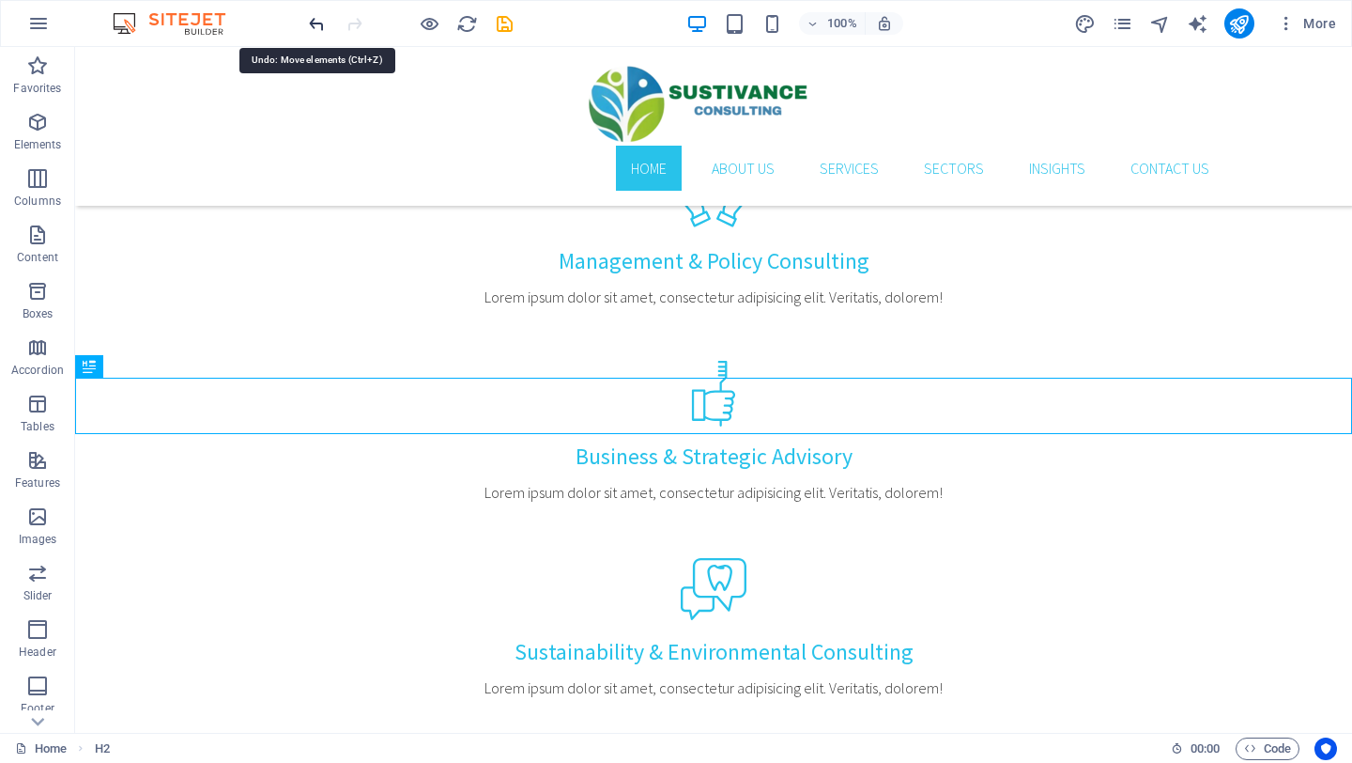
click at [311, 23] on icon "undo" at bounding box center [317, 24] width 22 height 22
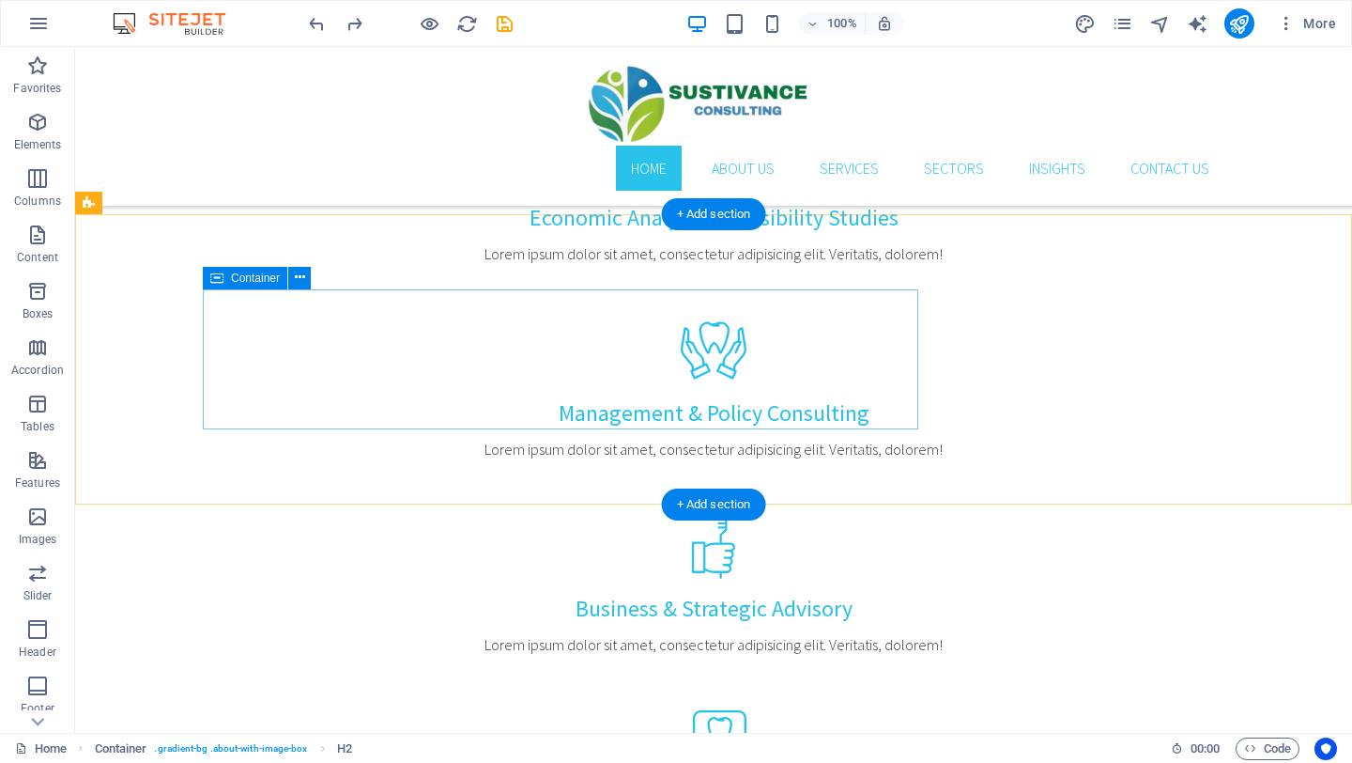
scroll to position [1306, 0]
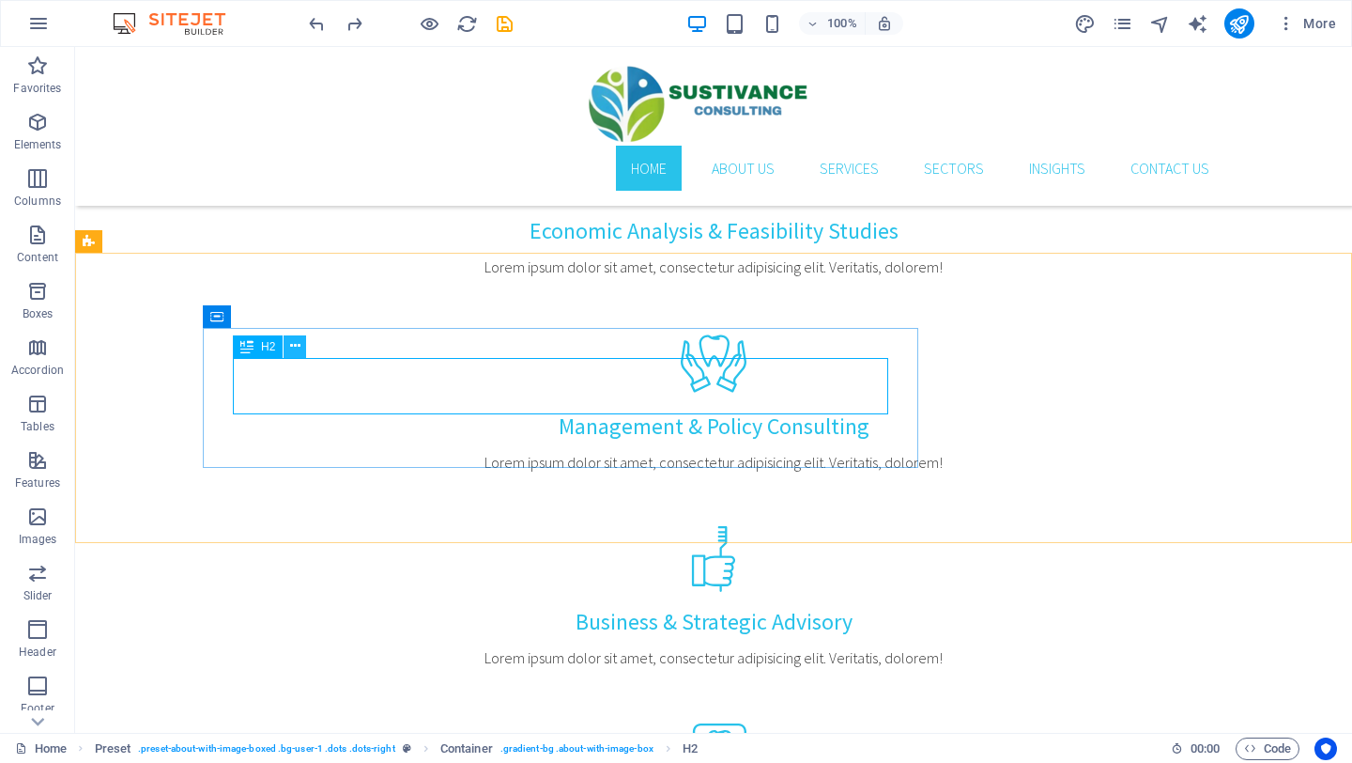
click at [293, 349] on icon at bounding box center [295, 346] width 10 height 20
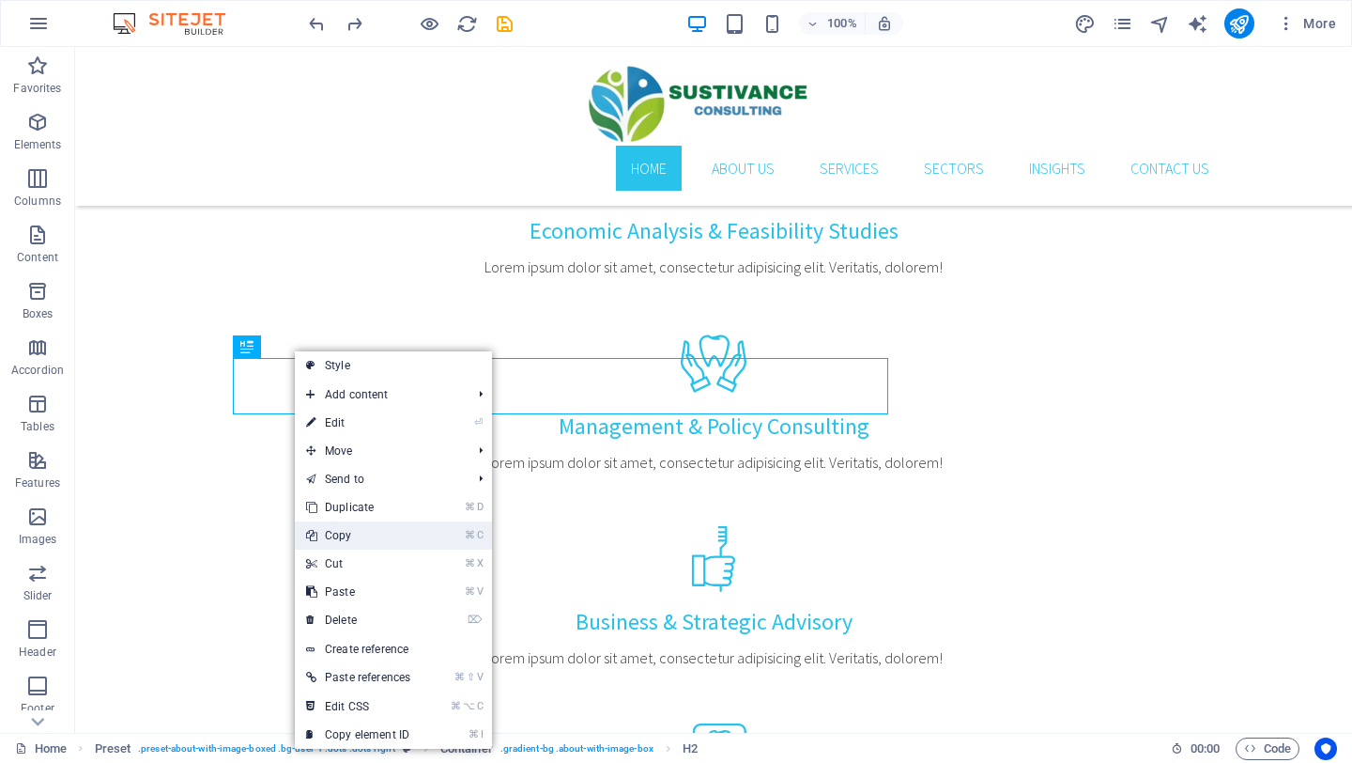
click at [336, 541] on link "⌘ C Copy" at bounding box center [358, 535] width 127 height 28
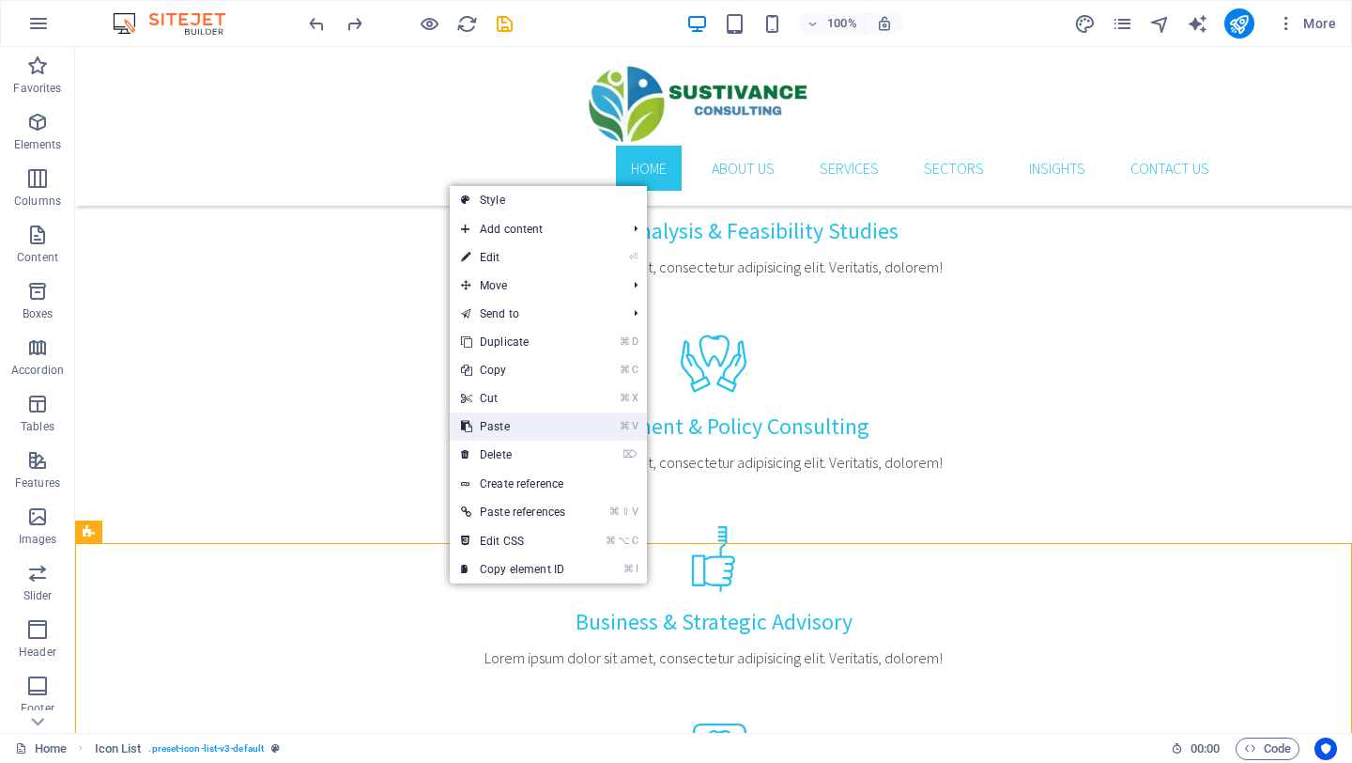
click at [504, 417] on link "⌘ V Paste" at bounding box center [513, 426] width 127 height 28
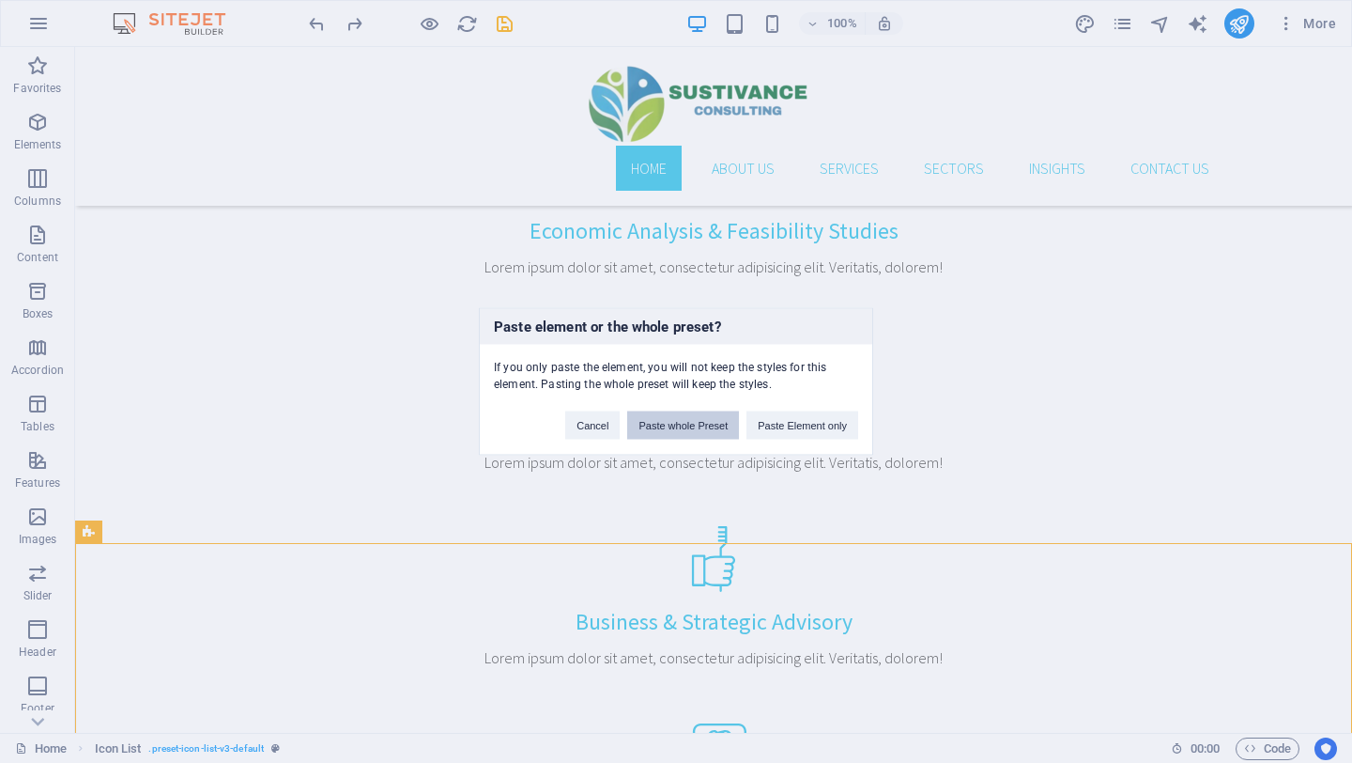
click at [685, 425] on button "Paste whole Preset" at bounding box center [683, 425] width 112 height 28
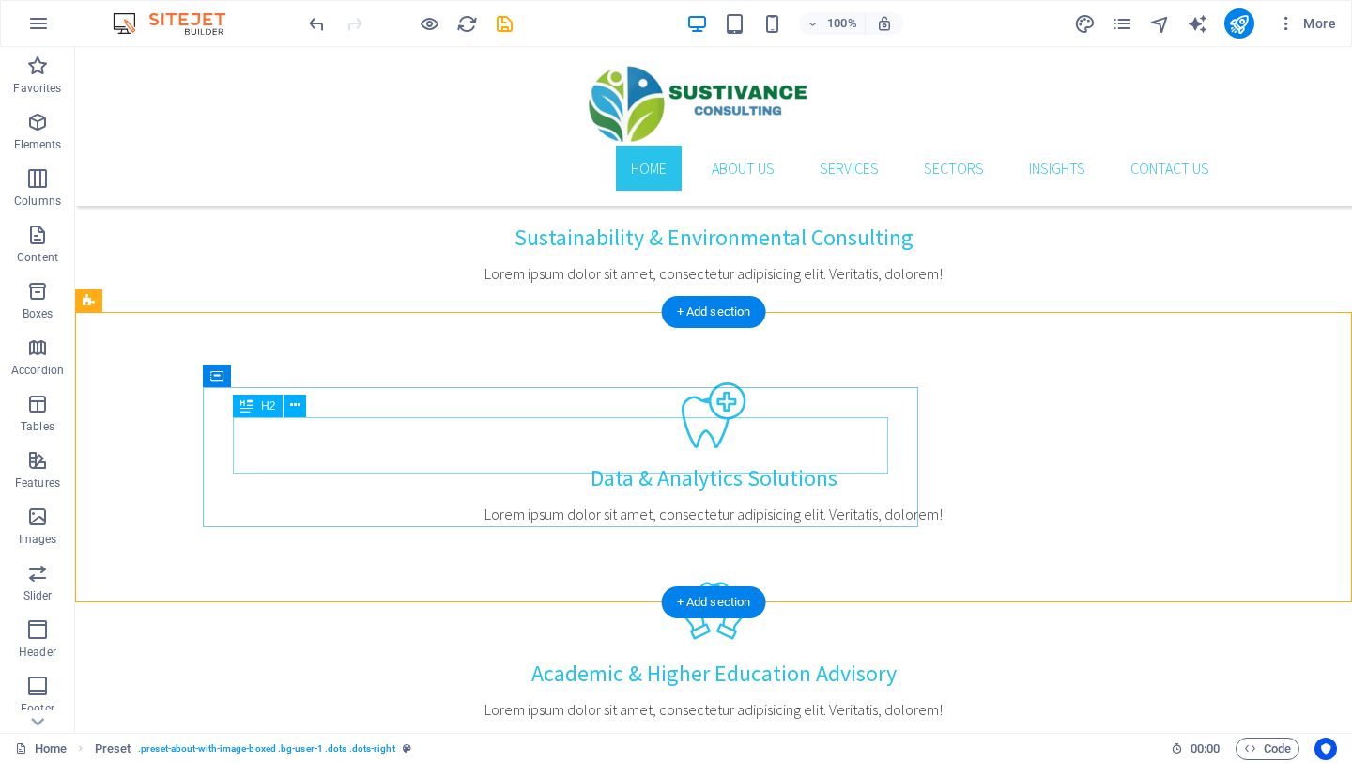
scroll to position [1881, 0]
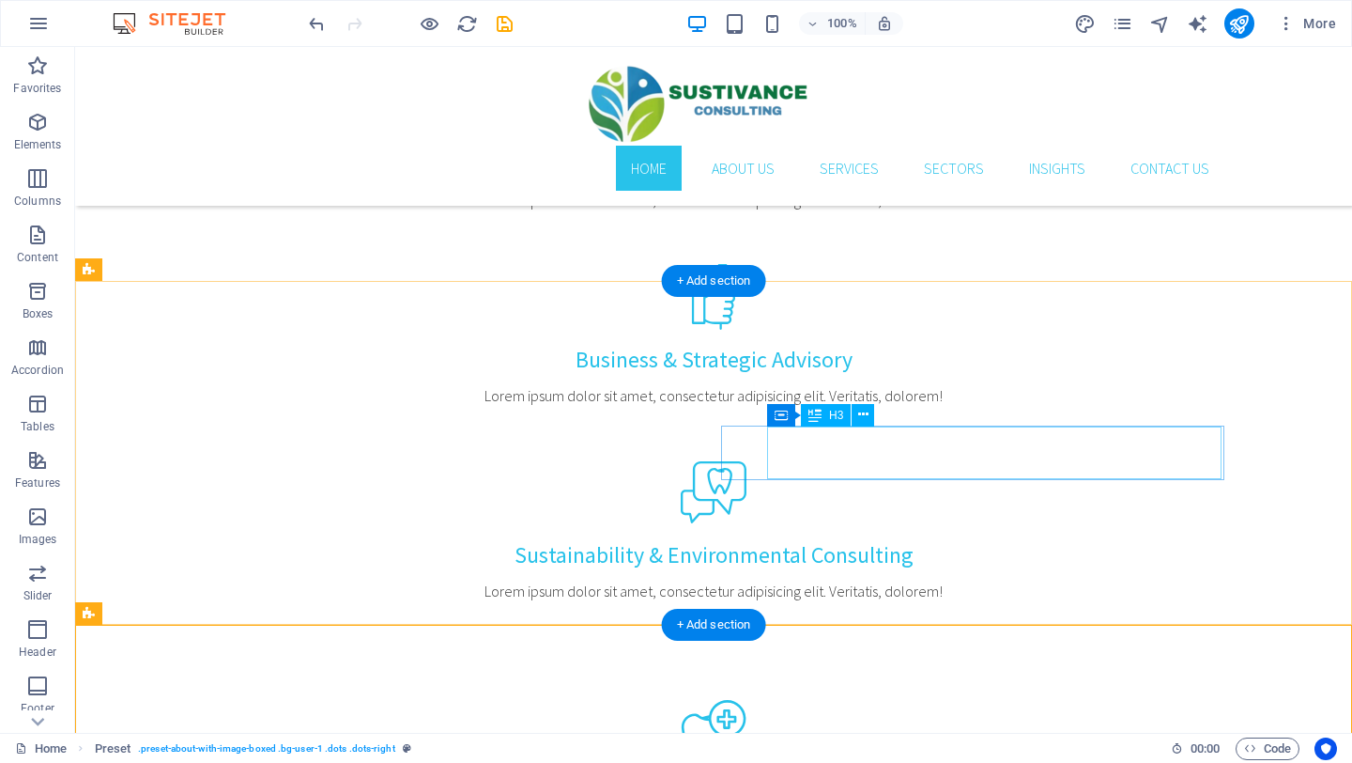
scroll to position [1420, 0]
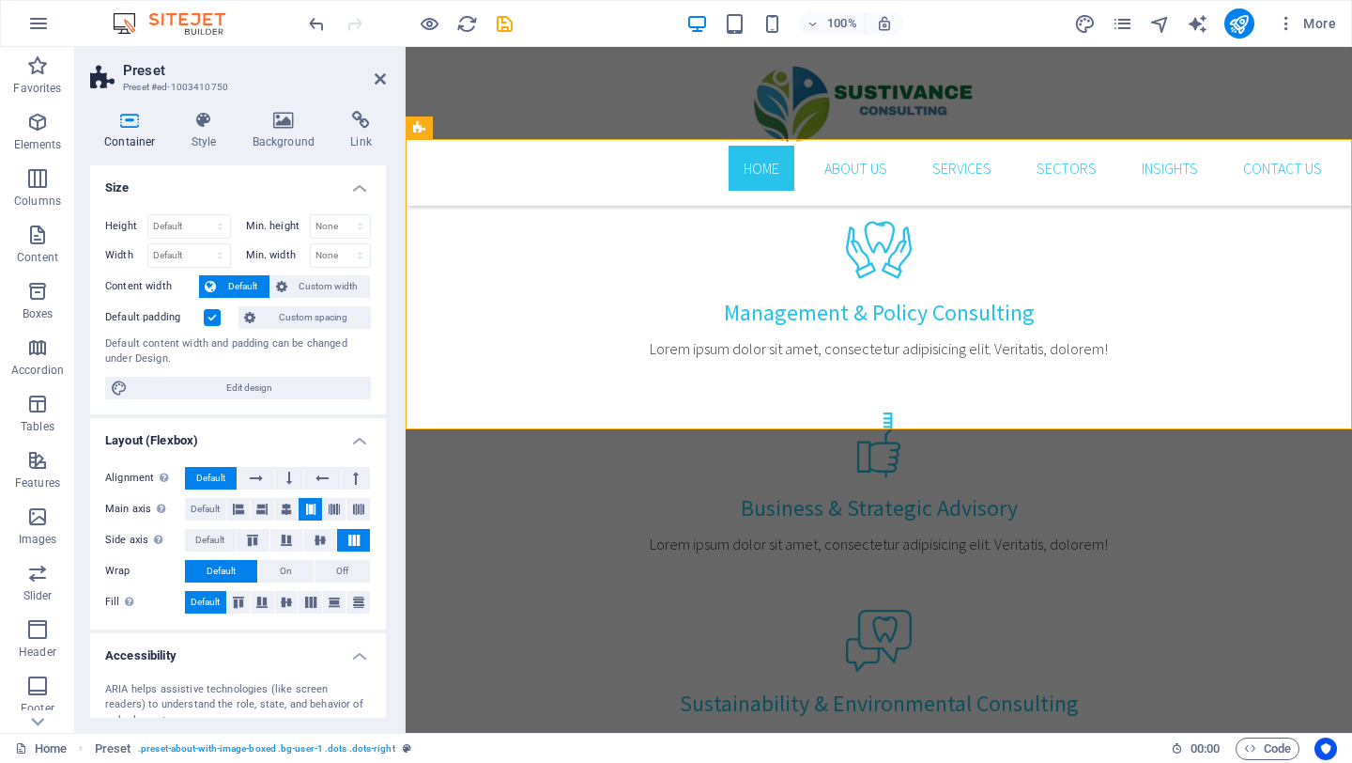
click at [212, 317] on label at bounding box center [212, 317] width 17 height 17
click at [0, 0] on input "Default padding" at bounding box center [0, 0] width 0 height 0
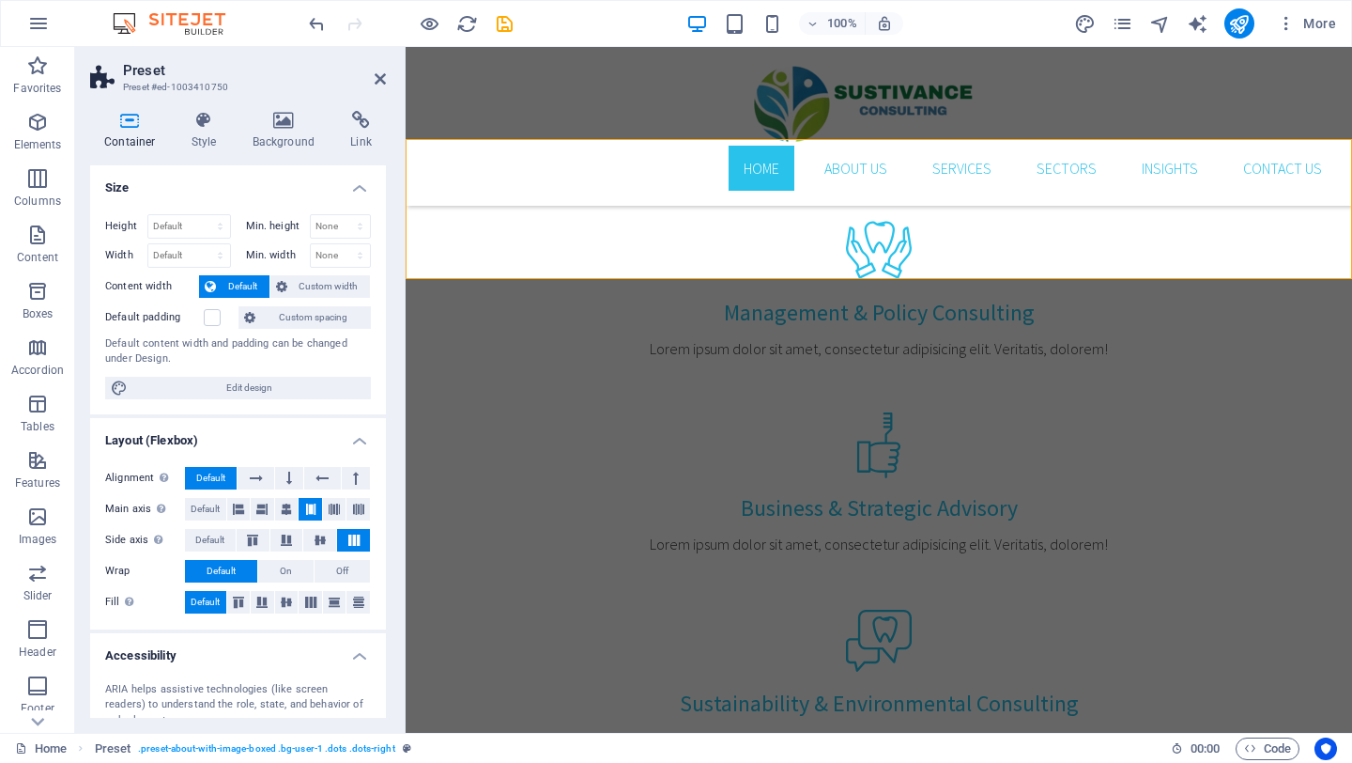
click at [240, 284] on span "Default" at bounding box center [243, 286] width 42 height 23
click at [287, 479] on icon at bounding box center [289, 478] width 6 height 23
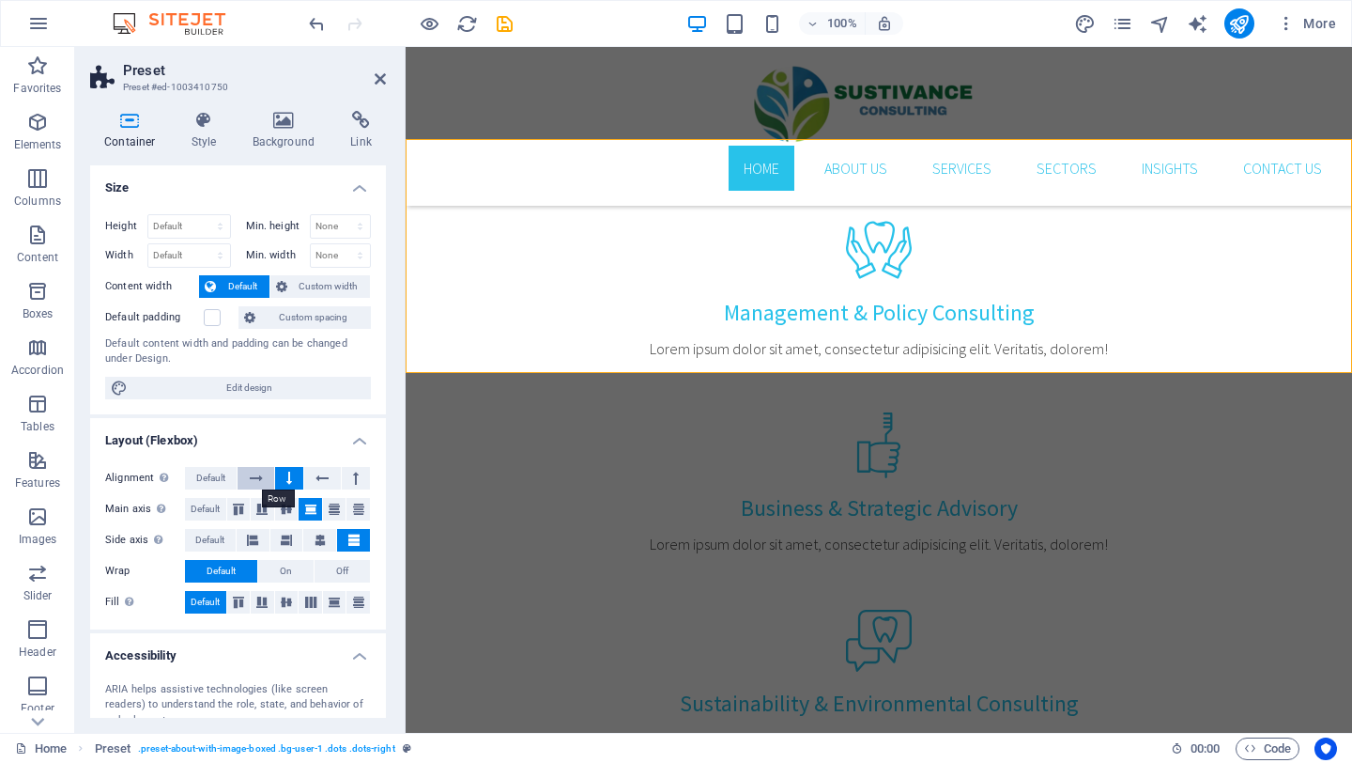
click at [251, 476] on icon at bounding box center [256, 478] width 13 height 23
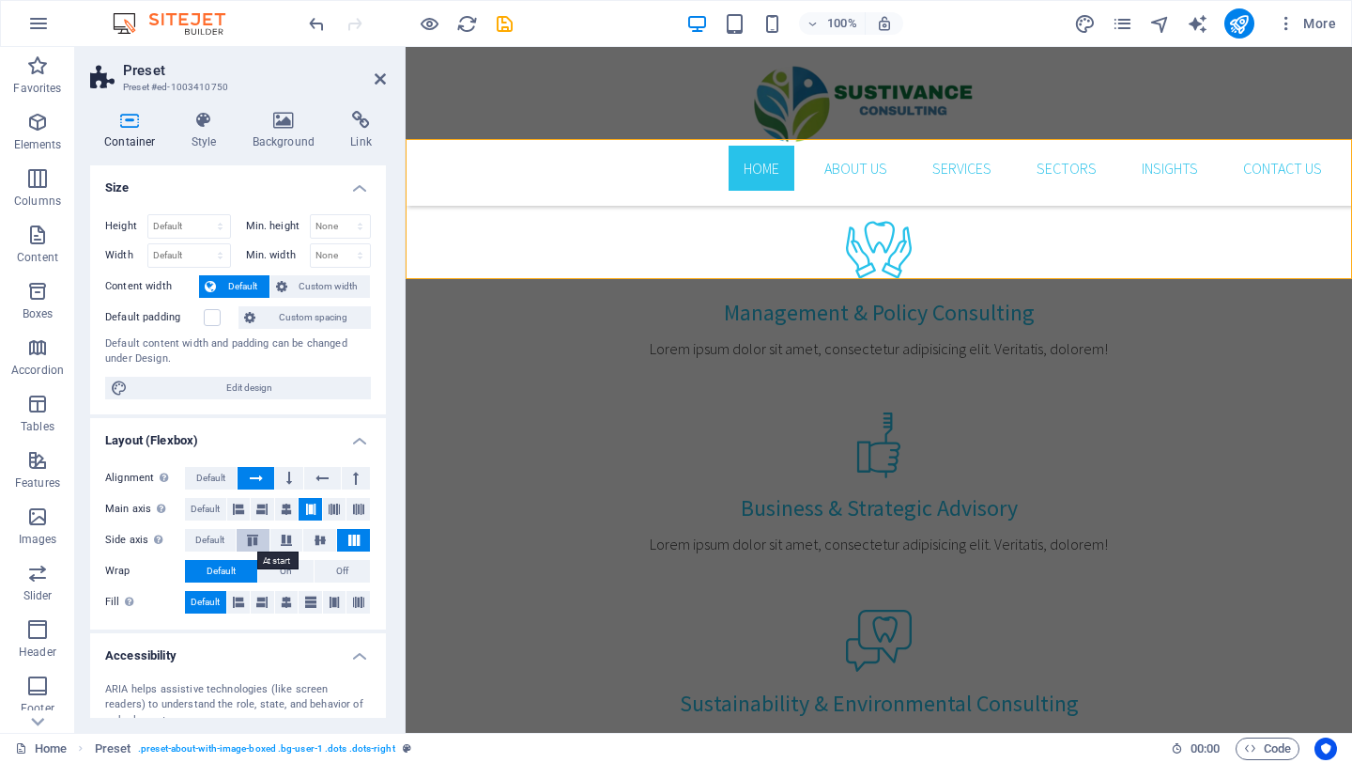
click at [256, 540] on icon at bounding box center [252, 539] width 23 height 11
click at [284, 538] on icon at bounding box center [286, 539] width 23 height 11
click at [315, 538] on icon at bounding box center [320, 539] width 23 height 11
click at [357, 545] on icon at bounding box center [354, 539] width 23 height 11
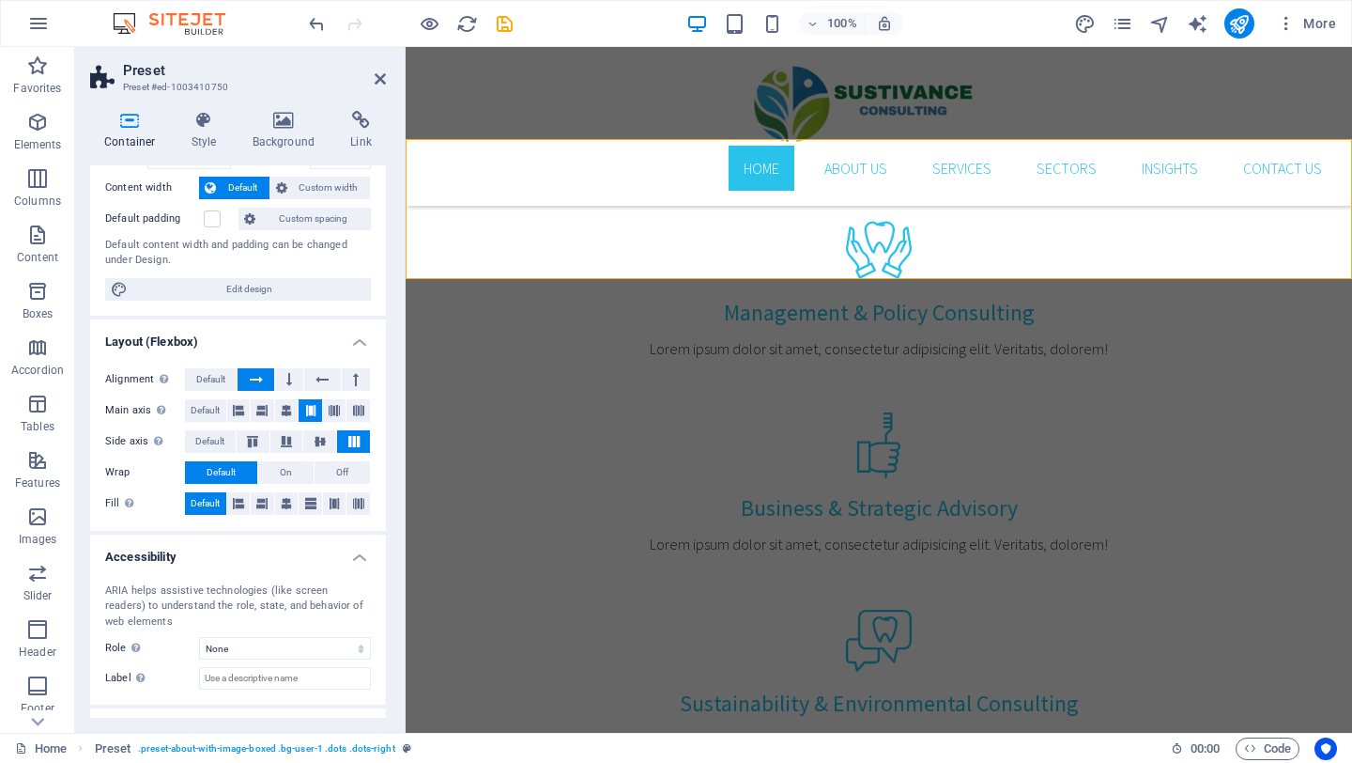
scroll to position [105, 0]
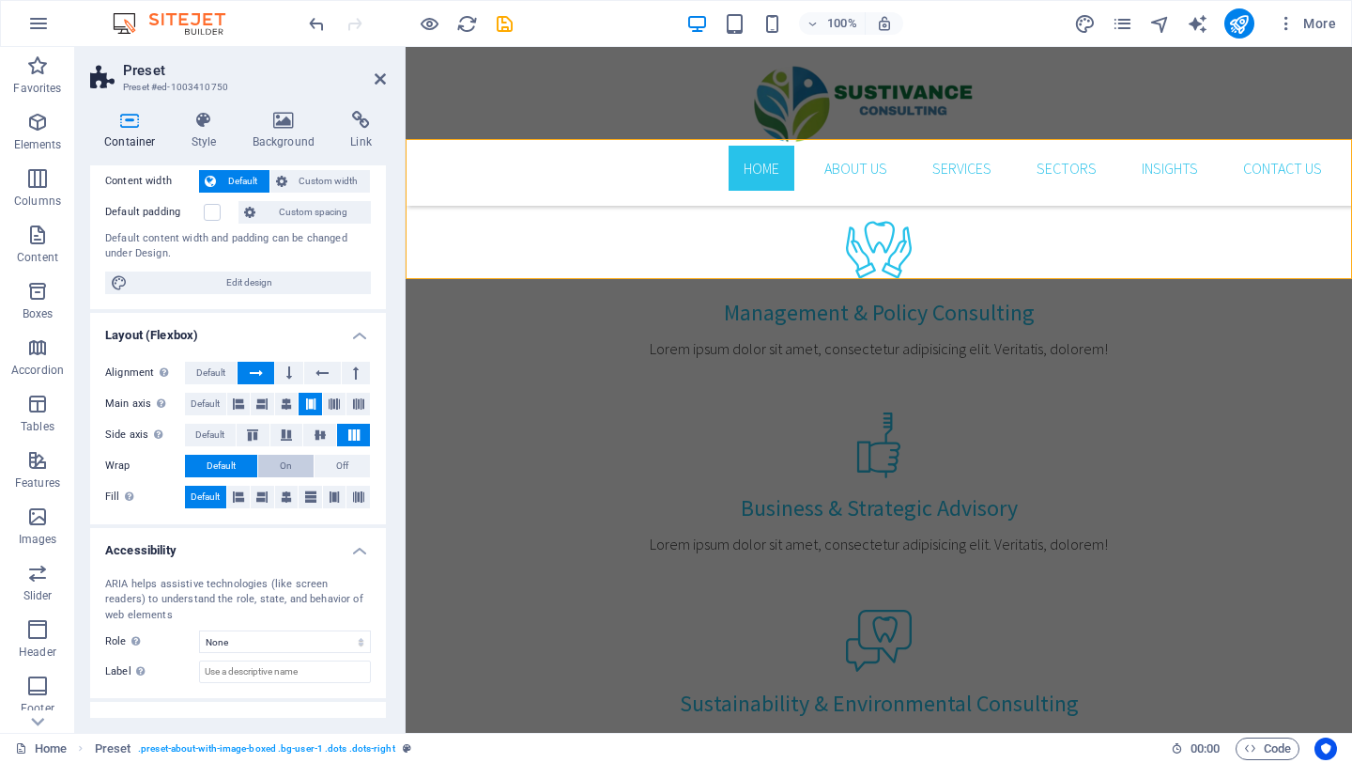
click at [290, 474] on button "On" at bounding box center [285, 466] width 55 height 23
click at [286, 497] on icon at bounding box center [286, 497] width 11 height 23
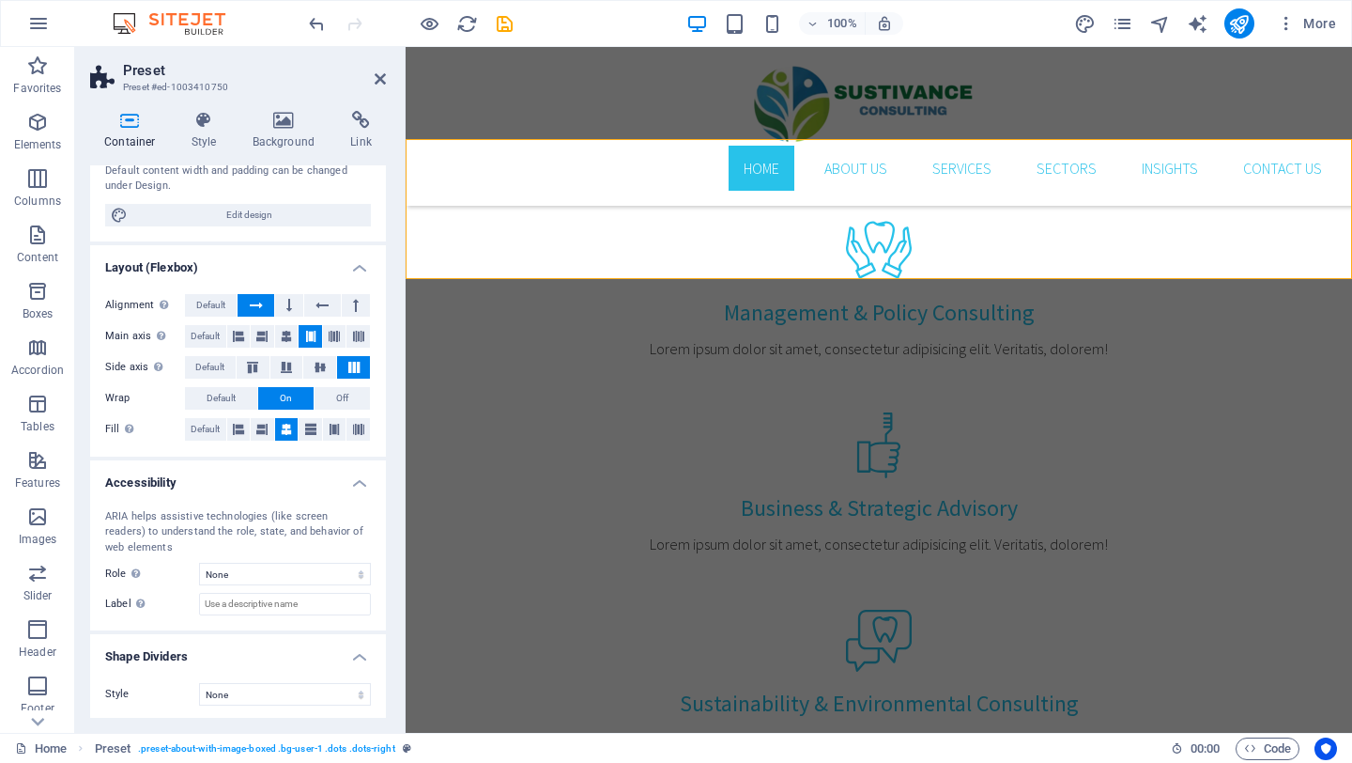
scroll to position [176, 0]
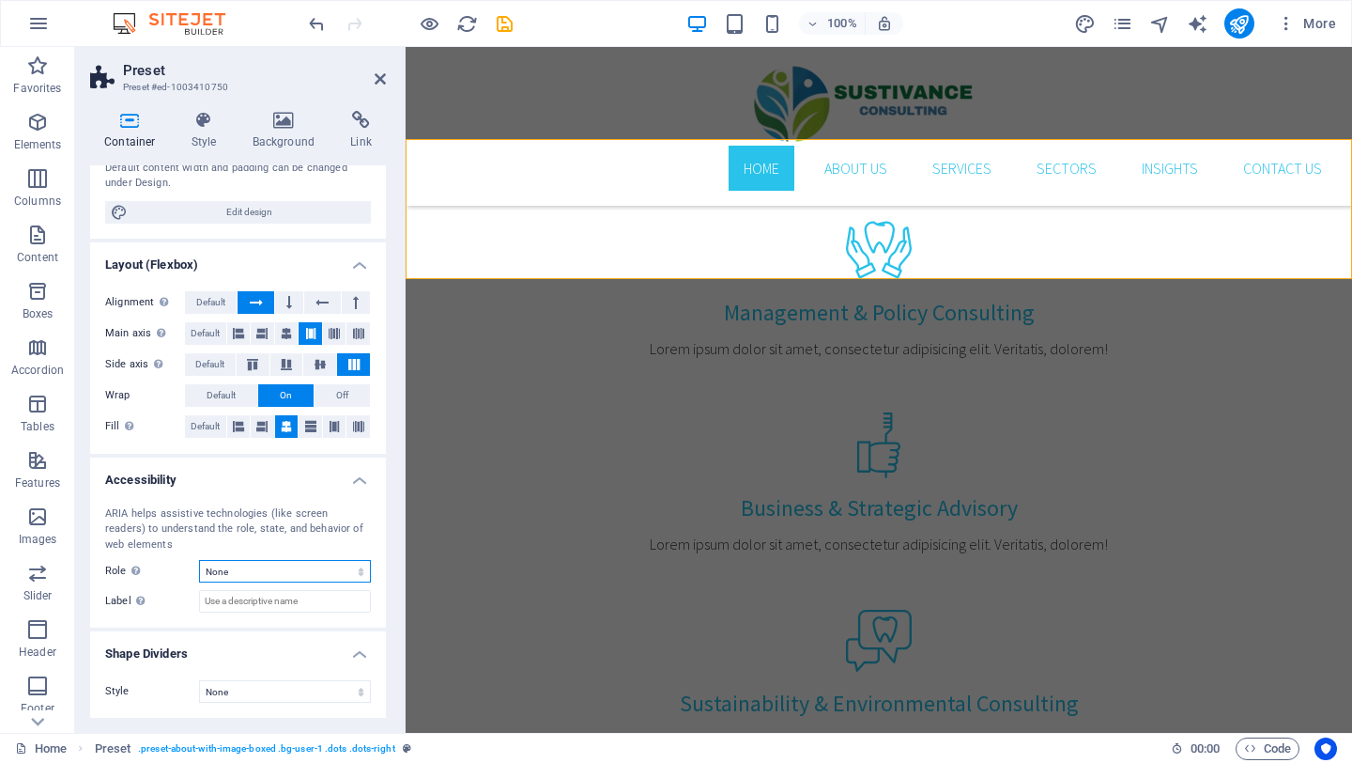
click at [319, 567] on select "None Alert Article Banner Comment Complementary Dialog Footer Header Marquee Pr…" at bounding box center [285, 571] width 172 height 23
select select "section"
click at [199, 560] on select "None Alert Article Banner Comment Complementary Dialog Footer Header Marquee Pr…" at bounding box center [285, 571] width 172 height 23
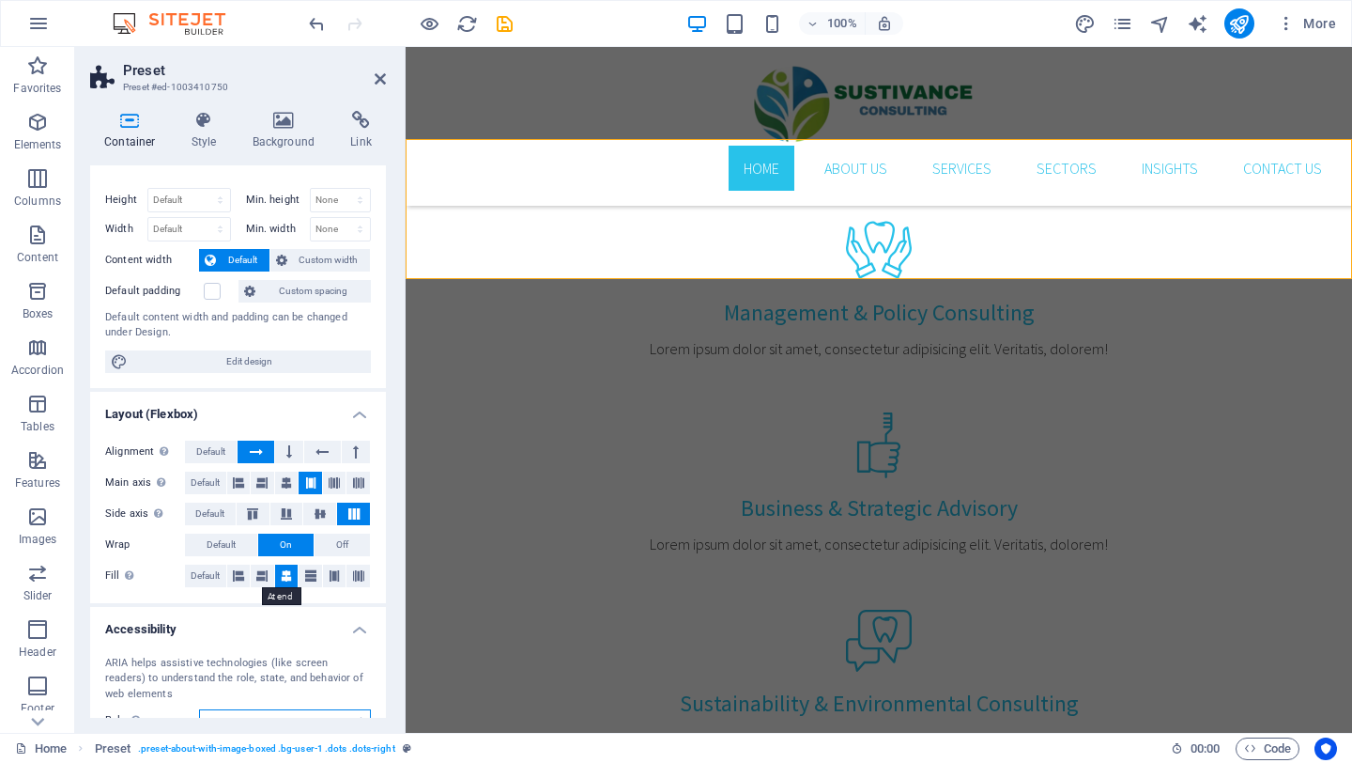
scroll to position [0, 0]
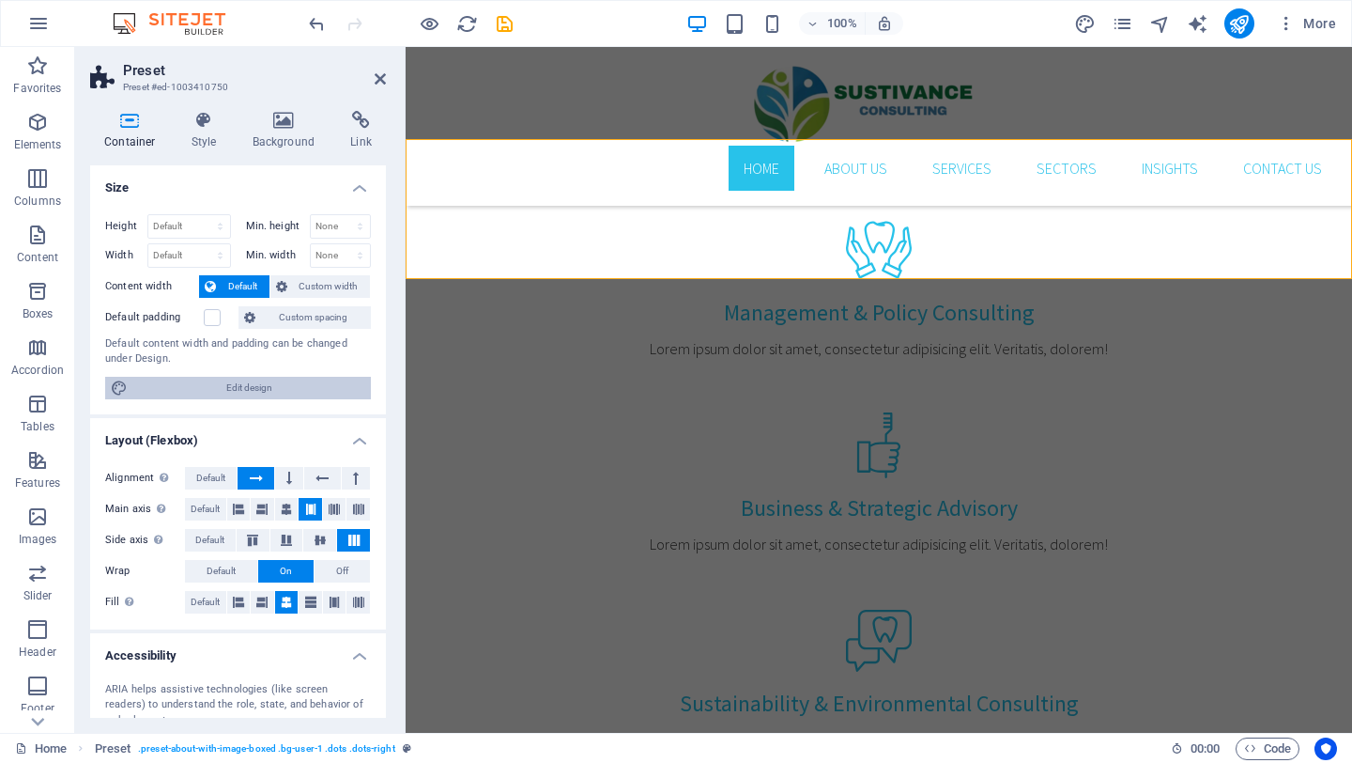
click at [264, 384] on span "Edit design" at bounding box center [249, 388] width 232 height 23
select select "rem"
select select "300"
select select "px"
select select "rem"
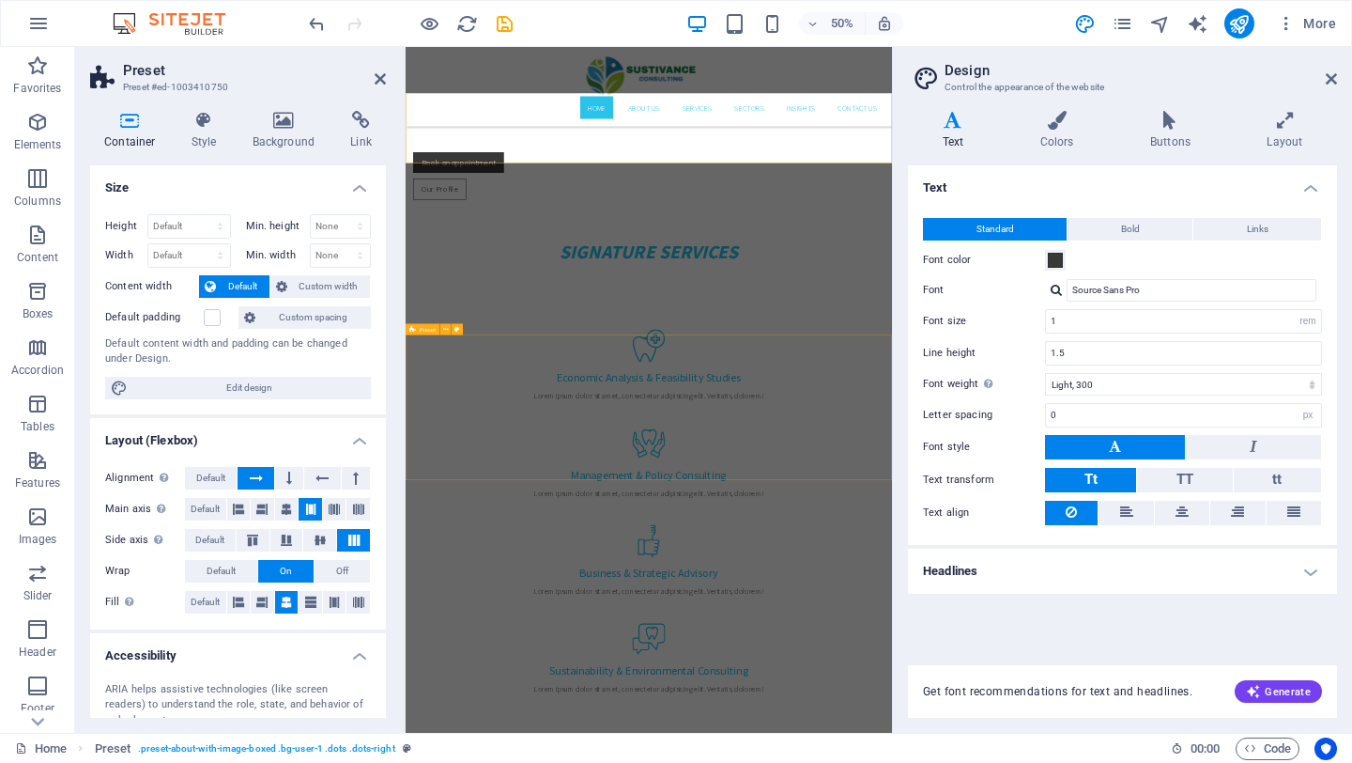
scroll to position [2010, 0]
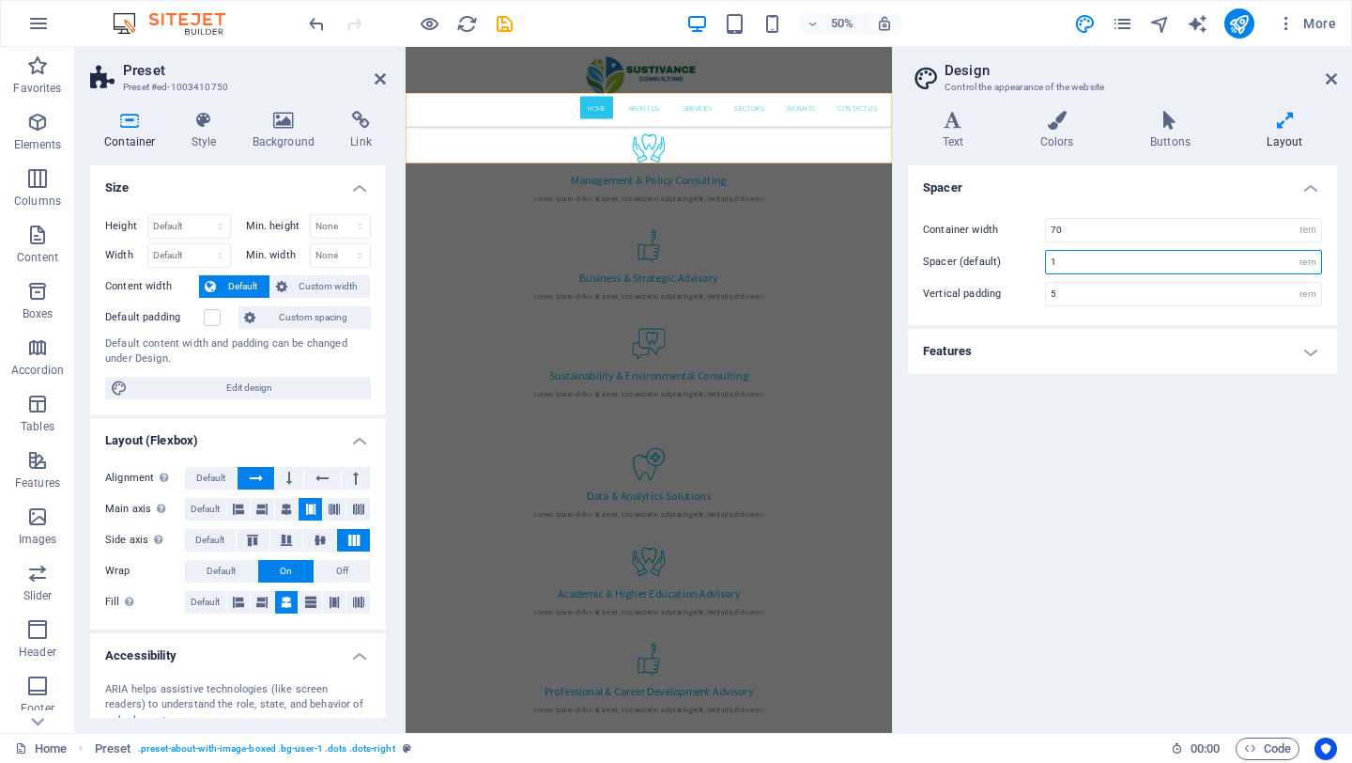
click at [1089, 268] on input "1" at bounding box center [1183, 262] width 275 height 23
type input "0"
click at [1074, 286] on input "5" at bounding box center [1183, 294] width 275 height 23
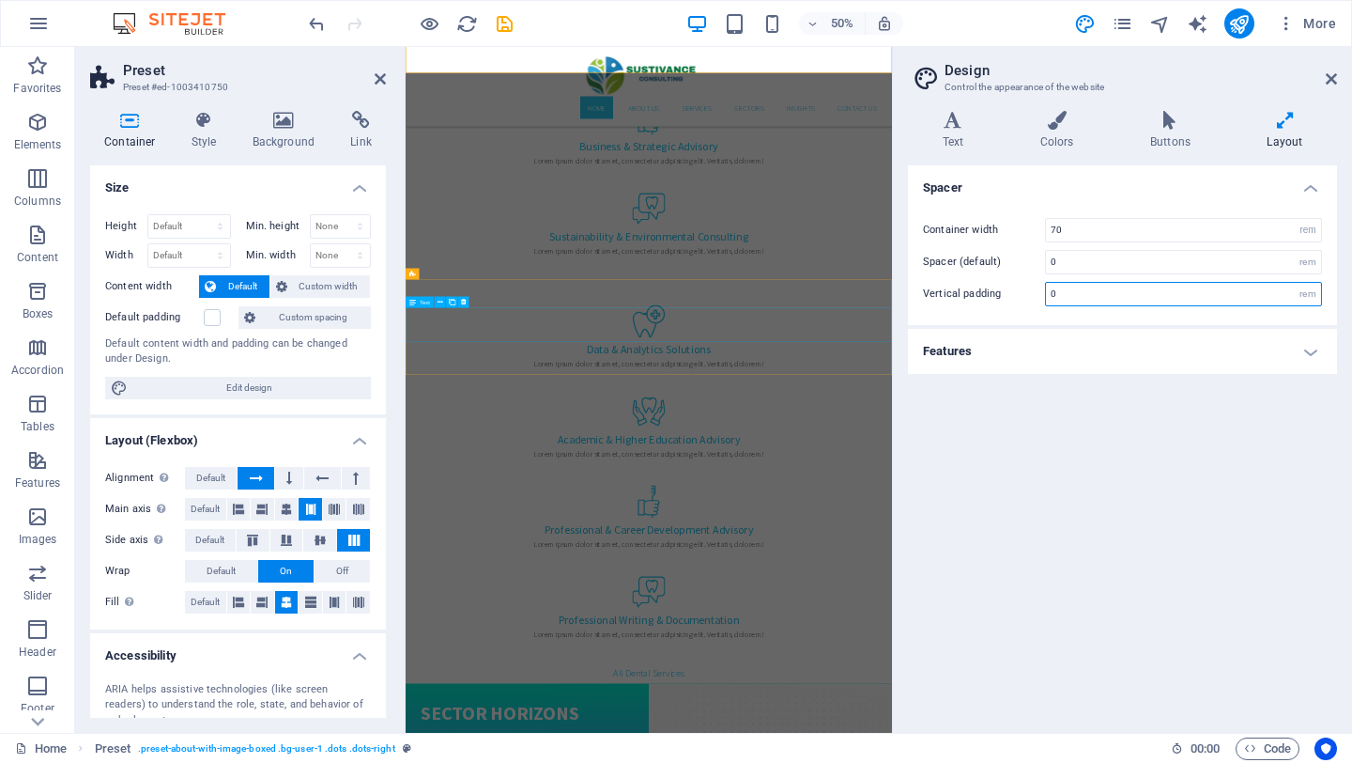
type input "0"
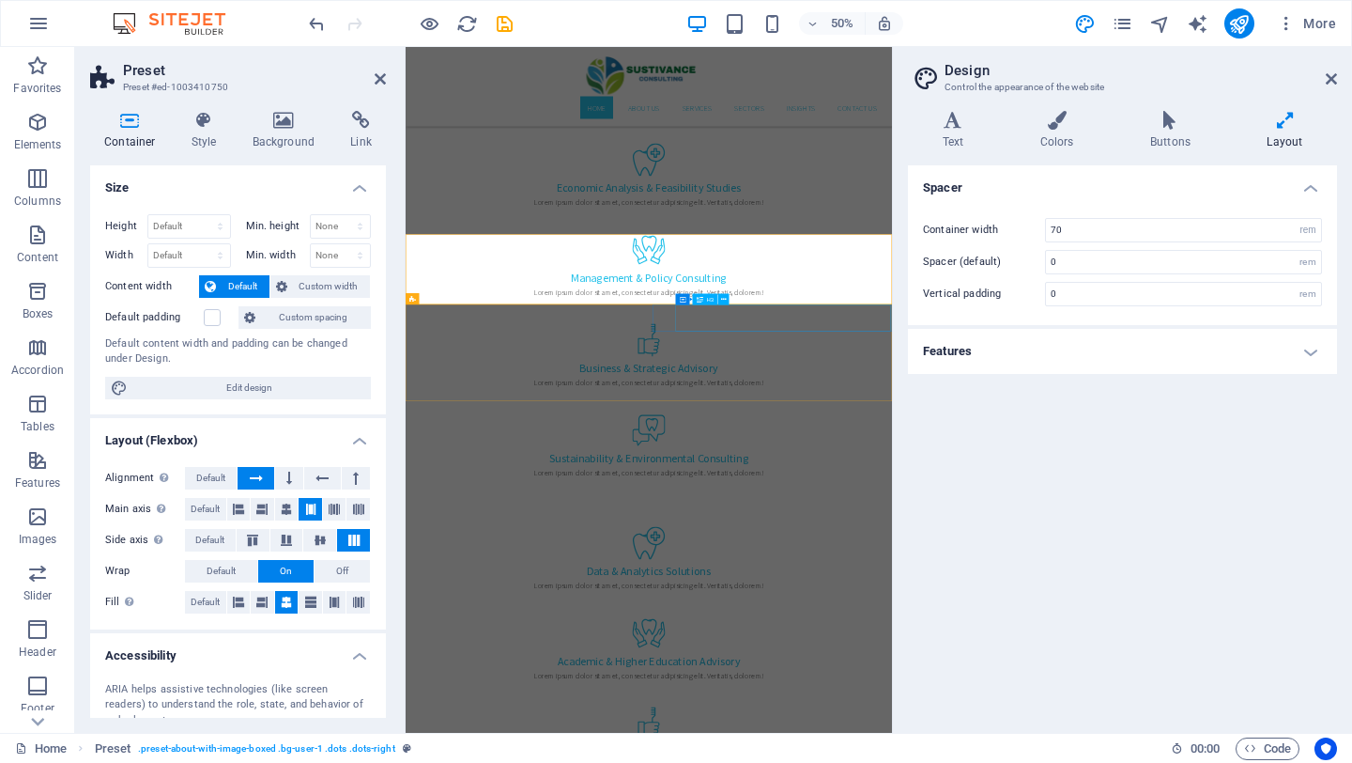
scroll to position [1547, 0]
click at [1171, 135] on h4 "Buttons" at bounding box center [1174, 130] width 116 height 39
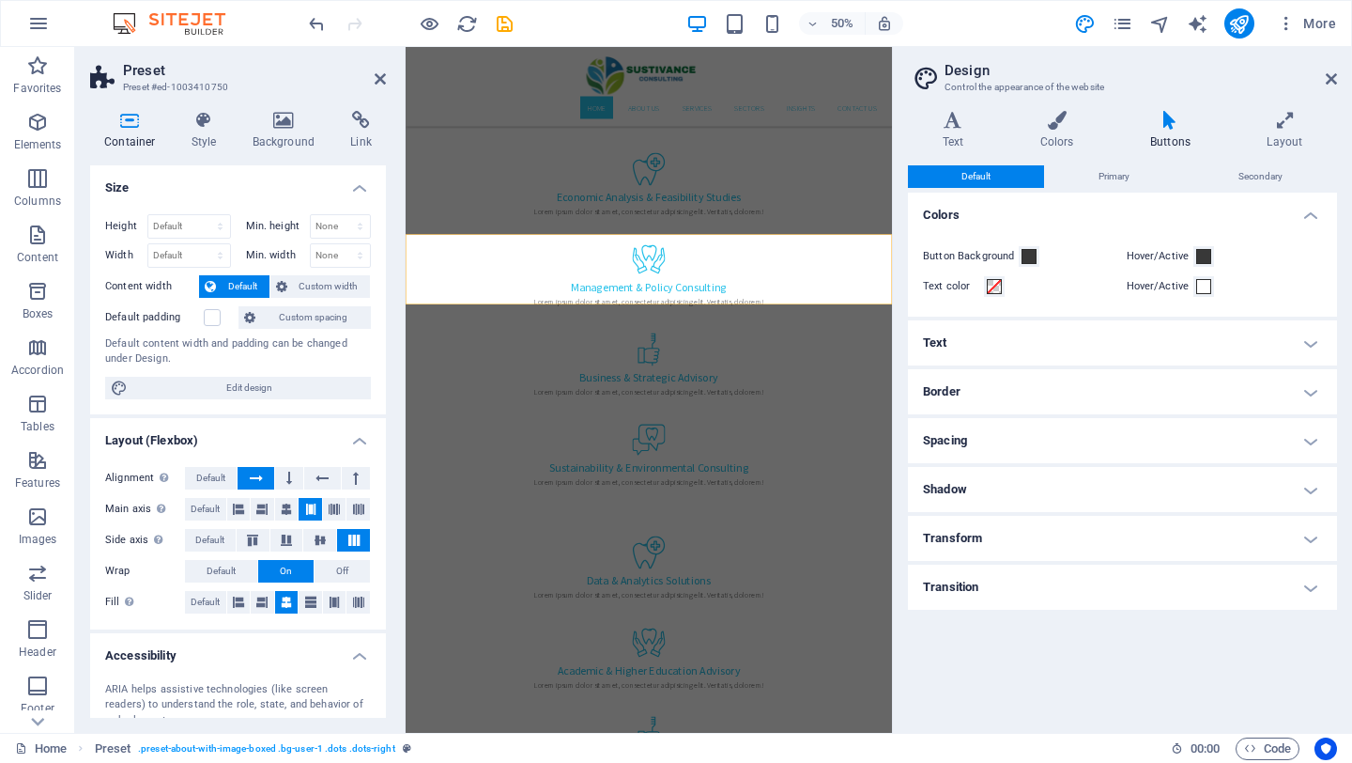
click at [1136, 348] on h4 "Text" at bounding box center [1122, 342] width 429 height 45
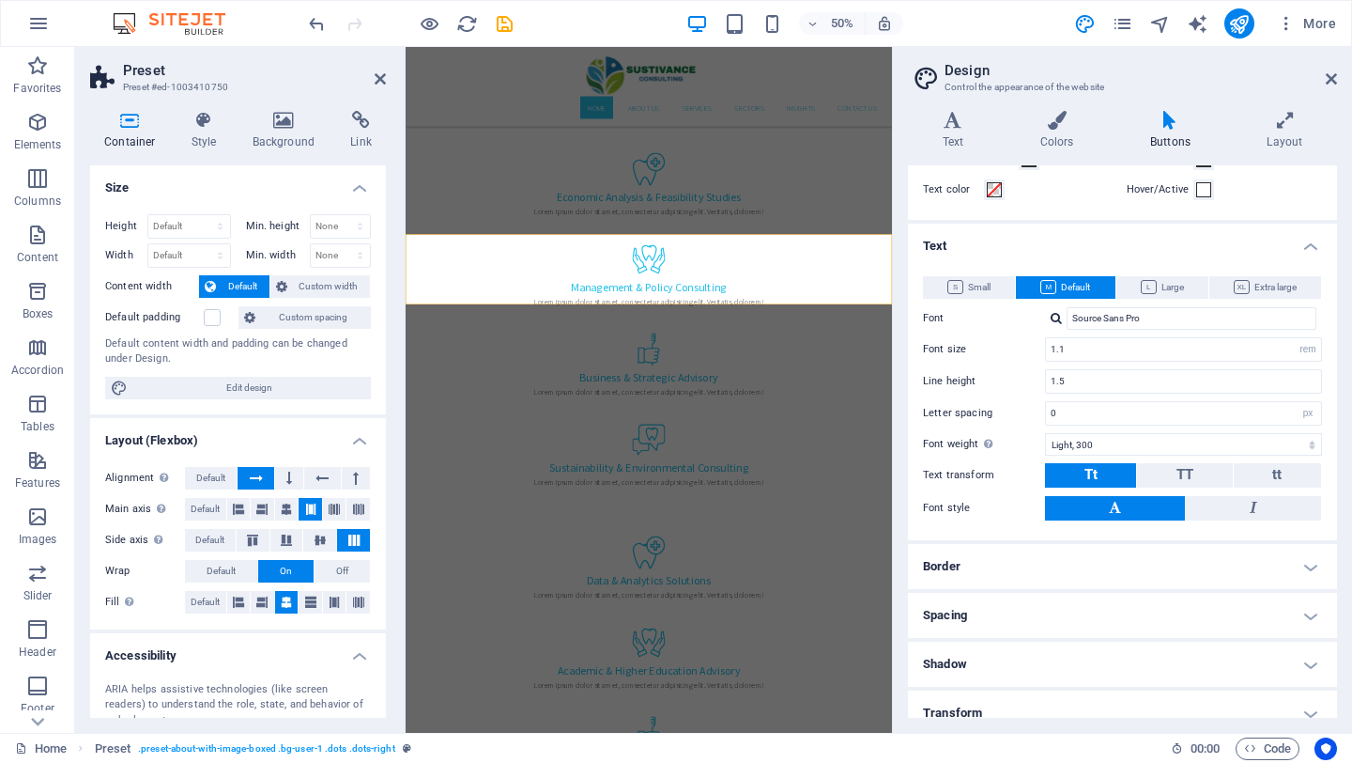
scroll to position [163, 0]
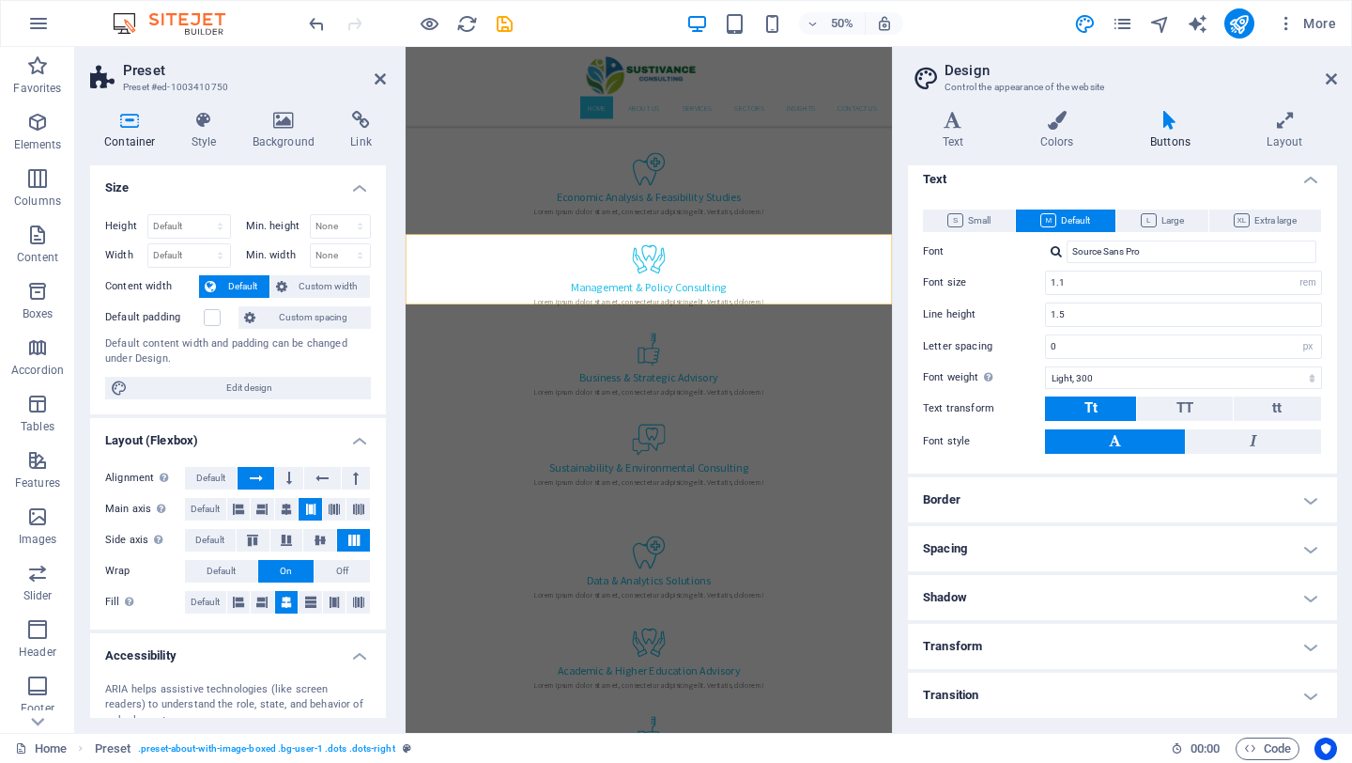
click at [997, 511] on h4 "Border" at bounding box center [1122, 499] width 429 height 45
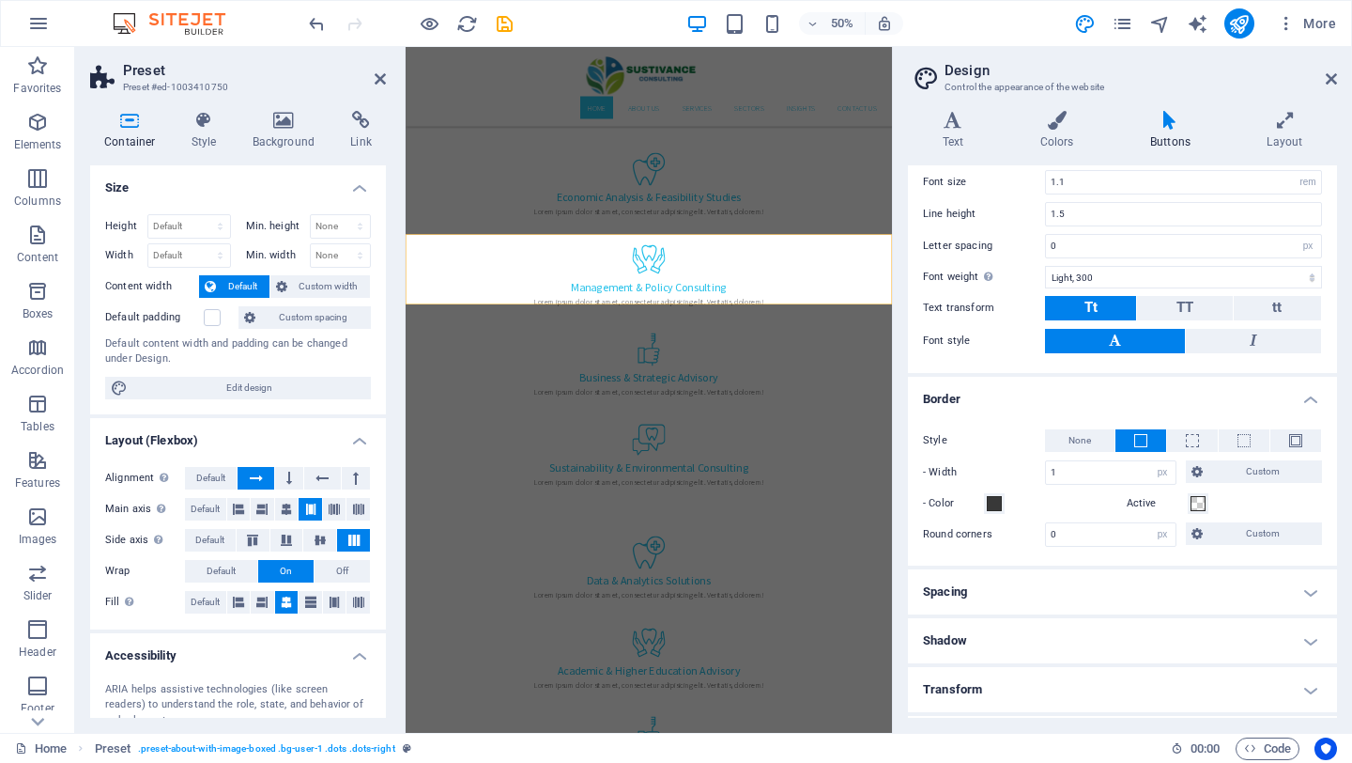
scroll to position [307, 0]
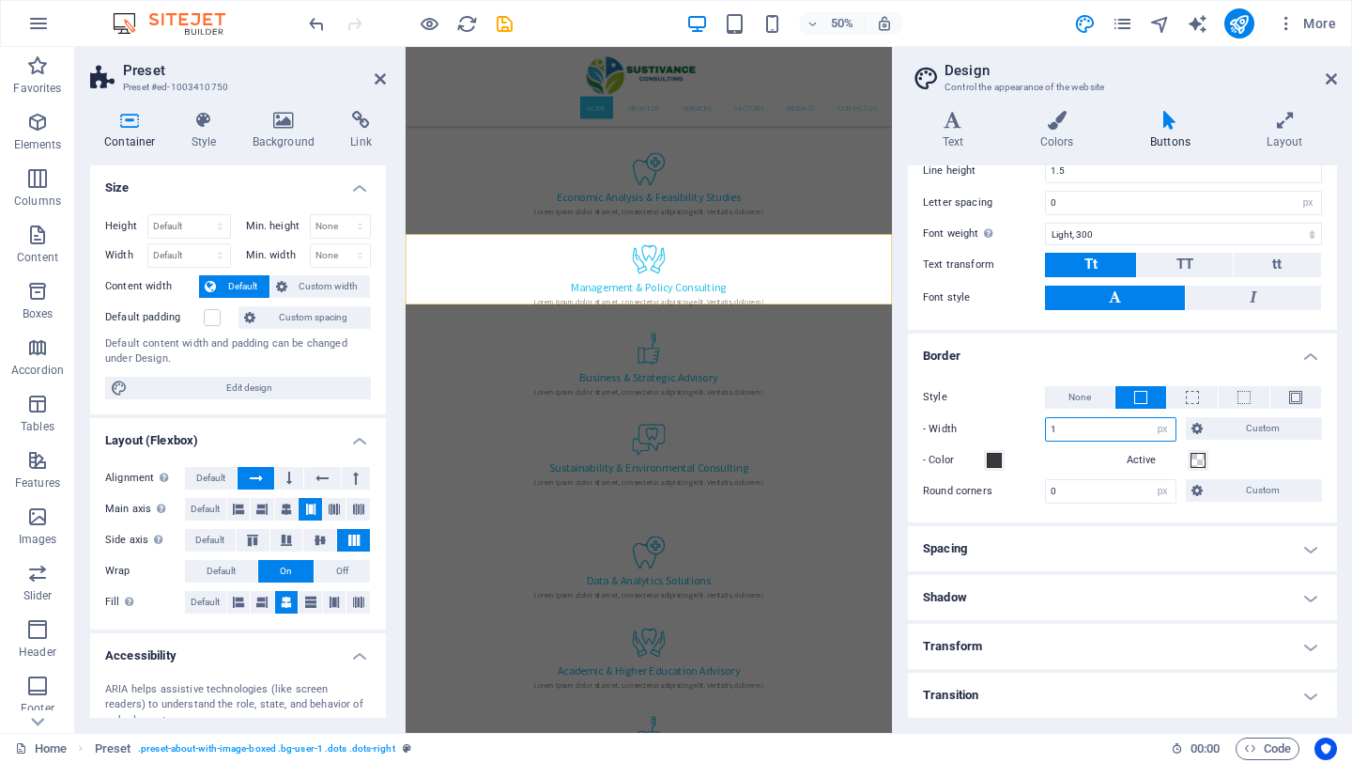
click at [1133, 429] on input "1" at bounding box center [1111, 429] width 130 height 23
click at [1129, 548] on h4 "Spacing" at bounding box center [1122, 548] width 429 height 45
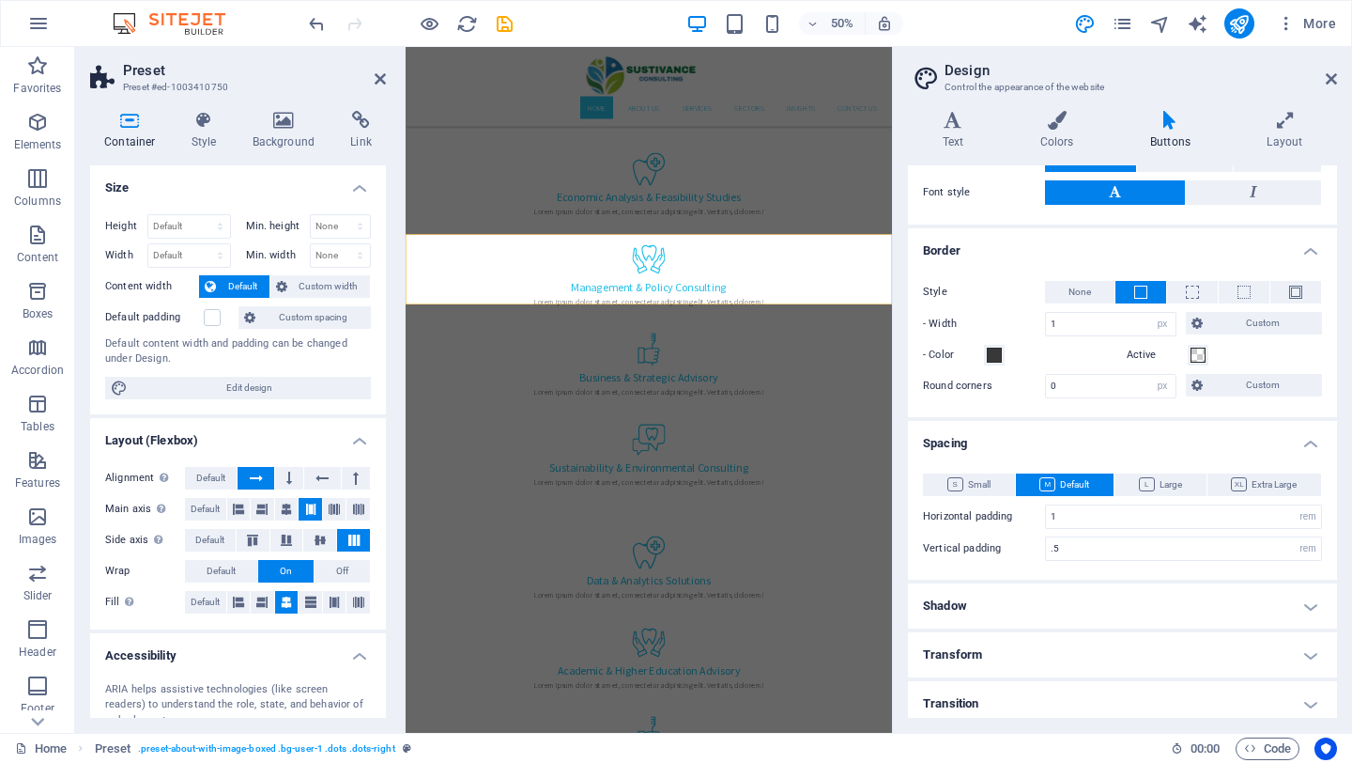
scroll to position [413, 0]
click at [991, 486] on button "Small" at bounding box center [969, 483] width 92 height 23
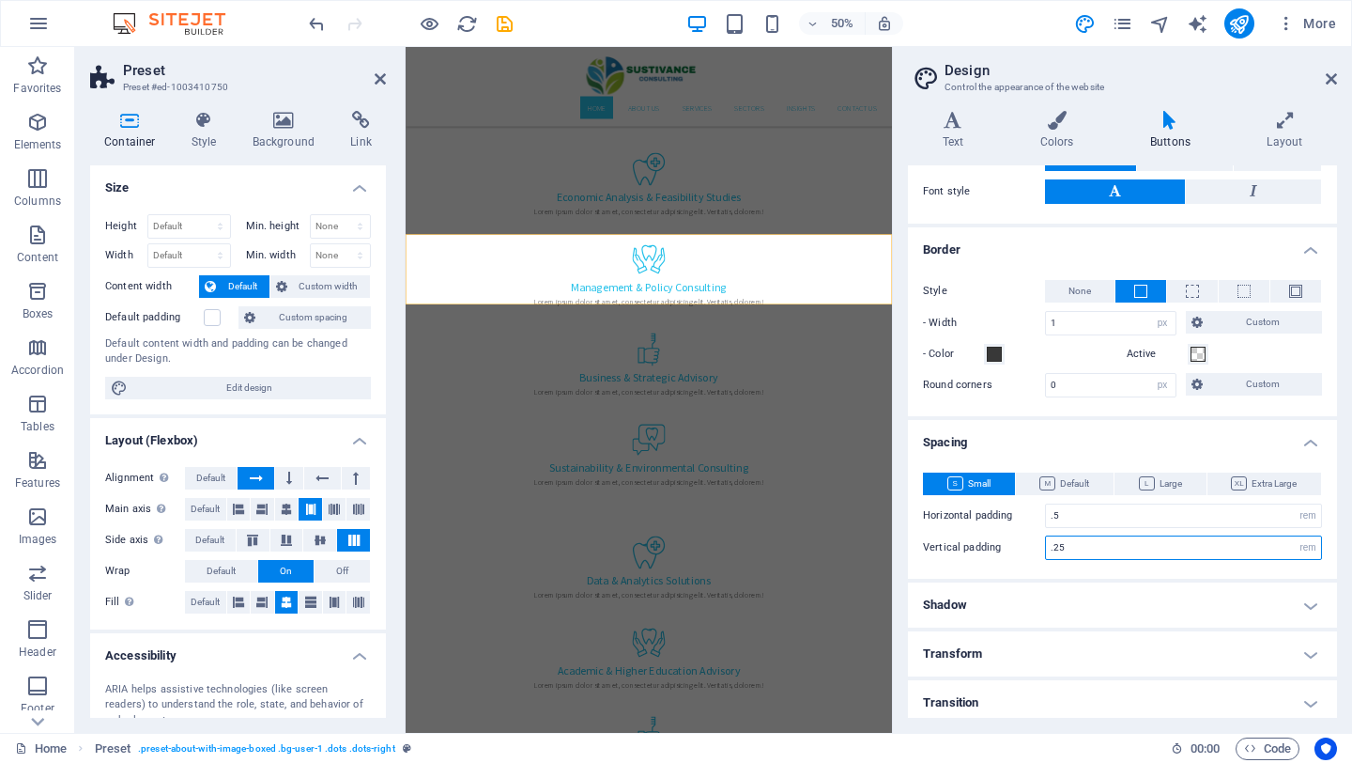
click at [1190, 551] on input ".25" at bounding box center [1183, 547] width 275 height 23
click at [1156, 605] on h4 "Shadow" at bounding box center [1122, 604] width 429 height 45
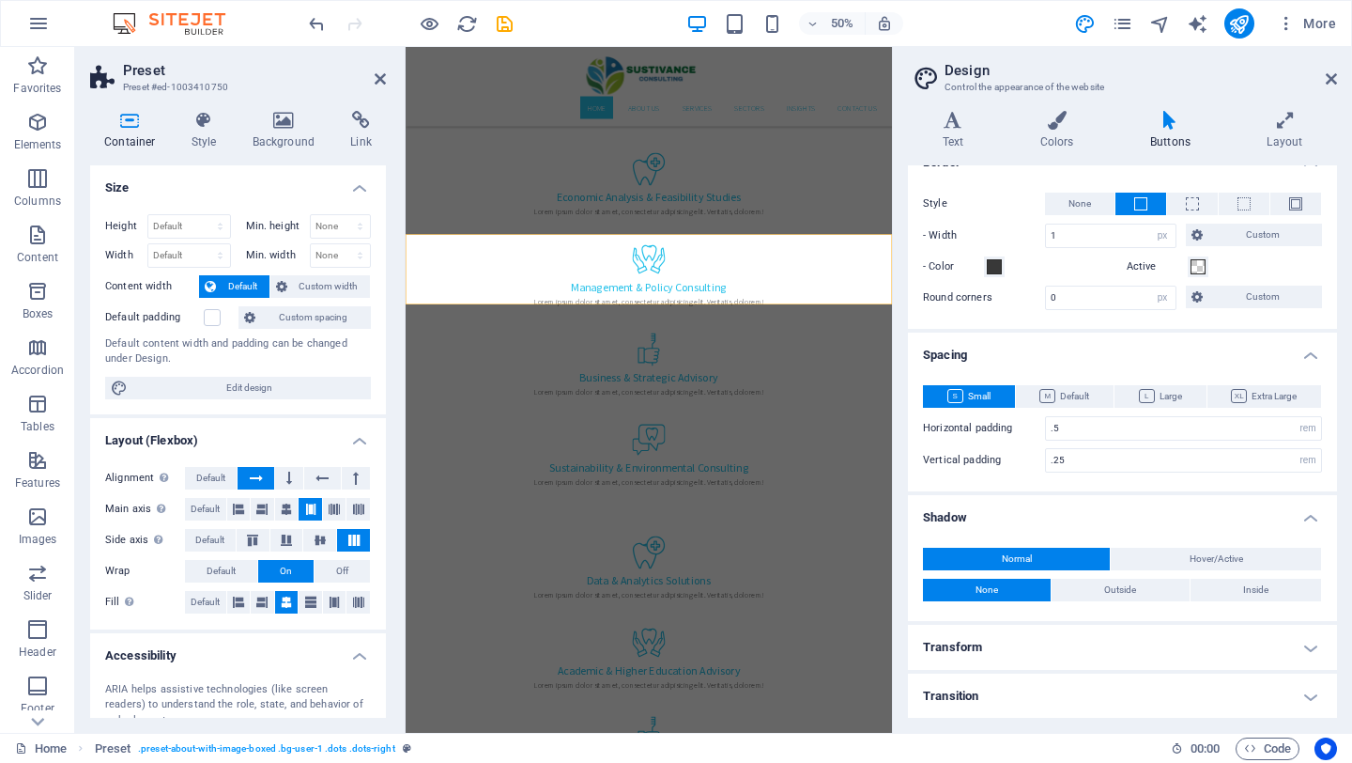
scroll to position [502, 0]
click at [1121, 654] on h4 "Transform" at bounding box center [1122, 646] width 429 height 45
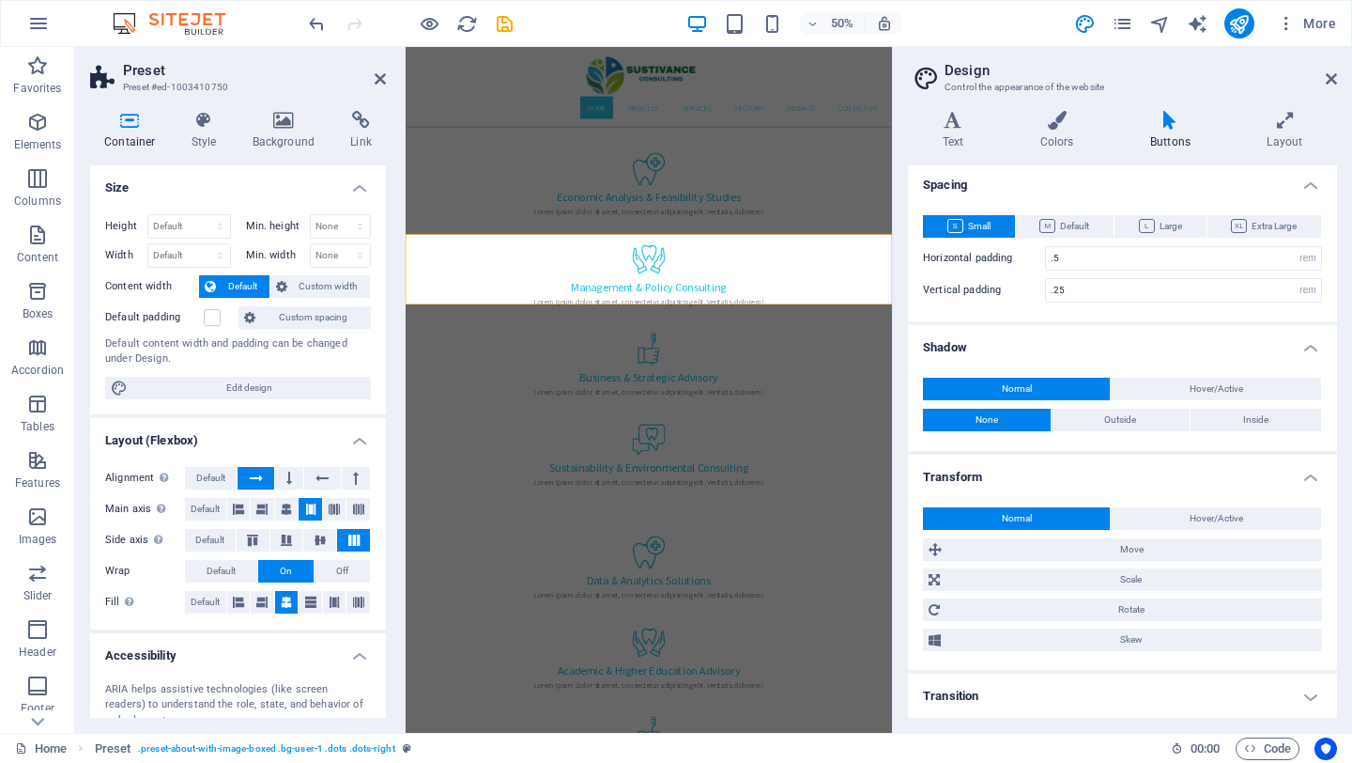
scroll to position [672, 0]
click at [1105, 695] on h4 "Transition" at bounding box center [1122, 694] width 429 height 45
click at [1331, 80] on icon at bounding box center [1331, 78] width 11 height 15
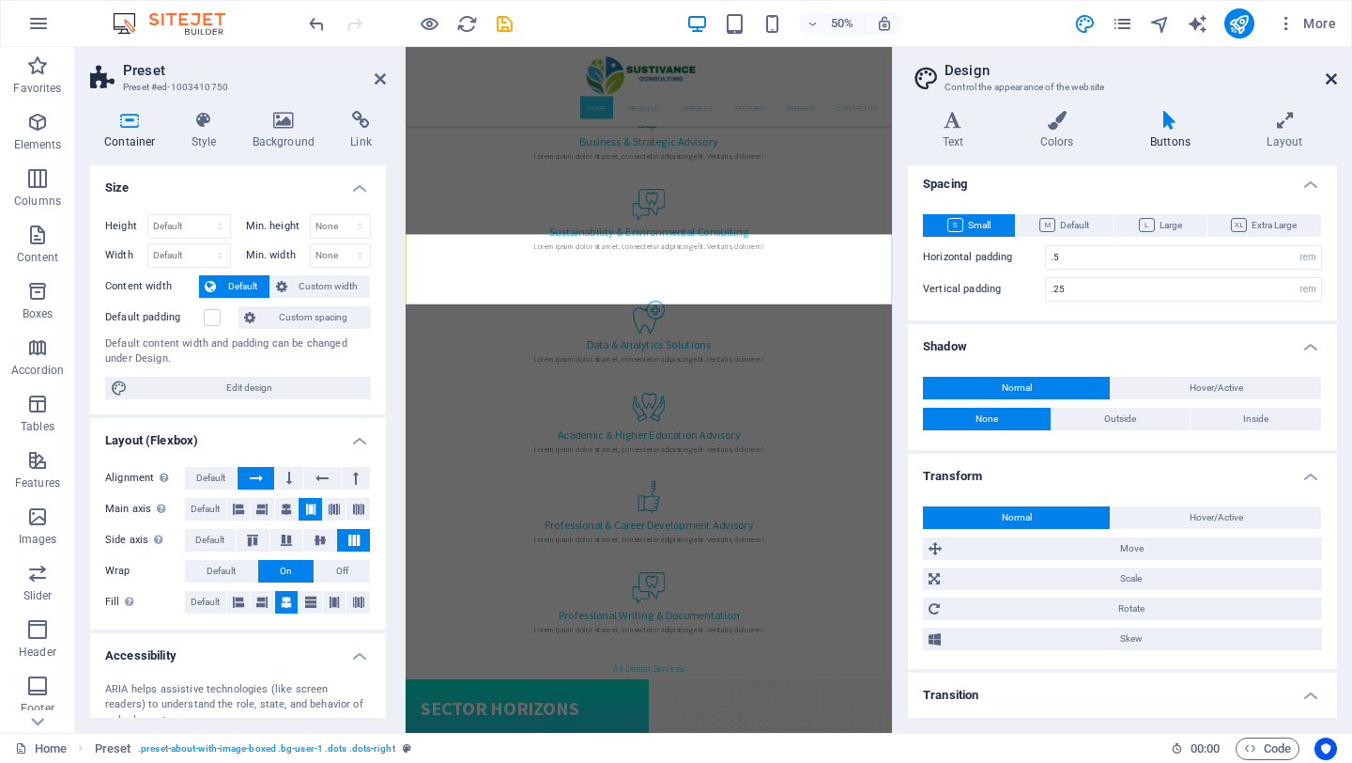
scroll to position [957, 0]
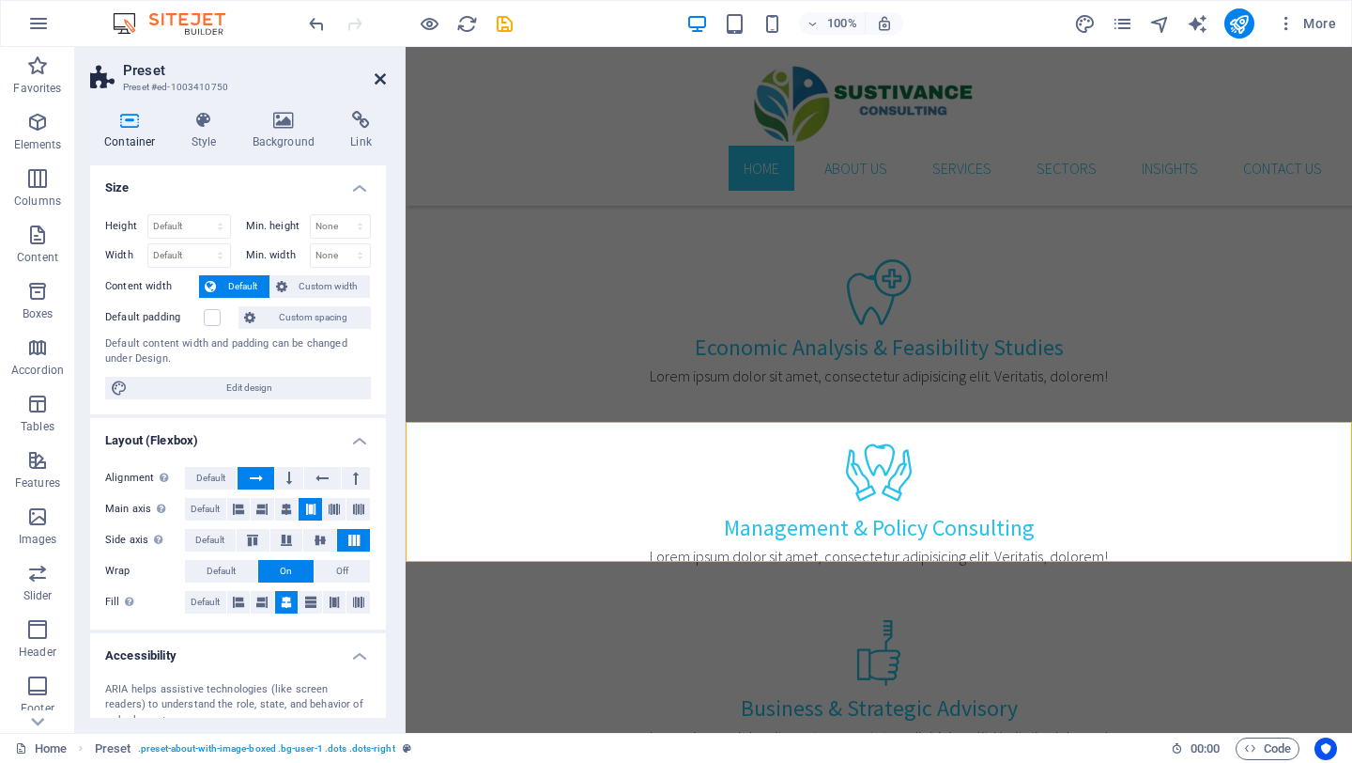
click at [377, 79] on icon at bounding box center [380, 78] width 11 height 15
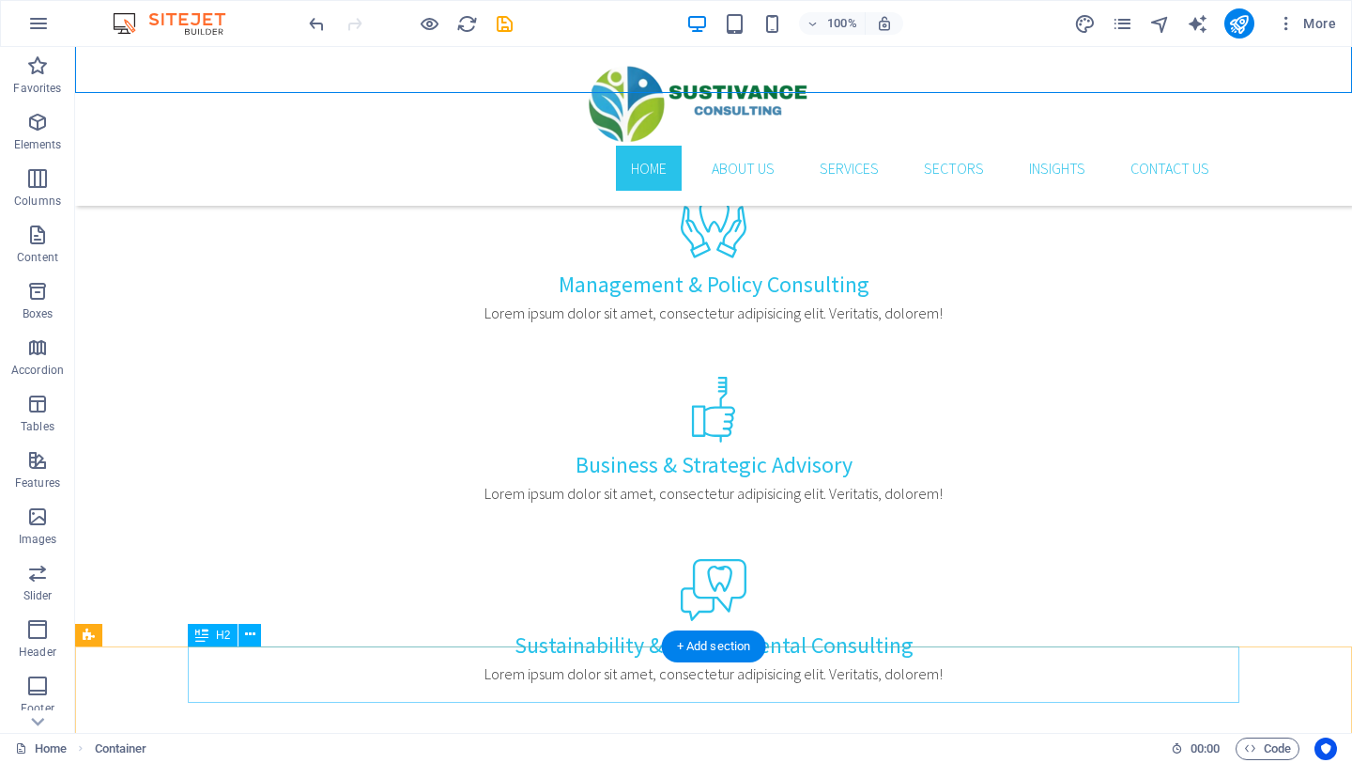
scroll to position [1229, 0]
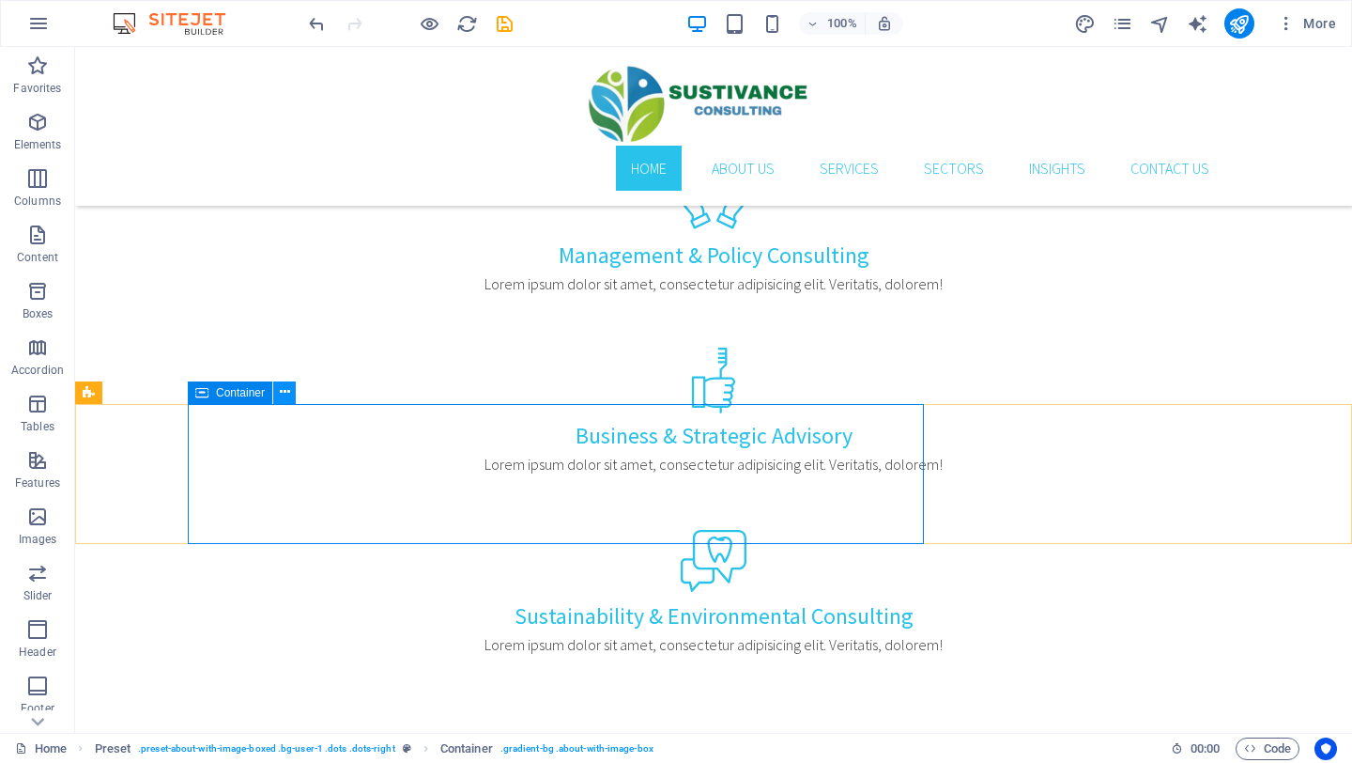
click at [284, 389] on icon at bounding box center [285, 392] width 10 height 20
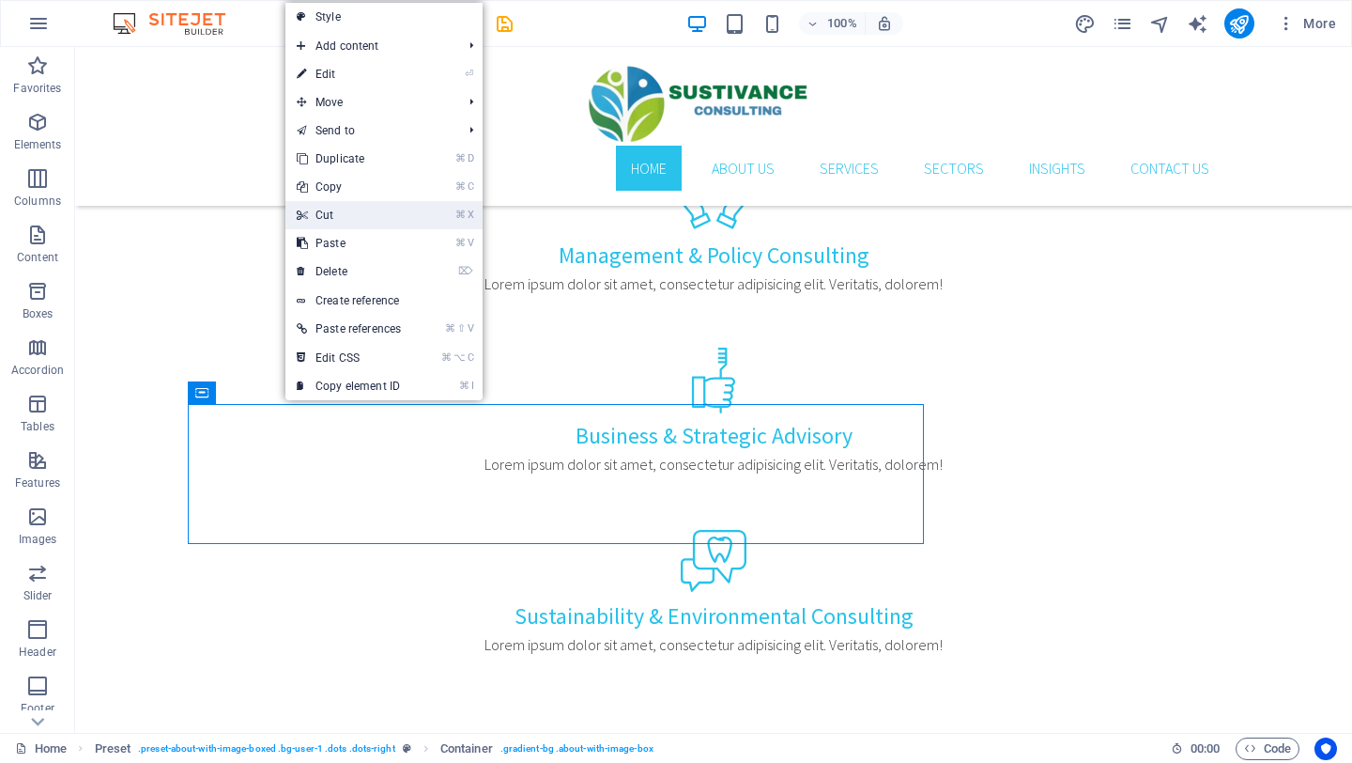
click at [318, 224] on link "⌘ X Cut" at bounding box center [349, 215] width 127 height 28
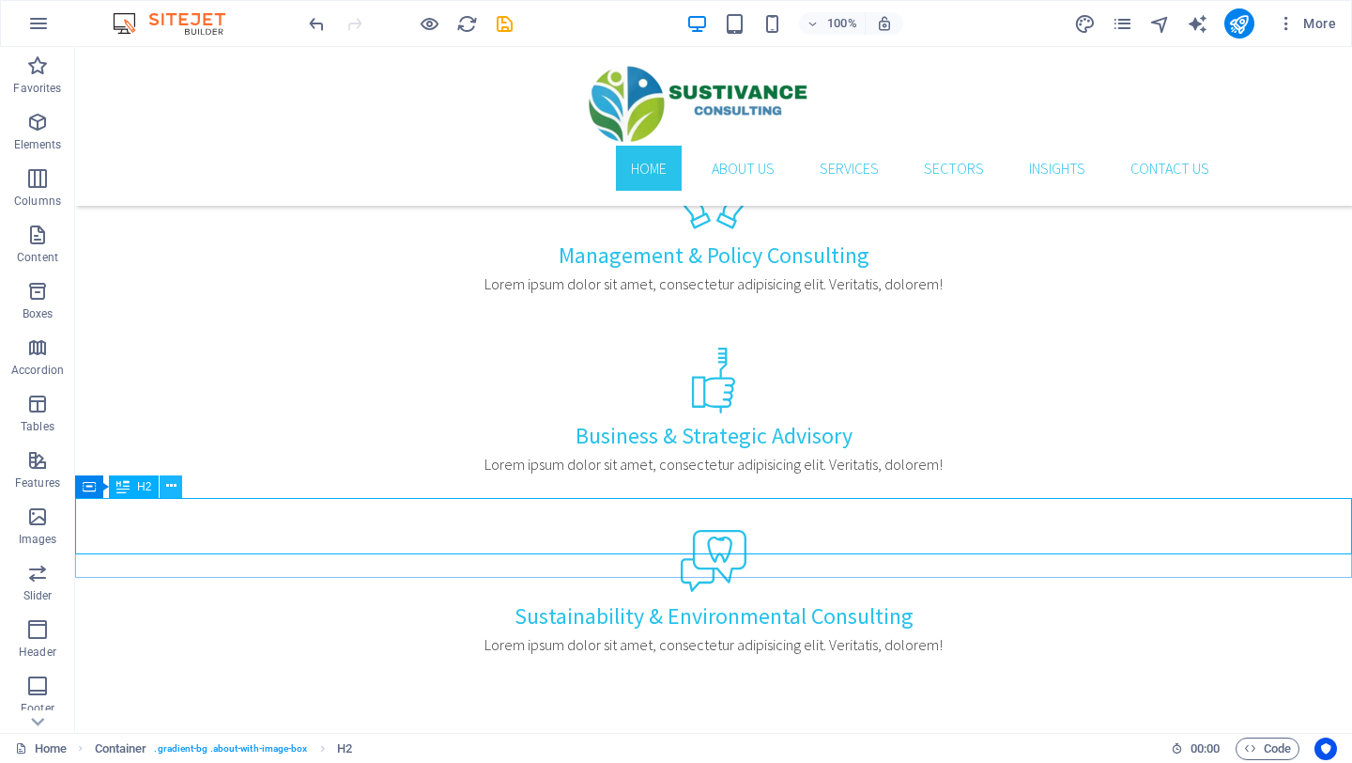
click at [177, 486] on button at bounding box center [171, 486] width 23 height 23
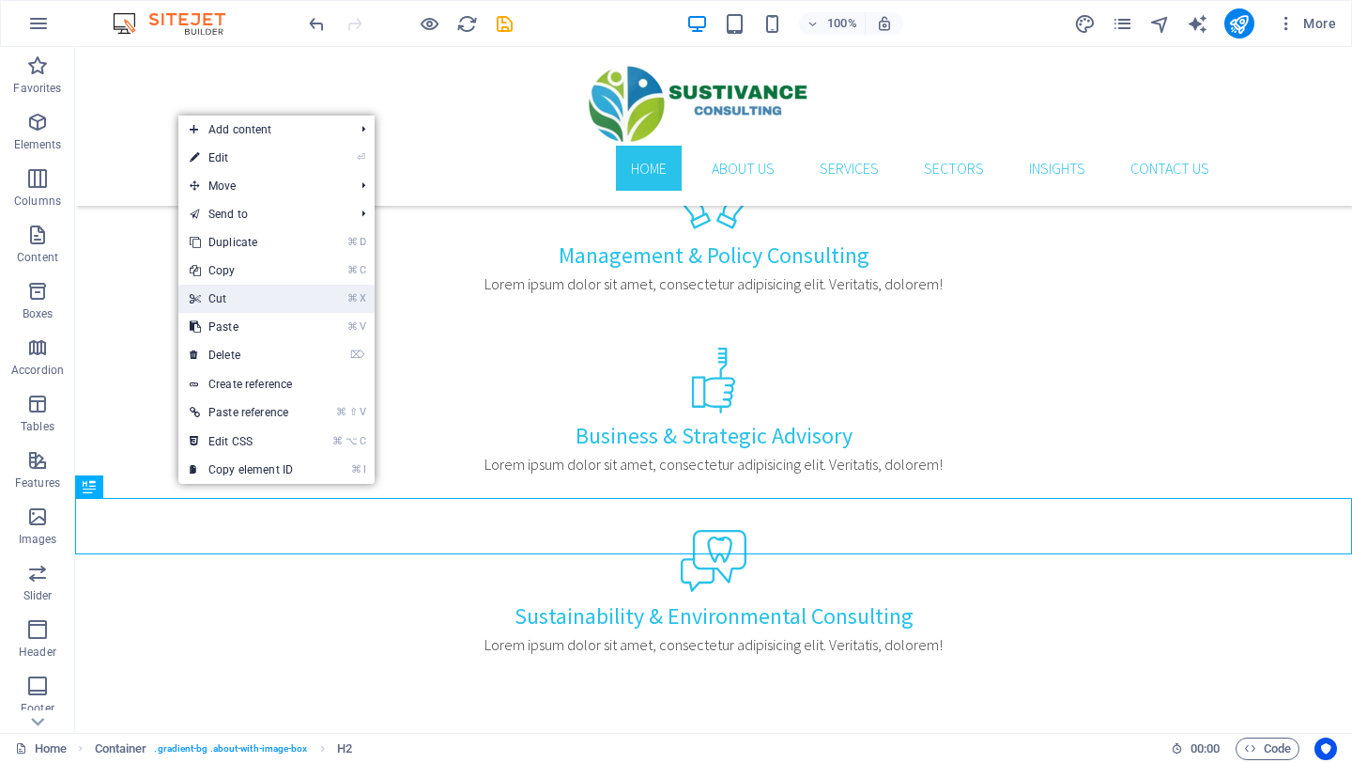
click at [219, 292] on link "⌘ X Cut" at bounding box center [241, 299] width 126 height 28
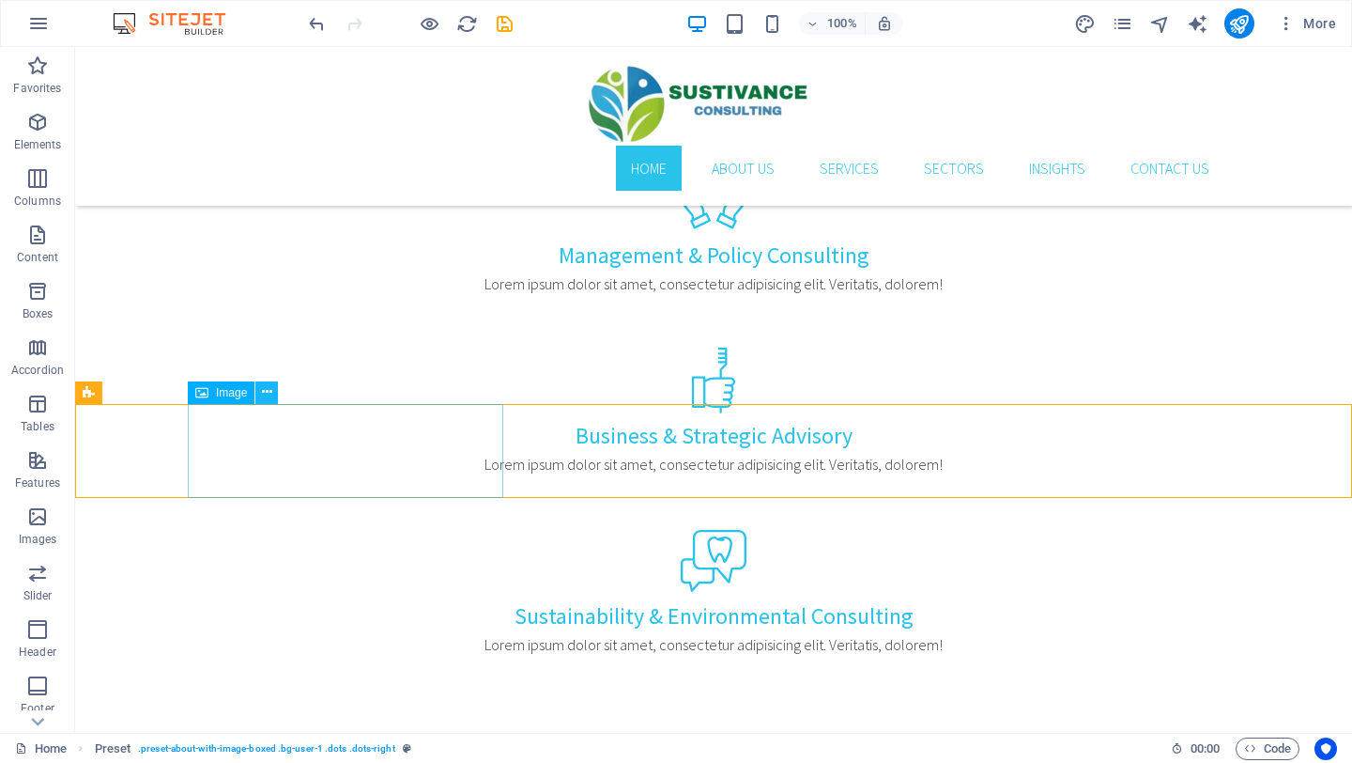
click at [263, 388] on icon at bounding box center [267, 392] width 10 height 20
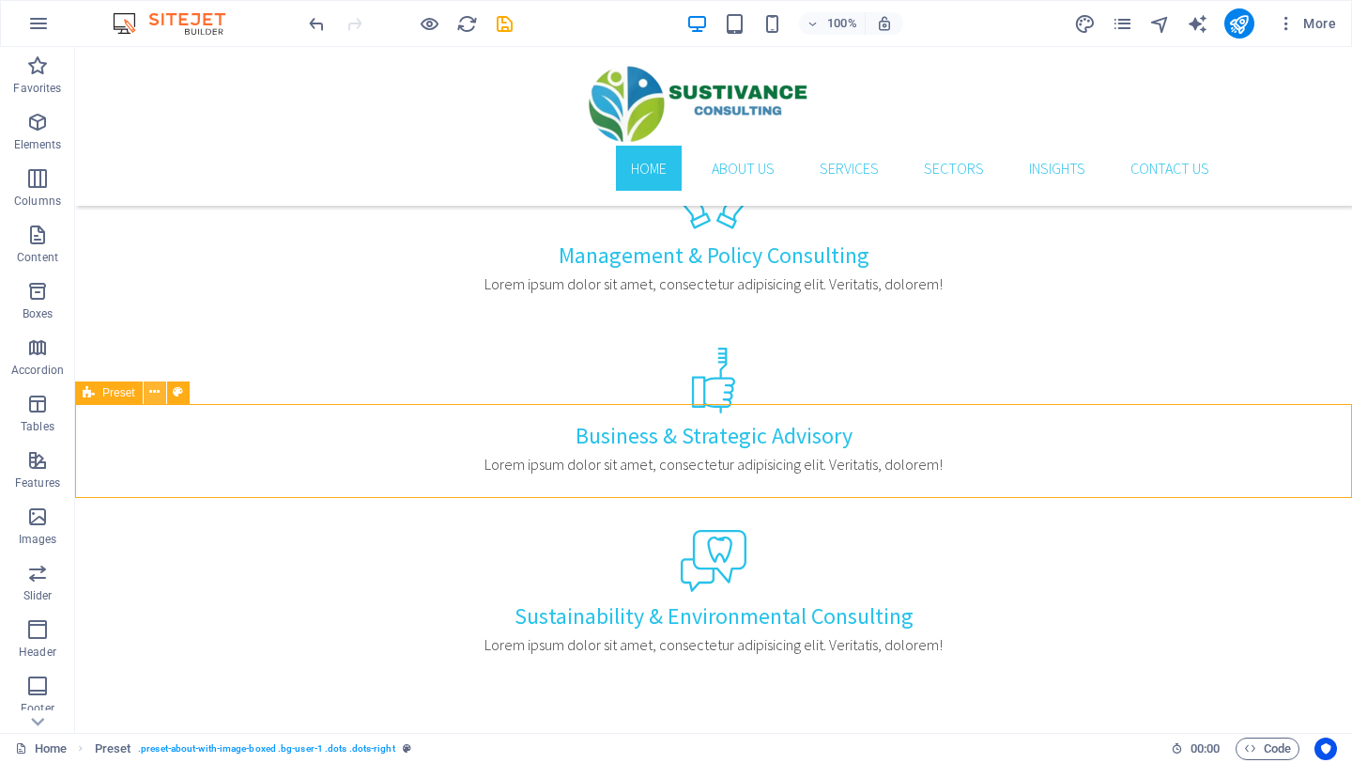
click at [156, 389] on icon at bounding box center [154, 392] width 10 height 20
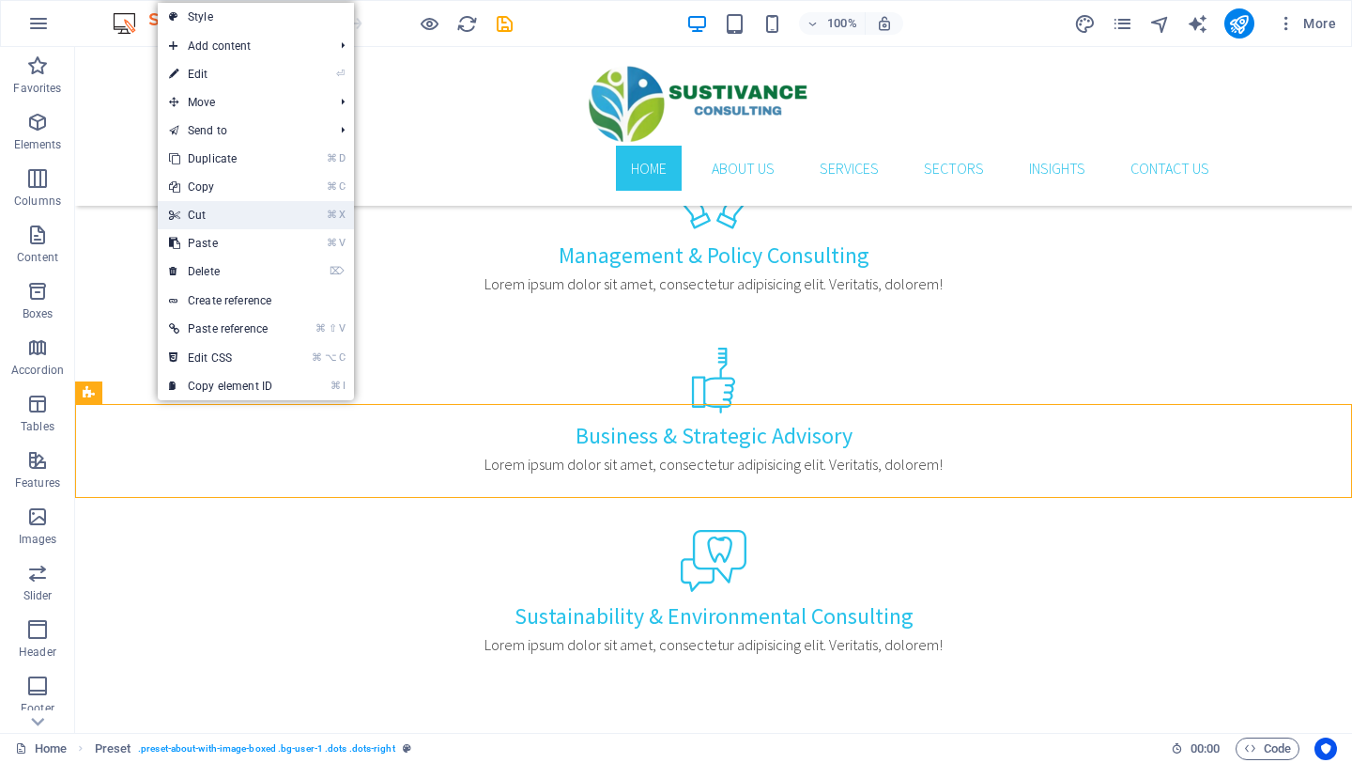
click at [196, 209] on link "⌘ X Cut" at bounding box center [221, 215] width 126 height 28
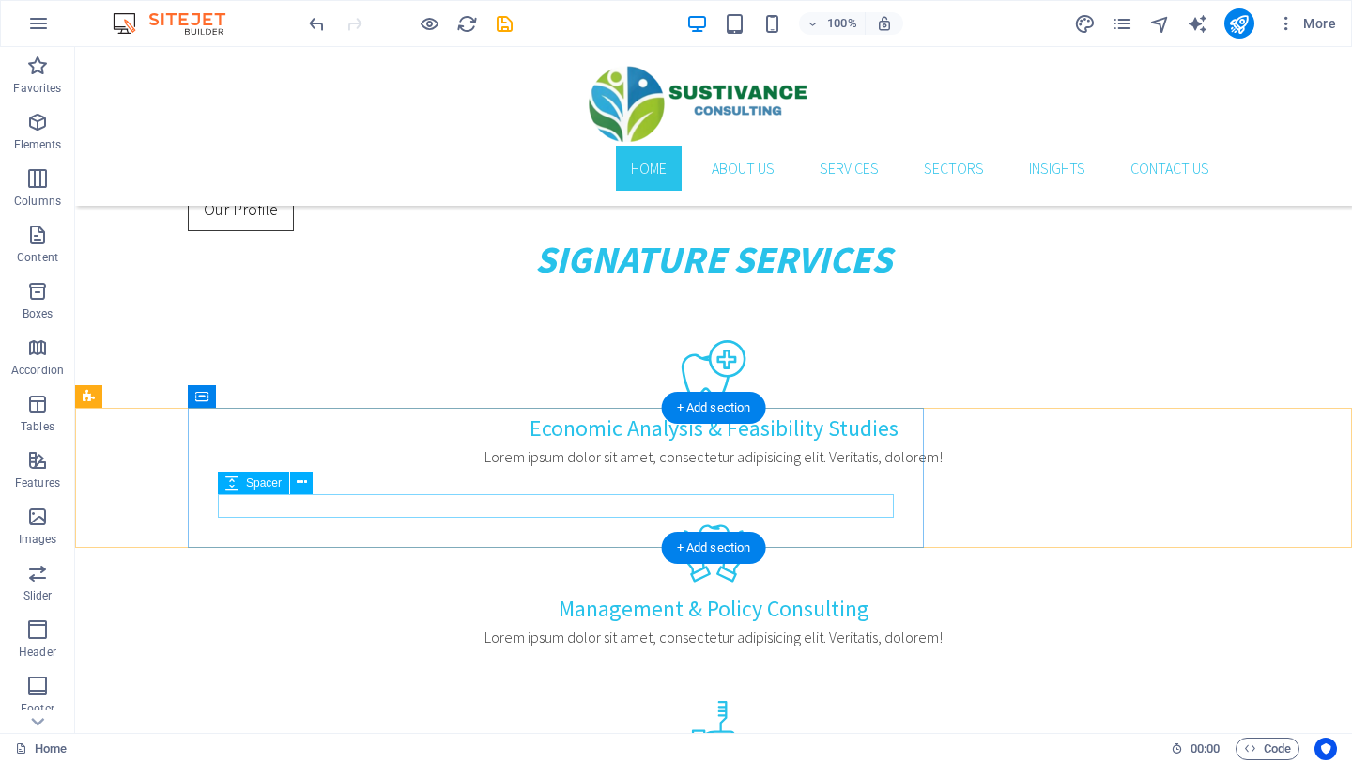
scroll to position [921, 0]
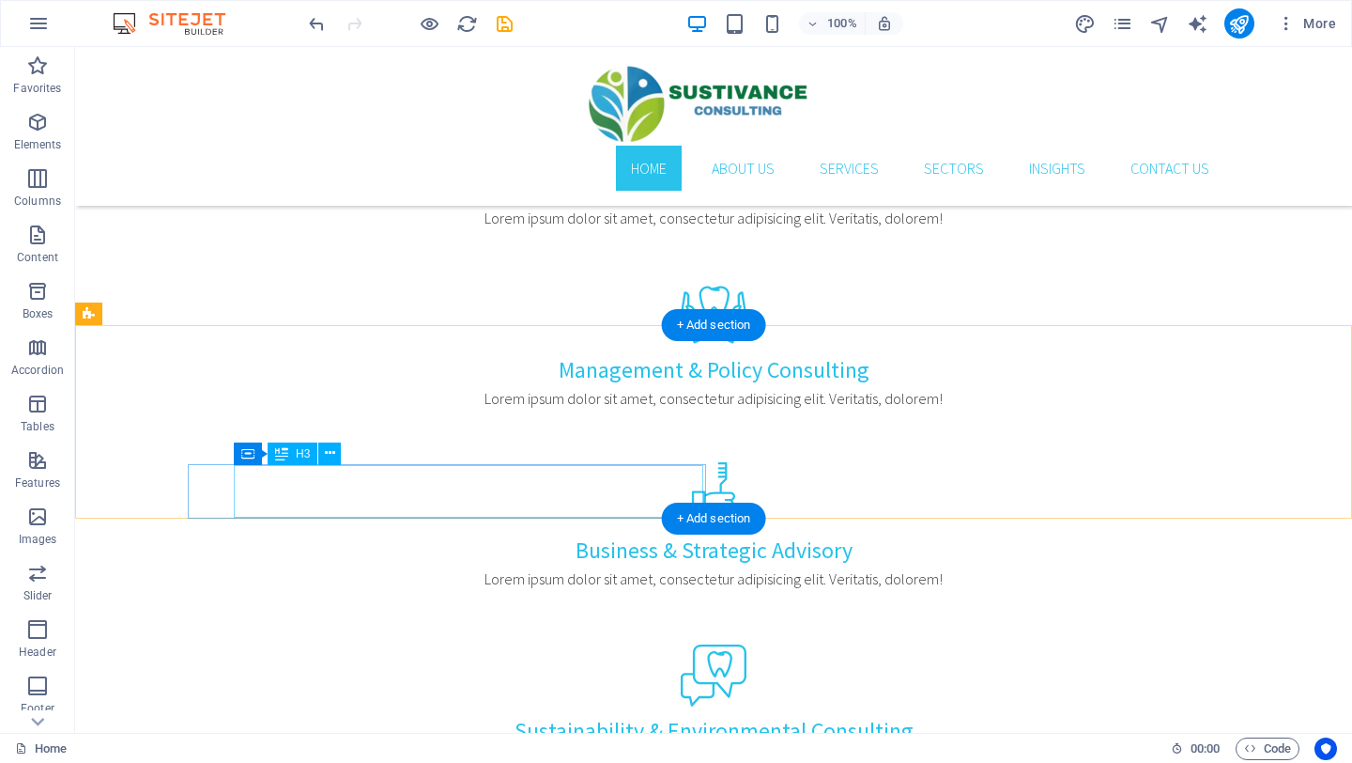
scroll to position [1114, 0]
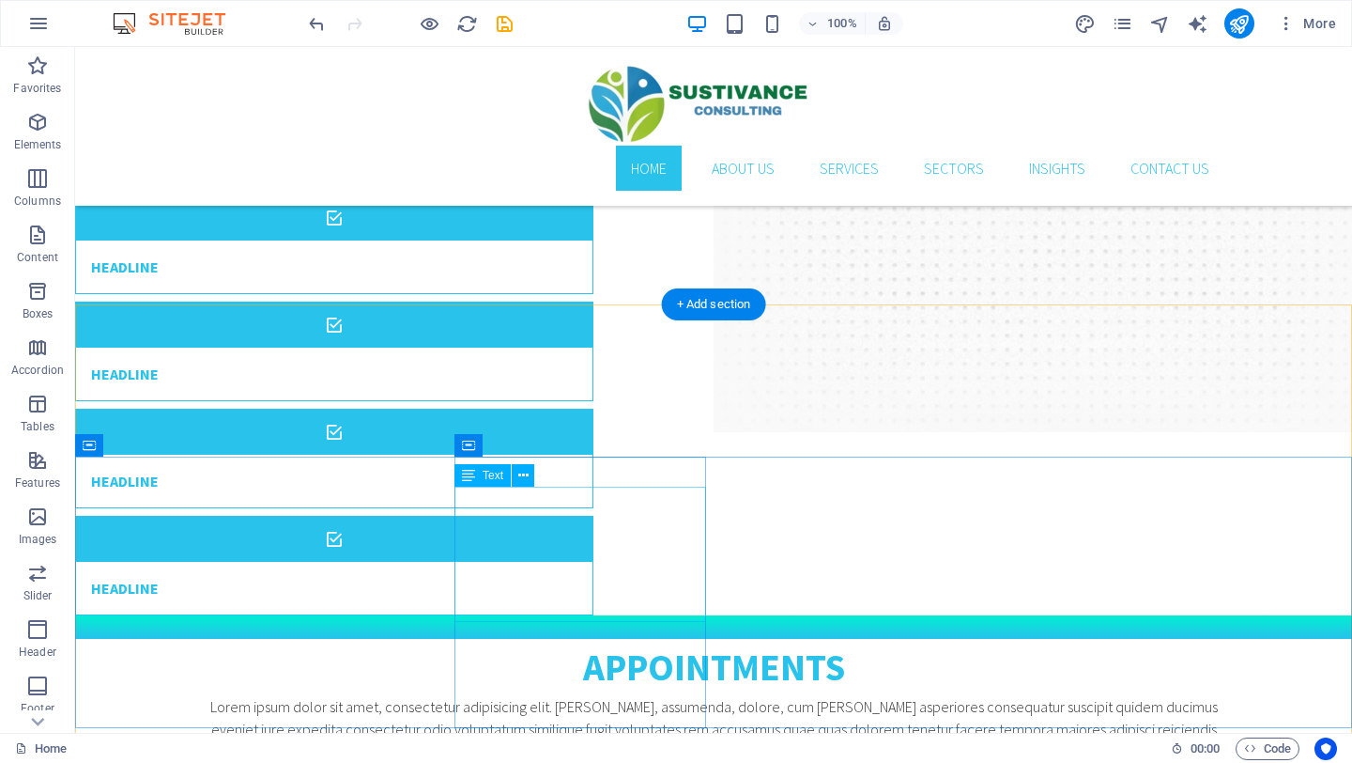
scroll to position [2996, 0]
